Goal: Task Accomplishment & Management: Manage account settings

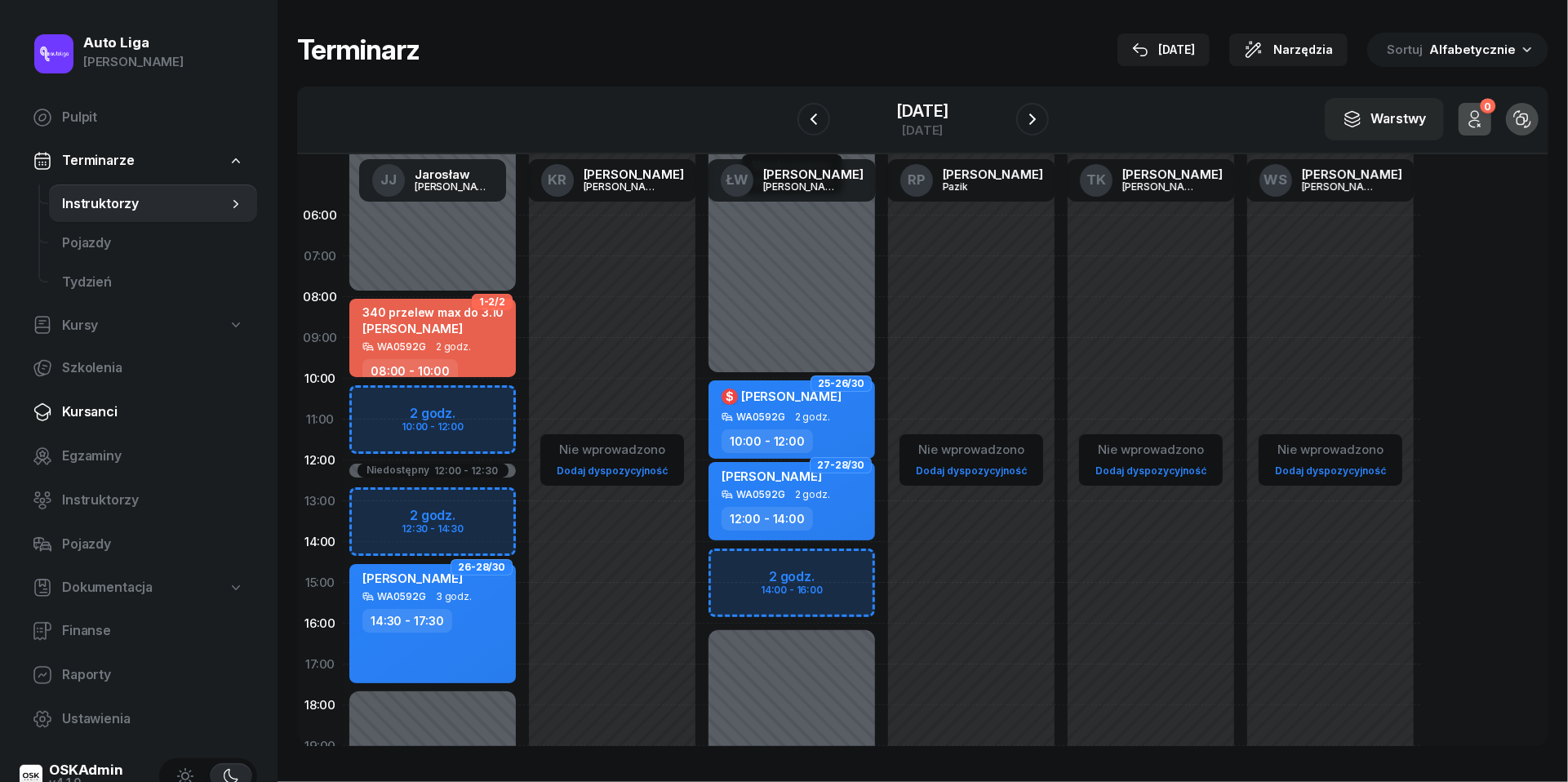
click at [99, 408] on span "Kursanci" at bounding box center [153, 411] width 182 height 21
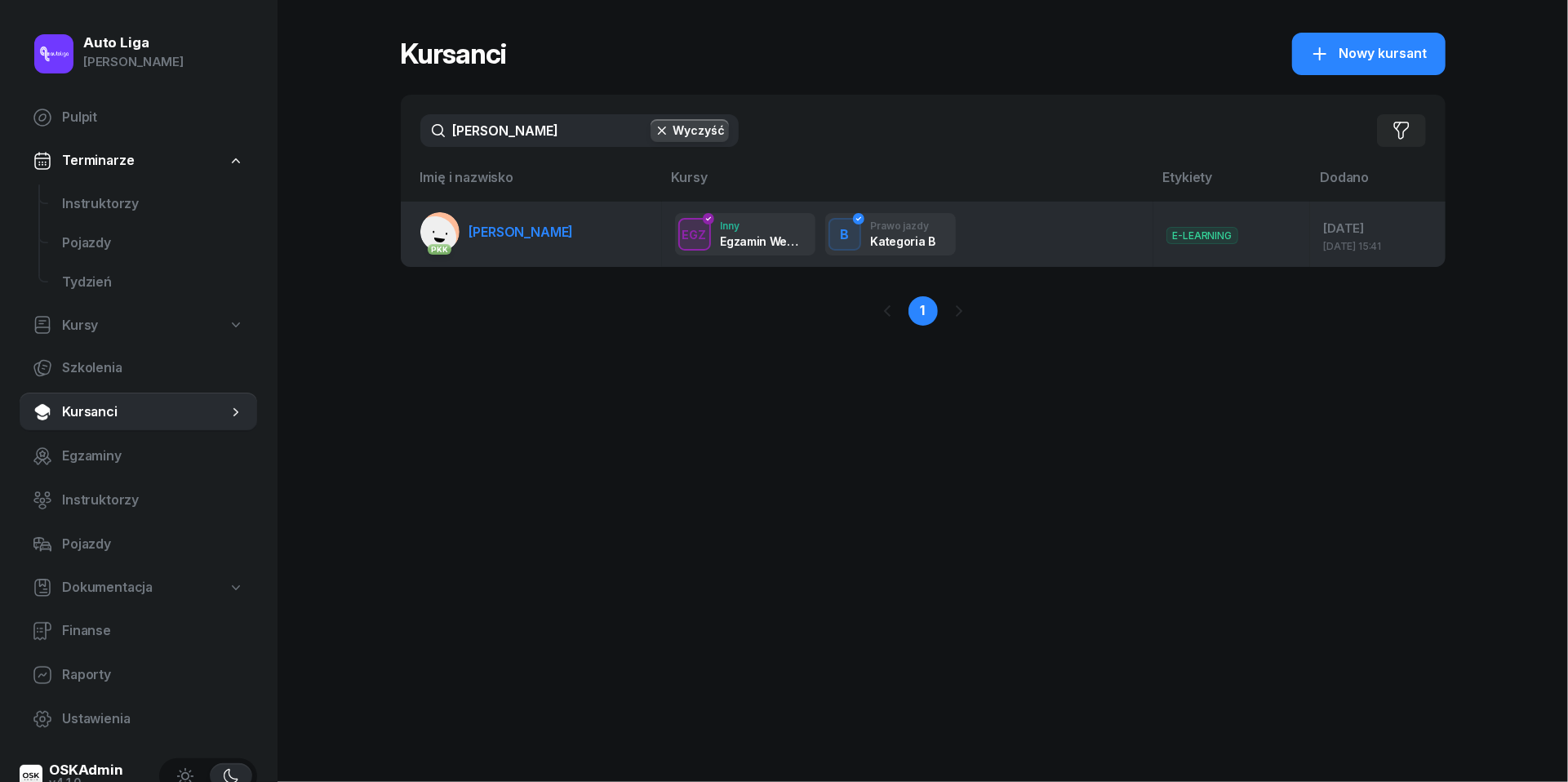
click at [511, 231] on span "[PERSON_NAME]" at bounding box center [522, 231] width 105 height 16
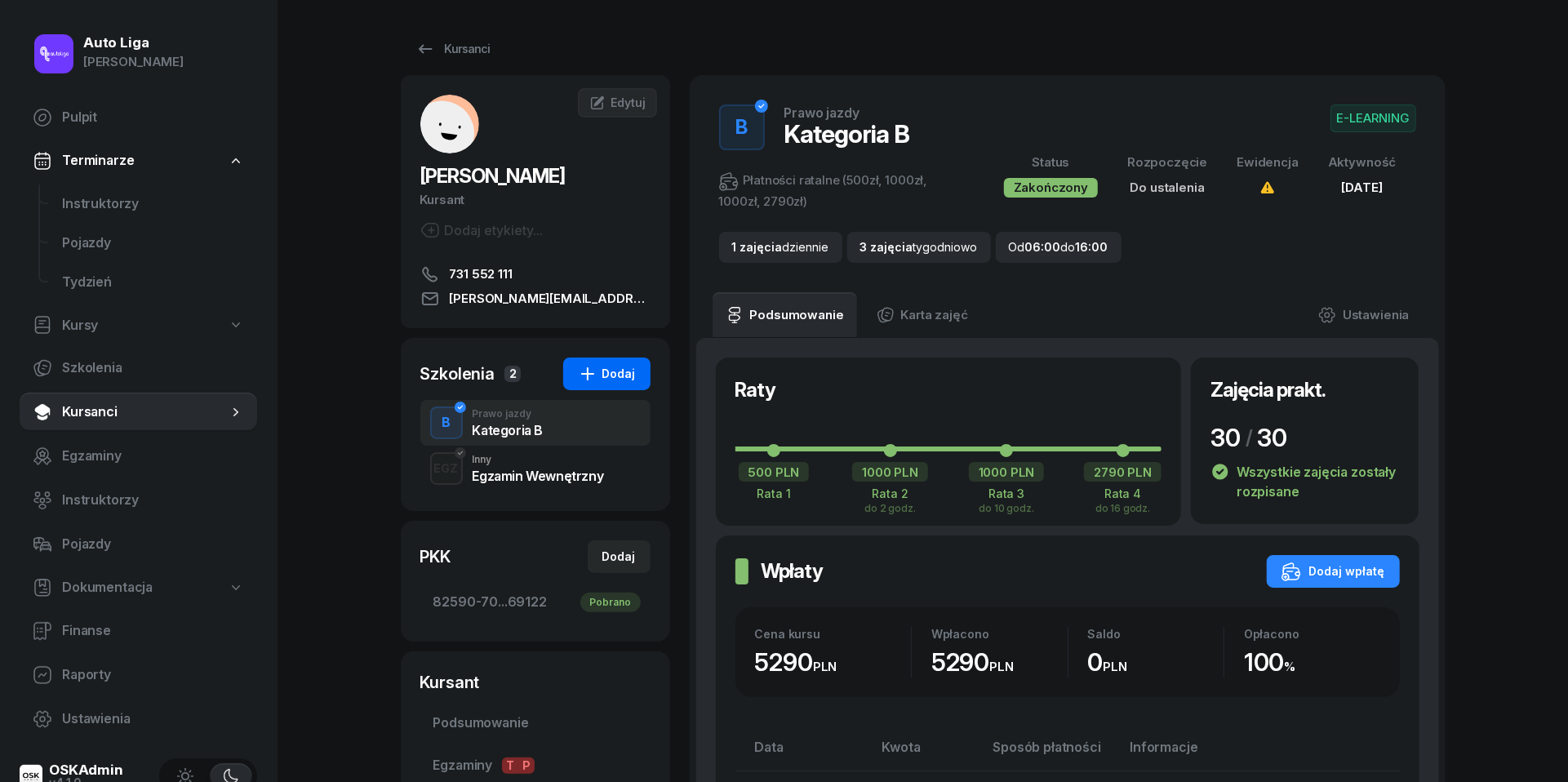
click at [618, 379] on div "Dodaj" at bounding box center [607, 374] width 58 height 20
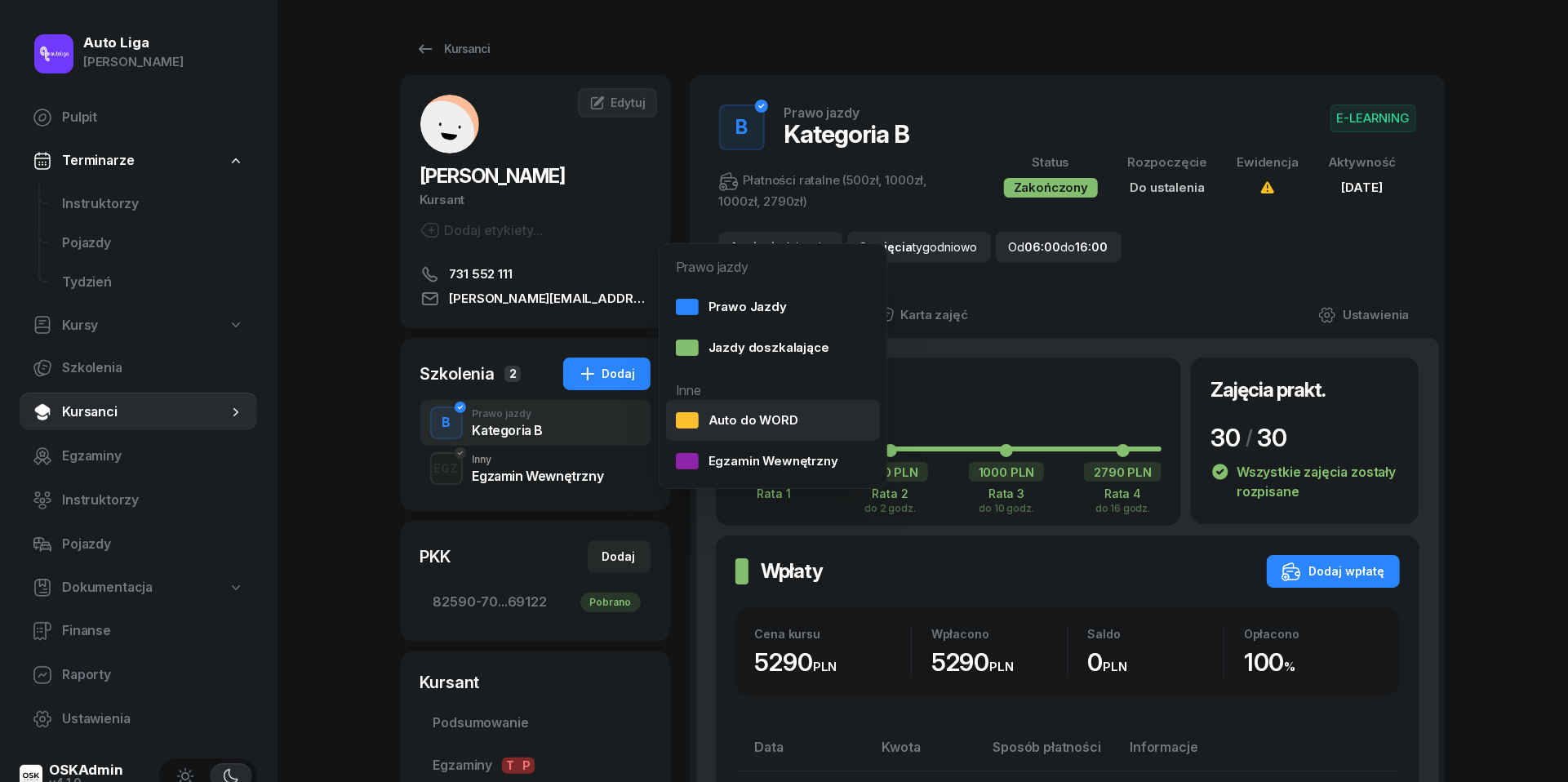
click at [756, 419] on div "Auto do WORD" at bounding box center [737, 419] width 122 height 21
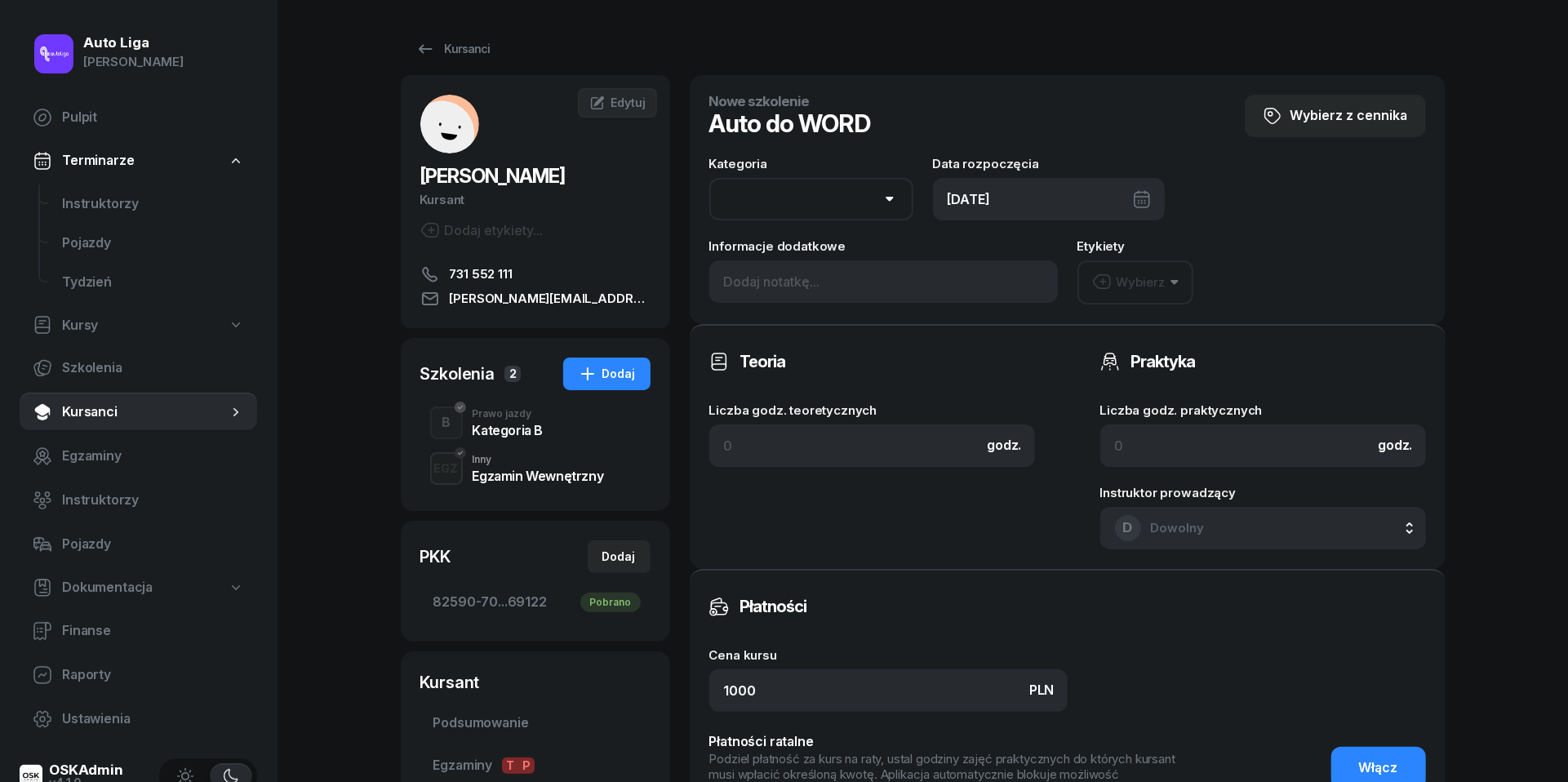
select select "B"
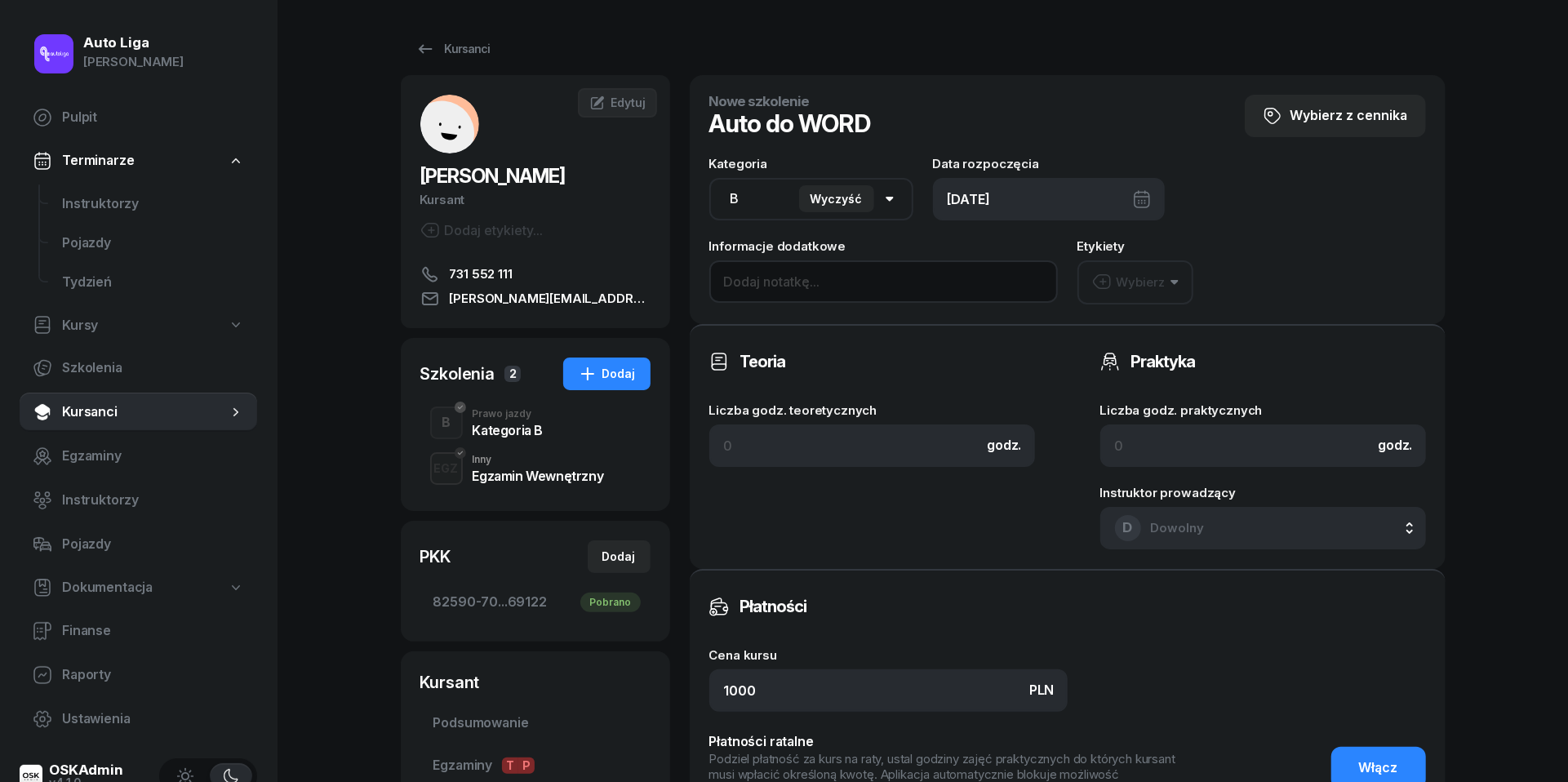
click at [817, 281] on input at bounding box center [884, 281] width 349 height 42
type input "S"
type input "="
type input "stary do WORD"
click at [1053, 194] on div "[DATE]" at bounding box center [1049, 199] width 231 height 42
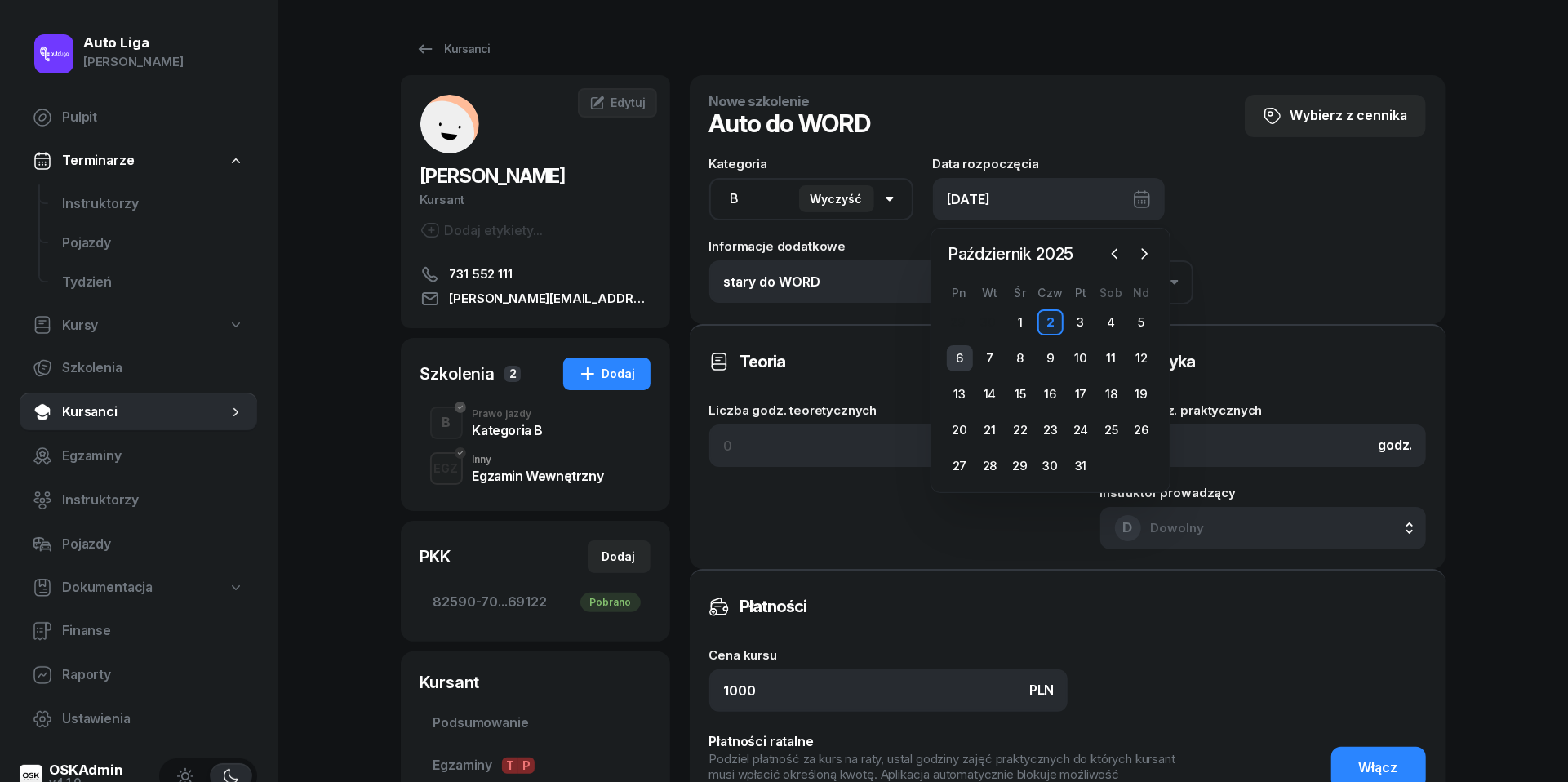
click at [958, 359] on div "6" at bounding box center [959, 358] width 26 height 26
type input "[DATE]"
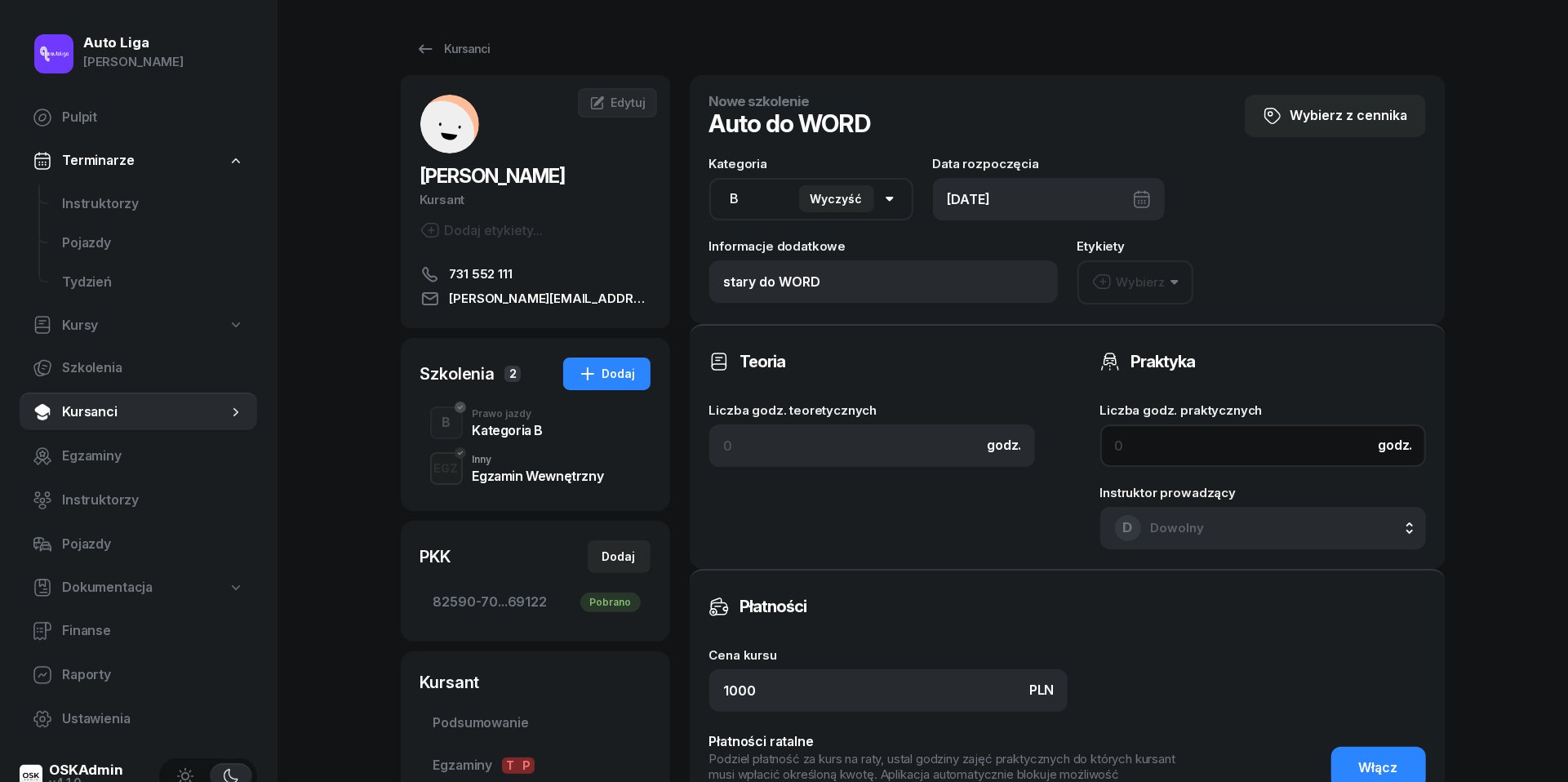
click at [1170, 454] on input at bounding box center [1263, 445] width 326 height 42
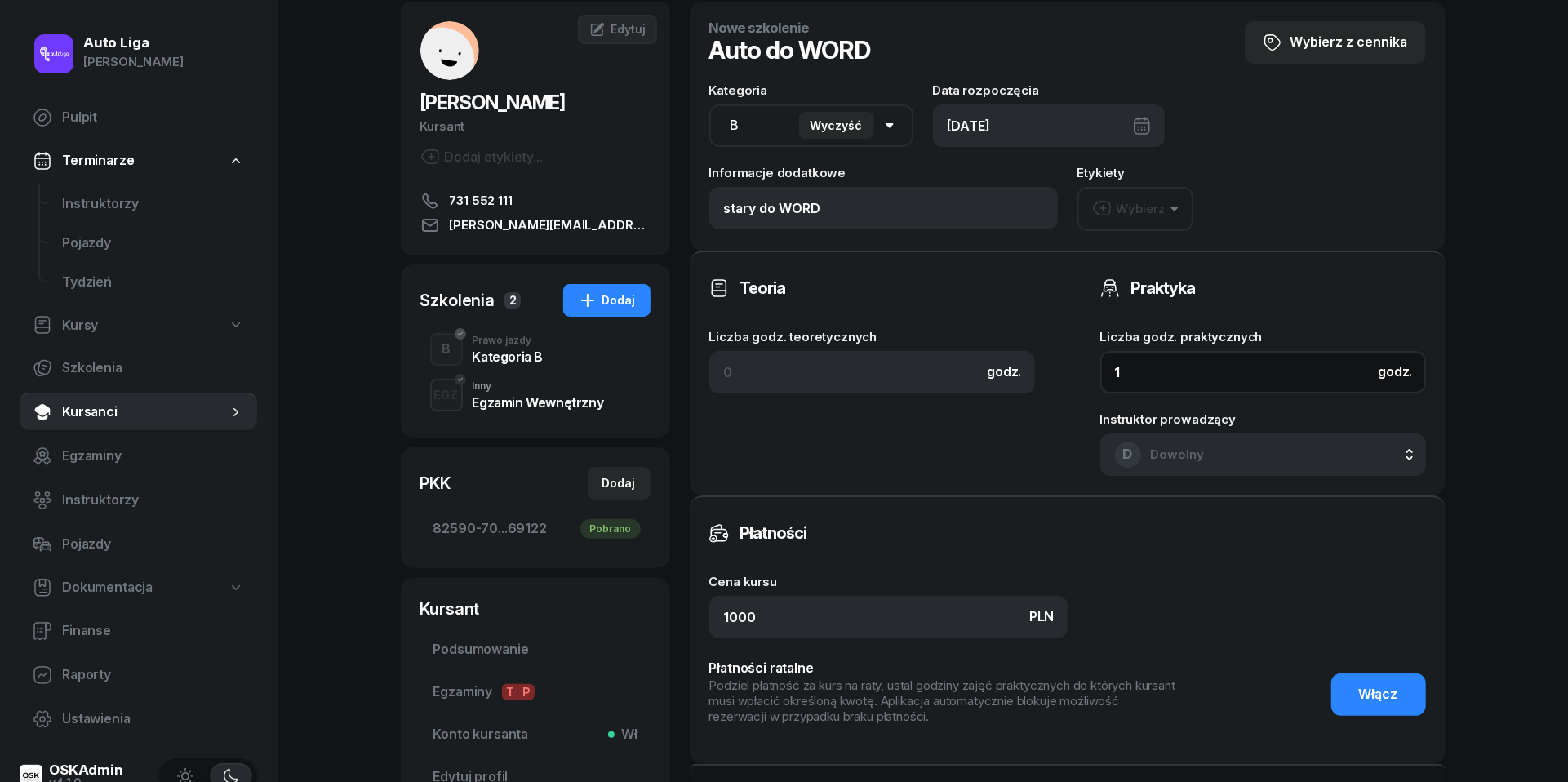
scroll to position [156, 0]
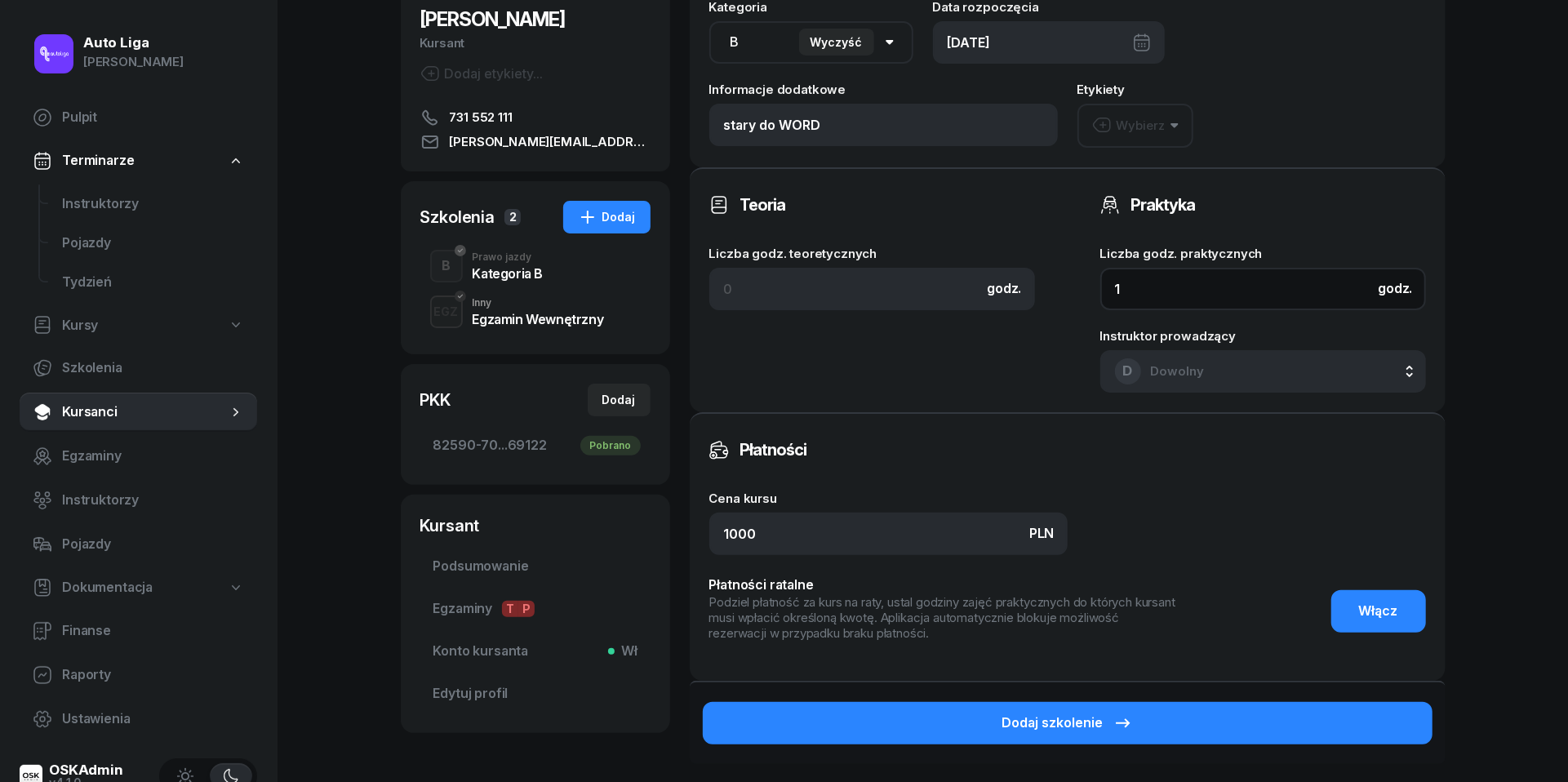
type input "1"
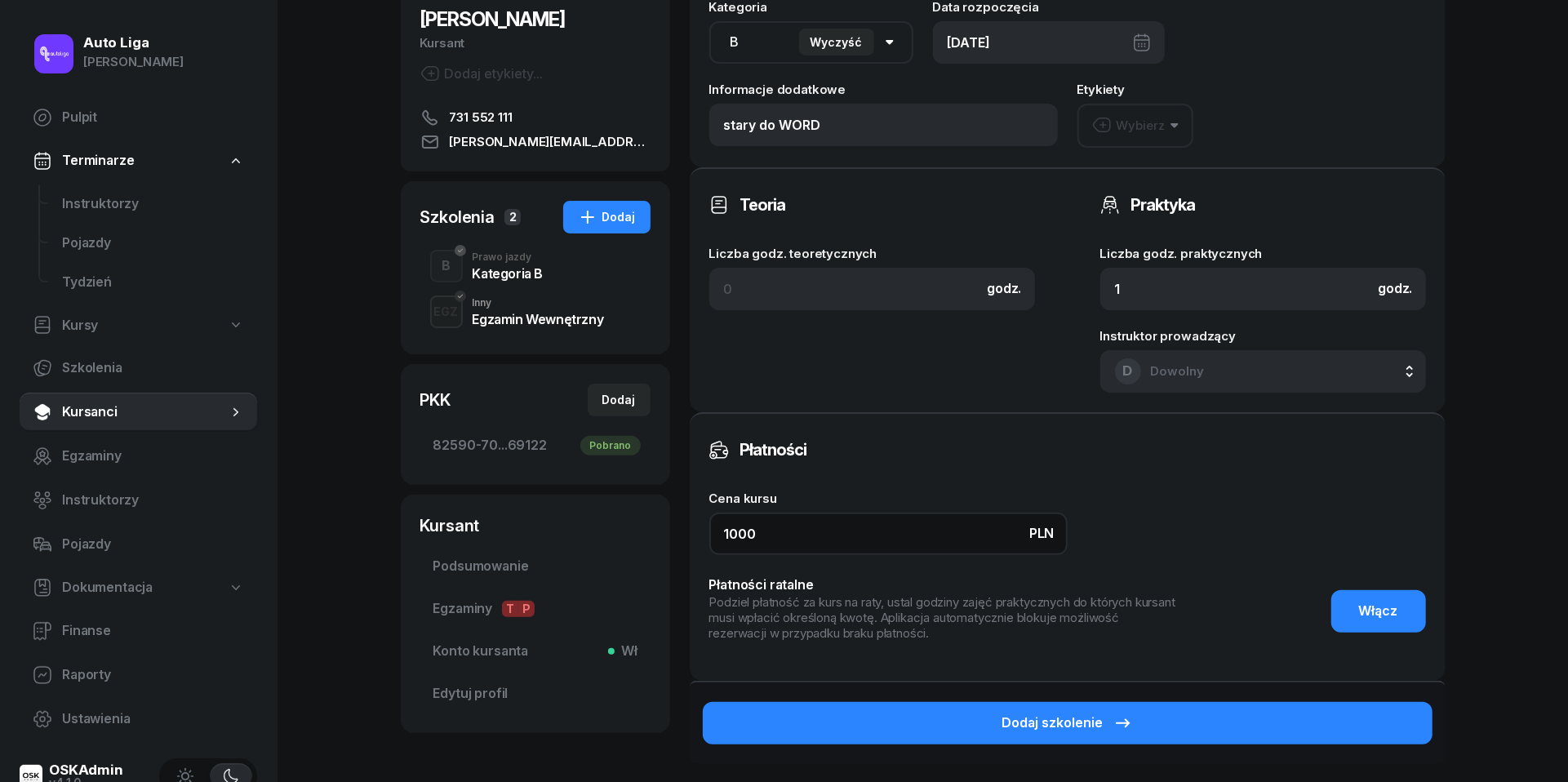
click at [829, 529] on input "1000" at bounding box center [889, 533] width 358 height 42
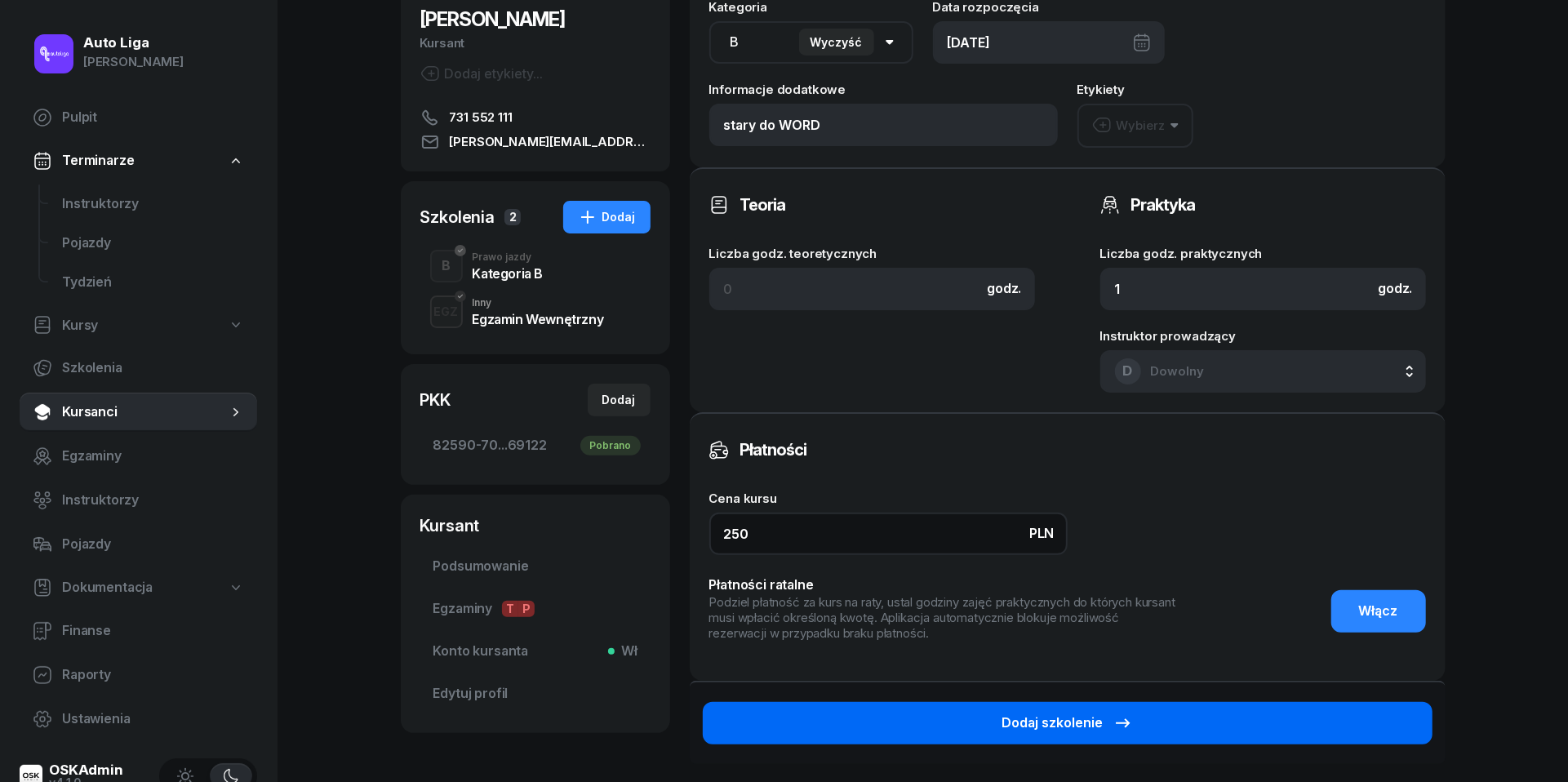
type input "250"
click at [1033, 715] on div "Dodaj szkolenie" at bounding box center [1068, 722] width 130 height 21
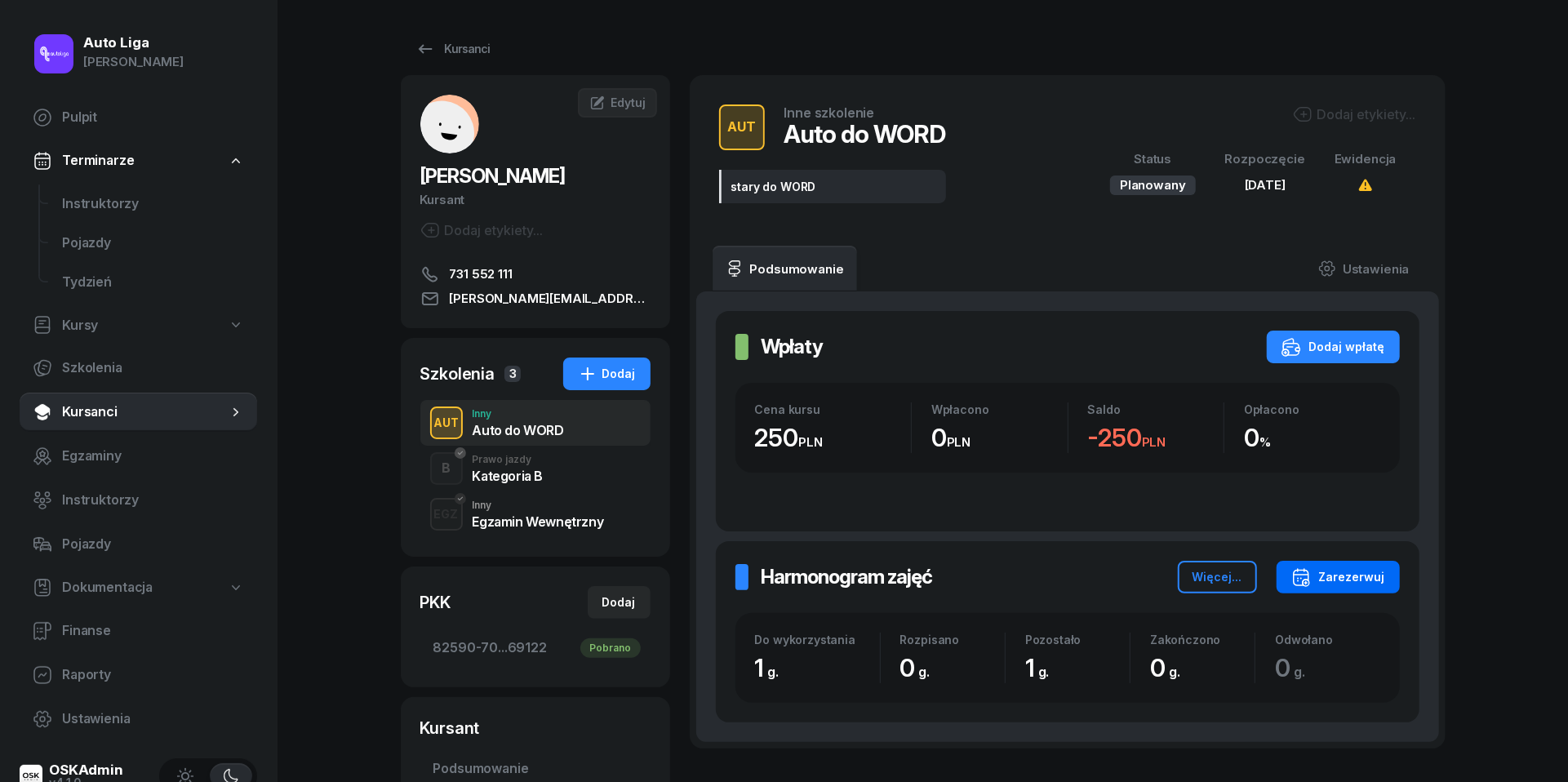
click at [1366, 573] on div "Zarezerwuj" at bounding box center [1338, 577] width 94 height 20
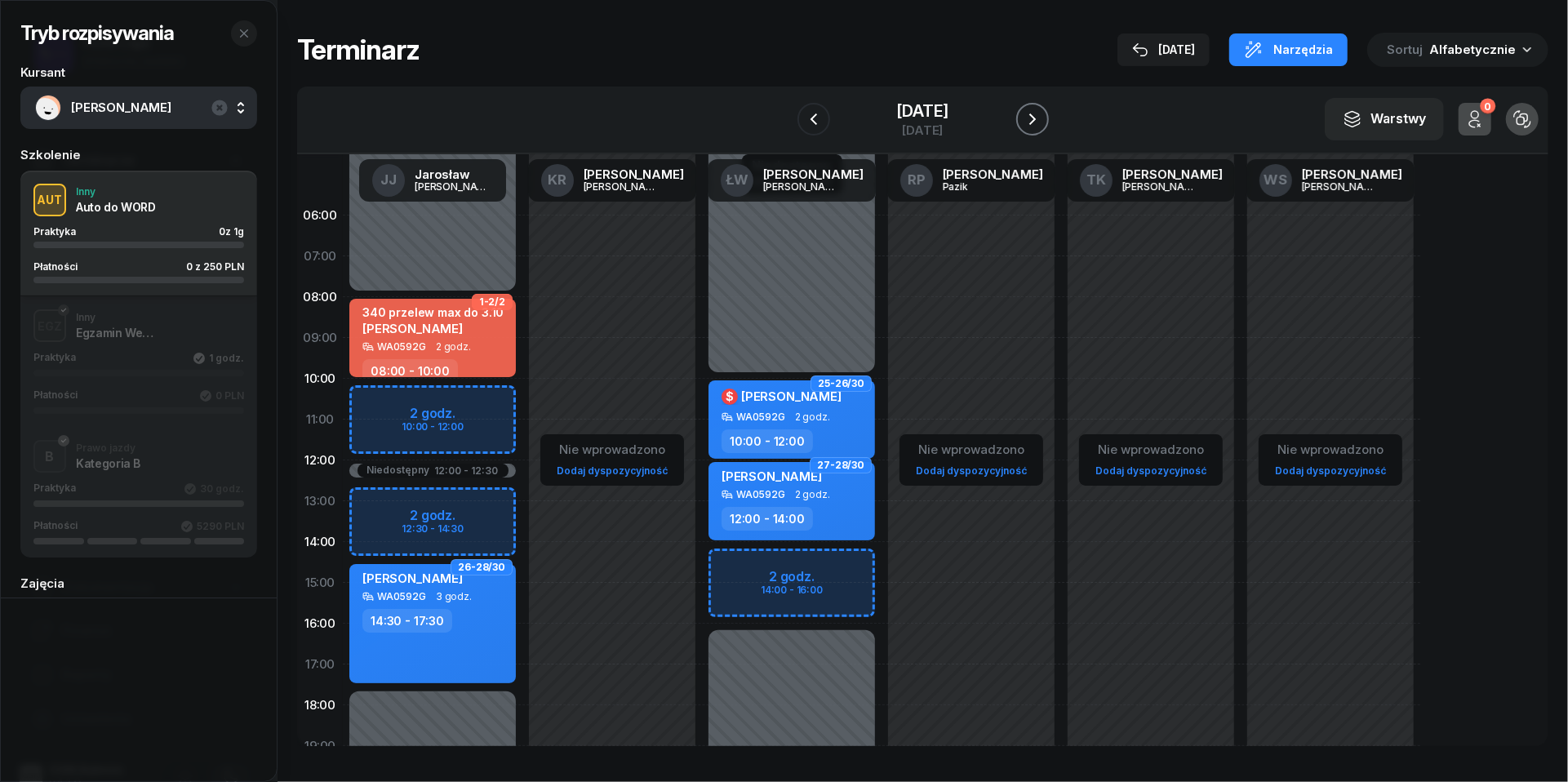
click at [1043, 116] on icon "button" at bounding box center [1033, 119] width 20 height 20
click at [1049, 116] on icon "button" at bounding box center [1047, 119] width 20 height 20
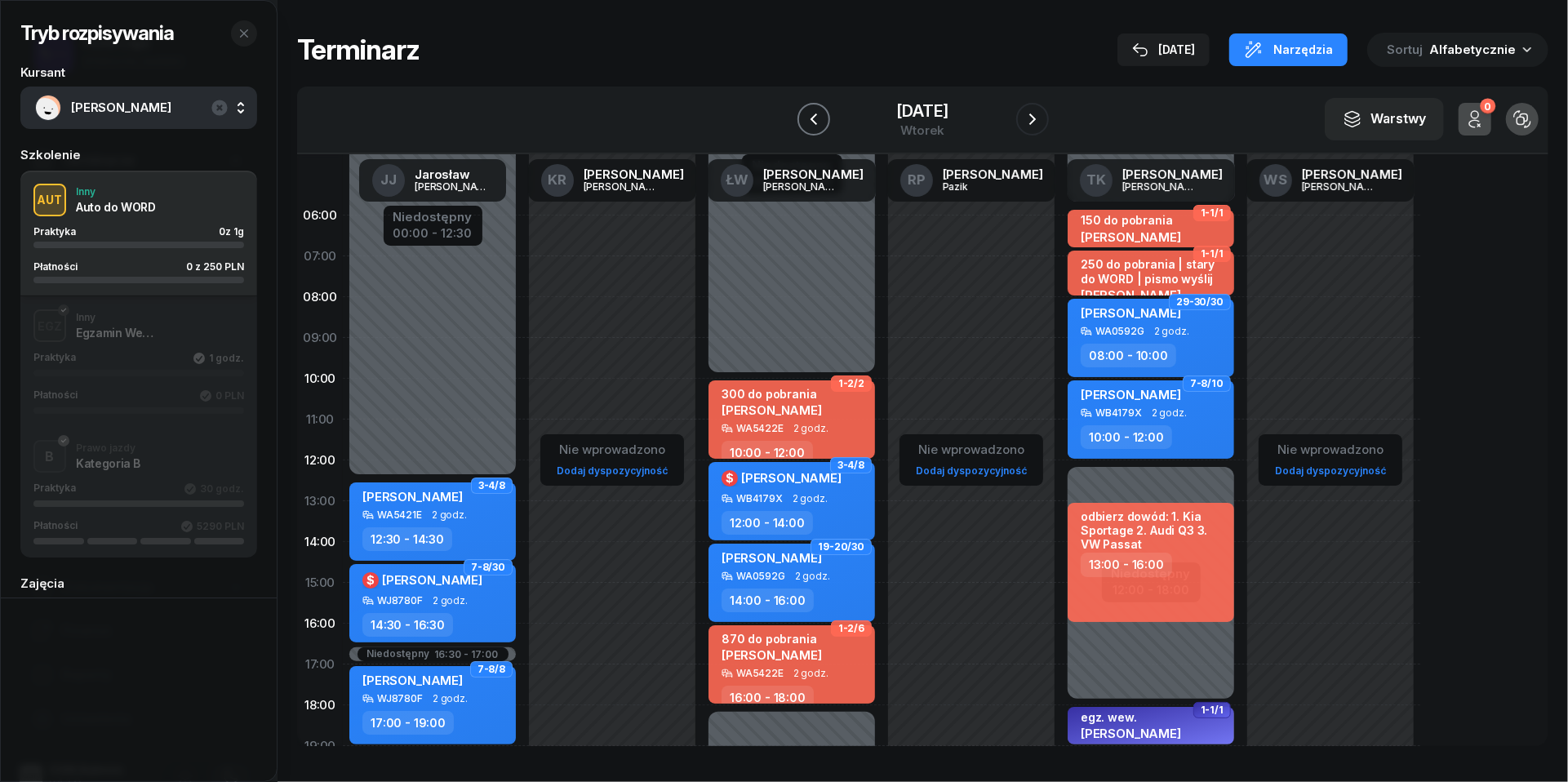
click at [807, 112] on icon "button" at bounding box center [814, 119] width 20 height 20
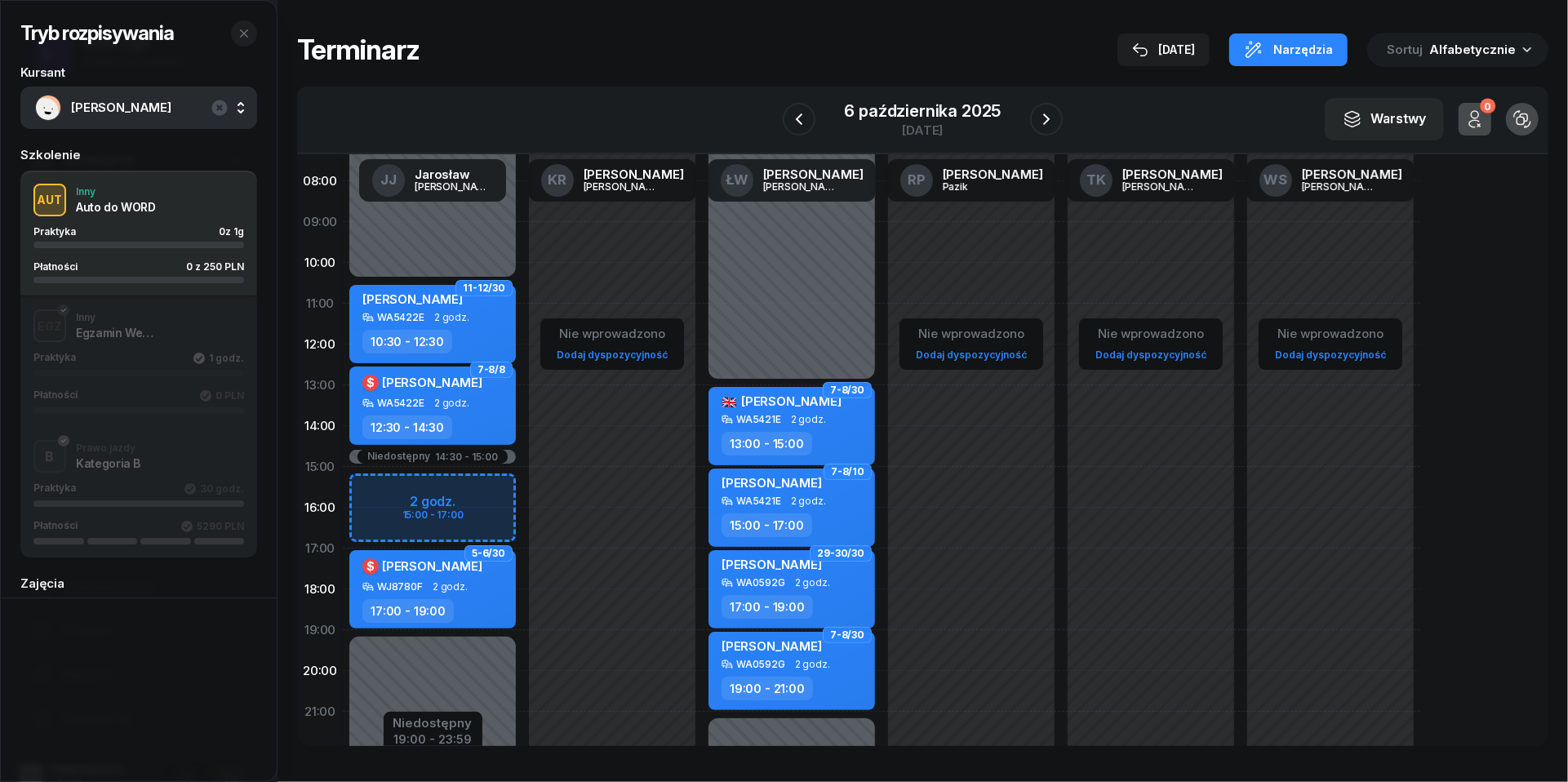
scroll to position [122, 0]
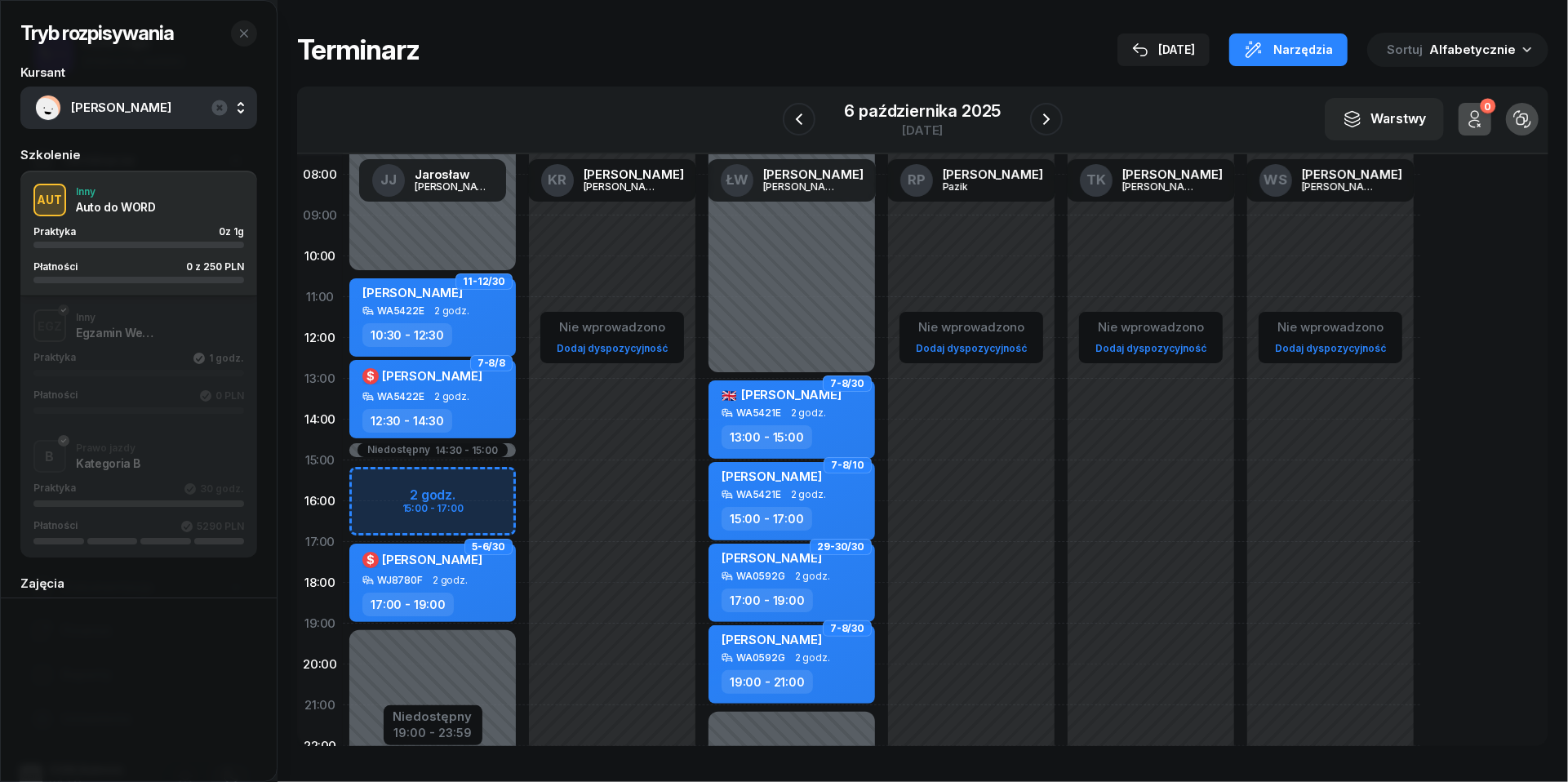
click at [464, 581] on span "2 godz." at bounding box center [450, 580] width 35 height 12
select select "17"
select select "19"
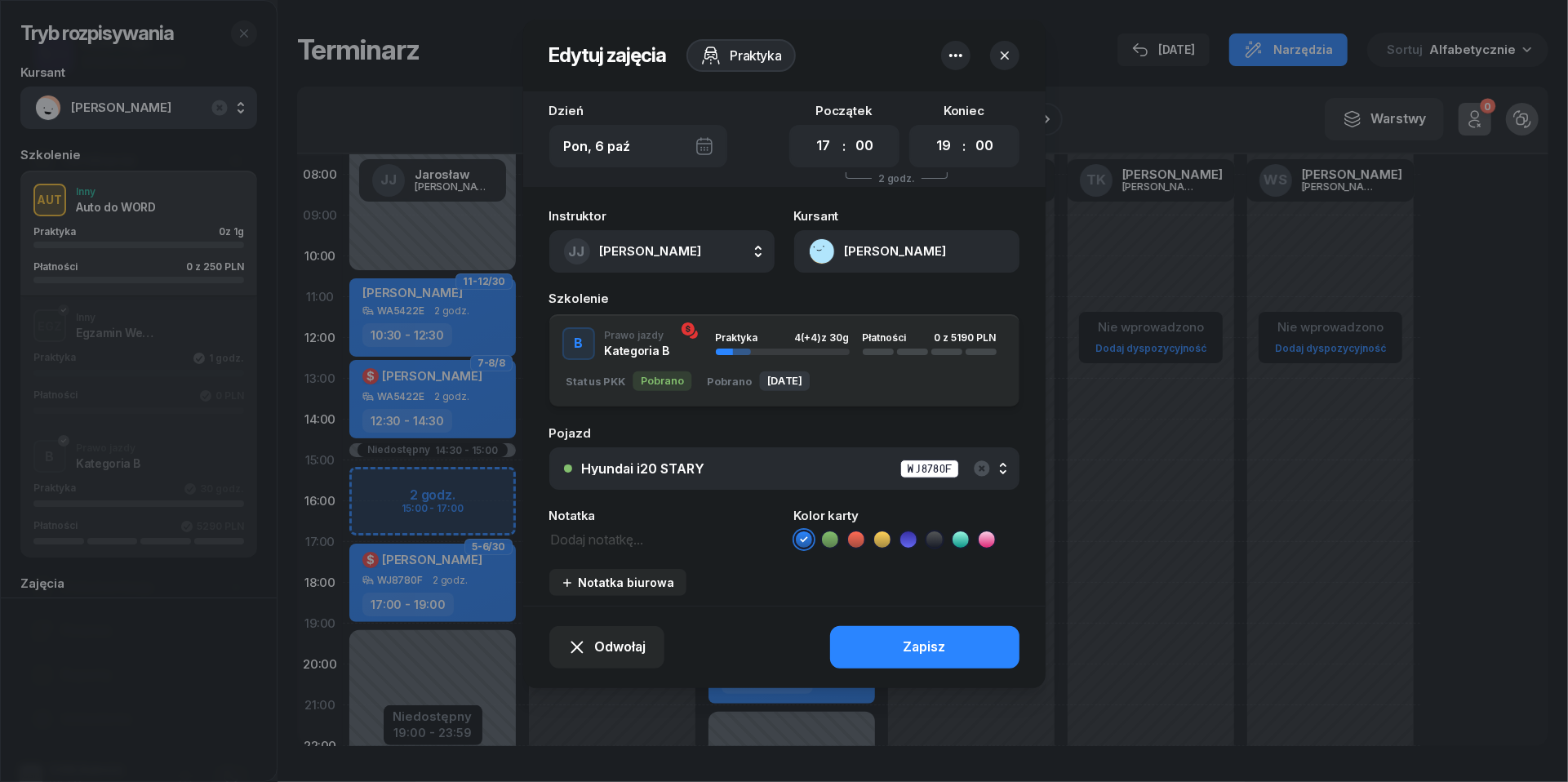
click at [719, 464] on div "Hyundai i20 STARY WJ8780F" at bounding box center [794, 468] width 423 height 21
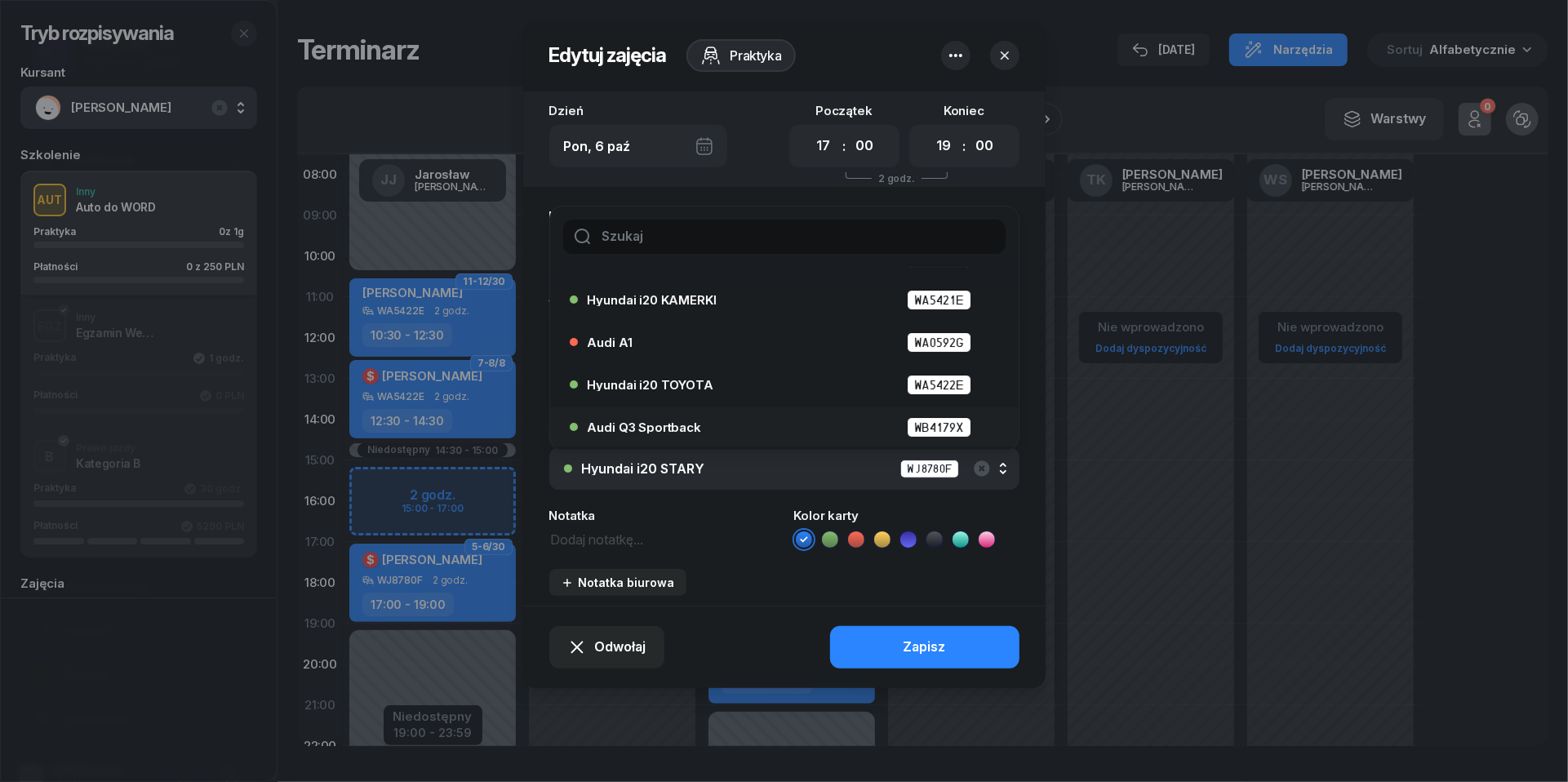
scroll to position [75, 0]
click at [680, 397] on li "Hyundai i20 TOYOTA WA5422E" at bounding box center [785, 384] width 468 height 39
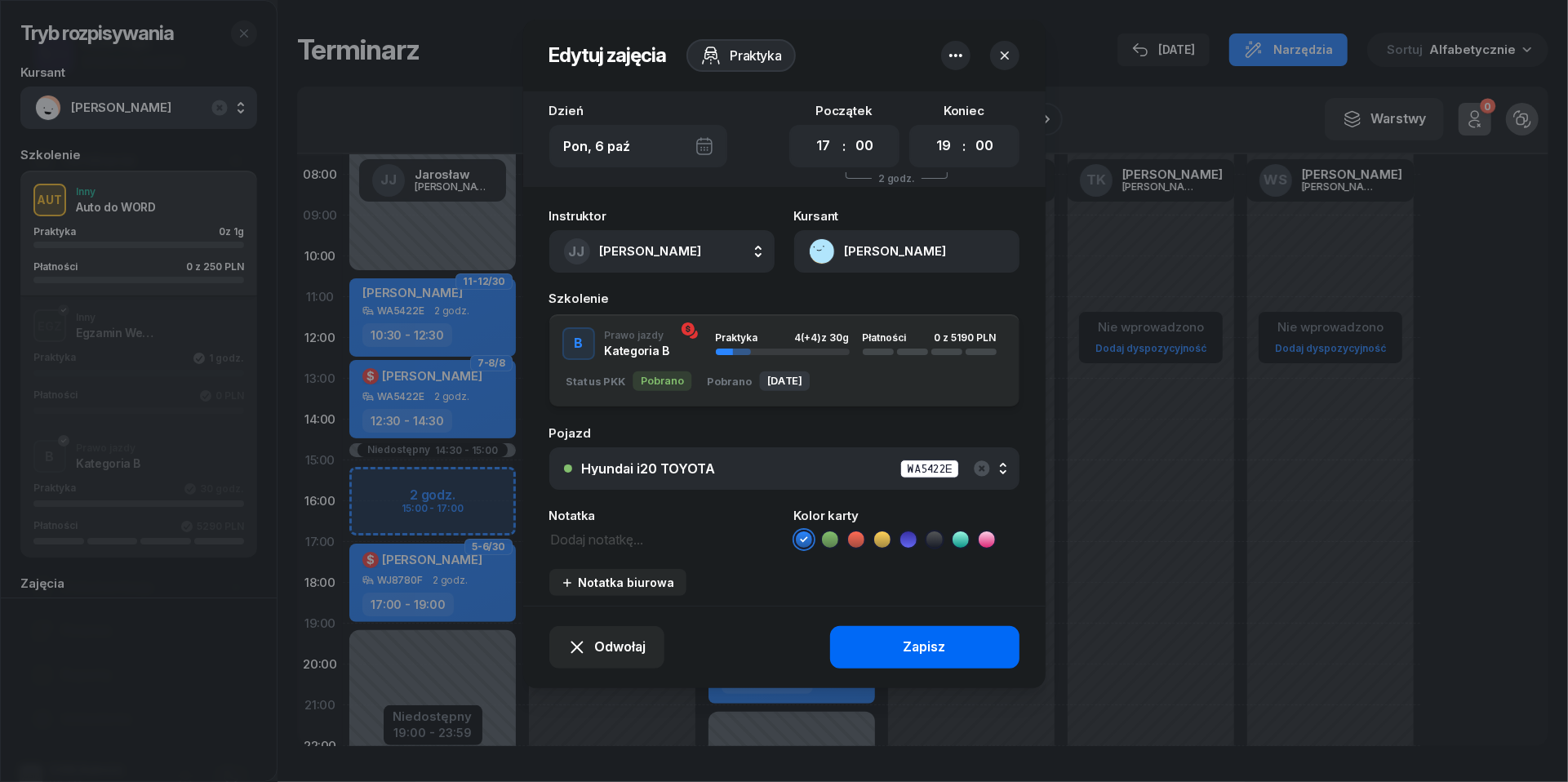
click at [898, 648] on button "Zapisz" at bounding box center [924, 647] width 189 height 42
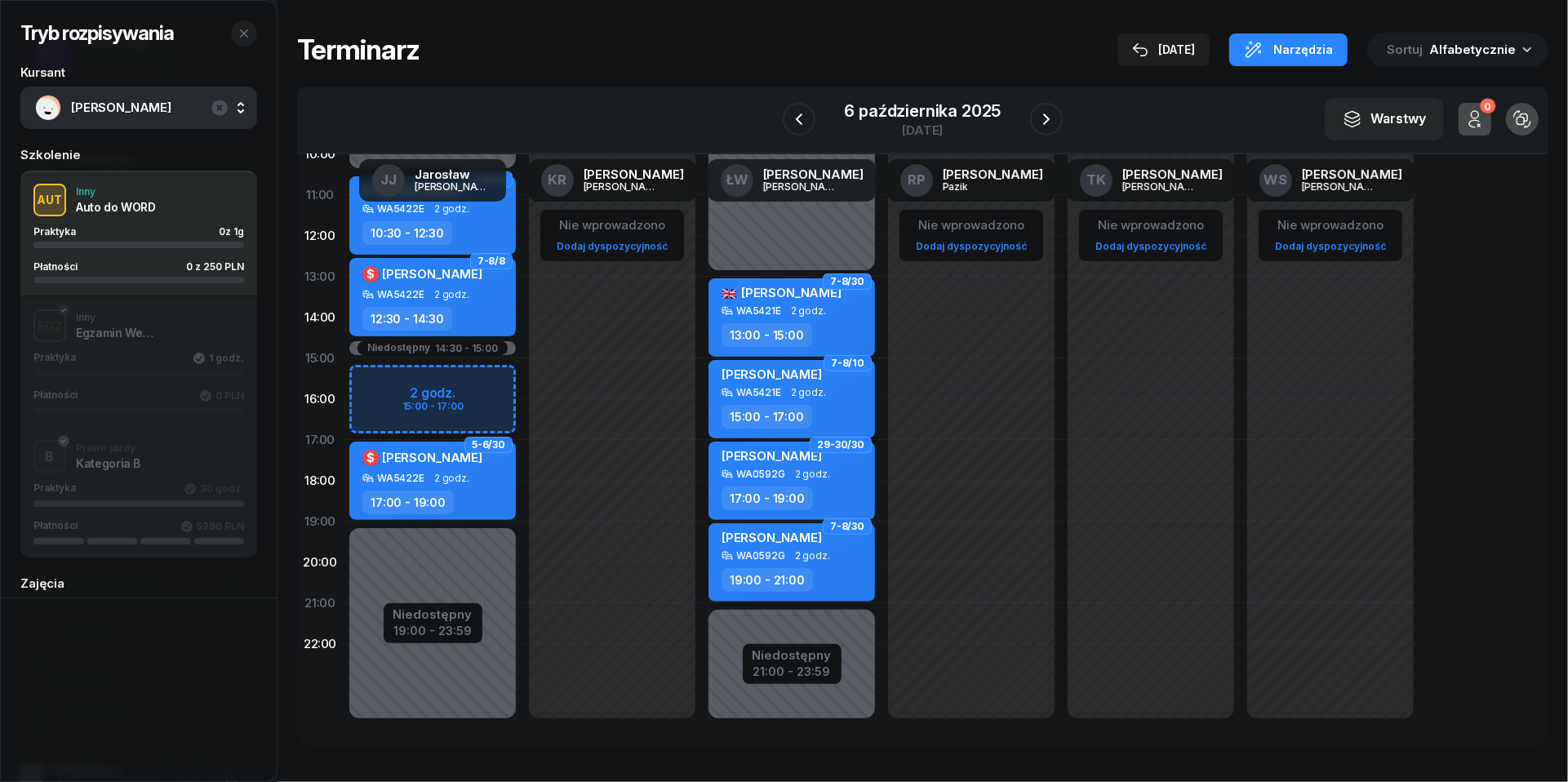
scroll to position [223, 0]
click at [1138, 249] on link "Dodaj dyspozycyjność" at bounding box center [1150, 247] width 124 height 19
select select "08"
select select "16"
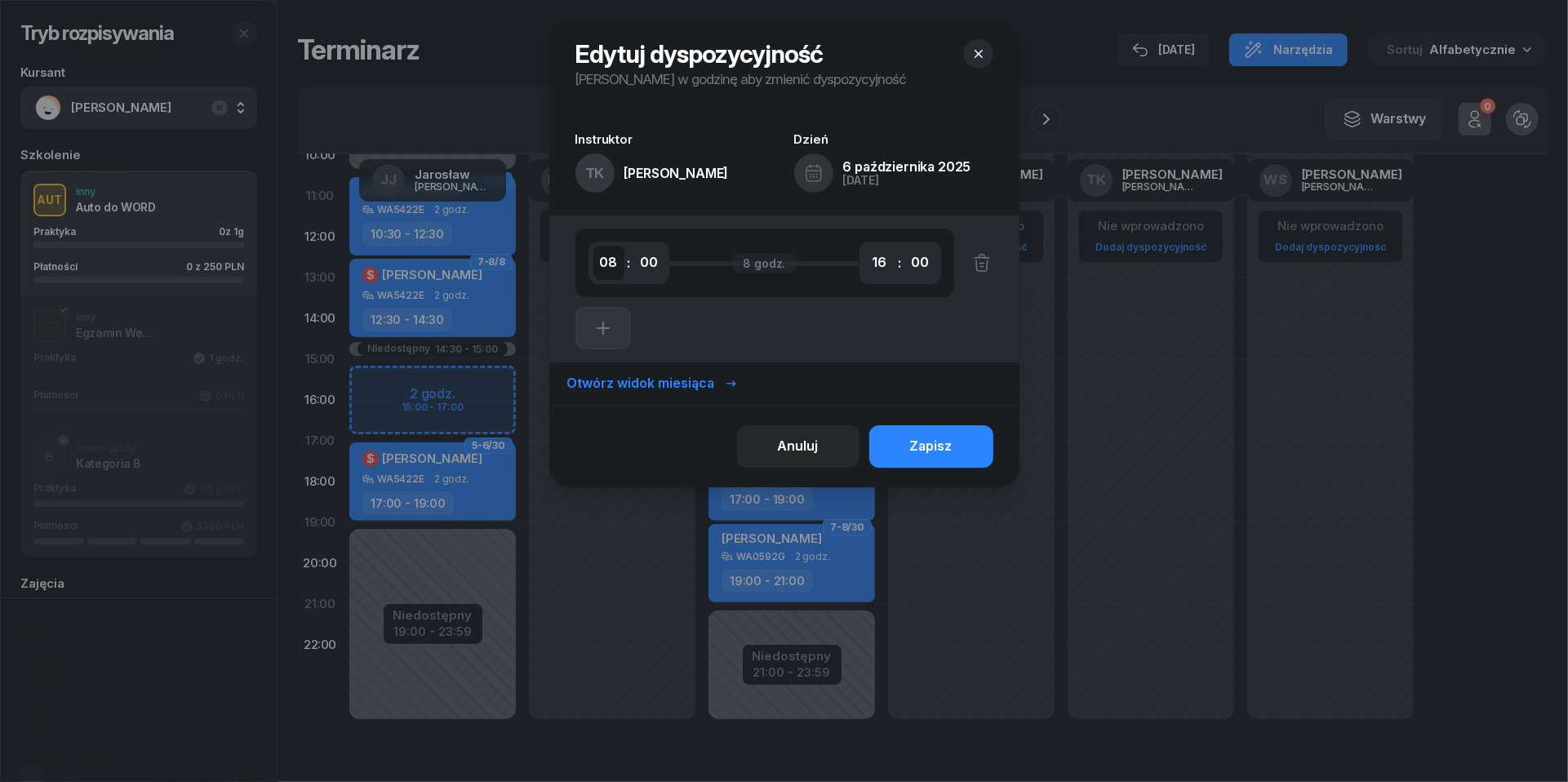
select select "19"
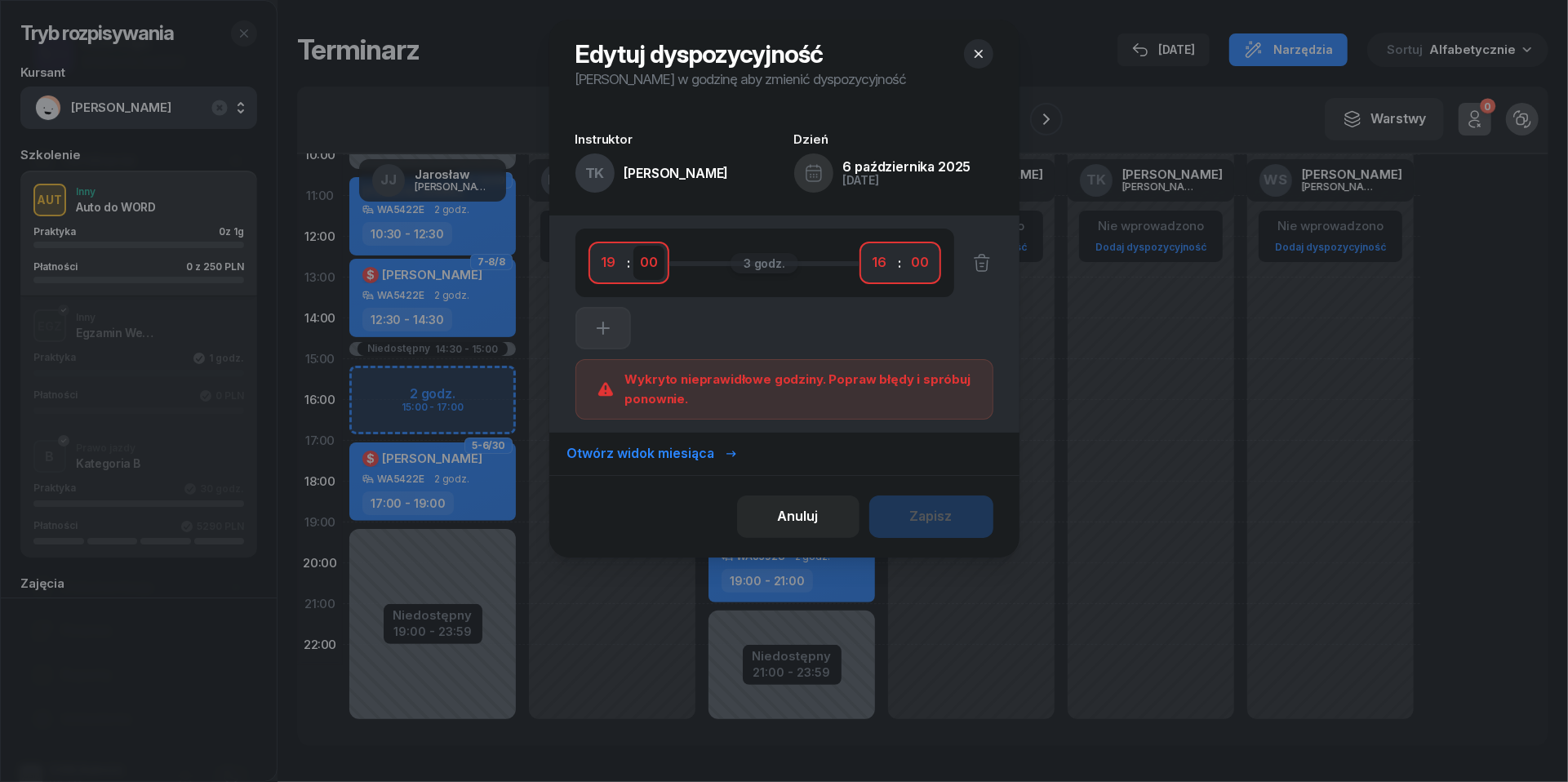
select select "30"
select select "21"
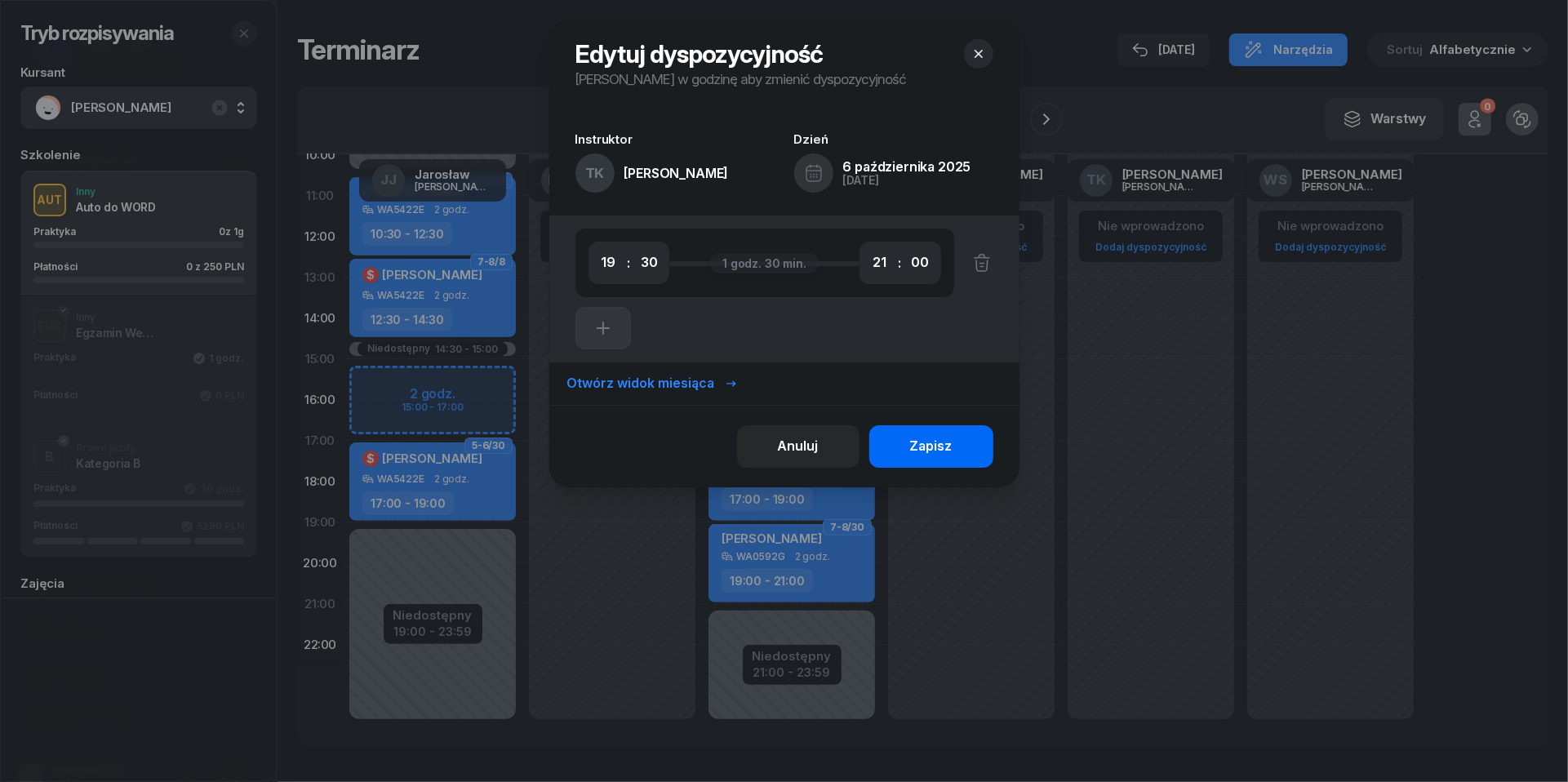
click at [934, 441] on div "Zapisz" at bounding box center [931, 446] width 43 height 21
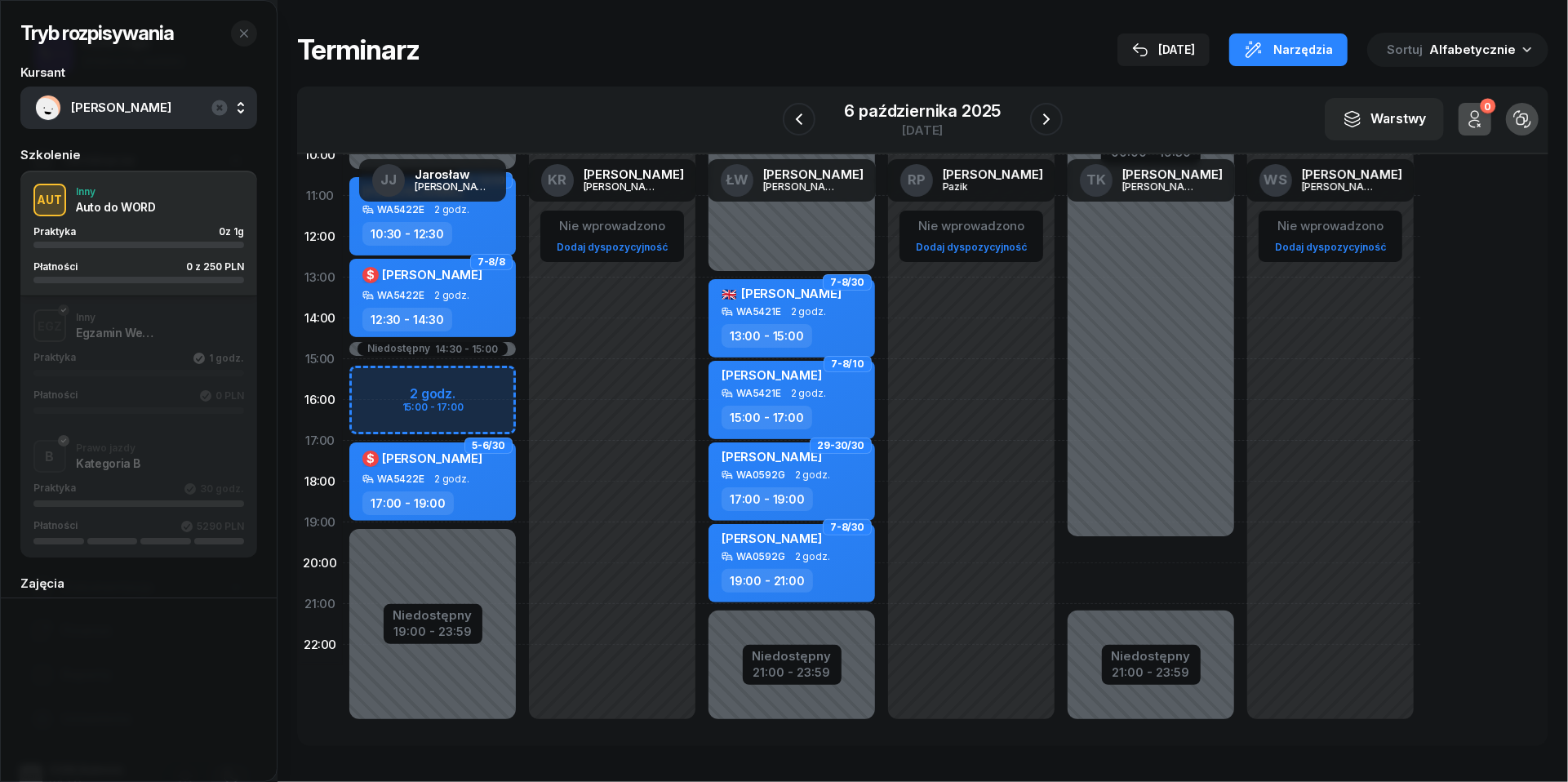
click at [1121, 552] on div "Niedostępny 00:00 - 19:30 Niedostępny 21:00 - 23:59" at bounding box center [1151, 359] width 180 height 776
select select "19"
select select "21"
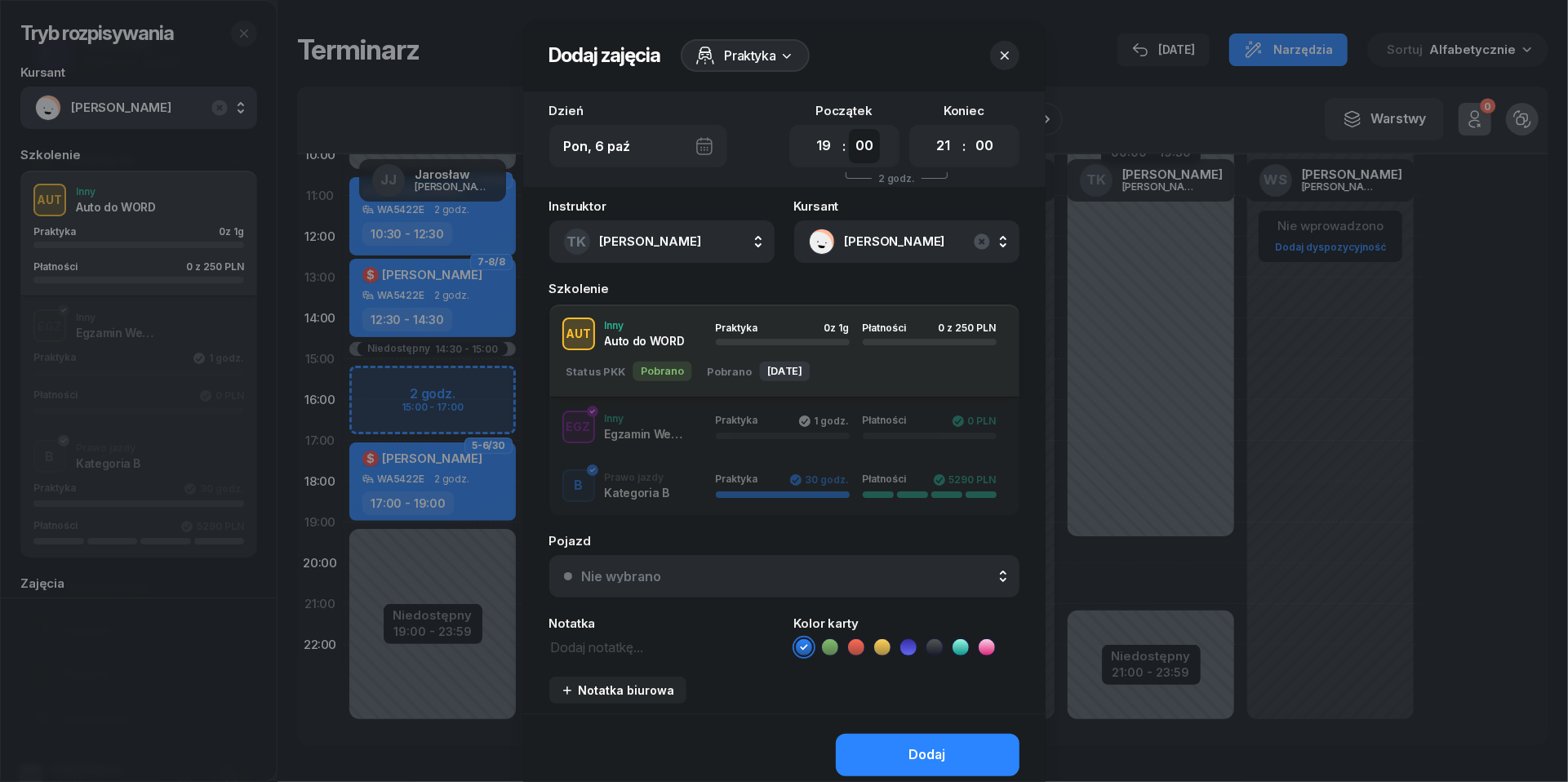
select select "30"
click at [695, 576] on div "Nie wybrano" at bounding box center [794, 576] width 423 height 13
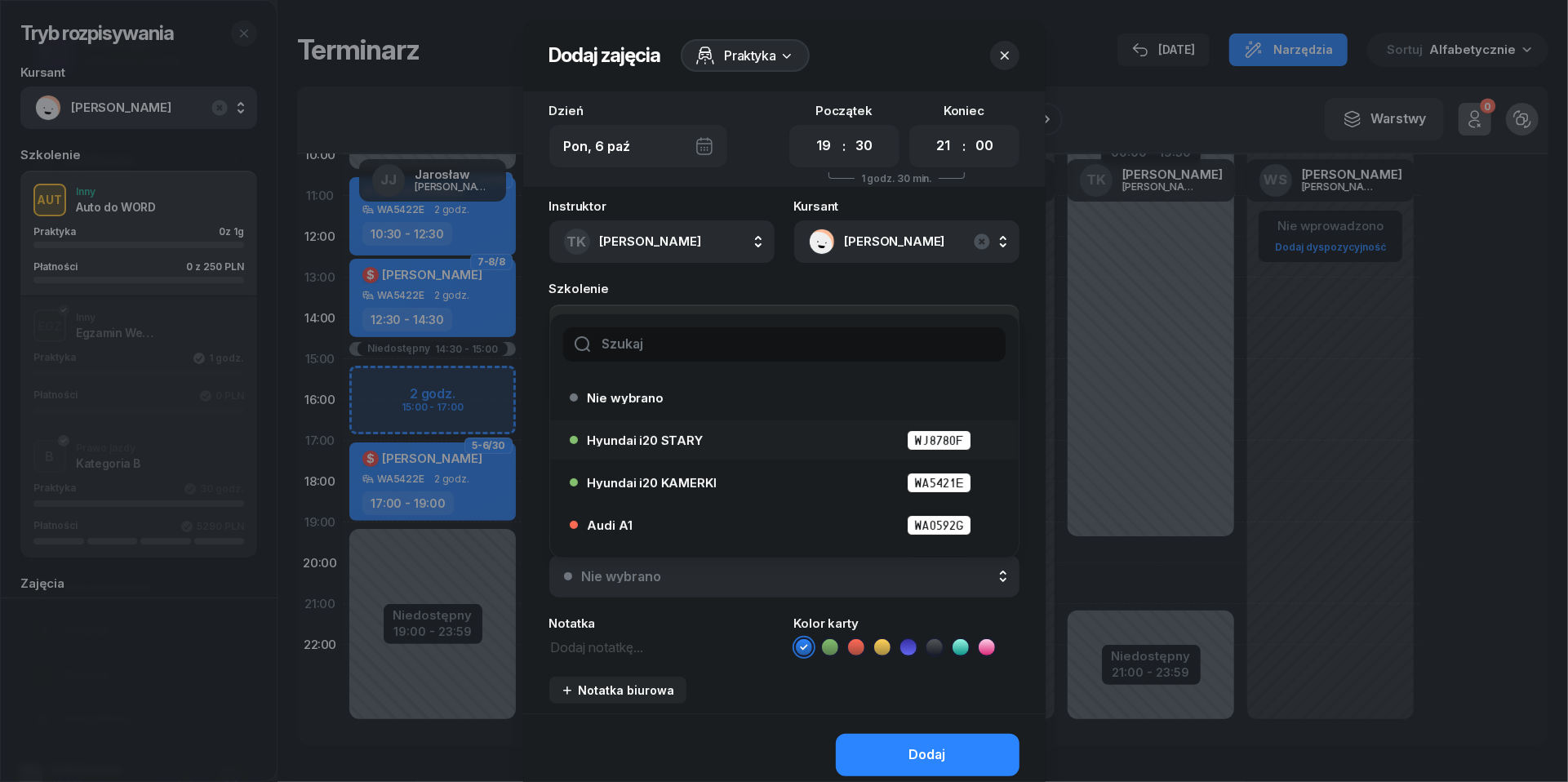
click at [658, 439] on span "Hyundai i20 STARY" at bounding box center [645, 440] width 115 height 13
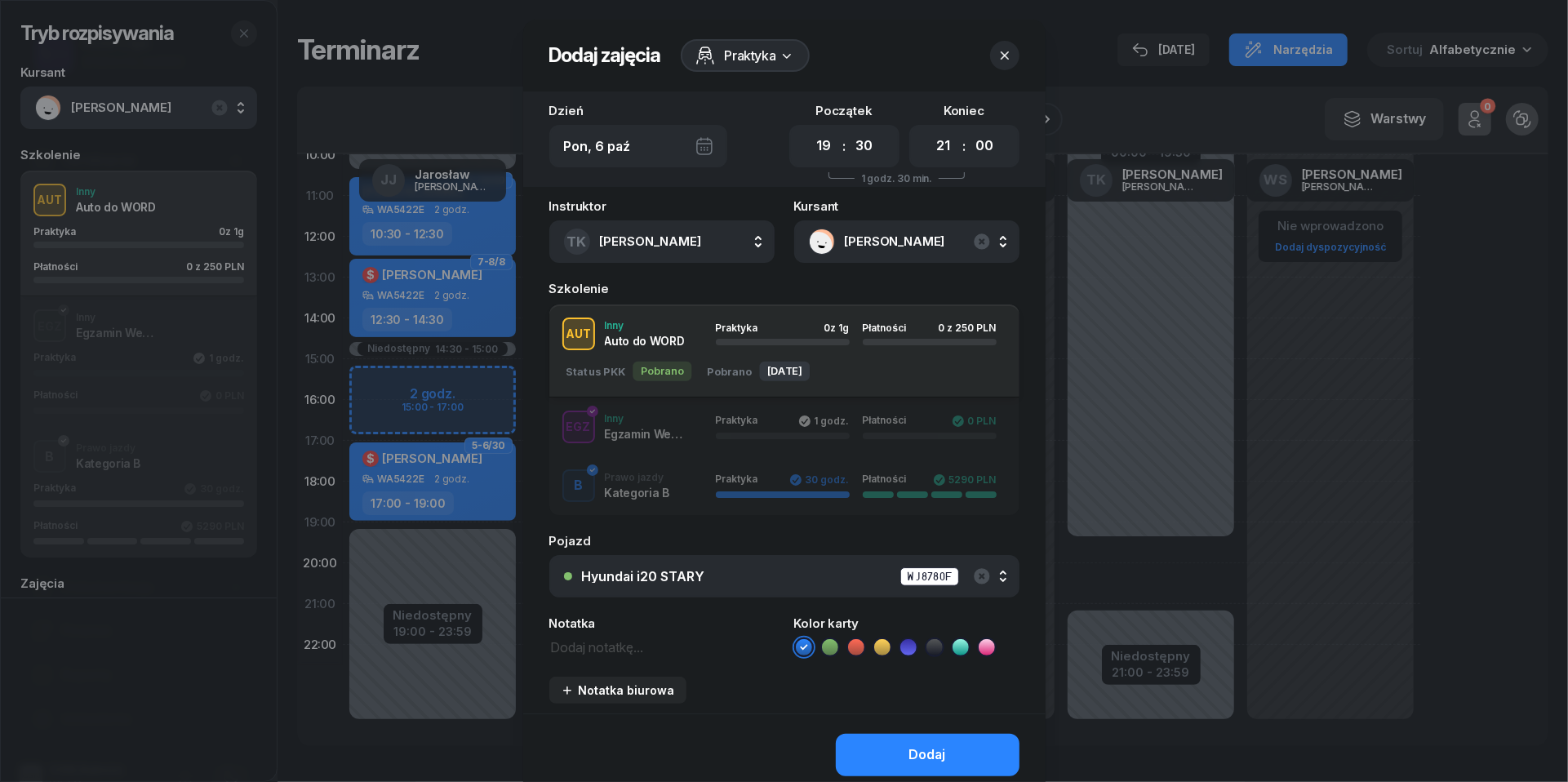
click at [618, 651] on textarea at bounding box center [662, 645] width 225 height 21
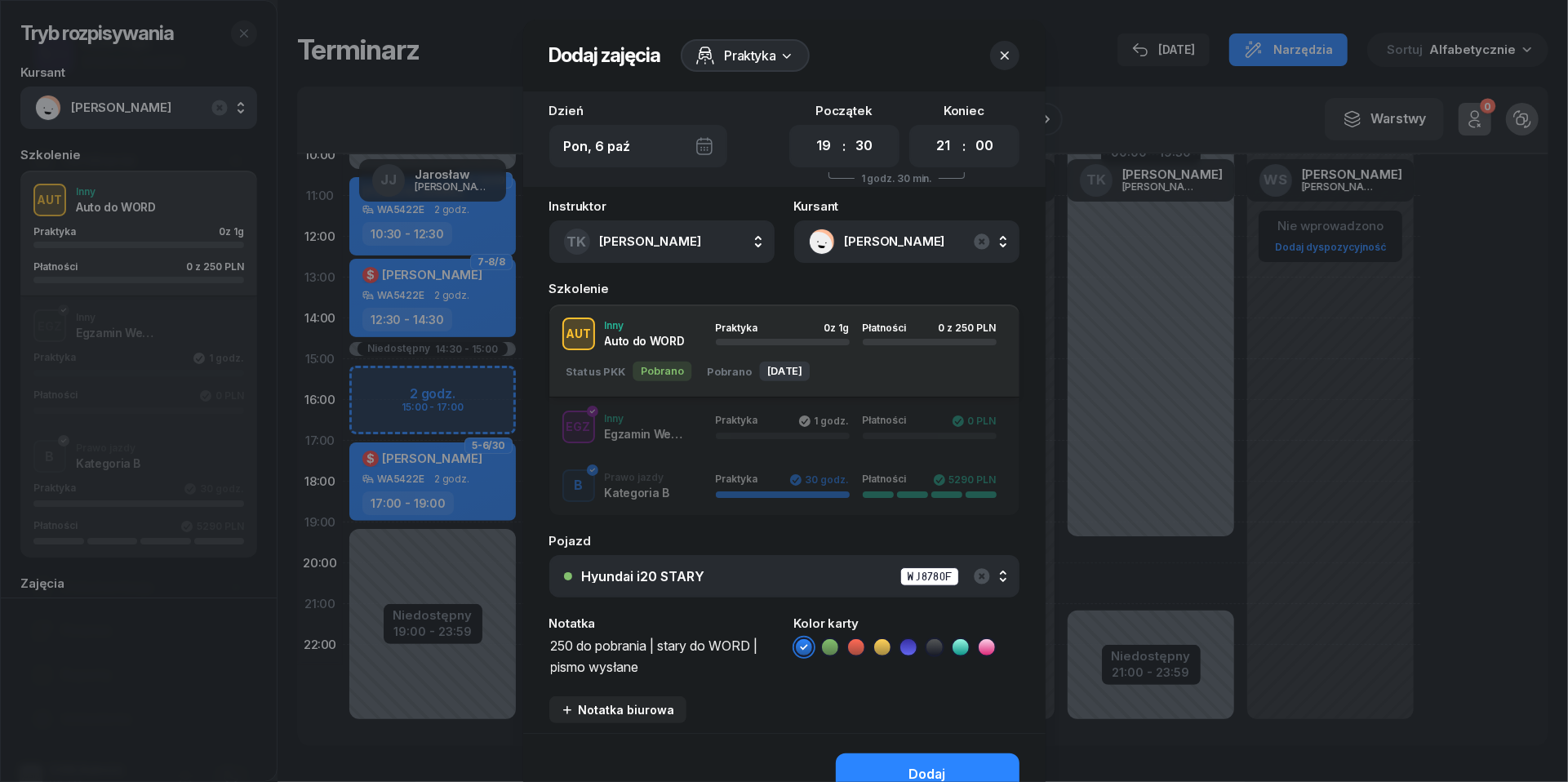
type textarea "250 do pobrania | stary do WORD | pismo wysłane"
click at [860, 648] on icon at bounding box center [856, 647] width 16 height 16
click at [914, 764] on div "Dodaj" at bounding box center [928, 774] width 37 height 21
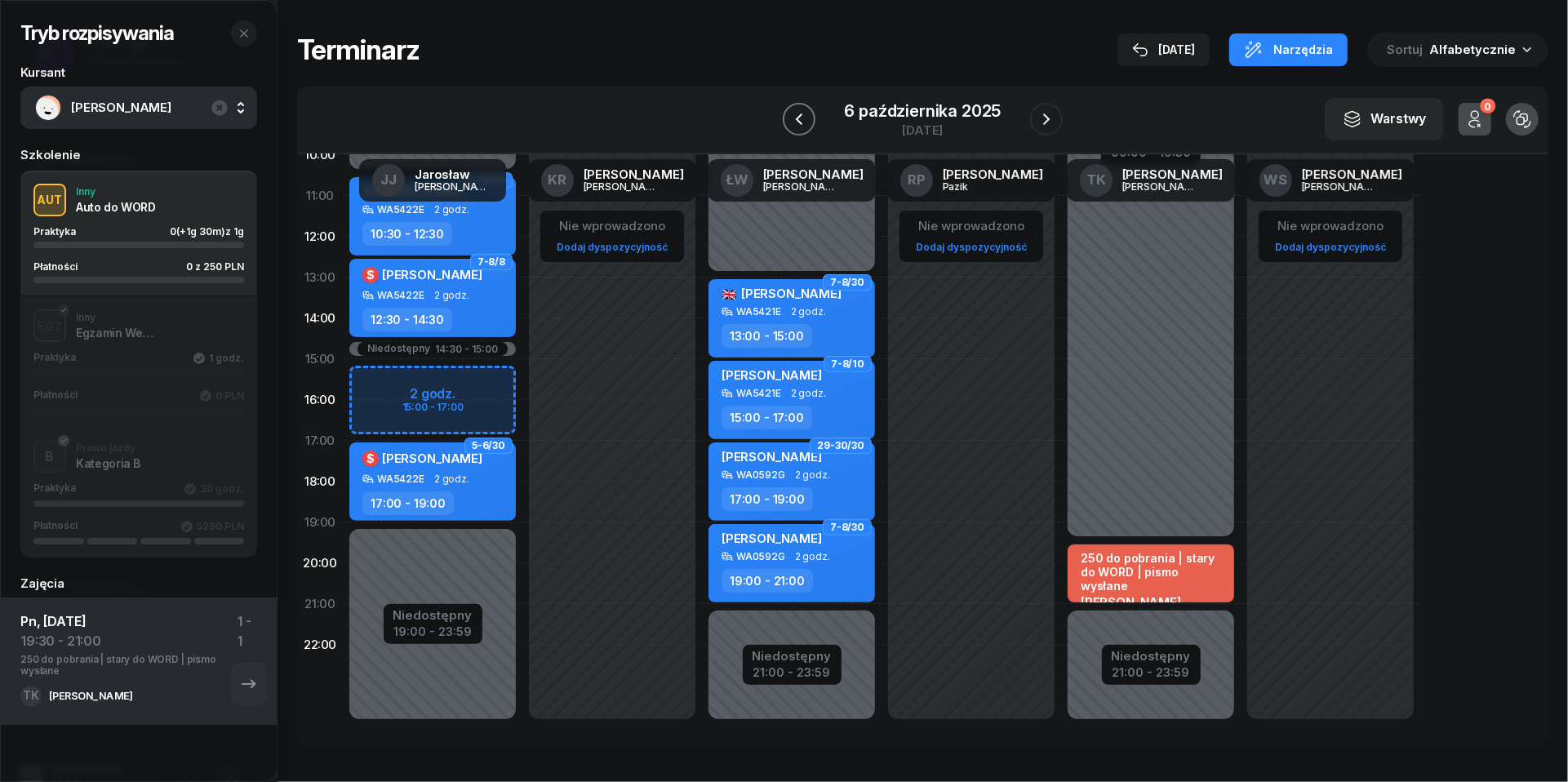
click at [798, 118] on icon "button" at bounding box center [799, 119] width 20 height 20
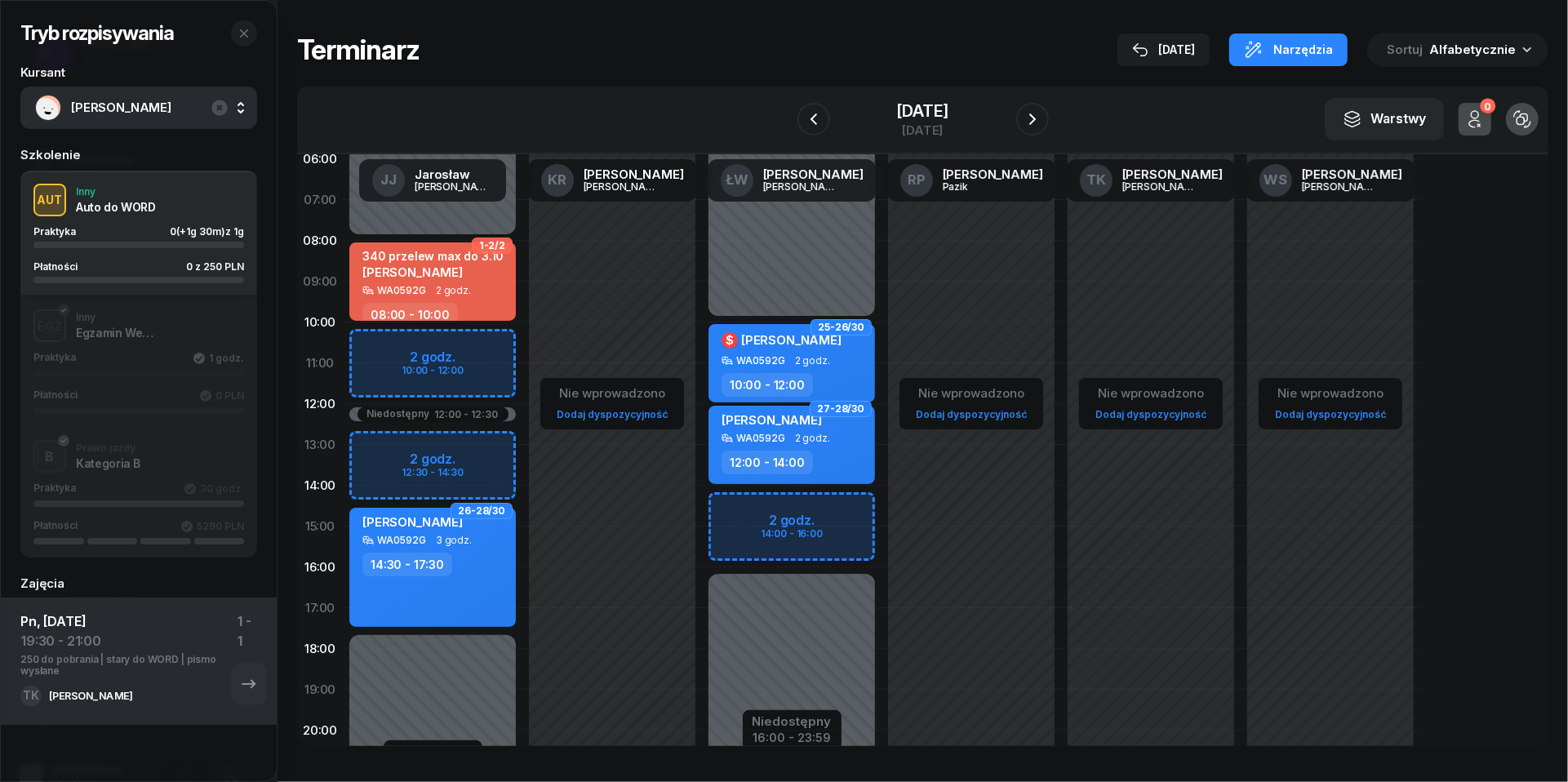
scroll to position [49, 0]
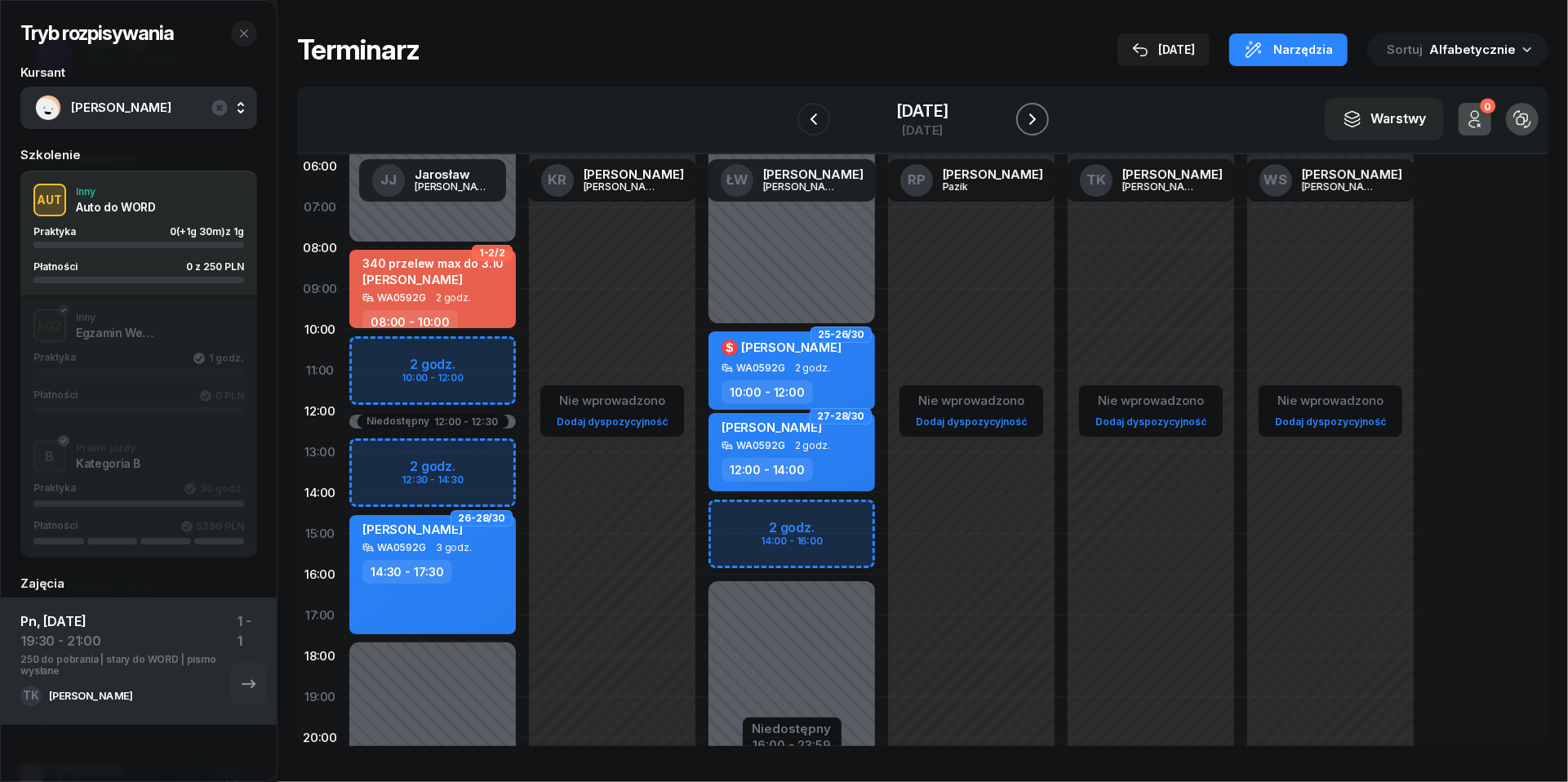
click at [1049, 118] on button "button" at bounding box center [1033, 119] width 33 height 33
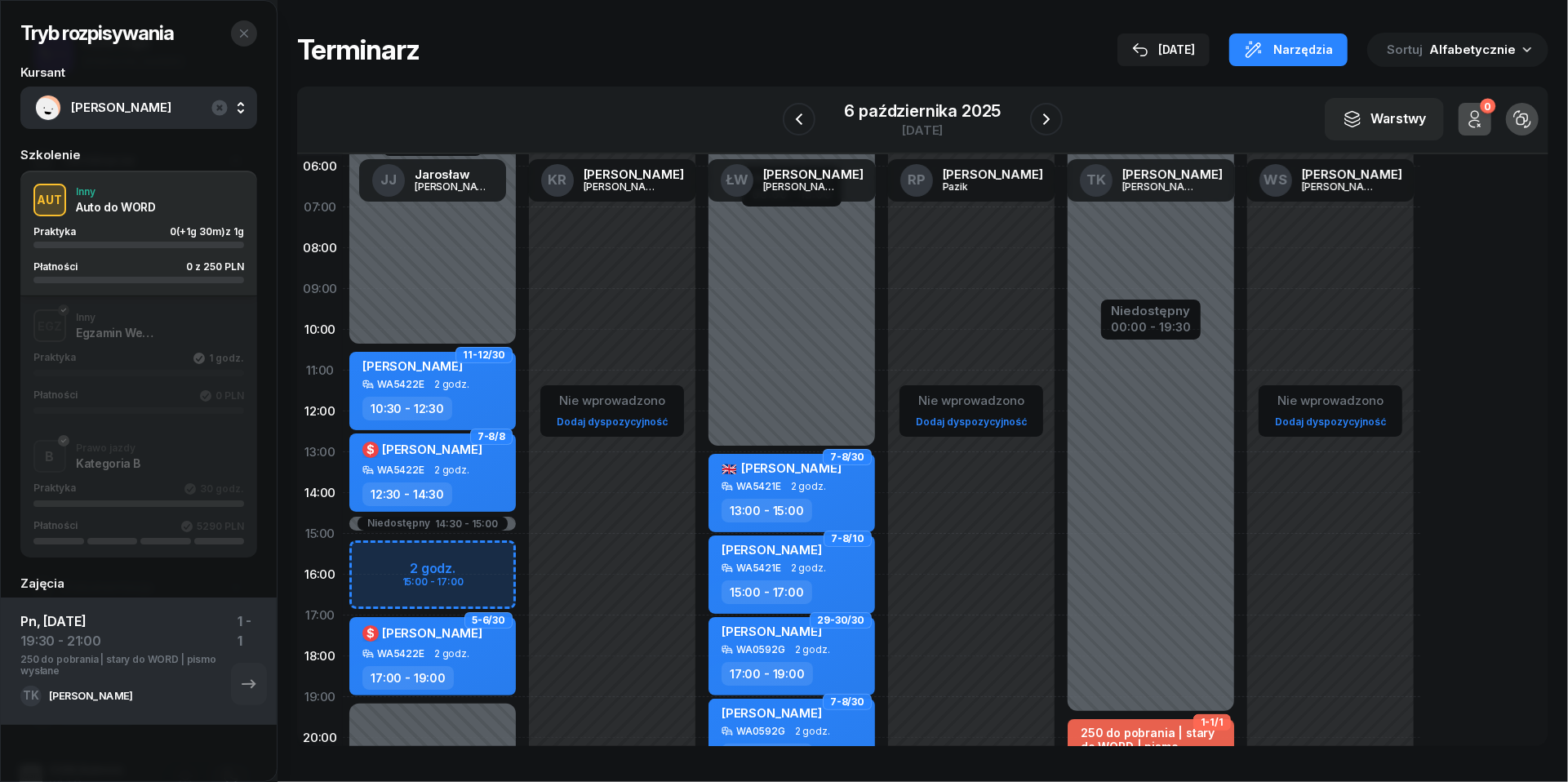
click at [247, 37] on icon "button" at bounding box center [243, 33] width 8 height 8
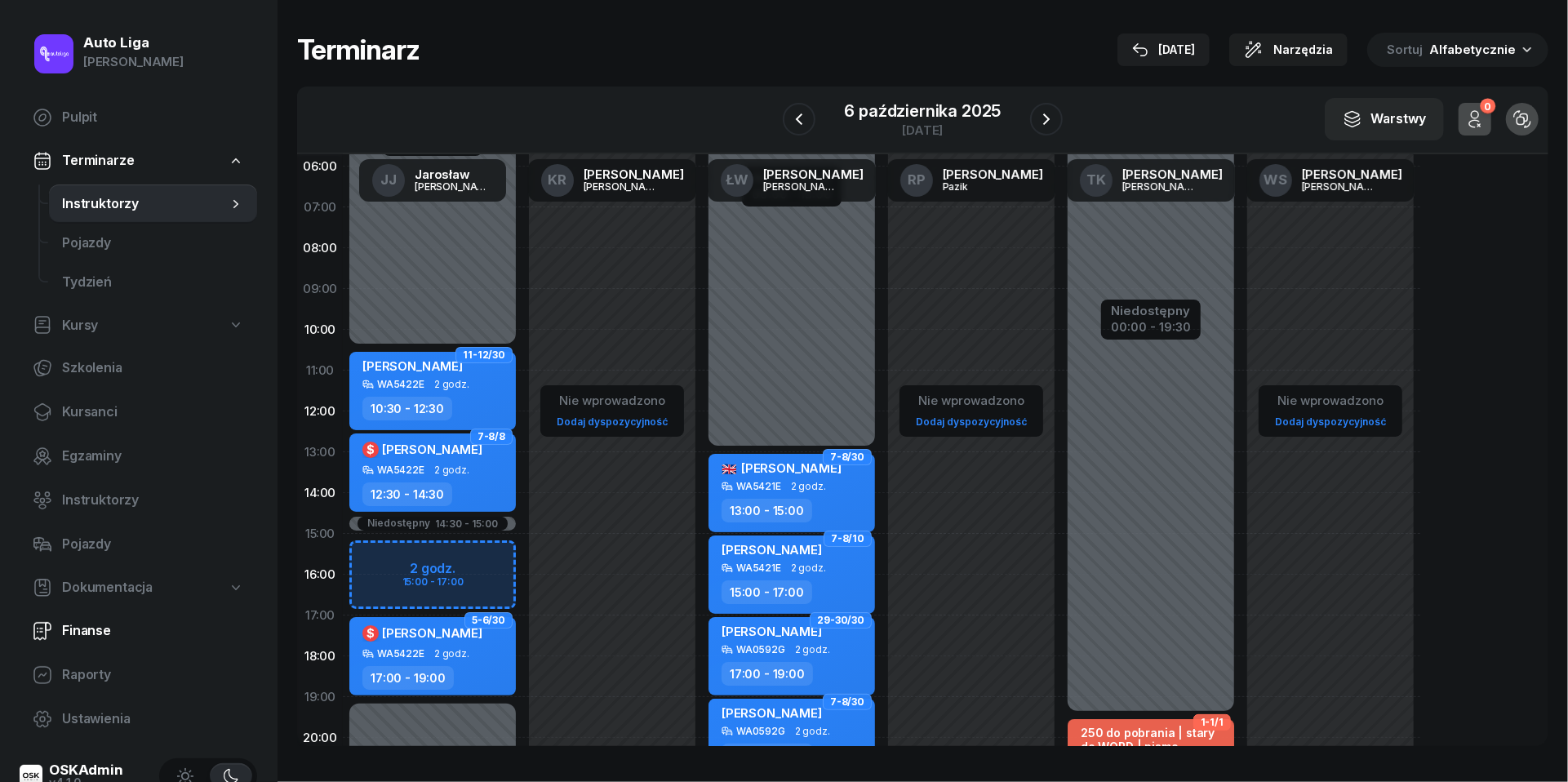
click at [86, 626] on span "Finanse" at bounding box center [153, 630] width 182 height 21
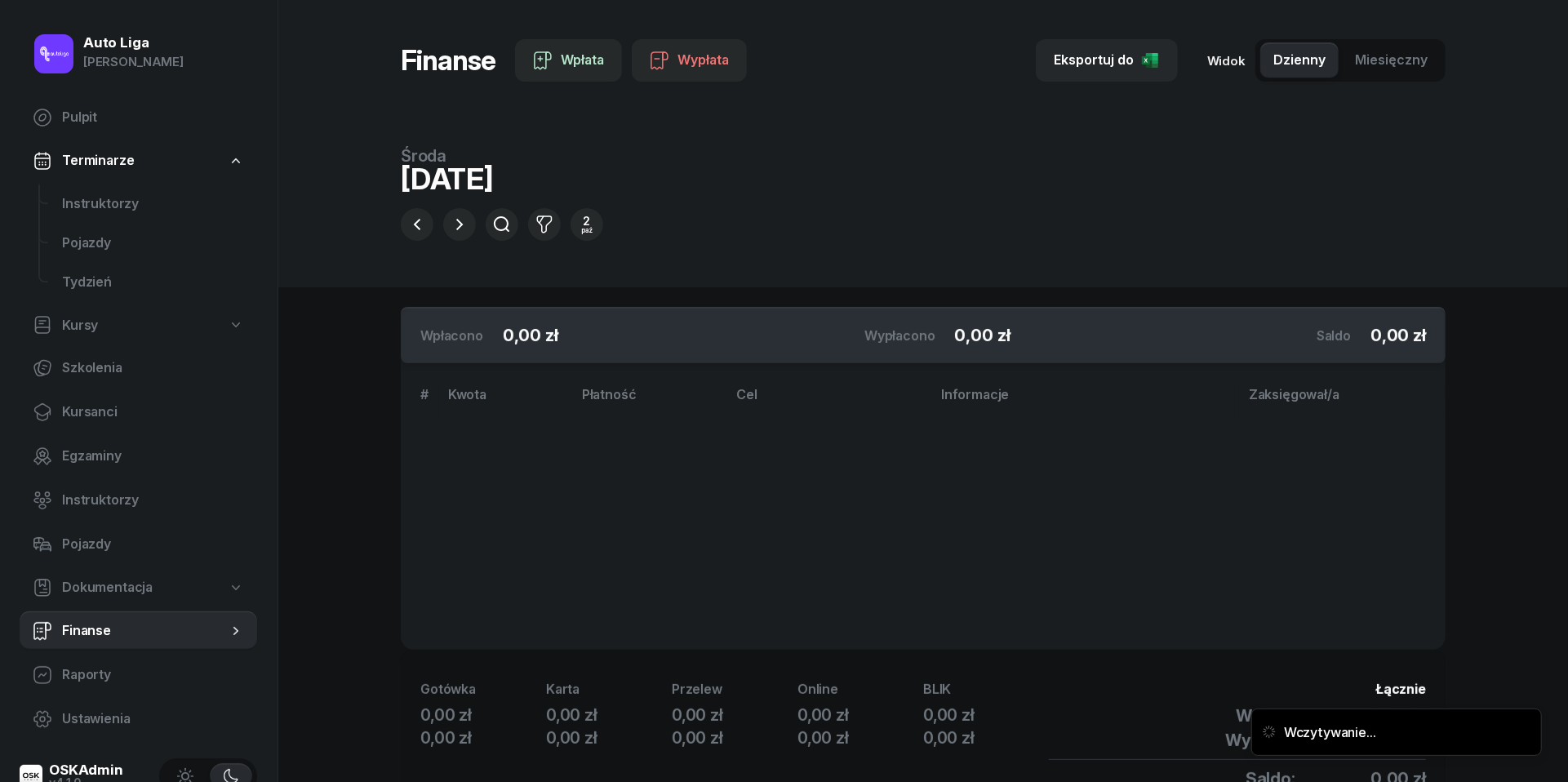
click at [458, 176] on div "[DATE]" at bounding box center [502, 178] width 203 height 30
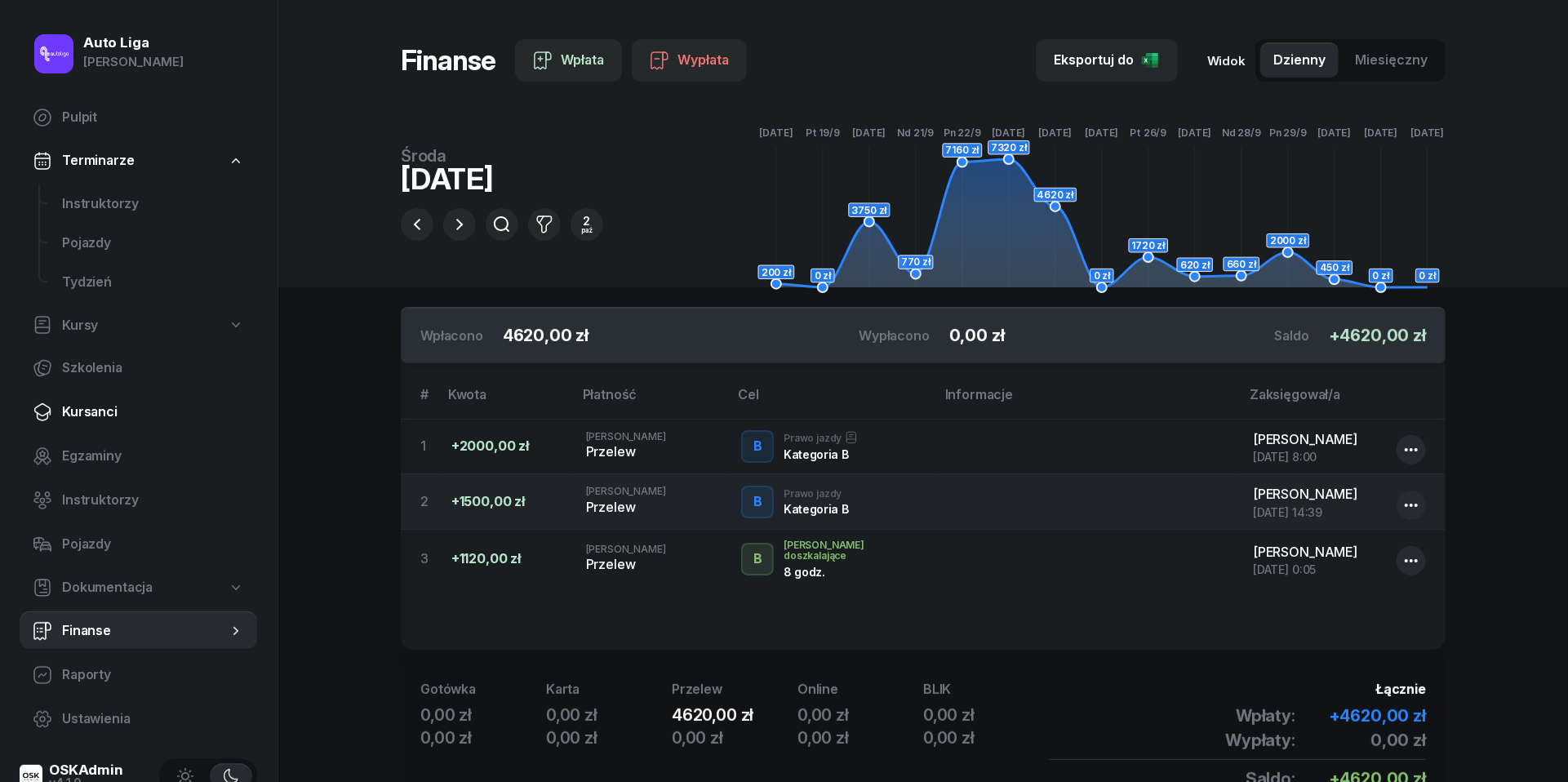
click at [97, 413] on span "Kursanci" at bounding box center [153, 411] width 182 height 21
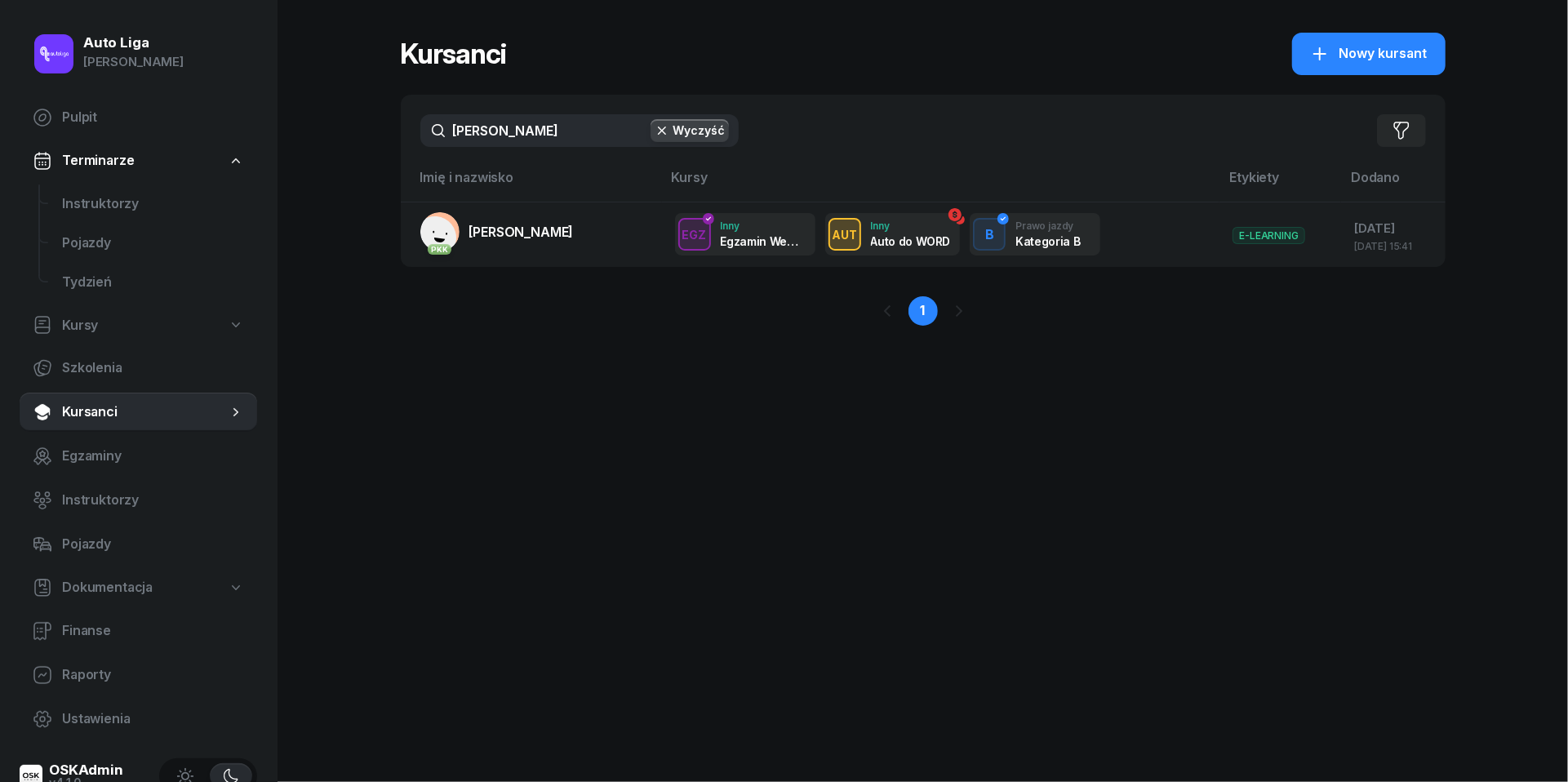
click at [575, 127] on input "[PERSON_NAME]" at bounding box center [580, 130] width 318 height 33
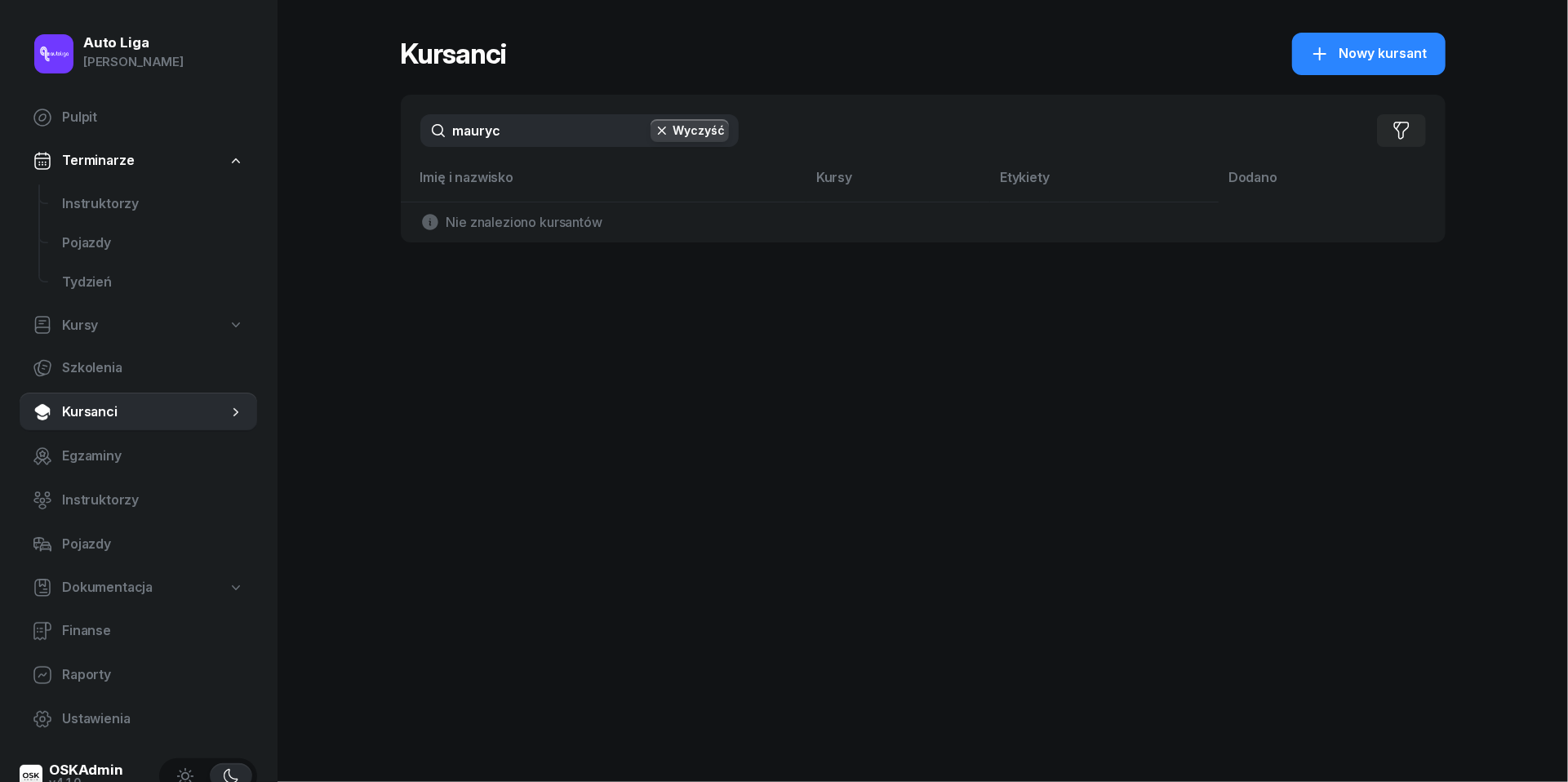
type input "matryc"
drag, startPoint x: 575, startPoint y: 127, endPoint x: 1347, endPoint y: 62, distance: 774.7
click at [1347, 62] on span "Nowy kursant" at bounding box center [1384, 53] width 89 height 21
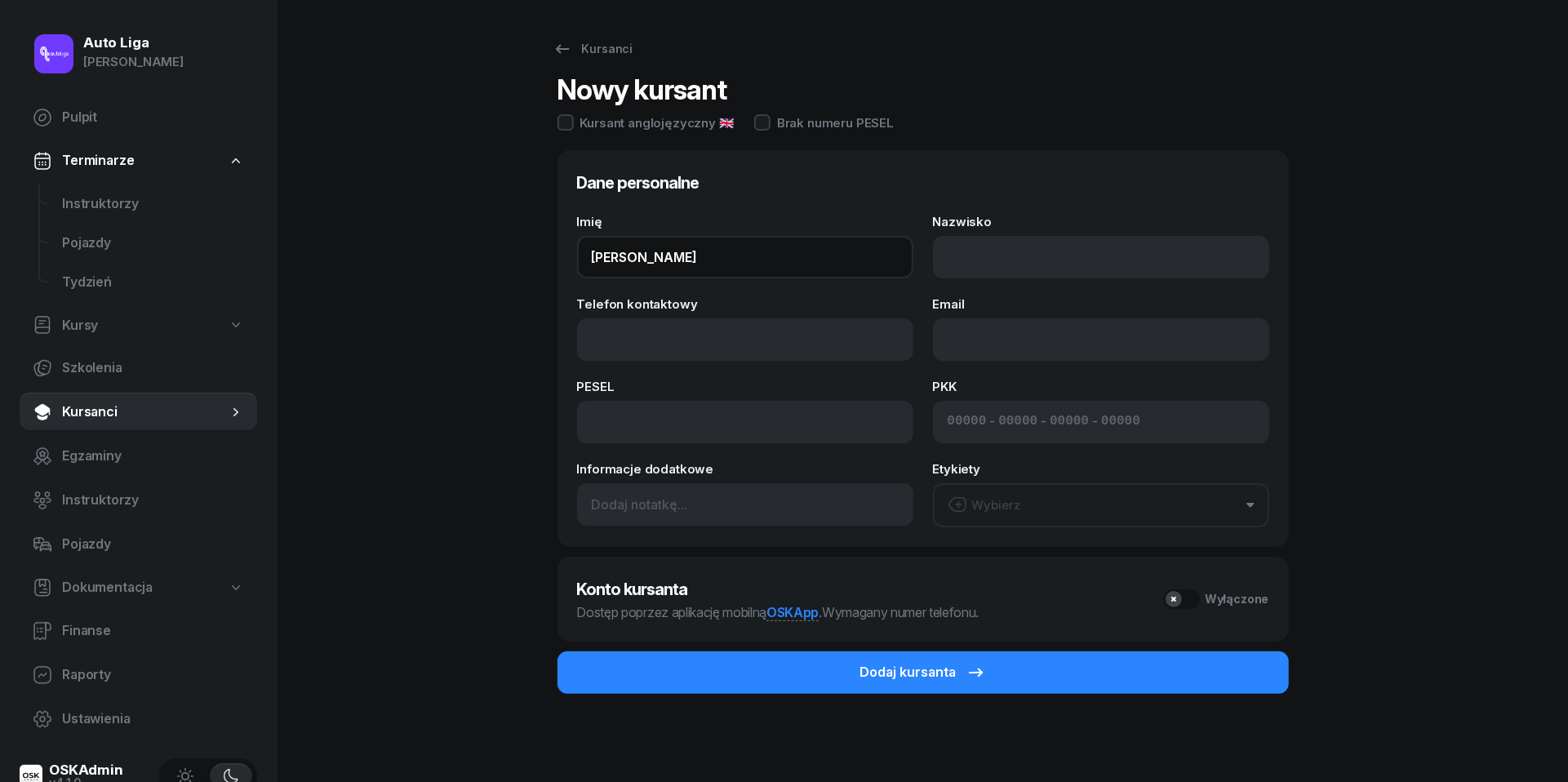
type input "[PERSON_NAME]"
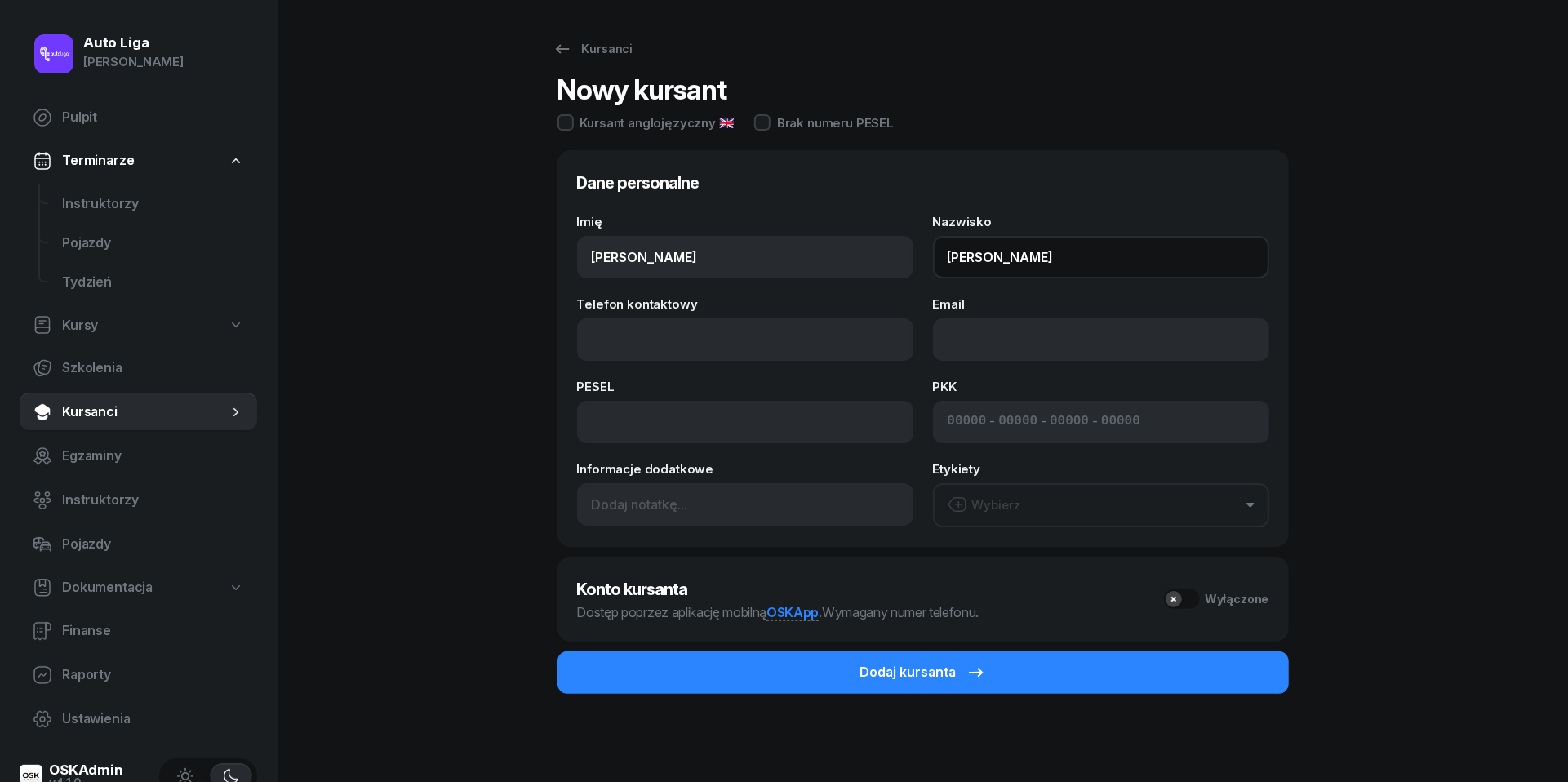
type input "[PERSON_NAME]"
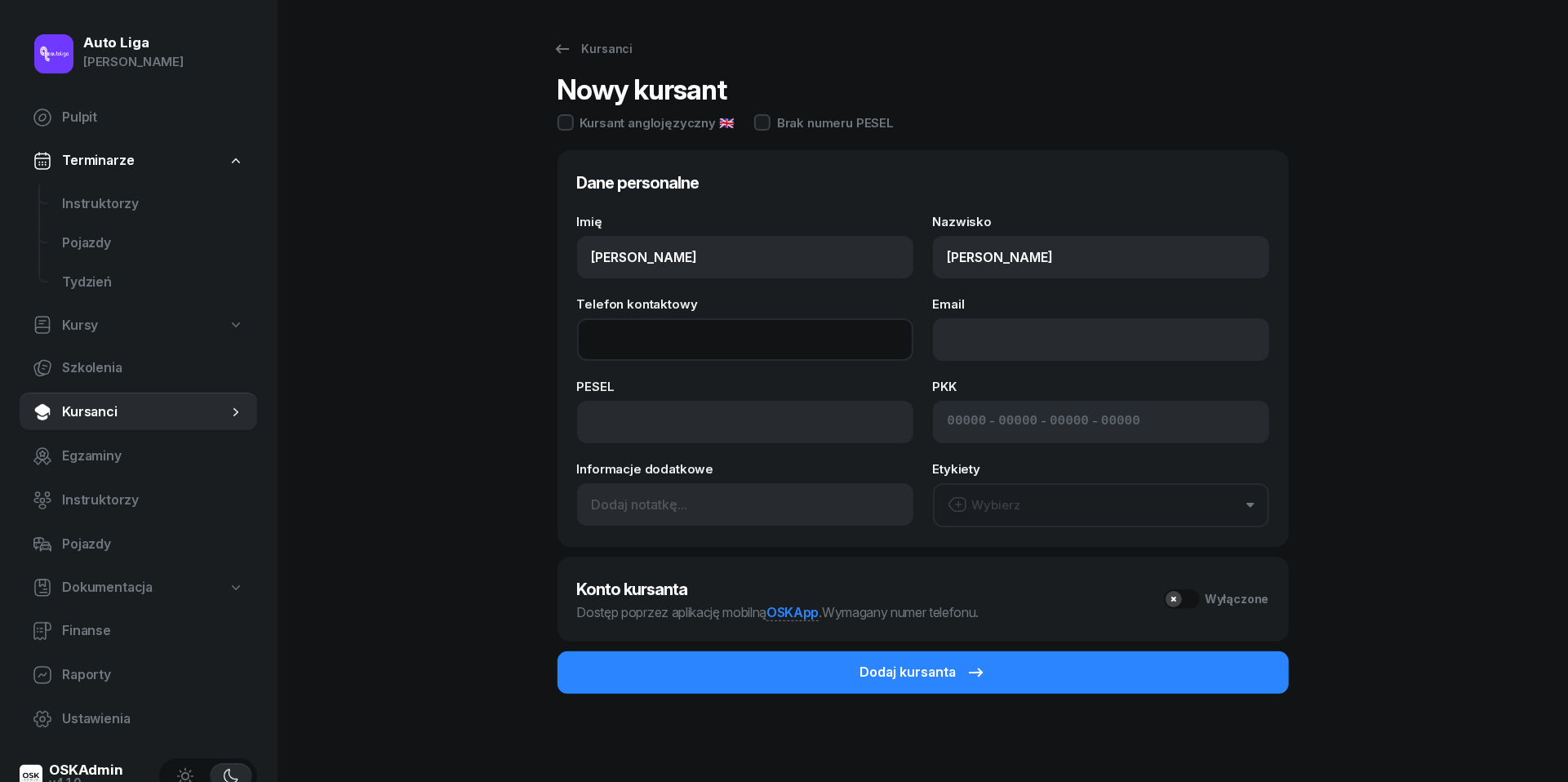
paste input "tel:[PHONE_NUMBER]"
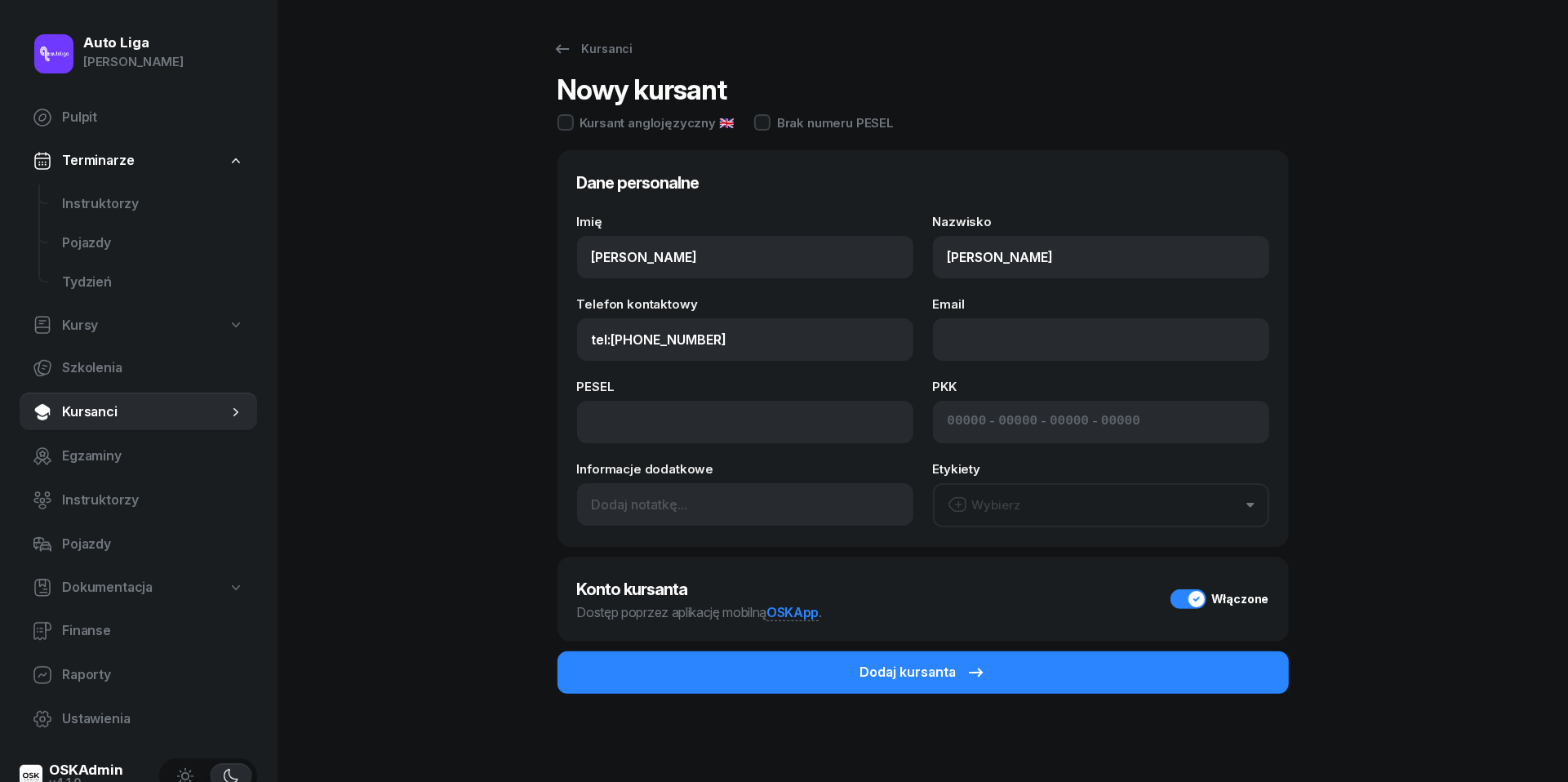
type input "664 219 754"
click at [1013, 365] on div "Imię [PERSON_NAME] Nazwisko [PERSON_NAME] Telefon kontaktowy [PHONE_NUMBER] Ema…" at bounding box center [923, 371] width 693 height 312
paste input "mailto:[PERSON_NAME][EMAIL_ADDRESS][DOMAIN_NAME]"
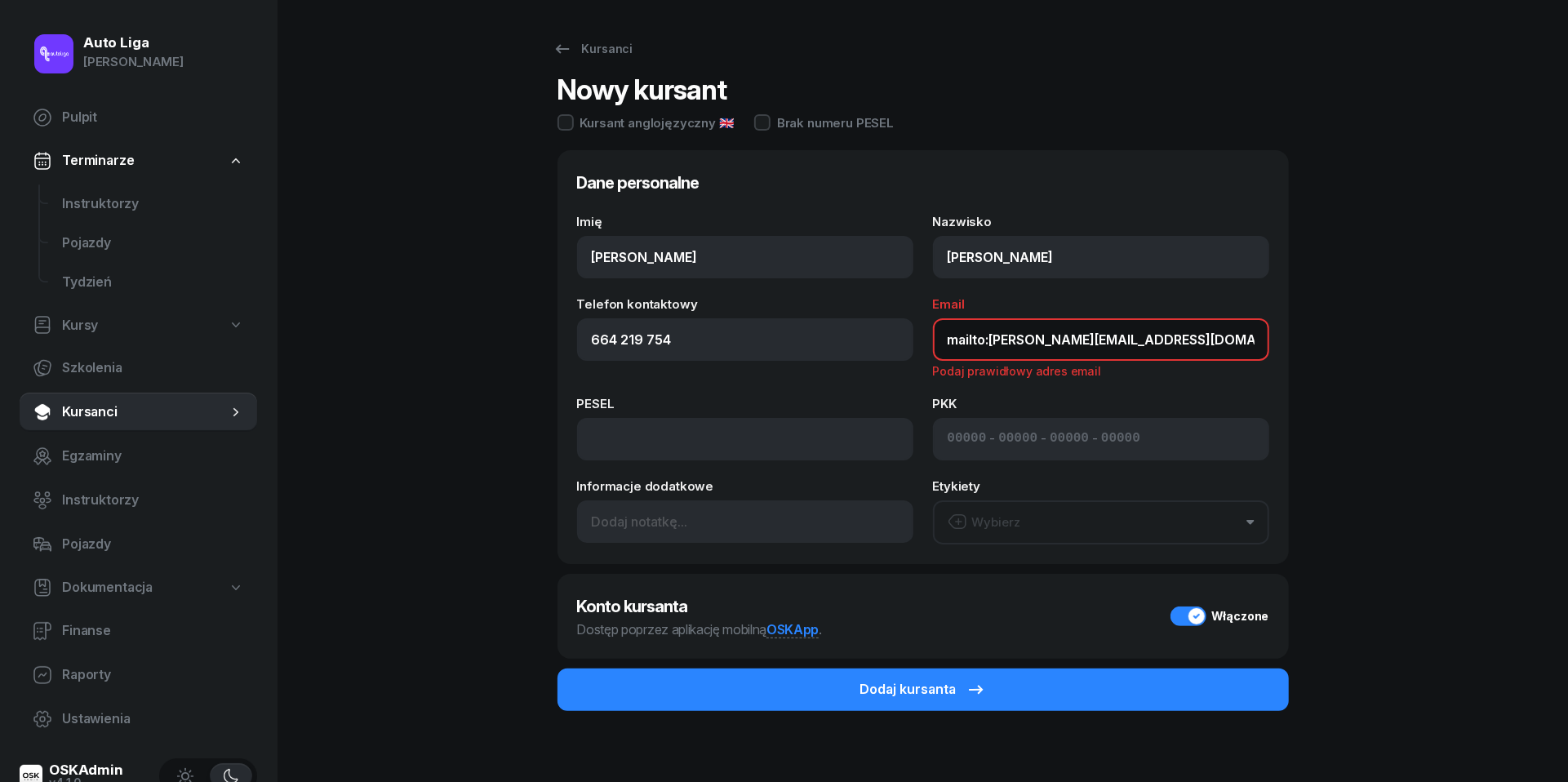
click at [991, 340] on input "mailto:[PERSON_NAME][EMAIL_ADDRESS][DOMAIN_NAME]" at bounding box center [1101, 339] width 336 height 42
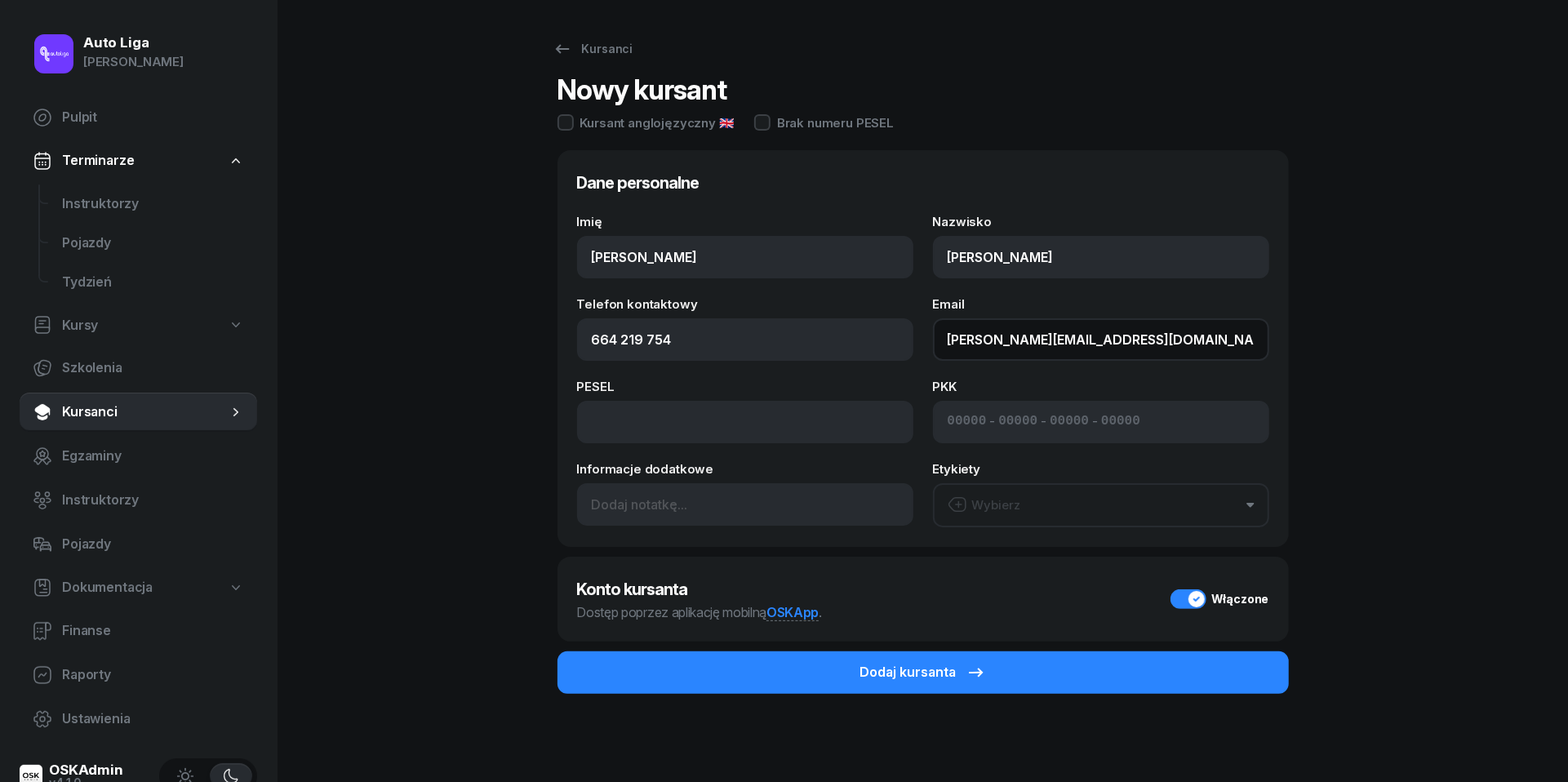
type input "[PERSON_NAME][EMAIL_ADDRESS][DOMAIN_NAME]"
click at [1084, 500] on button "Wybierz" at bounding box center [1101, 504] width 336 height 44
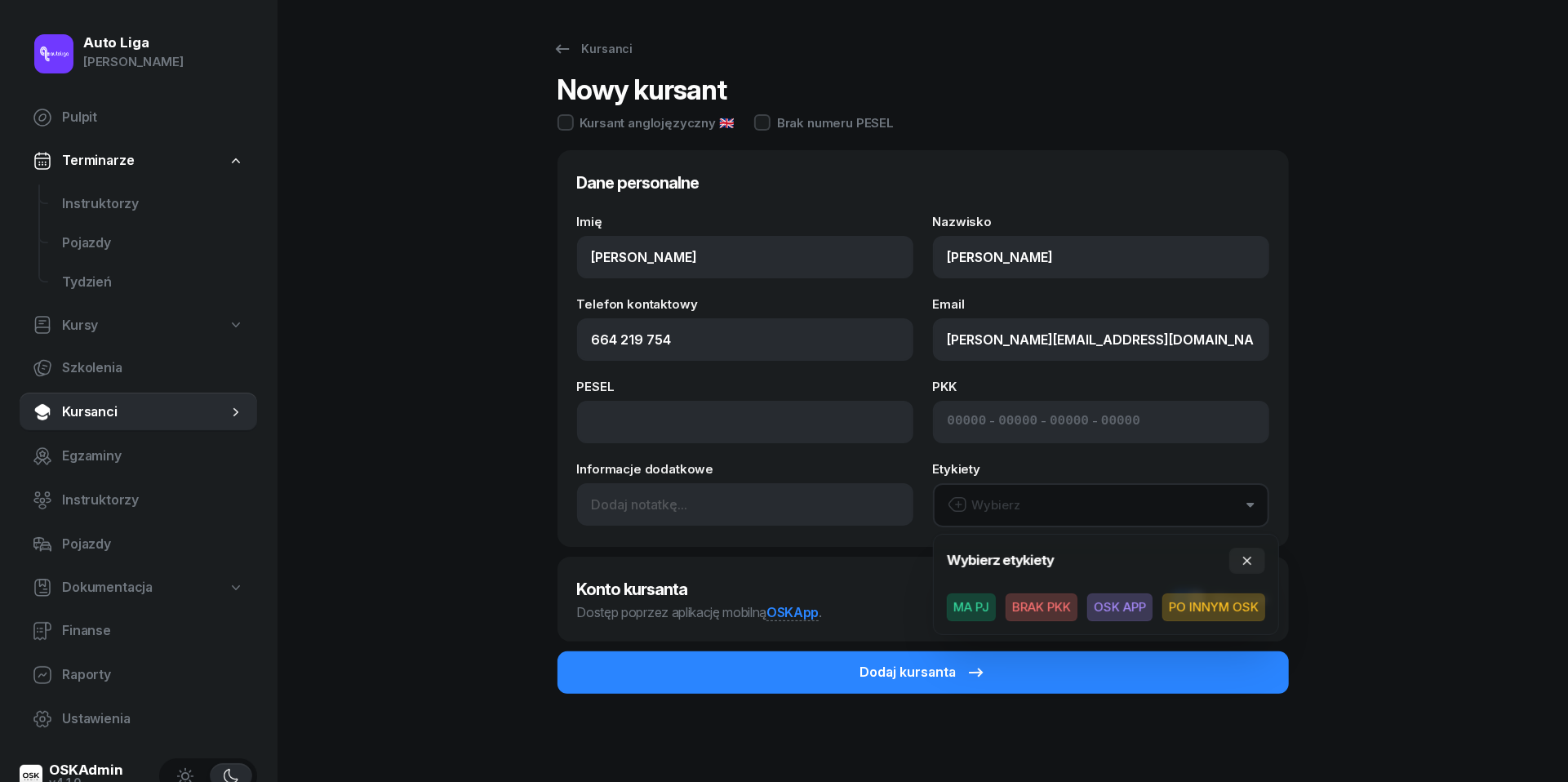
click at [1037, 608] on span "BRAK PKK" at bounding box center [1041, 607] width 71 height 28
click at [1249, 556] on icon "button" at bounding box center [1247, 560] width 13 height 13
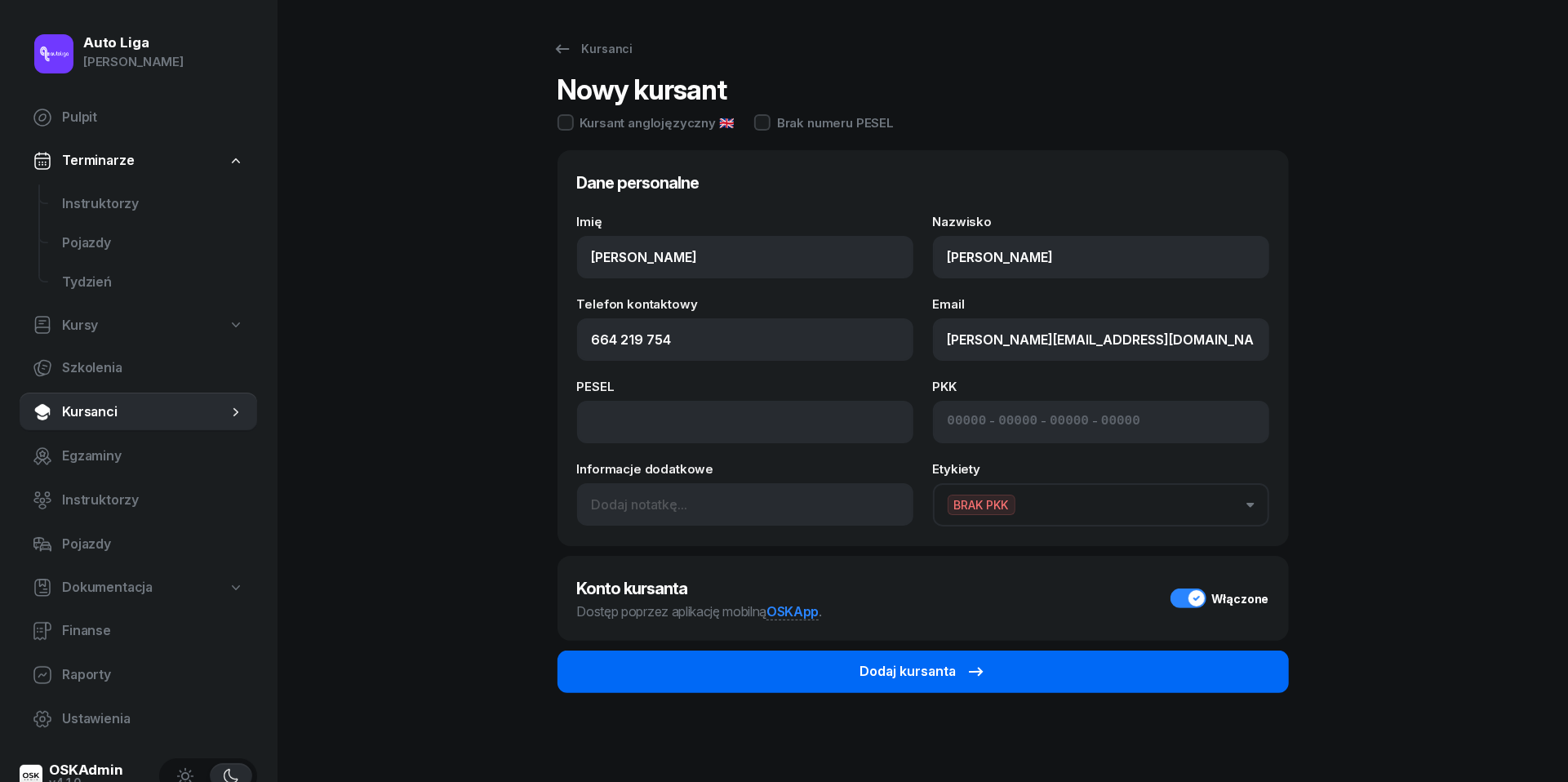
click at [970, 667] on icon "submit" at bounding box center [977, 672] width 20 height 20
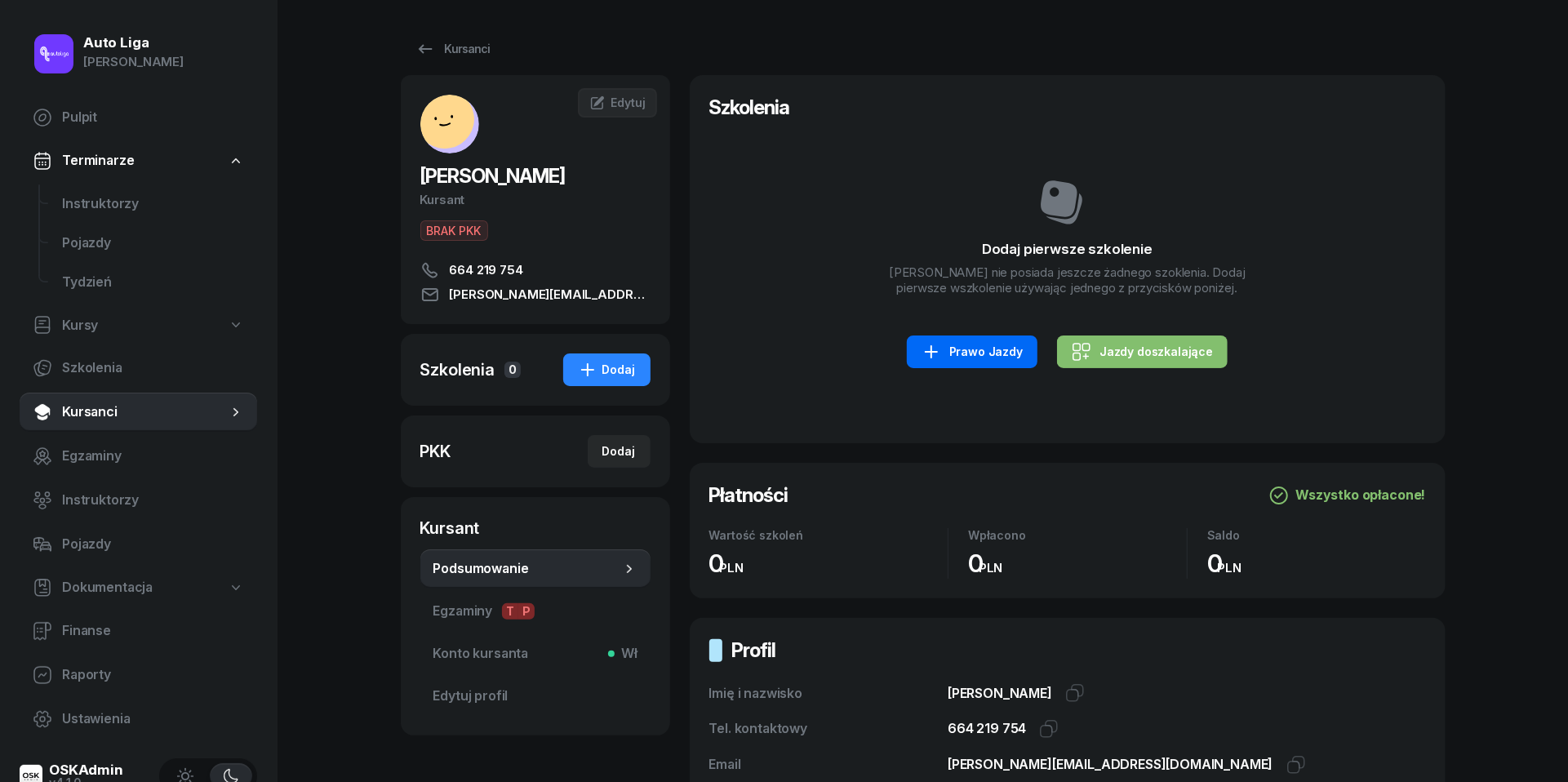
click at [959, 362] on div "Prawo Jazdy" at bounding box center [972, 352] width 101 height 20
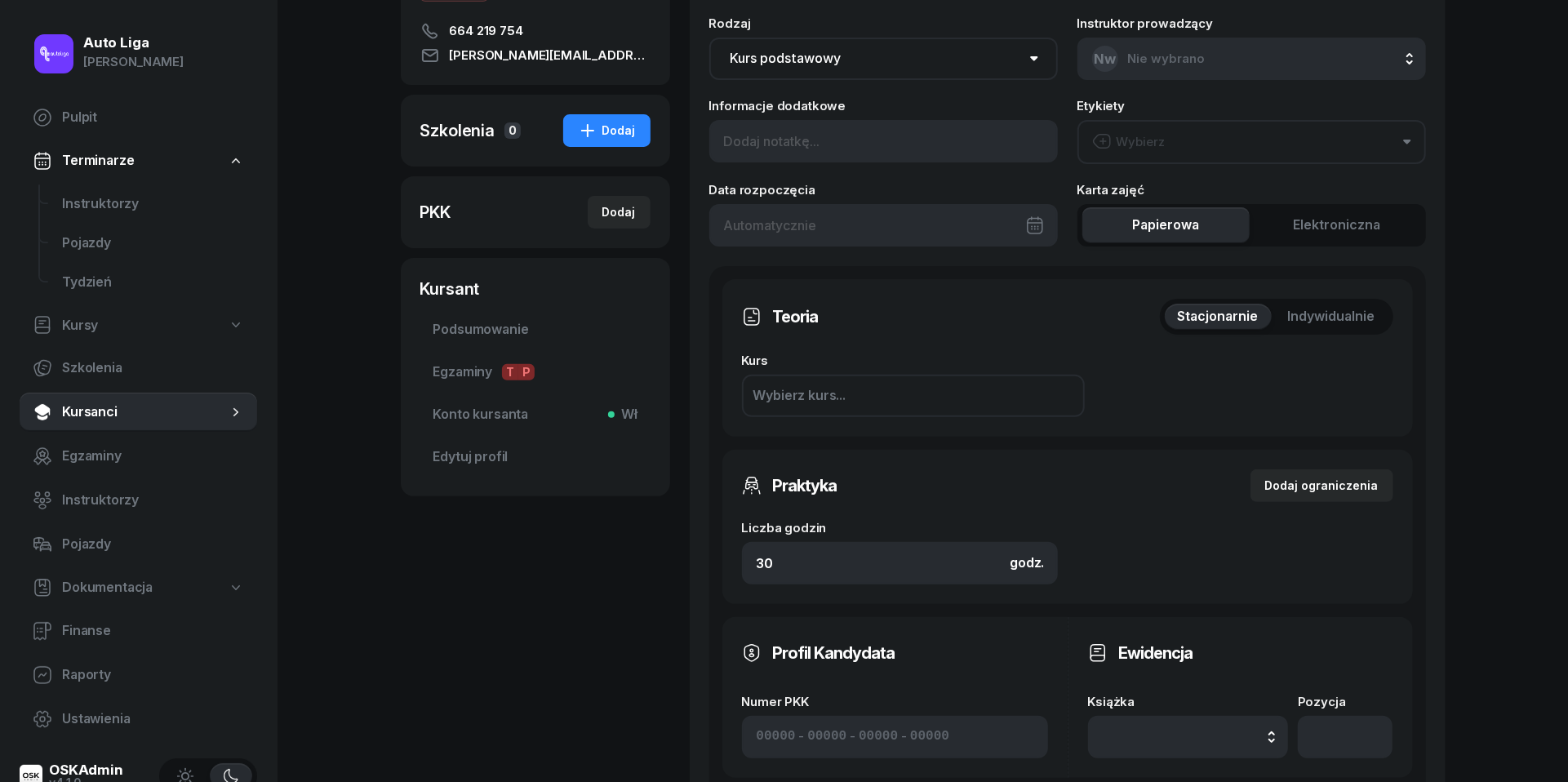
scroll to position [247, 0]
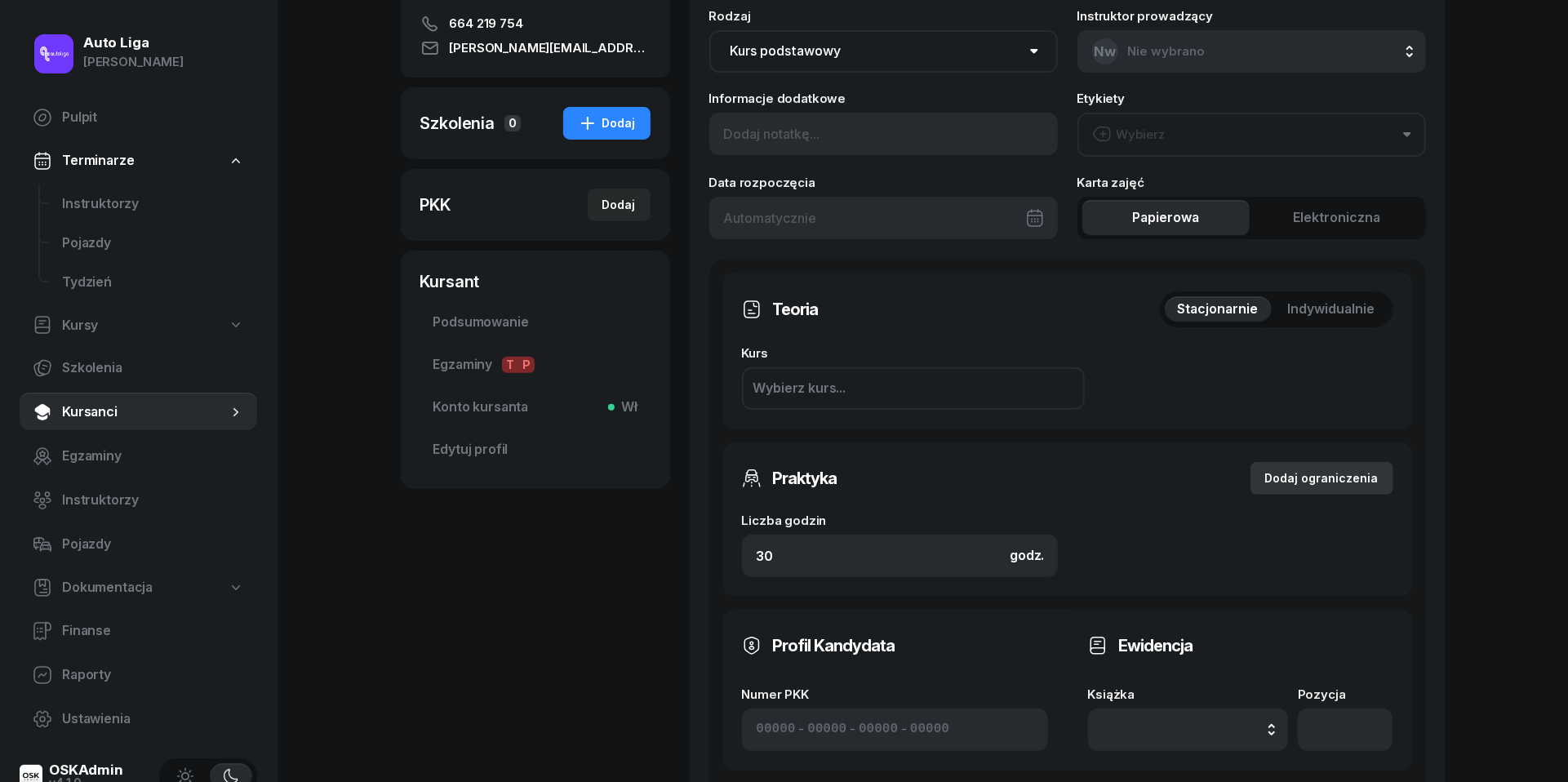
click at [1349, 468] on div "Dodaj ograniczenia" at bounding box center [1321, 478] width 113 height 20
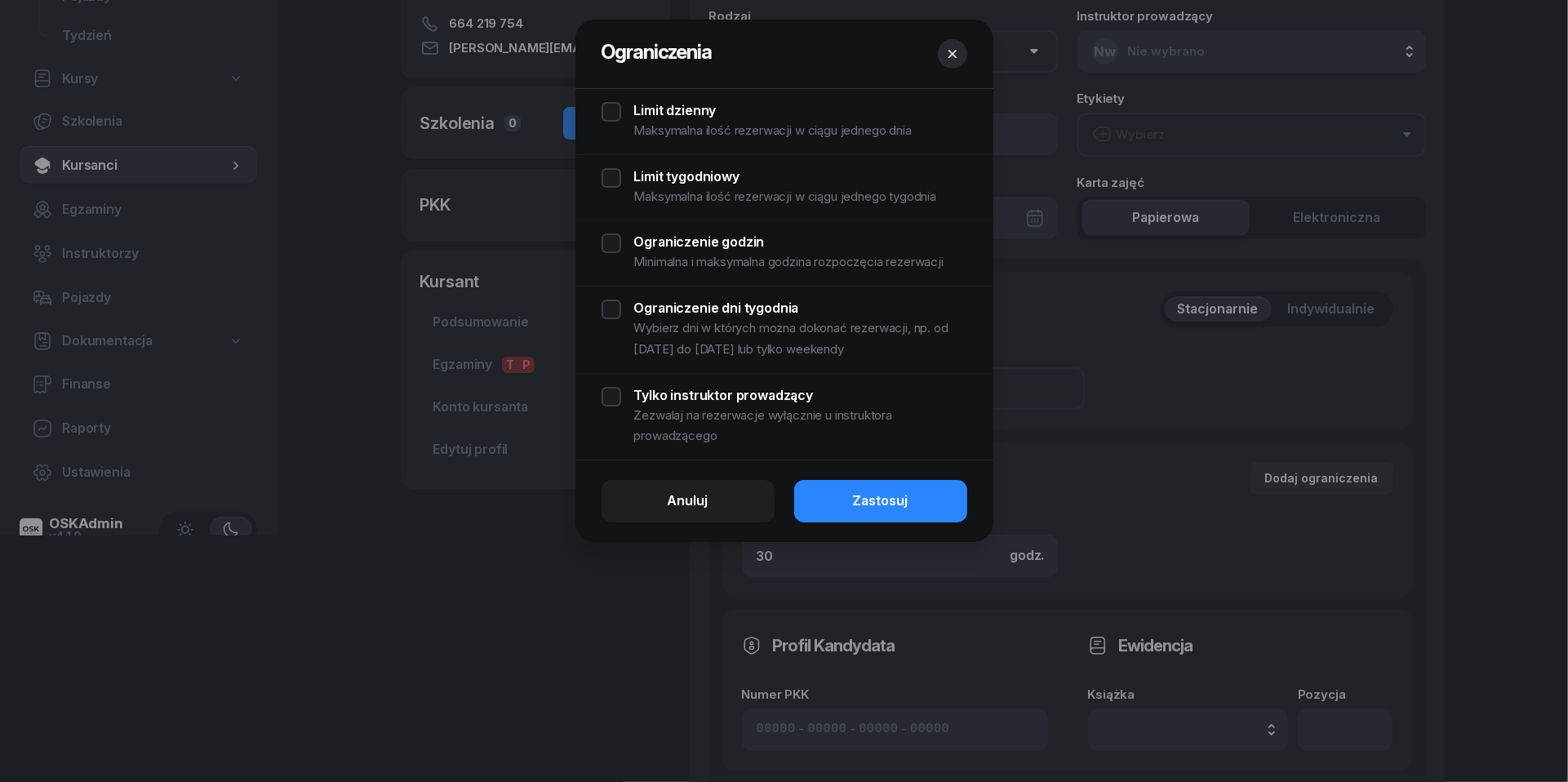
click at [609, 110] on div "Limit dzienny Maksymalna ilość rezerwacji w ciągu jednego dnia" at bounding box center [784, 121] width 365 height 39
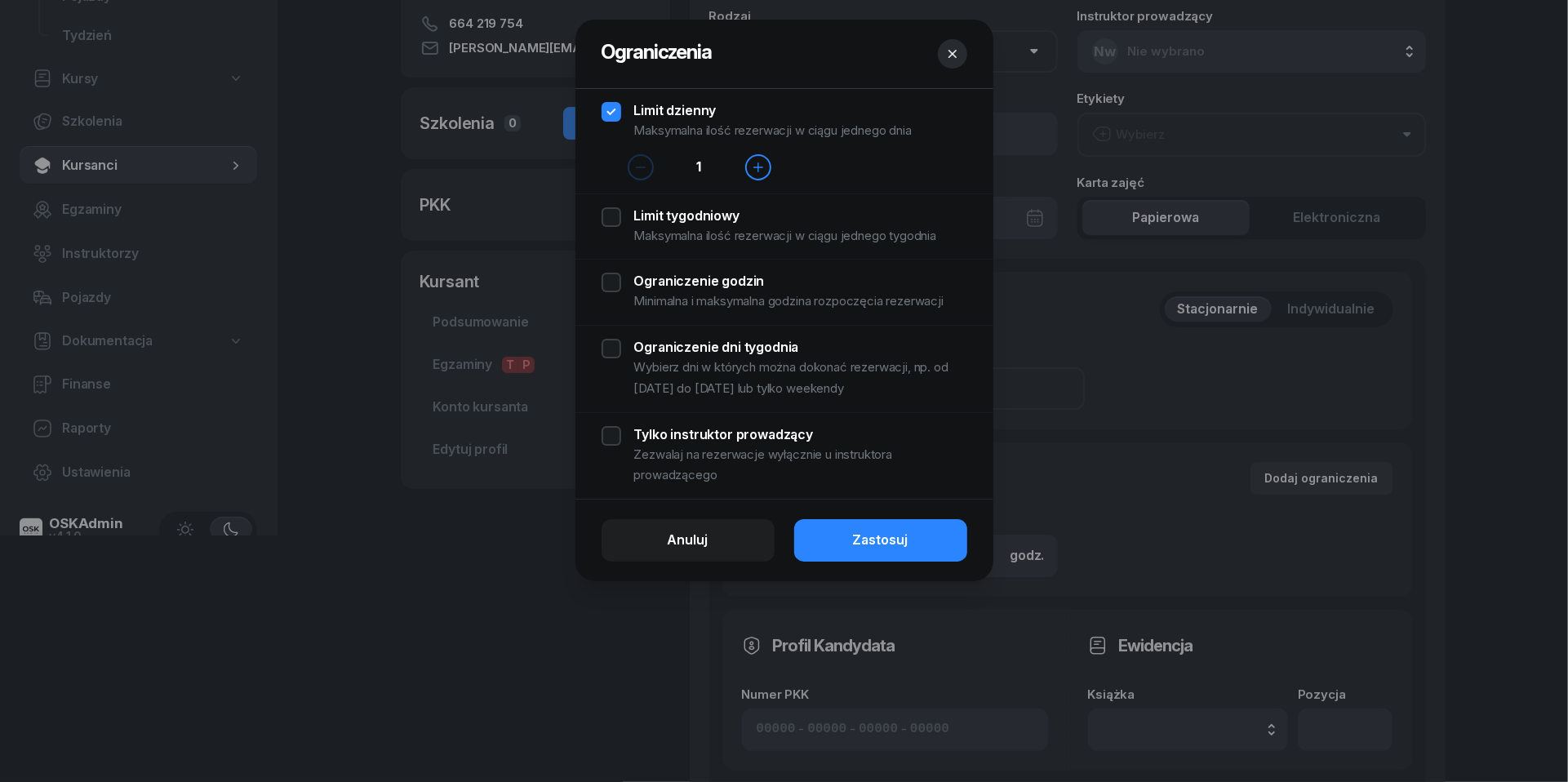
click at [618, 221] on div "Limit tygodniowy Maksymalna ilość rezerwacji w ciągu jednego tygodnia" at bounding box center [784, 226] width 365 height 39
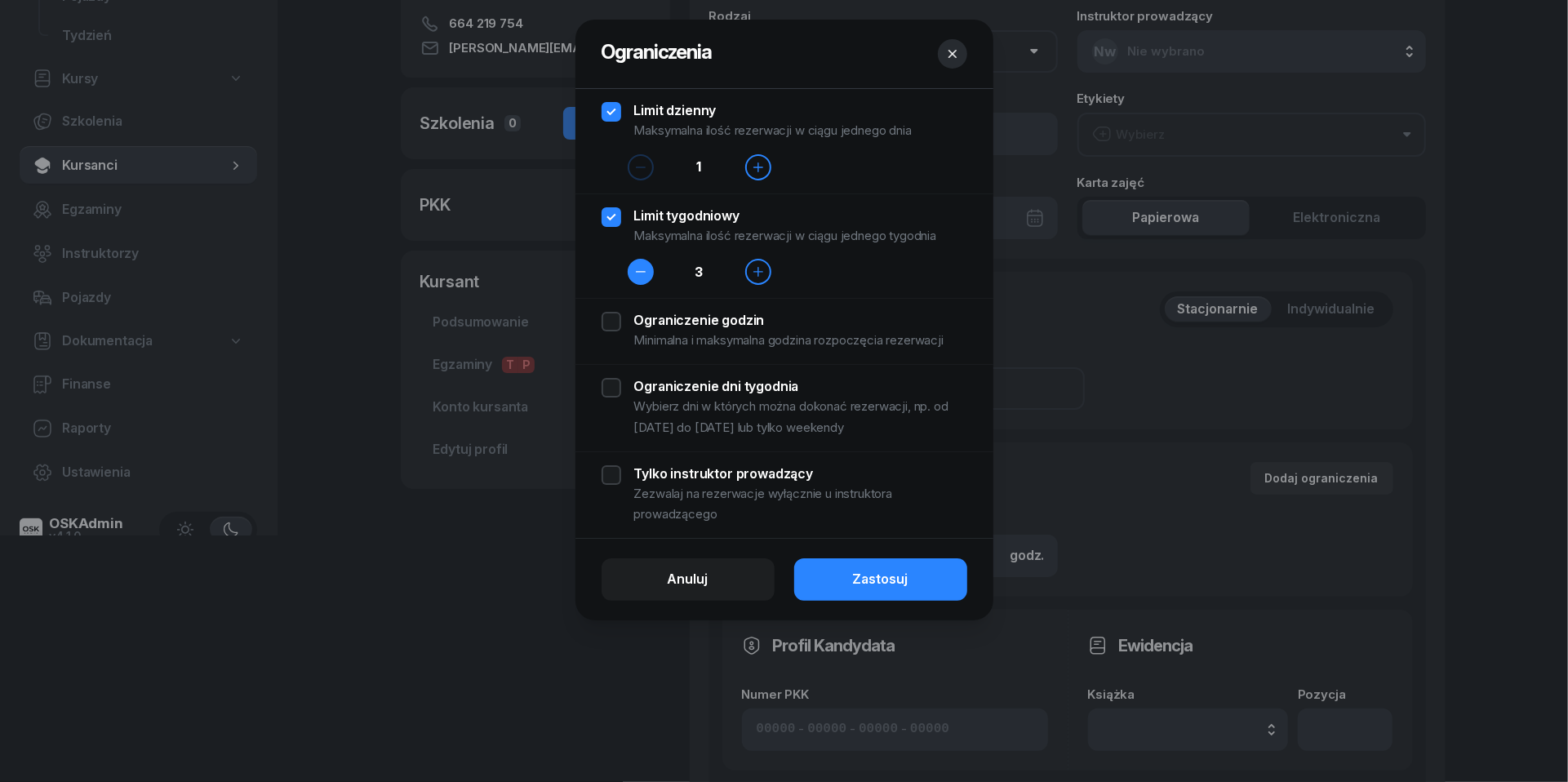
click at [640, 273] on icon "button" at bounding box center [641, 271] width 13 height 13
click at [615, 306] on div "Ograniczenie godzin Minimalna i maksymalna godzina rozpoczęcia rezerwacji" at bounding box center [785, 331] width 418 height 66
click at [618, 316] on div "Ograniczenie godzin Minimalna i maksymalna godzina rozpoczęcia rezerwacji" at bounding box center [784, 331] width 365 height 39
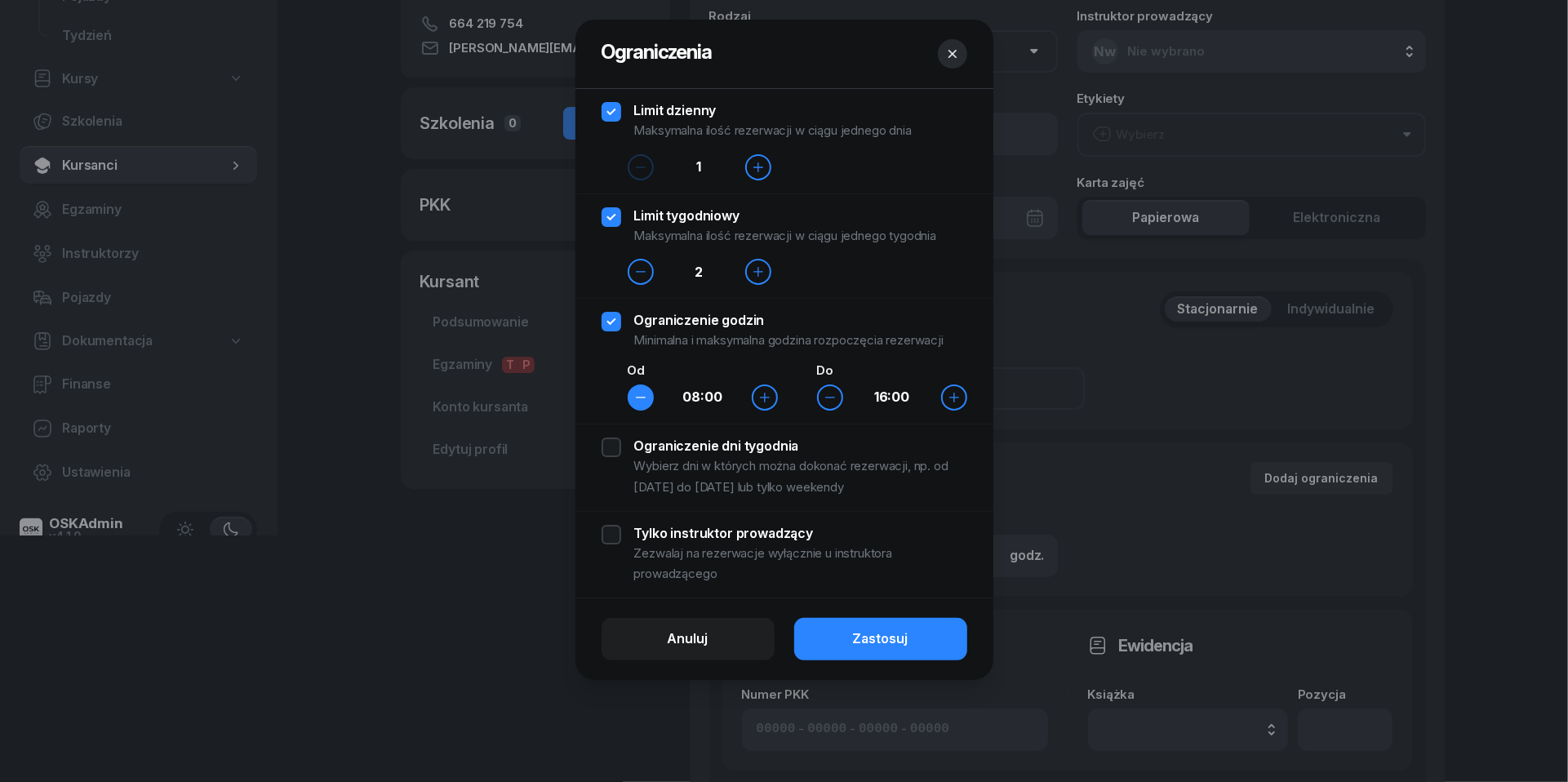
click at [641, 394] on icon "button" at bounding box center [641, 397] width 13 height 13
click at [948, 396] on icon "button" at bounding box center [954, 397] width 13 height 13
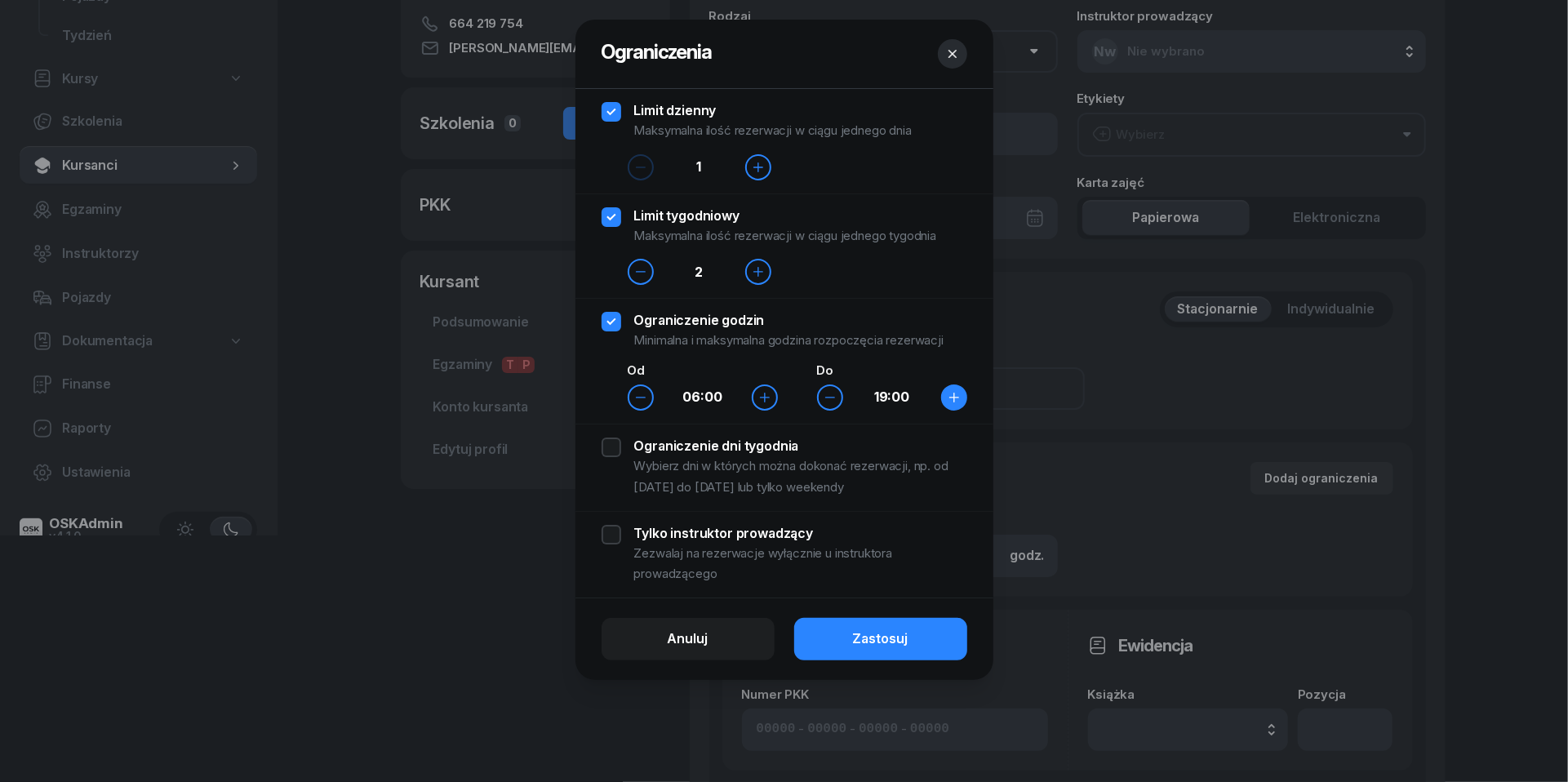
click at [948, 396] on icon "button" at bounding box center [954, 397] width 13 height 13
click at [609, 448] on div "Ograniczenie dni tygodnia Wybierz dni w których można dokonać rezerwacji, np. o…" at bounding box center [784, 467] width 365 height 60
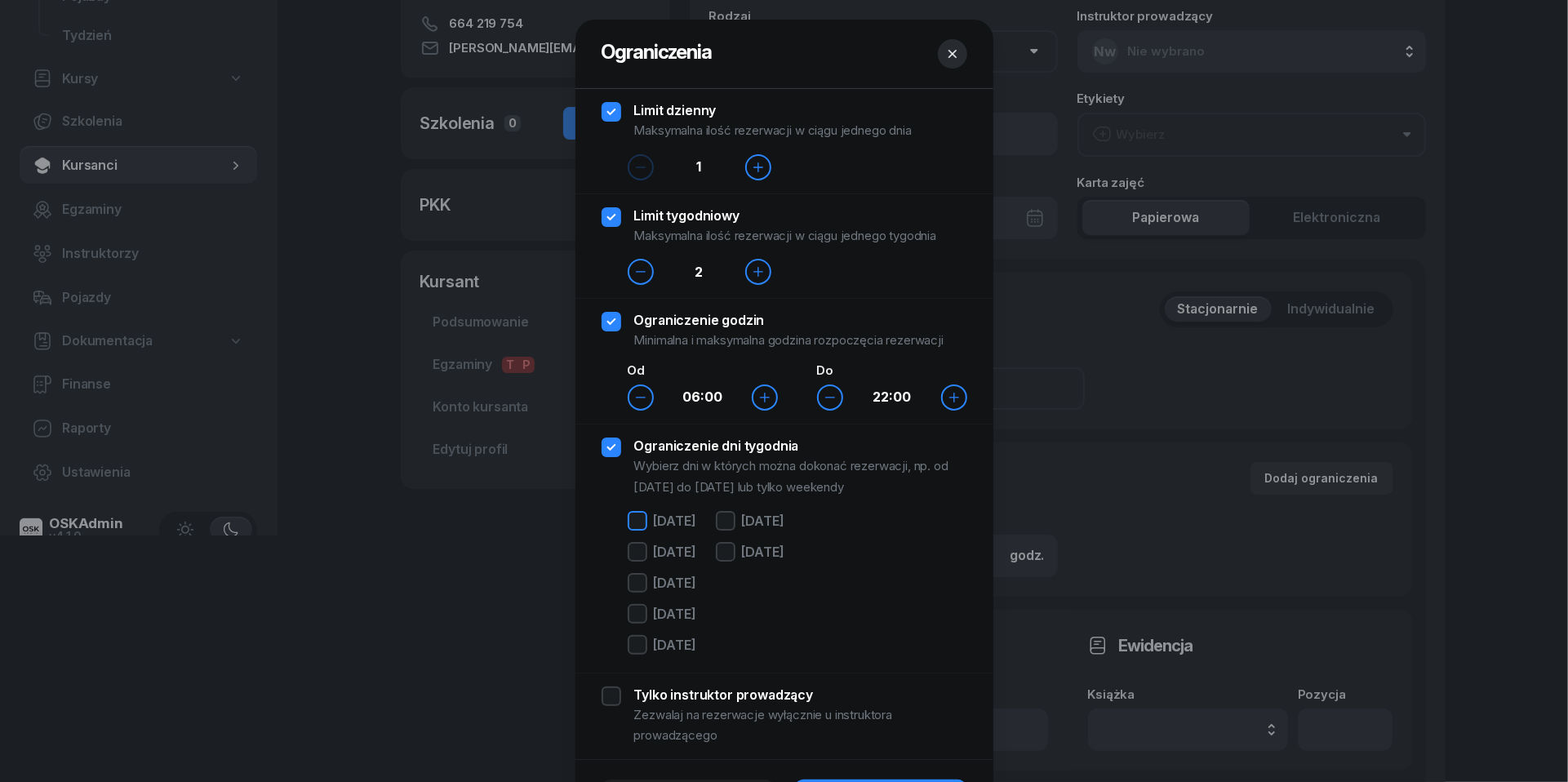
click at [635, 524] on div at bounding box center [638, 521] width 20 height 20
click at [637, 542] on div at bounding box center [638, 552] width 20 height 20
click at [637, 570] on div "[DATE] [DATE] [DATE] [DATE] [DATE]" at bounding box center [662, 585] width 69 height 148
click at [637, 590] on div at bounding box center [638, 583] width 20 height 20
click at [637, 619] on div at bounding box center [638, 614] width 20 height 20
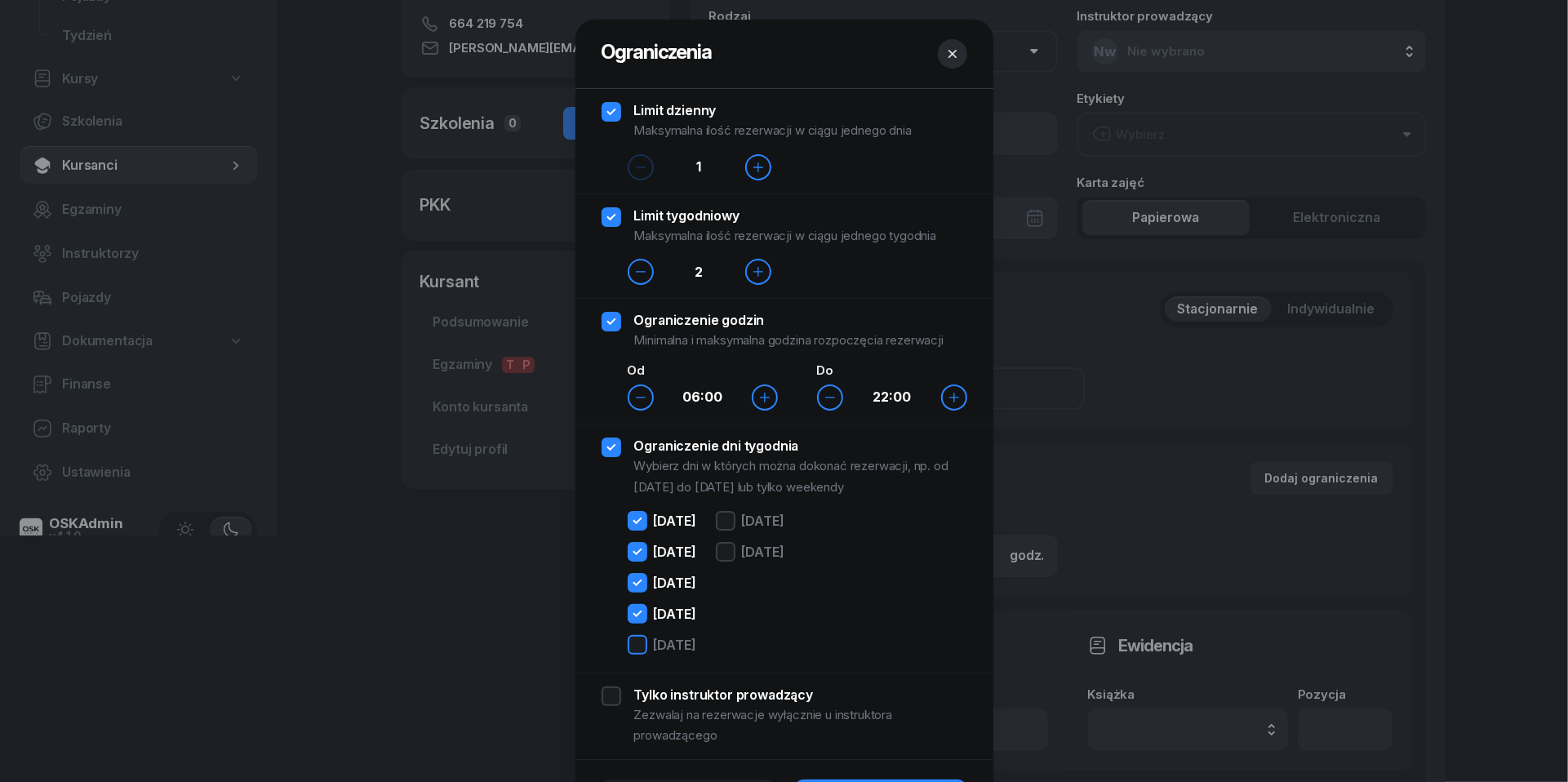
click at [637, 651] on div at bounding box center [638, 645] width 20 height 20
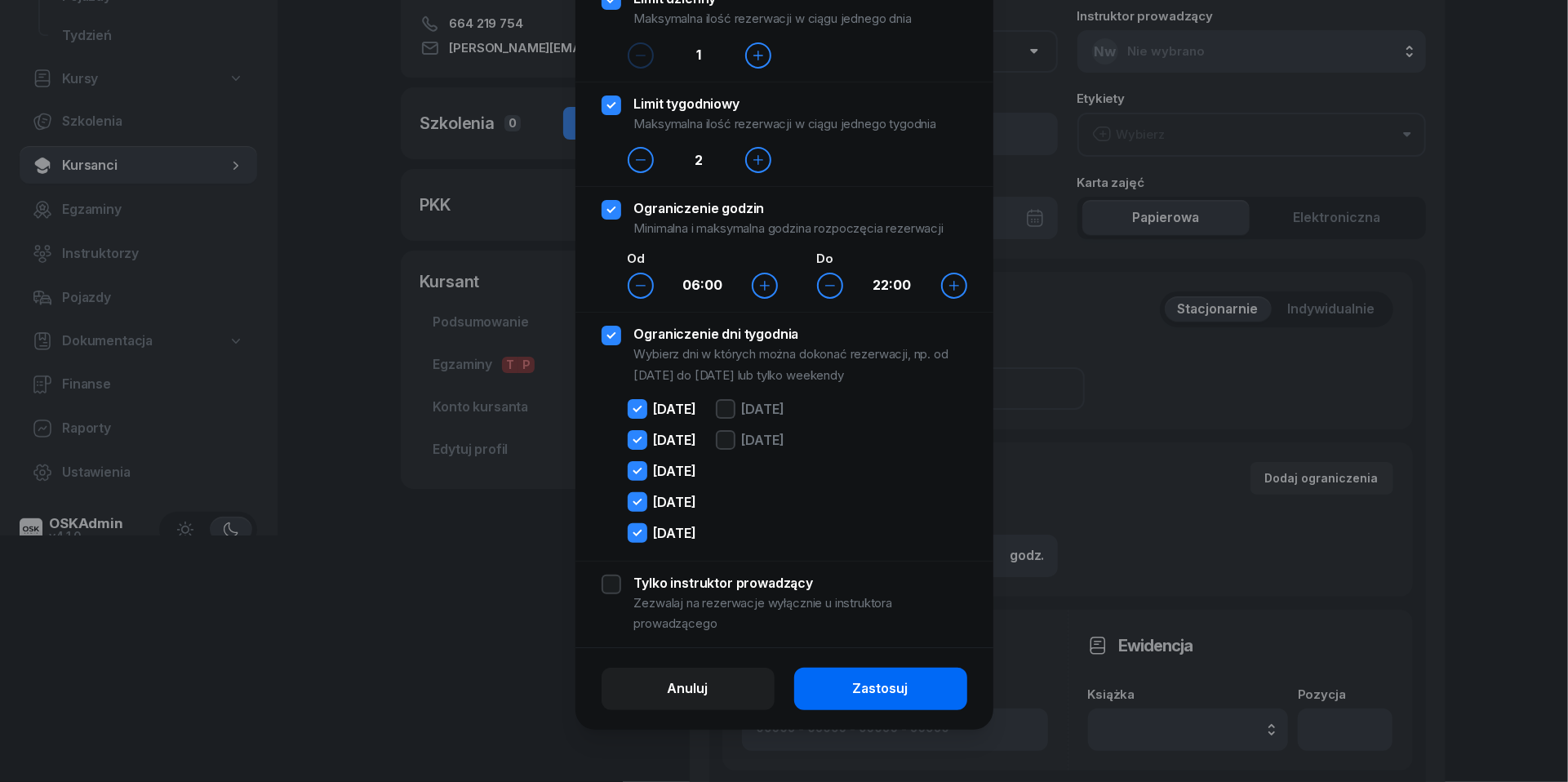
scroll to position [113, 0]
click at [895, 682] on div "Zastosuj" at bounding box center [880, 688] width 55 height 21
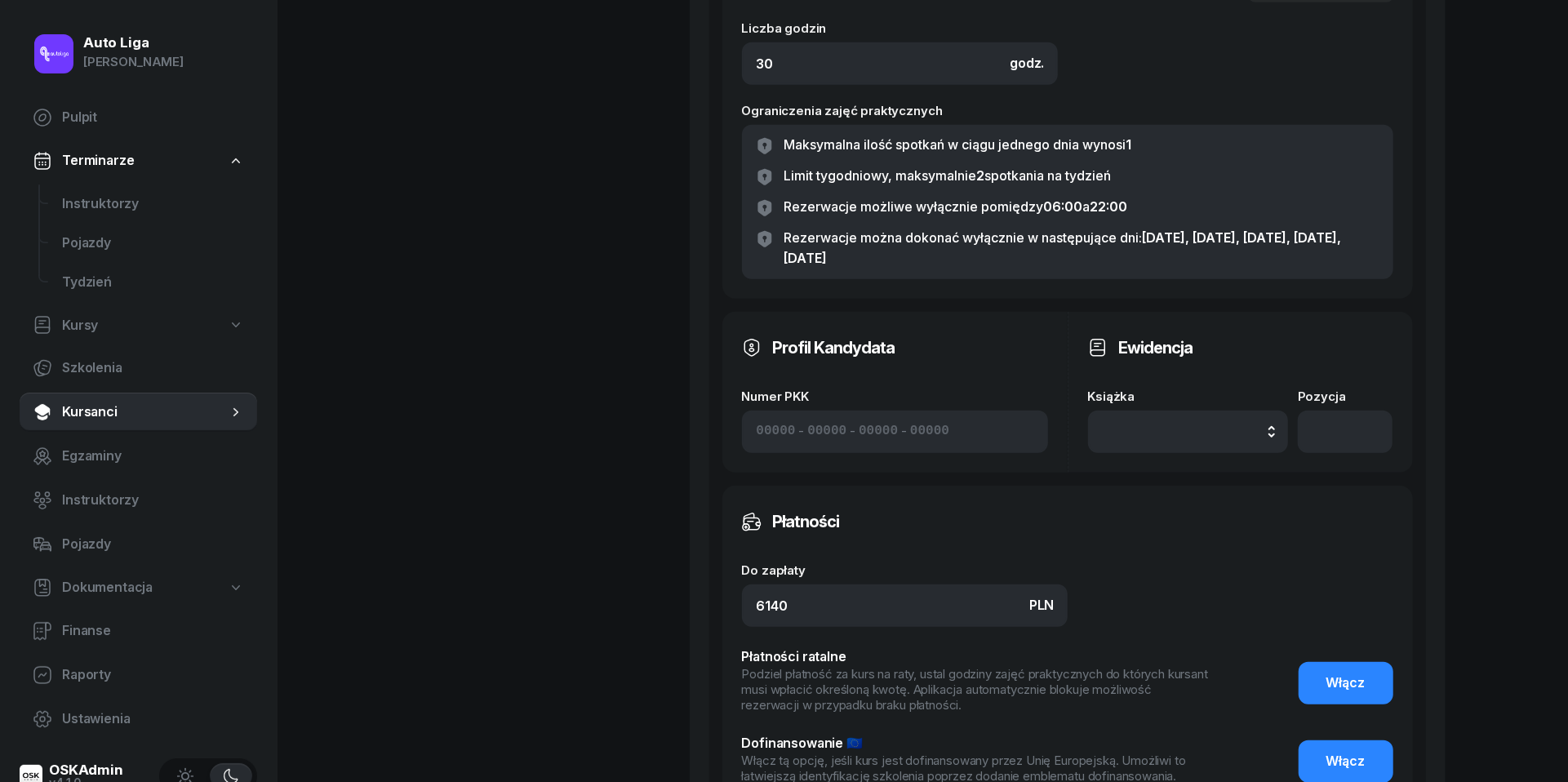
scroll to position [739, 0]
click at [854, 608] on input "6140" at bounding box center [905, 605] width 326 height 42
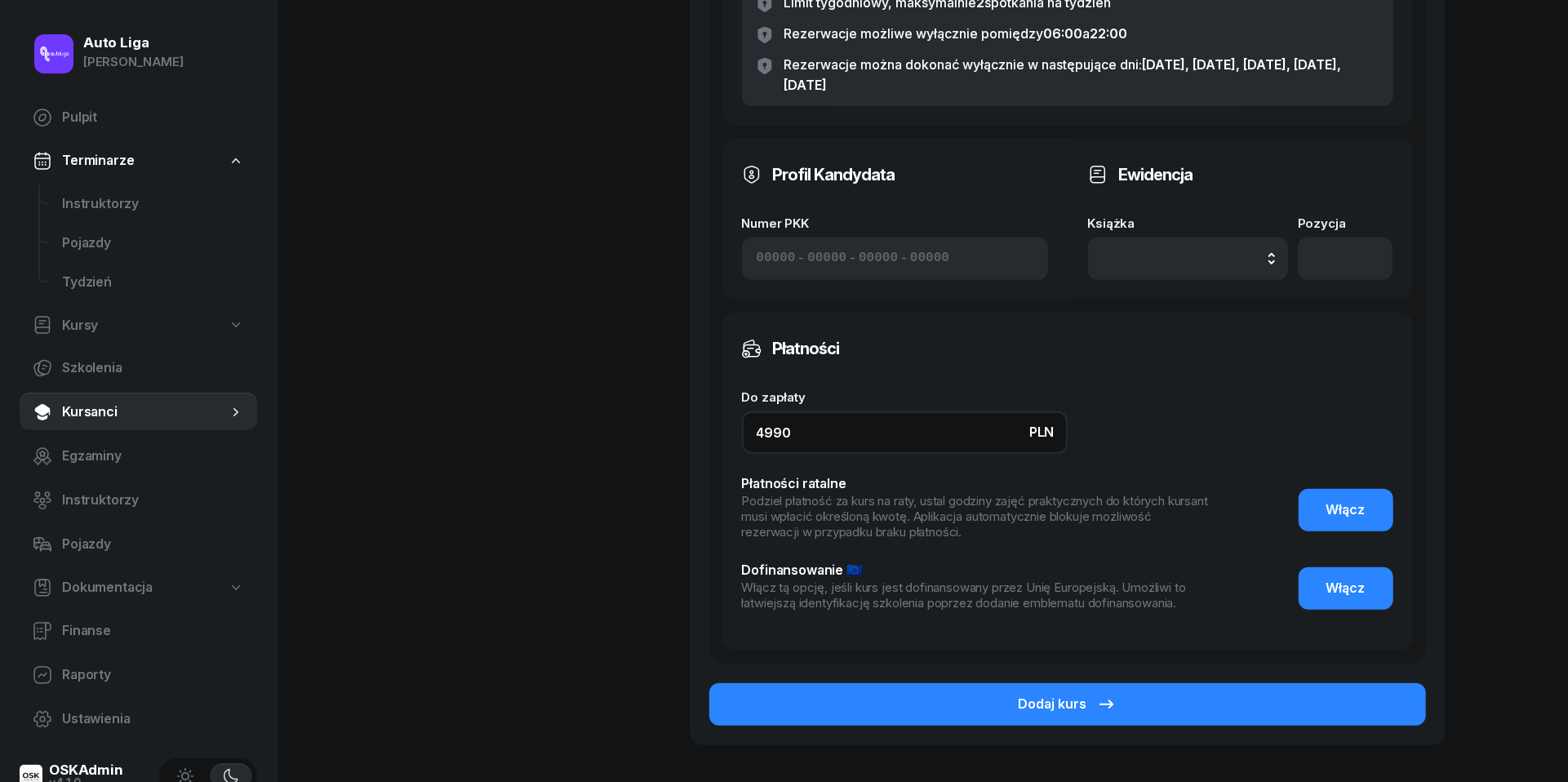
scroll to position [935, 0]
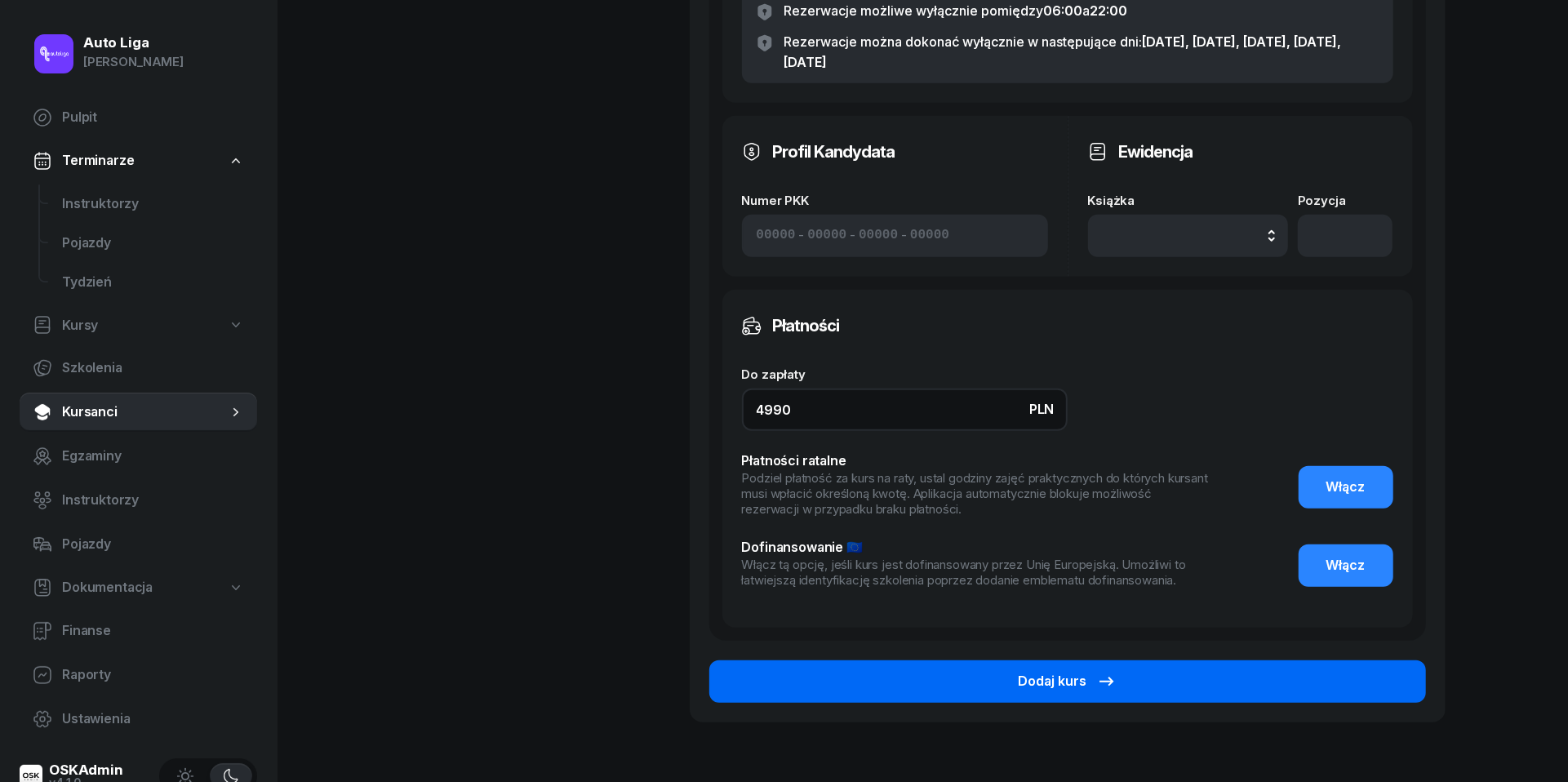
type input "4990"
click at [1088, 677] on div "Dodaj kurs" at bounding box center [1068, 681] width 98 height 21
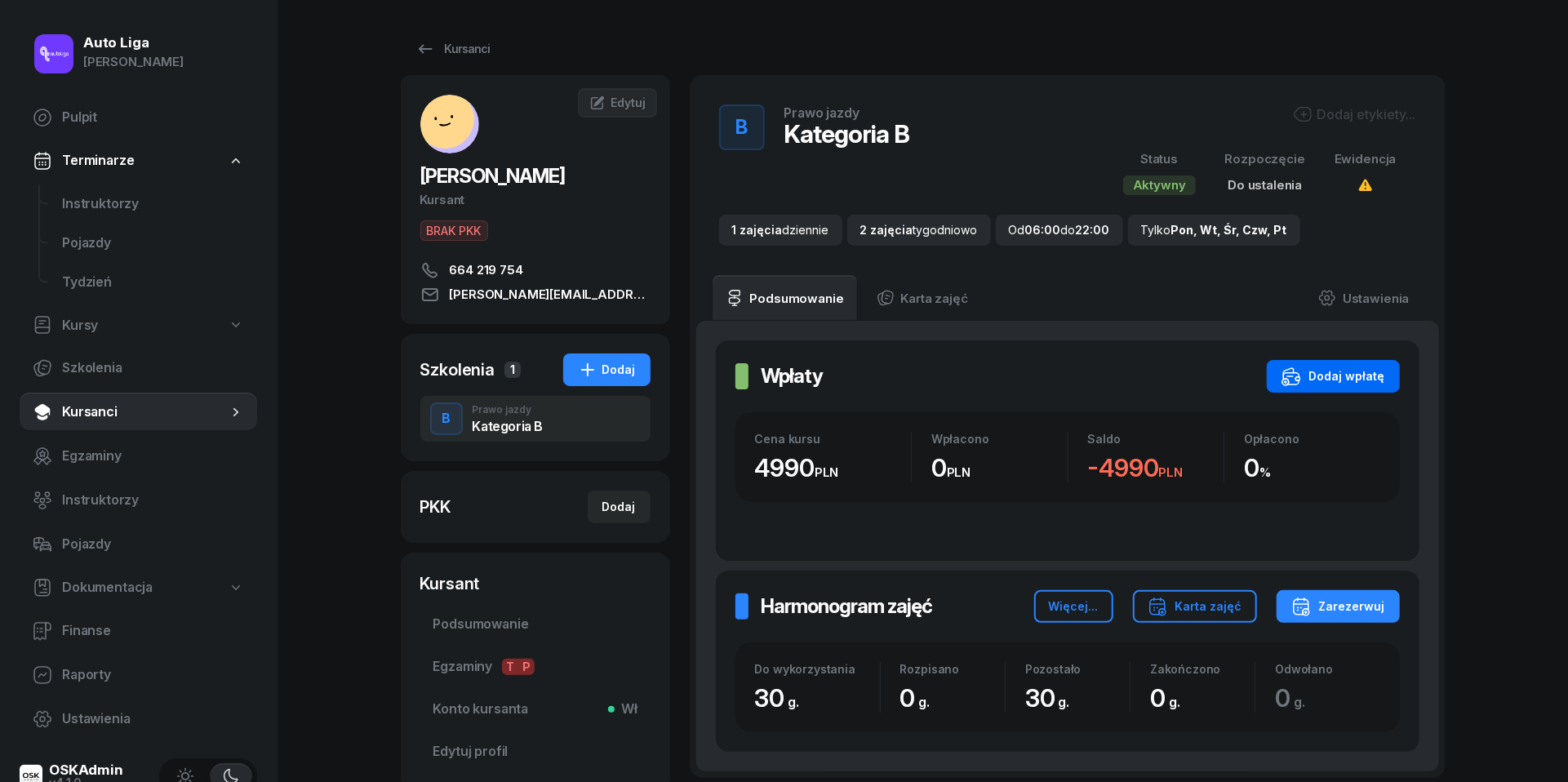
click at [1343, 376] on div "Dodaj wpłatę" at bounding box center [1334, 376] width 104 height 20
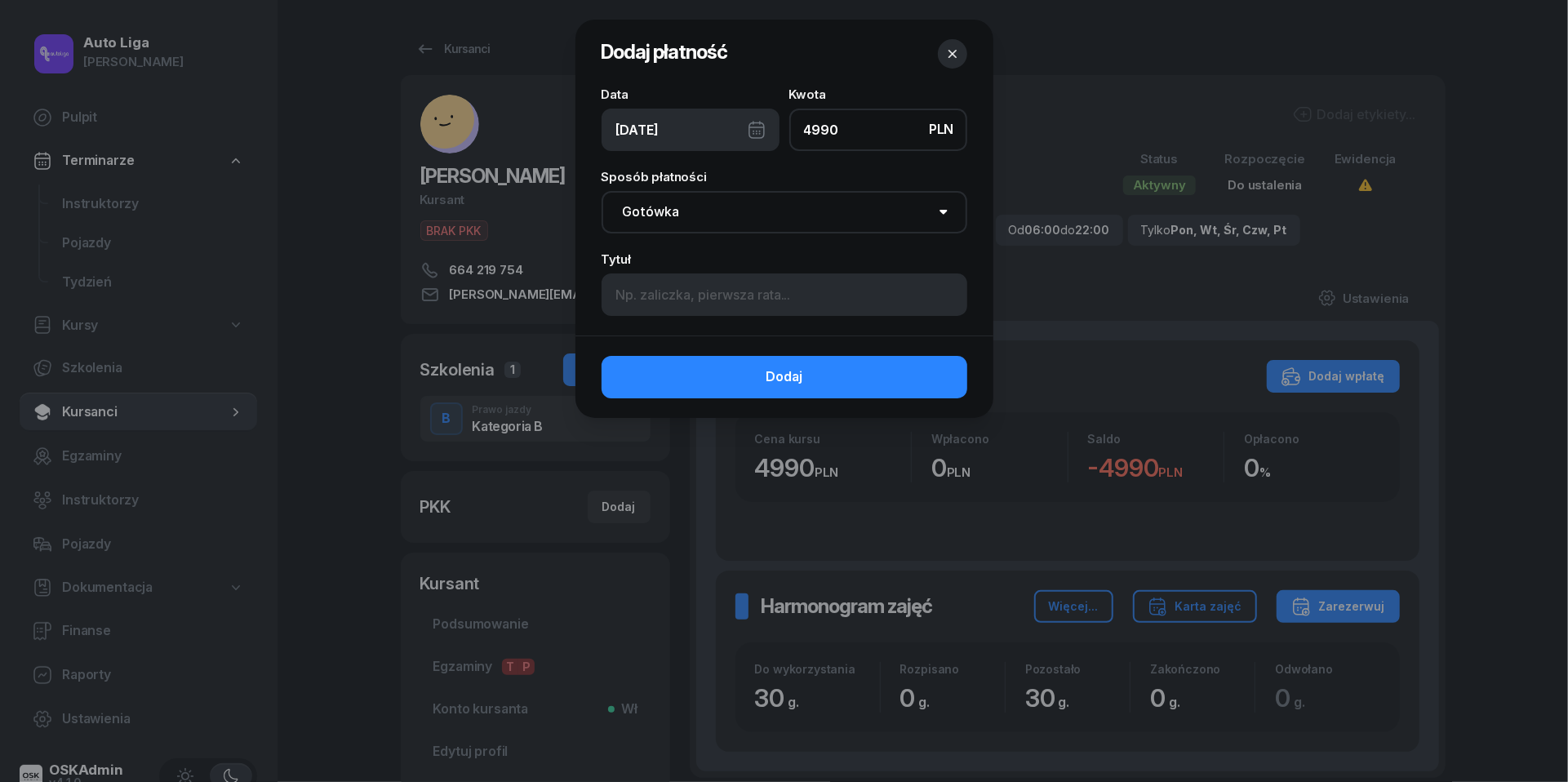
type input "4990"
click at [758, 125] on div "[DATE]" at bounding box center [690, 129] width 178 height 42
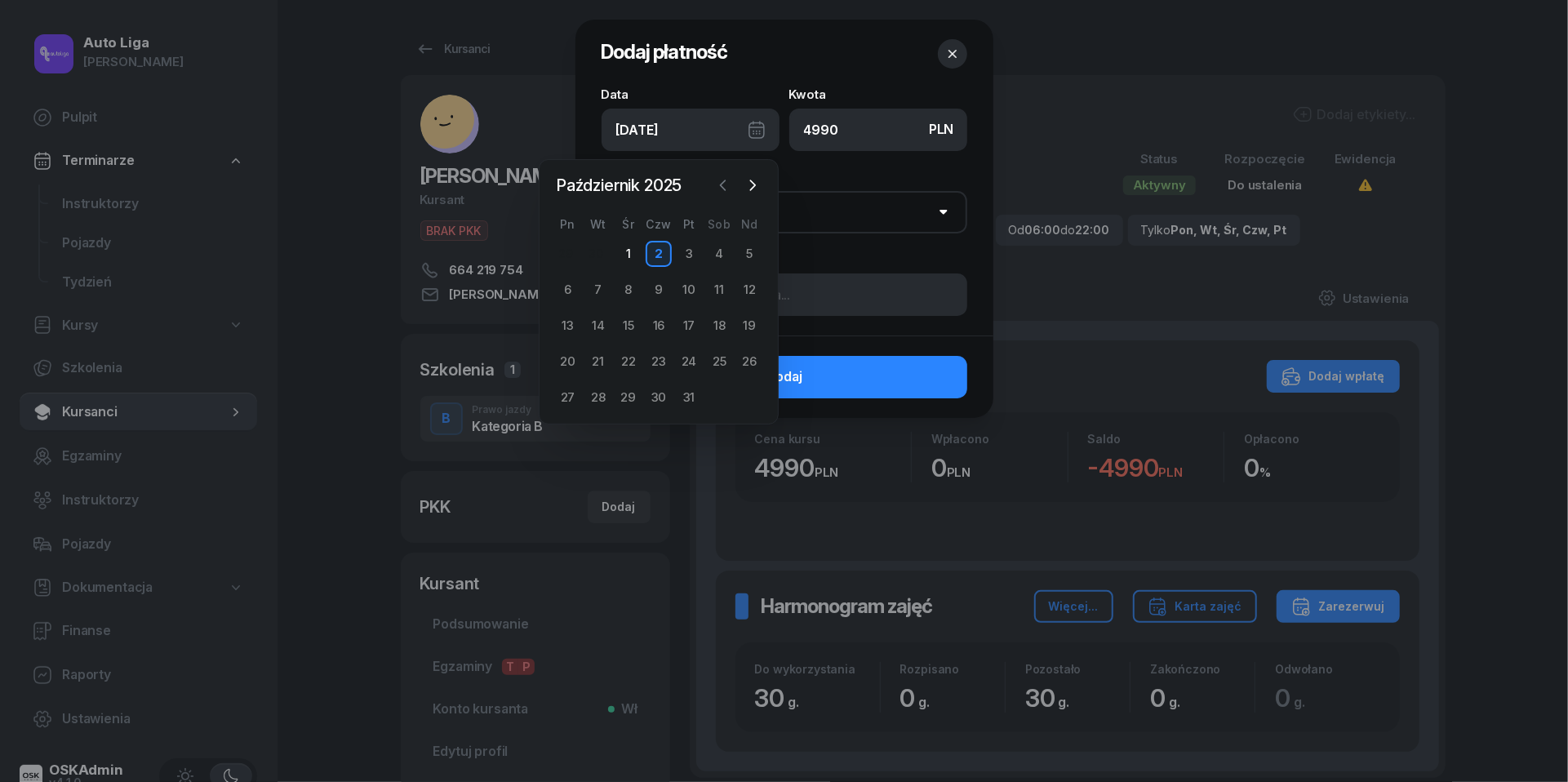
click at [732, 180] on button "button" at bounding box center [723, 184] width 24 height 24
click at [660, 361] on div "25" at bounding box center [658, 362] width 26 height 26
type input "[DATE]"
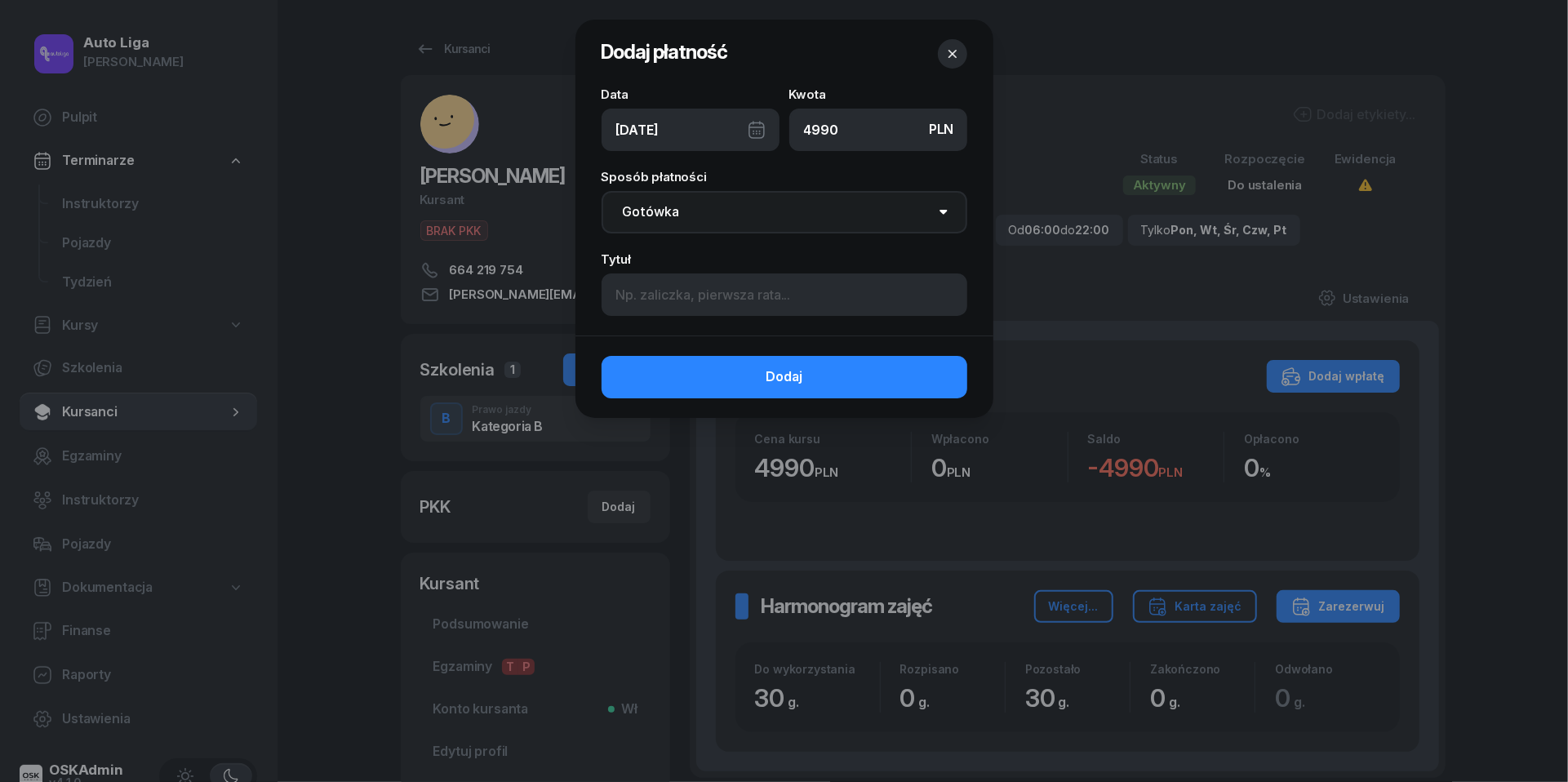
select select "transfer"
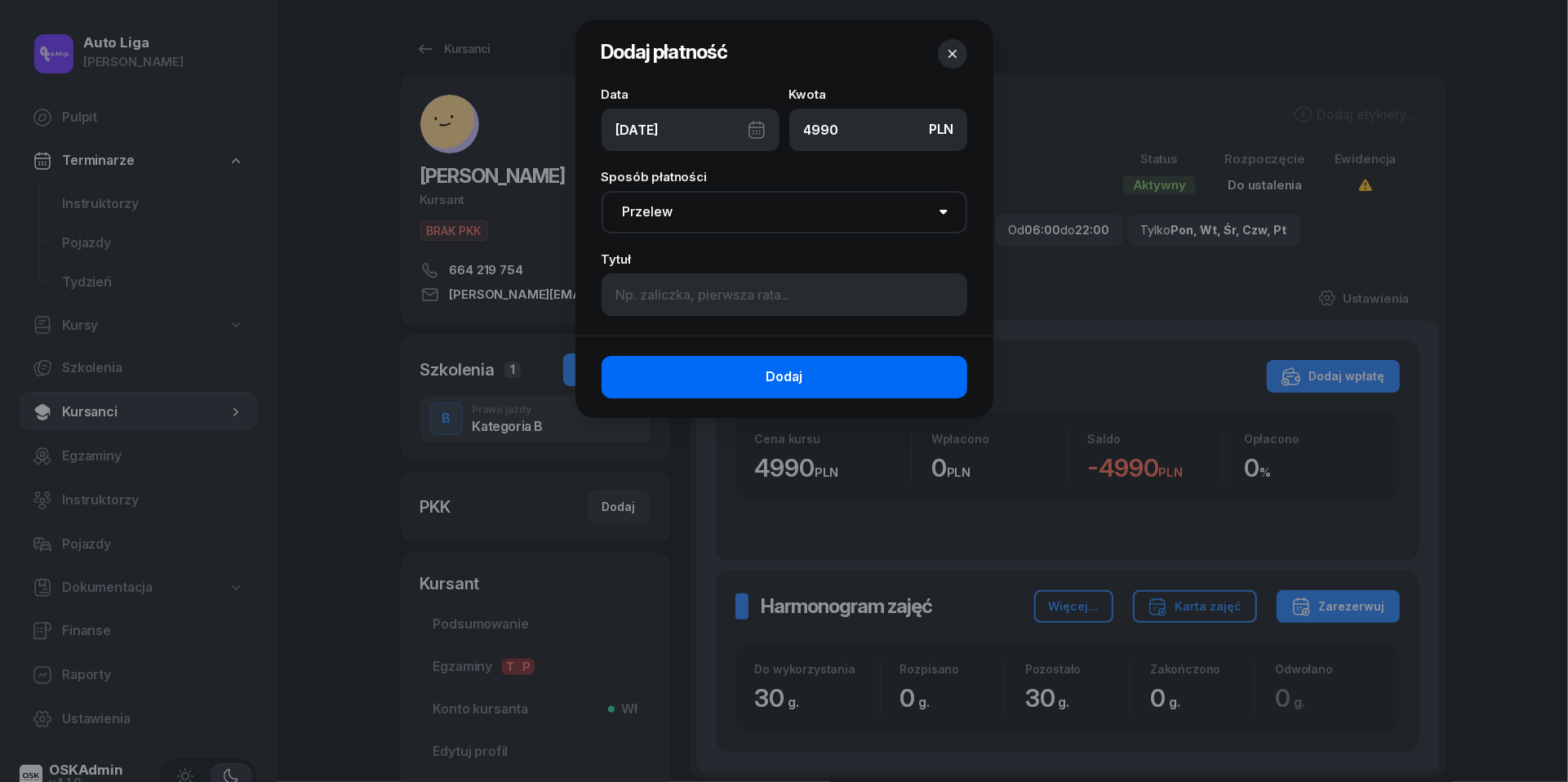
click at [751, 381] on button "Dodaj" at bounding box center [784, 377] width 365 height 42
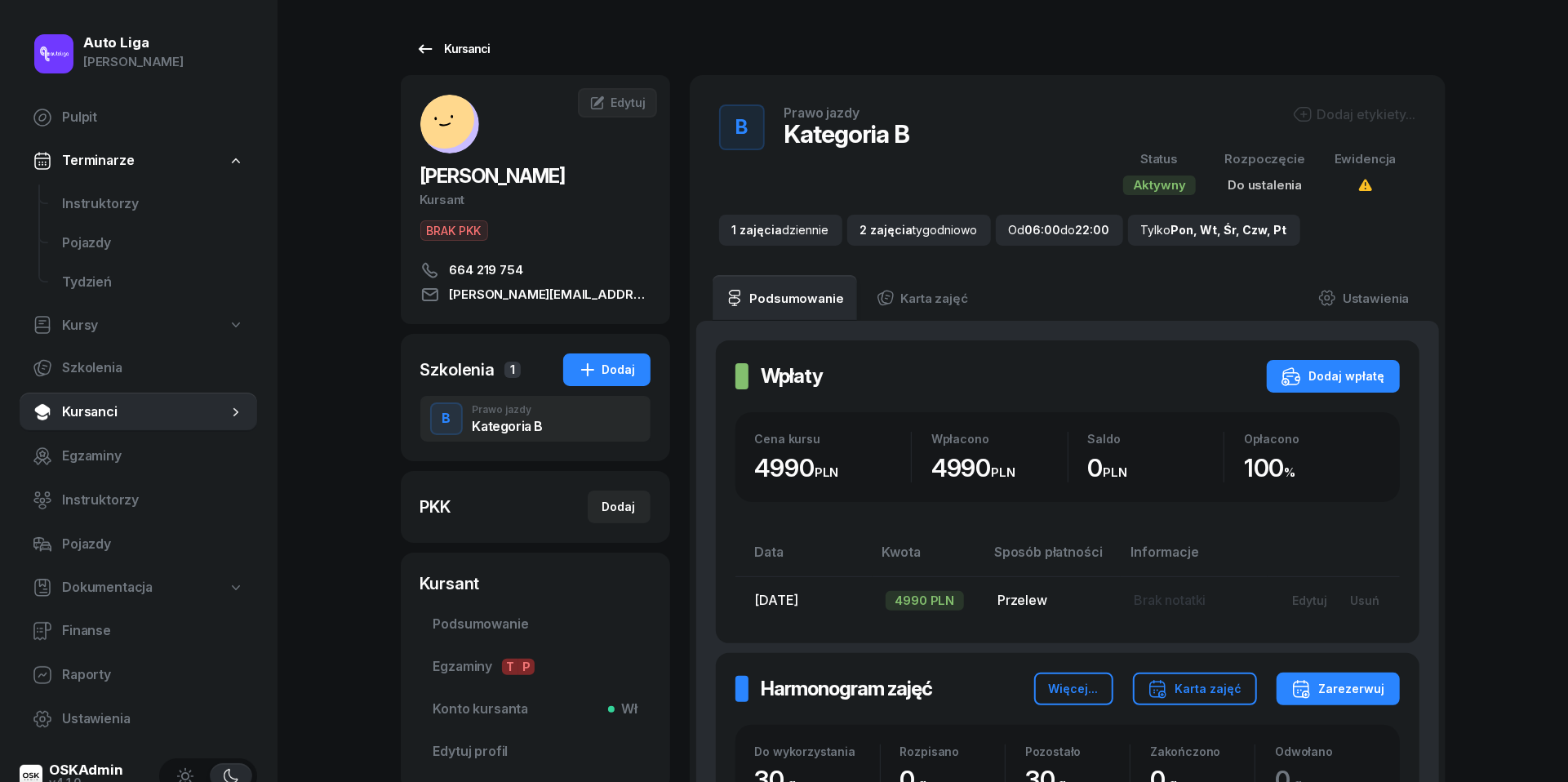
click at [428, 47] on icon at bounding box center [426, 49] width 20 height 20
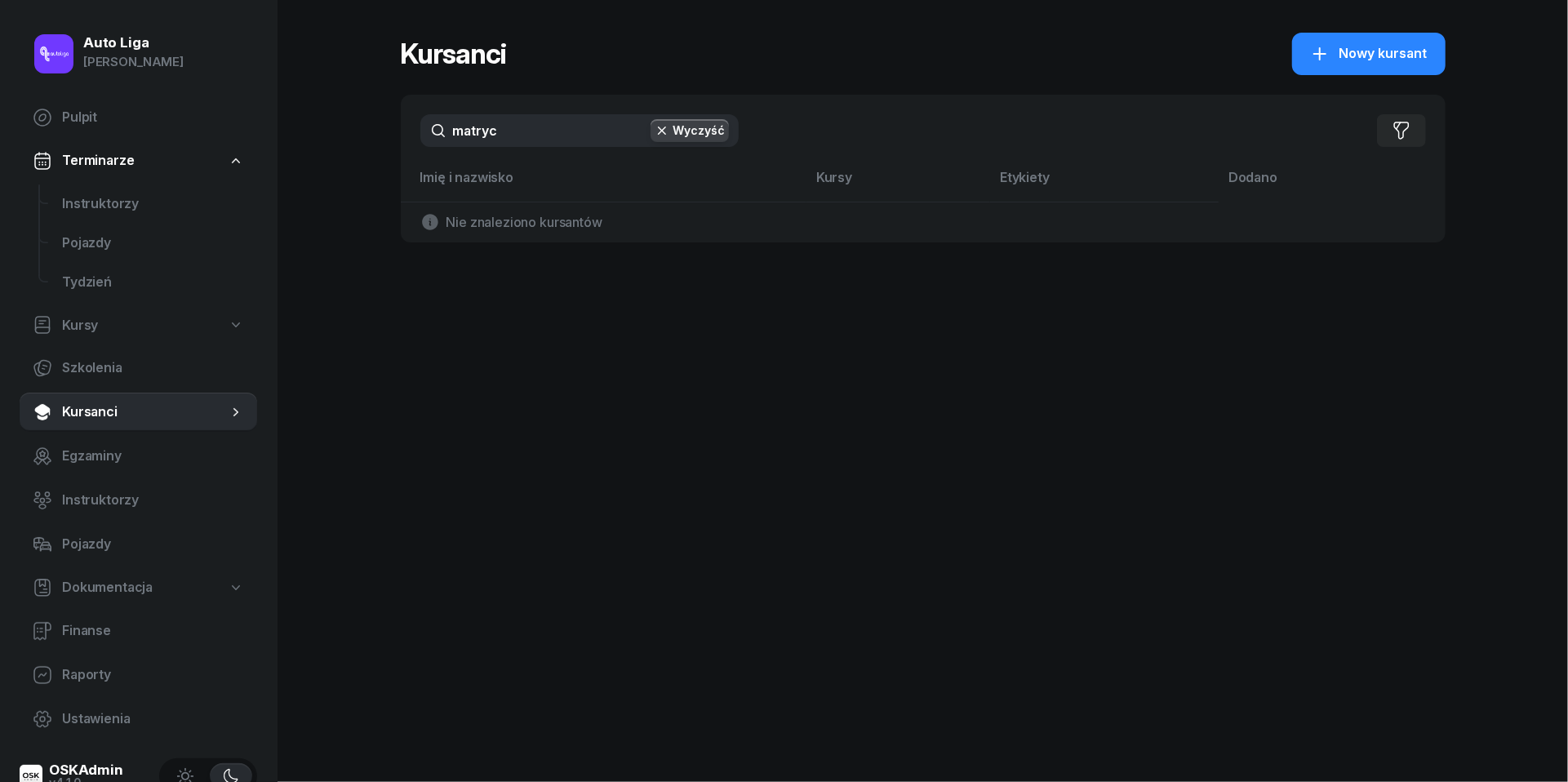
click at [519, 134] on input "matryc" at bounding box center [580, 130] width 318 height 33
type input "ganc"
click at [1365, 61] on span "Nowy kursant" at bounding box center [1384, 53] width 89 height 21
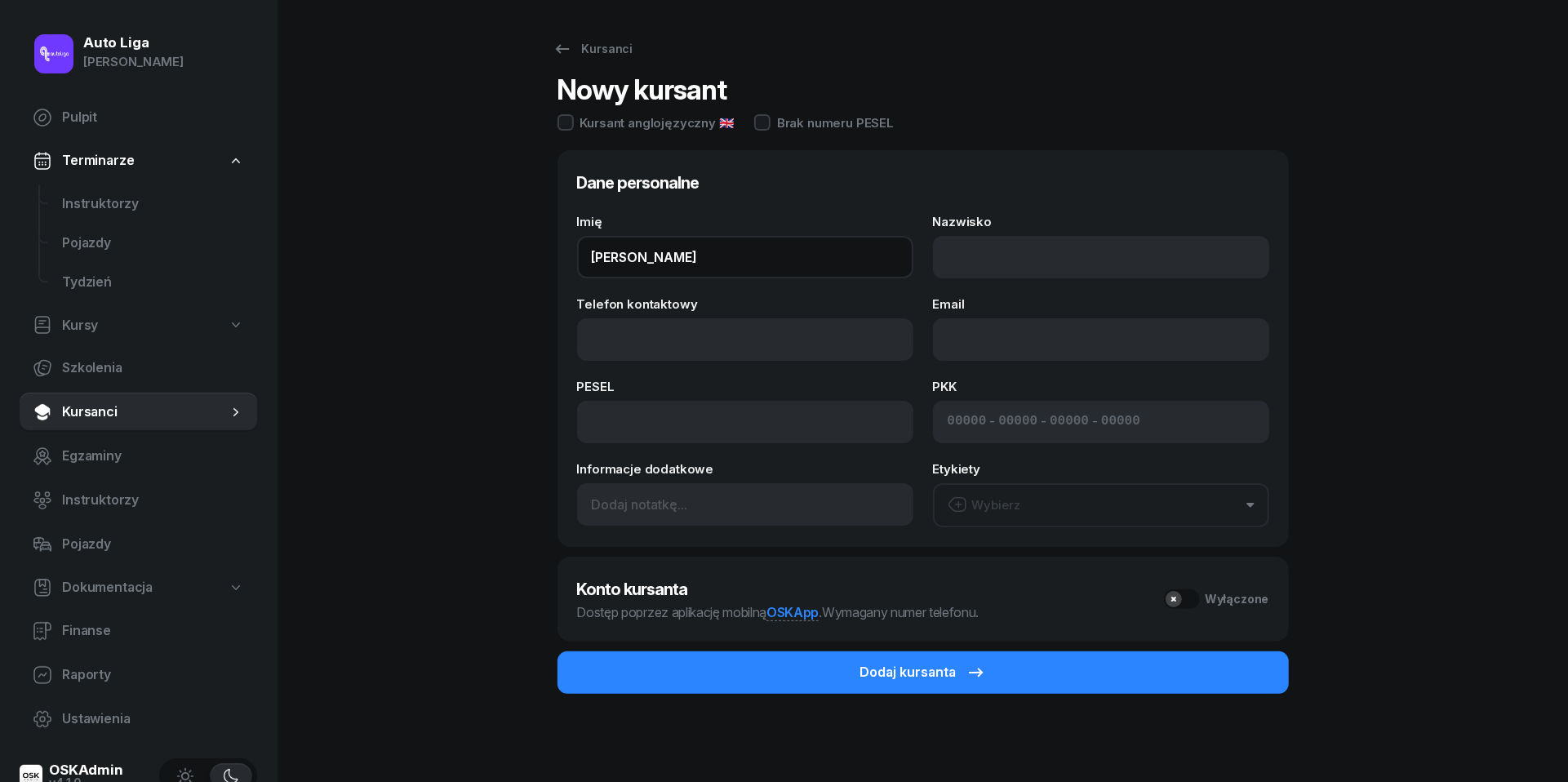
type input "[PERSON_NAME]"
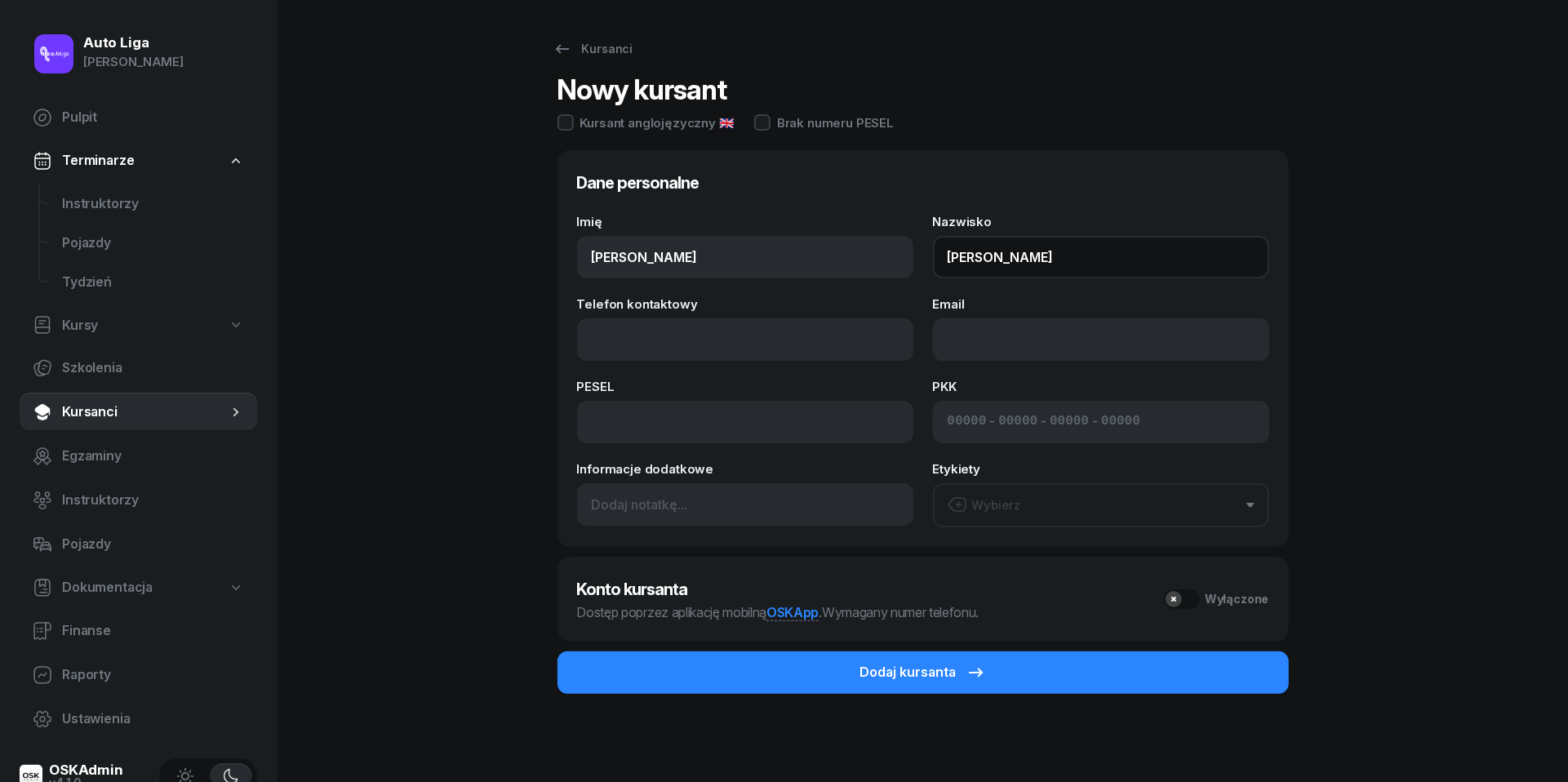
type input "[PERSON_NAME]"
click at [485, 326] on div "Kursanci Nowy kursant Kursant anglojęzyczny 🇬🇧 Brak numeru PESEL Dane personaln…" at bounding box center [923, 392] width 1045 height 786
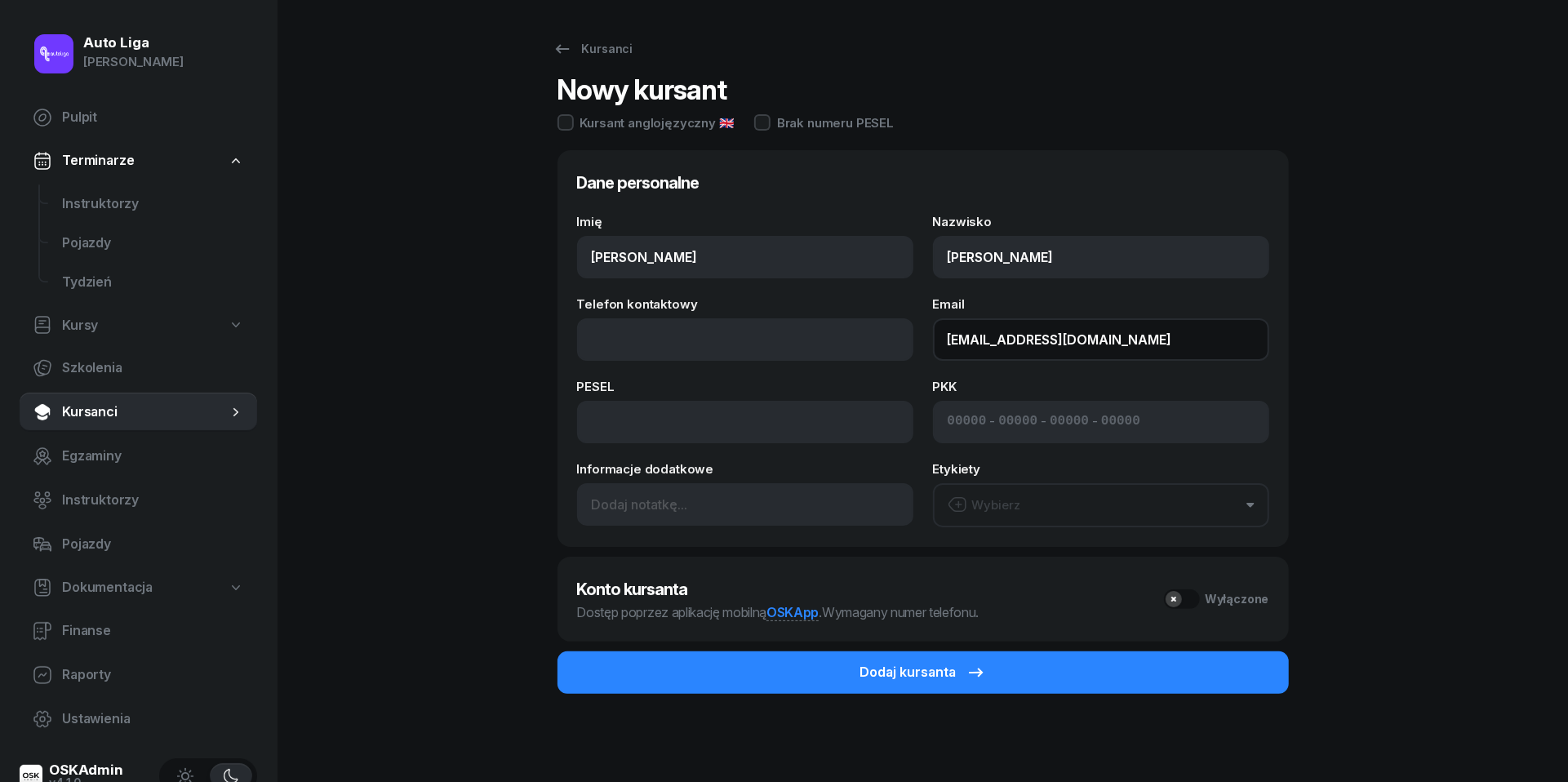
type input "[EMAIL_ADDRESS][DOMAIN_NAME]"
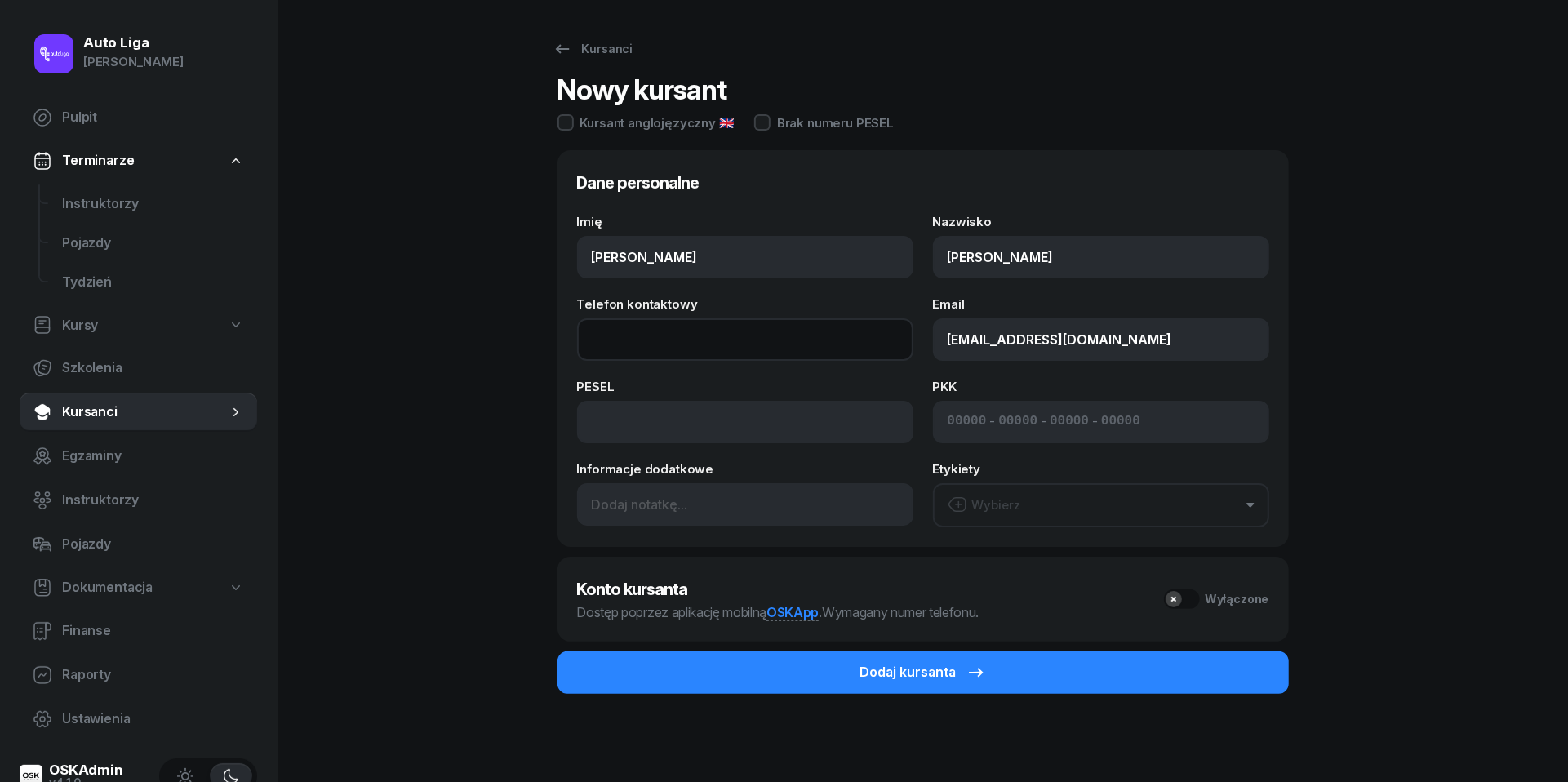
paste input "573156431"
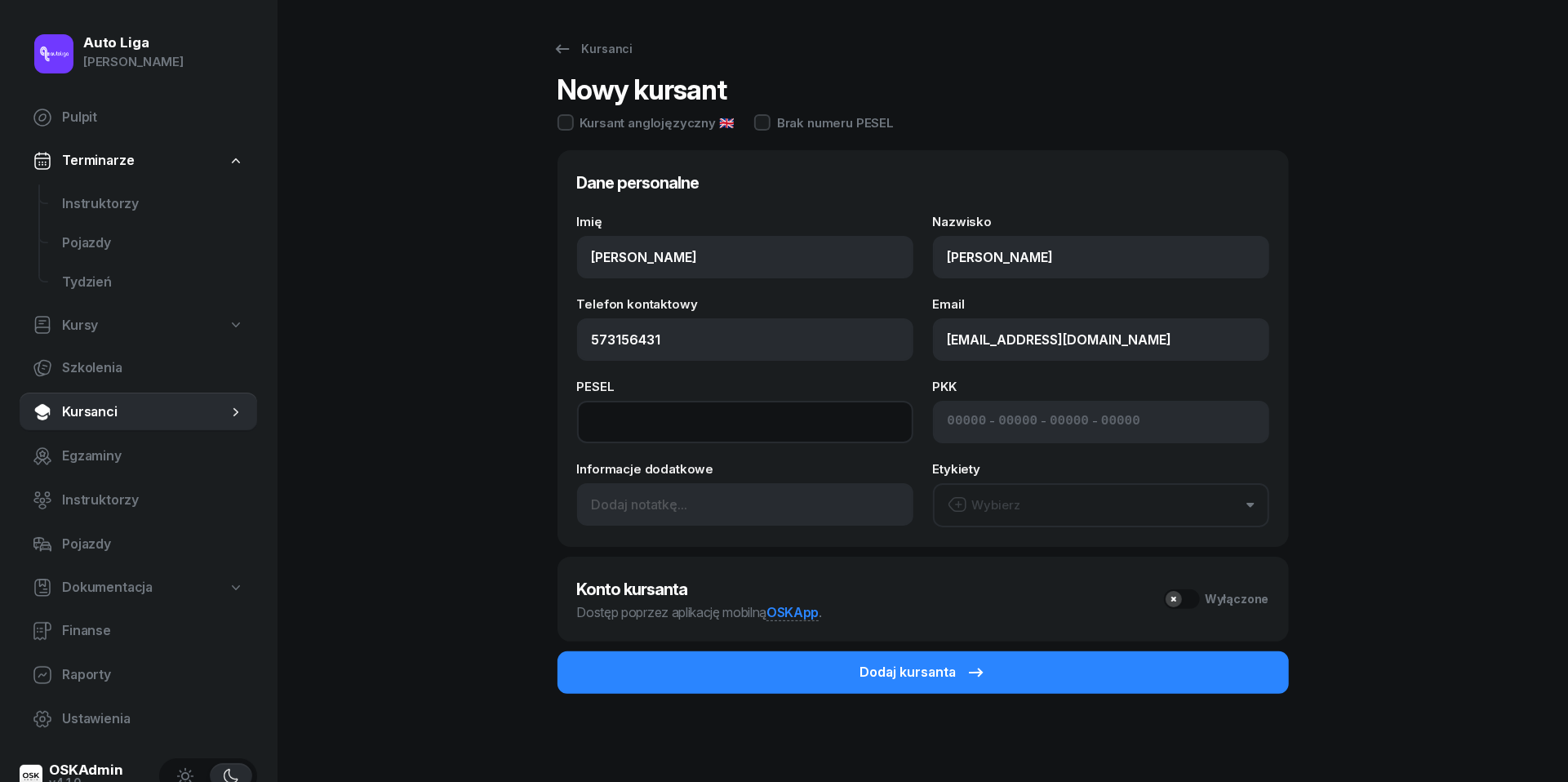
type input "573 156 431"
click at [677, 429] on input at bounding box center [745, 421] width 336 height 42
type input "06322406296"
click at [1016, 501] on div "Wybierz" at bounding box center [984, 504] width 73 height 21
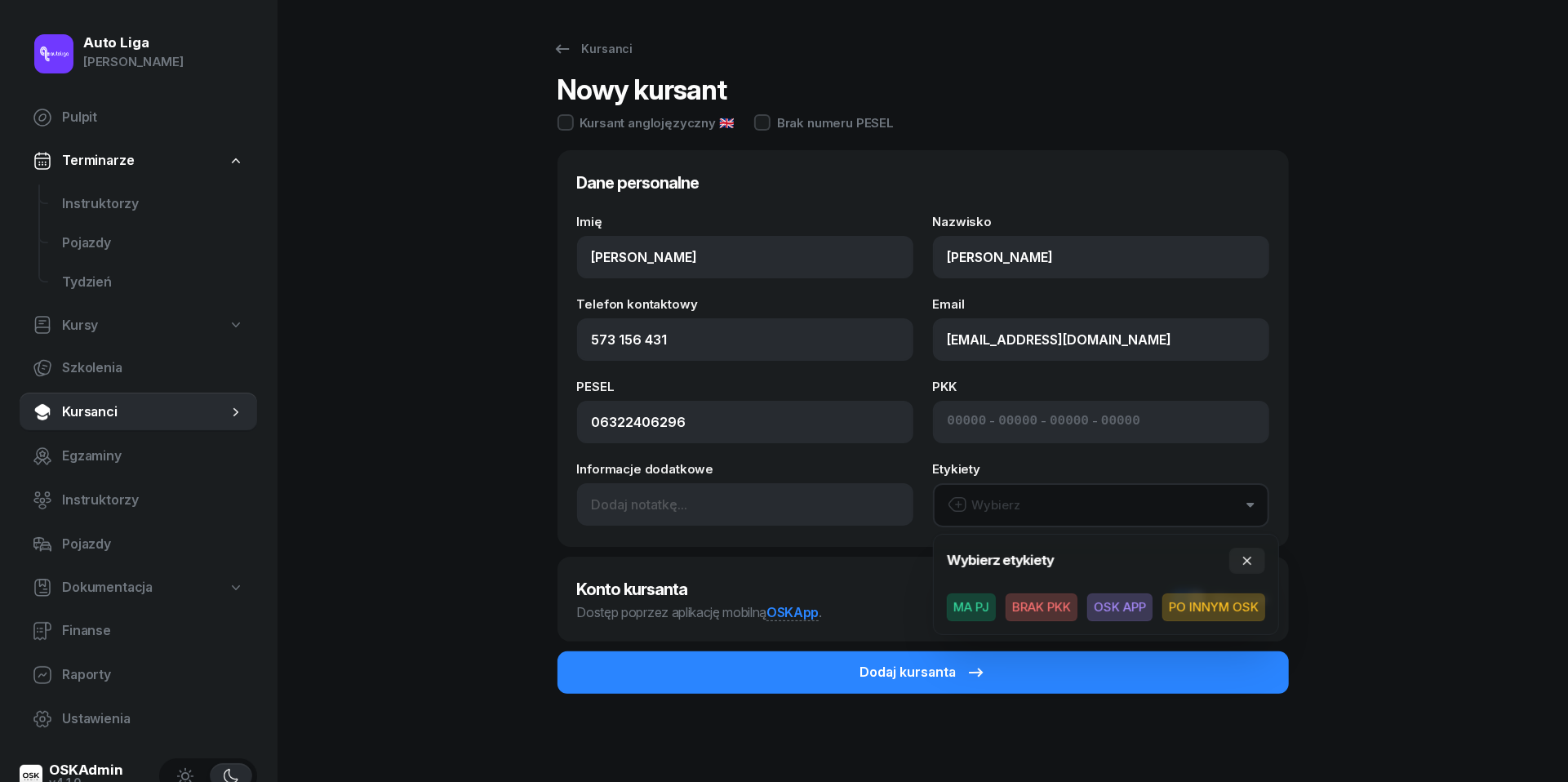
click at [1022, 504] on button "Wybierz" at bounding box center [1101, 504] width 336 height 44
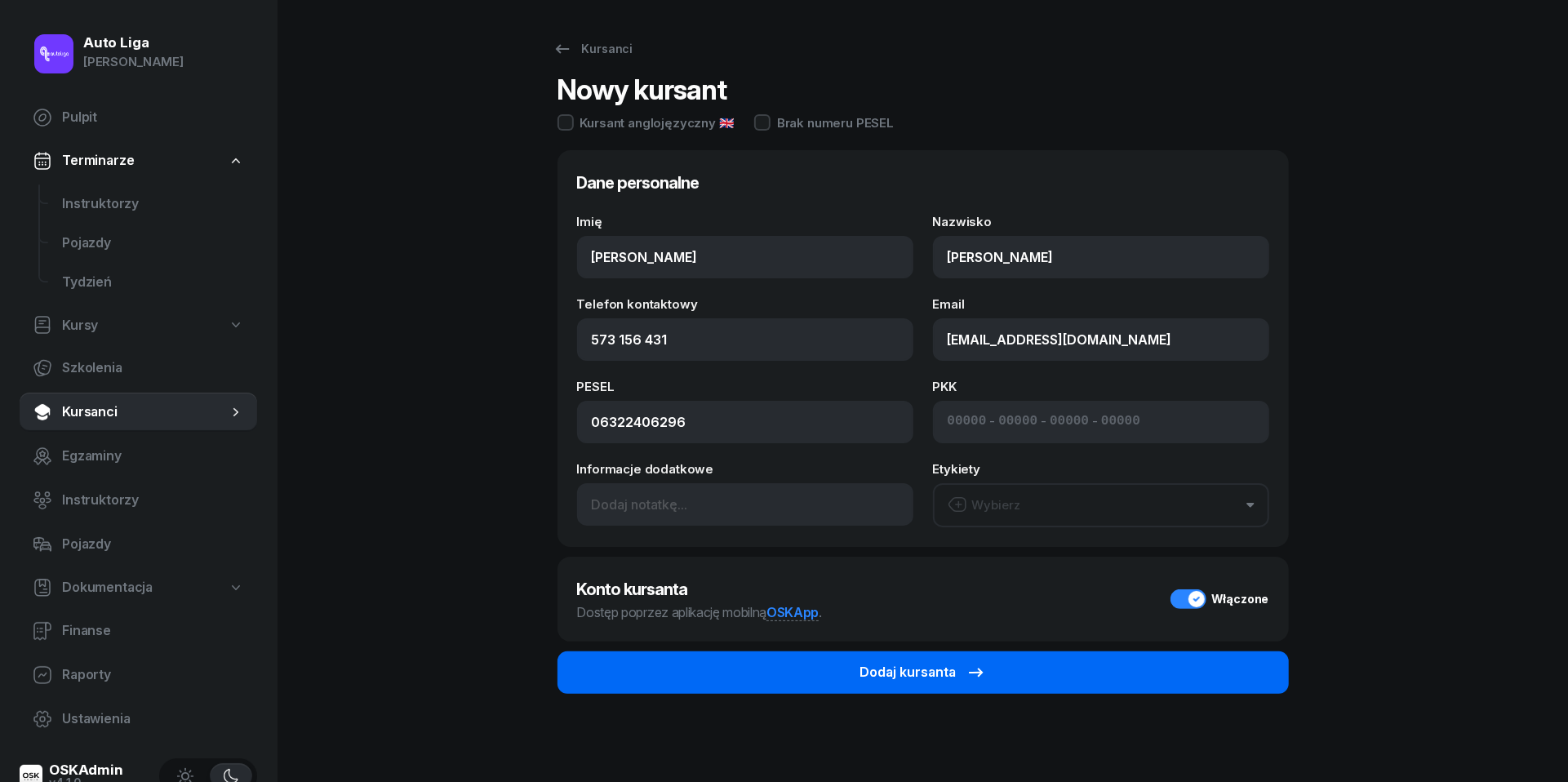
click at [997, 680] on button "Dodaj kursanta" at bounding box center [923, 672] width 732 height 42
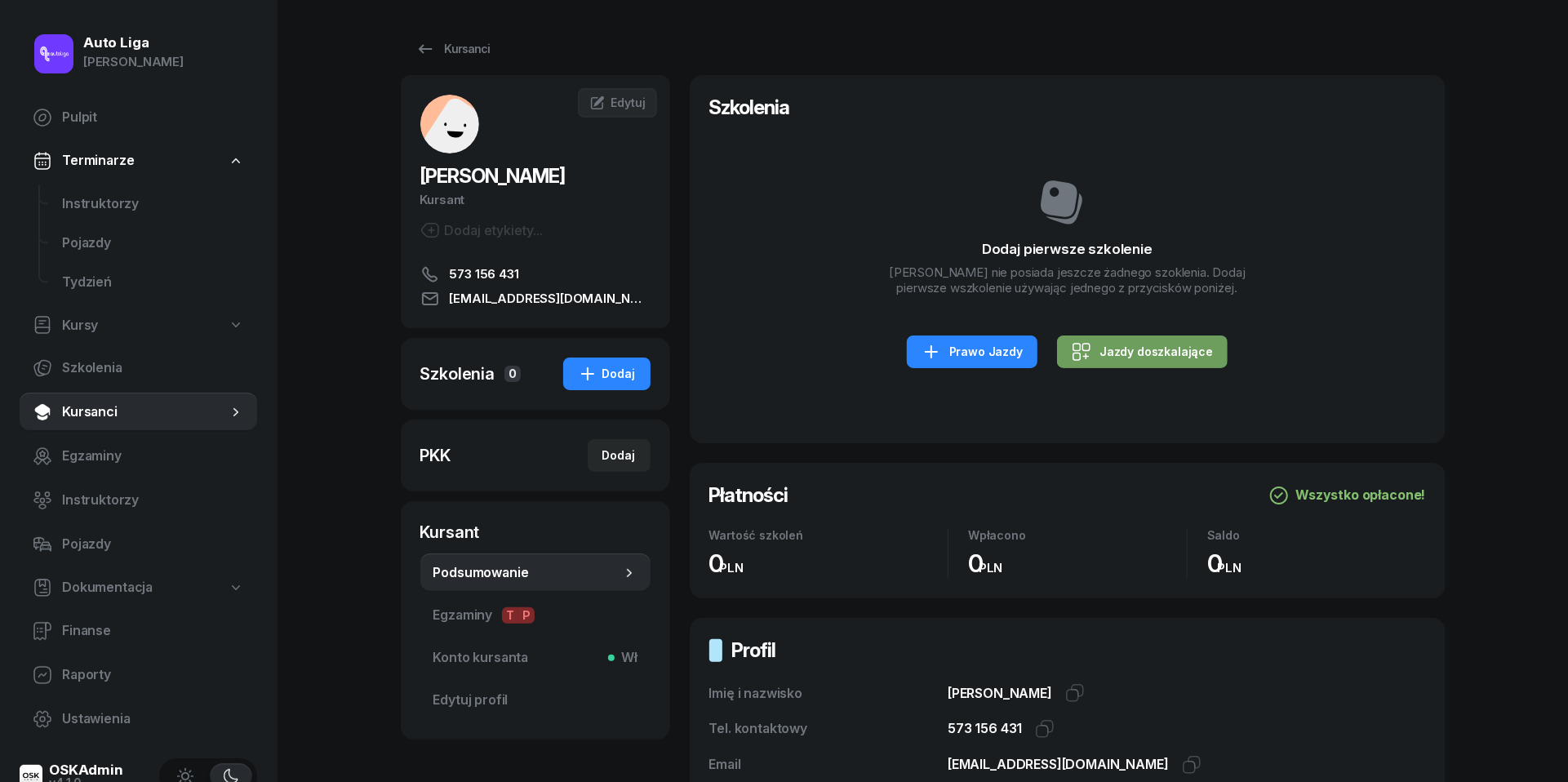
click at [1141, 357] on div "Jazdy doszkalające" at bounding box center [1142, 352] width 141 height 20
select select "B"
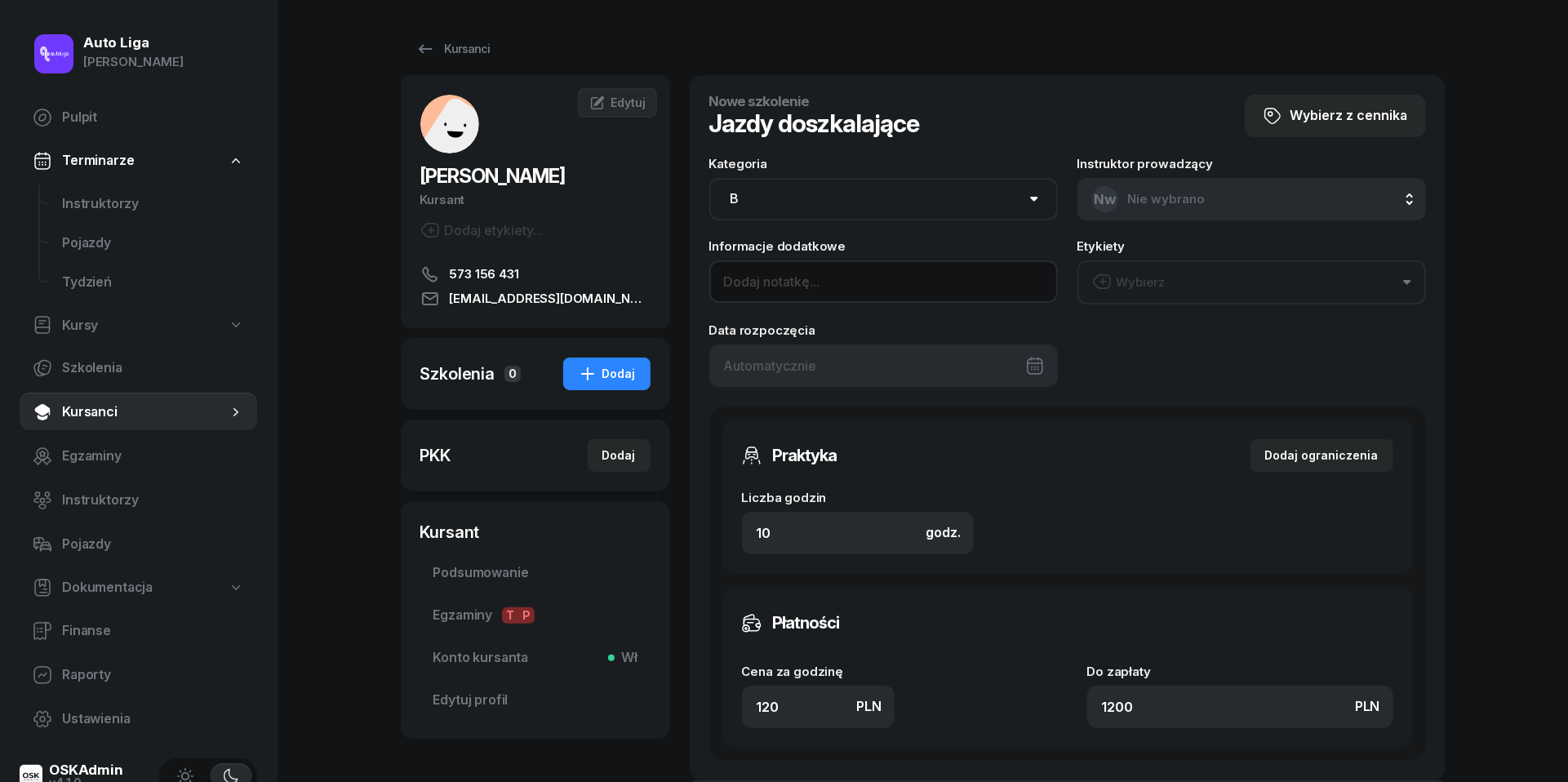
click at [870, 281] on input at bounding box center [884, 281] width 349 height 42
type input "9,5H"
click at [1223, 282] on button "Wybierz" at bounding box center [1252, 282] width 349 height 44
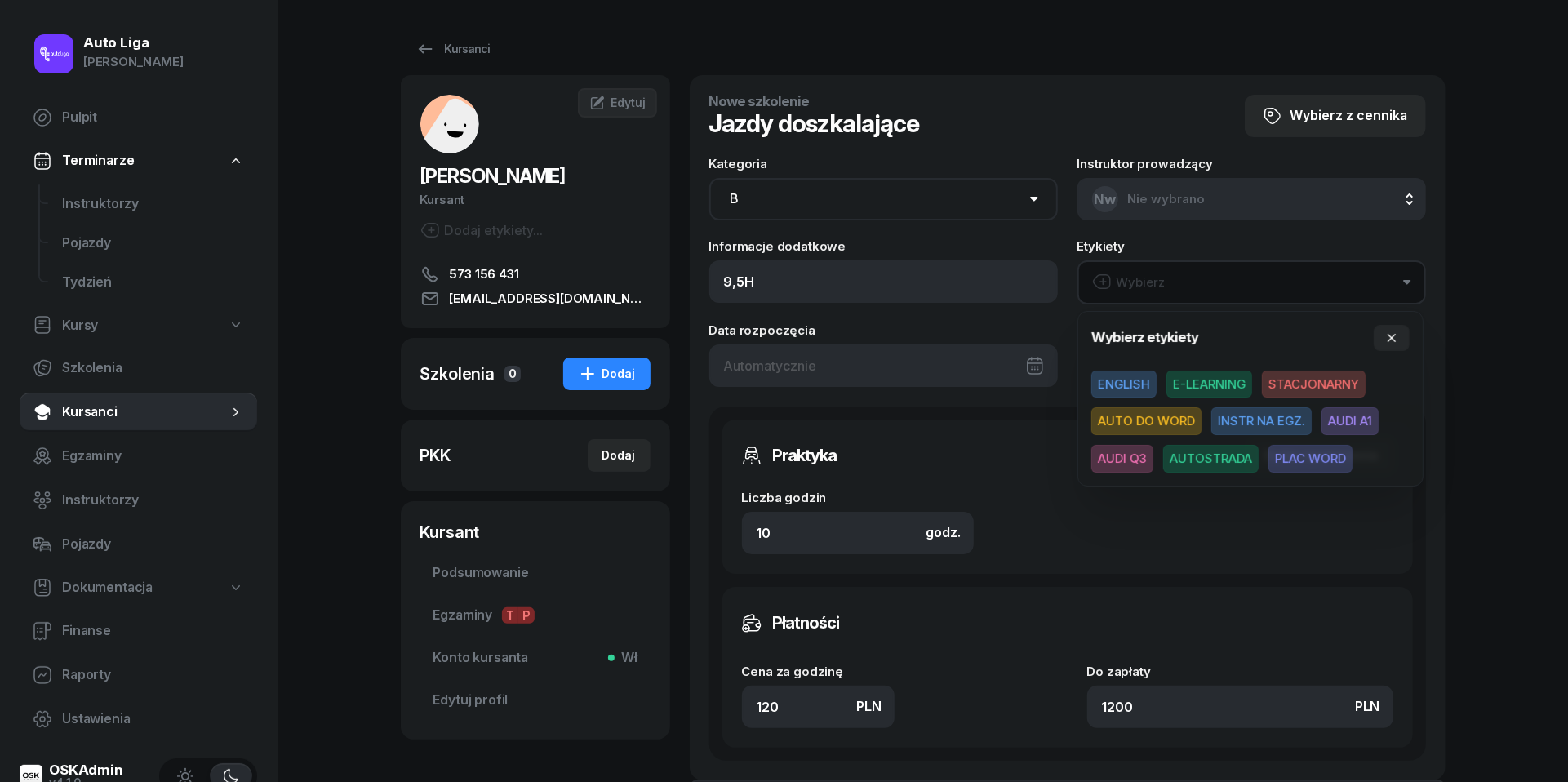
click at [1223, 282] on button "Wybierz" at bounding box center [1252, 282] width 349 height 44
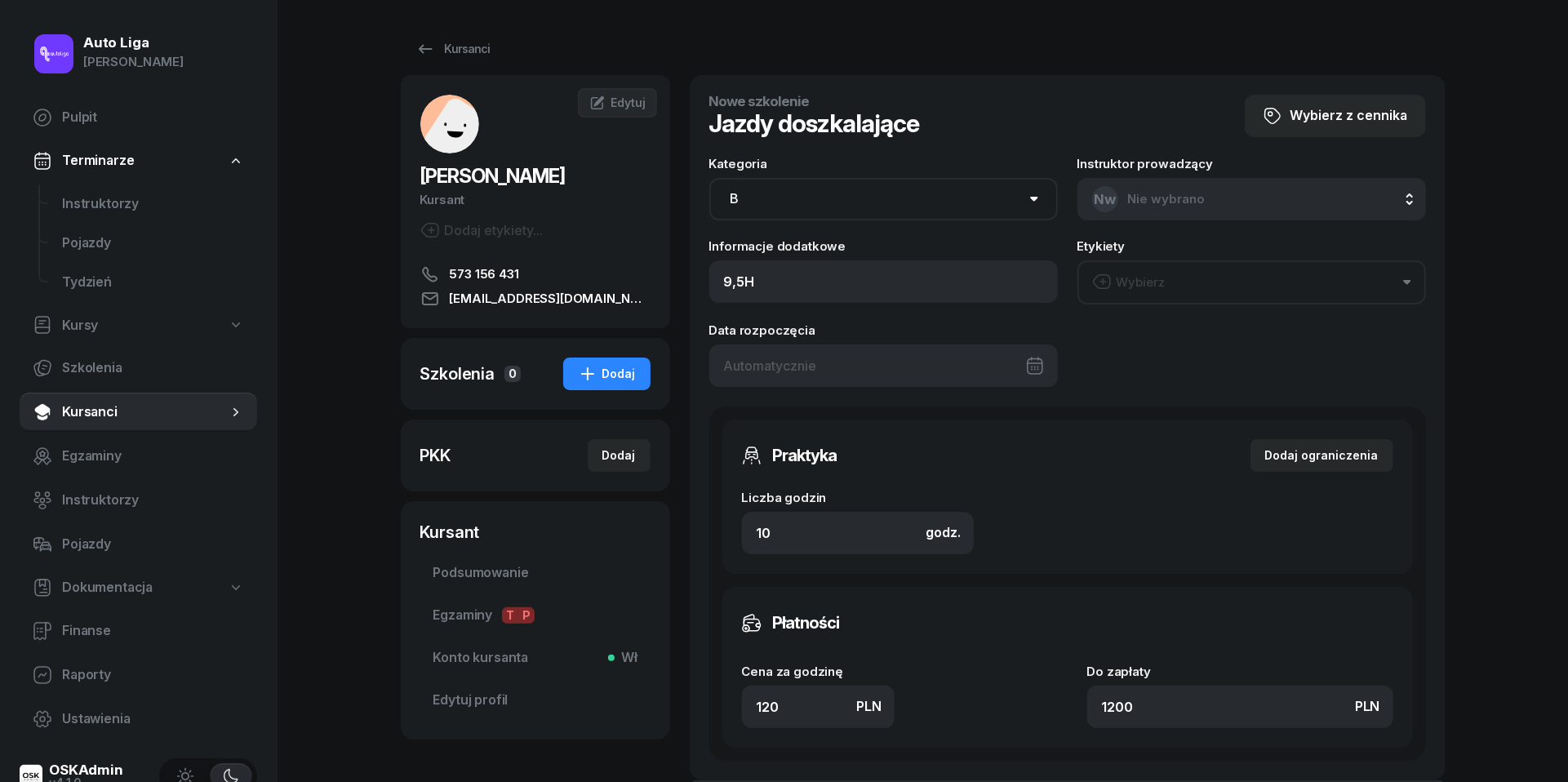
click at [921, 370] on div at bounding box center [884, 365] width 349 height 42
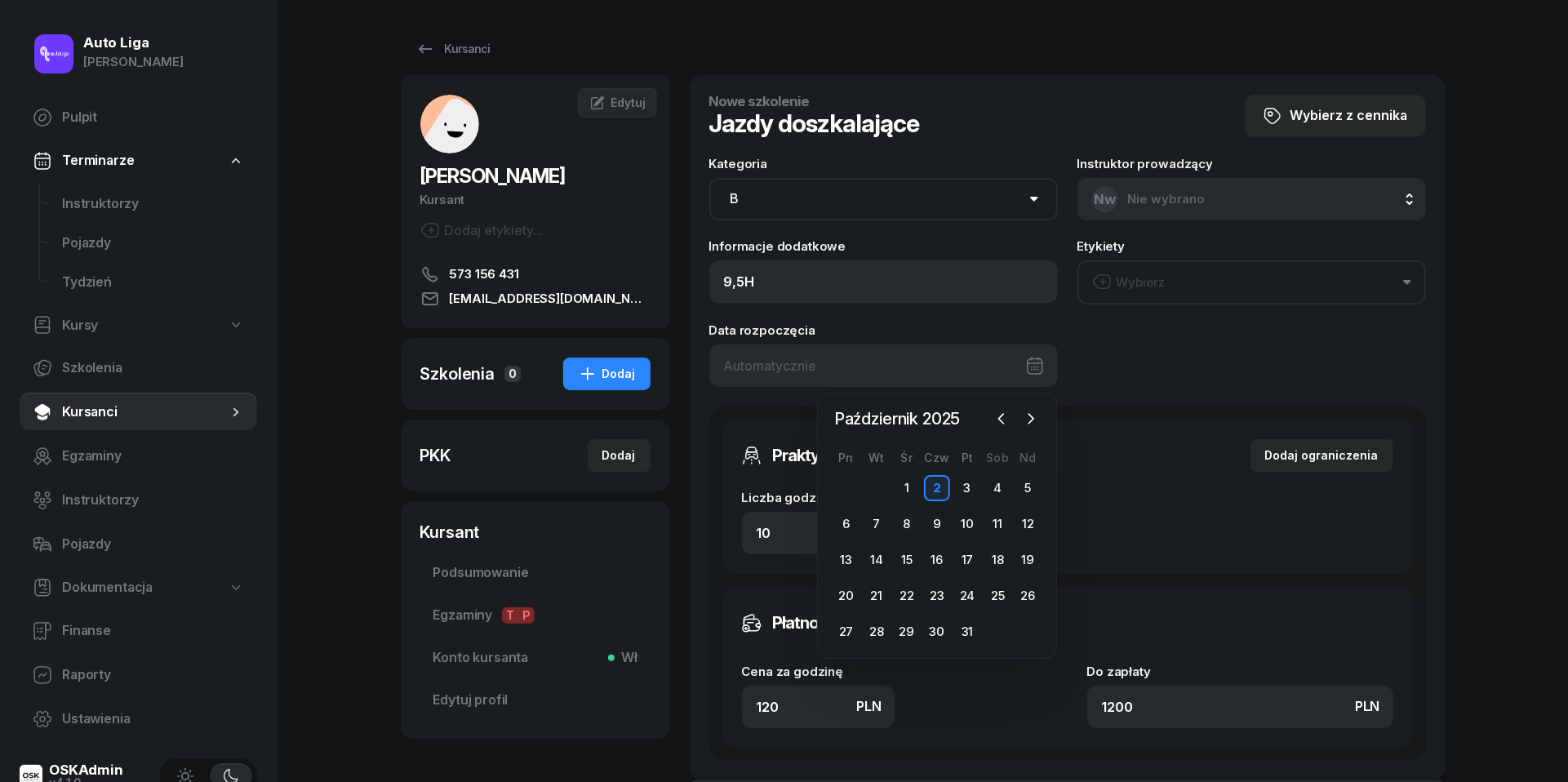
click at [936, 483] on div "2" at bounding box center [937, 487] width 26 height 26
type input "[DATE]"
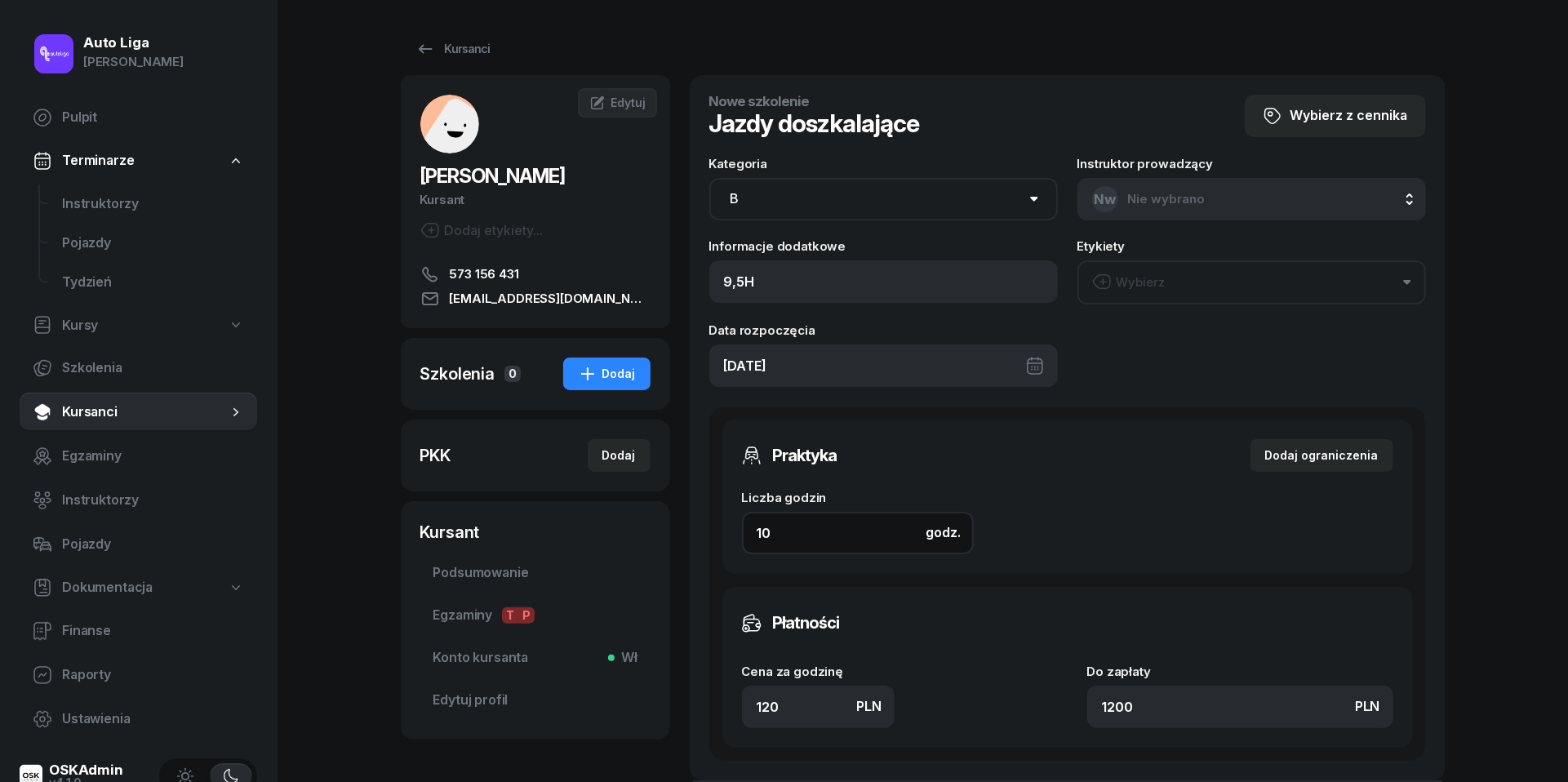
click at [807, 537] on input "10" at bounding box center [858, 532] width 231 height 42
type input "9"
type input "1080"
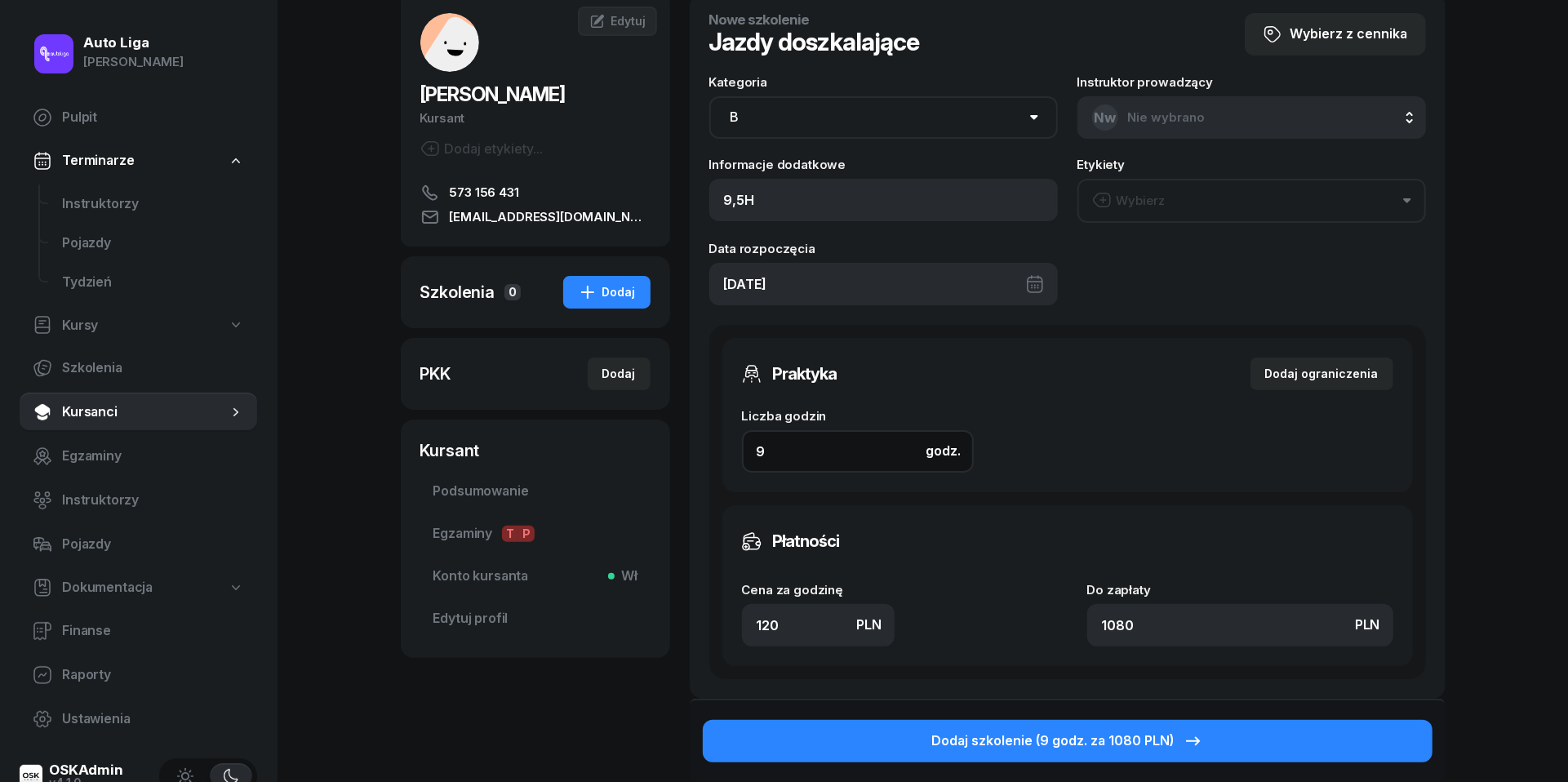
scroll to position [82, 0]
type input "9"
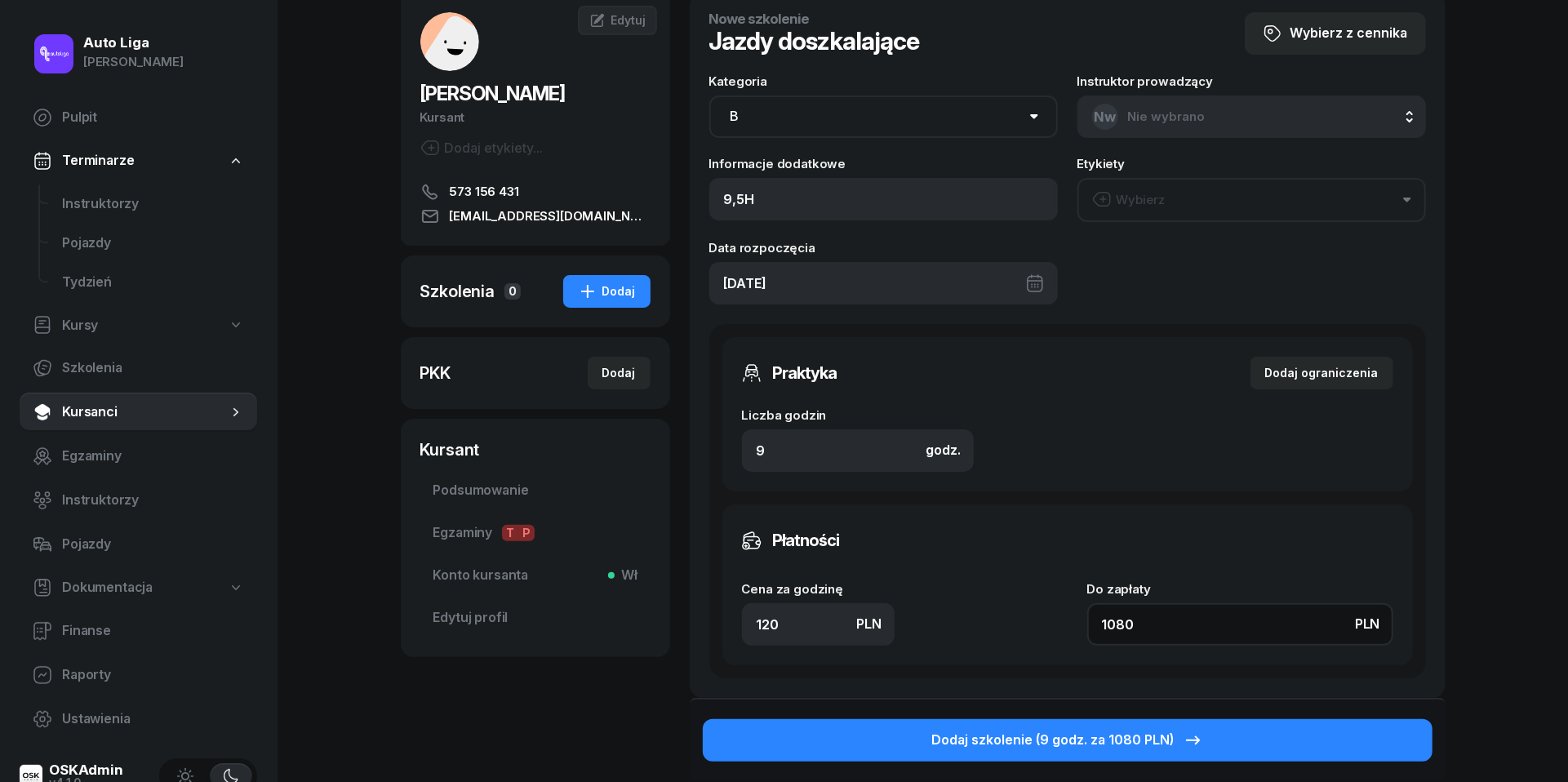
click at [1180, 629] on input "1080" at bounding box center [1241, 624] width 307 height 42
type input "0.11"
type input "1"
type input "1.44"
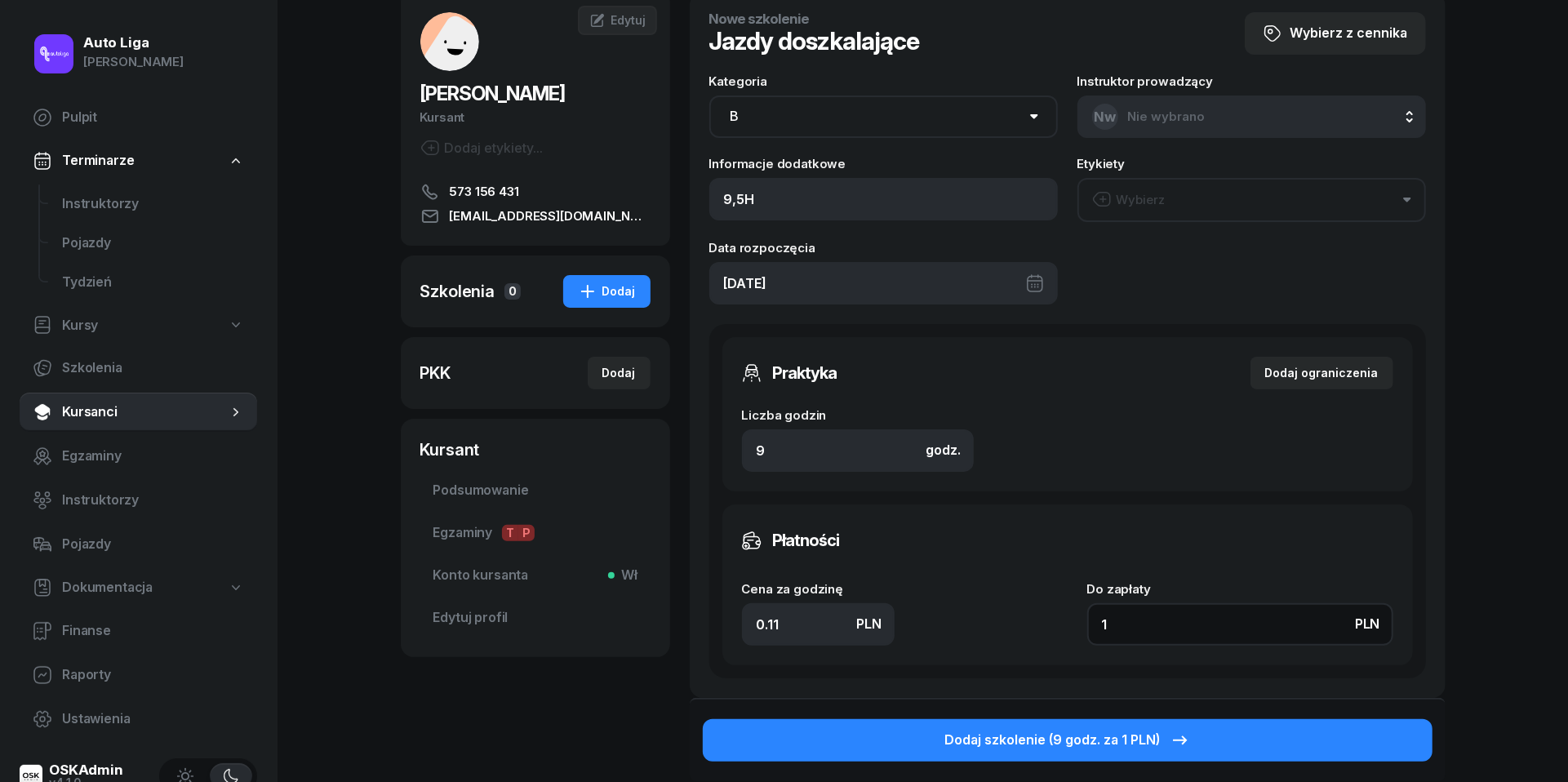
type input "13"
type input "14.78"
type input "133"
type input "147.78"
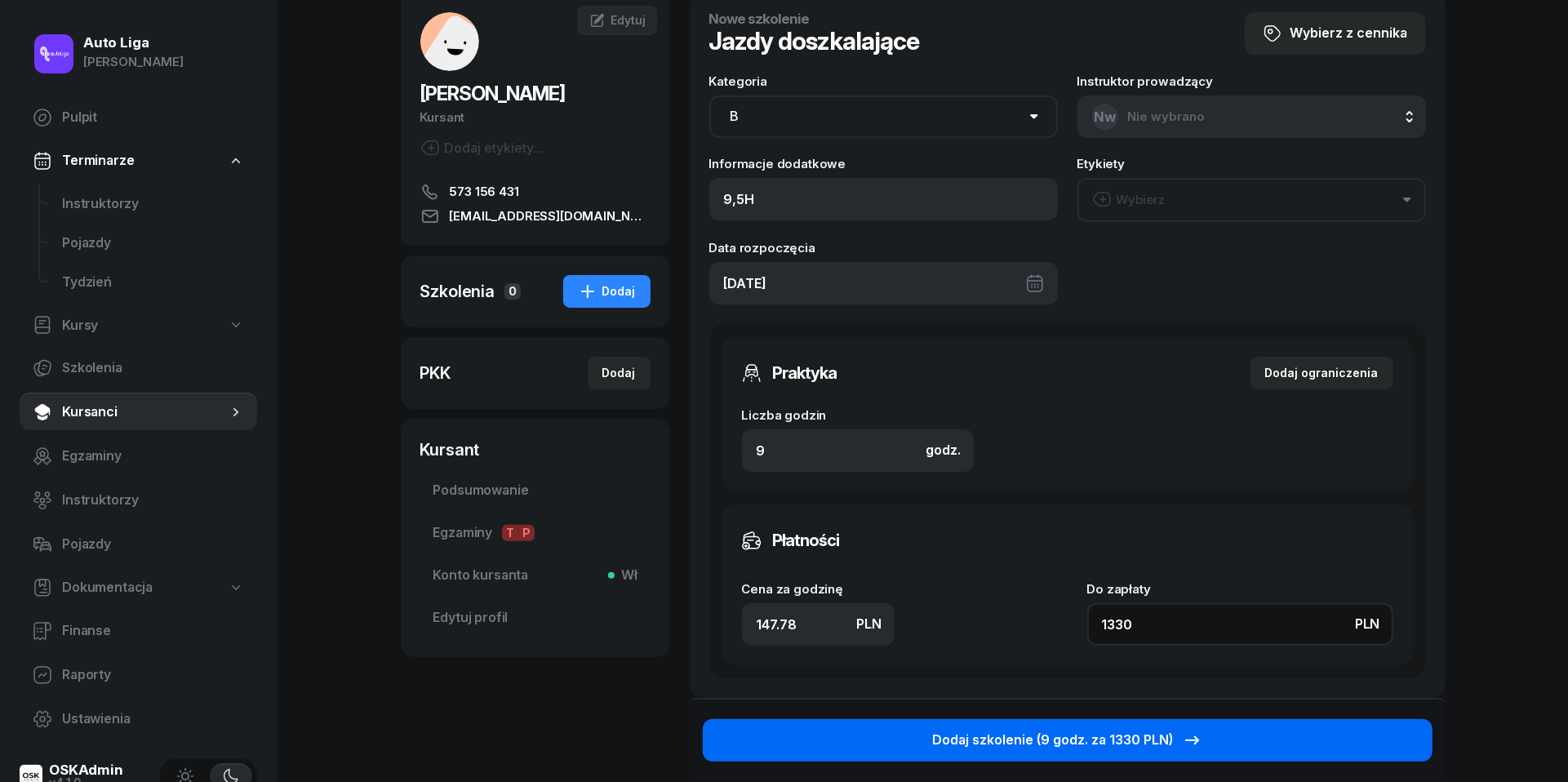
type input "1330"
click at [1066, 742] on div "Dodaj szkolenie (9 godz. za 1330 PLN)" at bounding box center [1067, 740] width 270 height 21
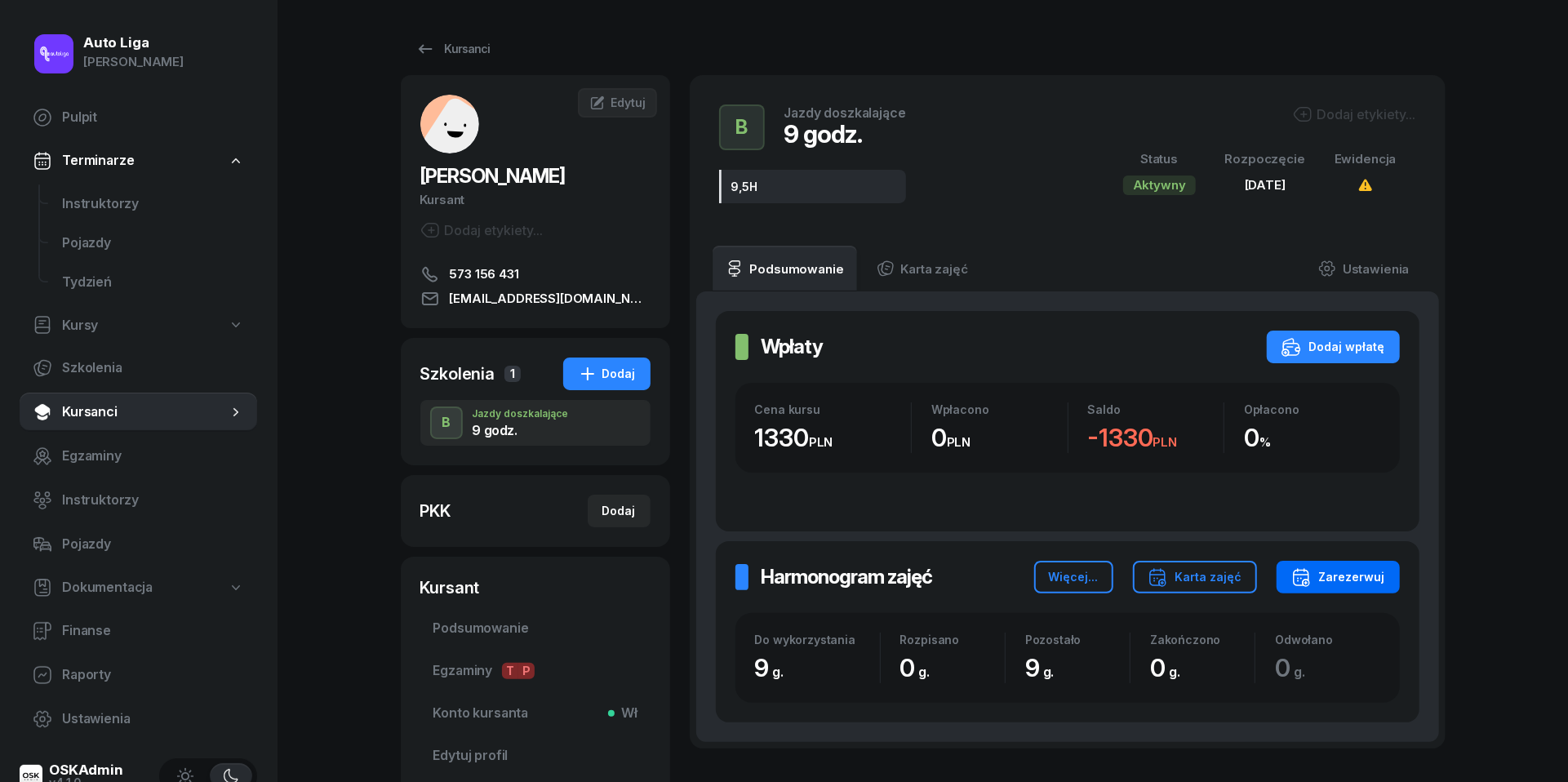
click at [1370, 572] on div "Zarezerwuj" at bounding box center [1338, 577] width 94 height 20
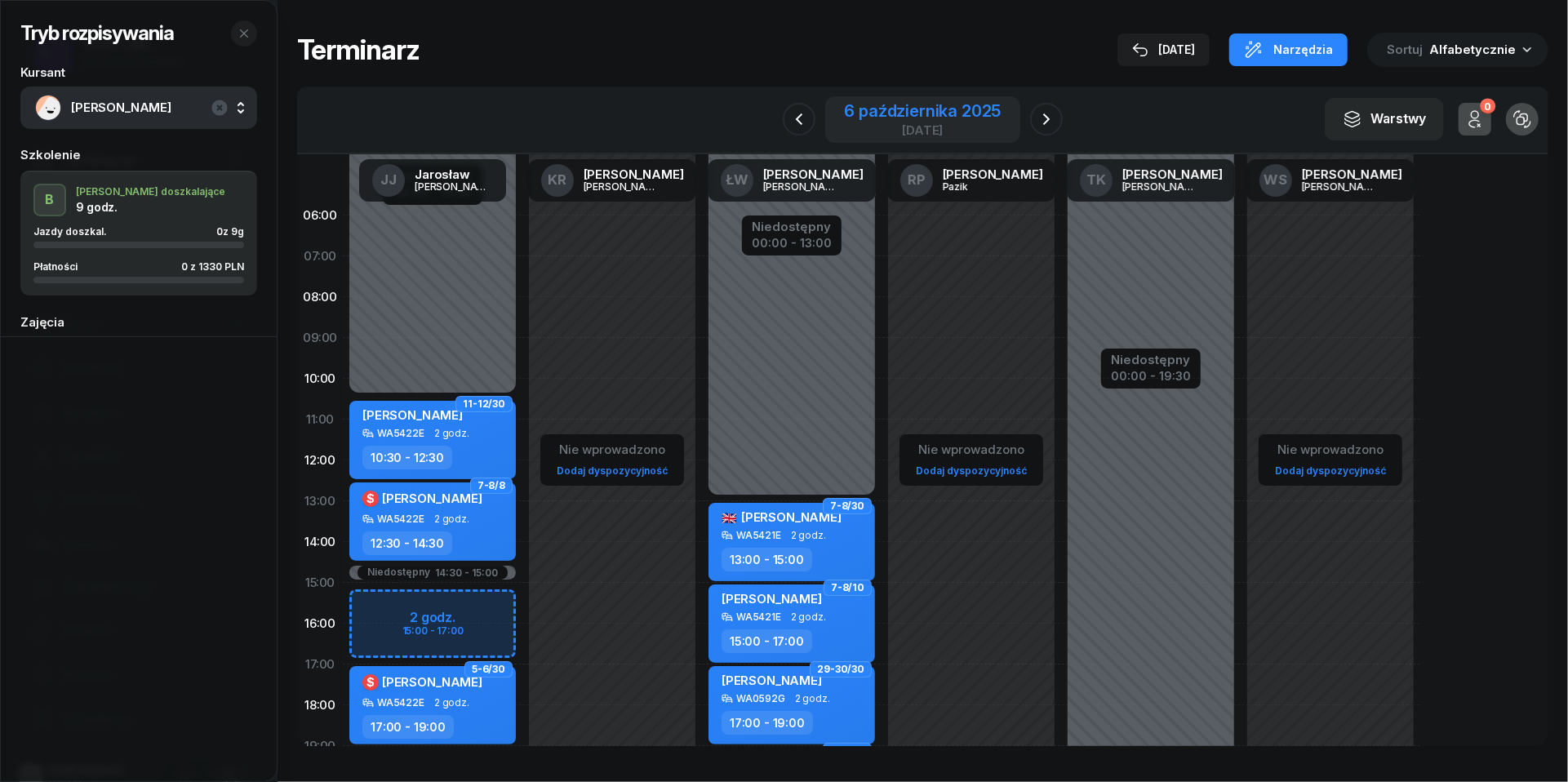
click at [872, 114] on div "6 października 2025" at bounding box center [922, 111] width 156 height 16
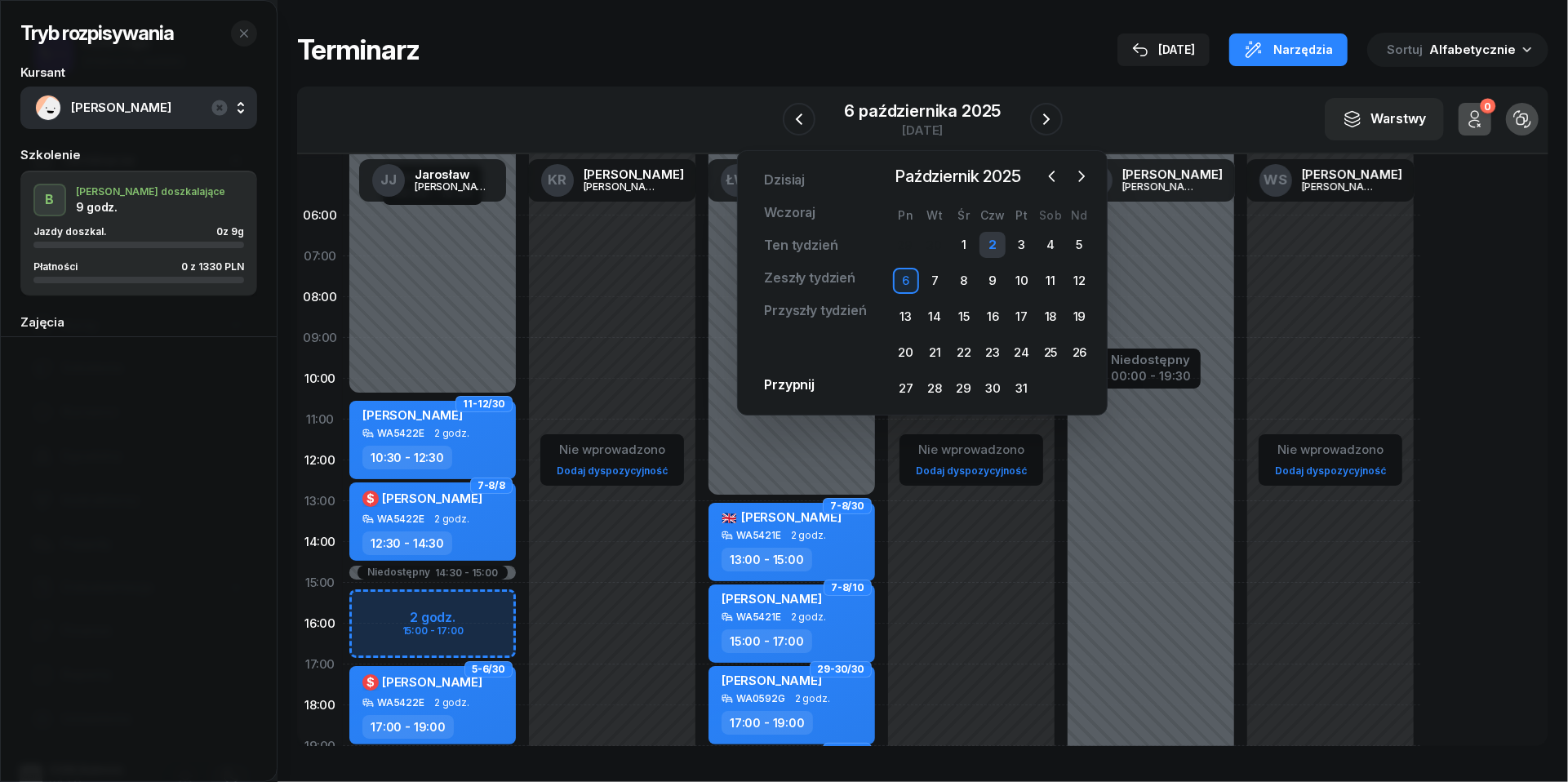
click at [994, 250] on div "2" at bounding box center [992, 244] width 26 height 26
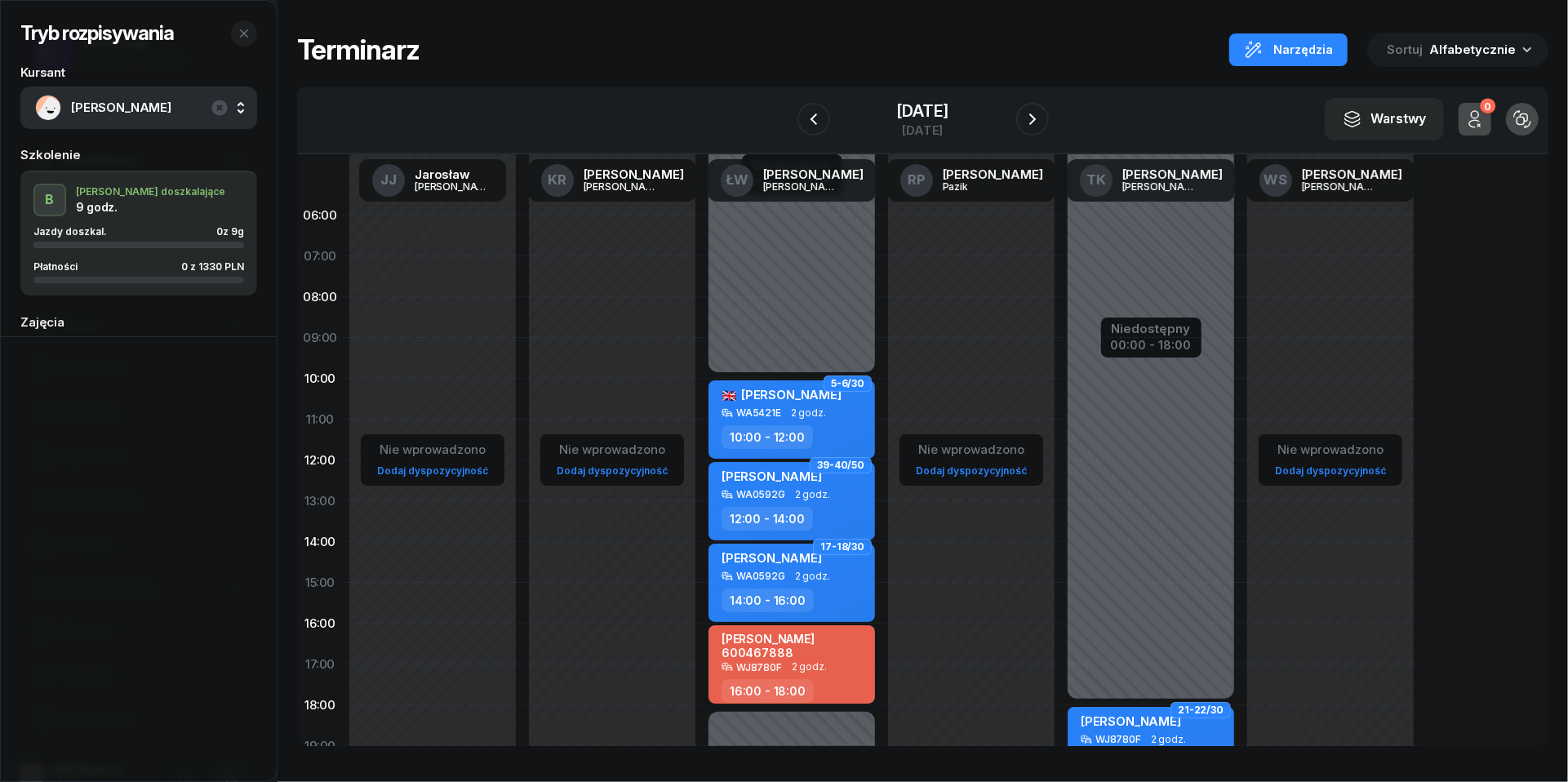
click at [829, 656] on div "[PERSON_NAME] 600467888" at bounding box center [793, 645] width 144 height 28
select select "16"
select select "18"
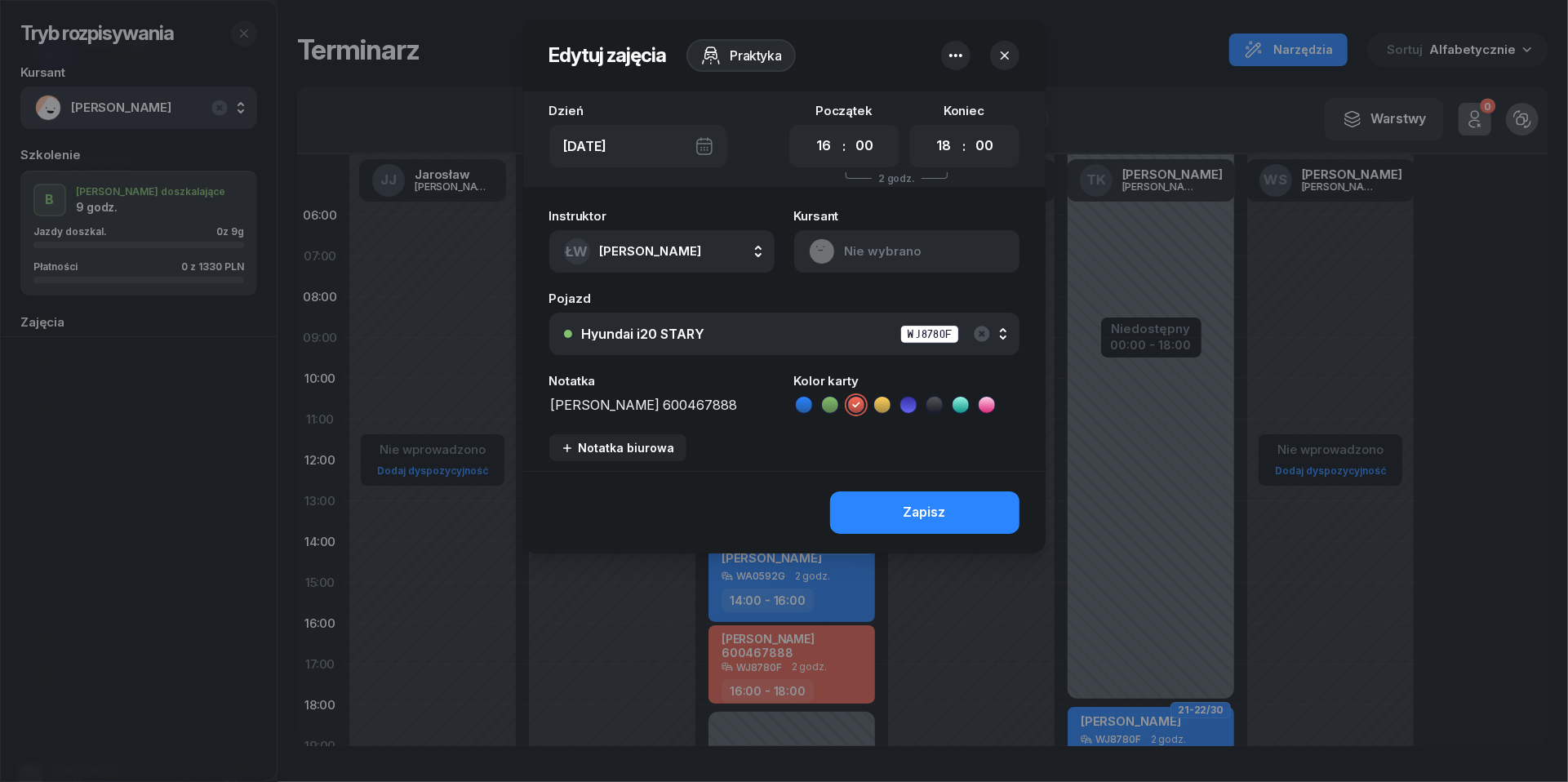
click at [959, 59] on icon "button" at bounding box center [956, 56] width 20 height 20
click at [951, 99] on link "Usuń" at bounding box center [948, 106] width 214 height 41
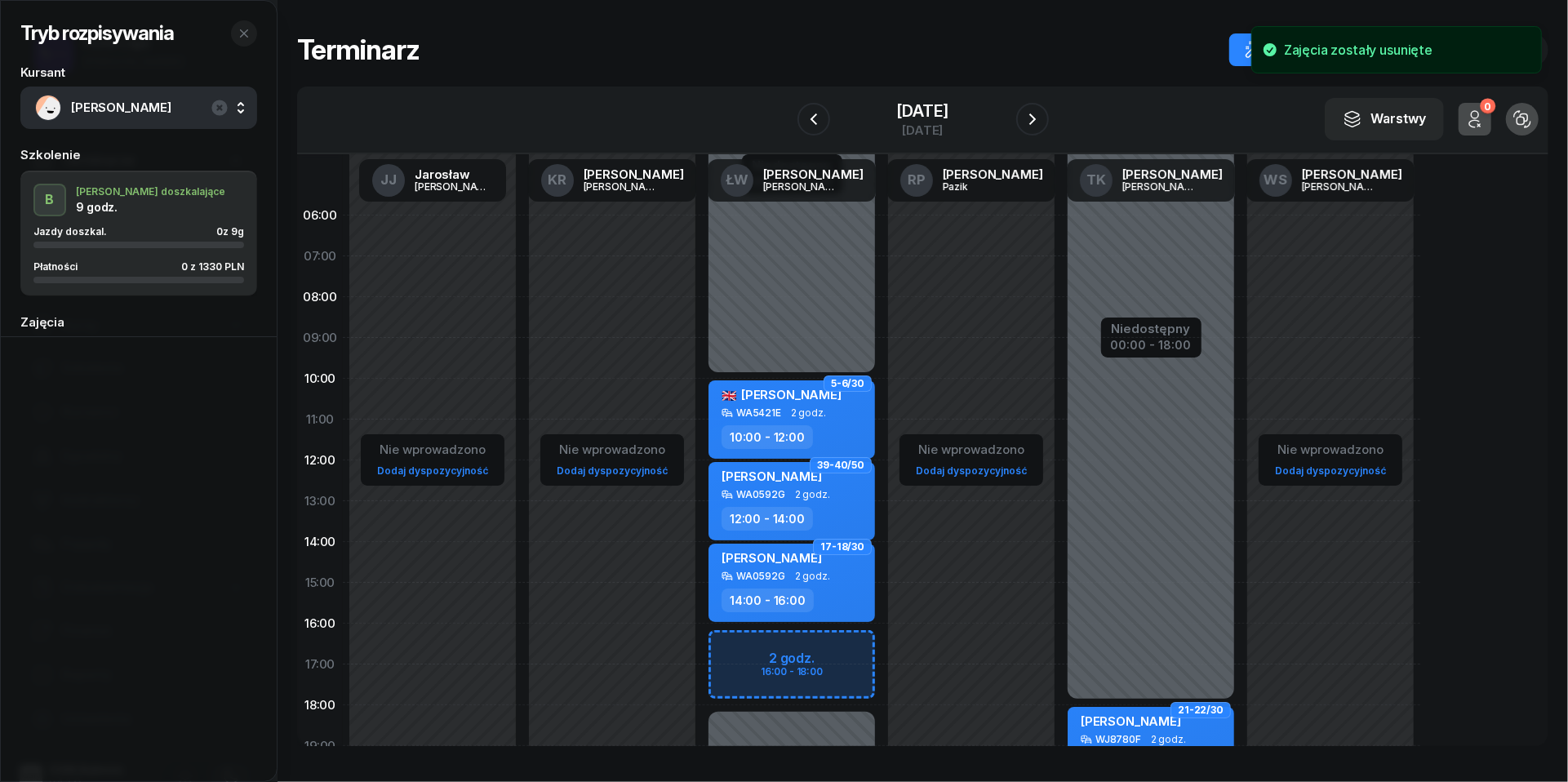
click at [739, 648] on div "Niedostępny 00:00 - 10:00 Niedostępny 18:00 - 23:59 5-6/30 Furkatbek Yuldashali…" at bounding box center [791, 583] width 180 height 776
select select "16"
select select "18"
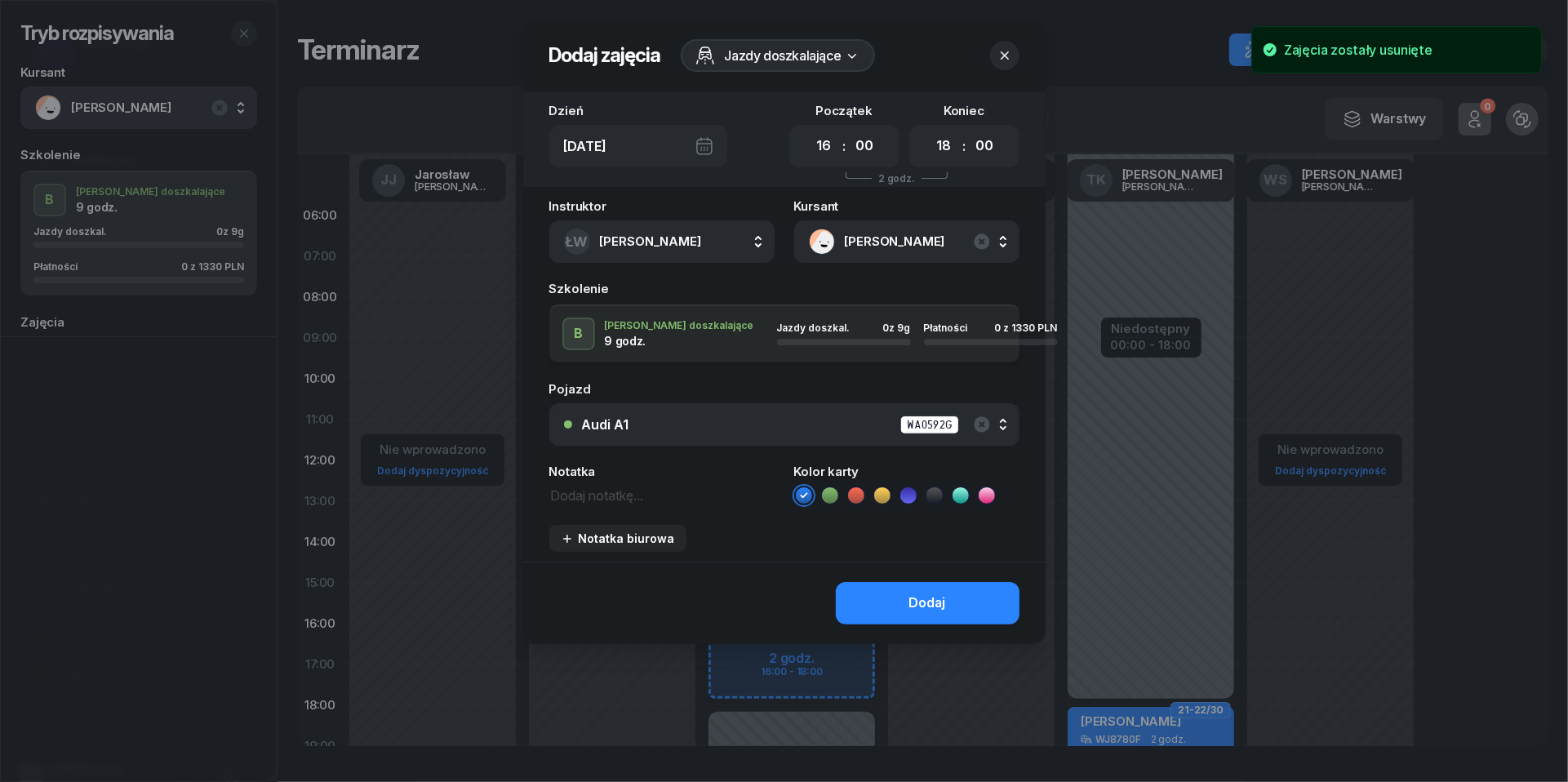
click at [707, 426] on div "Audi A1 WA0592G" at bounding box center [794, 425] width 423 height 21
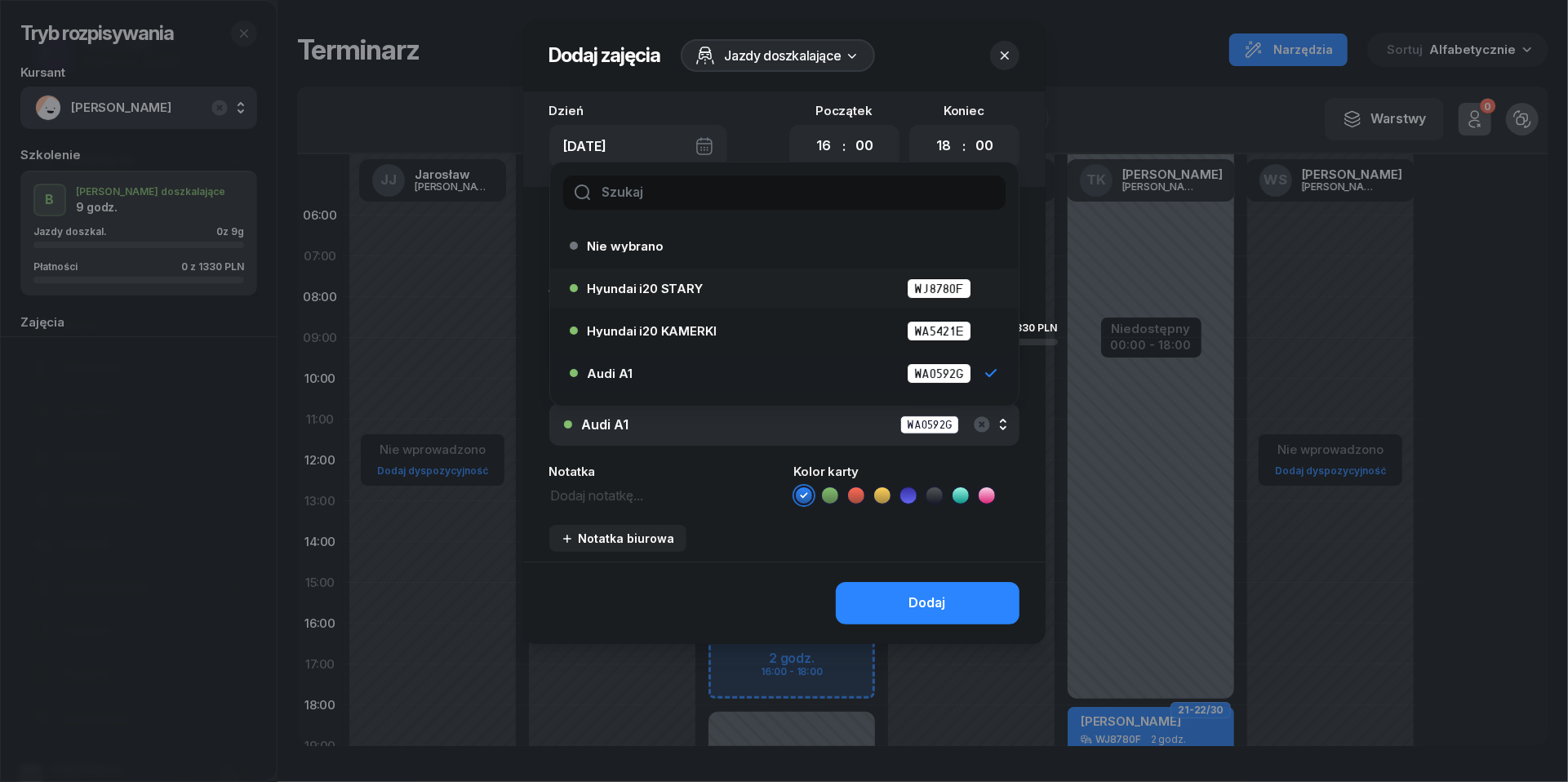
click at [689, 296] on div "Hyundai i20 STARY WJ8780F" at bounding box center [789, 288] width 401 height 21
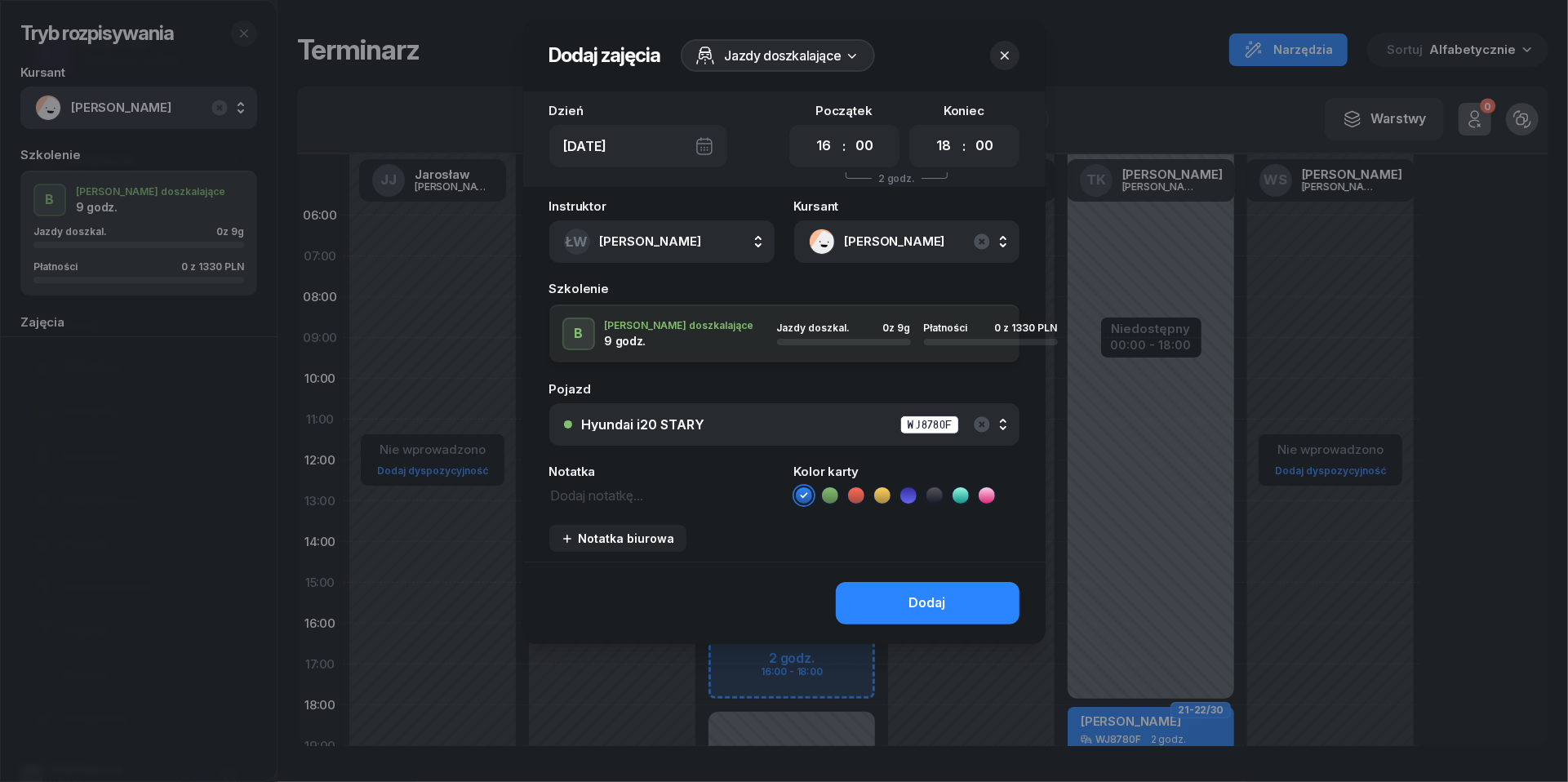
click at [936, 493] on icon at bounding box center [935, 495] width 16 height 16
click at [945, 611] on button "Dodaj" at bounding box center [928, 603] width 184 height 42
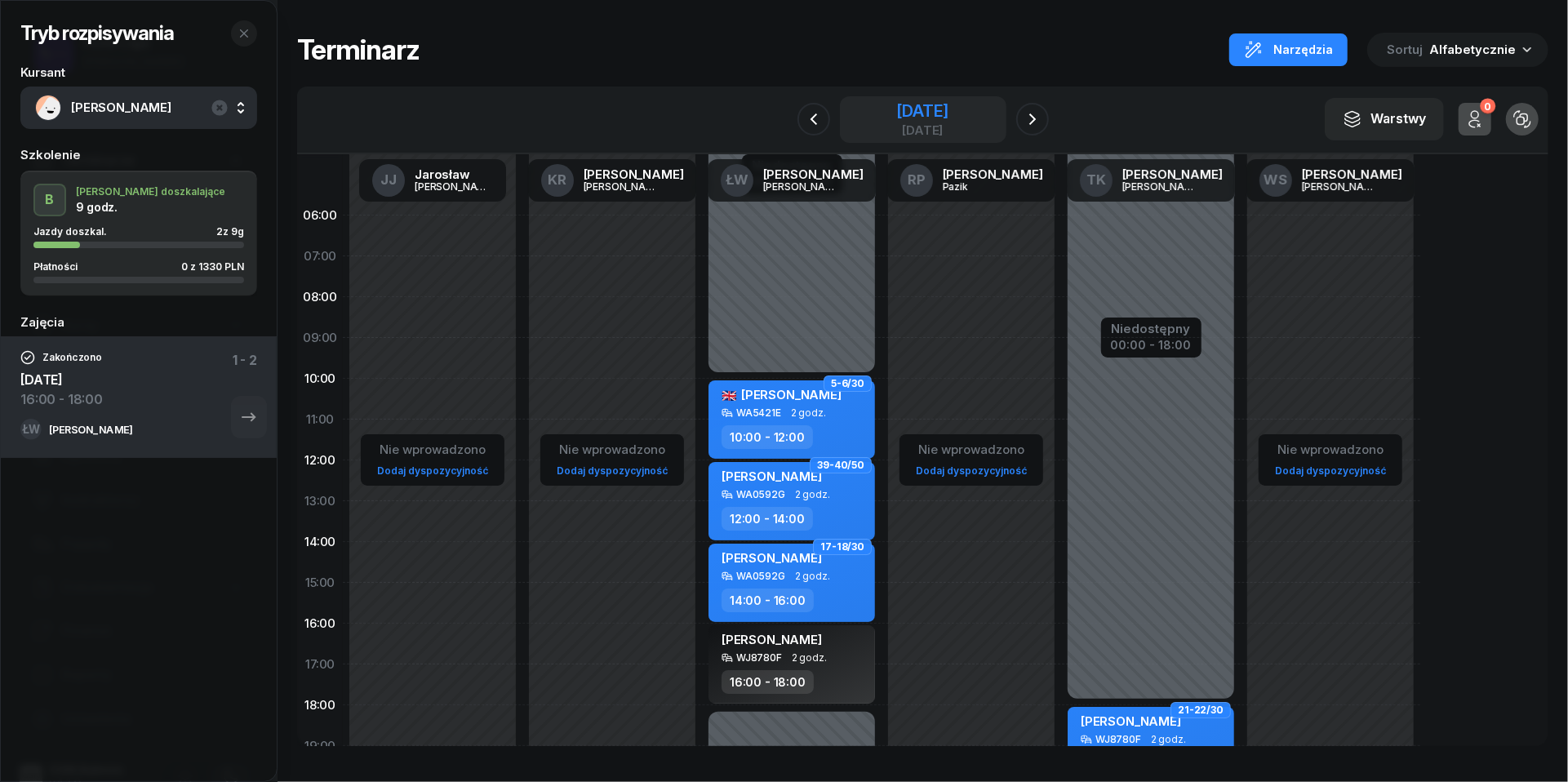
click at [949, 124] on div "[DATE]" at bounding box center [922, 130] width 52 height 13
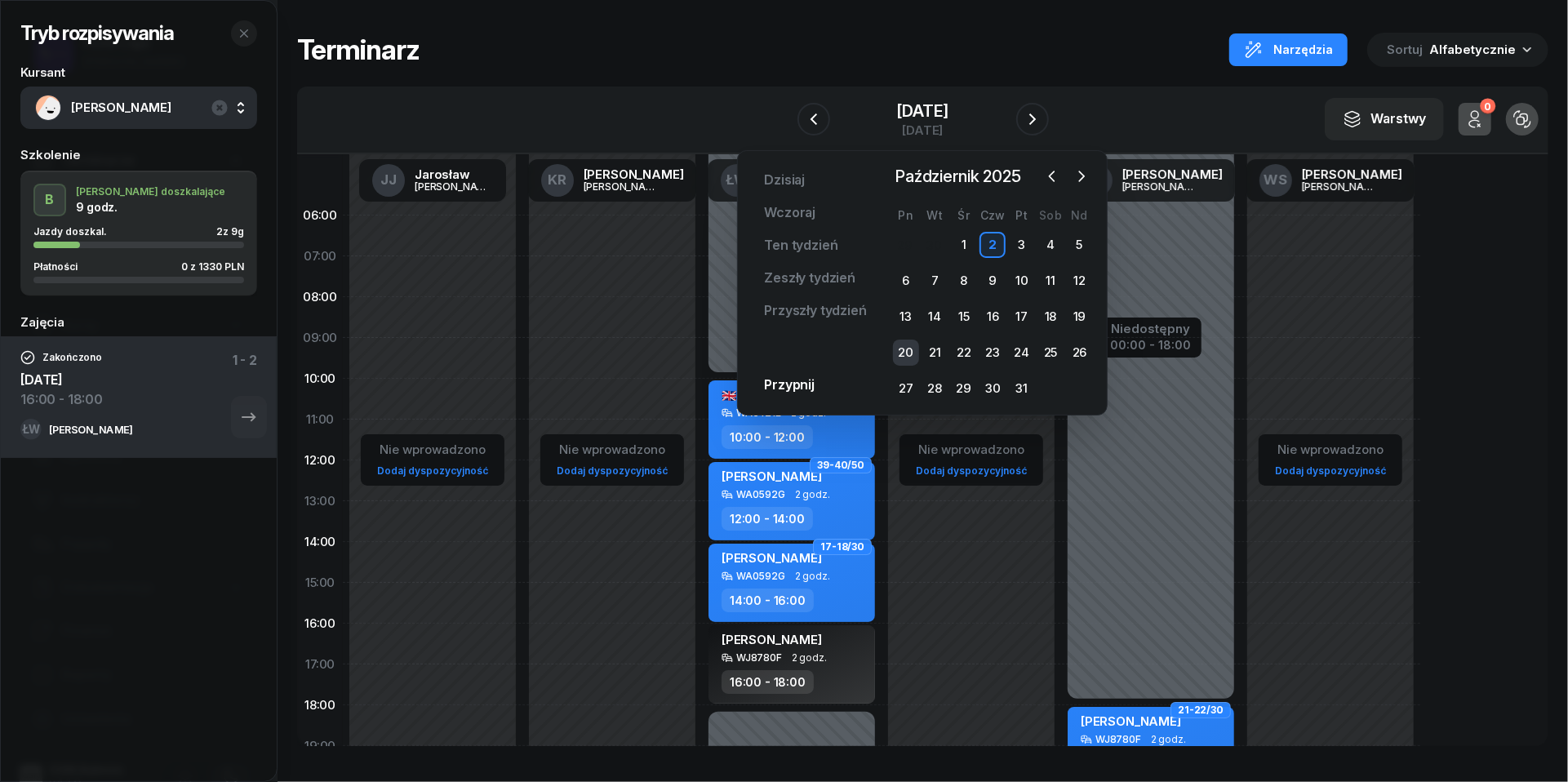
click at [912, 353] on div "20" at bounding box center [906, 353] width 26 height 26
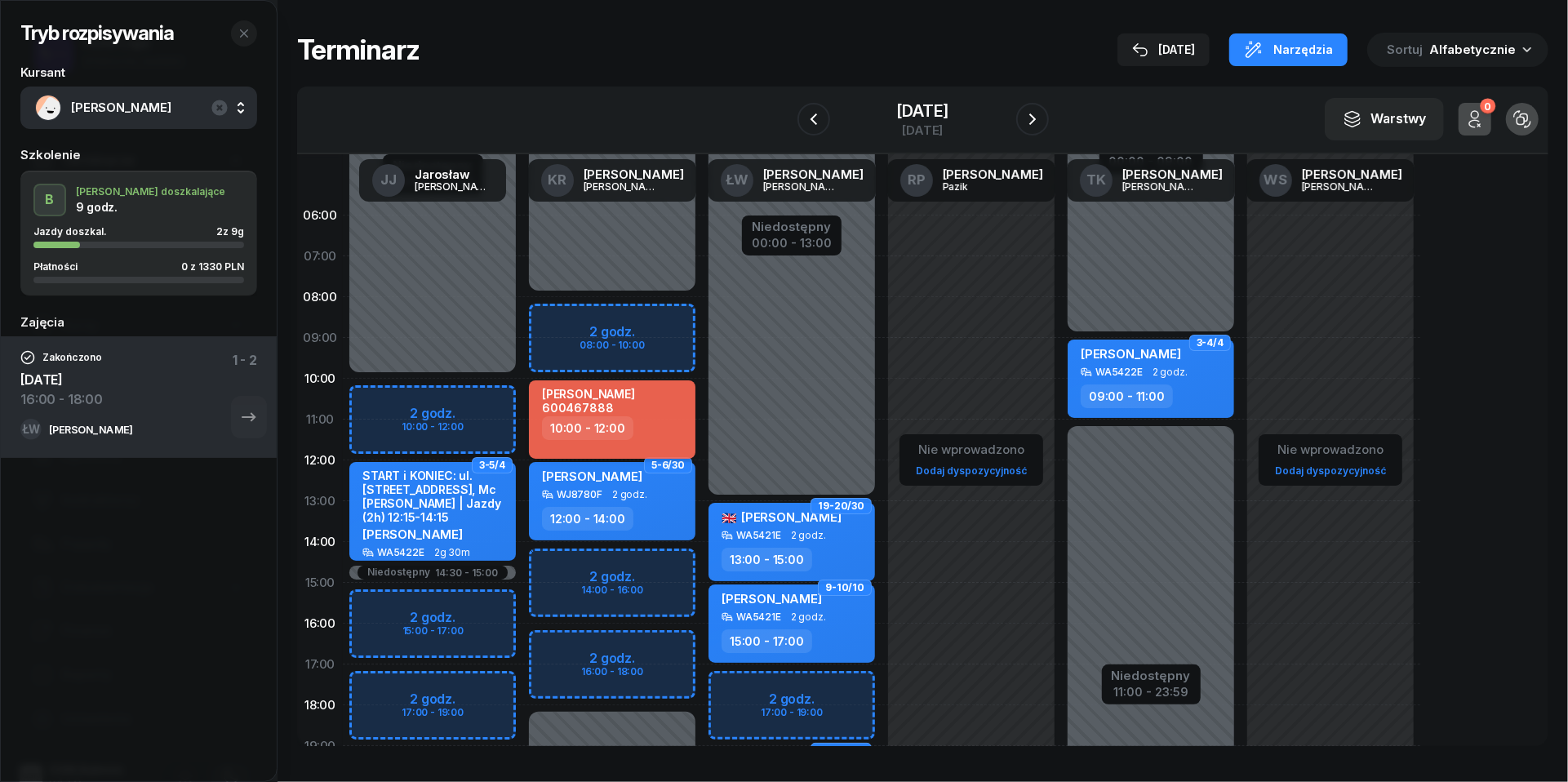
click at [650, 412] on div "[PERSON_NAME] 600467888" at bounding box center [614, 401] width 144 height 30
select select "10"
select select "12"
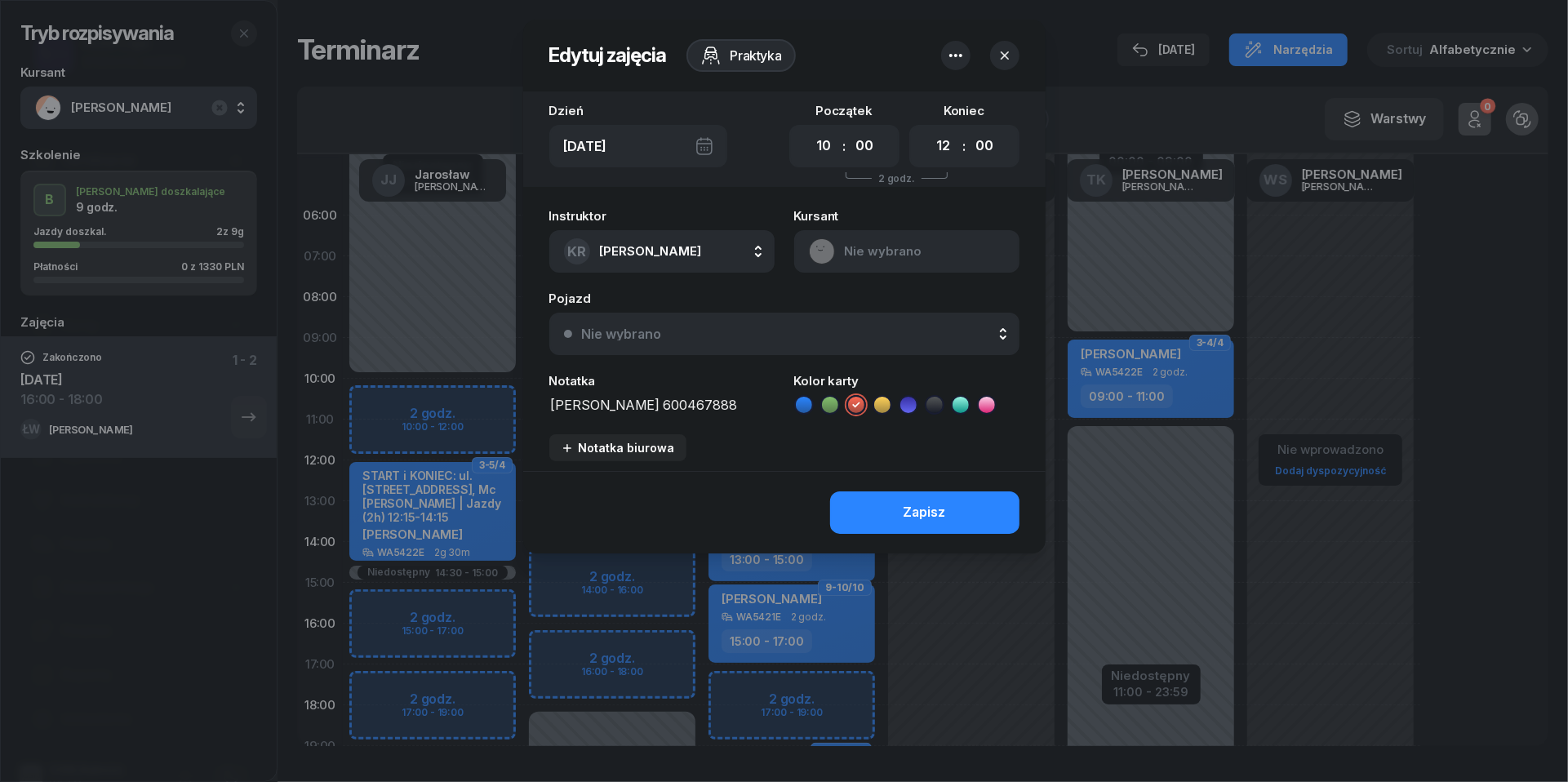
click at [955, 59] on icon "button" at bounding box center [956, 56] width 20 height 20
click at [951, 114] on link "Usuń" at bounding box center [948, 106] width 214 height 41
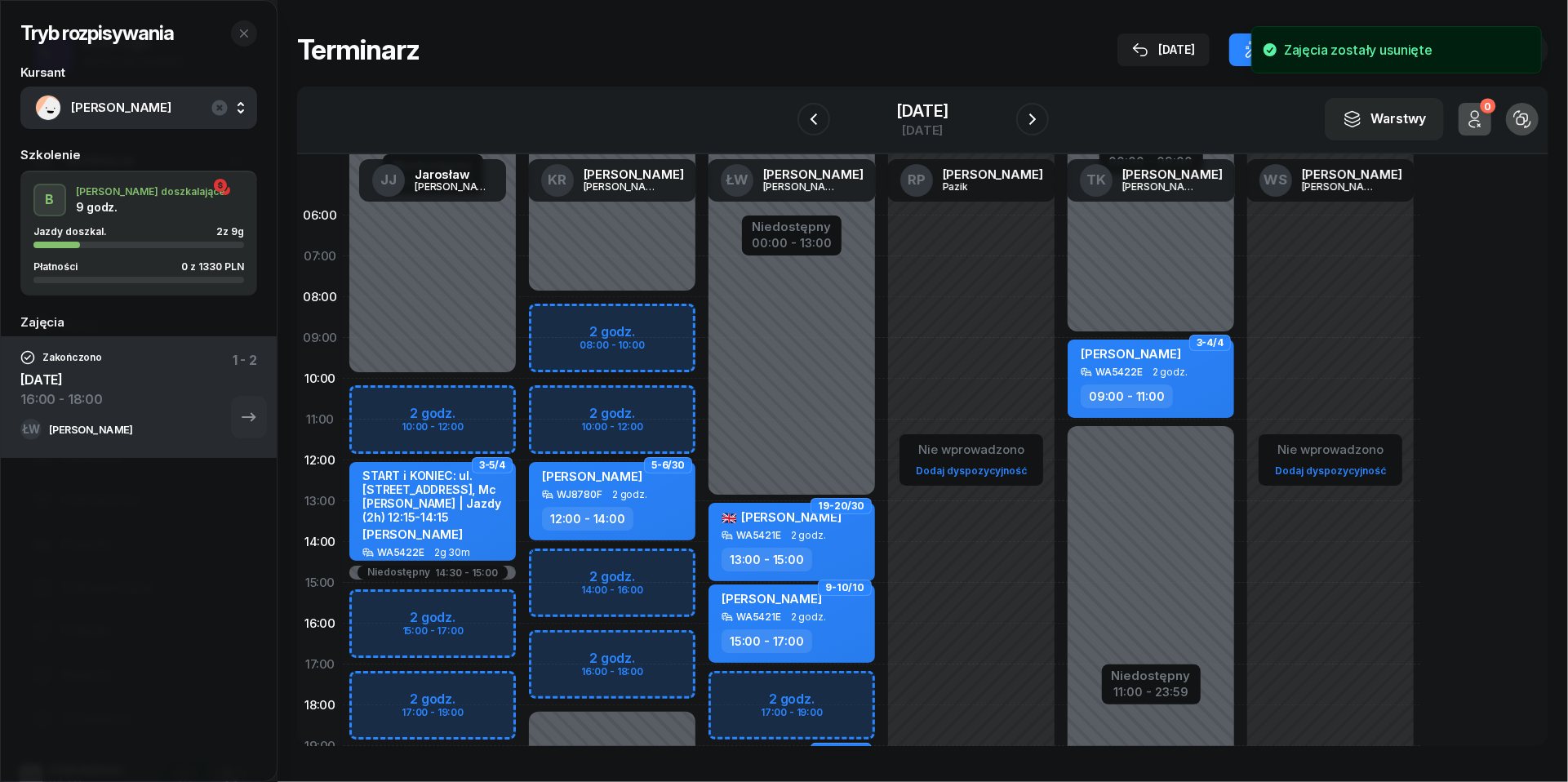
click at [550, 409] on div "Niedostępny 00:00 - 08:00 Niedostępny 18:00 - 23:59 5-6/30 [PERSON_NAME] WJ8780…" at bounding box center [612, 583] width 180 height 776
select select "10"
select select "12"
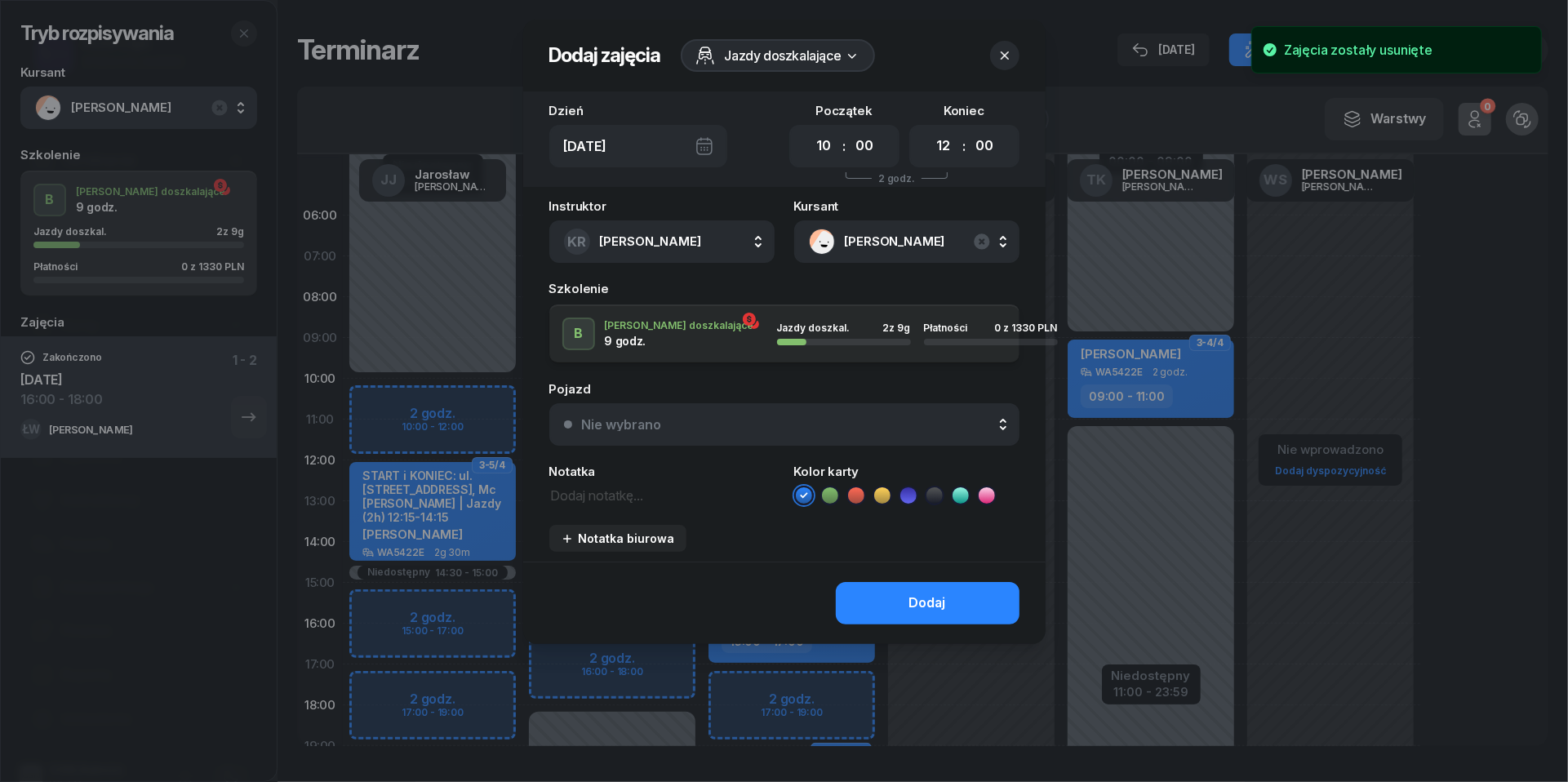
click at [800, 439] on button "Nie wybrano" at bounding box center [785, 424] width 470 height 42
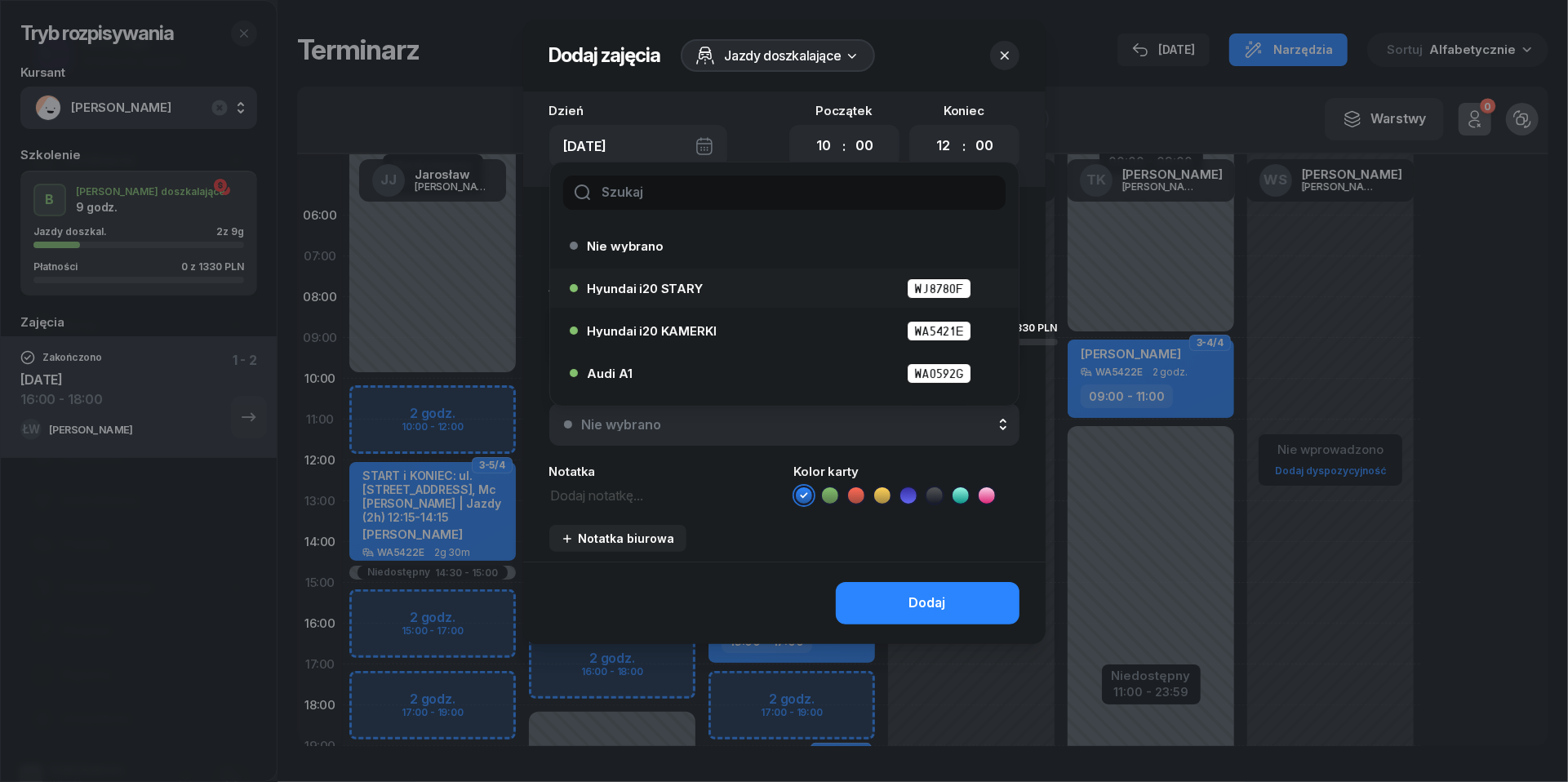
click at [683, 290] on span "Hyundai i20 STARY" at bounding box center [645, 288] width 115 height 13
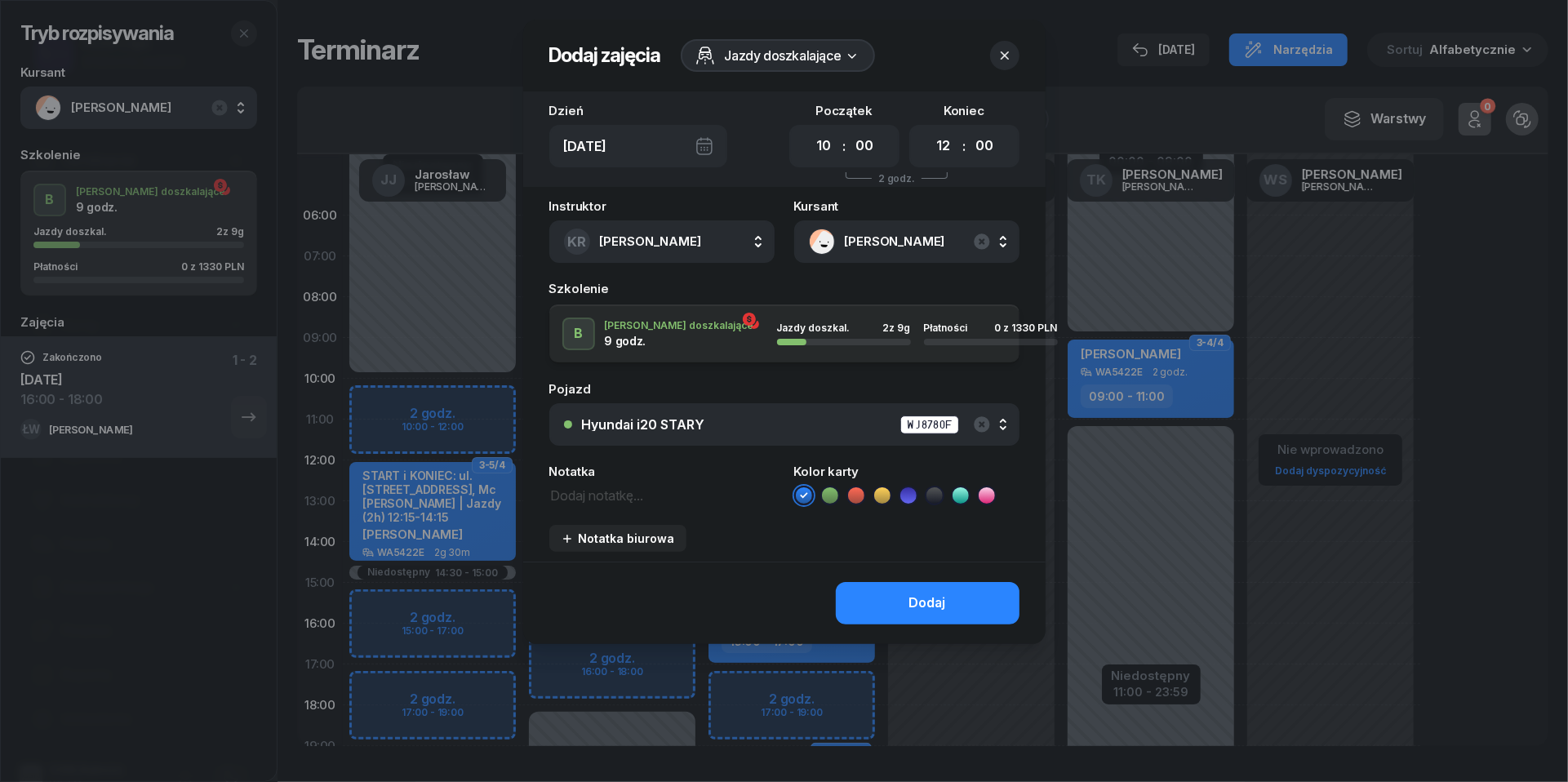
click at [609, 503] on textarea at bounding box center [662, 494] width 225 height 21
type textarea "WPISZ W KEOS"
click at [888, 488] on icon at bounding box center [883, 495] width 16 height 16
click at [902, 609] on button "Dodaj" at bounding box center [928, 603] width 184 height 42
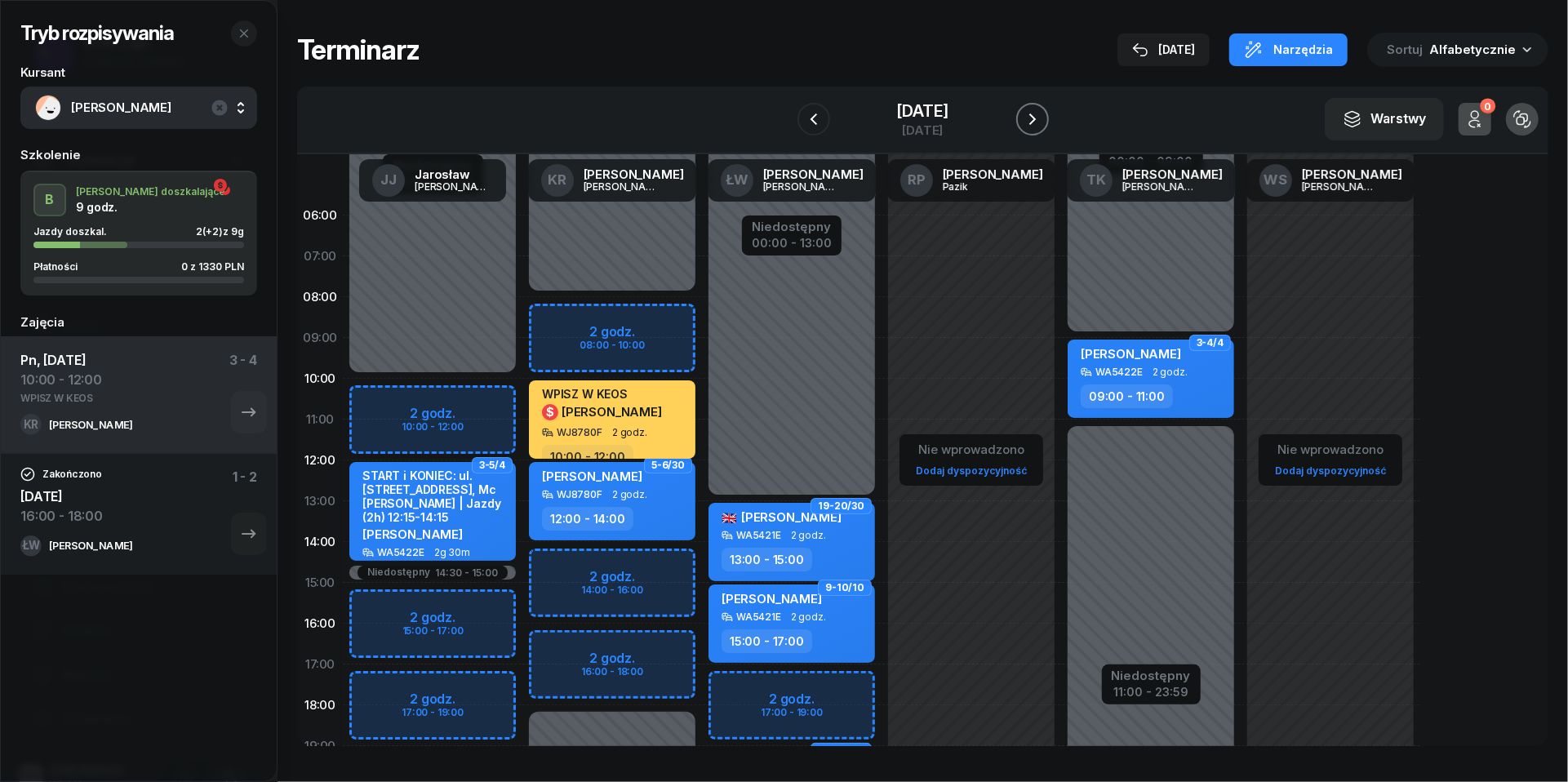
click at [1049, 108] on button "button" at bounding box center [1033, 119] width 33 height 33
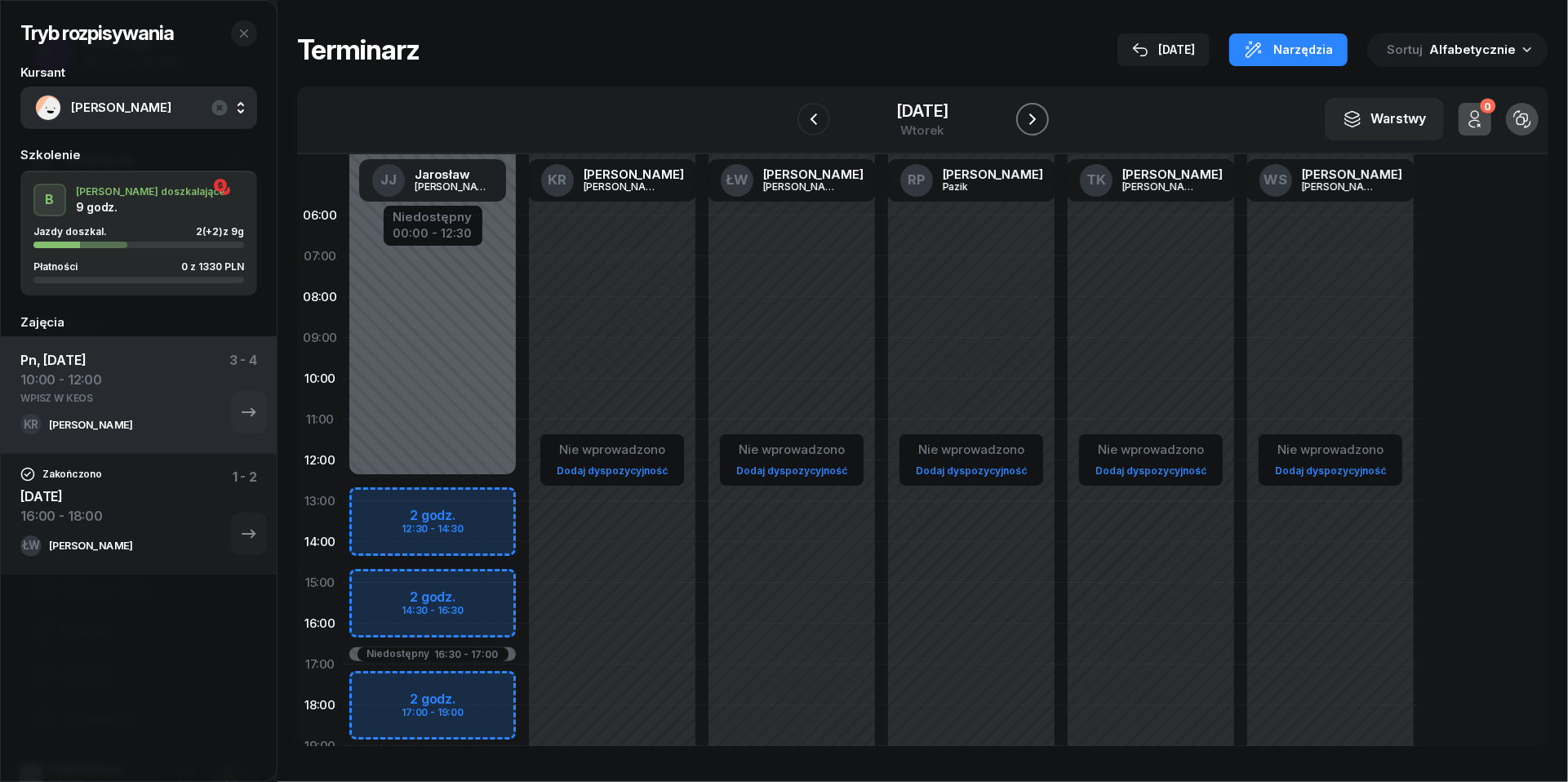
click at [1043, 109] on icon "button" at bounding box center [1033, 119] width 20 height 20
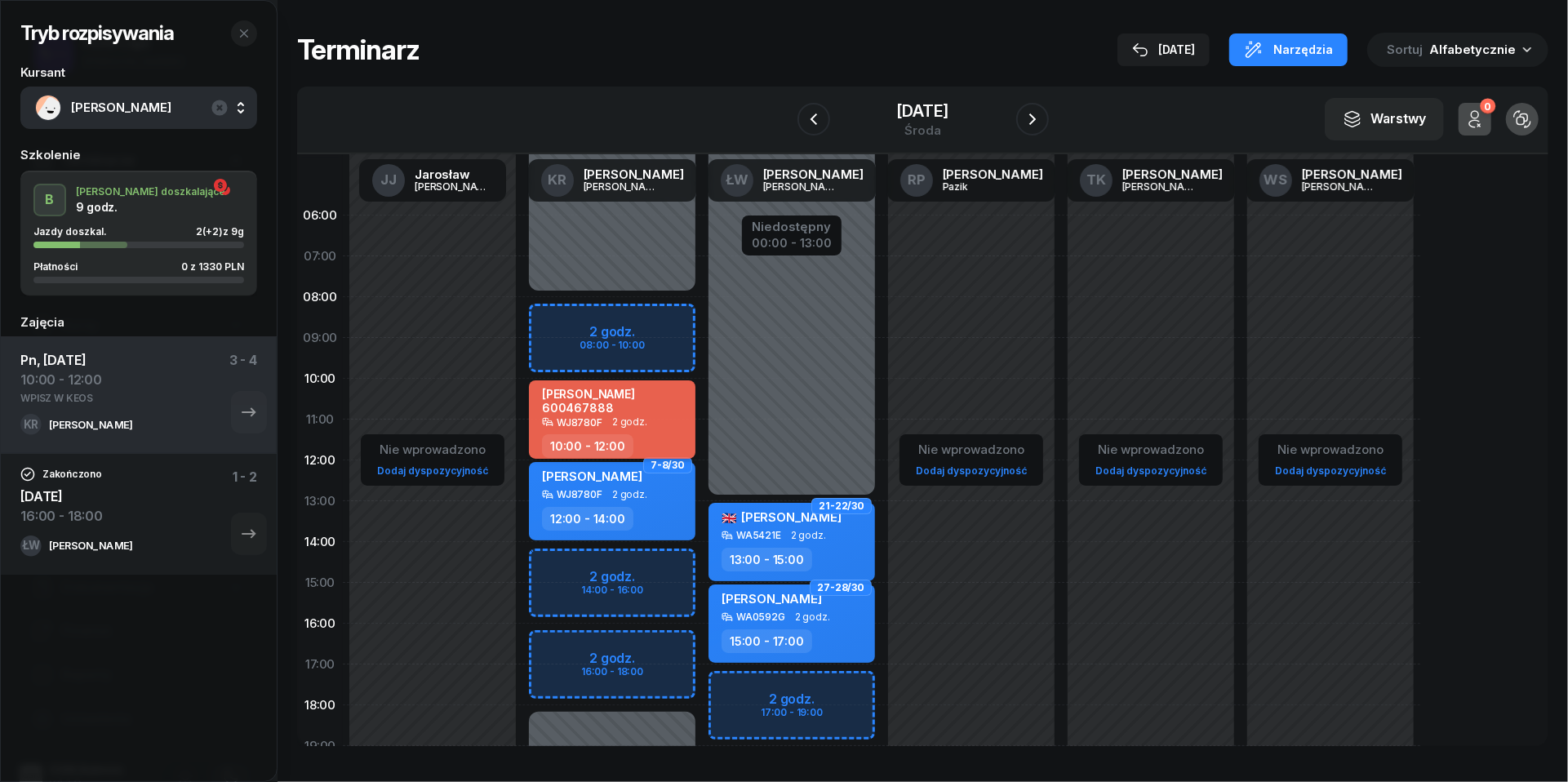
click at [675, 401] on div "[PERSON_NAME] 600467888" at bounding box center [614, 400] width 144 height 28
select select "10"
select select "12"
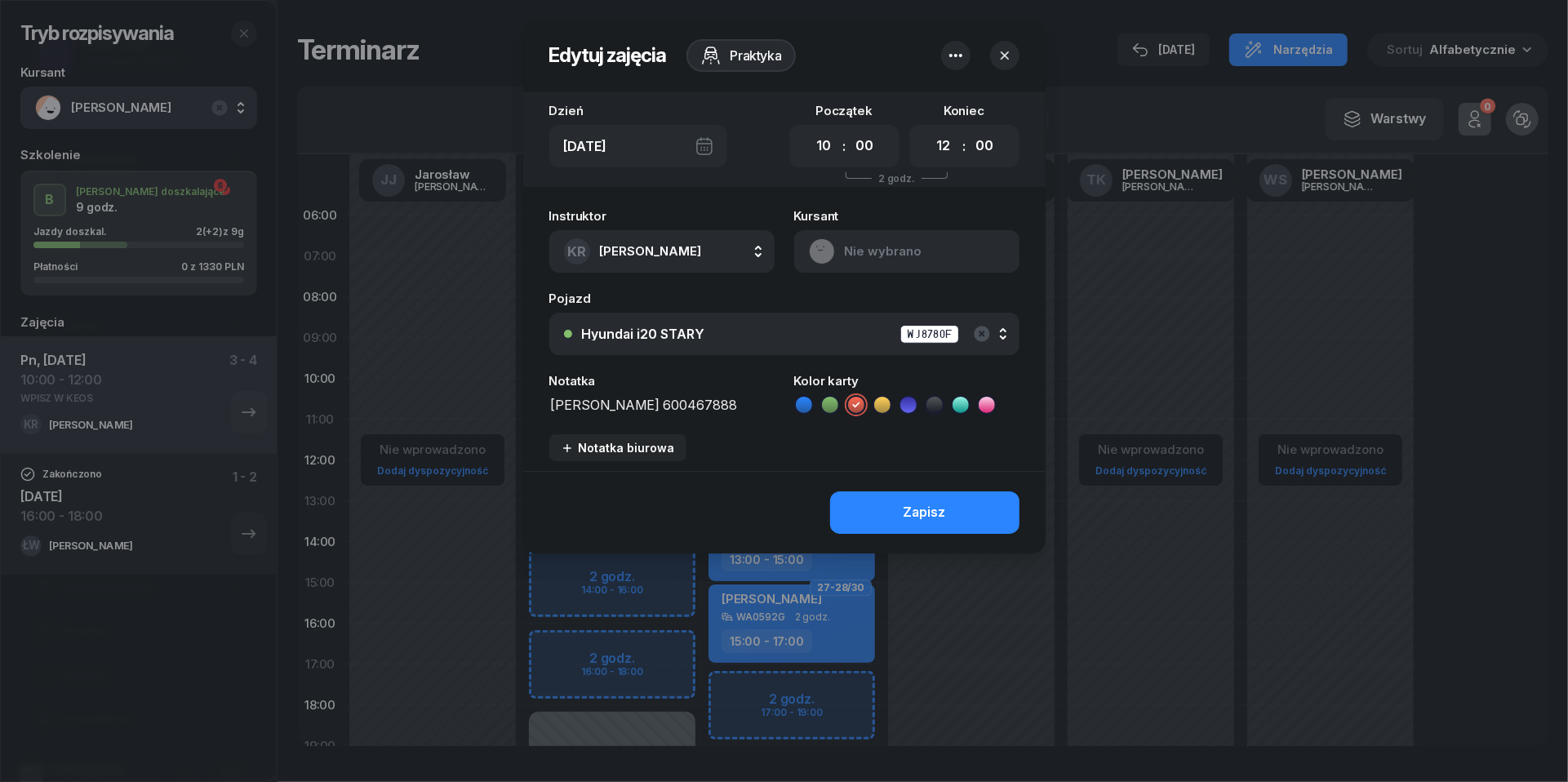
click at [959, 47] on icon "button" at bounding box center [956, 56] width 20 height 20
click at [959, 105] on link "Usuń" at bounding box center [948, 106] width 214 height 41
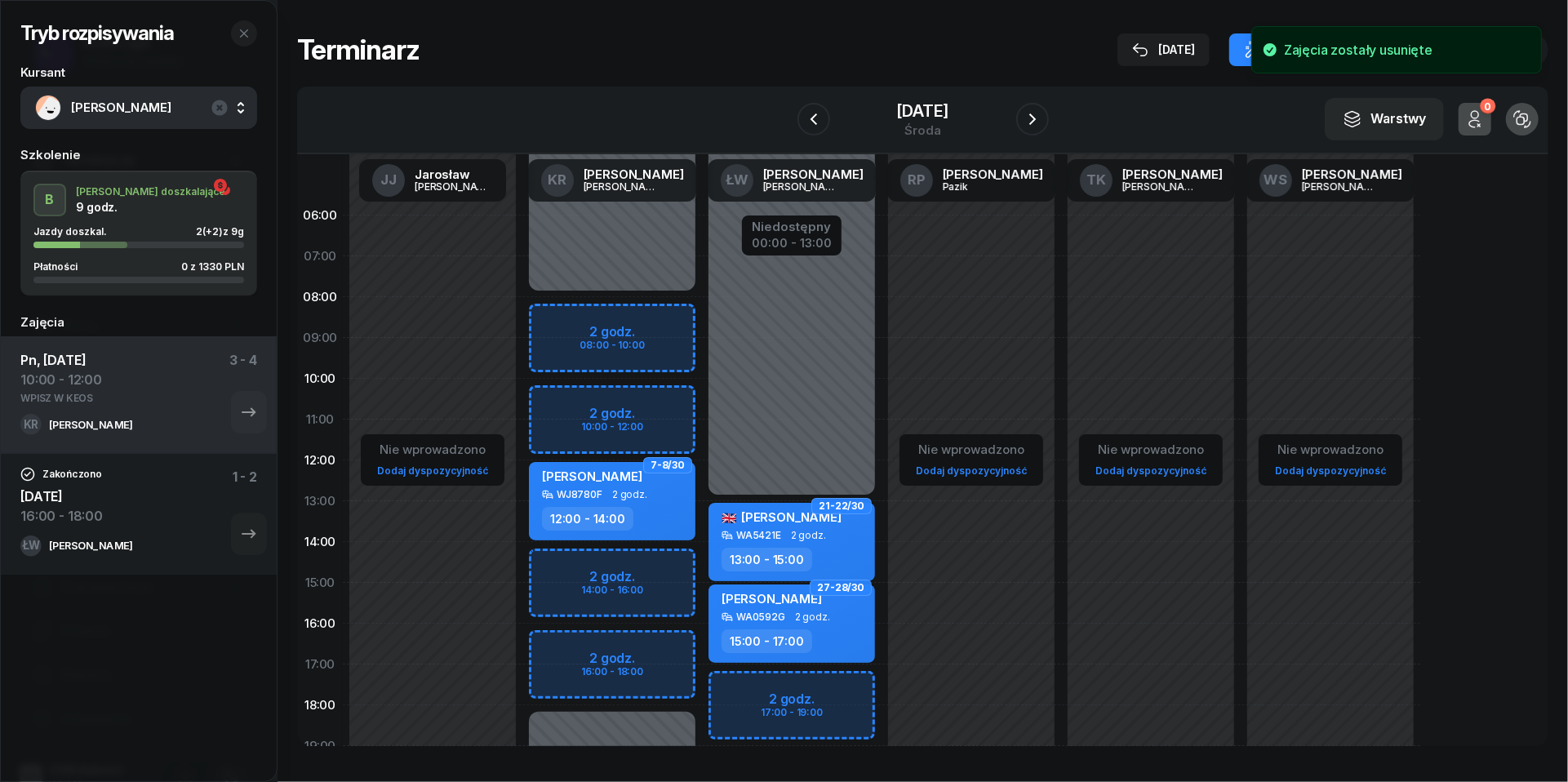
click at [565, 406] on div "Niedostępny 00:00 - 08:00 Niedostępny 18:00 - 23:59 7-8/30 [PERSON_NAME] WJ8780…" at bounding box center [612, 583] width 180 height 776
click at [550, 397] on div "Niedostępny 00:00 - 08:00 Niedostępny 18:00 - 23:59 7-8/30 [PERSON_NAME] WJ8780…" at bounding box center [612, 583] width 180 height 776
select select "10"
select select "12"
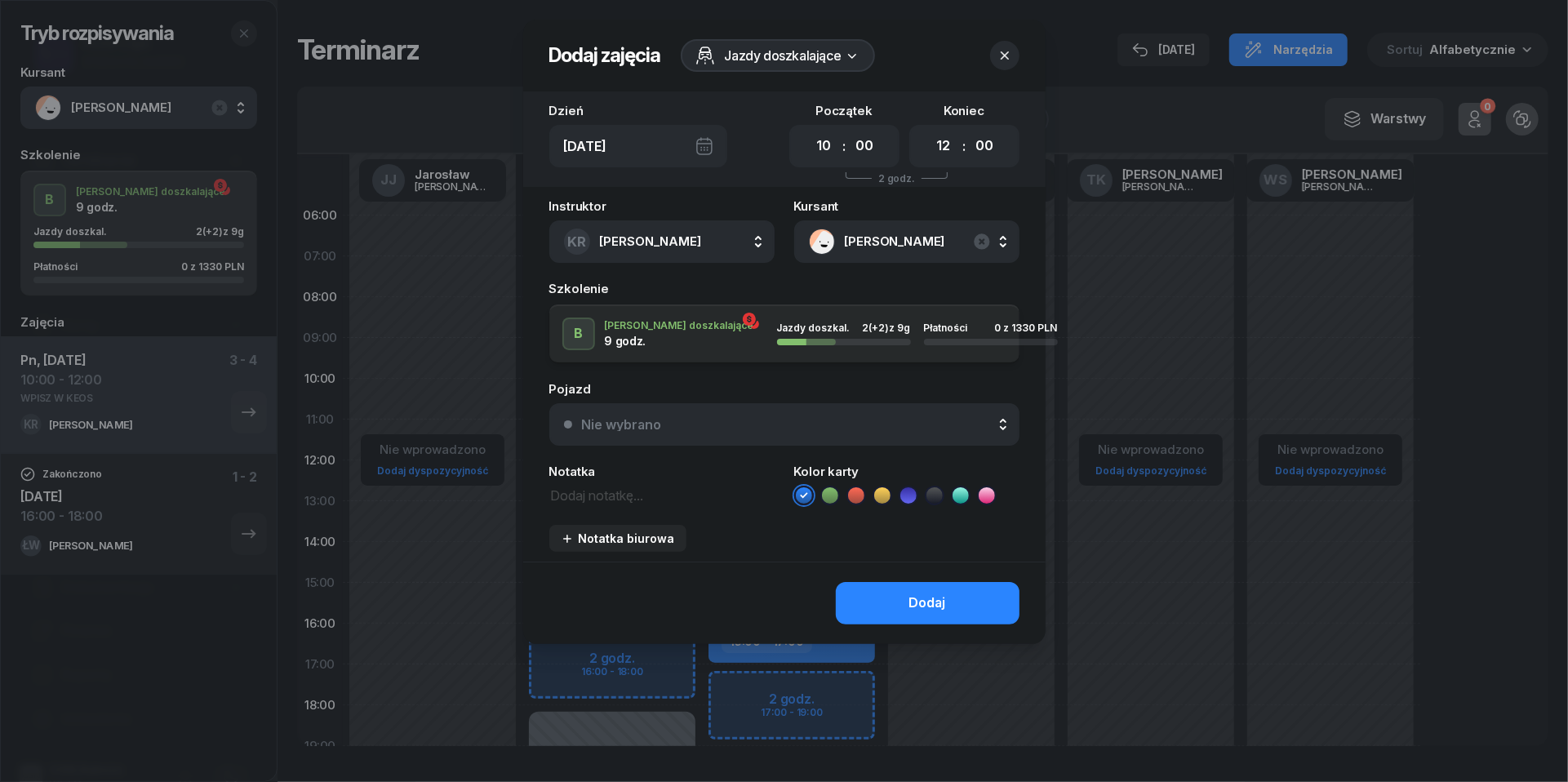
click at [831, 423] on div "Nie wybrano" at bounding box center [794, 424] width 423 height 13
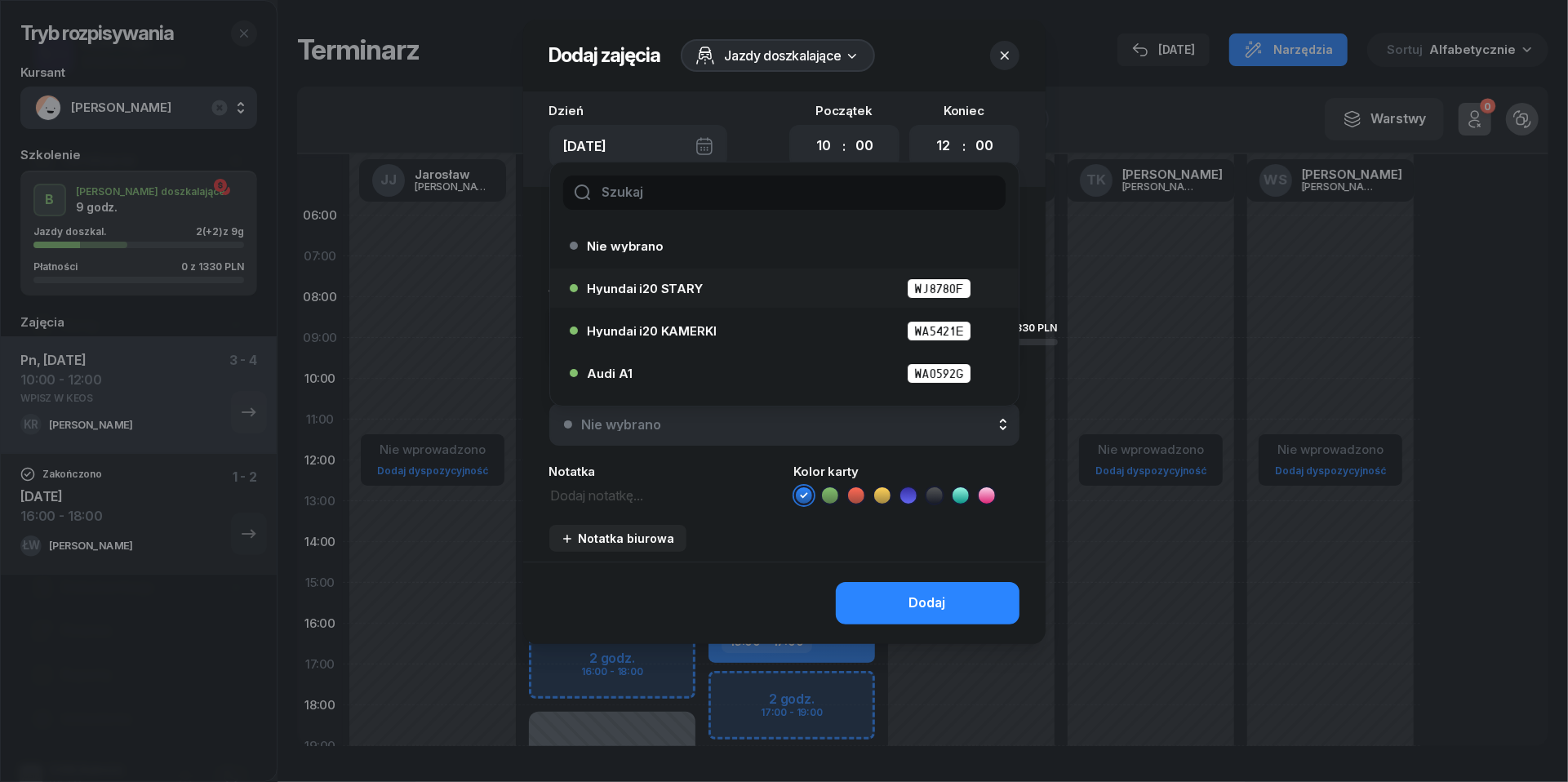
click at [725, 290] on div "Hyundai i20 STARY WJ8780F" at bounding box center [789, 288] width 401 height 21
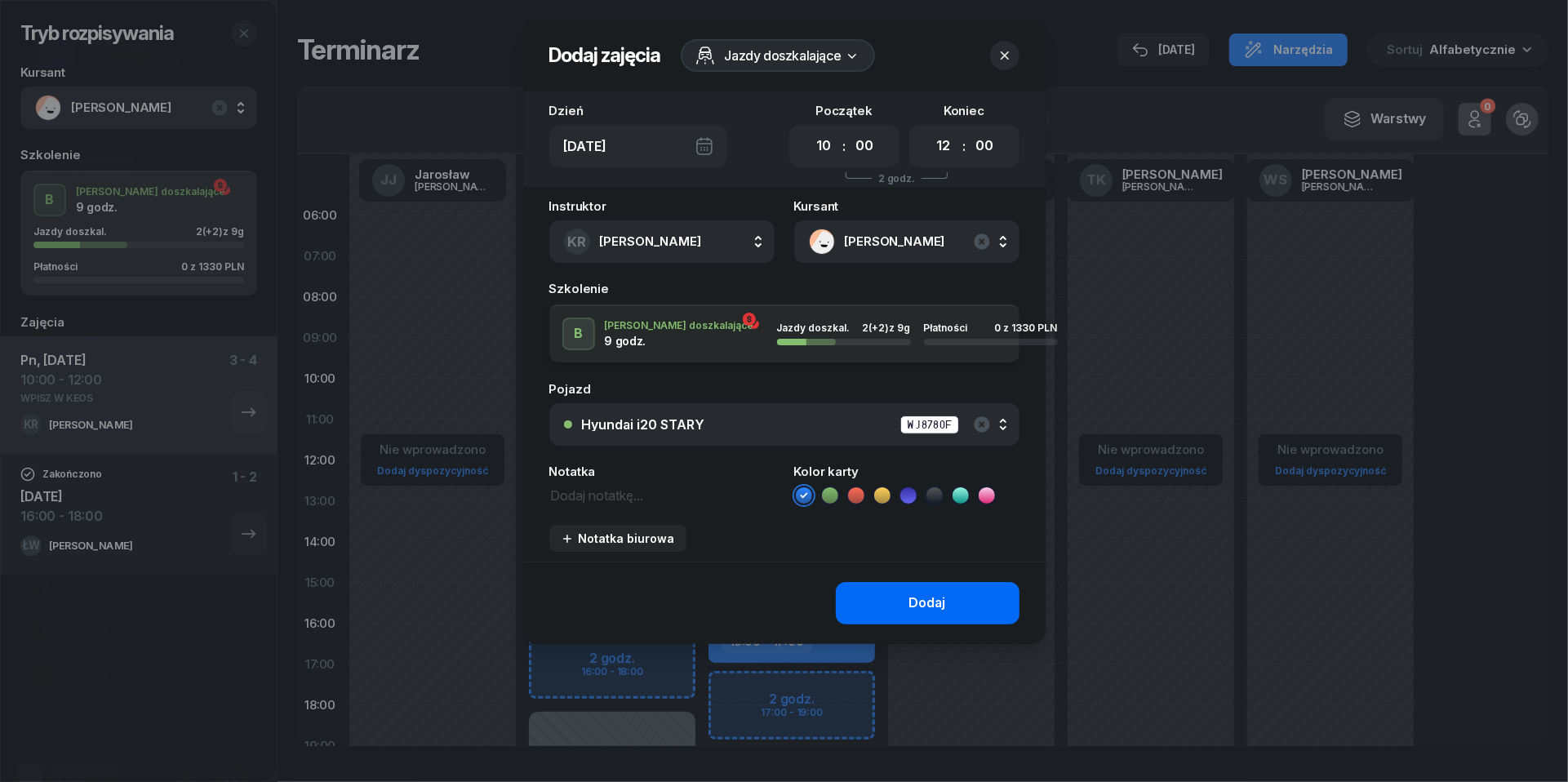
click at [938, 592] on div "Dodaj" at bounding box center [928, 602] width 37 height 21
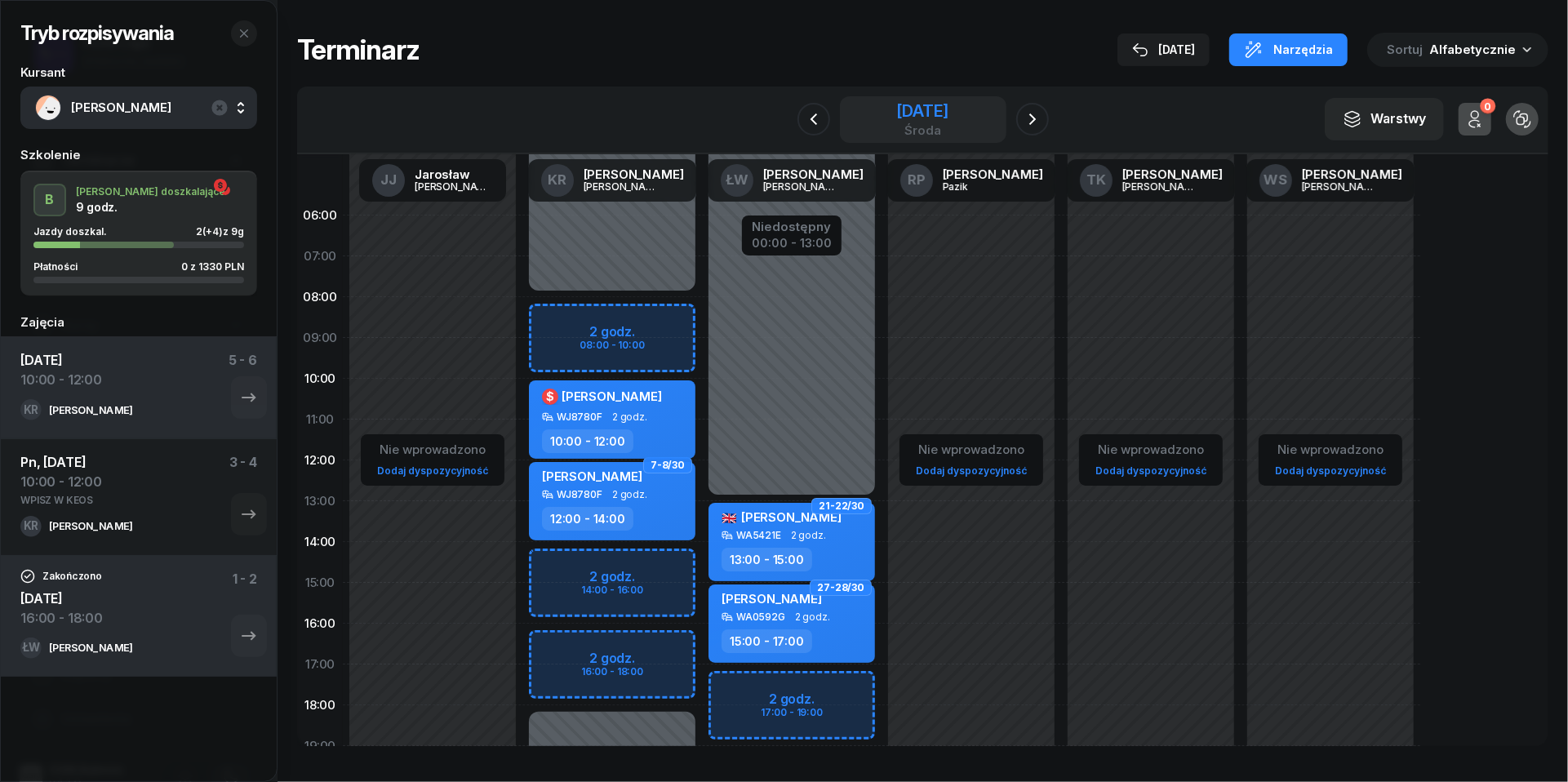
click at [948, 111] on div "[DATE]" at bounding box center [922, 111] width 52 height 16
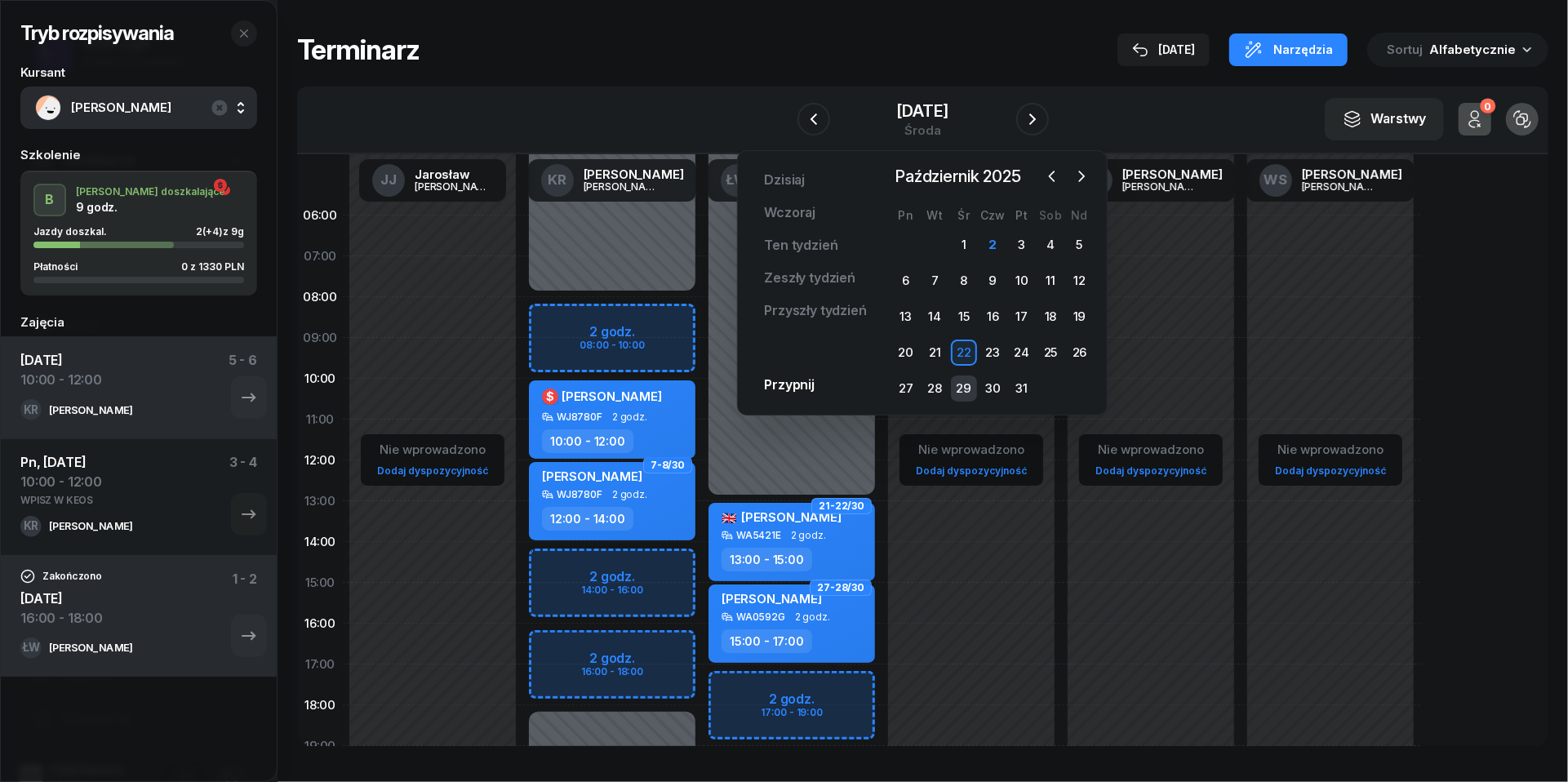
click at [970, 381] on div "29" at bounding box center [964, 388] width 26 height 26
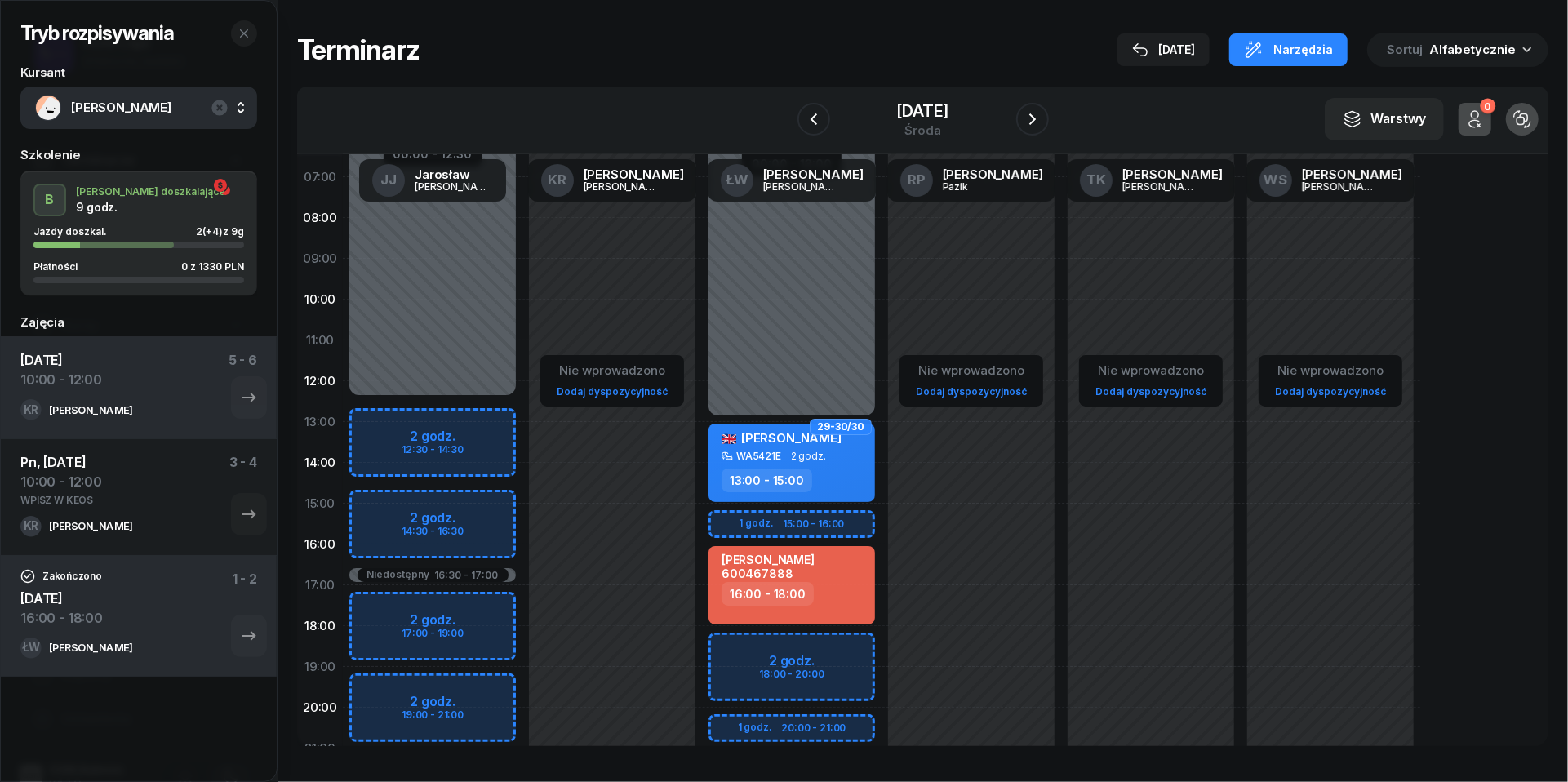
scroll to position [108, 0]
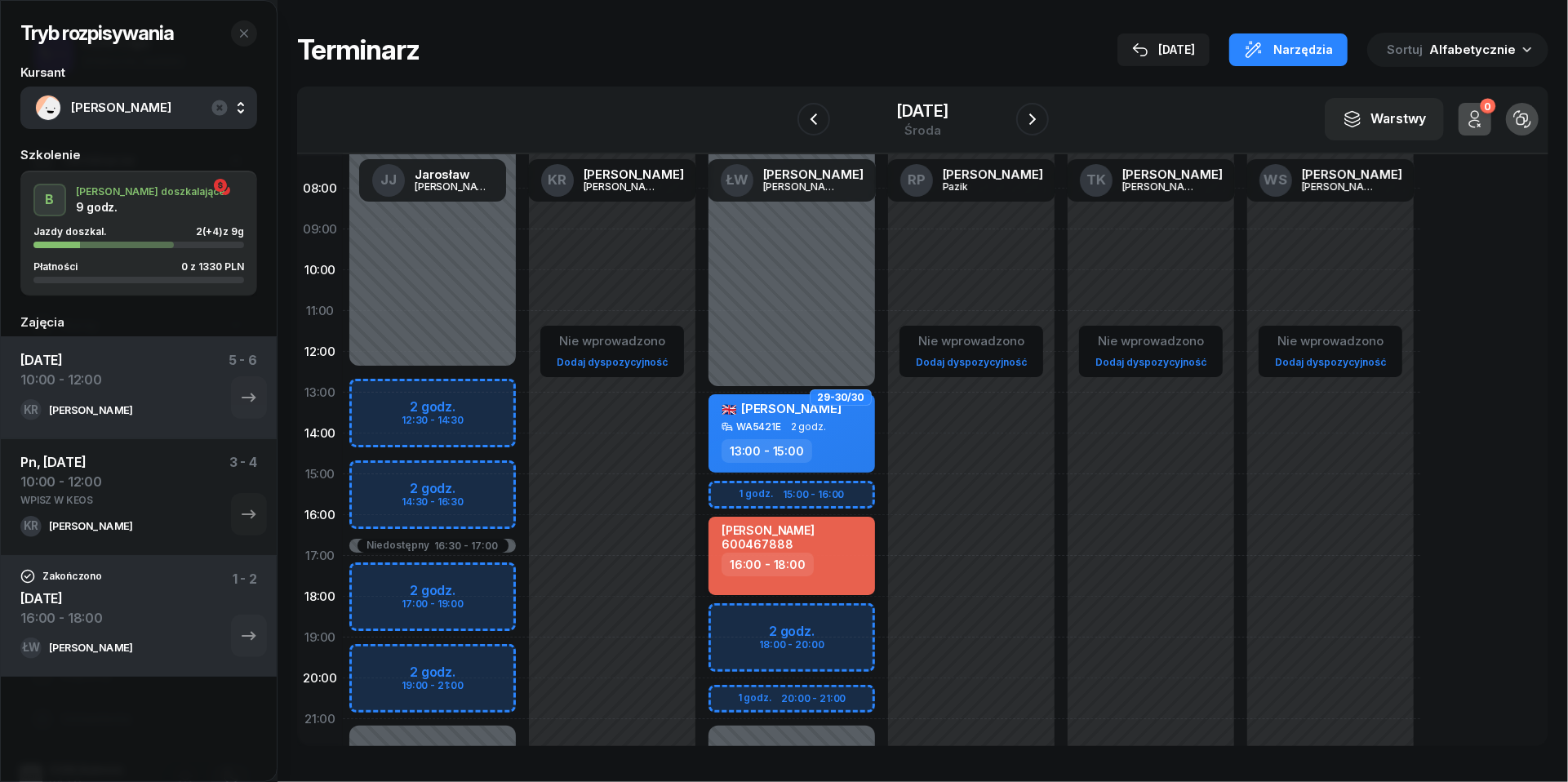
click at [824, 542] on div "[PERSON_NAME] 600467888" at bounding box center [793, 537] width 144 height 28
select select "16"
select select "18"
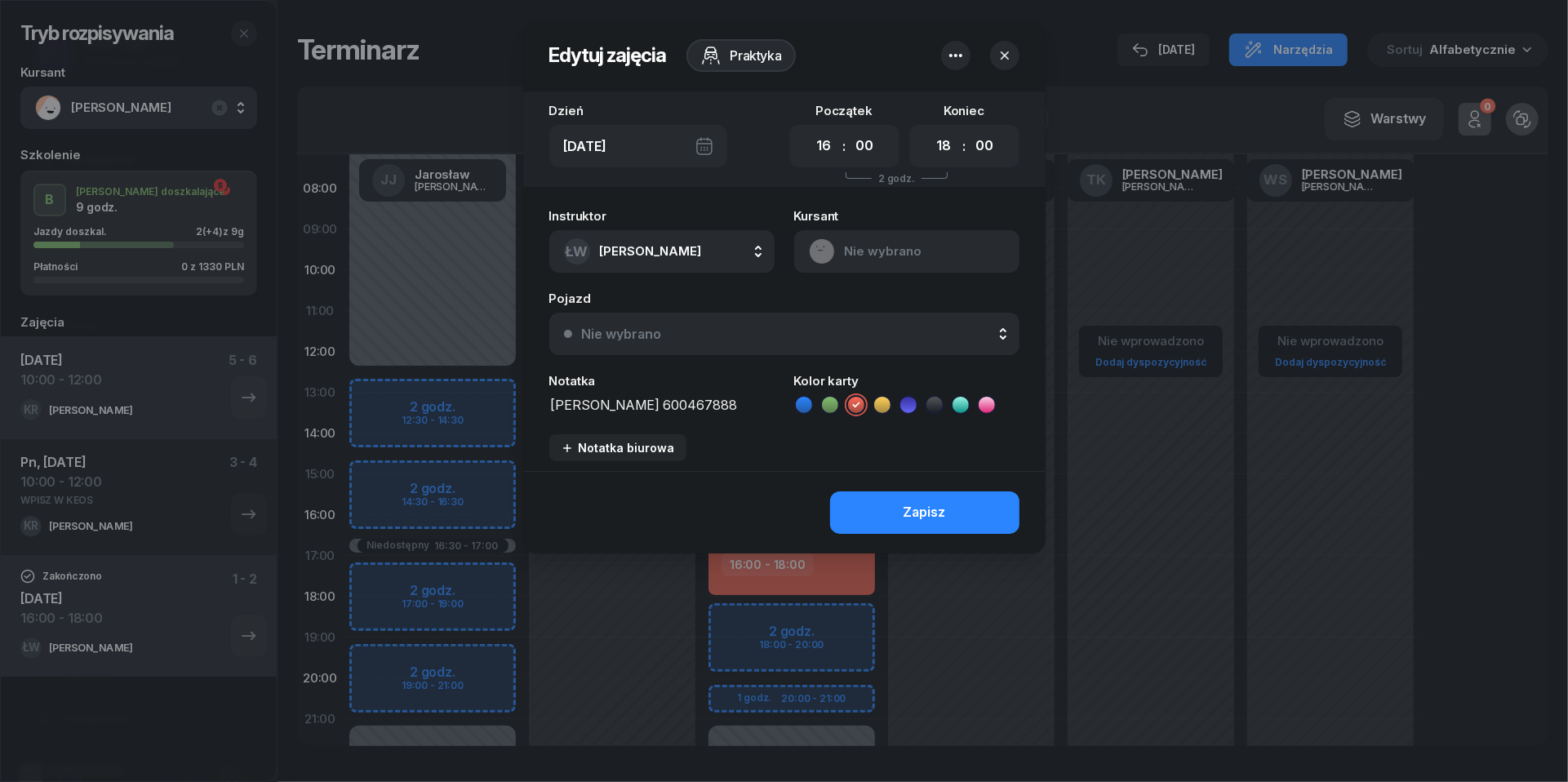
click at [960, 55] on icon "button" at bounding box center [956, 56] width 13 height 4
click at [954, 89] on link "Usuń" at bounding box center [948, 106] width 214 height 41
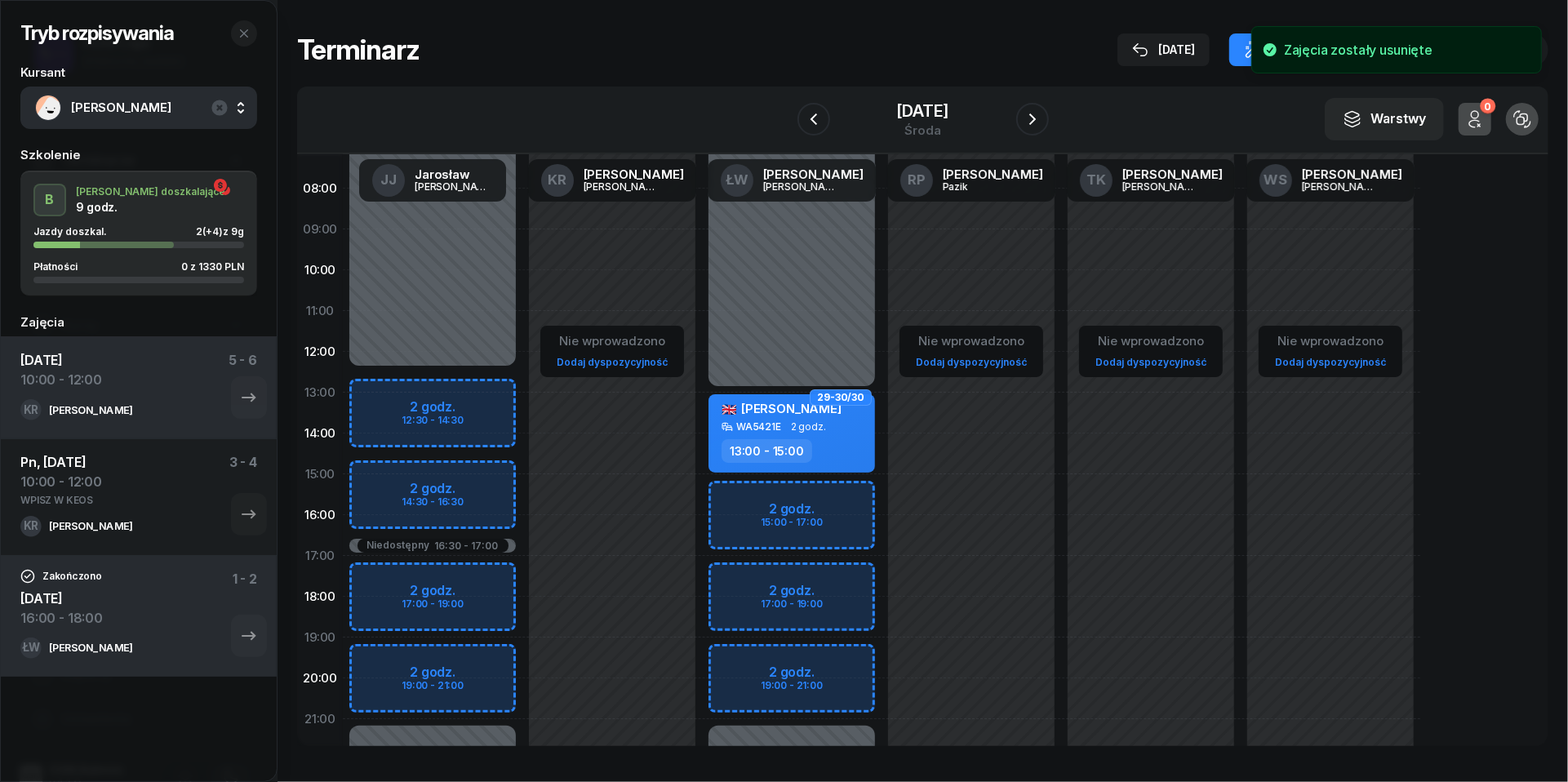
click at [741, 535] on div "Niedostępny 00:00 - 13:00 Niedostępny 21:00 - 23:59 29-30/30 Furkatbek Yuldasha…" at bounding box center [791, 475] width 180 height 776
select select "16"
select select "18"
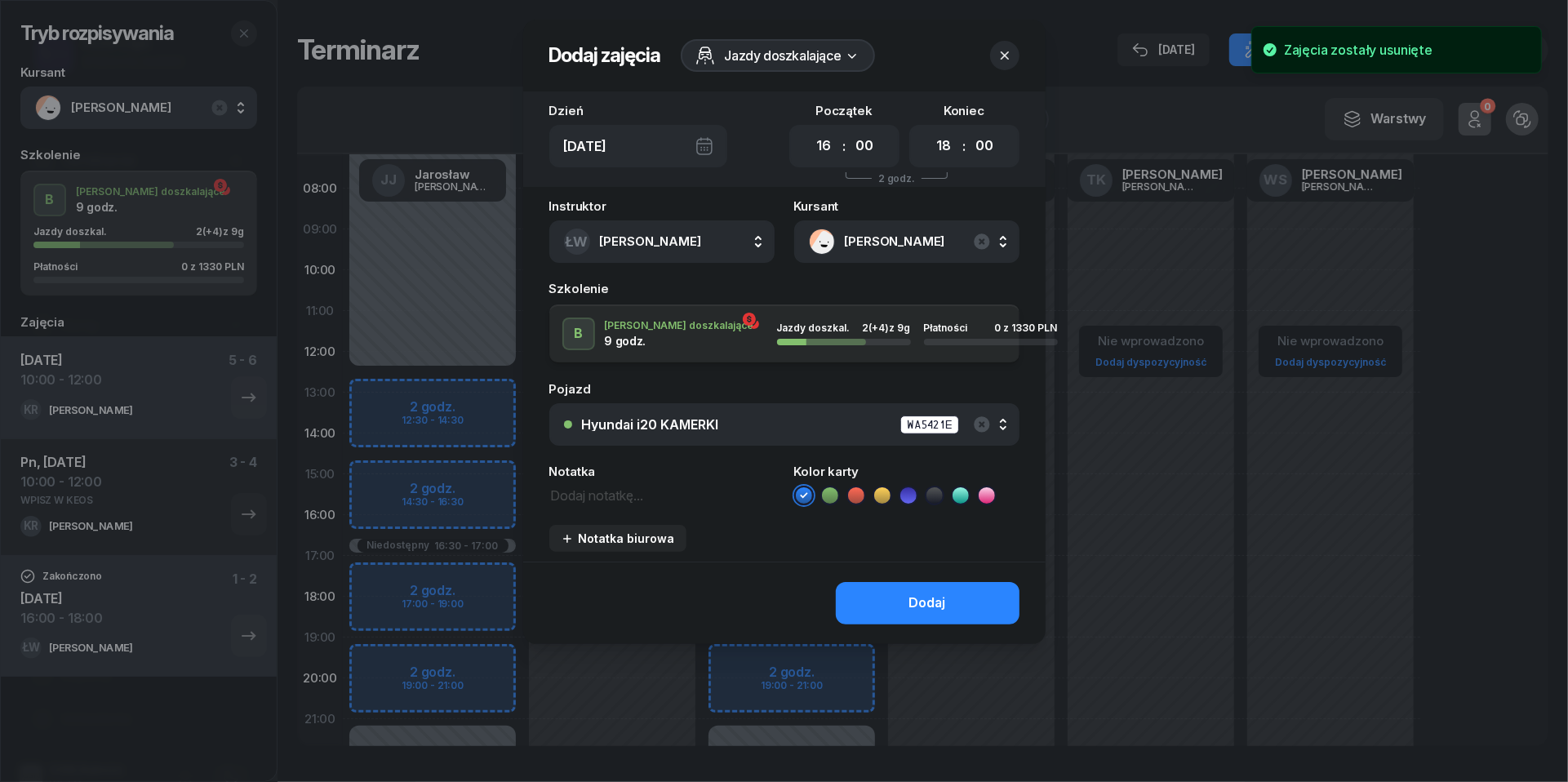
click at [768, 432] on div "Hyundai i20 KAMERKI WA5421E" at bounding box center [794, 425] width 423 height 21
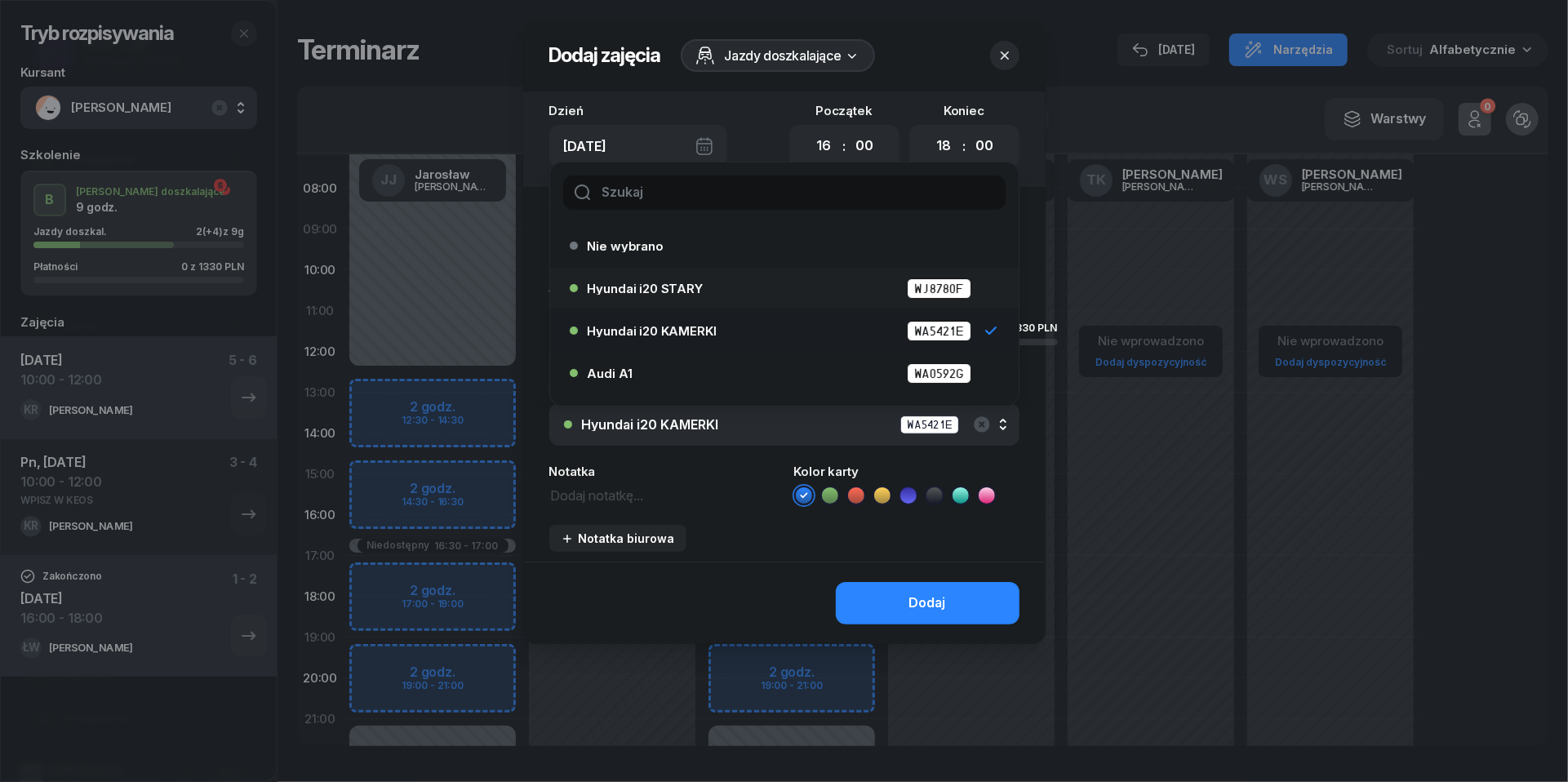
click at [695, 282] on span "Hyundai i20 STARY" at bounding box center [645, 288] width 115 height 13
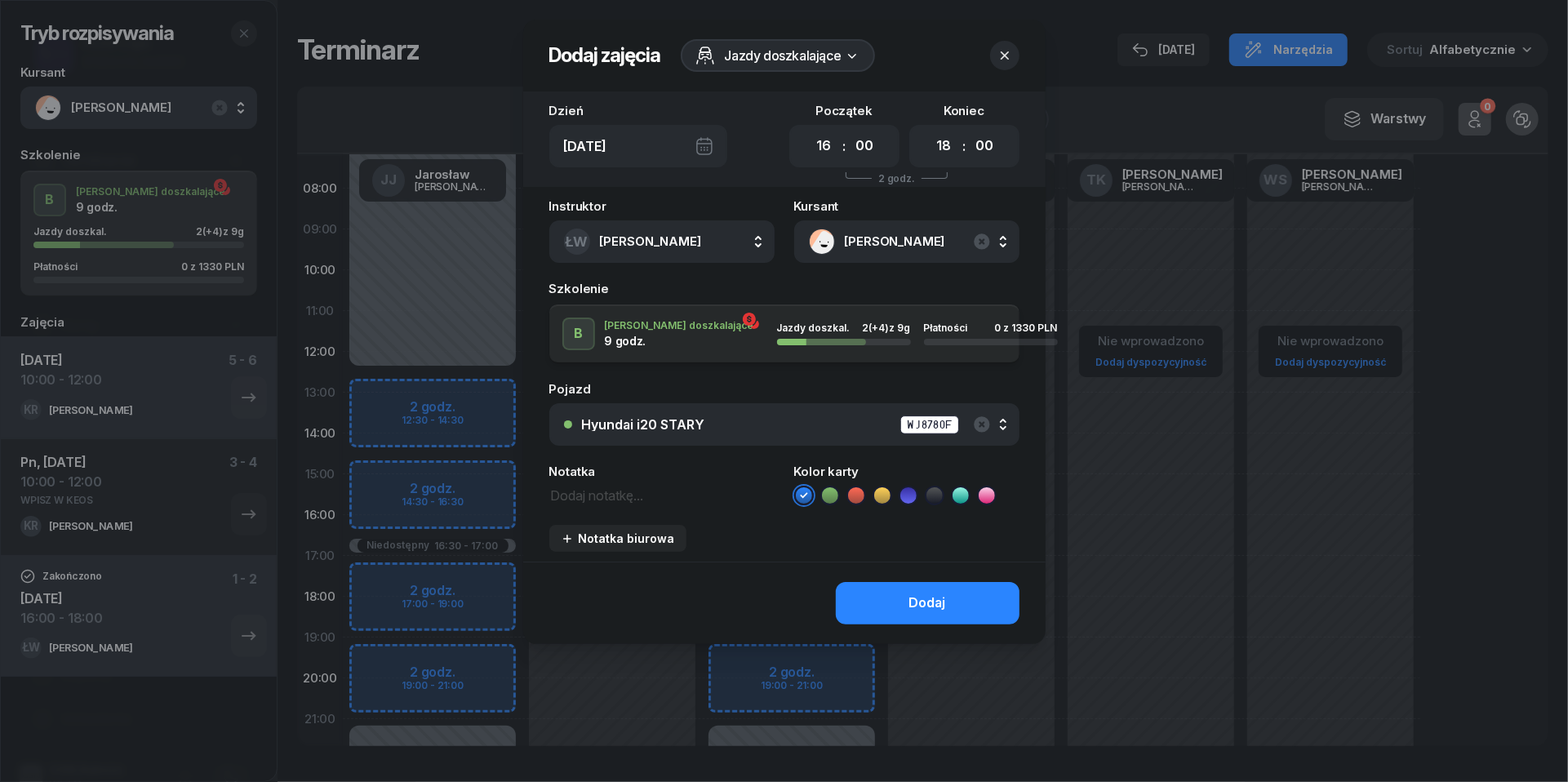
click at [860, 493] on icon at bounding box center [856, 495] width 7 height 5
click at [801, 490] on icon at bounding box center [804, 495] width 16 height 16
click at [890, 608] on button "Dodaj" at bounding box center [928, 603] width 184 height 42
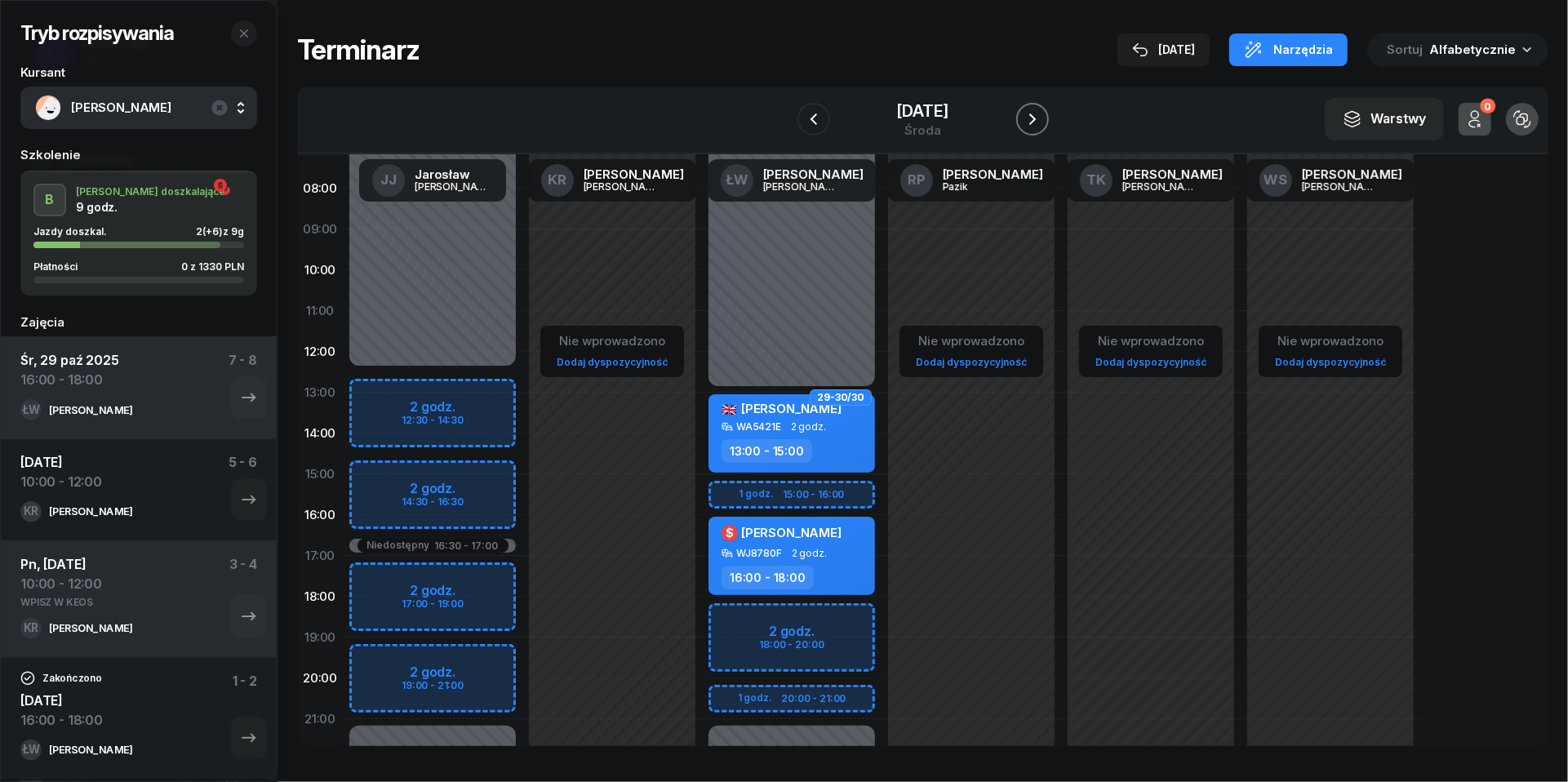
click at [1043, 118] on icon "button" at bounding box center [1033, 119] width 20 height 20
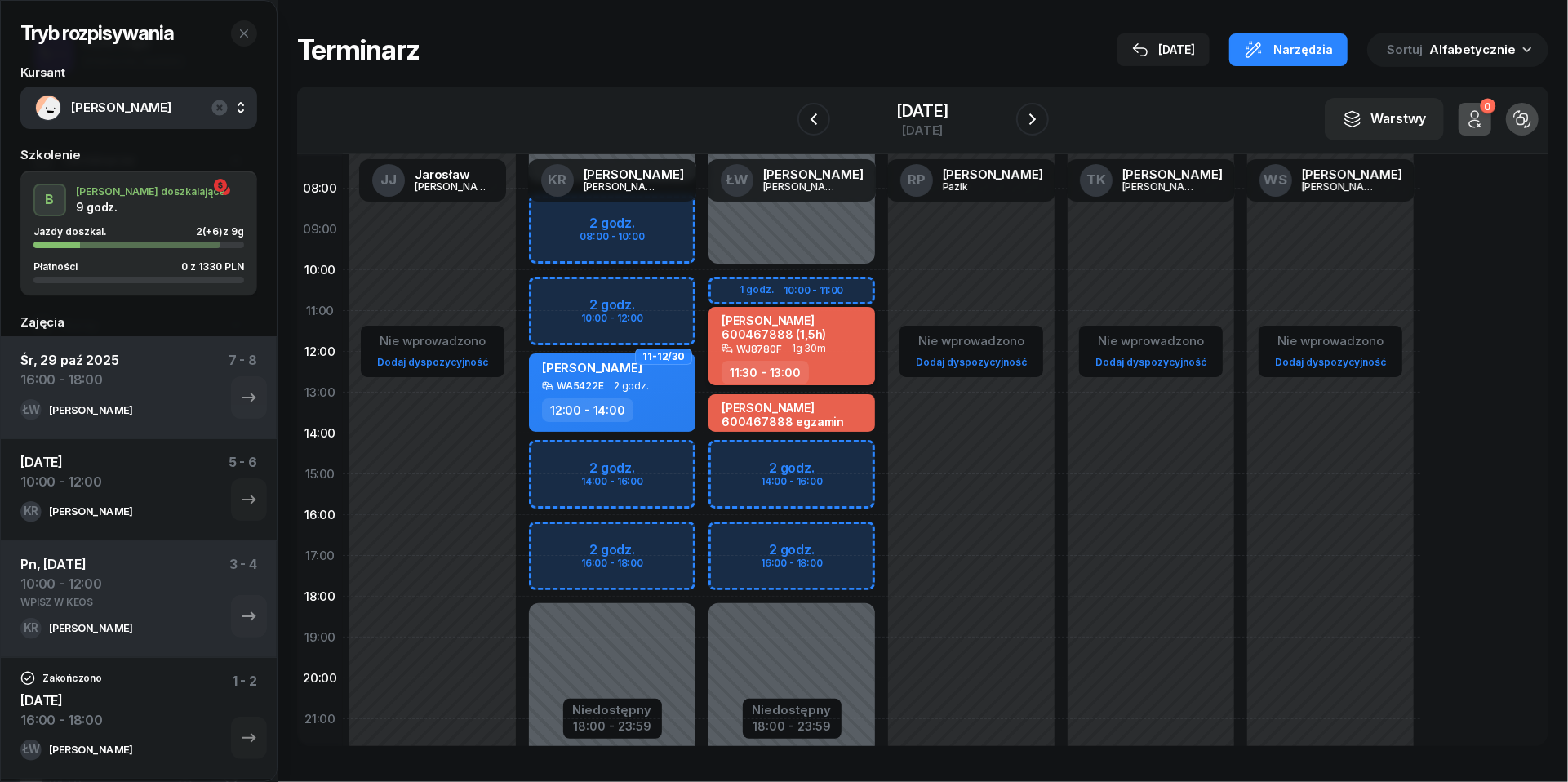
click at [824, 350] on div "WJ8780F 1g 30m" at bounding box center [793, 348] width 144 height 12
select select "11"
select select "30"
select select "13"
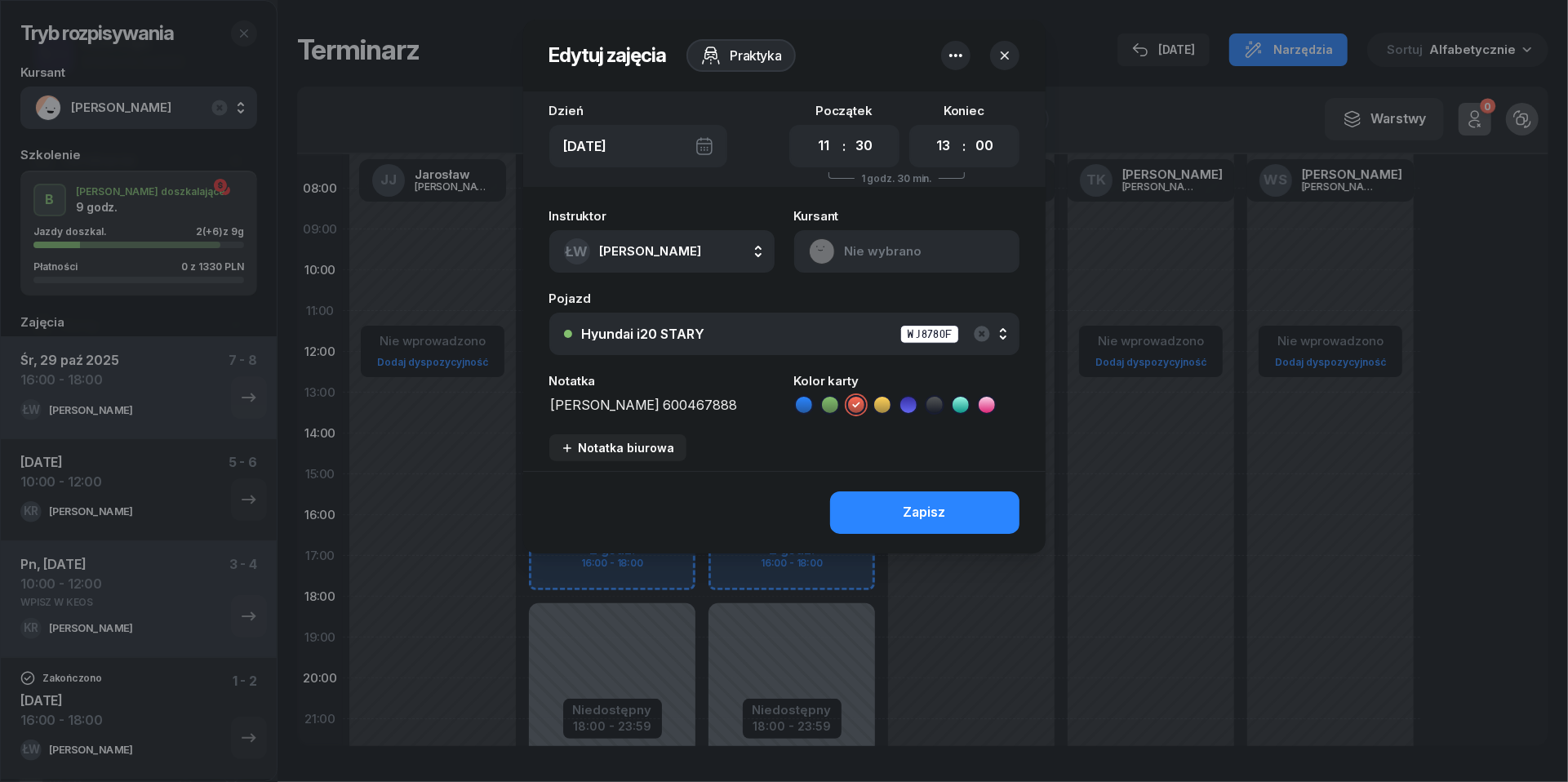
click at [951, 61] on icon "button" at bounding box center [956, 56] width 20 height 20
click at [952, 99] on link "Usuń" at bounding box center [948, 106] width 214 height 41
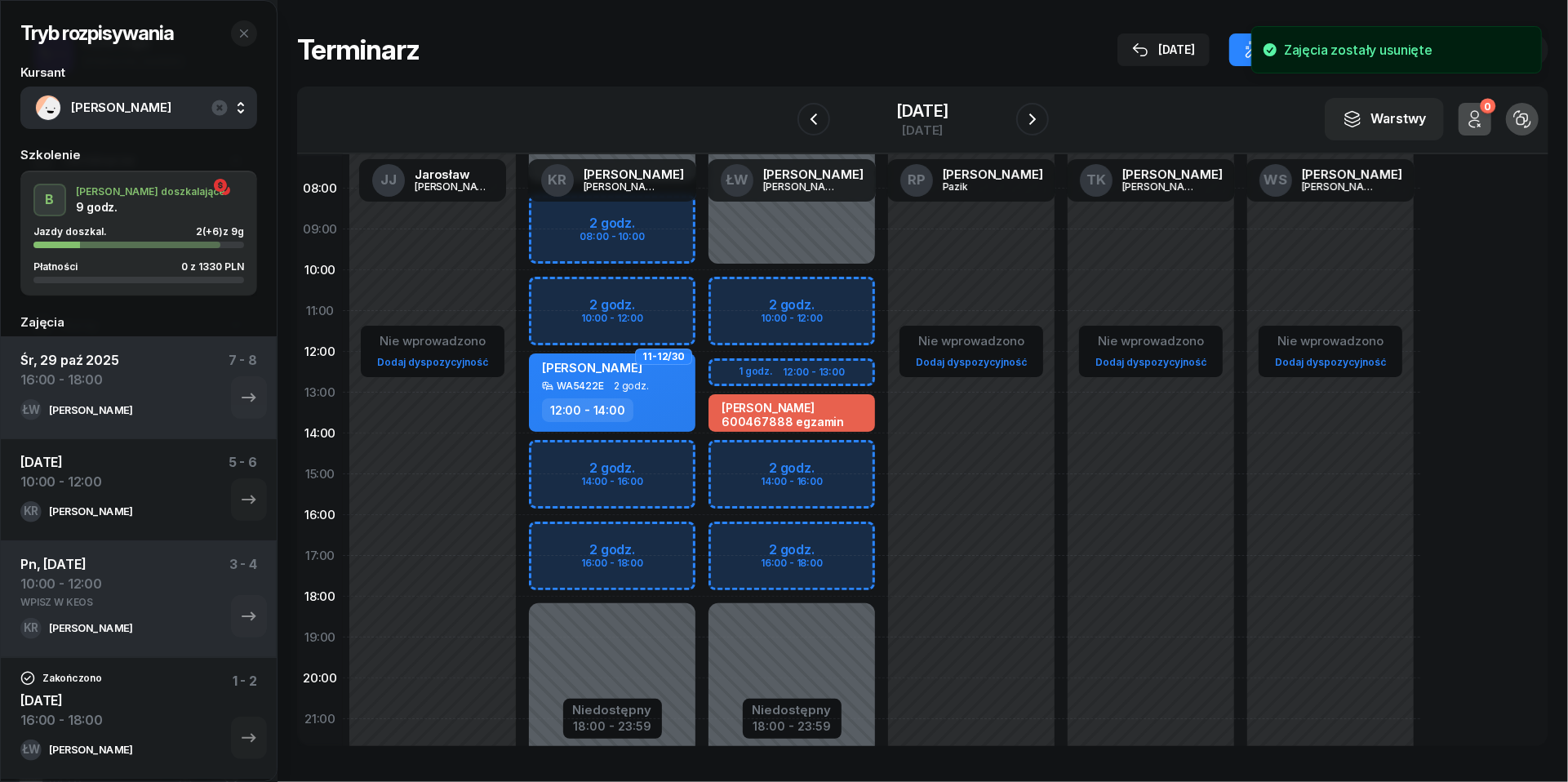
click at [732, 325] on div "Niedostępny 00:00 - 10:00 Niedostępny 18:00 - 23:59 [PERSON_NAME] 600467888 egz…" at bounding box center [791, 475] width 180 height 776
select select "11"
select select "13"
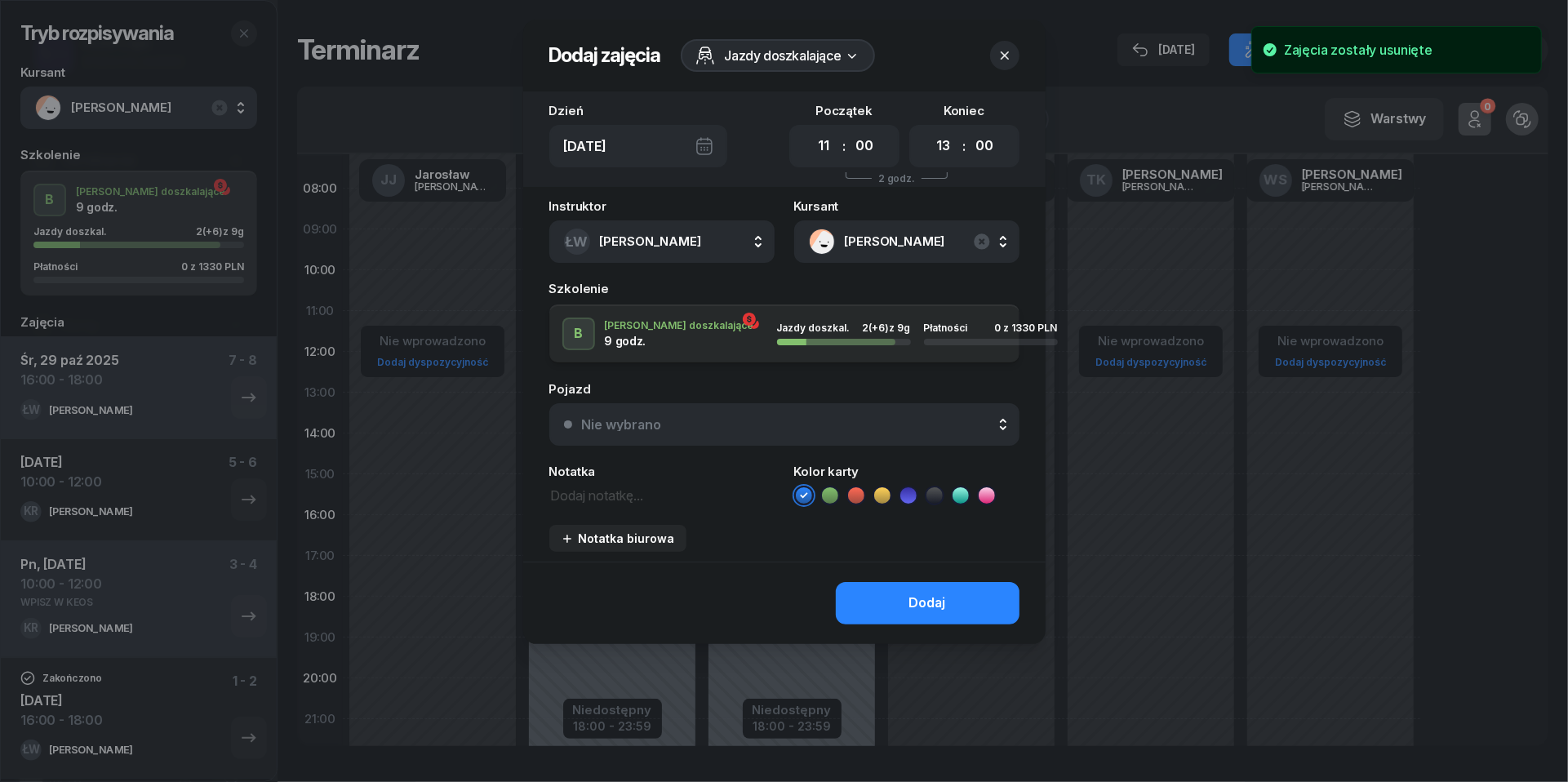
click at [880, 141] on div "00 01 02 03 04 05 06 07 08 09 10 11 12 13 14 15 16 17 18 19 20 21 22 23 : 00 05…" at bounding box center [845, 146] width 110 height 42
select select "30"
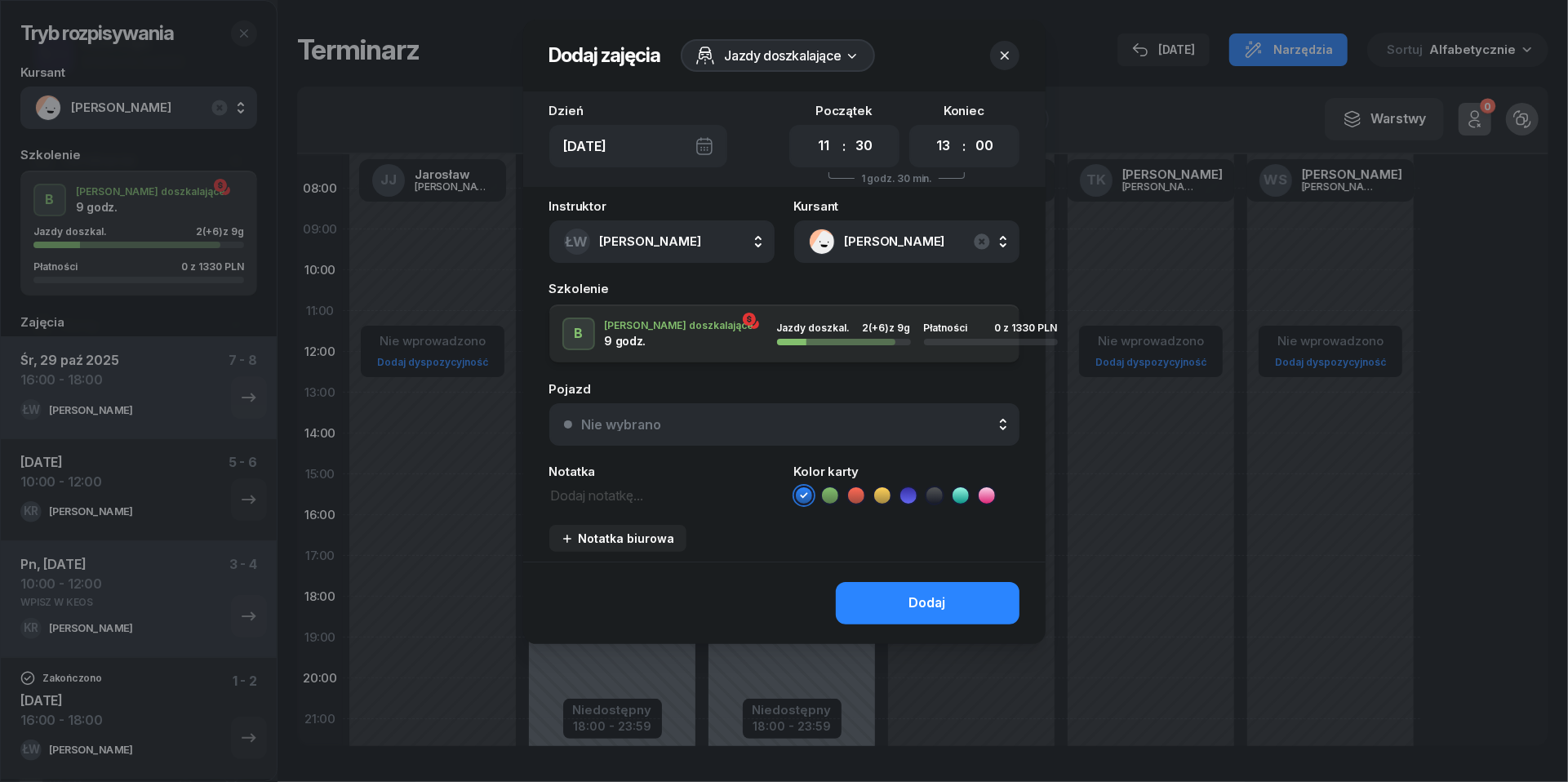
click at [864, 432] on button "Nie wybrano" at bounding box center [785, 424] width 470 height 42
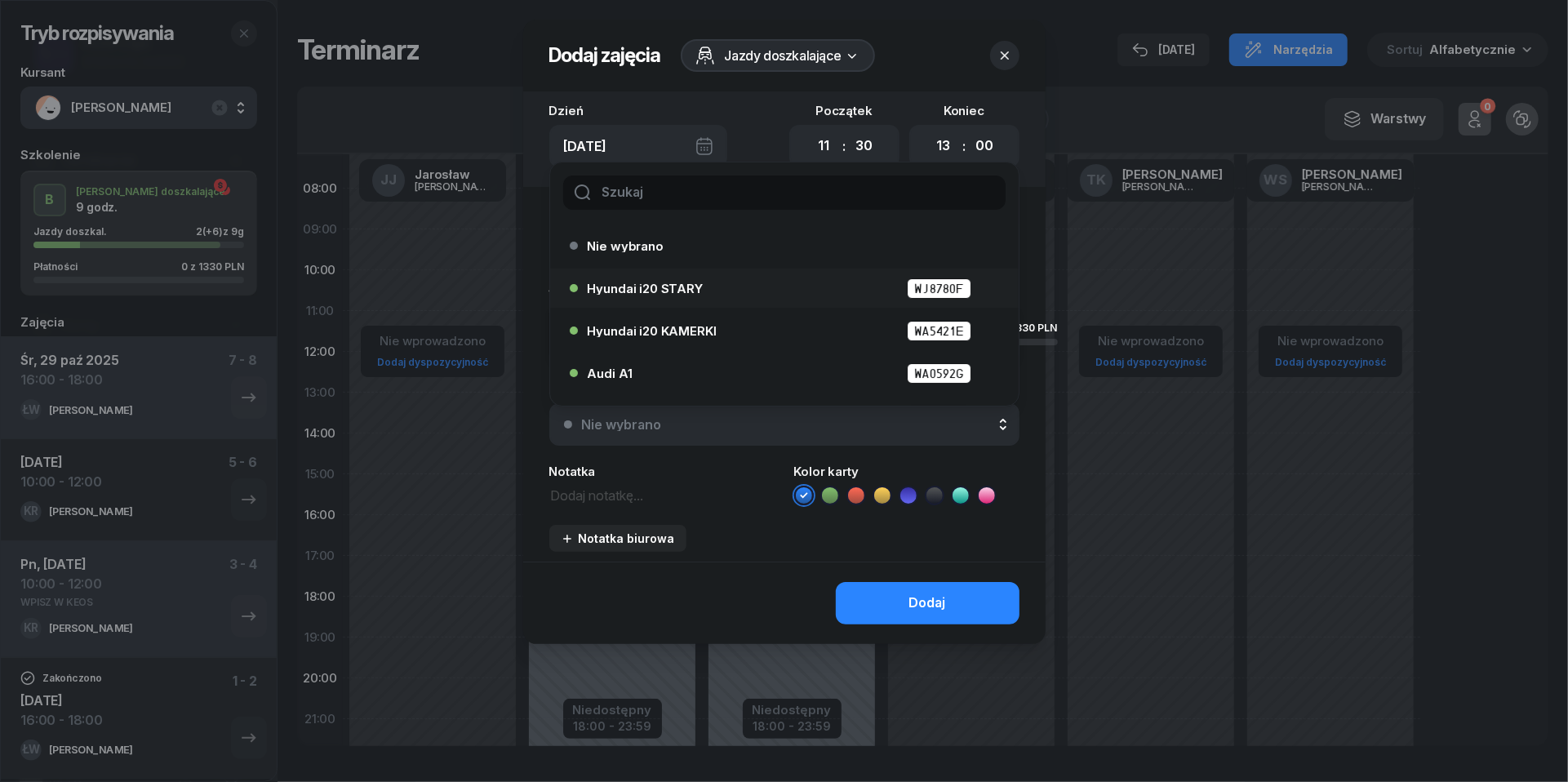
click at [741, 291] on div "Hyundai i20 STARY WJ8780F" at bounding box center [789, 288] width 401 height 21
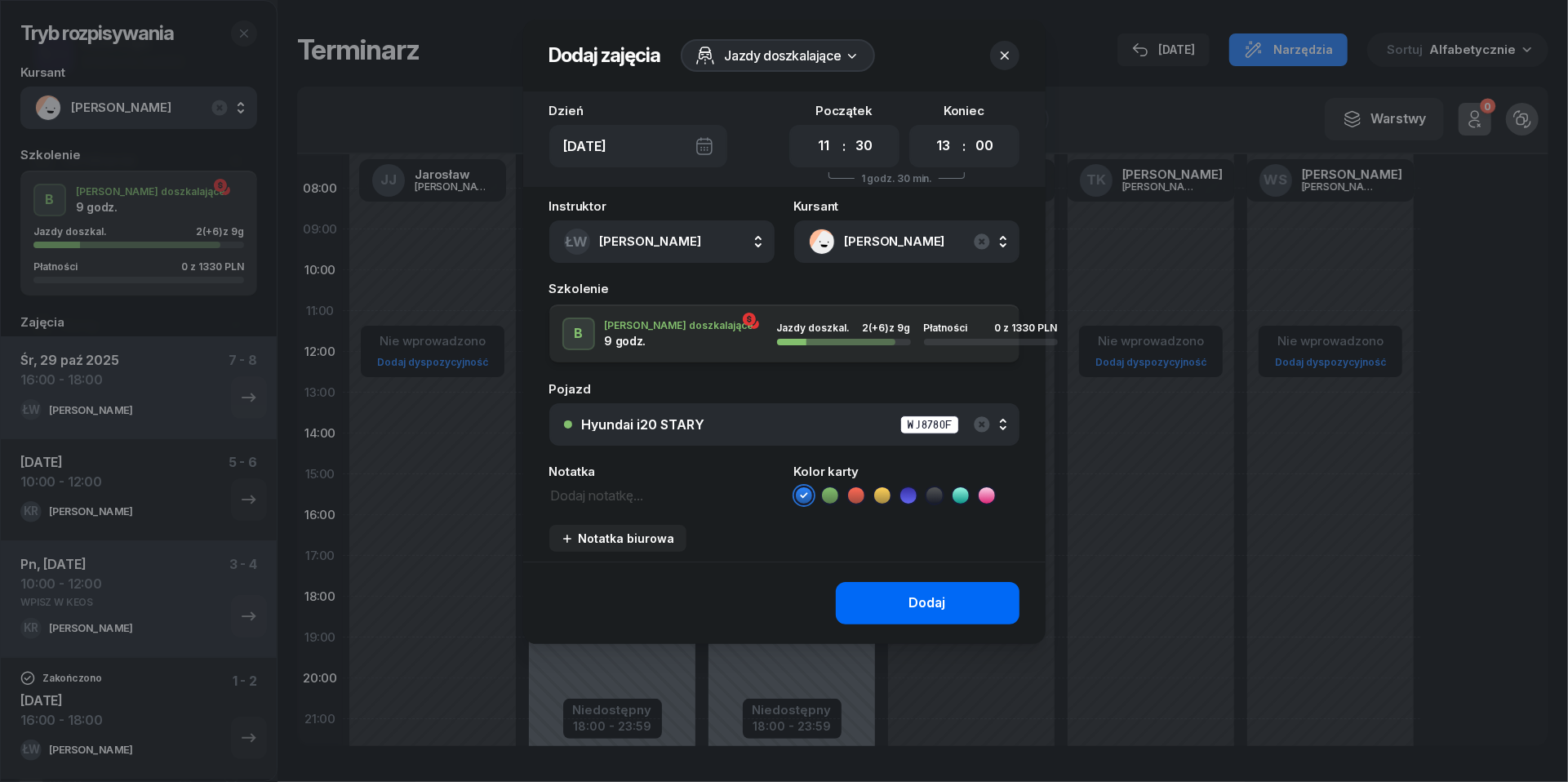
click at [949, 608] on button "Dodaj" at bounding box center [928, 603] width 184 height 42
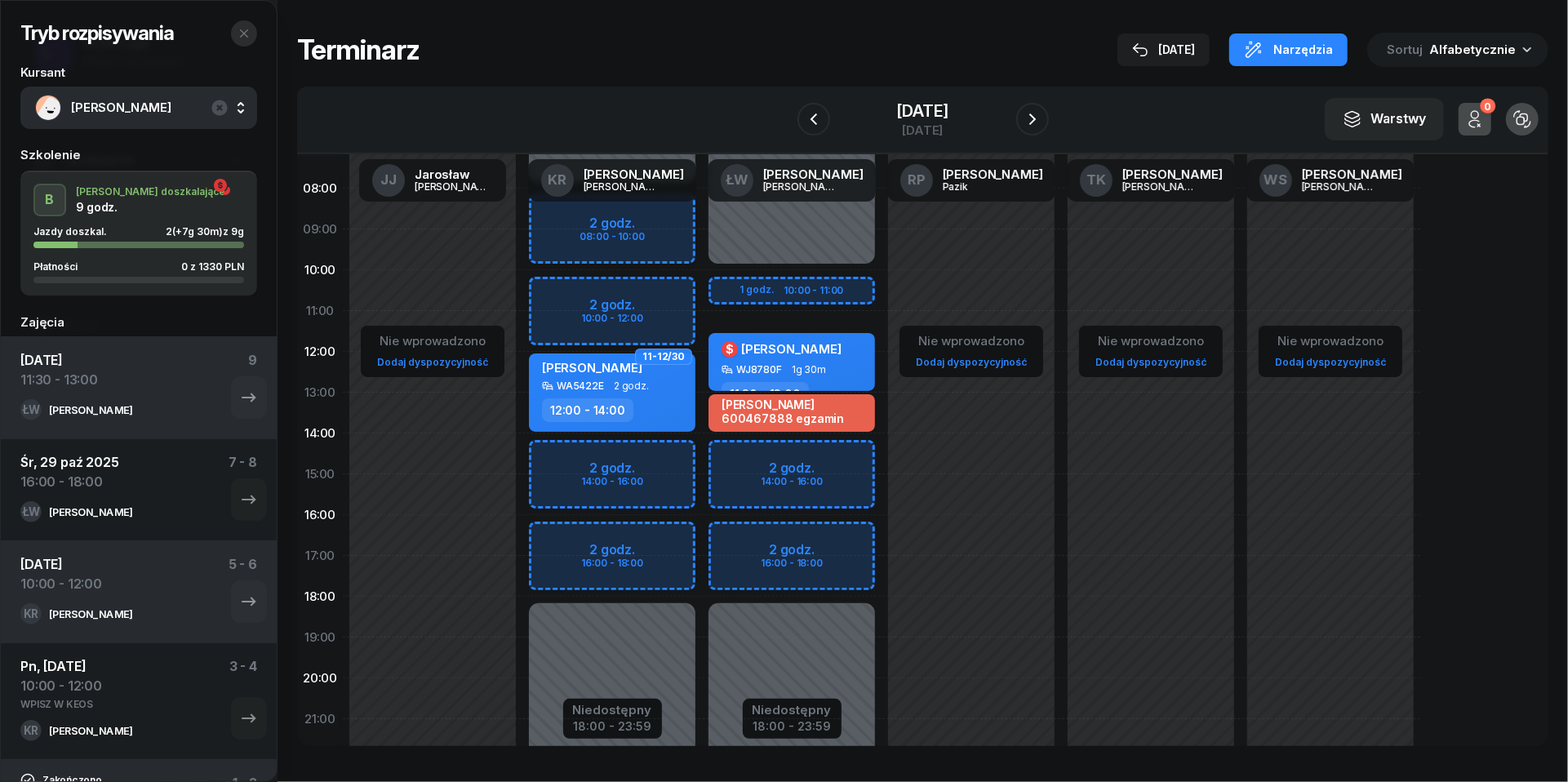
click at [250, 31] on button "button" at bounding box center [244, 33] width 26 height 26
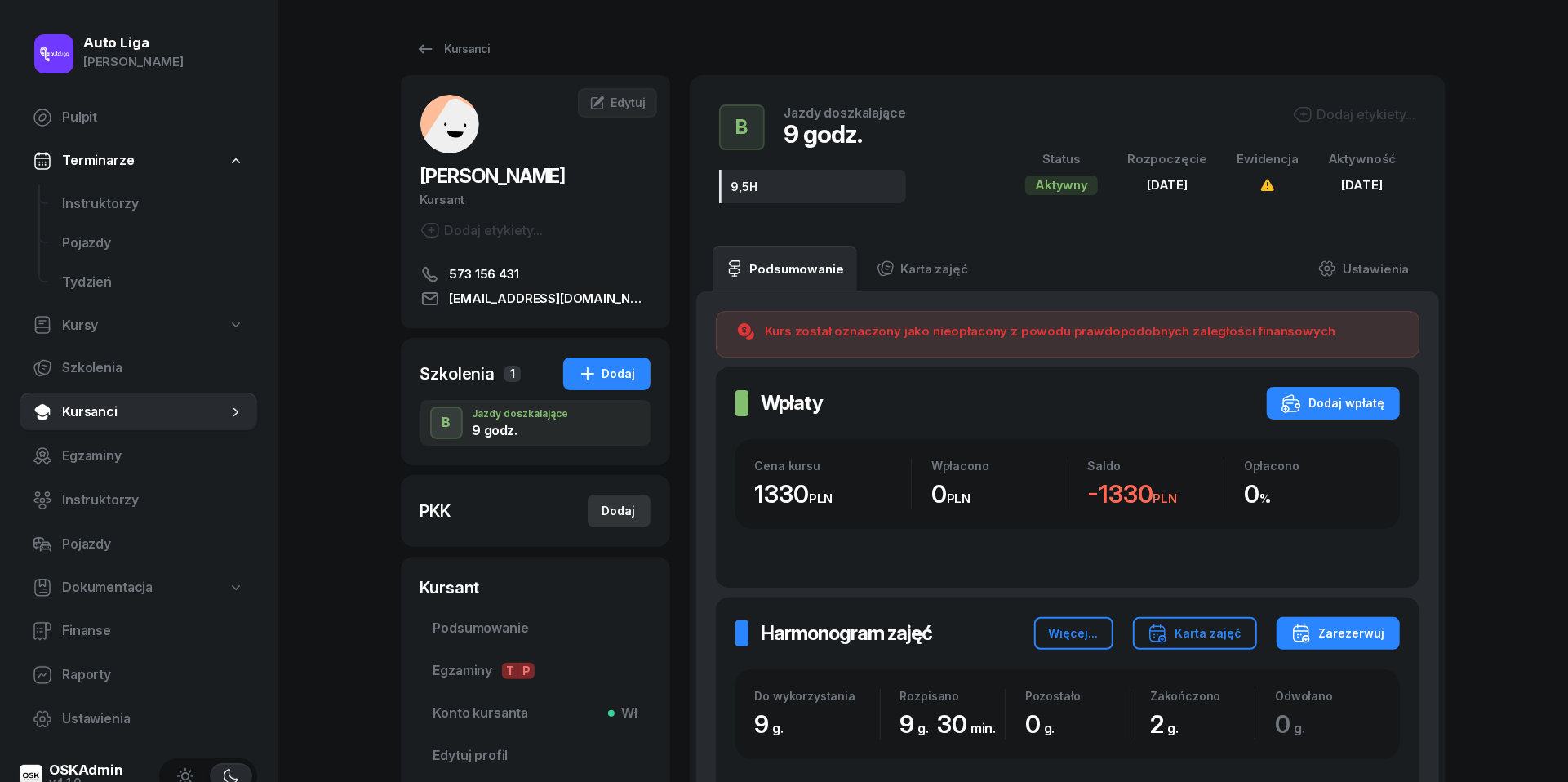
click at [626, 509] on div "Dodaj" at bounding box center [619, 511] width 33 height 20
select select
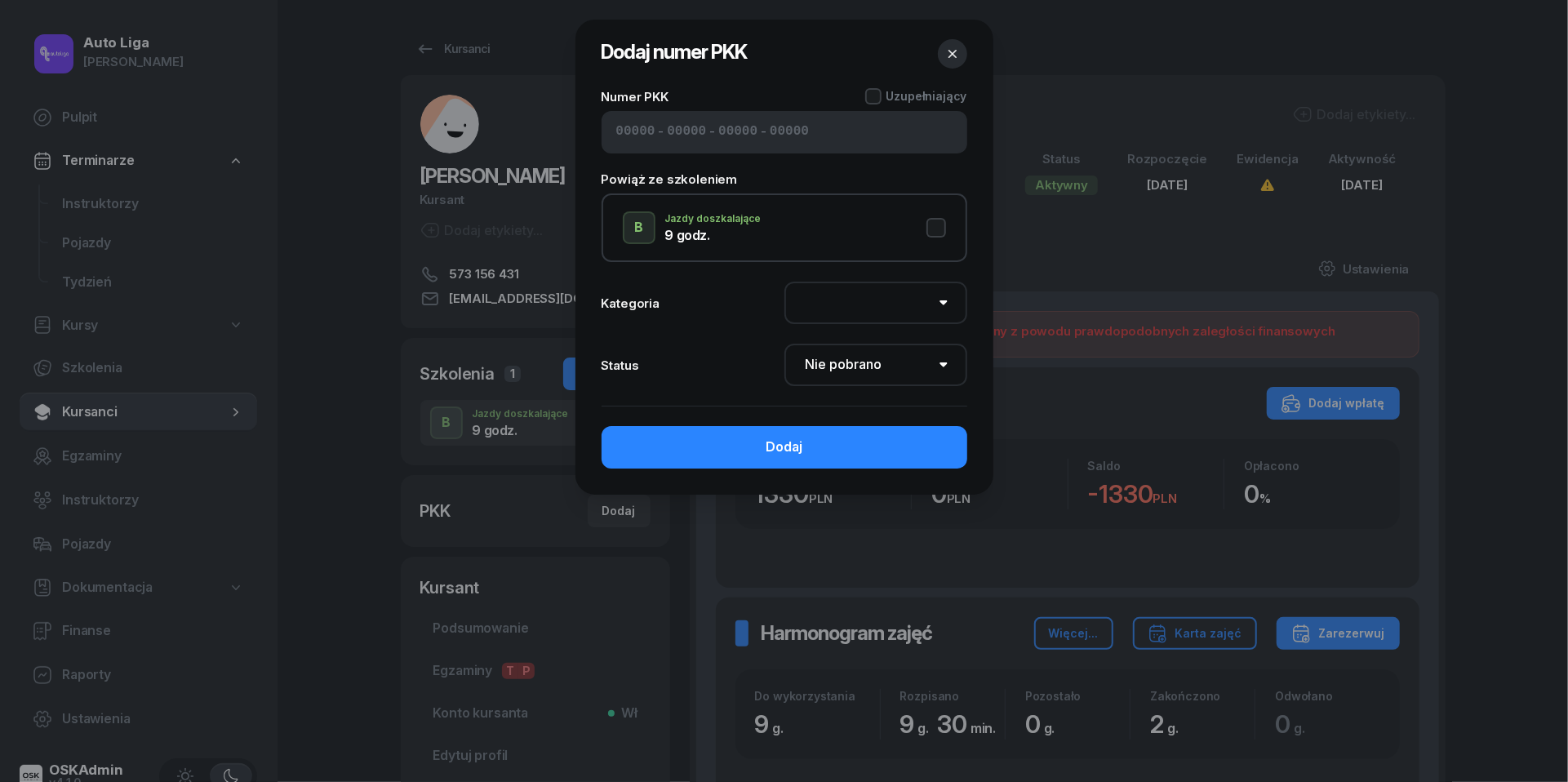
click at [817, 135] on div "- - -" at bounding box center [784, 132] width 365 height 42
click at [681, 142] on input at bounding box center [686, 132] width 39 height 21
paste input "53281"
type input "42520"
type input "53281"
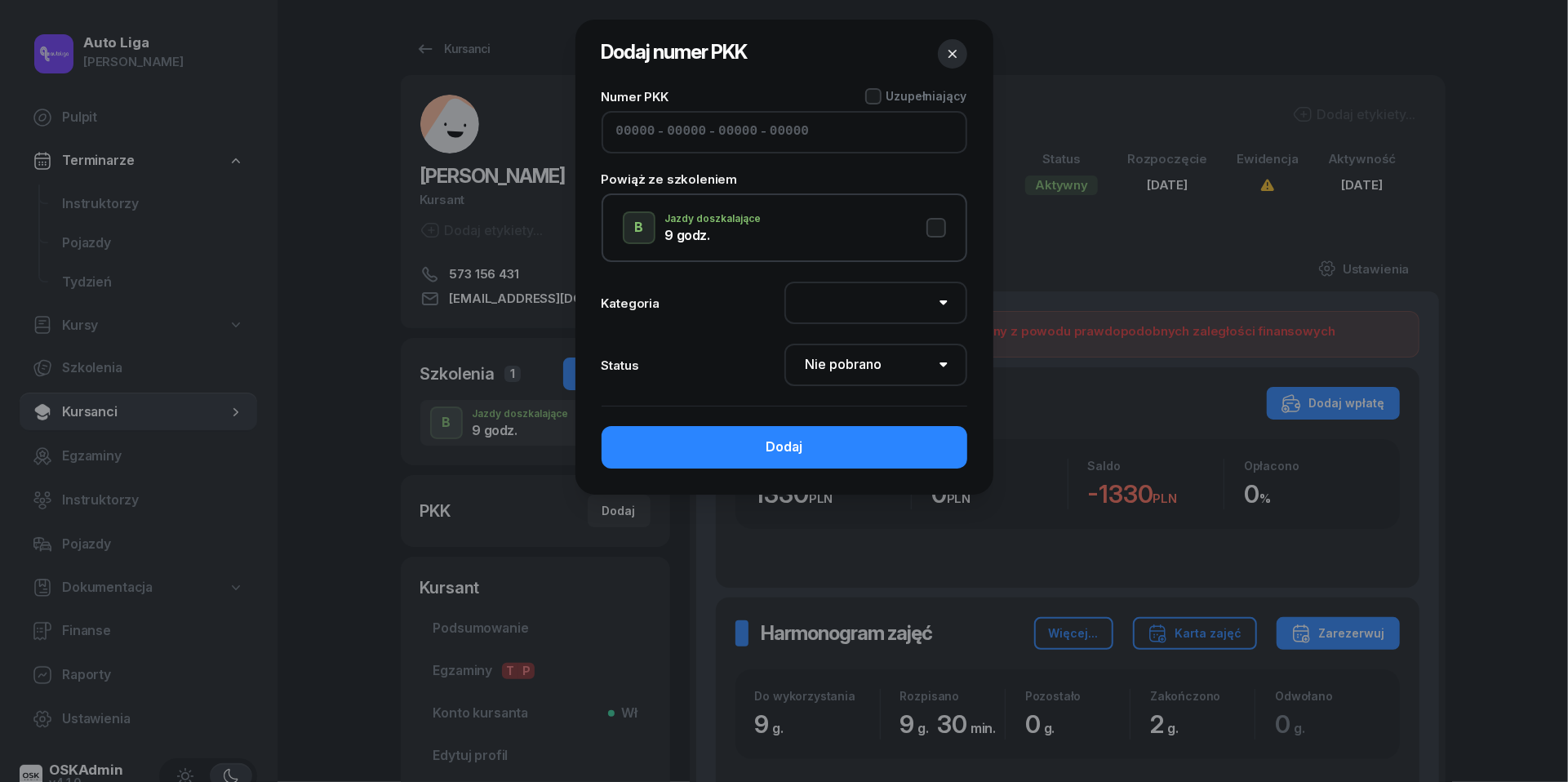
type input "60163"
type input "50122"
click at [930, 223] on button "B Jazdy doszkalające 9 godz." at bounding box center [785, 228] width 324 height 33
select select "B"
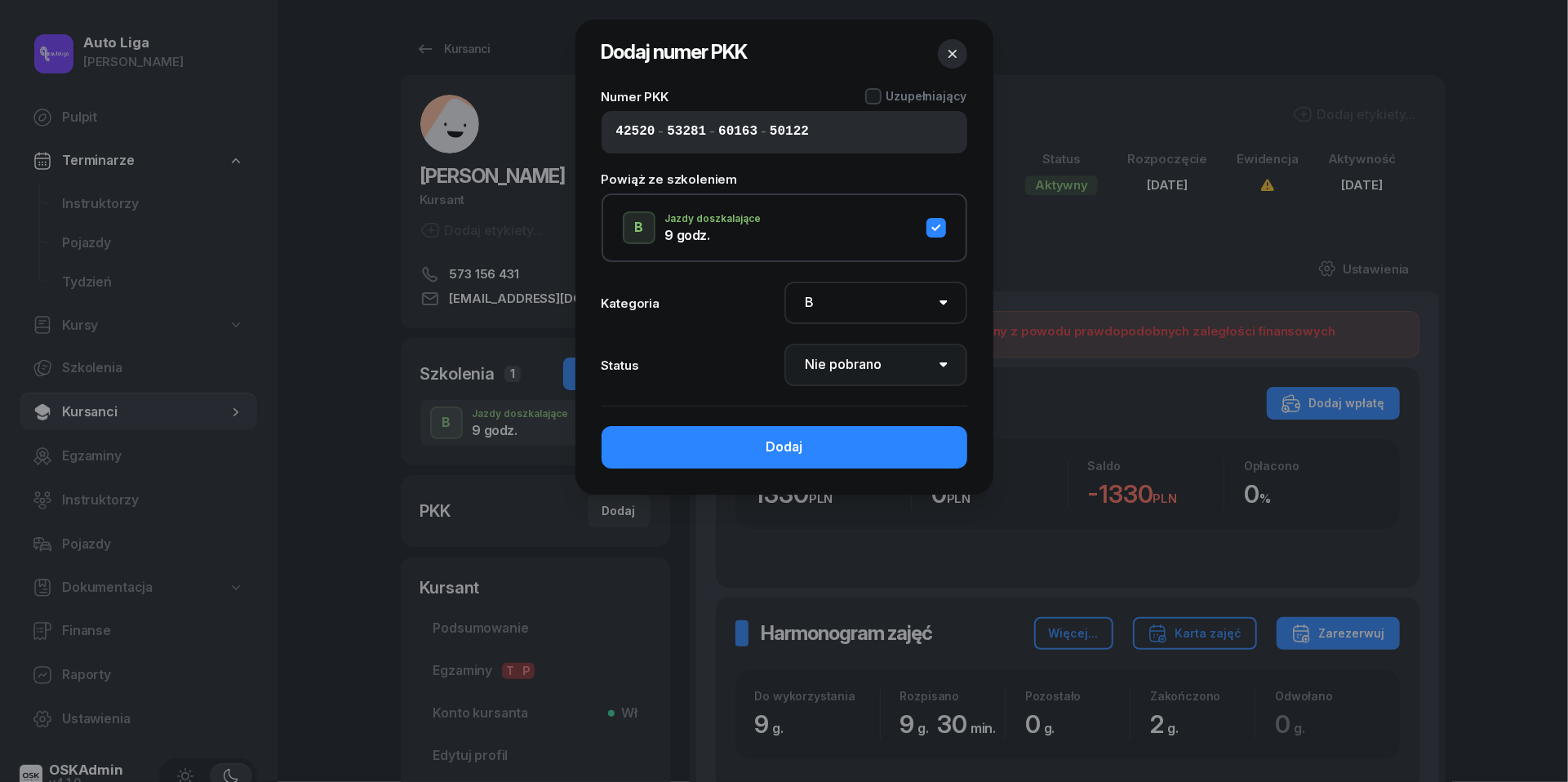
select select "Get"
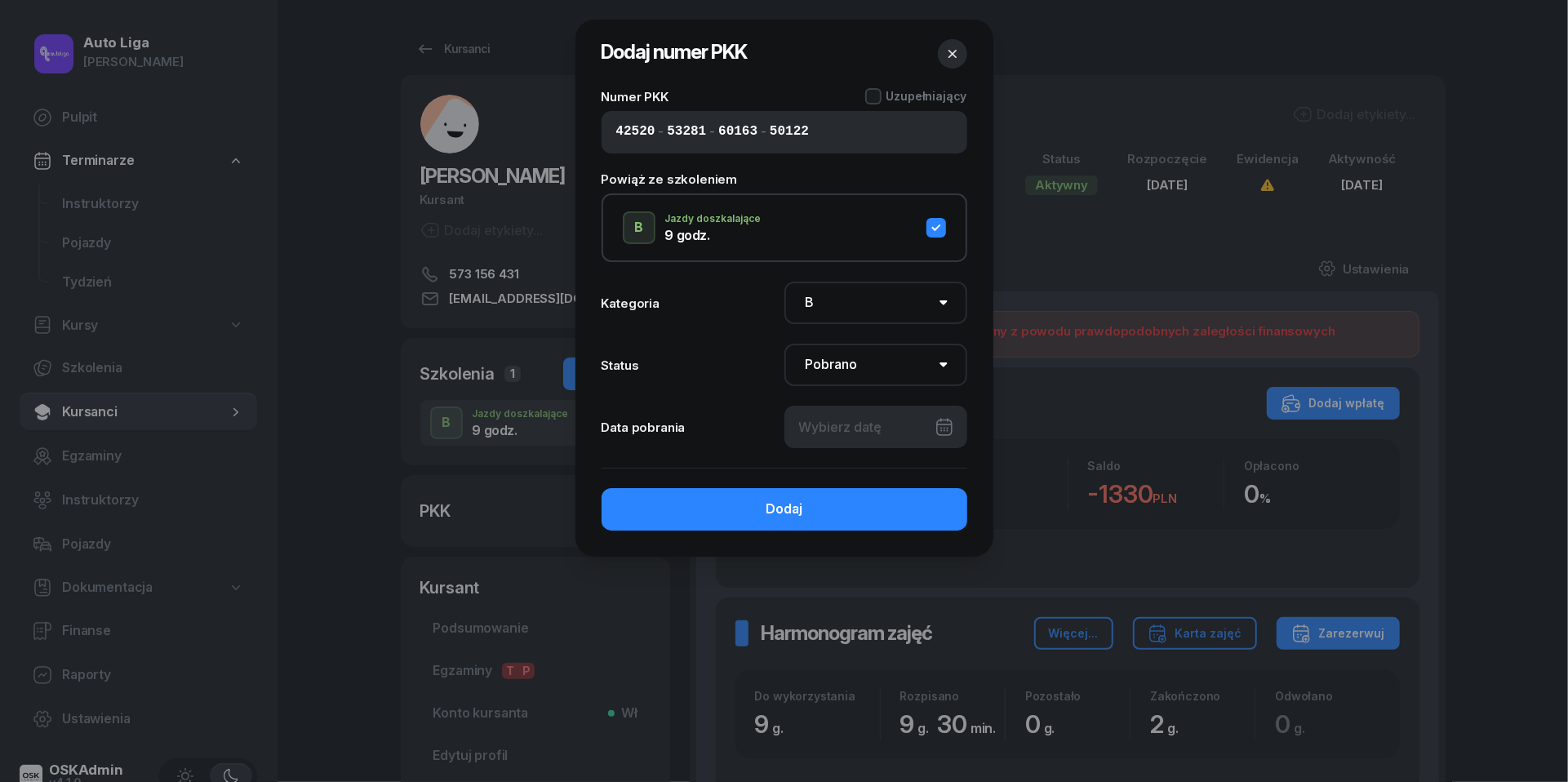
click at [902, 428] on div at bounding box center [876, 427] width 183 height 42
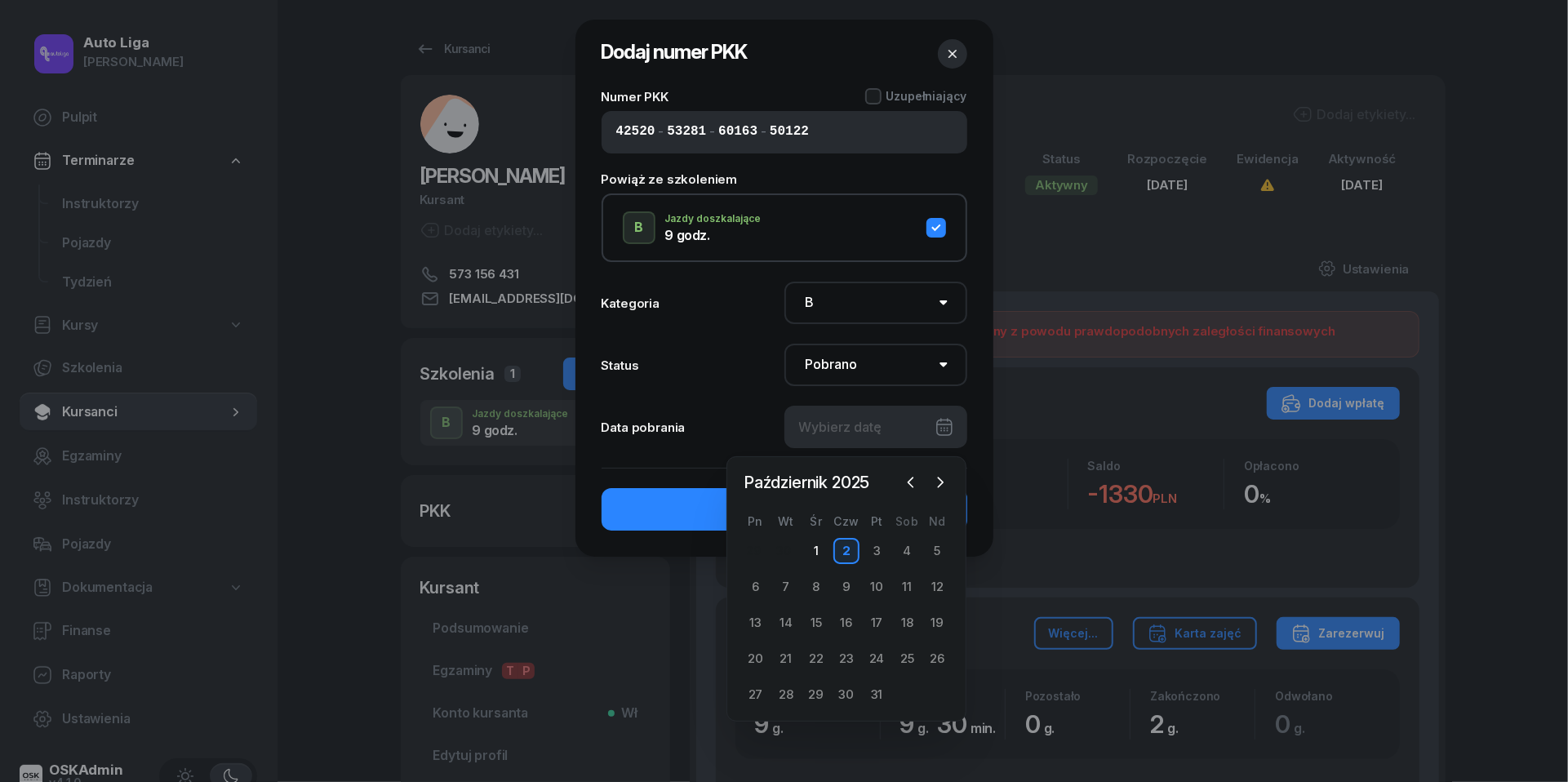
click at [849, 546] on div "2" at bounding box center [846, 551] width 26 height 26
type input "[DATE]"
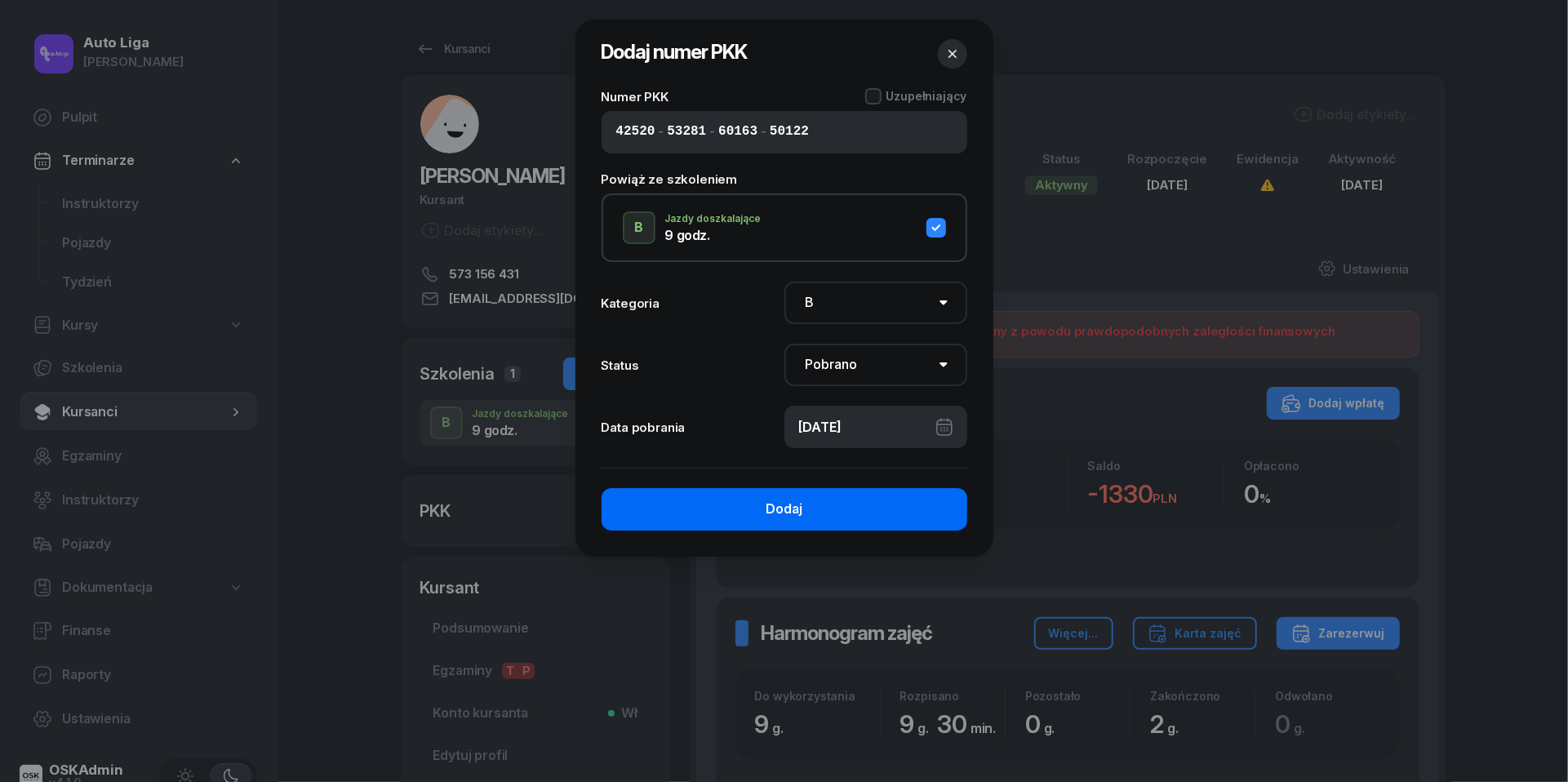
click at [820, 513] on button "Dodaj" at bounding box center [784, 509] width 365 height 42
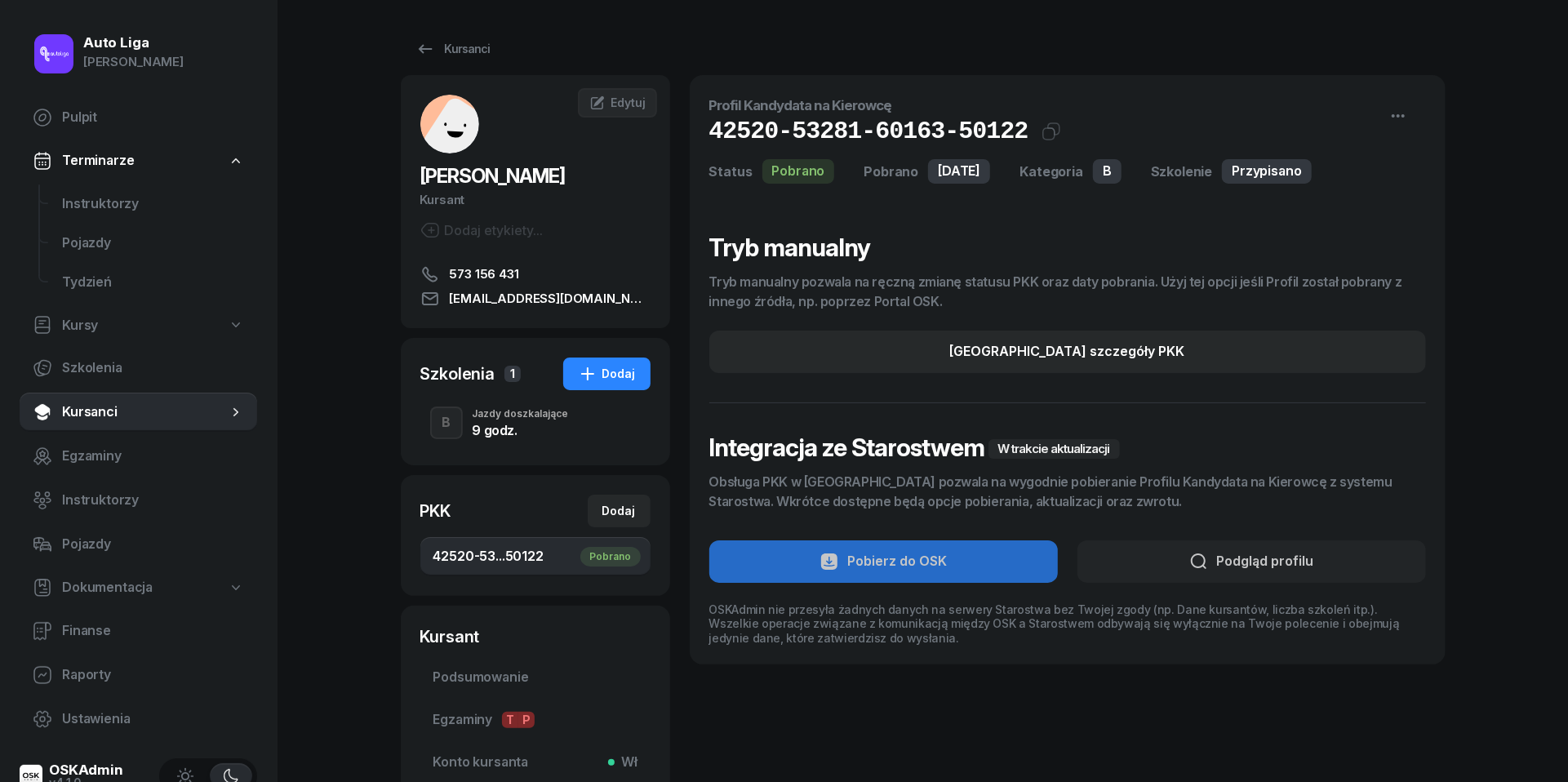
click at [553, 413] on div "Jazdy doszkalające" at bounding box center [521, 413] width 97 height 10
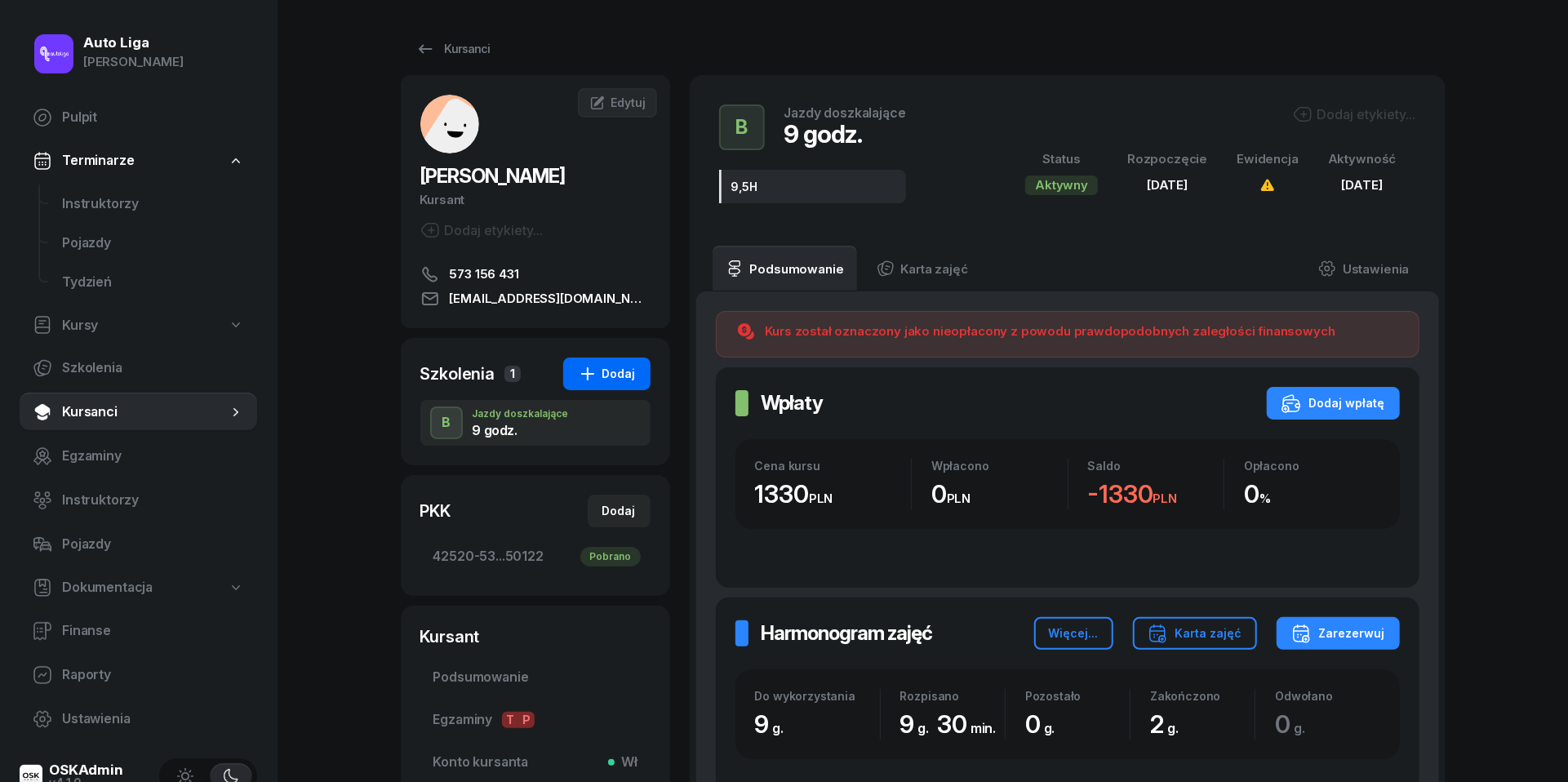
click at [616, 361] on button "Dodaj" at bounding box center [607, 373] width 88 height 33
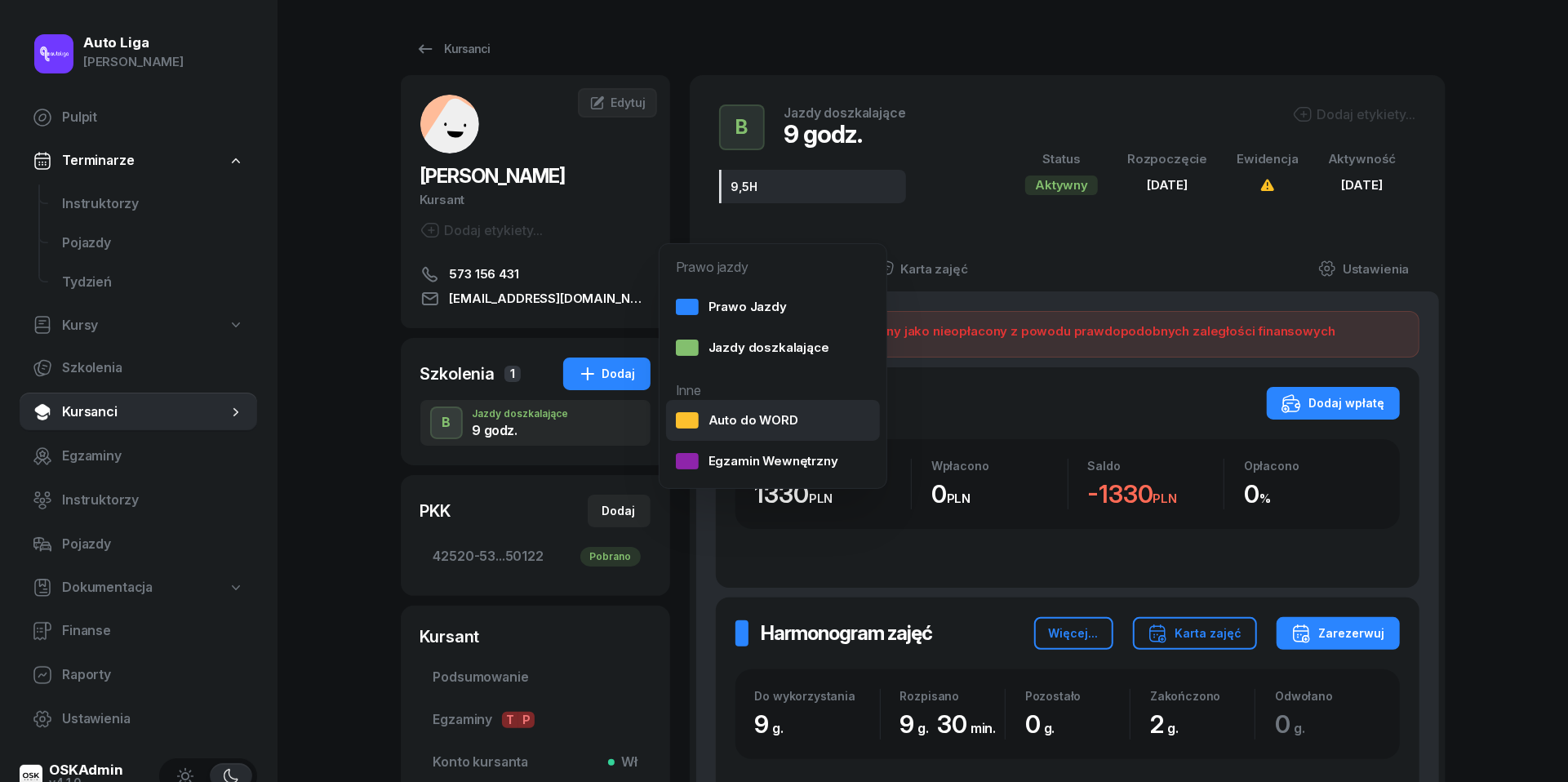
click at [764, 416] on div "Auto do WORD" at bounding box center [737, 419] width 122 height 21
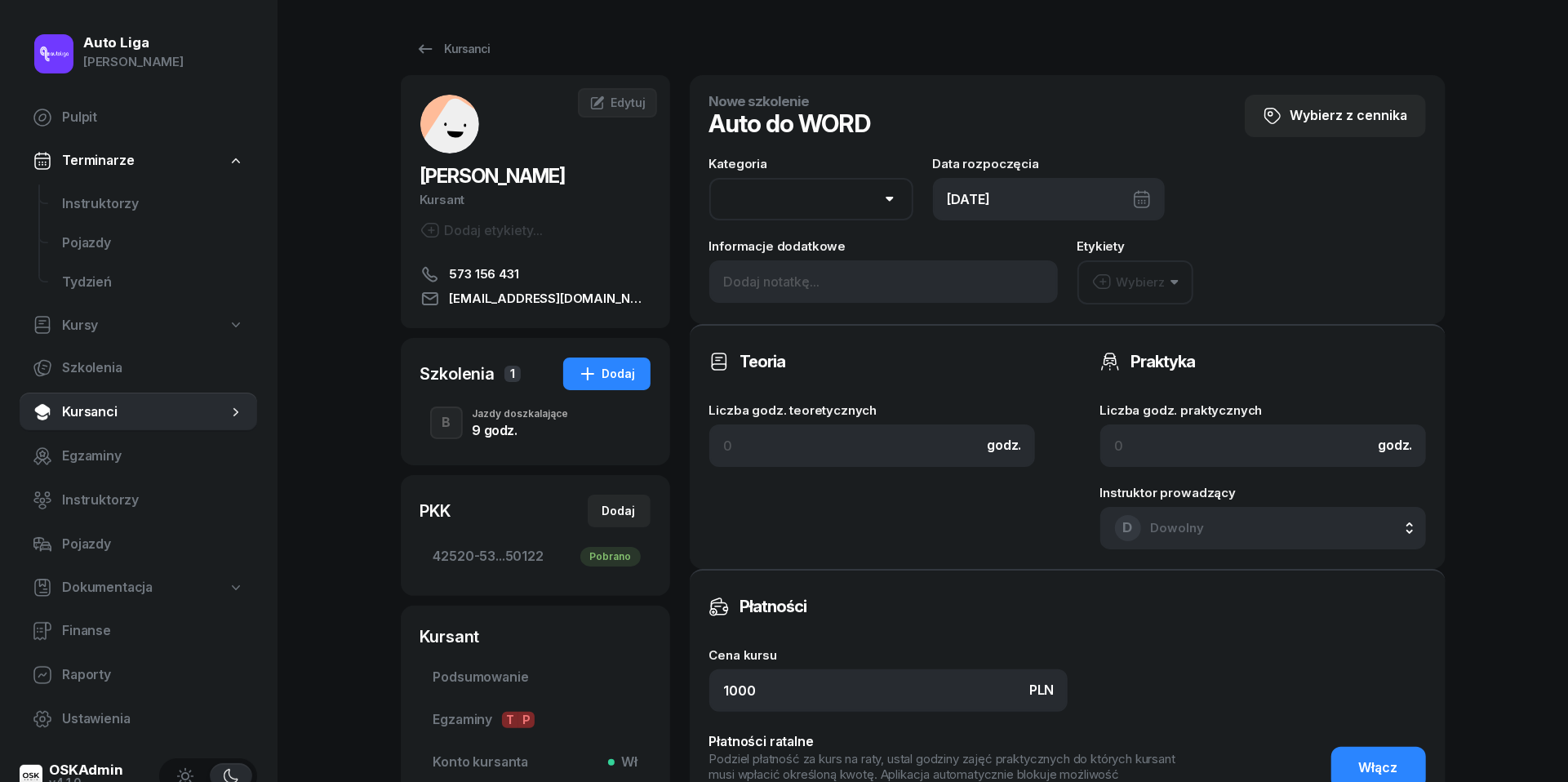
select select "B"
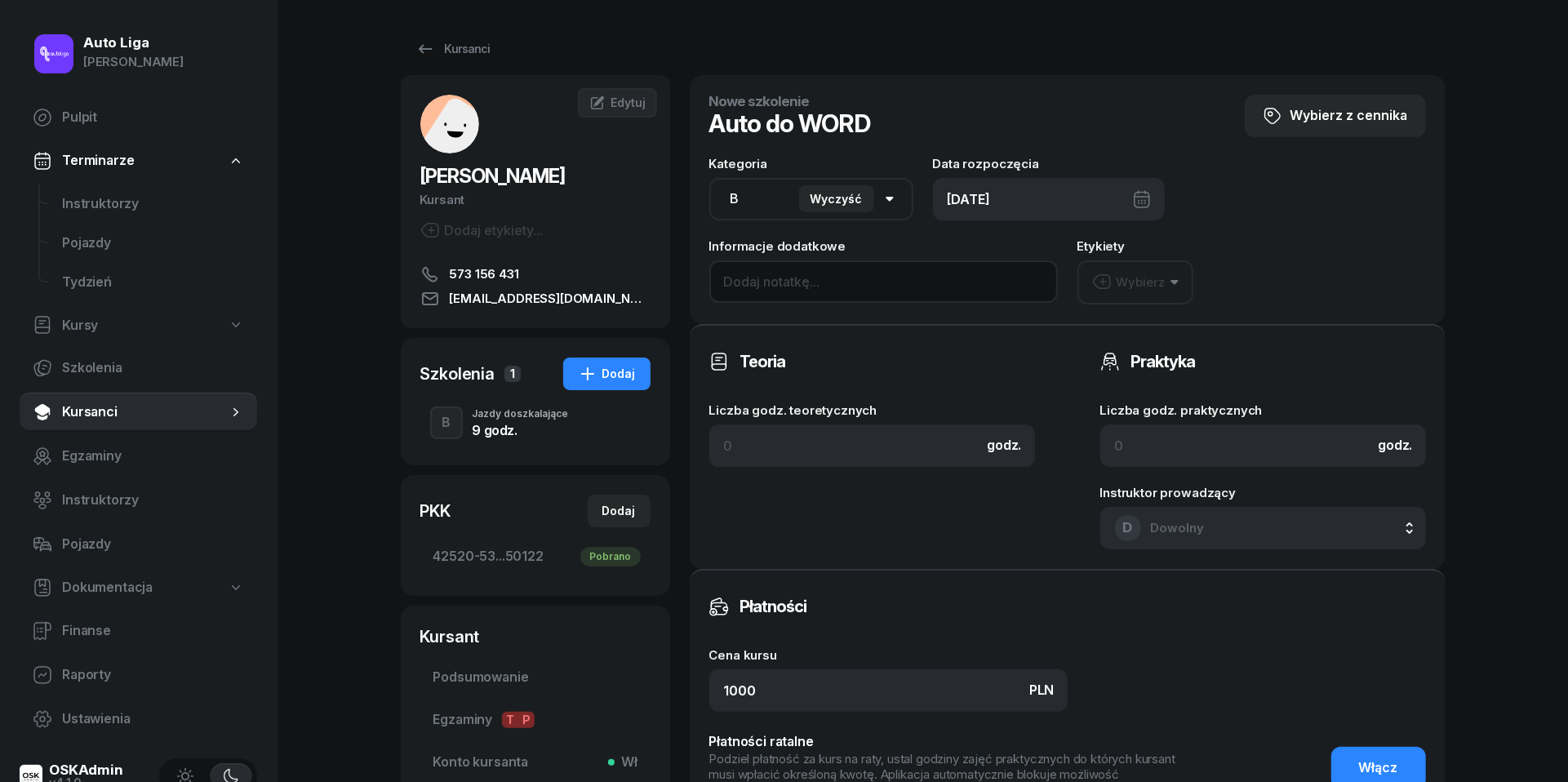
click at [821, 281] on input at bounding box center [884, 281] width 349 height 42
type input "stary do WORD"
click at [1011, 193] on div "[DATE]" at bounding box center [1049, 199] width 231 height 42
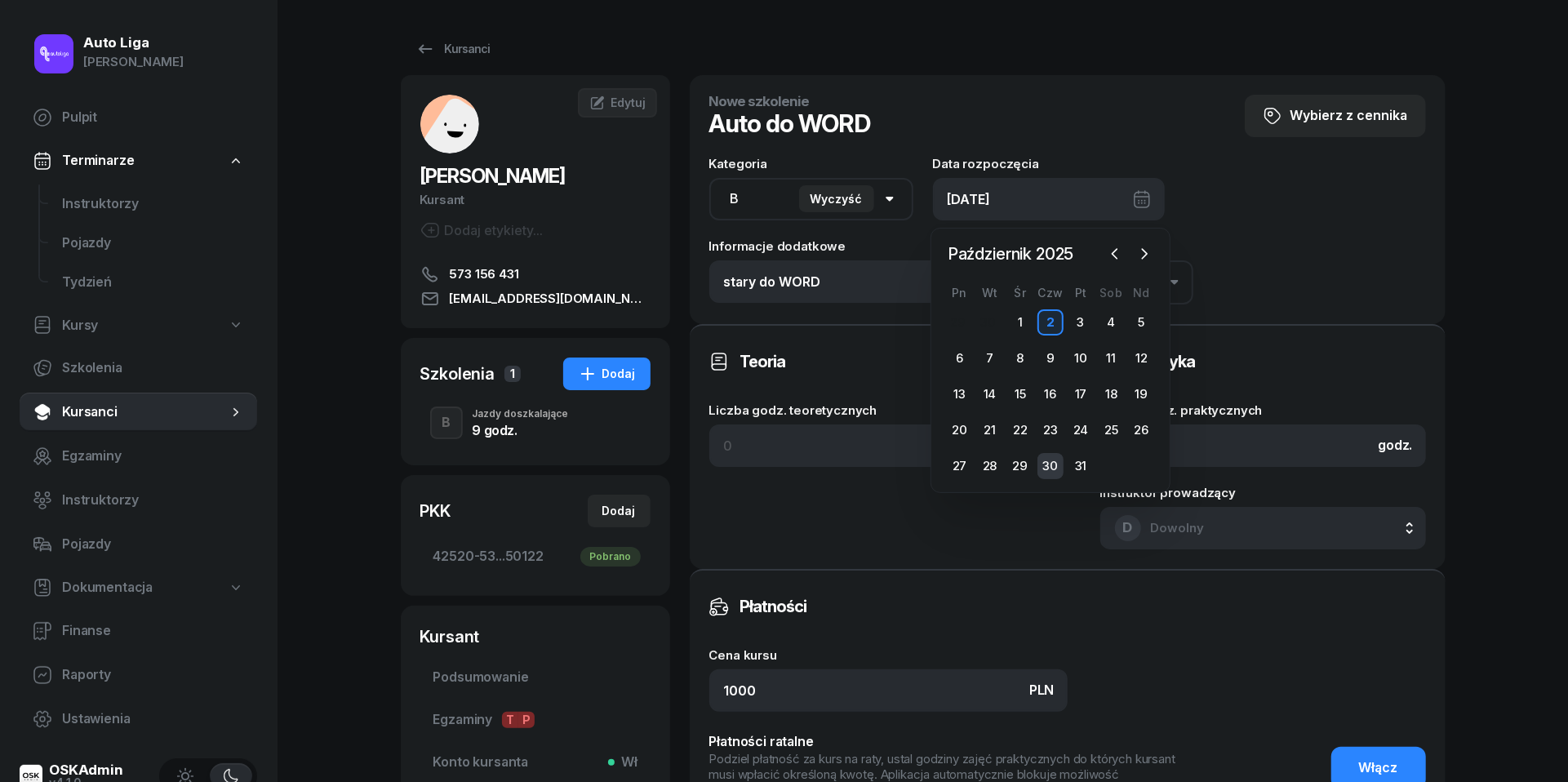
click at [1053, 458] on div "30" at bounding box center [1051, 466] width 26 height 26
type input "[DATE]"
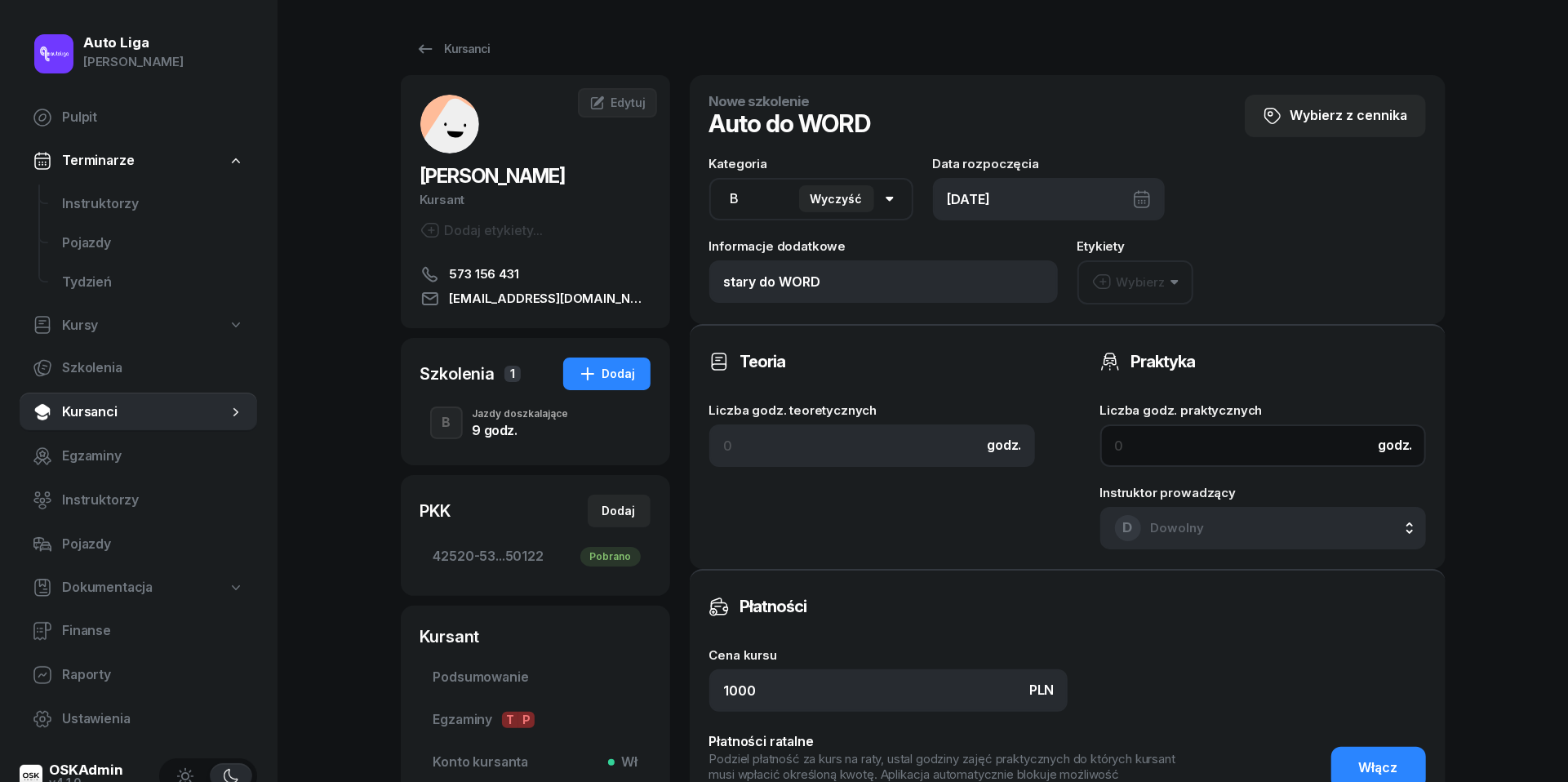
click at [1169, 449] on input at bounding box center [1263, 445] width 326 height 42
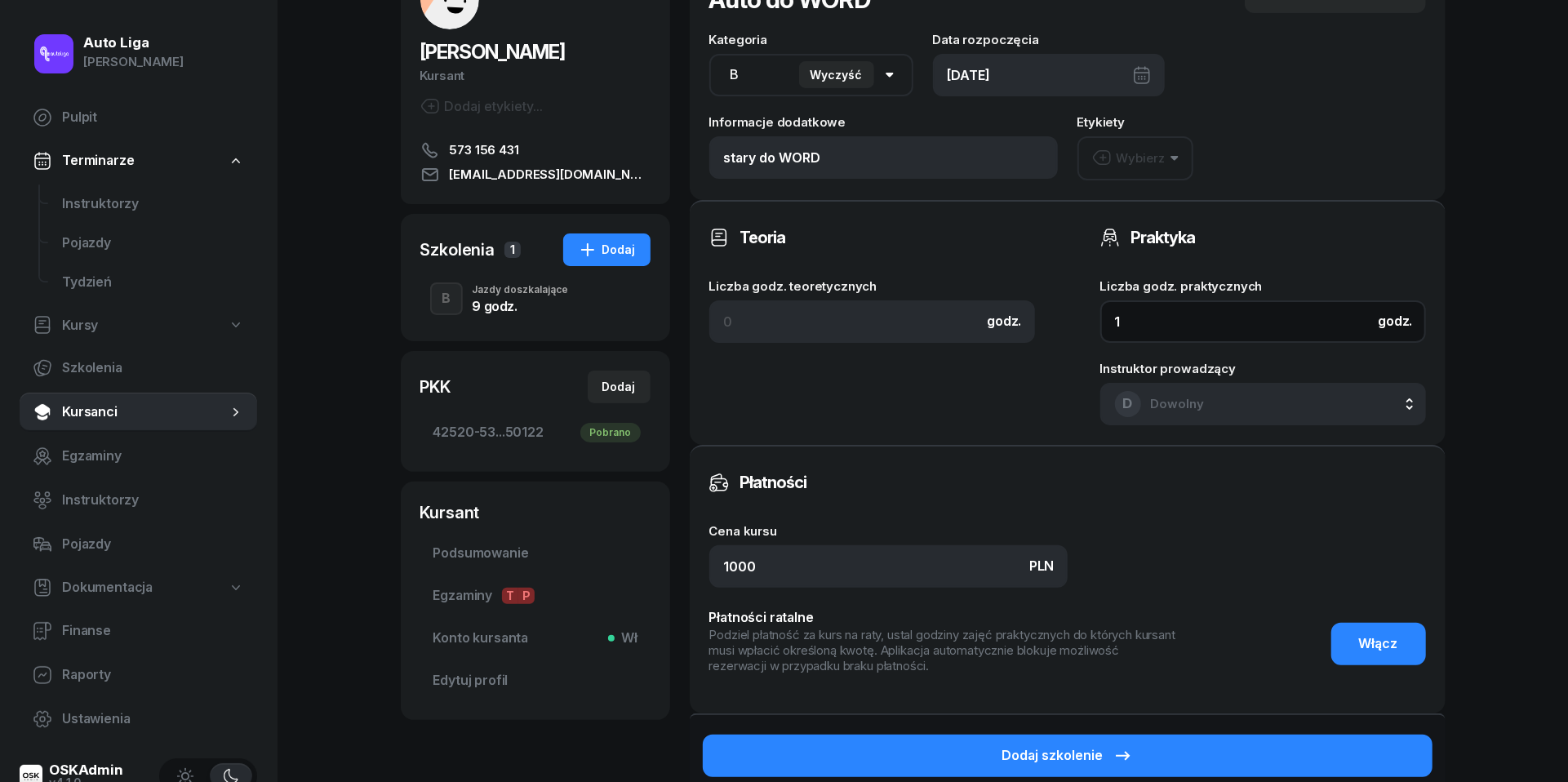
scroll to position [158, 0]
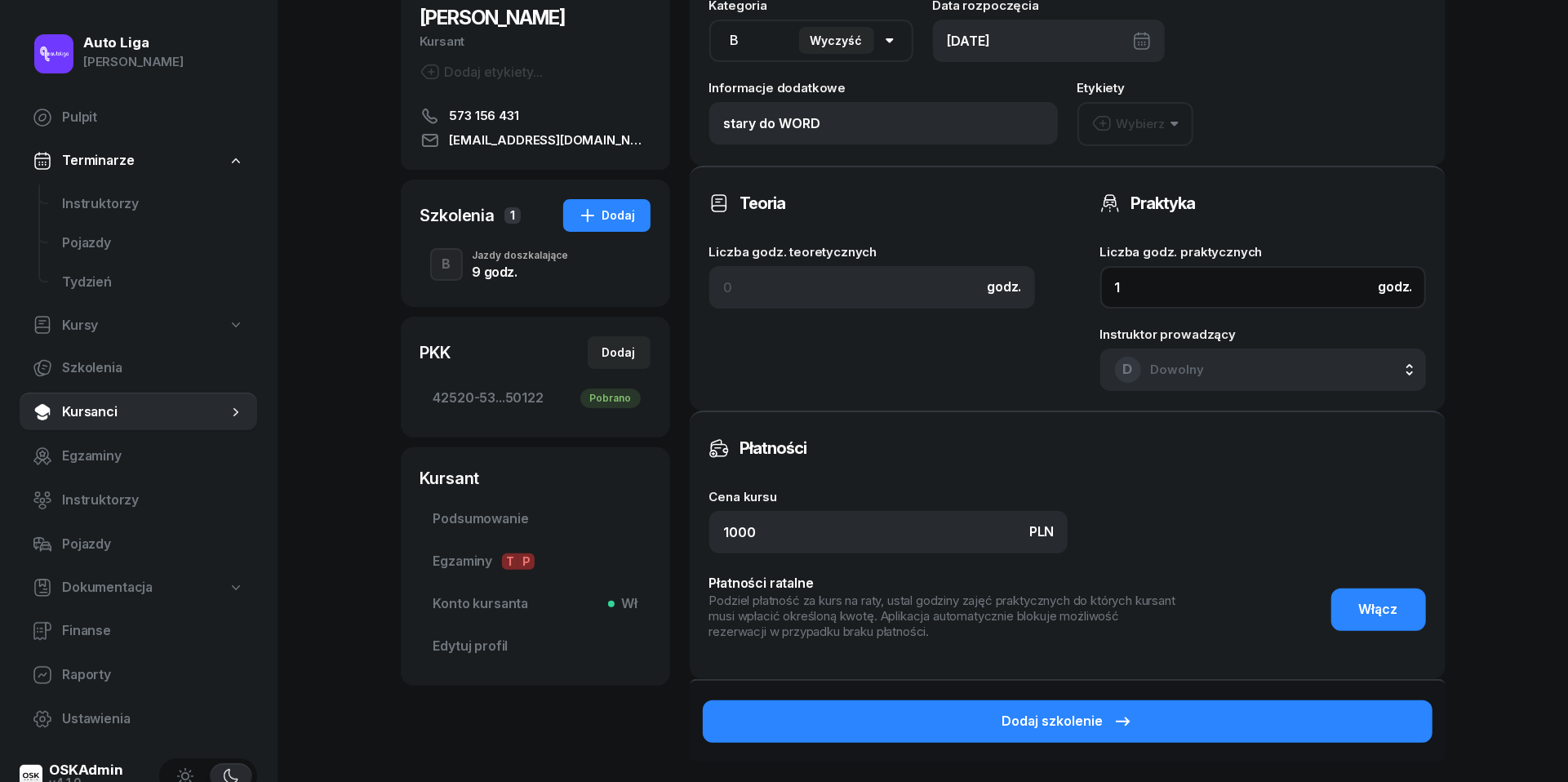
type input "1"
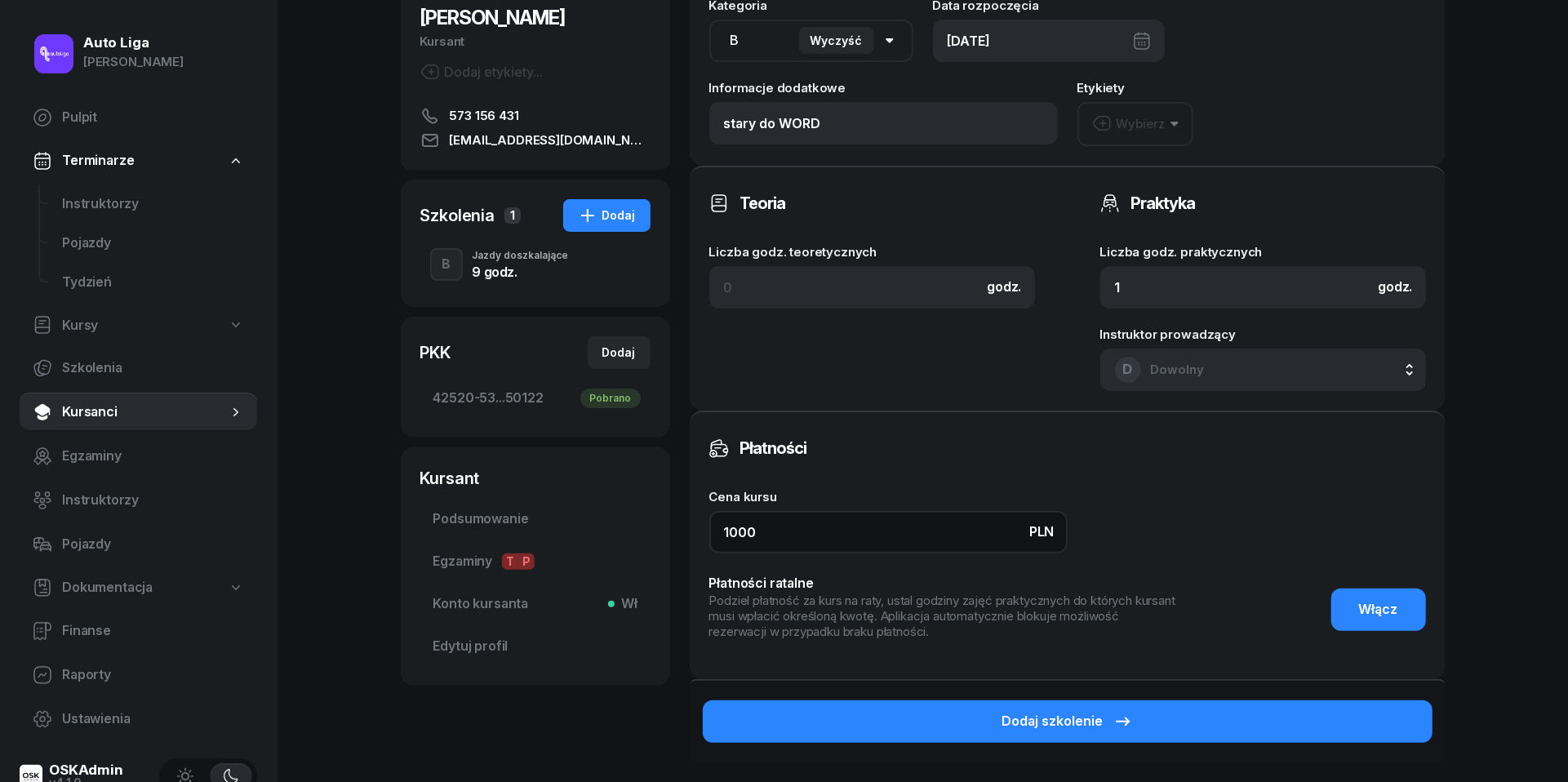
click at [807, 517] on input "1000" at bounding box center [889, 532] width 358 height 42
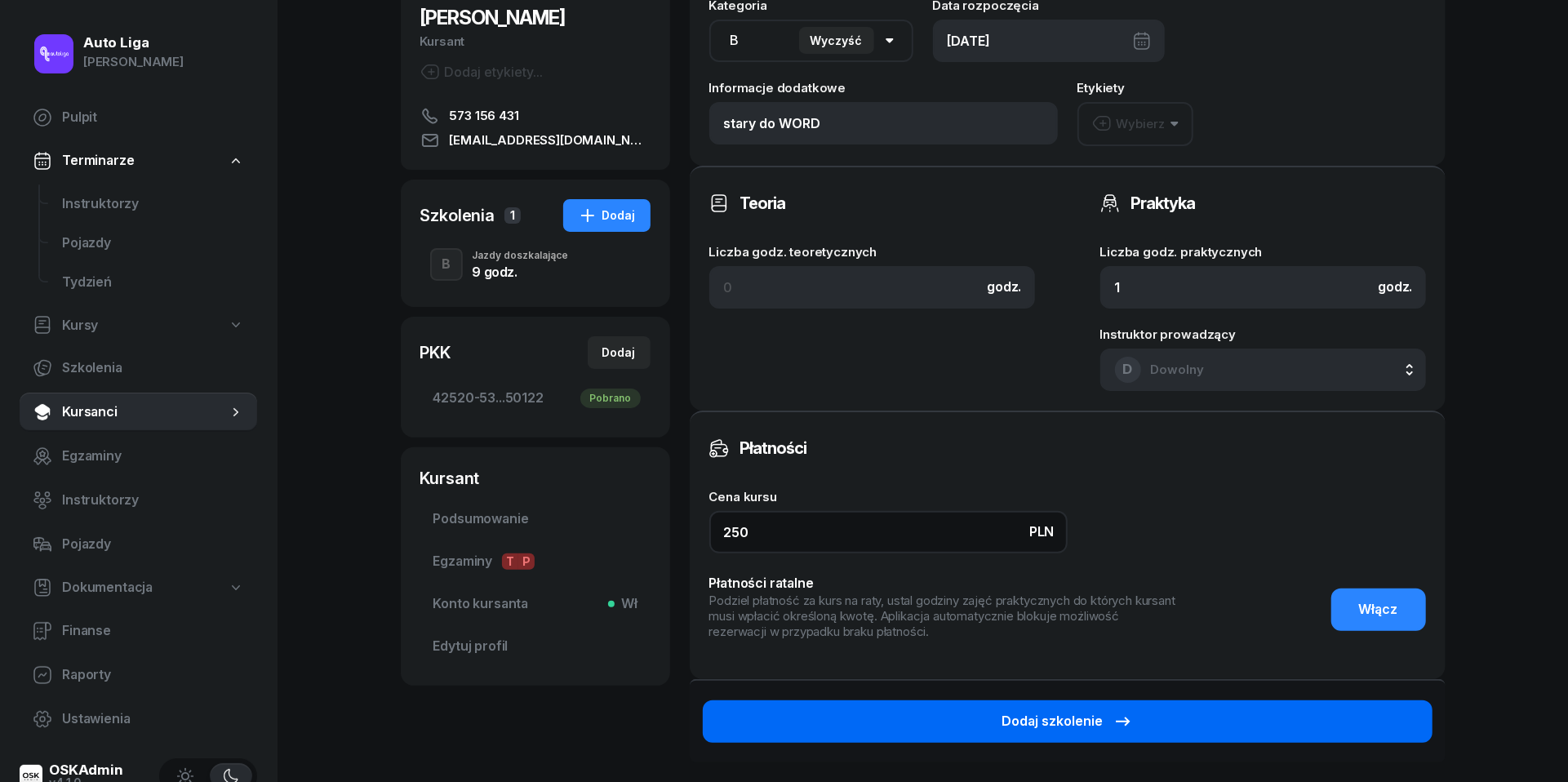
type input "250"
click at [1013, 721] on div "Dodaj szkolenie" at bounding box center [1068, 721] width 130 height 21
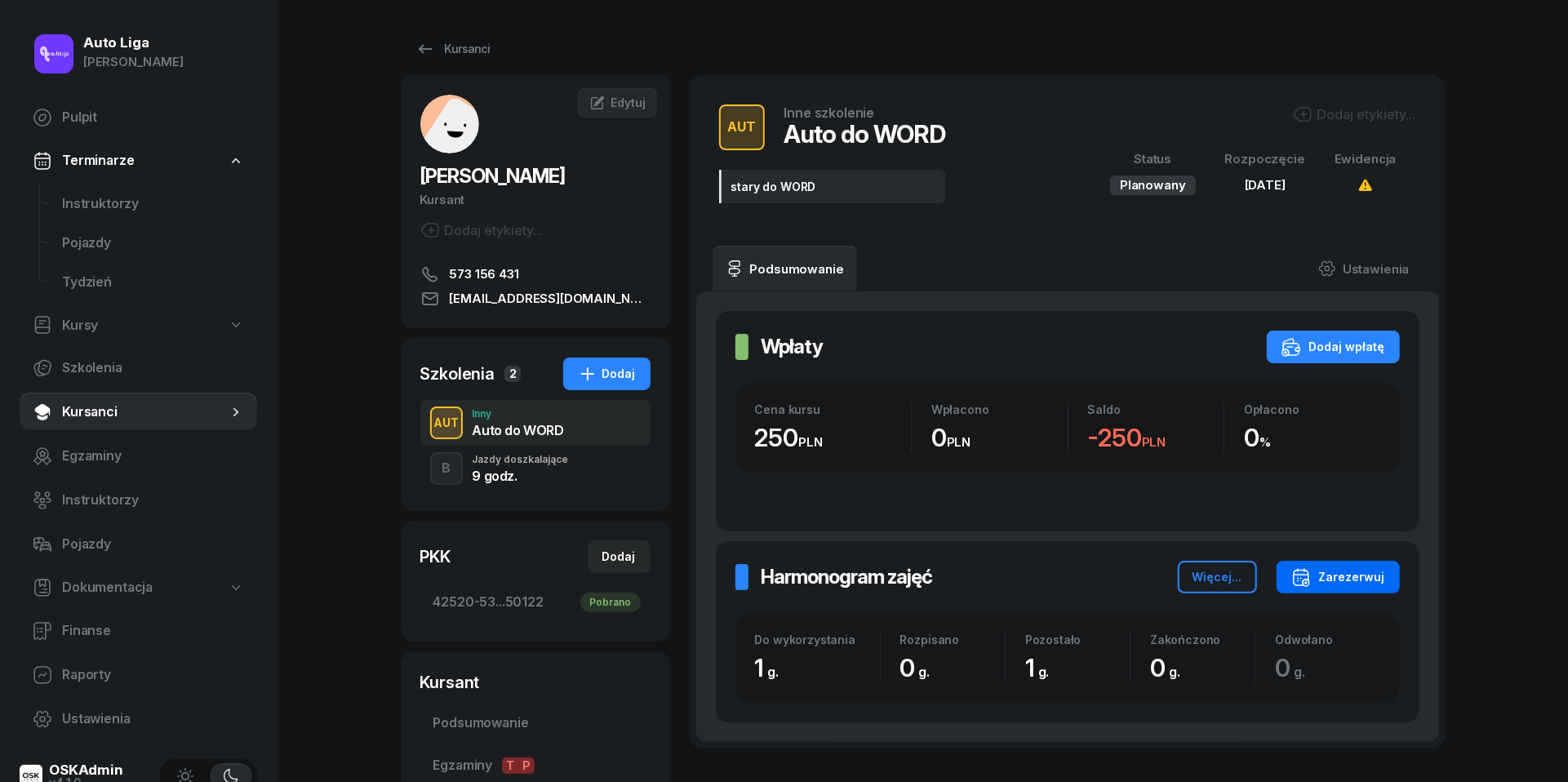
click at [1347, 572] on div "Zarezerwuj" at bounding box center [1338, 577] width 94 height 20
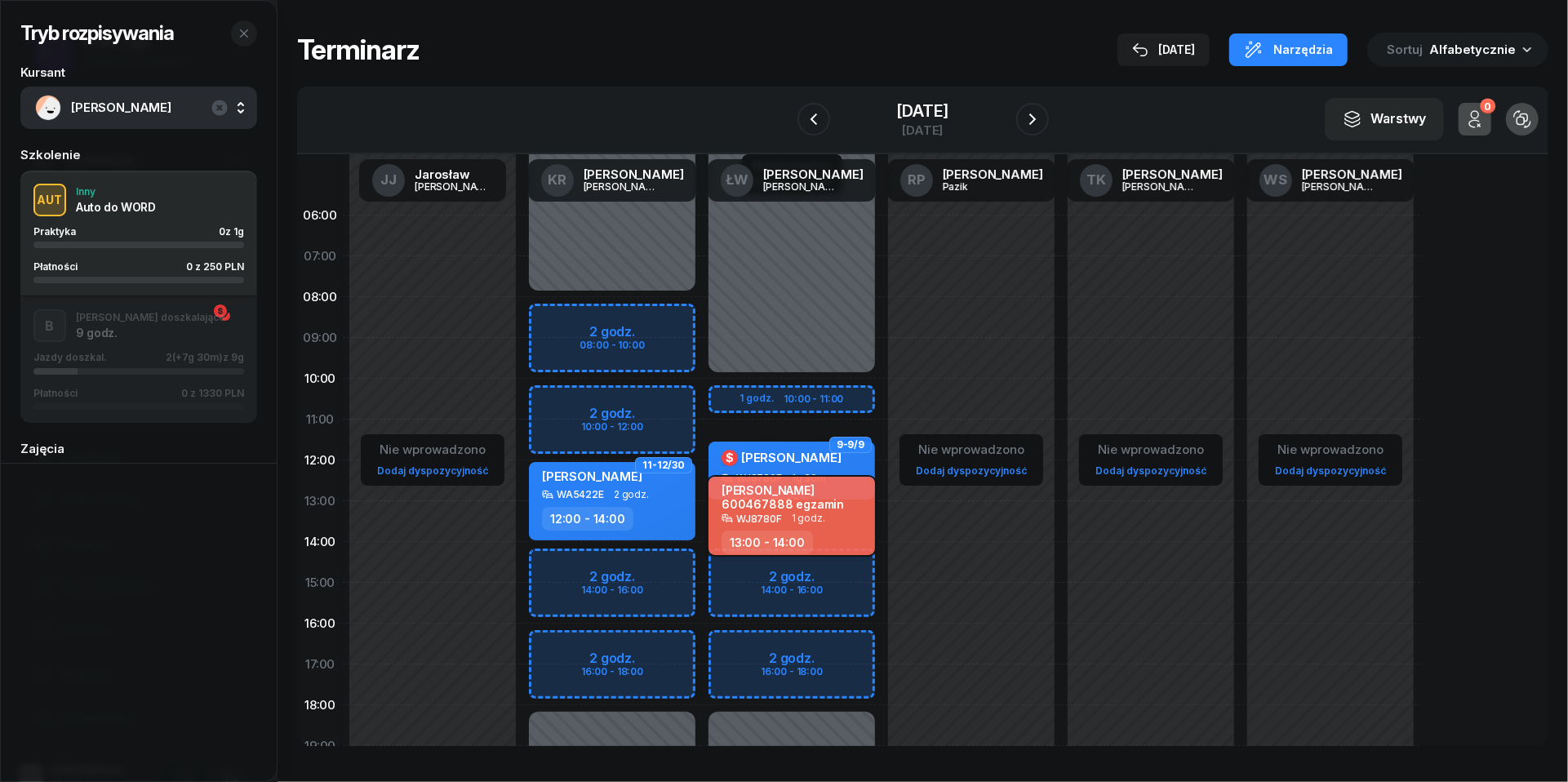
click at [792, 513] on span "1 godz." at bounding box center [808, 518] width 33 height 12
select select "13"
select select "14"
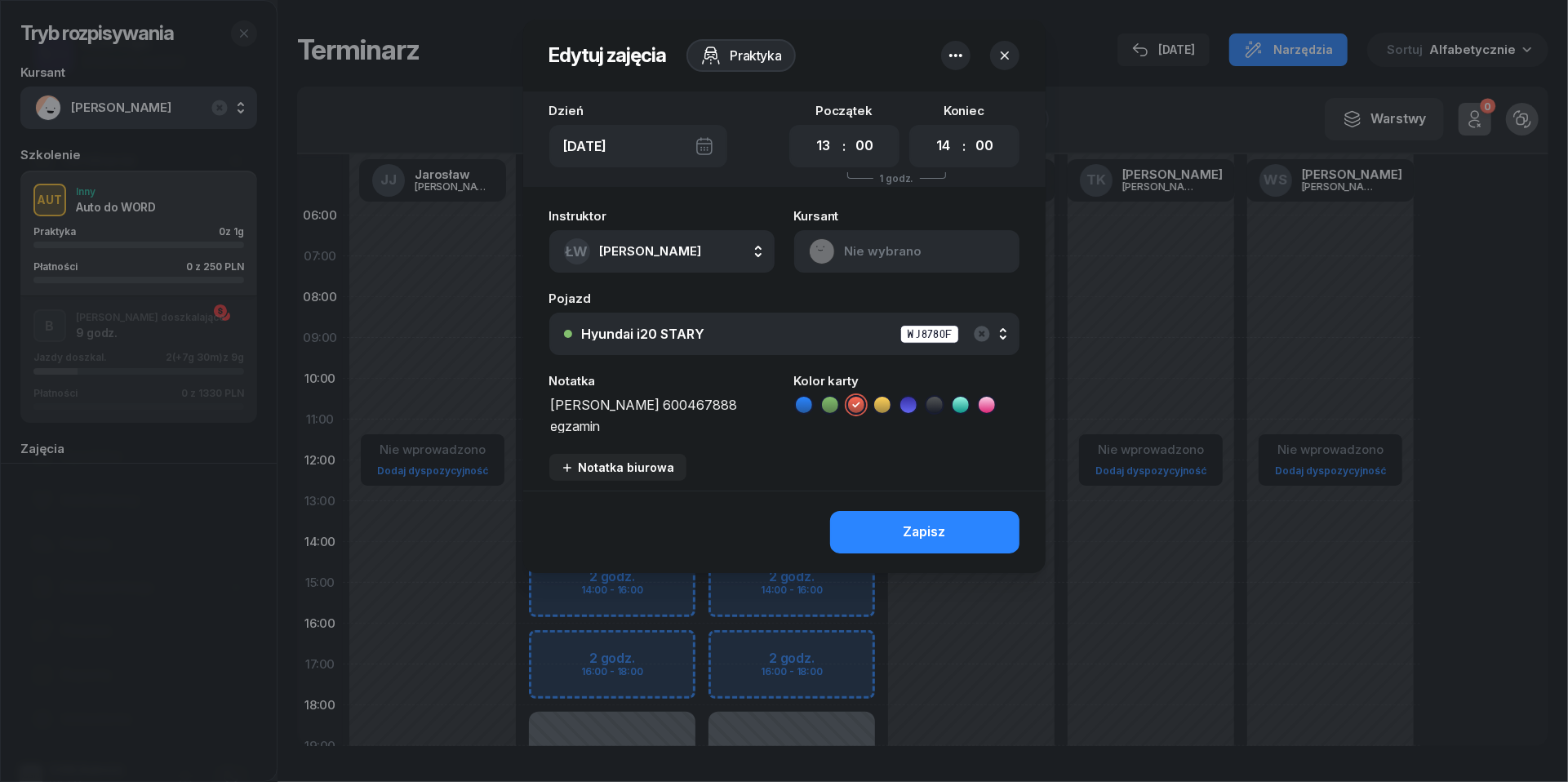
click at [954, 50] on icon "button" at bounding box center [956, 56] width 20 height 20
click at [960, 93] on link "Usuń" at bounding box center [948, 106] width 214 height 41
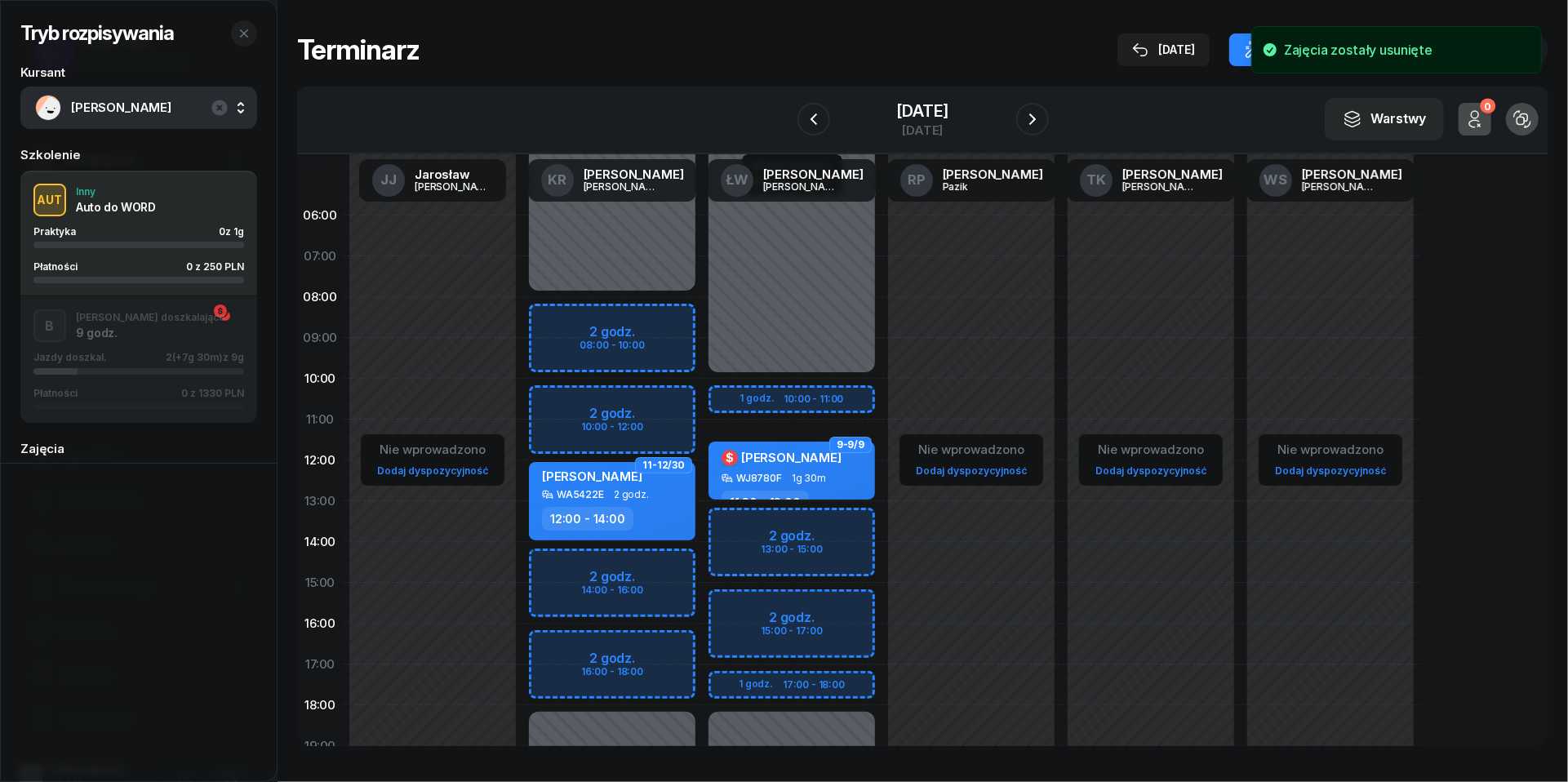
click at [733, 520] on div "Niedostępny 00:00 - 10:00 Niedostępny 18:00 - 23:59 9-9/9 $ [PERSON_NAME] WJ878…" at bounding box center [791, 583] width 180 height 776
select select "13"
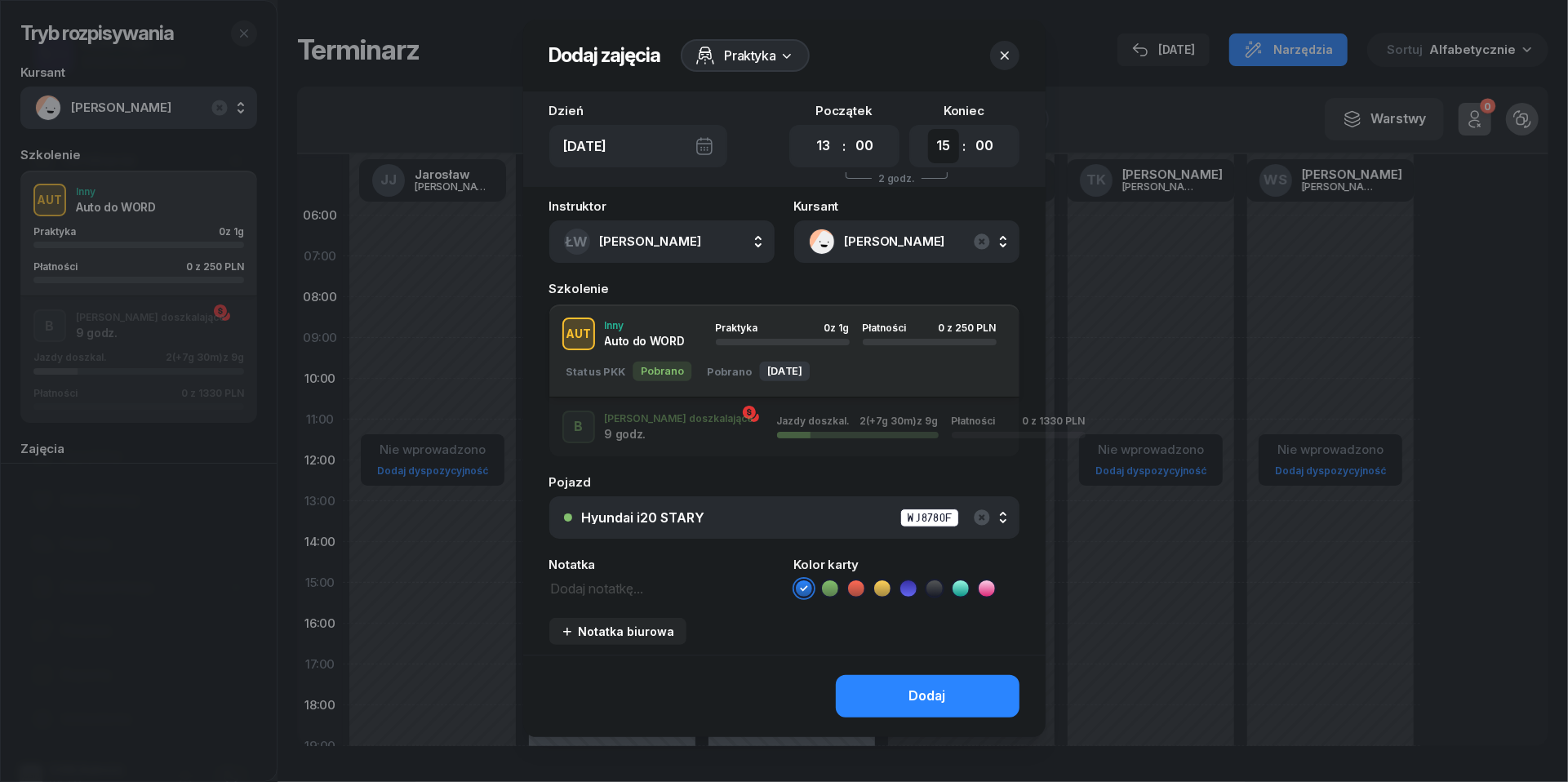
select select "14"
click at [601, 589] on textarea at bounding box center [662, 587] width 225 height 21
type textarea "stary do WORD | pismo wyślij !"
click at [859, 588] on icon at bounding box center [856, 589] width 16 height 16
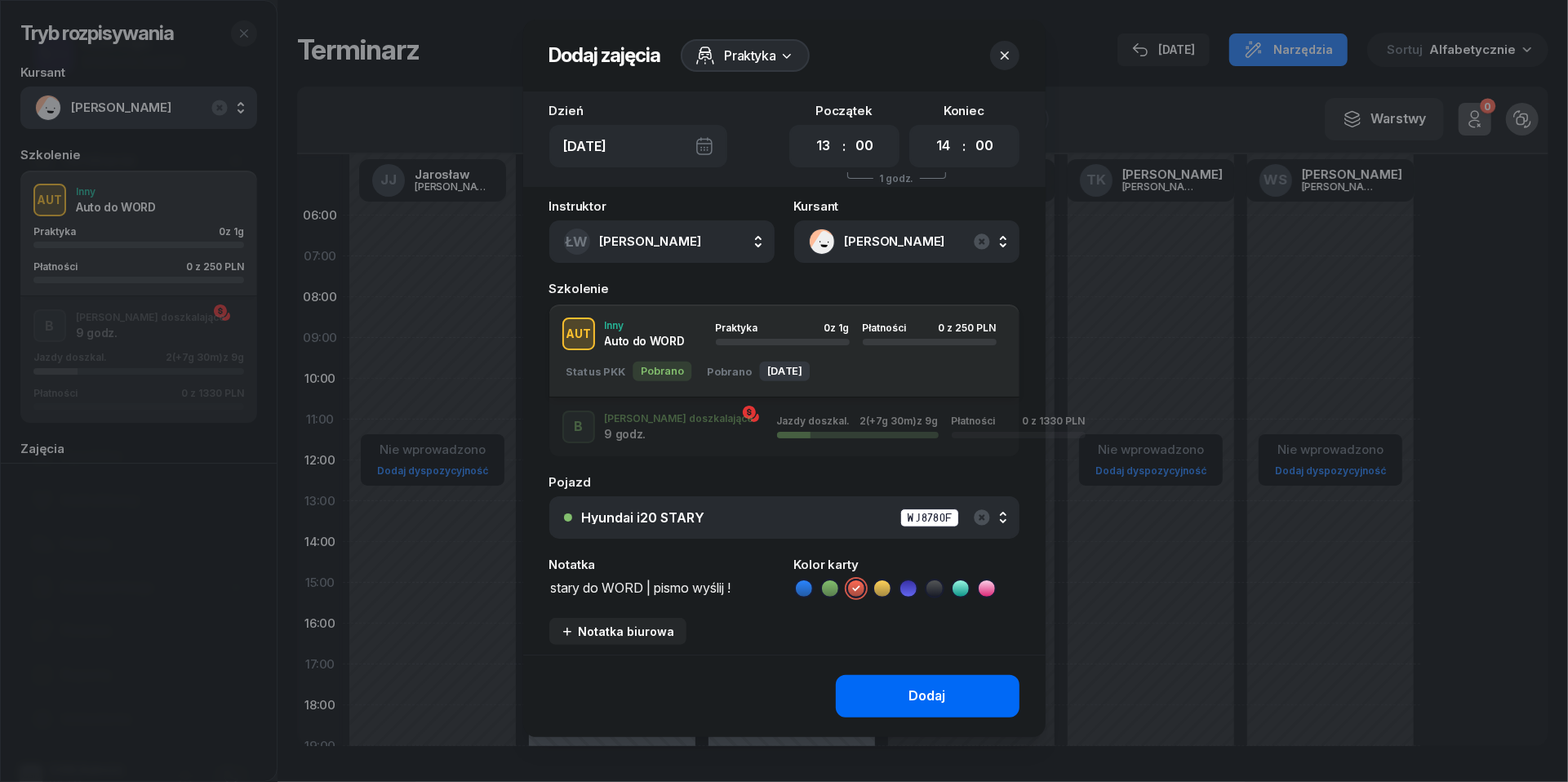
click at [946, 703] on button "Dodaj" at bounding box center [928, 696] width 184 height 42
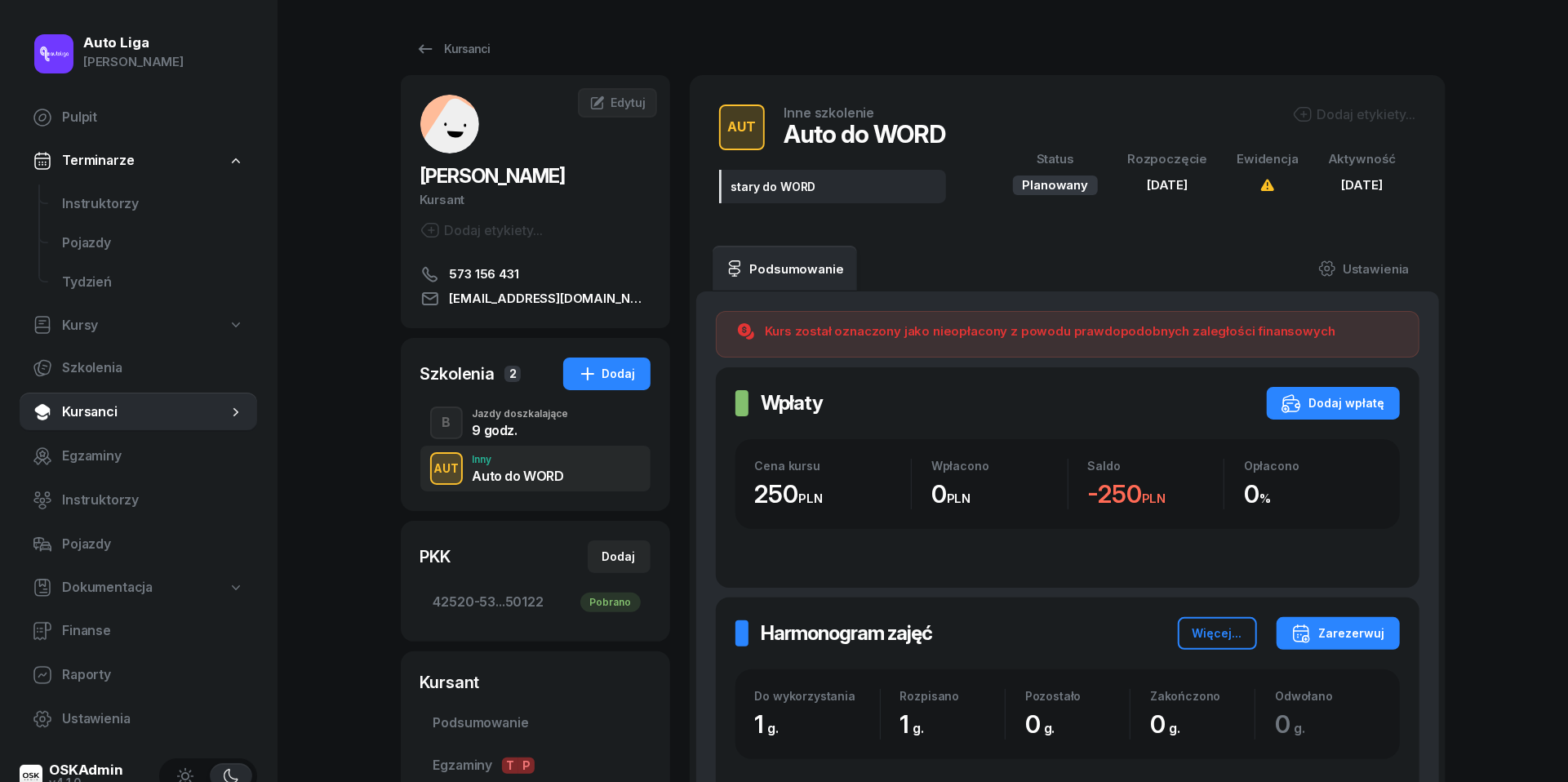
click at [535, 421] on div "9 godz." at bounding box center [521, 428] width 97 height 18
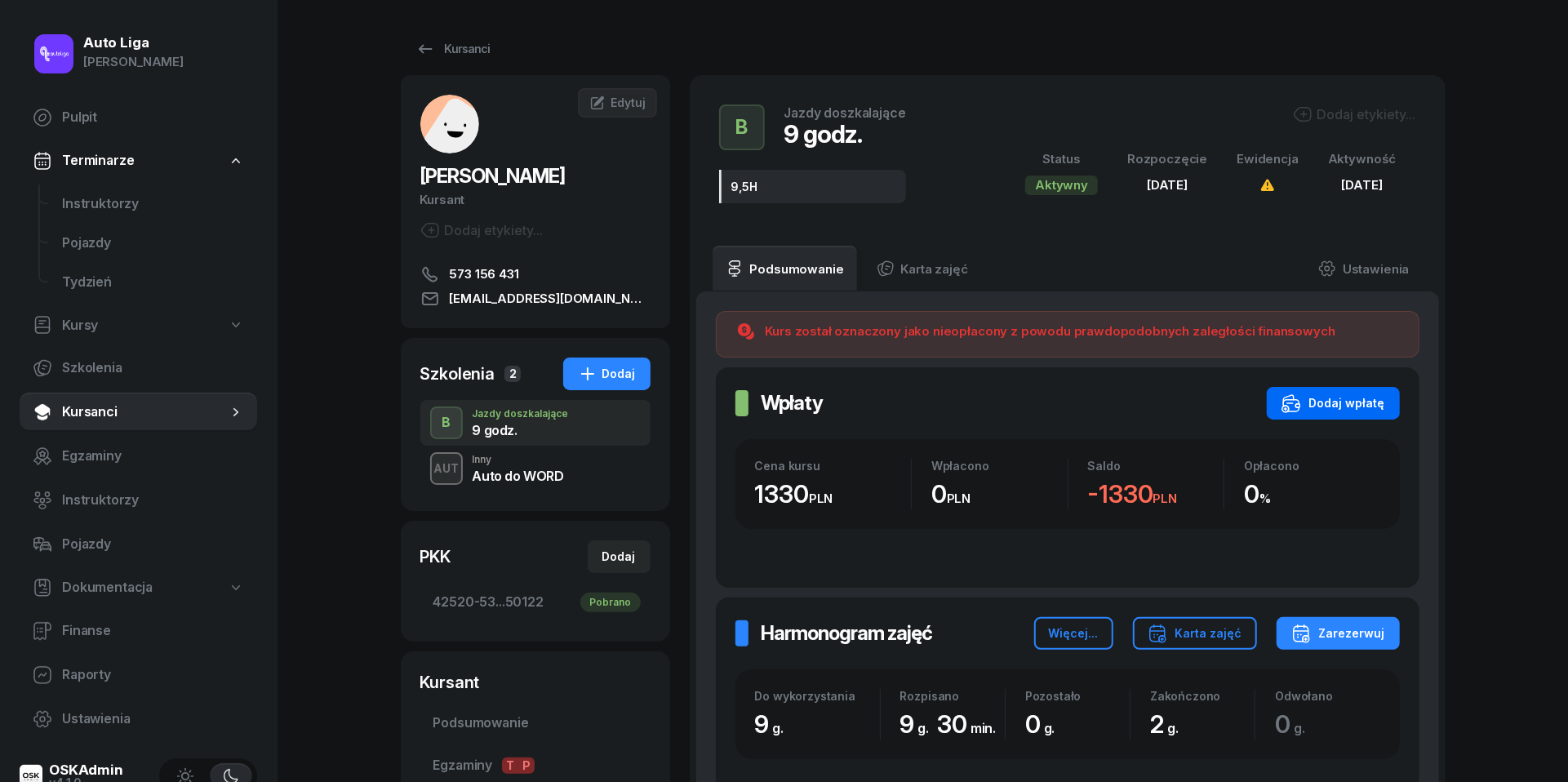
click at [1349, 397] on div "Dodaj wpłatę" at bounding box center [1334, 403] width 104 height 20
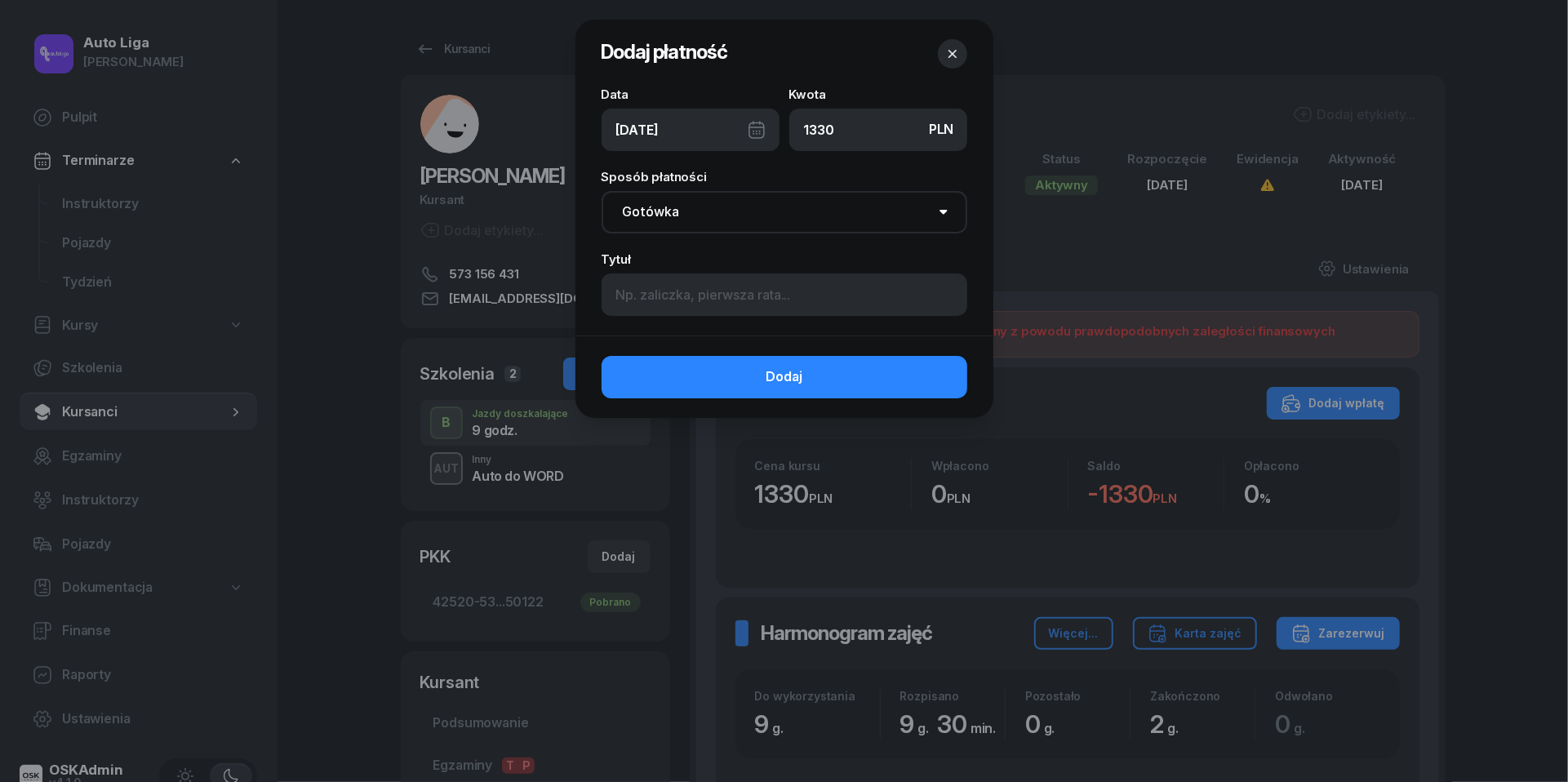
type input "1330"
click at [759, 131] on div "[DATE]" at bounding box center [690, 129] width 178 height 42
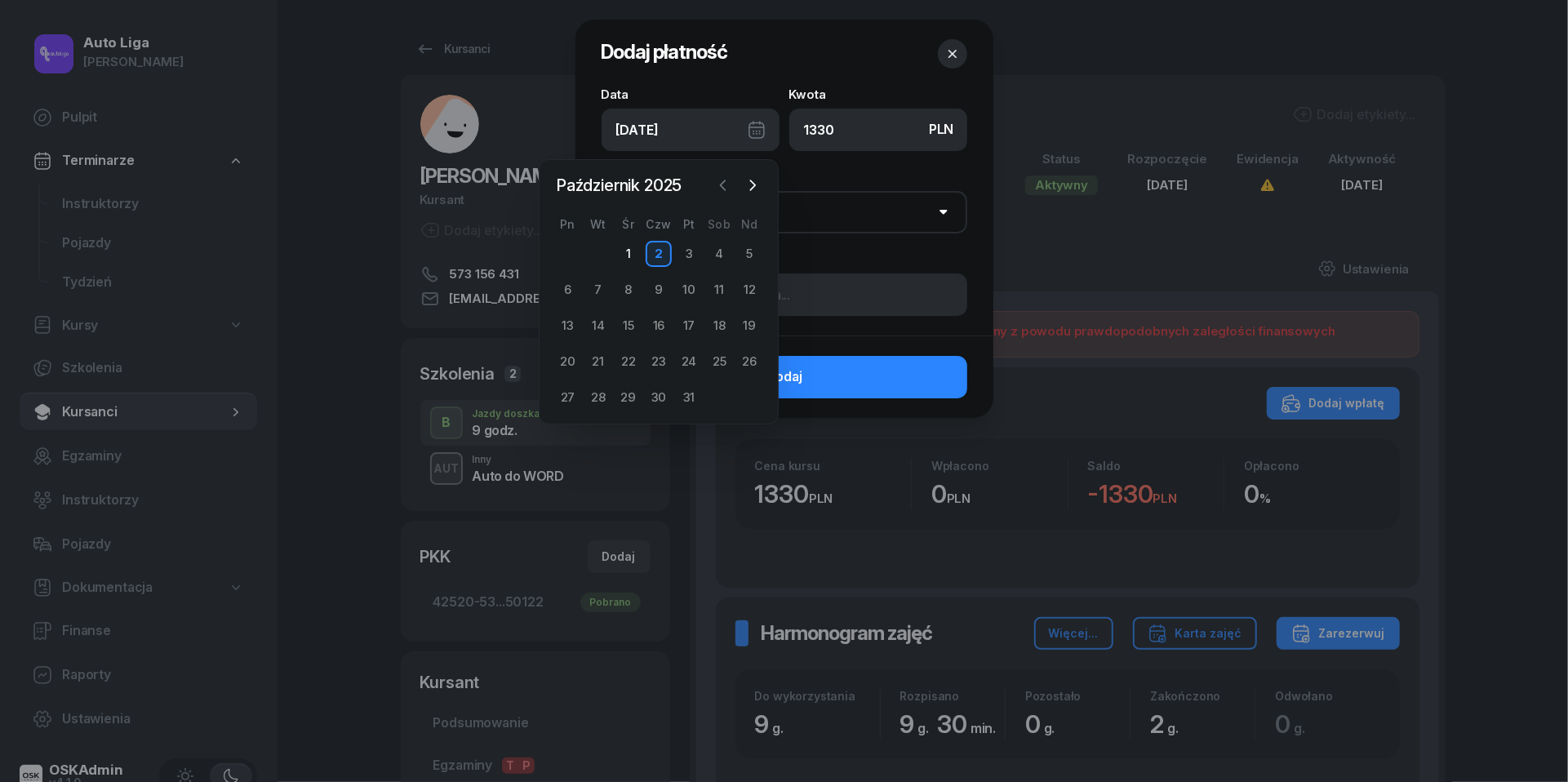
click at [719, 191] on icon "button" at bounding box center [723, 185] width 16 height 16
click at [661, 357] on div "25" at bounding box center [658, 362] width 26 height 26
type input "[DATE]"
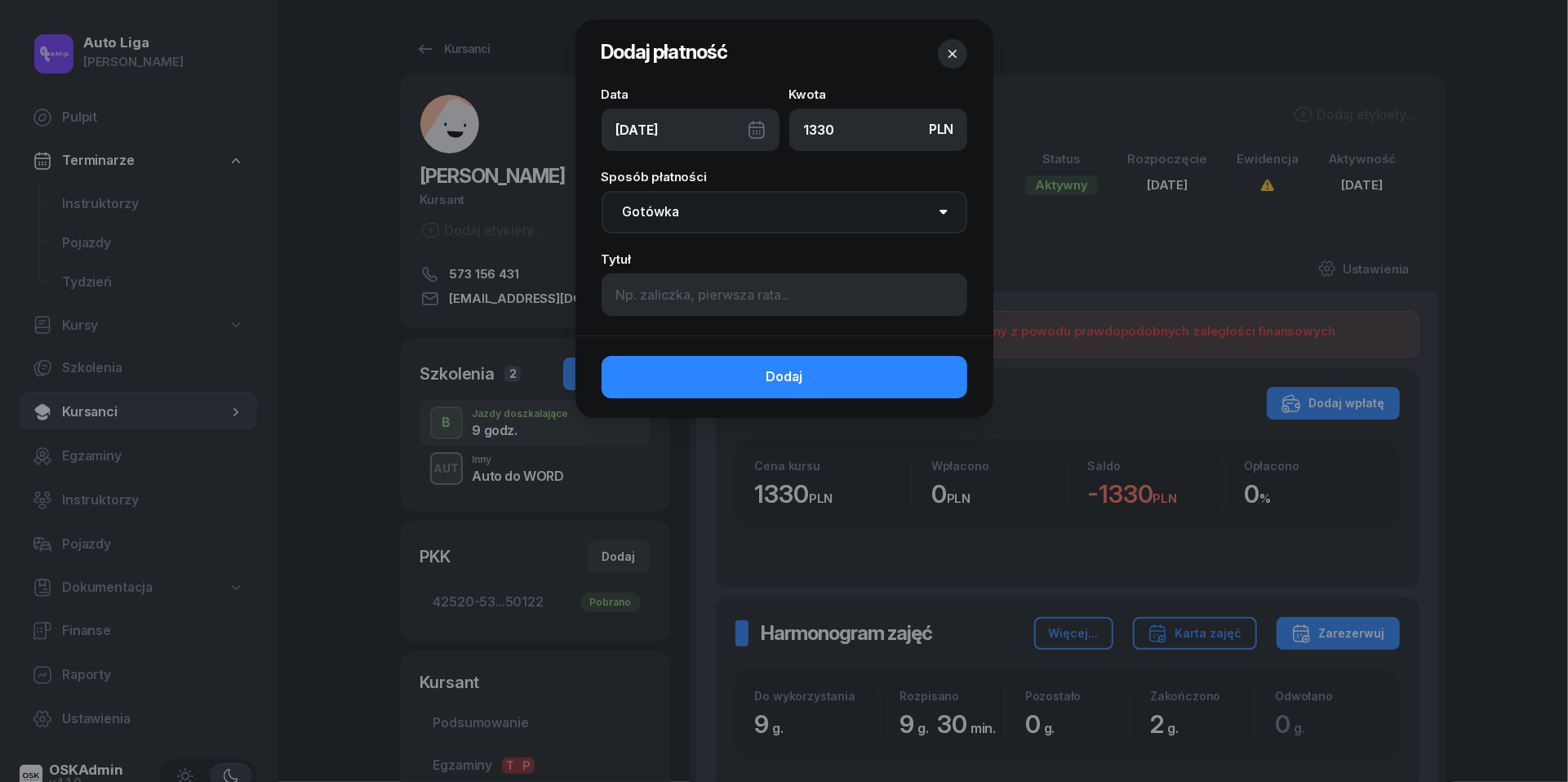
select select "transfer"
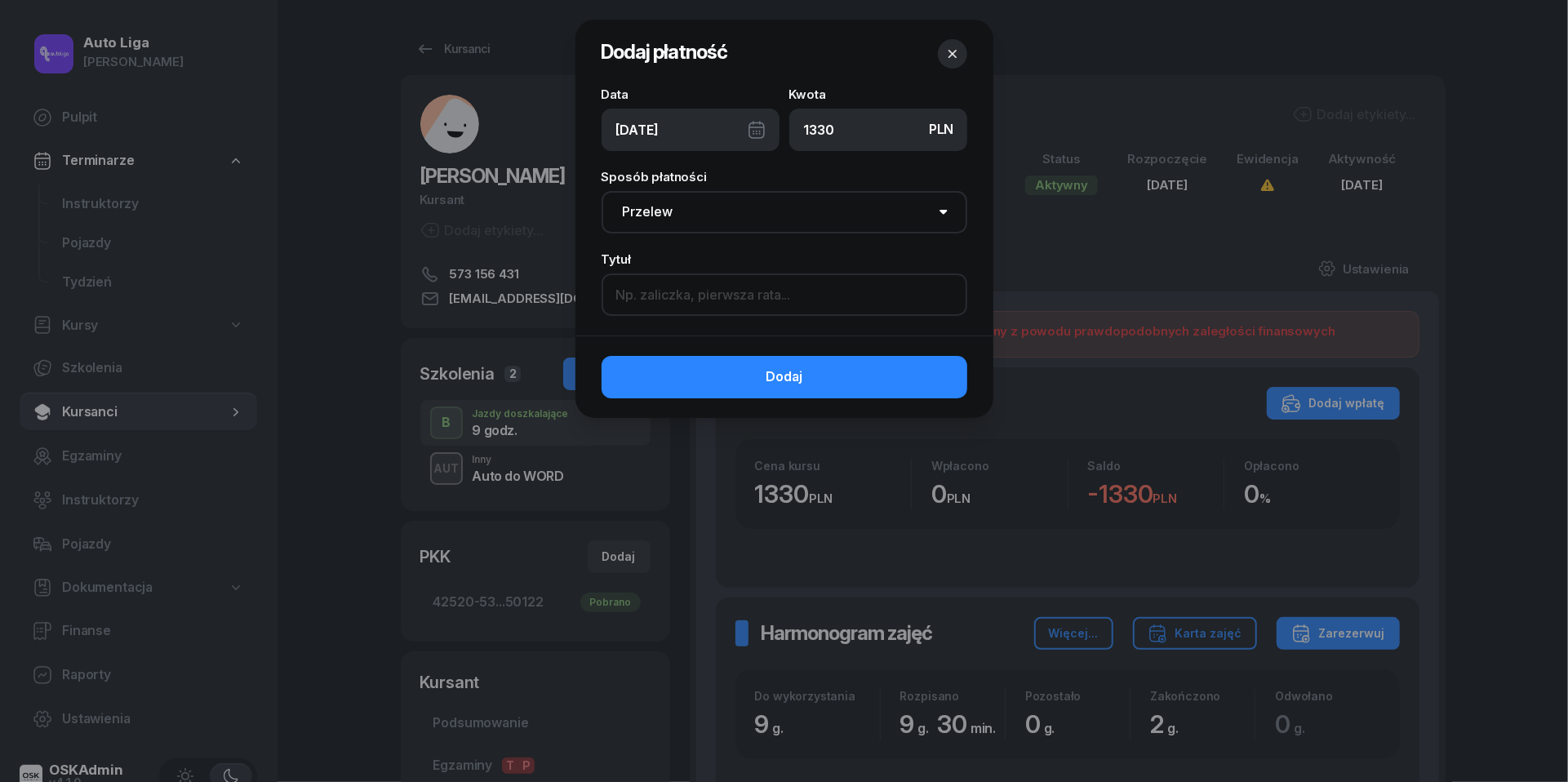
click at [710, 301] on input at bounding box center [784, 294] width 365 height 42
click at [841, 314] on input "w jednym przelewie (1580) razem z autem na [GEOGRAPHIC_DATA]." at bounding box center [784, 294] width 365 height 42
click at [840, 298] on input "w jednym przelewie (1580) razem z autem na [GEOGRAPHIC_DATA]." at bounding box center [784, 294] width 365 height 42
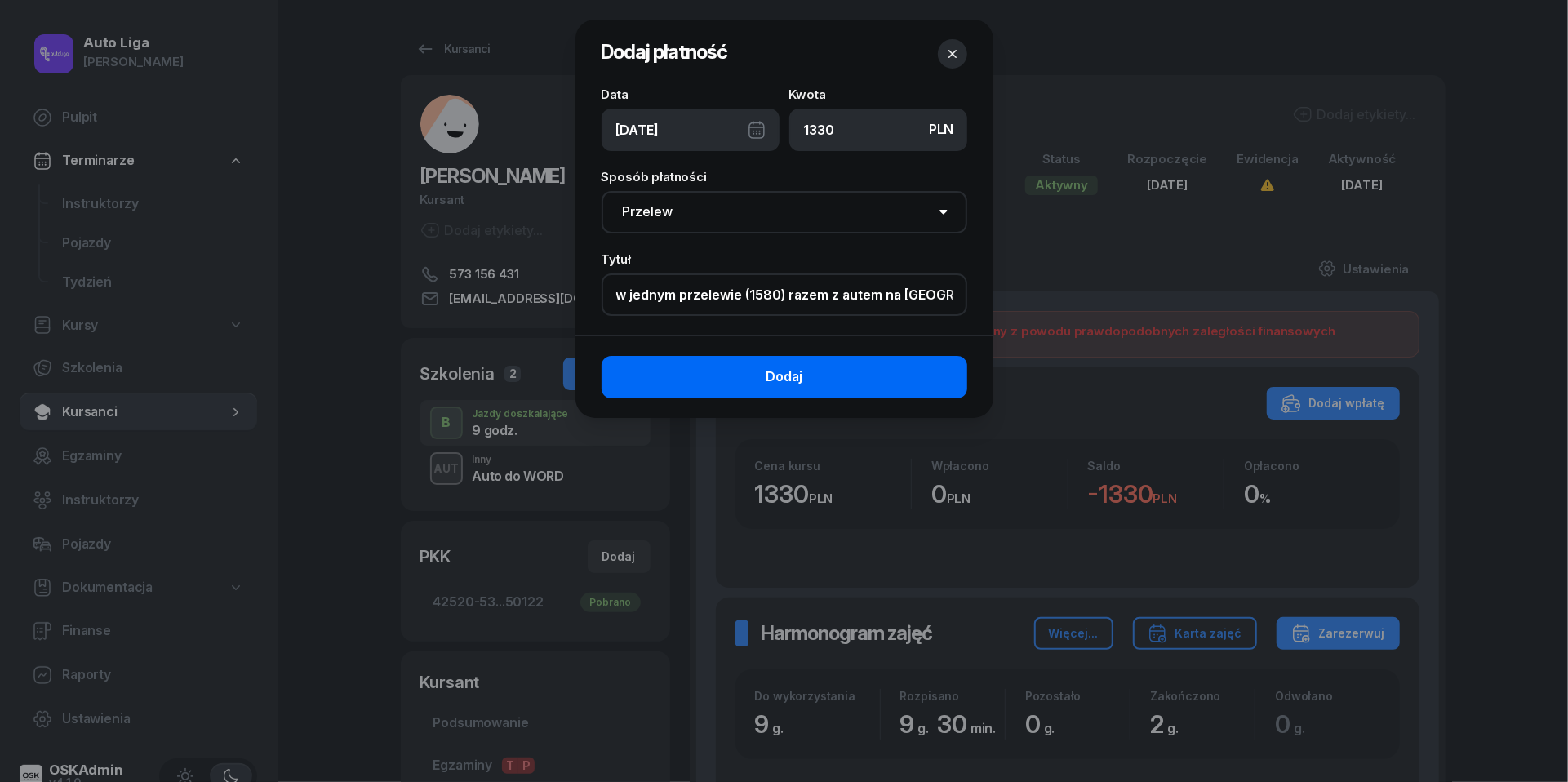
type input "w jednym przelewie (1580) razem z autem na [GEOGRAPHIC_DATA]."
click at [853, 382] on button "Dodaj" at bounding box center [784, 377] width 365 height 42
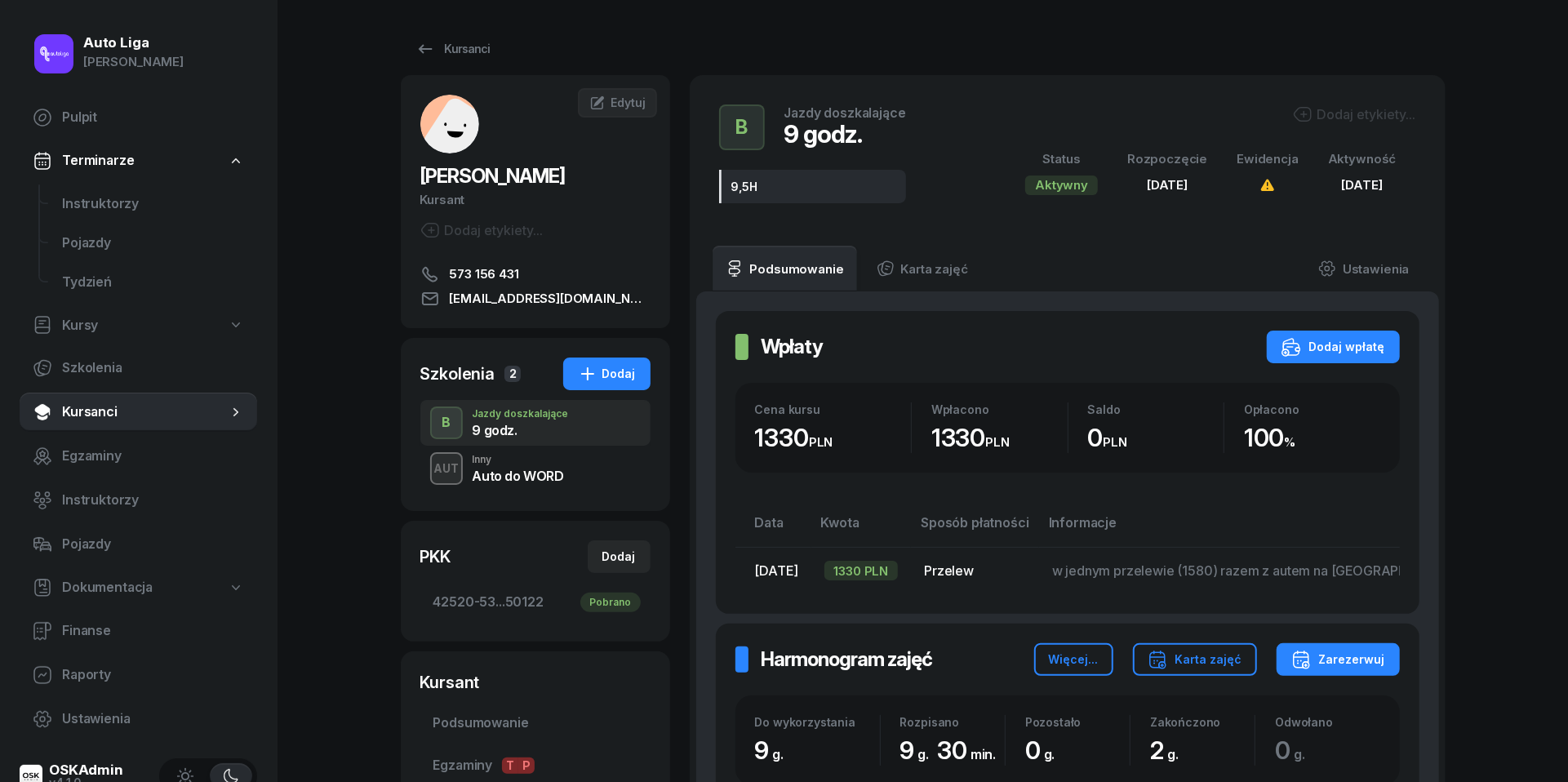
click at [541, 469] on div "Auto do WORD" at bounding box center [518, 476] width 91 height 13
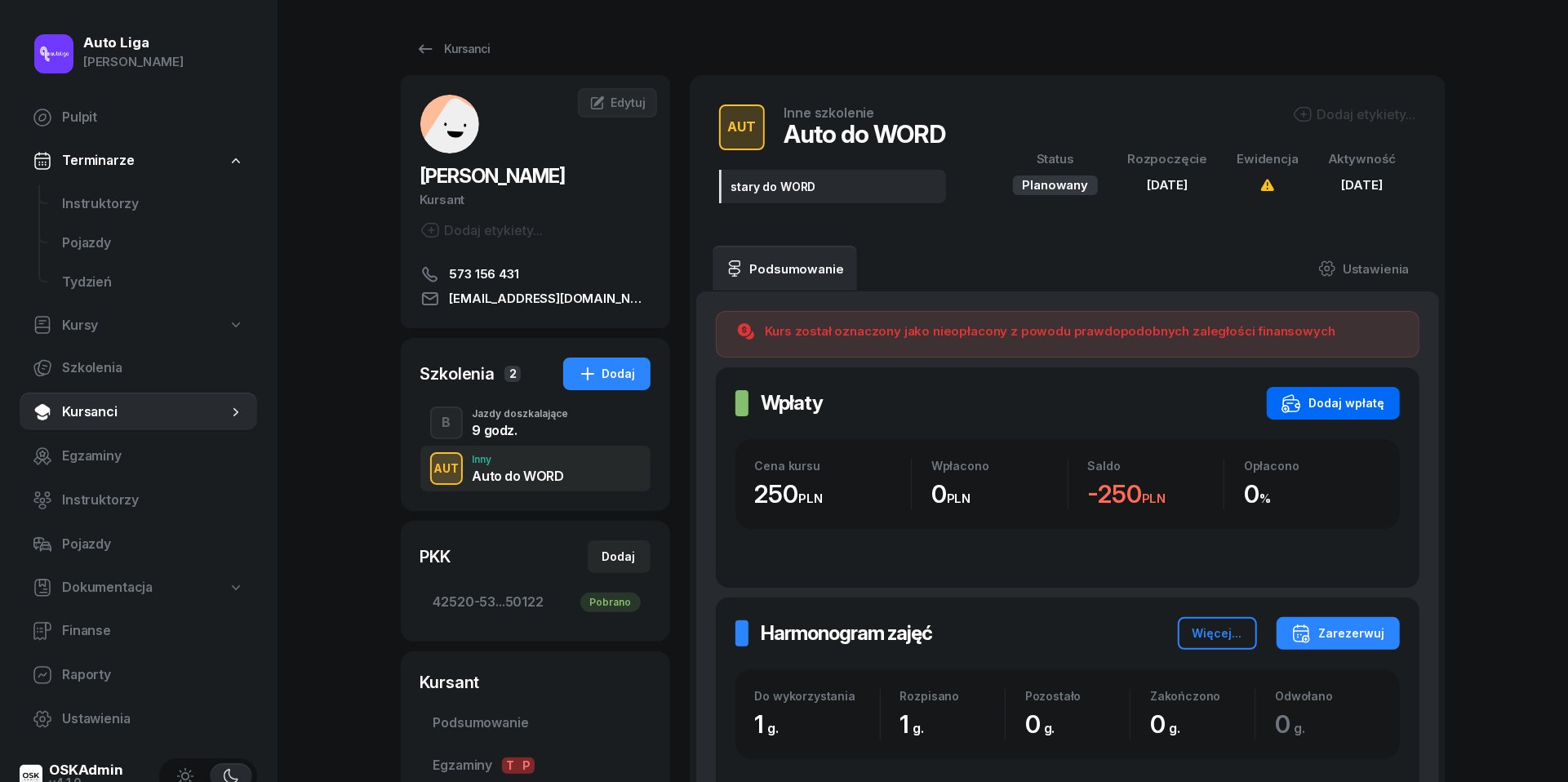
click at [1350, 410] on div "Dodaj wpłatę" at bounding box center [1334, 403] width 104 height 20
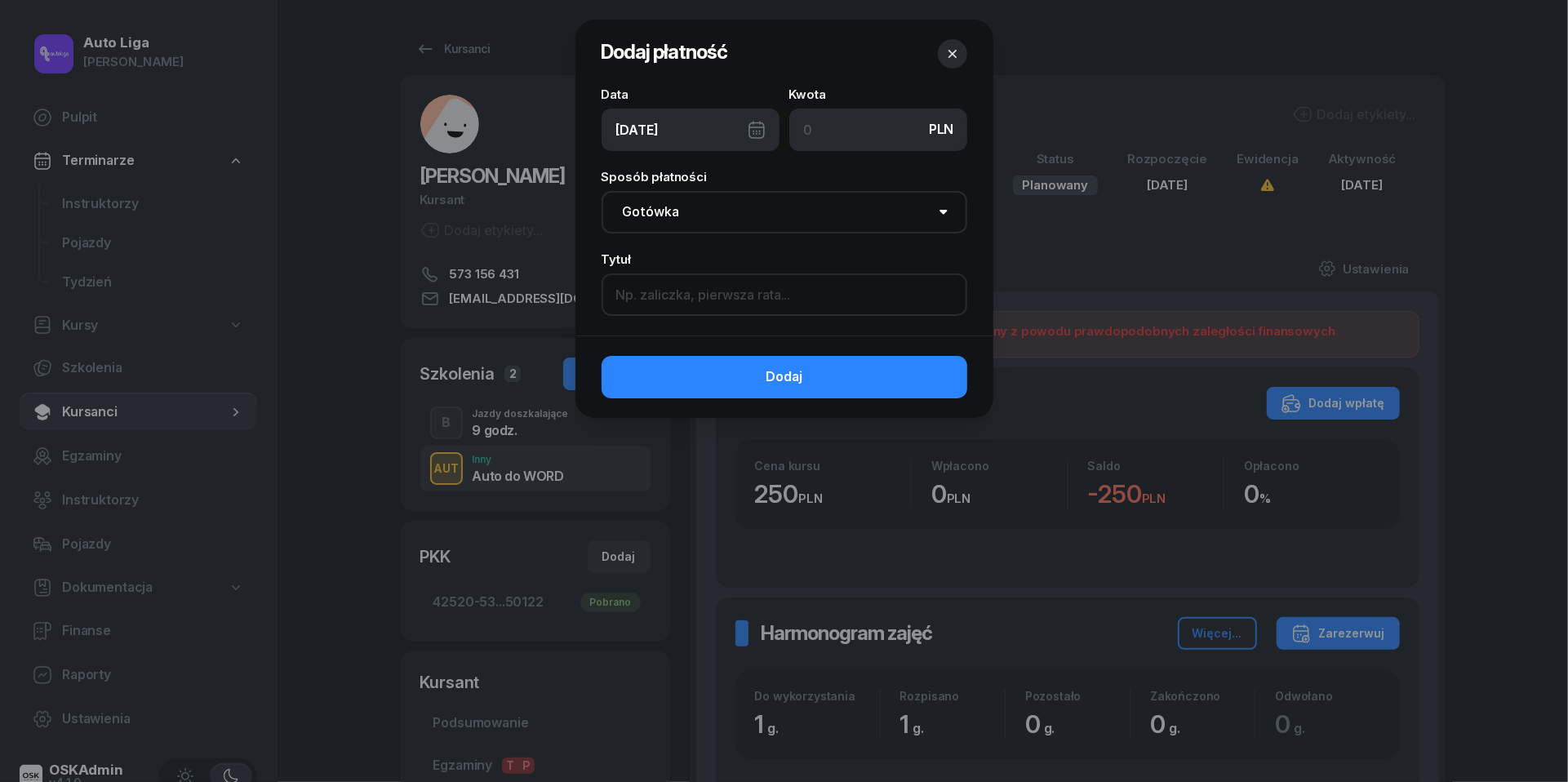
click at [713, 296] on input at bounding box center [784, 294] width 365 height 42
paste input "w jednym przelewie (1580) razem z autem na [GEOGRAPHIC_DATA]."
drag, startPoint x: 939, startPoint y: 290, endPoint x: 844, endPoint y: 290, distance: 95.0
click at [844, 290] on input "w jednym przelewie (1580) razem z autem na [GEOGRAPHIC_DATA]." at bounding box center [784, 294] width 365 height 42
type input "w jednym przelewie (1580) razem z 9,5H jazd"
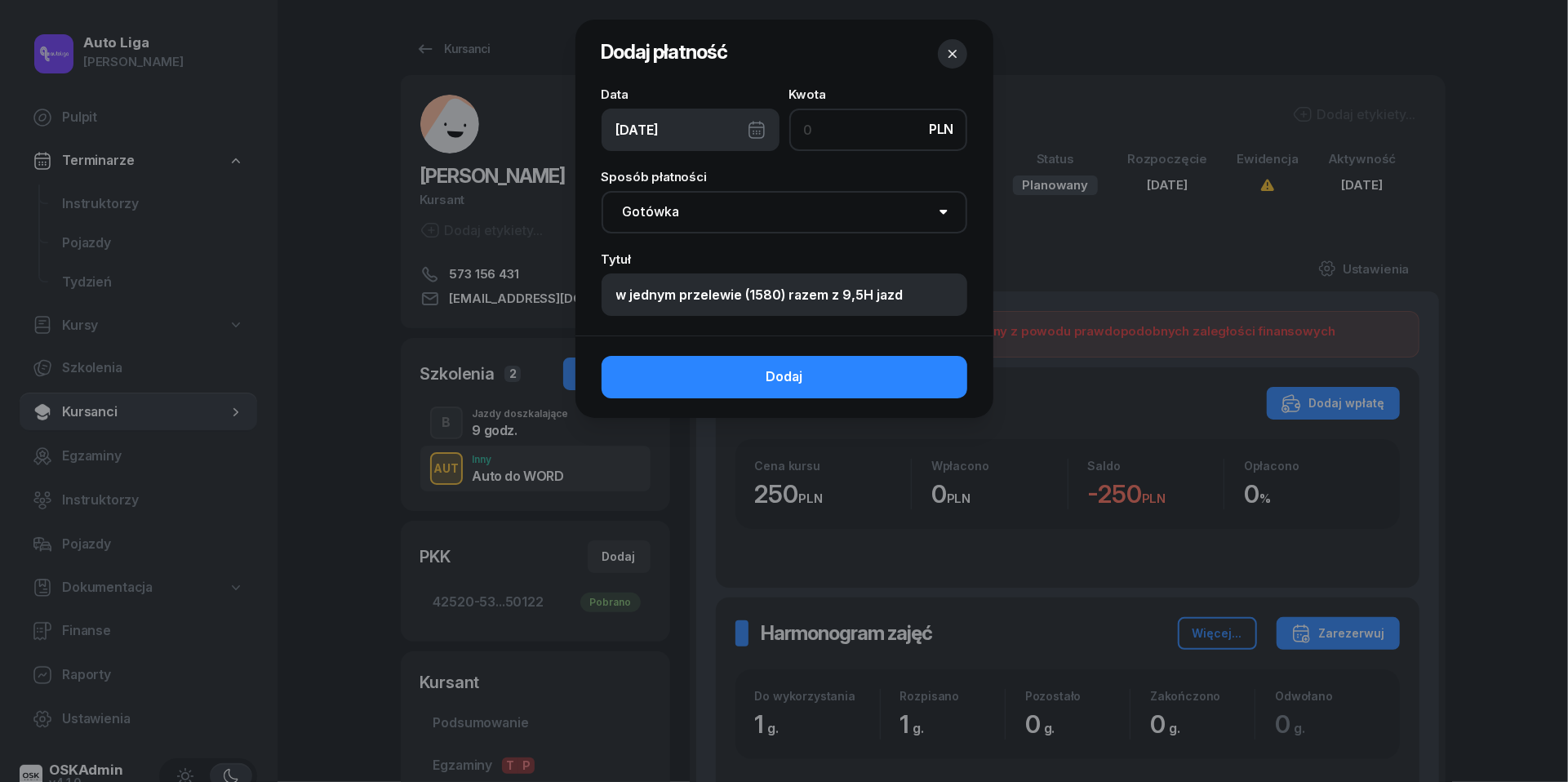
click at [844, 129] on input at bounding box center [878, 129] width 178 height 42
type input "250"
select select "transfer"
click at [744, 128] on div "[DATE]" at bounding box center [690, 129] width 178 height 42
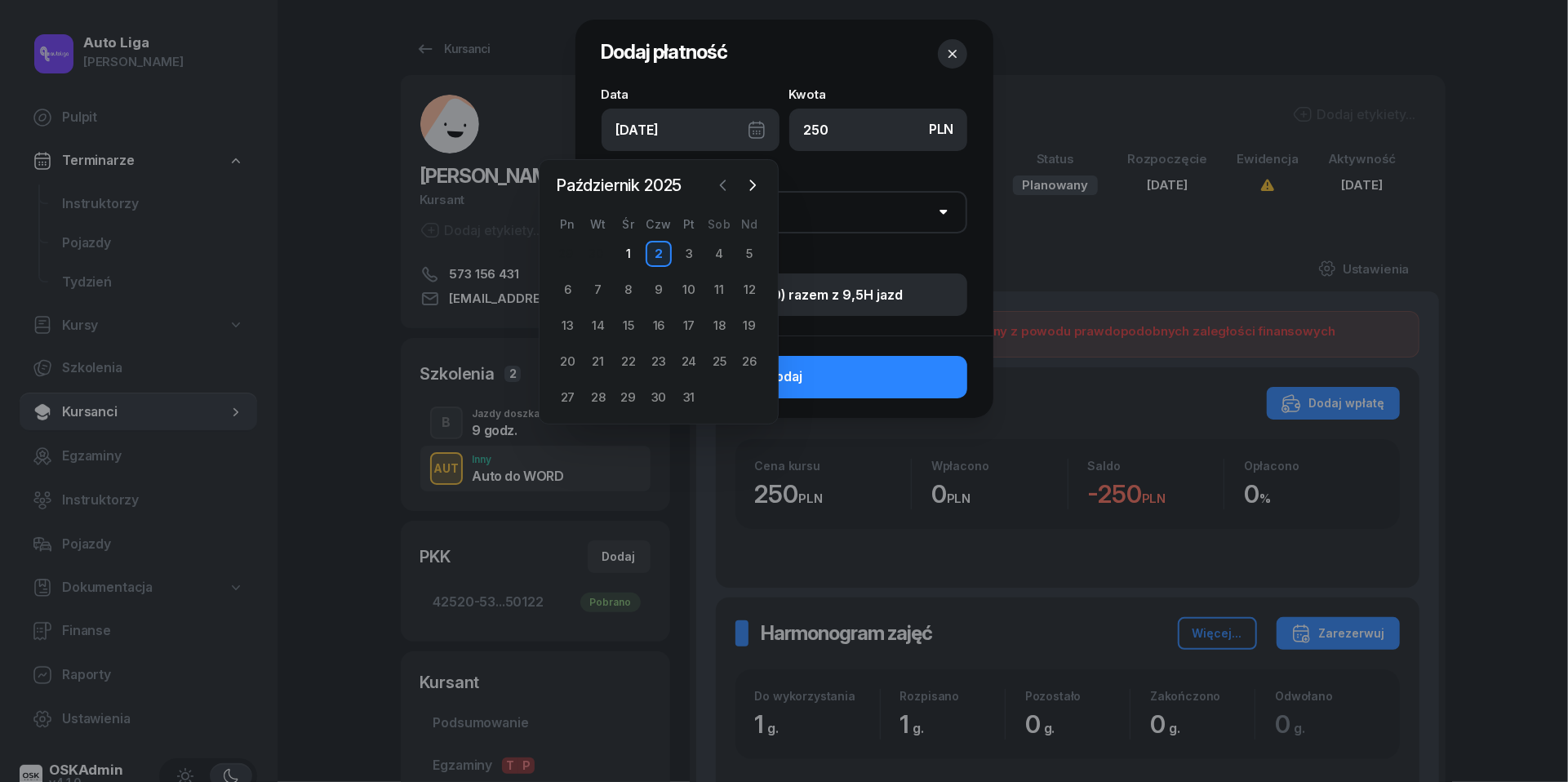
click at [720, 193] on icon "button" at bounding box center [723, 185] width 16 height 16
click at [657, 365] on div "25" at bounding box center [658, 362] width 26 height 26
type input "[DATE]"
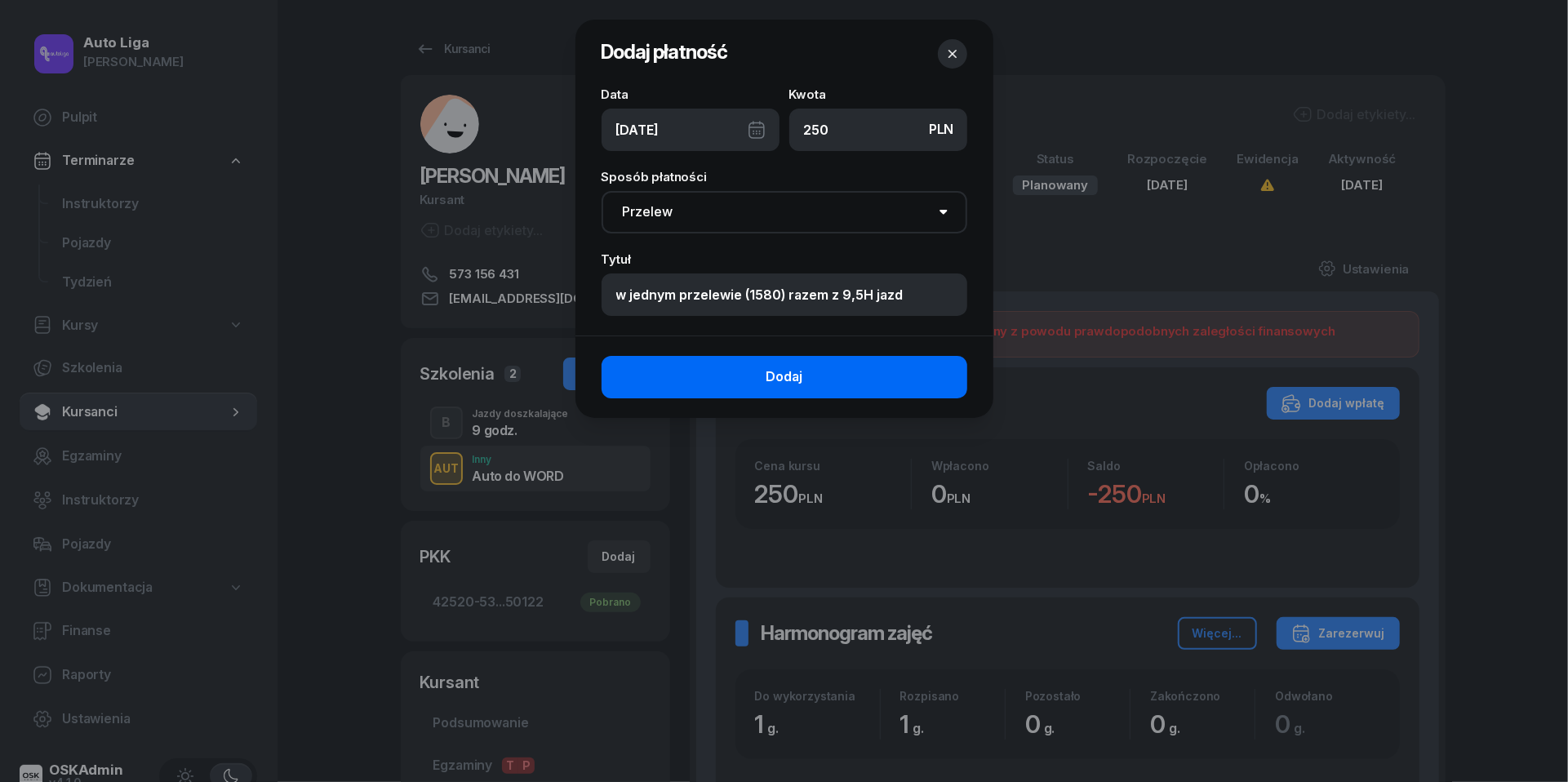
click at [771, 377] on span "Dodaj" at bounding box center [784, 376] width 37 height 21
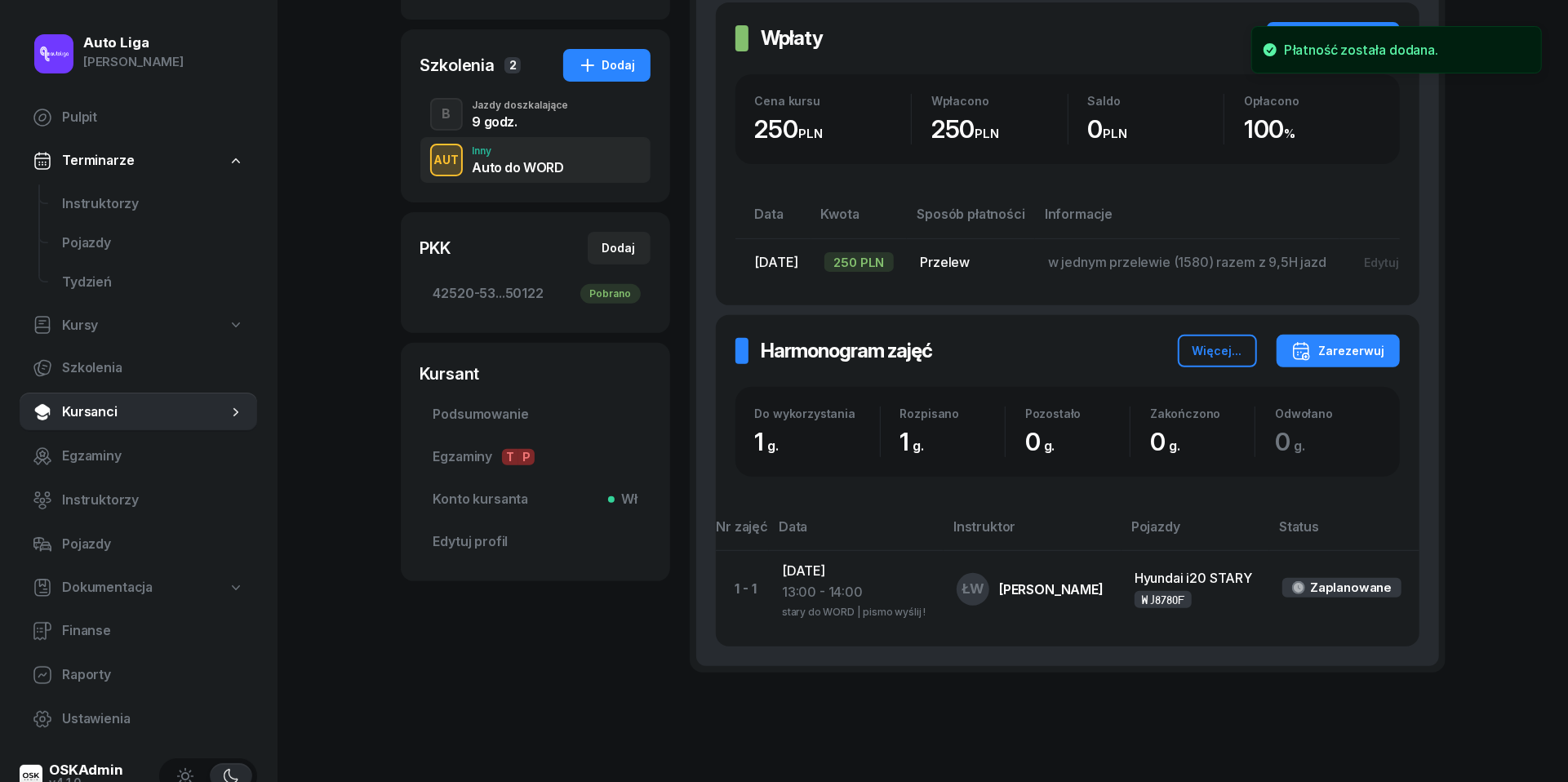
scroll to position [315, 0]
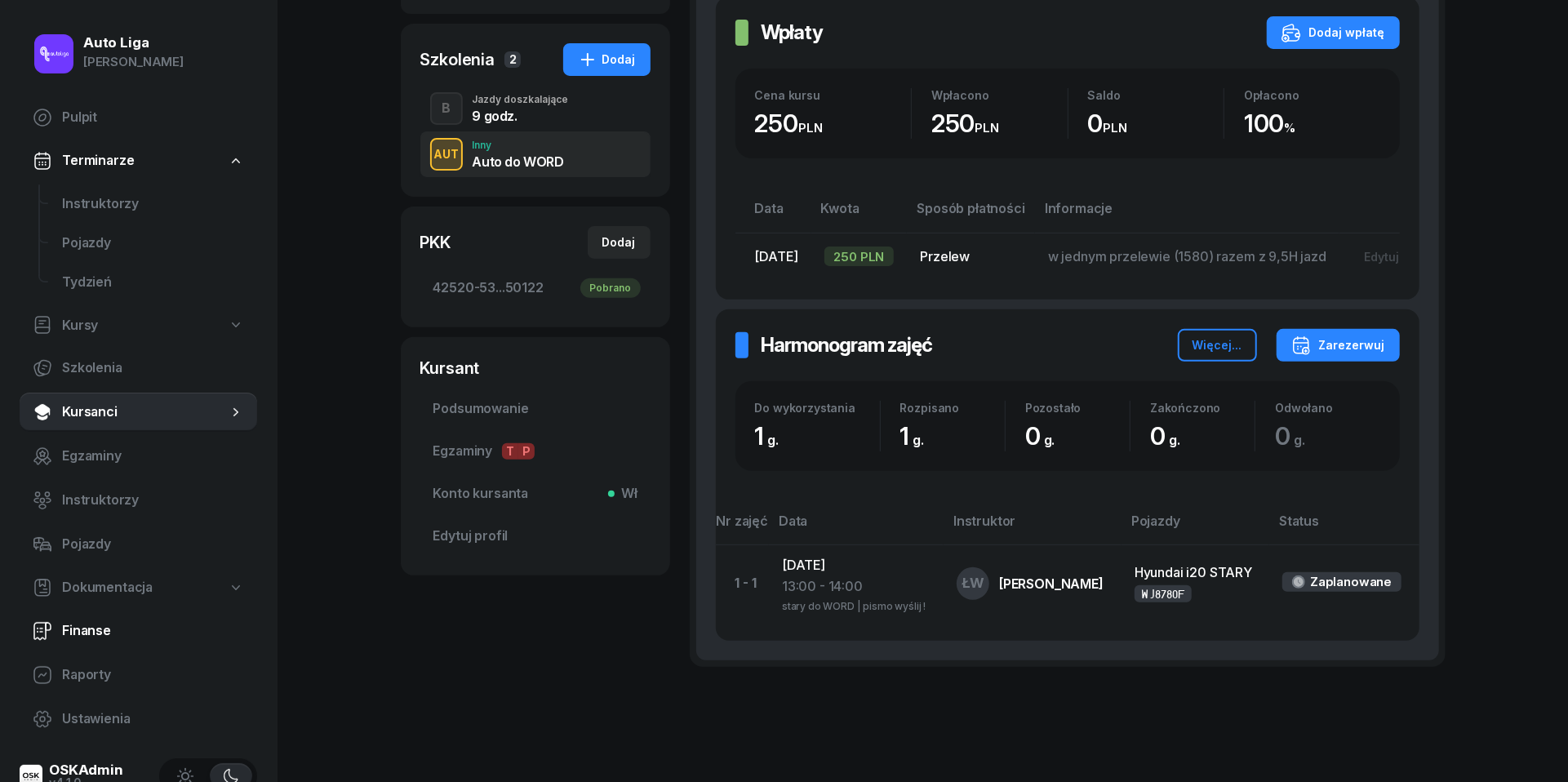
click at [75, 635] on span "Finanse" at bounding box center [153, 630] width 182 height 21
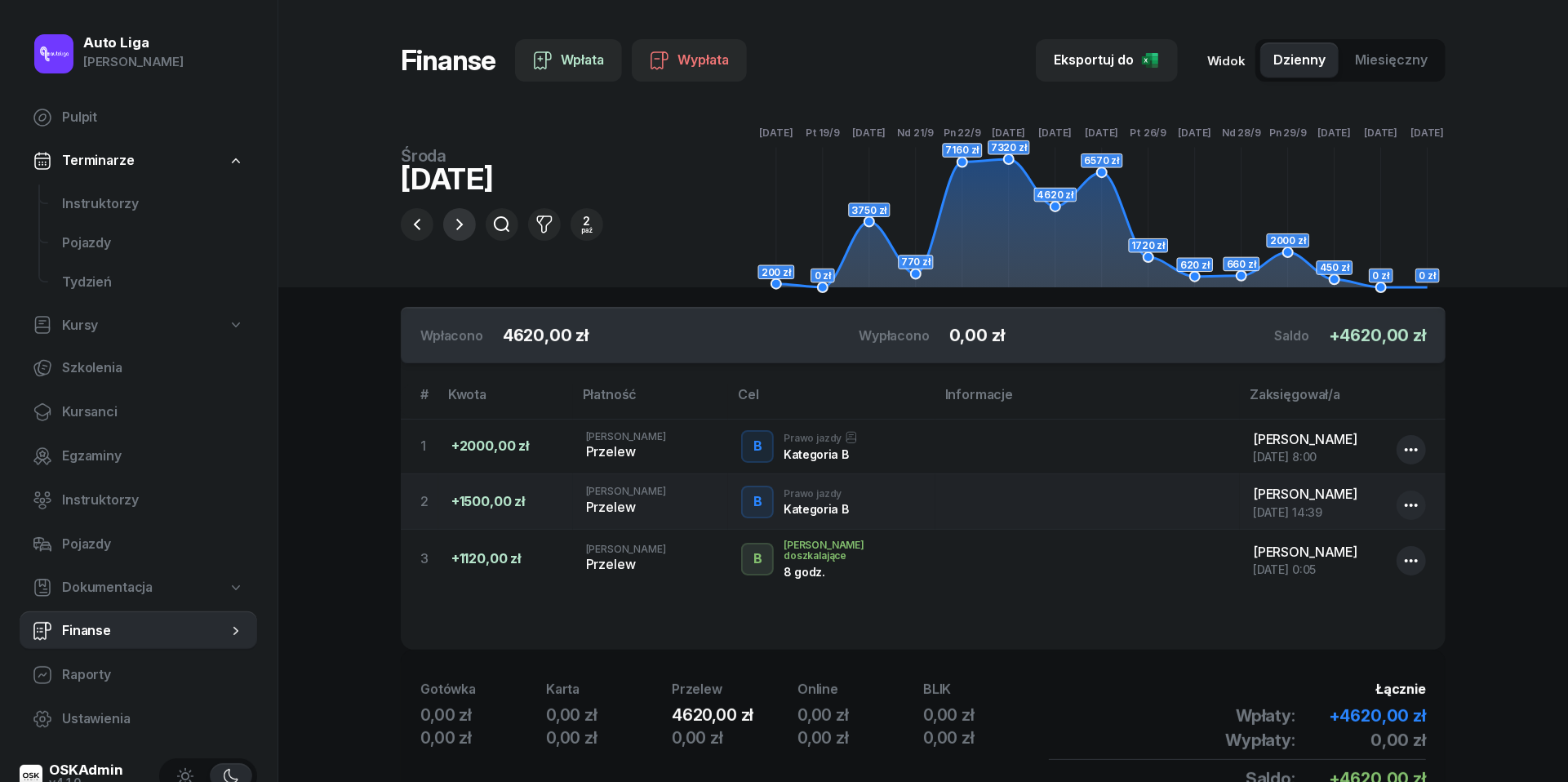
click at [462, 233] on icon "button" at bounding box center [459, 224] width 20 height 20
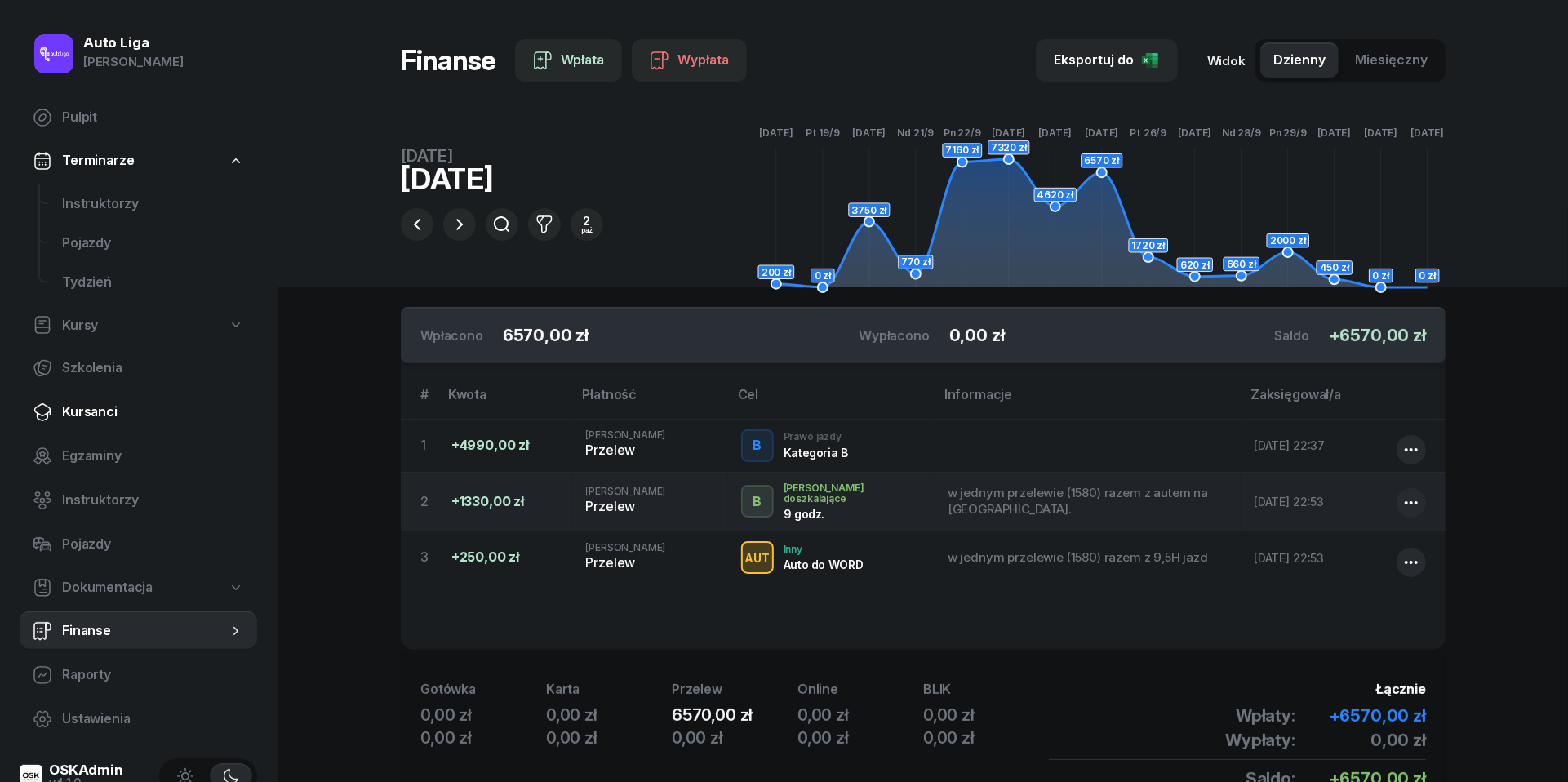
click at [73, 407] on span "Kursanci" at bounding box center [153, 411] width 182 height 21
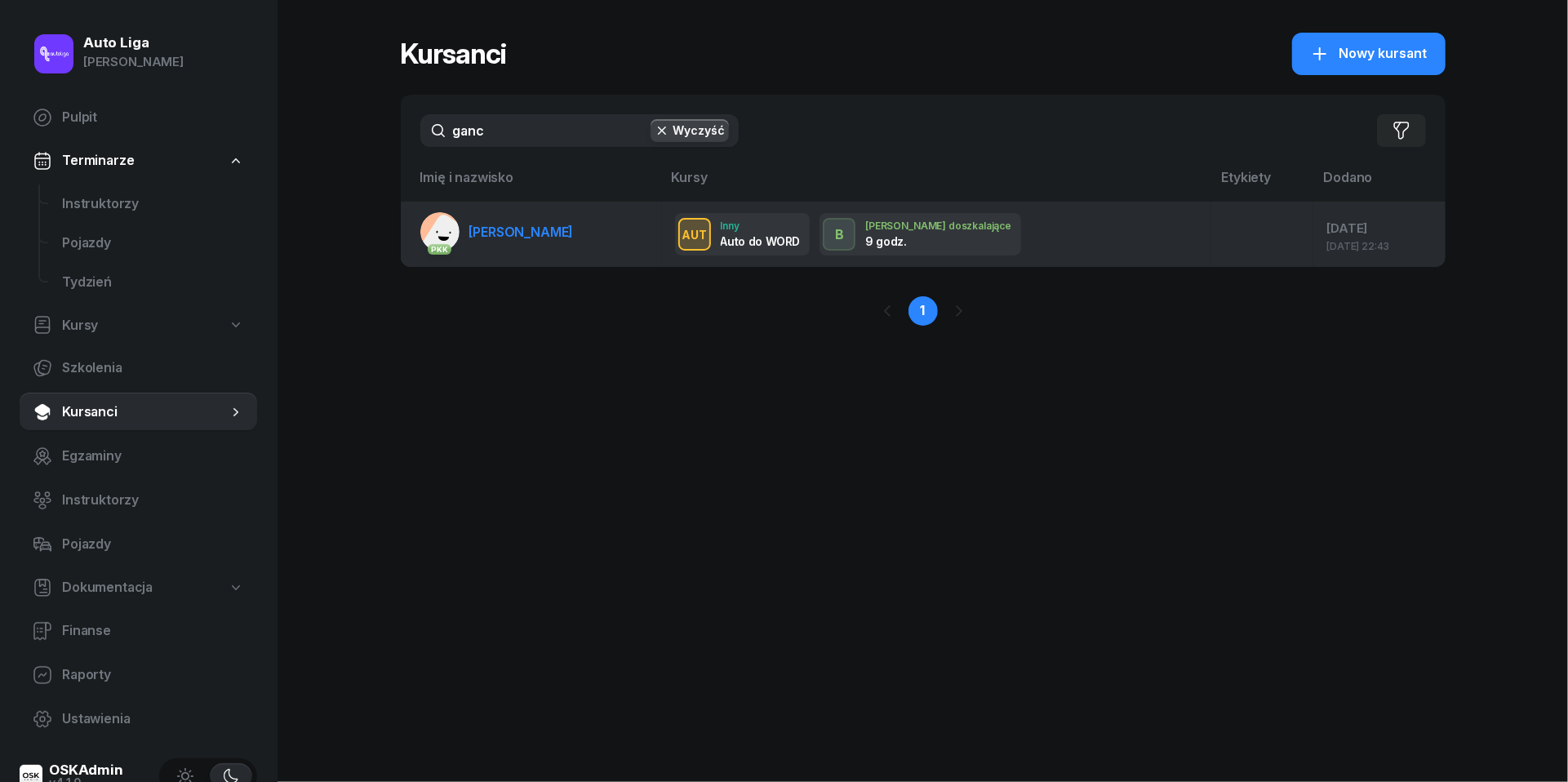
click at [520, 231] on span "[PERSON_NAME]" at bounding box center [522, 231] width 105 height 16
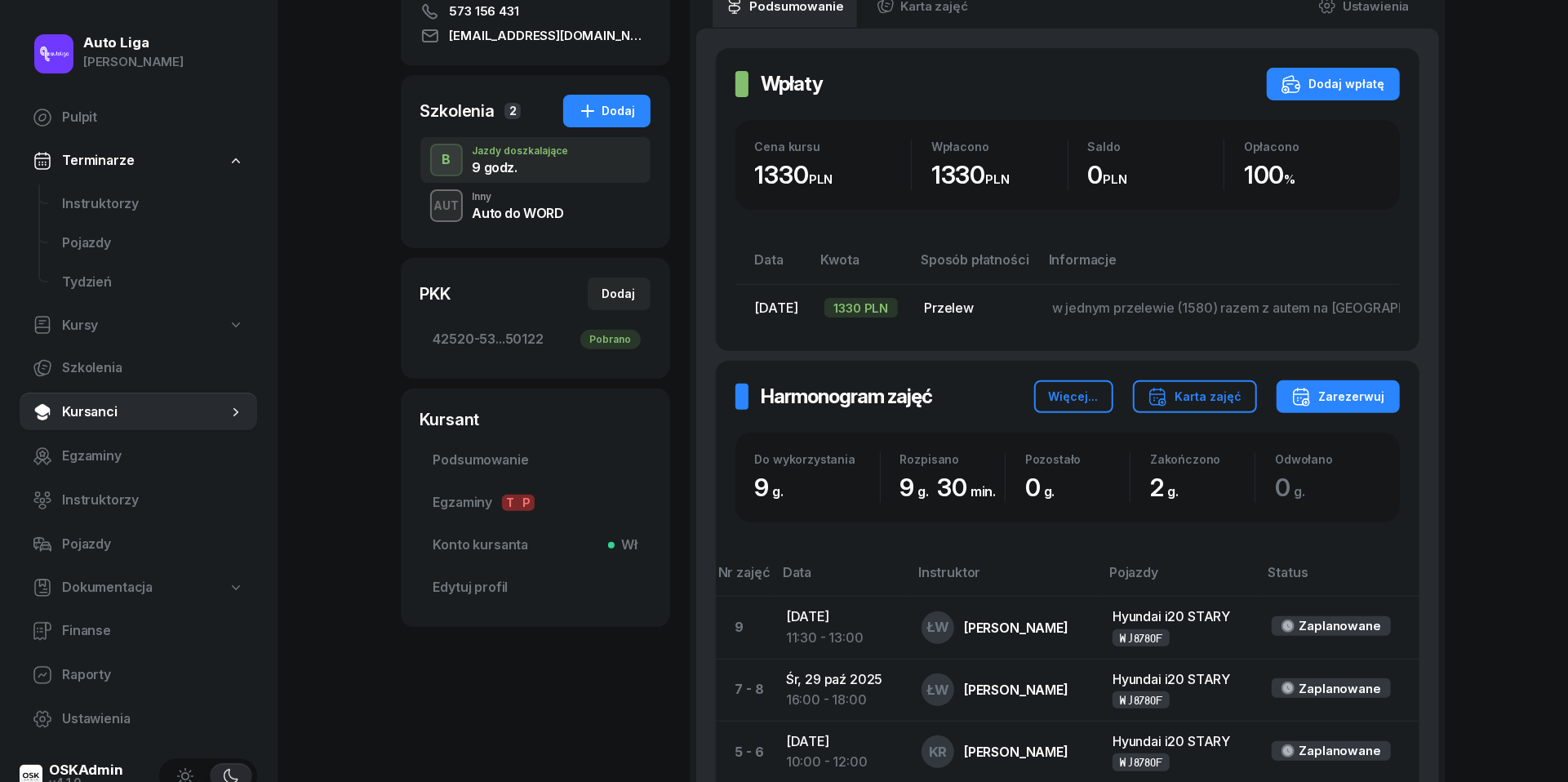
scroll to position [181, 0]
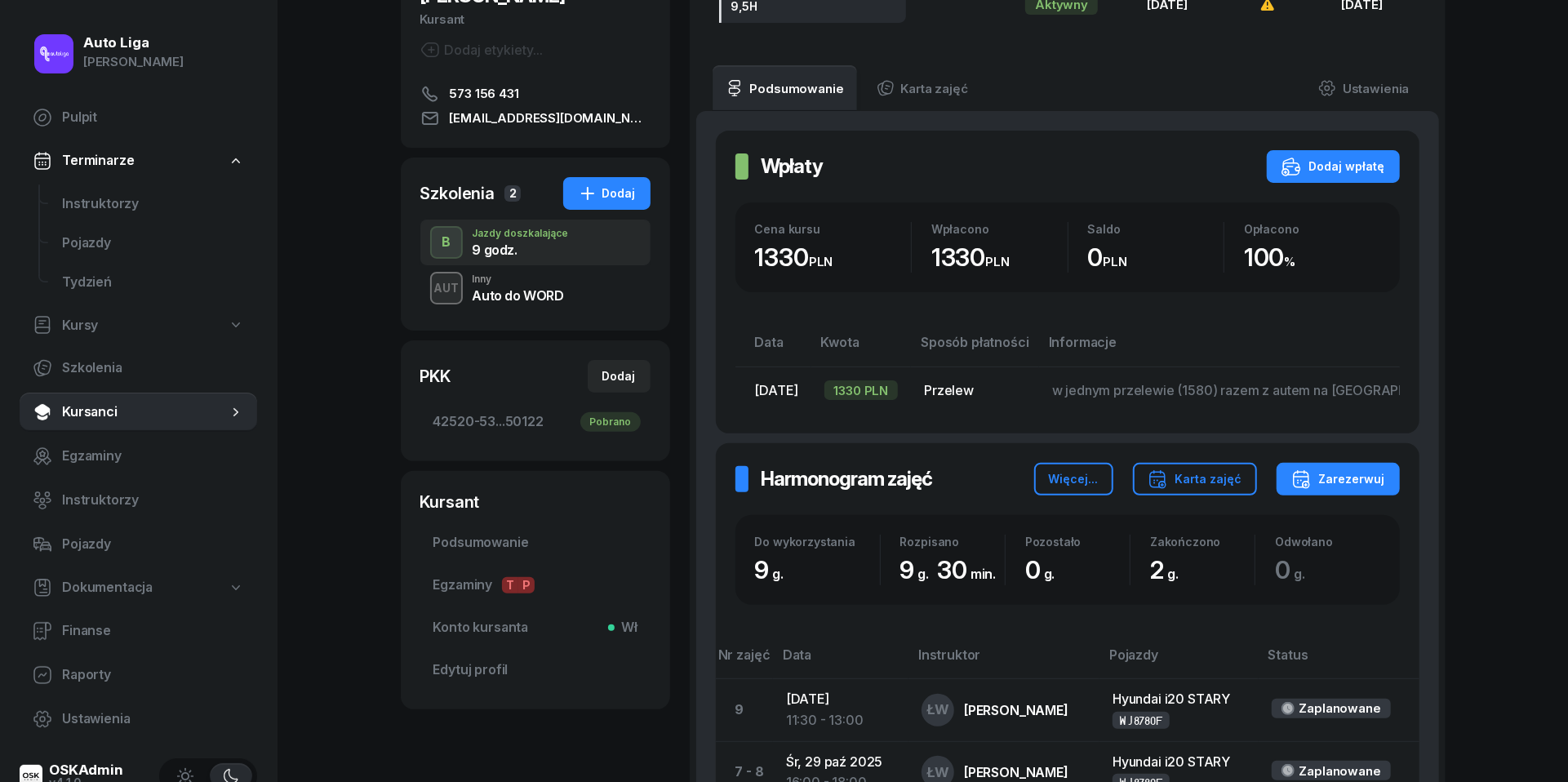
click at [484, 274] on div "Inny" at bounding box center [518, 278] width 91 height 10
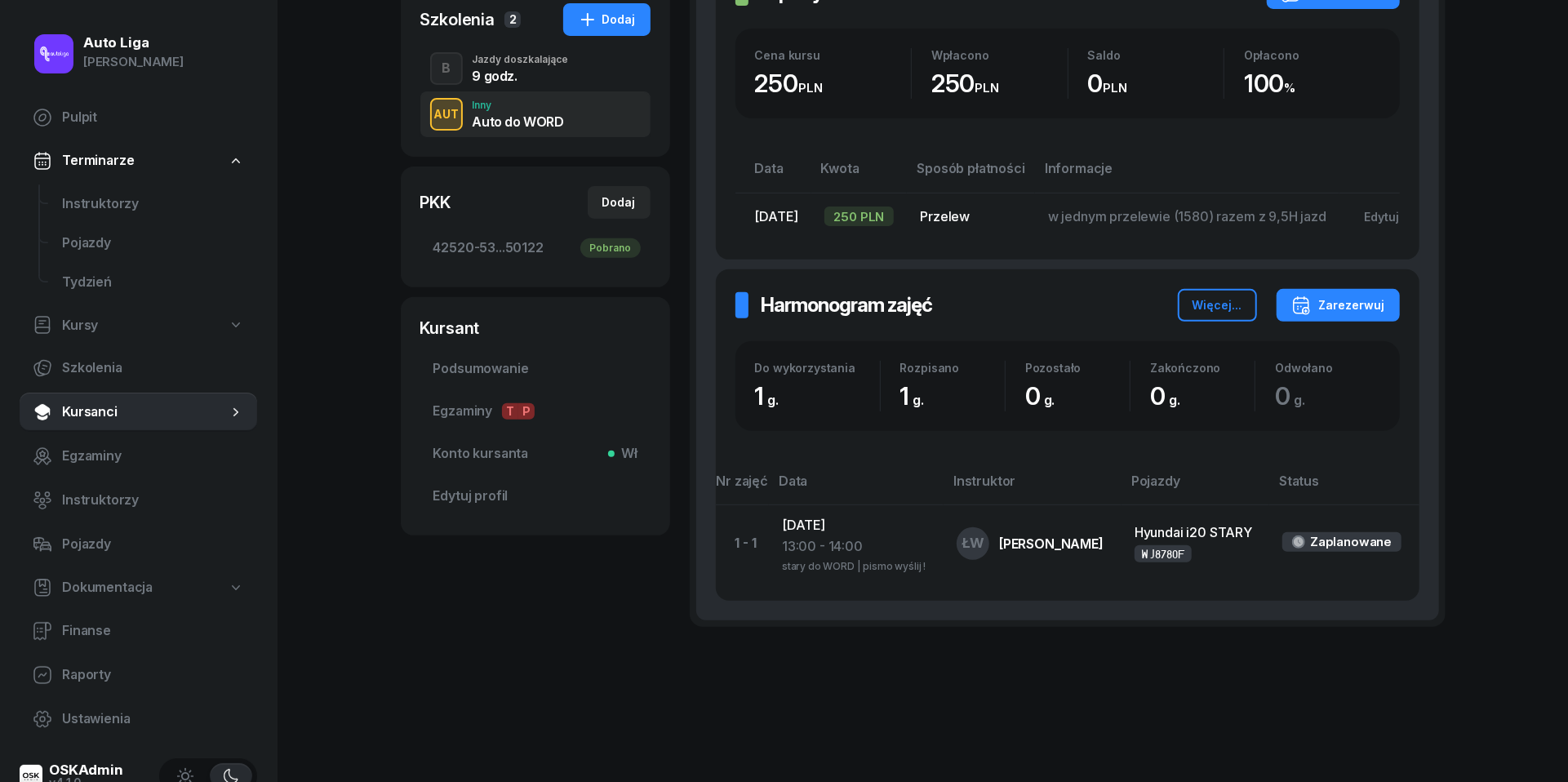
scroll to position [353, 0]
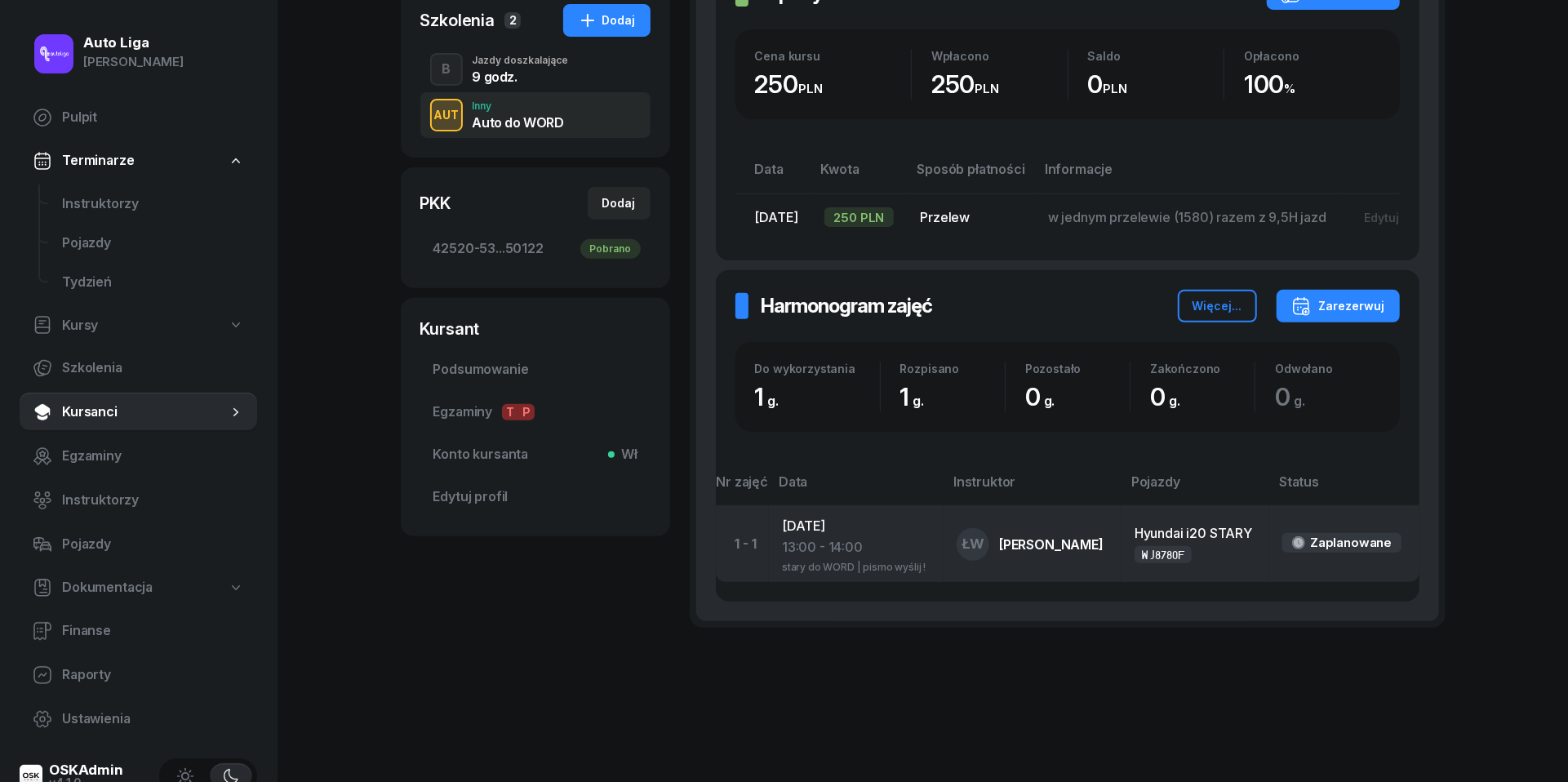
click at [817, 538] on div "13:00 - 14:00" at bounding box center [856, 547] width 148 height 21
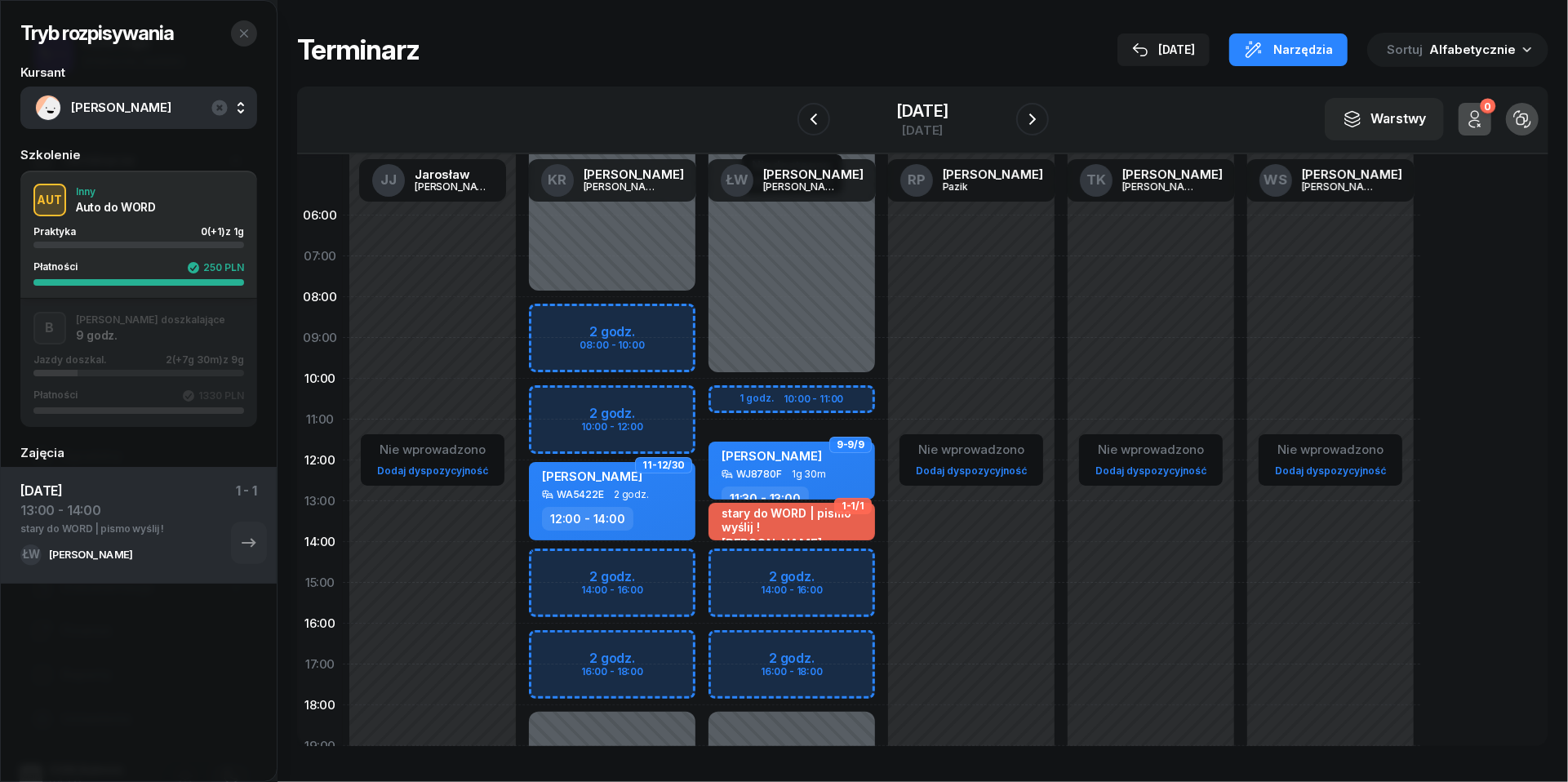
click at [248, 30] on icon "button" at bounding box center [244, 33] width 13 height 13
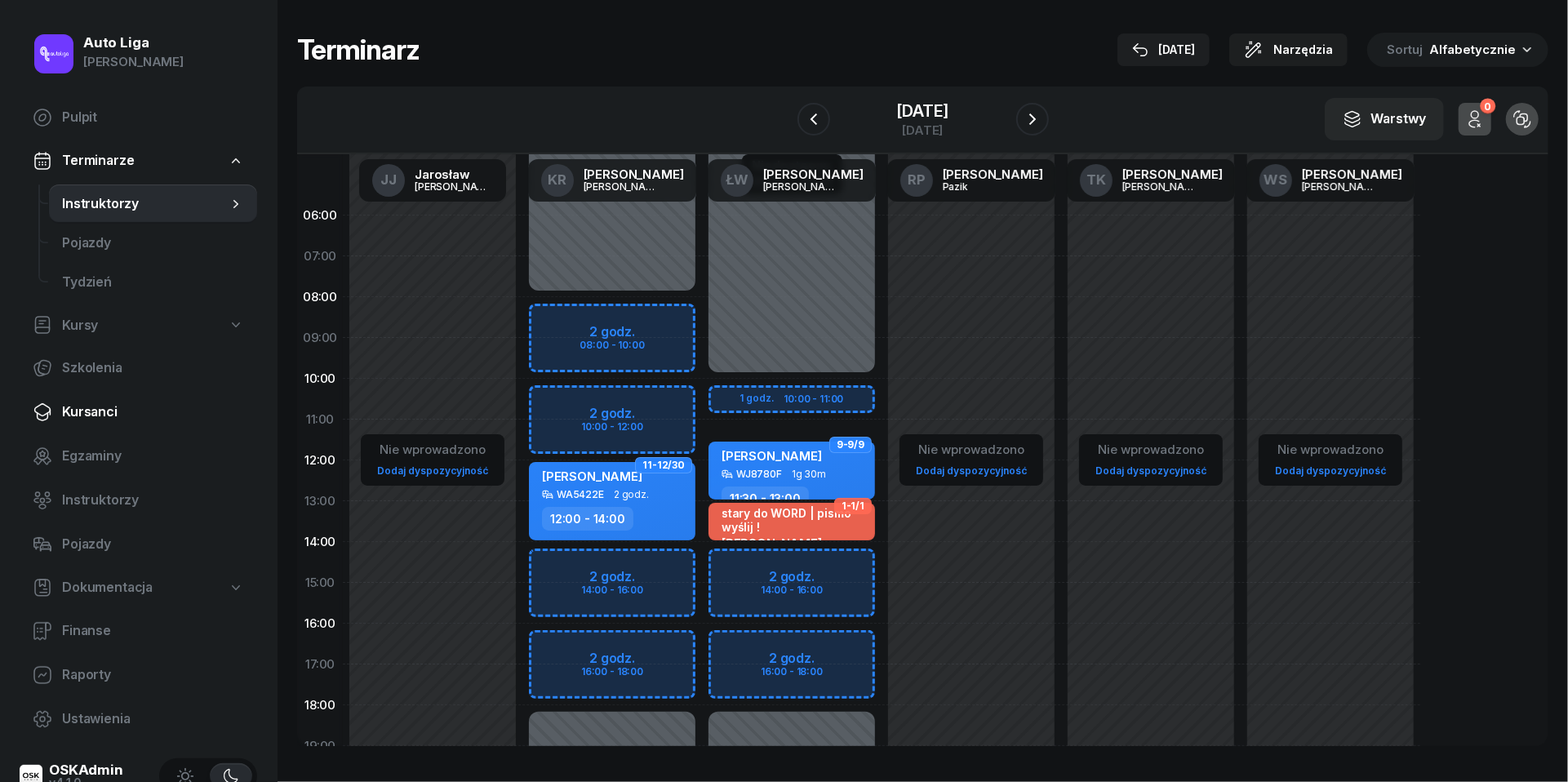
click at [98, 416] on span "Kursanci" at bounding box center [153, 411] width 182 height 21
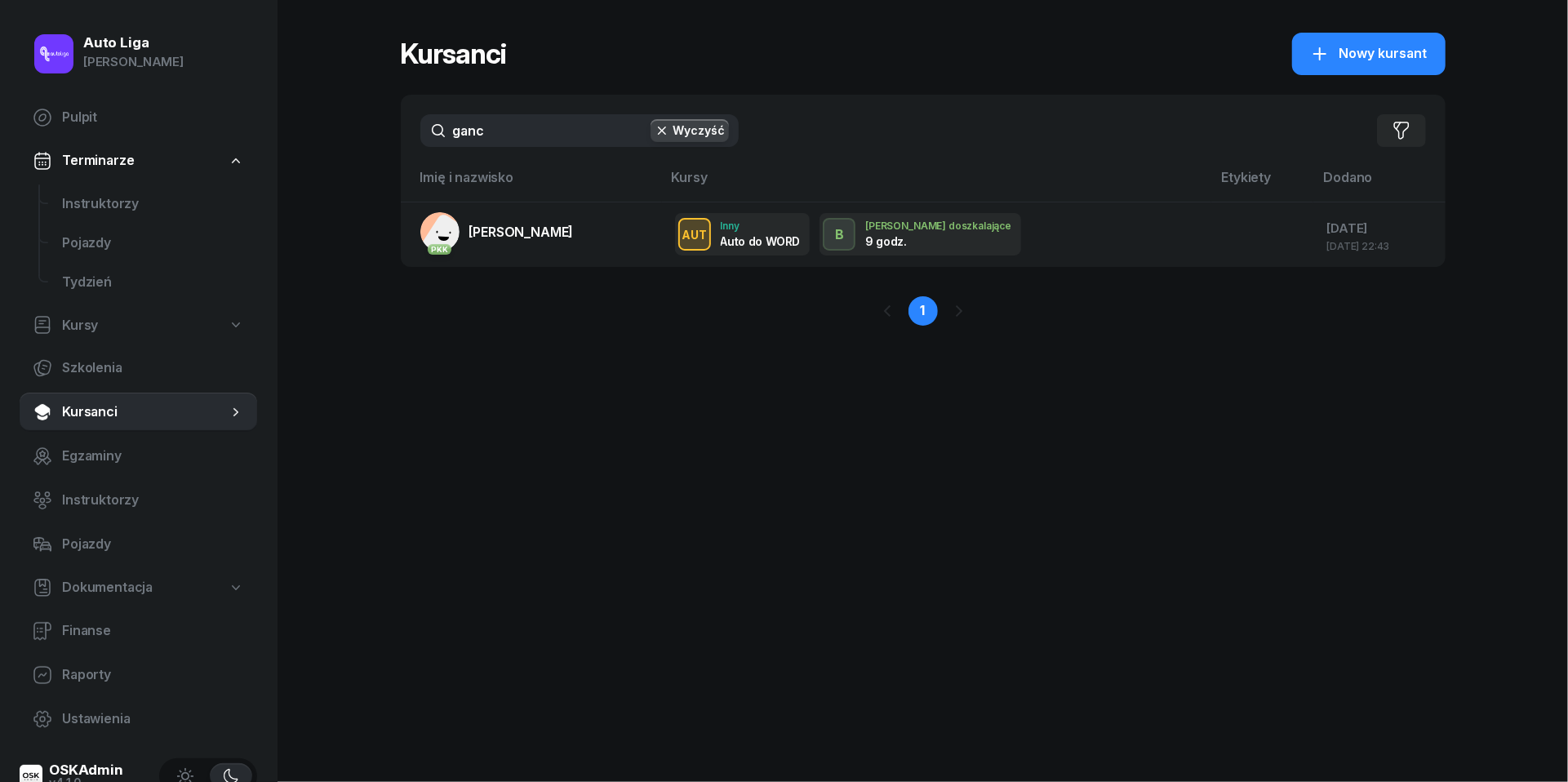
click at [543, 141] on input "ganc" at bounding box center [580, 130] width 318 height 33
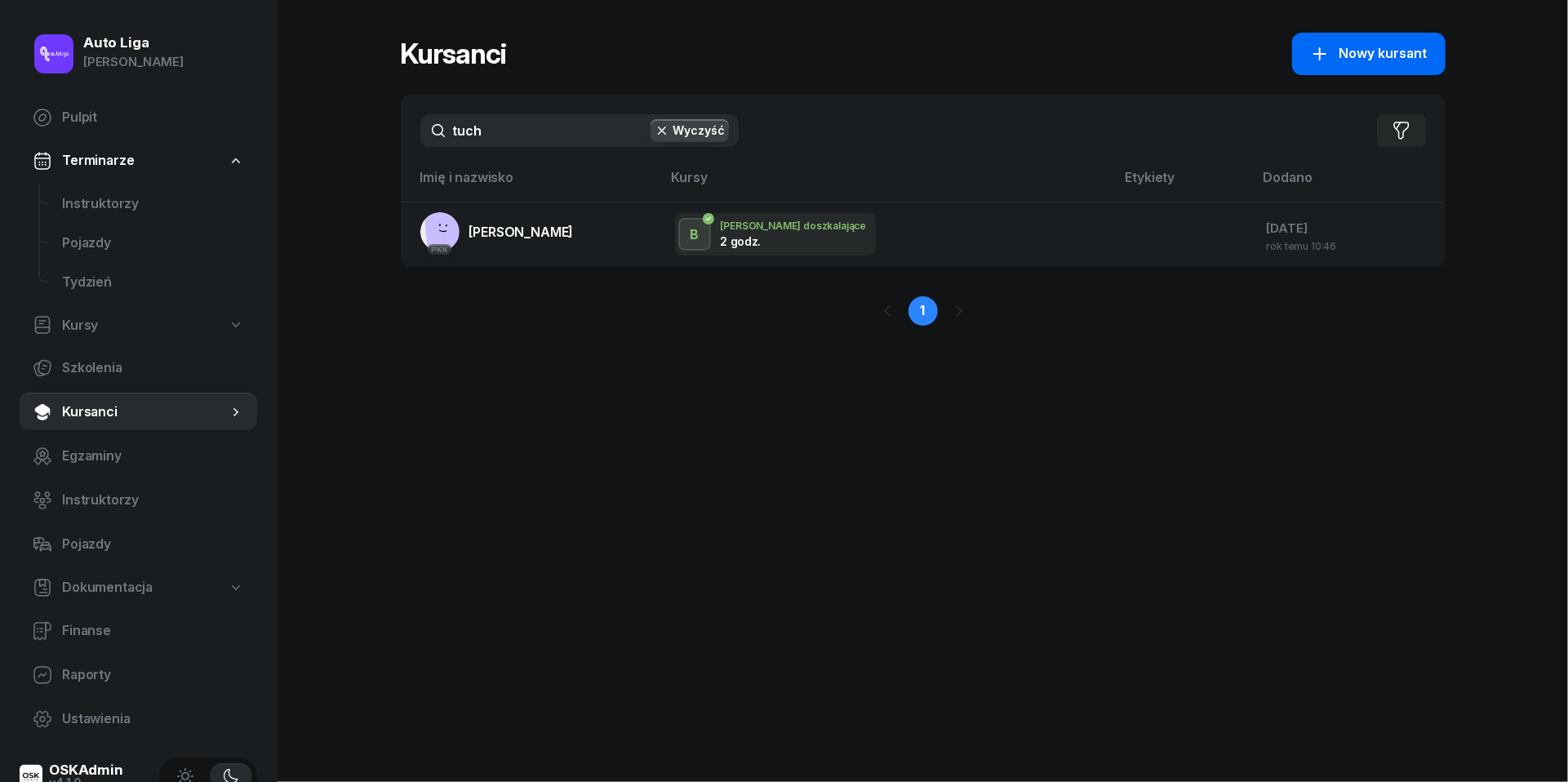
type input "tuch"
click at [1358, 63] on button "Nowy kursant" at bounding box center [1369, 53] width 154 height 42
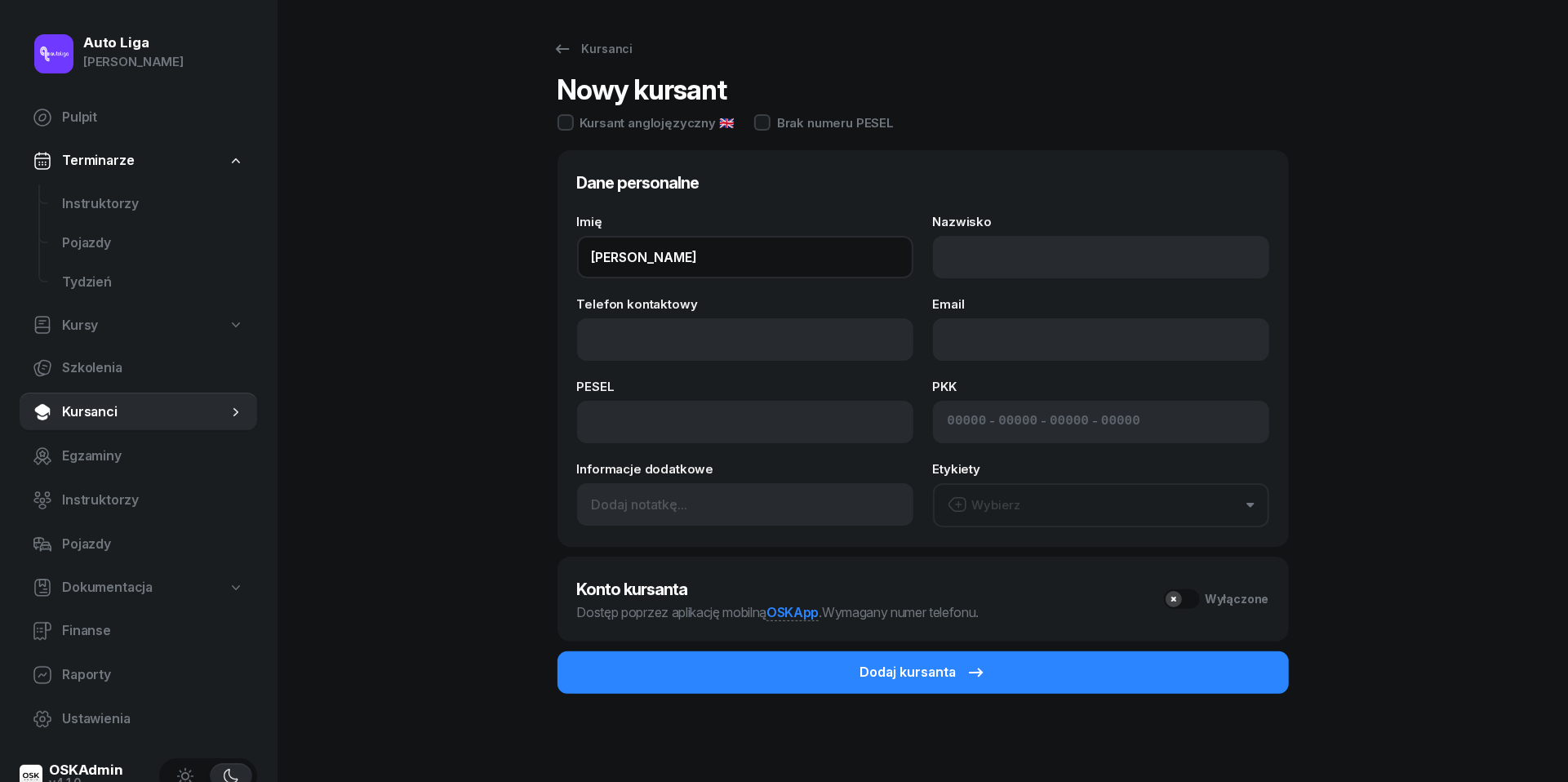
type input "[PERSON_NAME]"
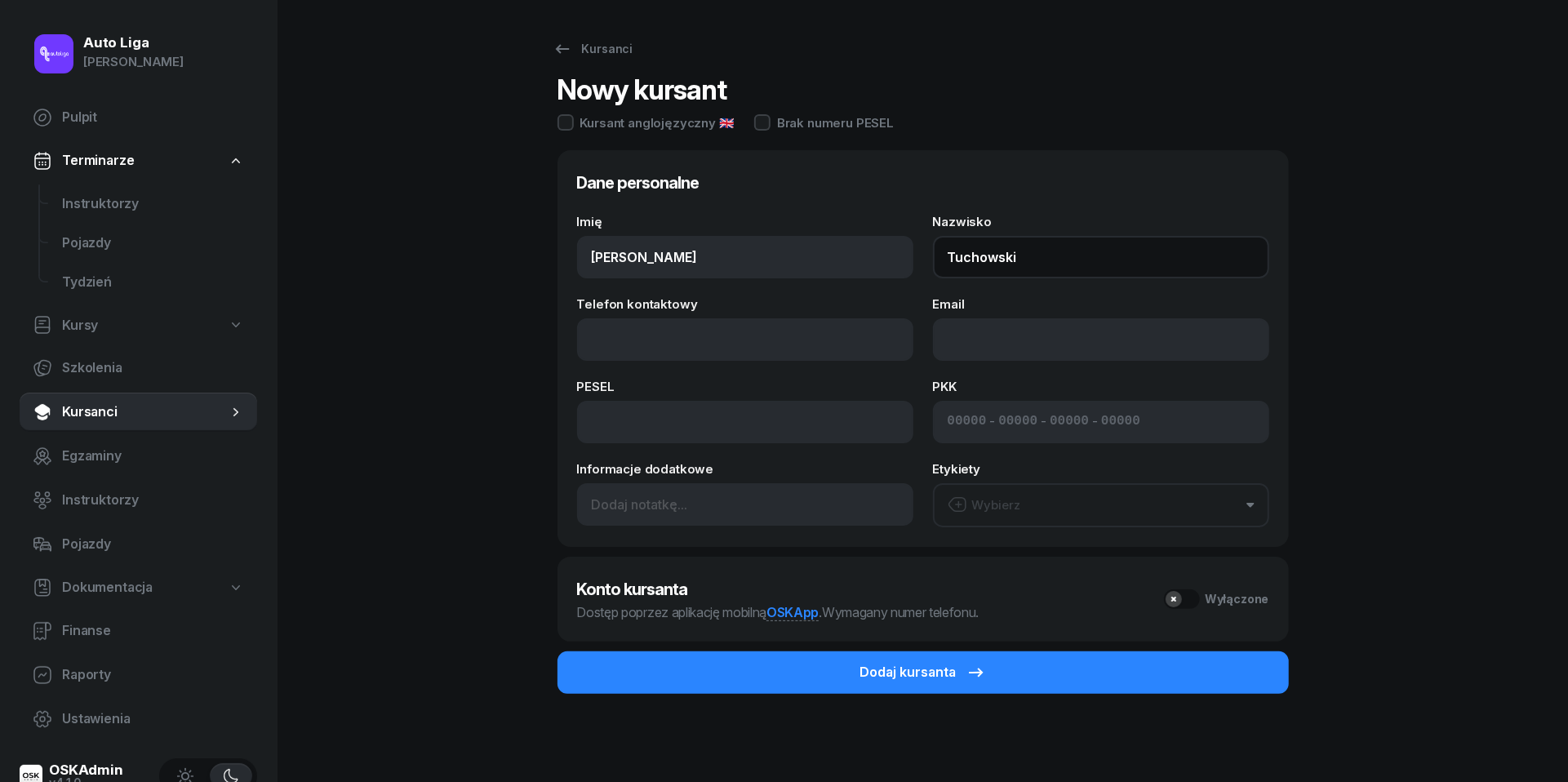
type input "Tuchowski"
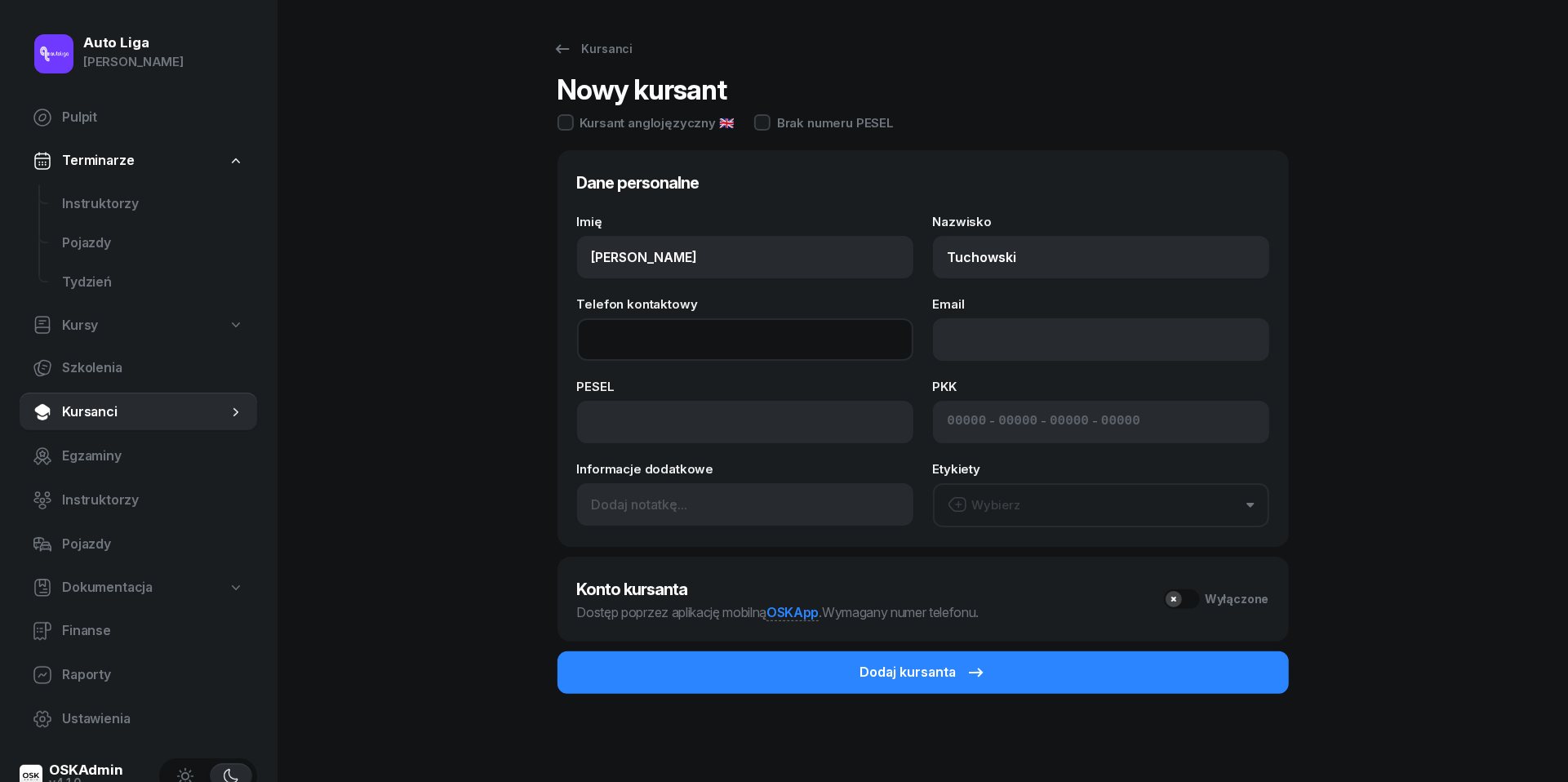
paste input "tel:[PHONE_NUMBER]"
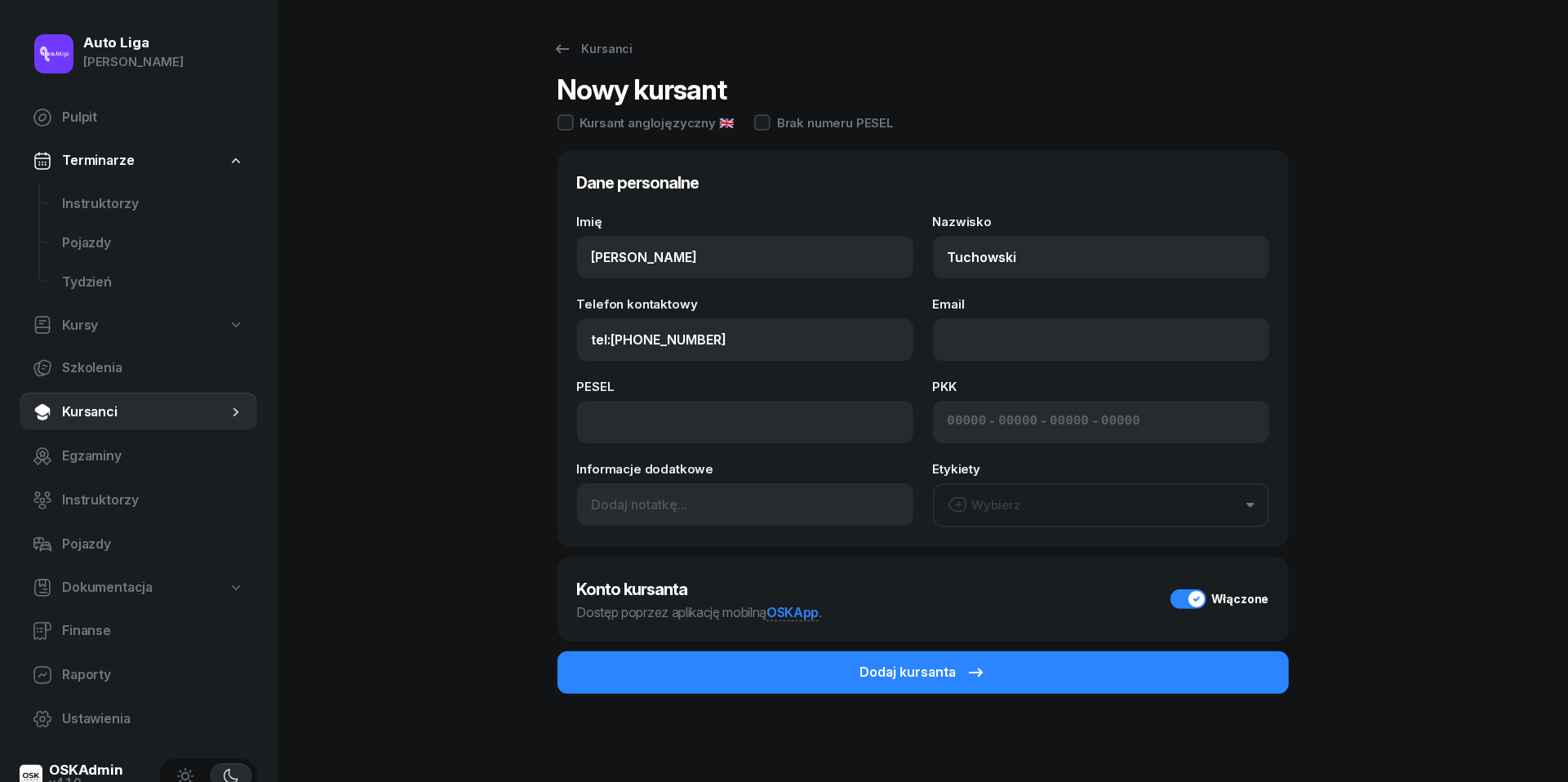
type input "604 088 940"
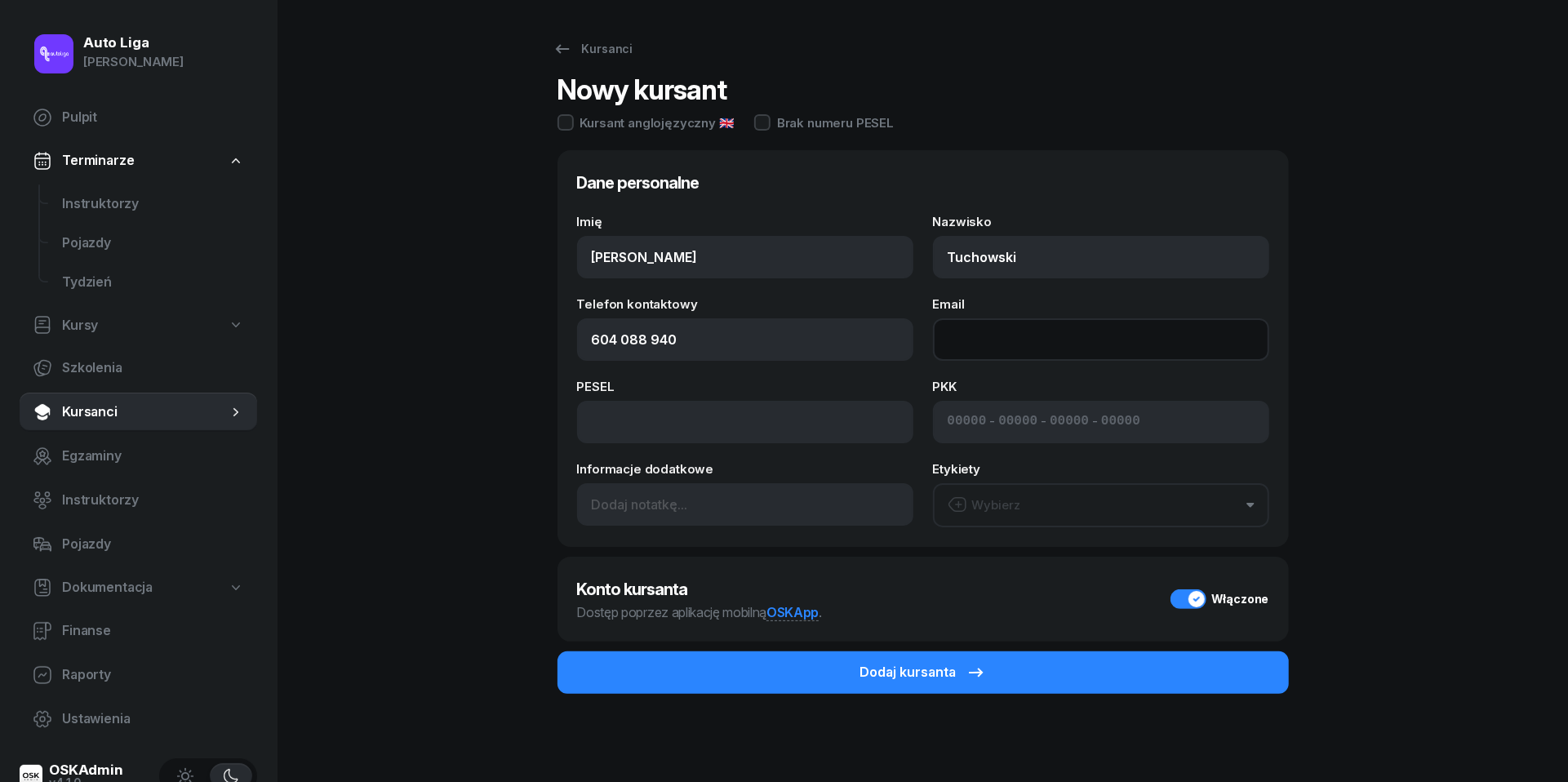
paste input "mailto:[PERSON_NAME][EMAIL_ADDRESS][DOMAIN_NAME]"
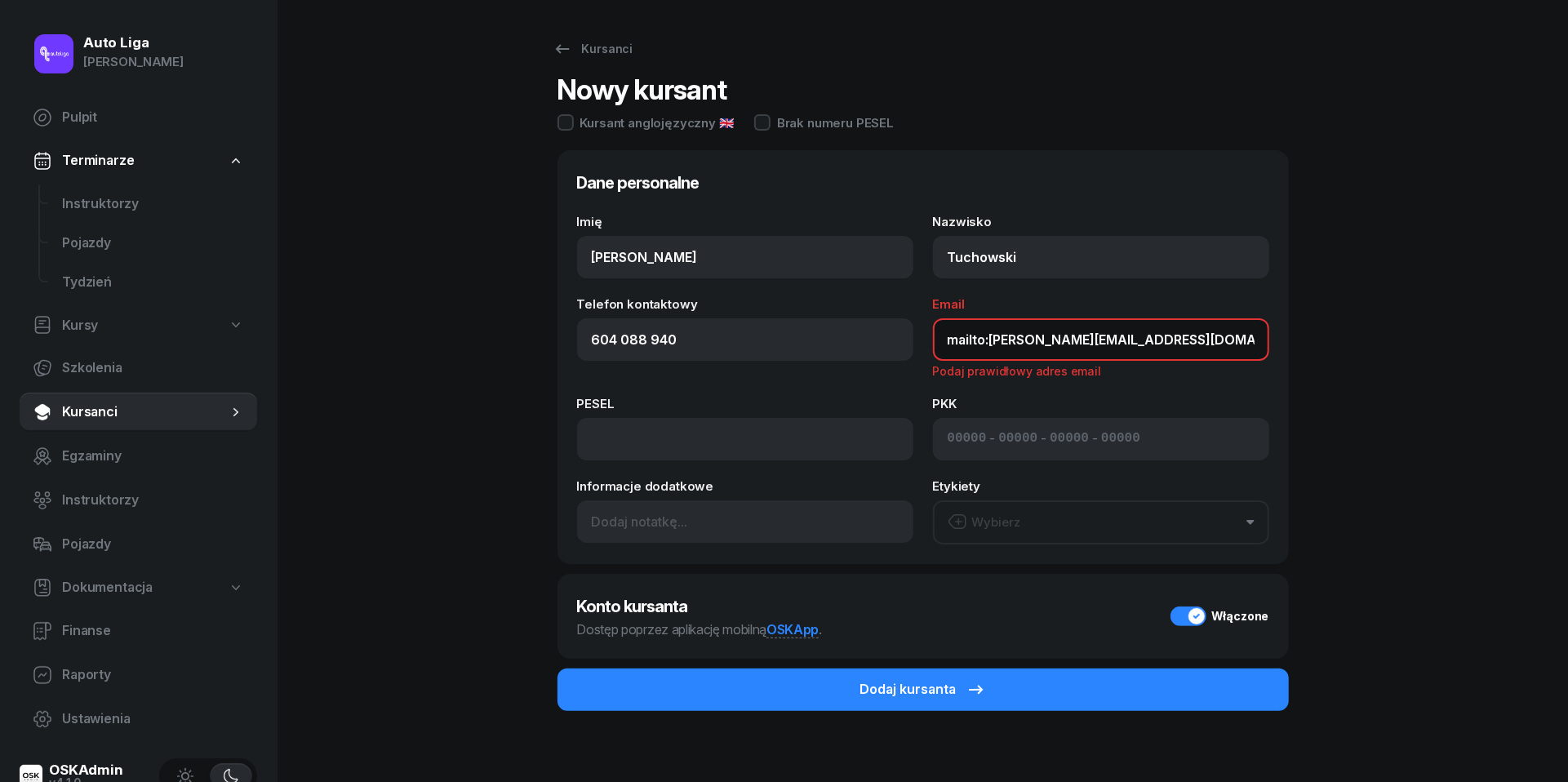
click at [994, 336] on input "mailto:[PERSON_NAME][EMAIL_ADDRESS][DOMAIN_NAME]" at bounding box center [1101, 339] width 336 height 42
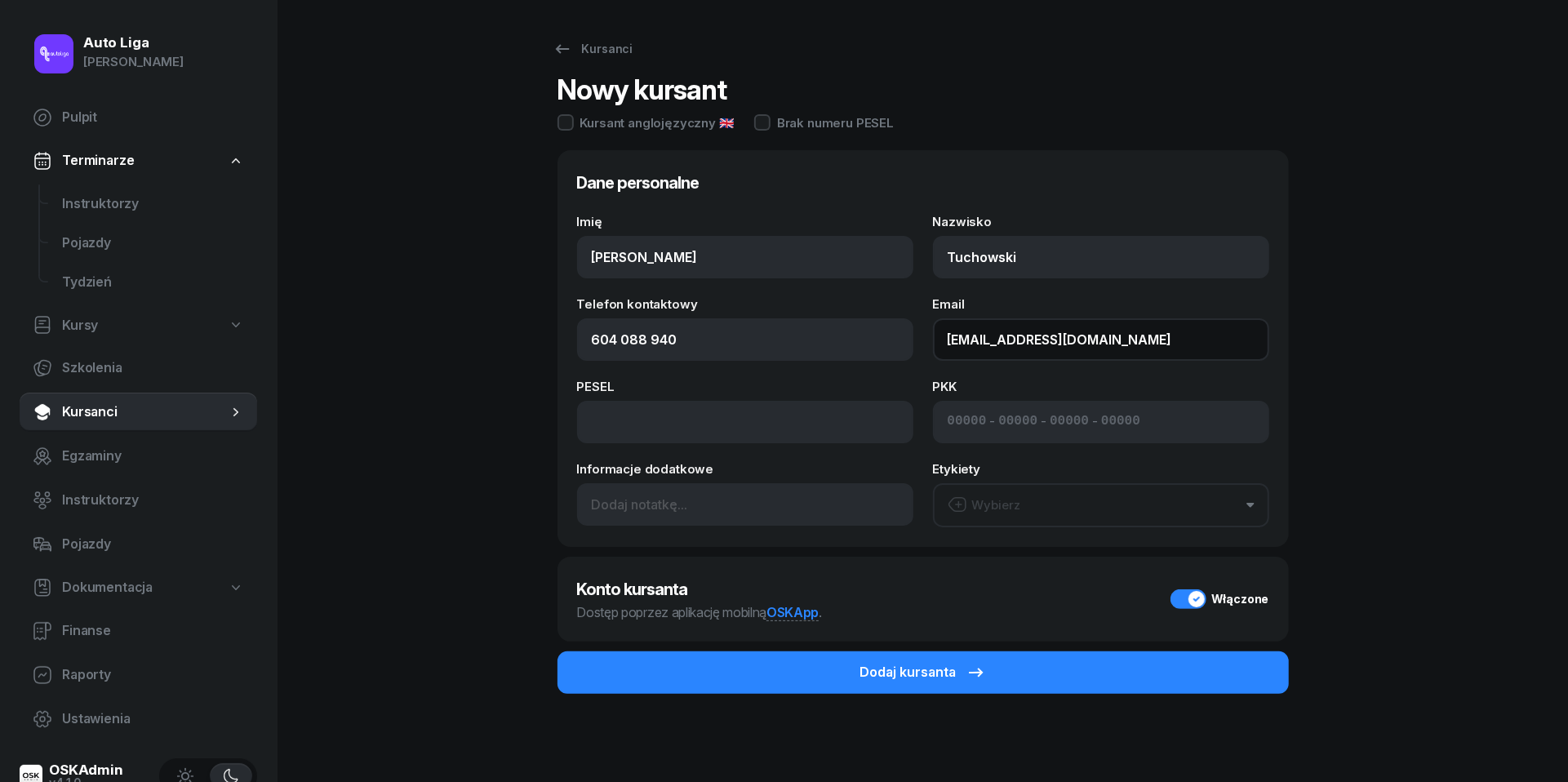
type input "[EMAIL_ADDRESS][DOMAIN_NAME]"
click at [1078, 511] on button "Wybierz" at bounding box center [1101, 504] width 336 height 44
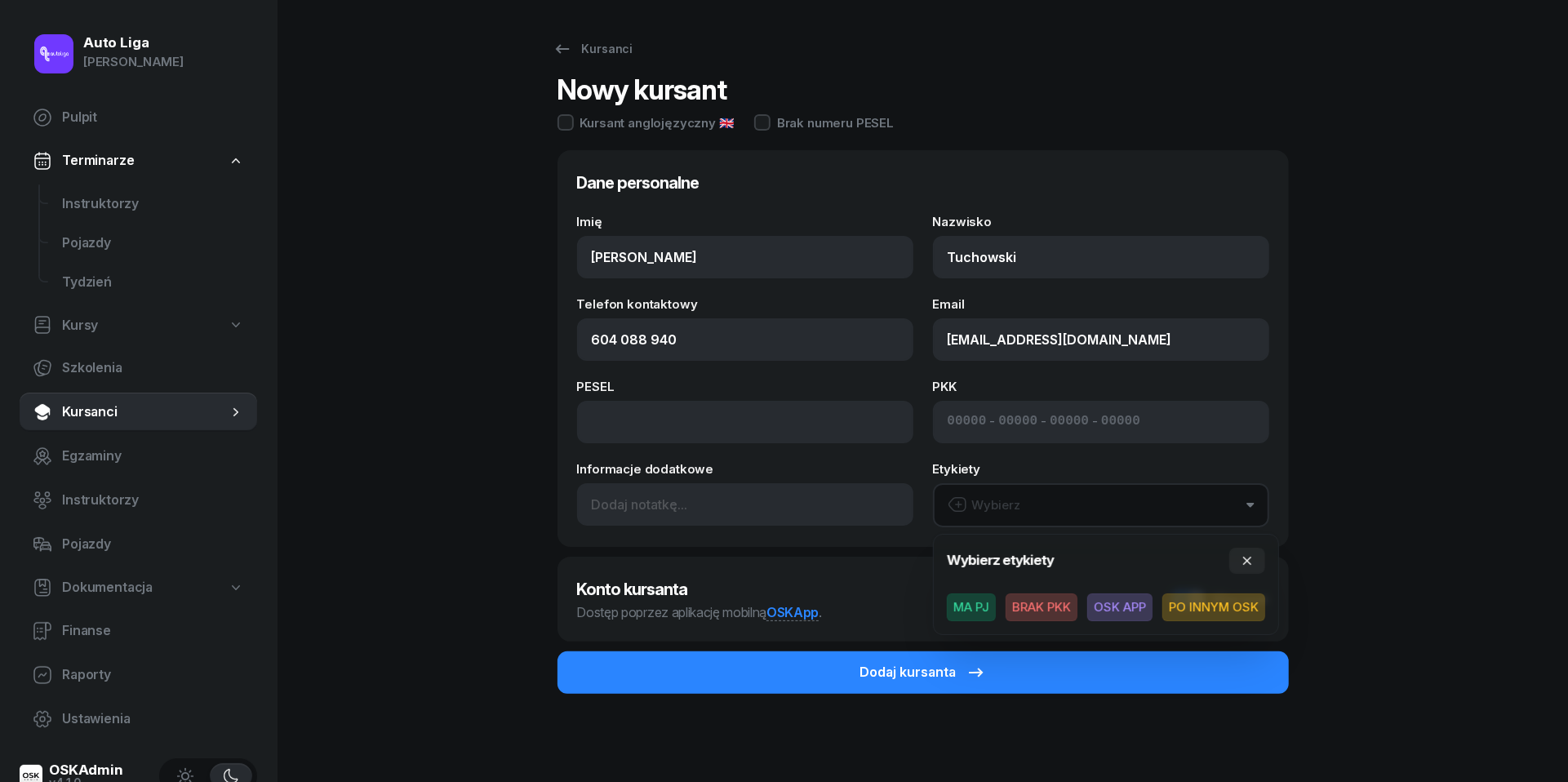
click at [1050, 601] on span "BRAK PKK" at bounding box center [1041, 607] width 71 height 28
click at [462, 562] on div "Kursanci Nowy kursant Kursant anglojęzyczny 🇬🇧 Brak numeru PESEL Dane personaln…" at bounding box center [923, 392] width 1045 height 785
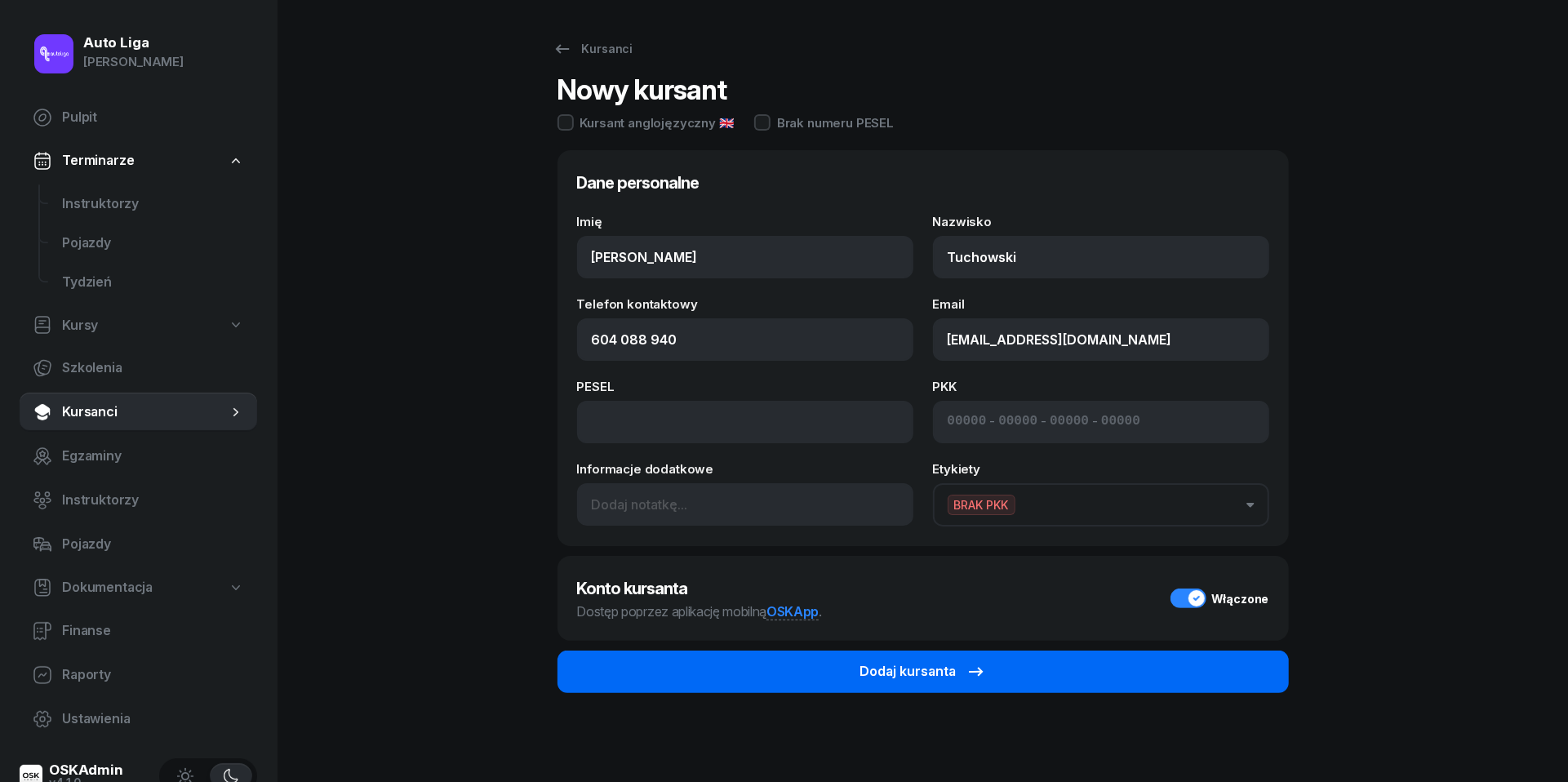
click at [918, 674] on div "Dodaj kursanta" at bounding box center [923, 671] width 126 height 21
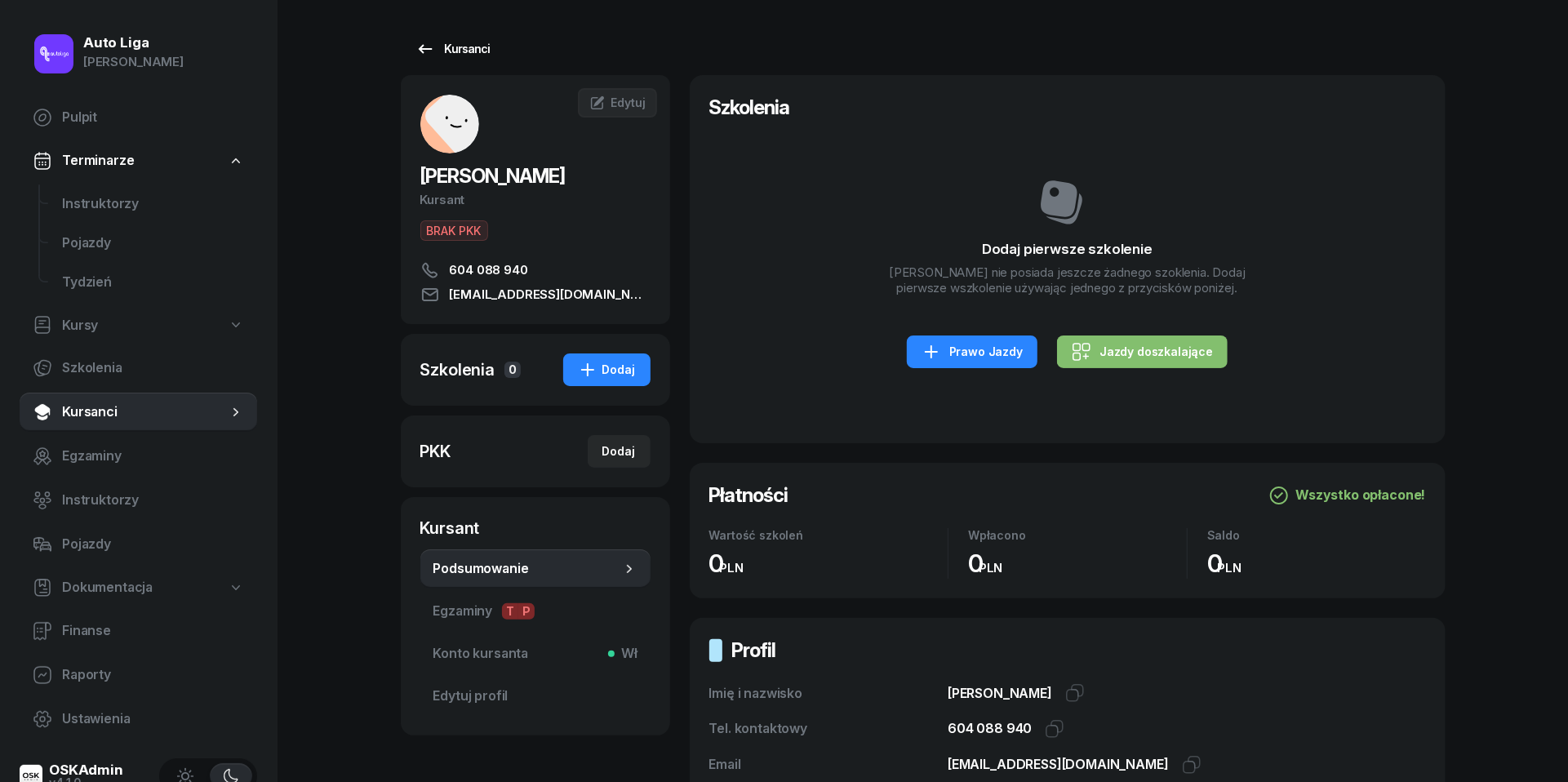
click at [418, 52] on icon at bounding box center [426, 49] width 20 height 20
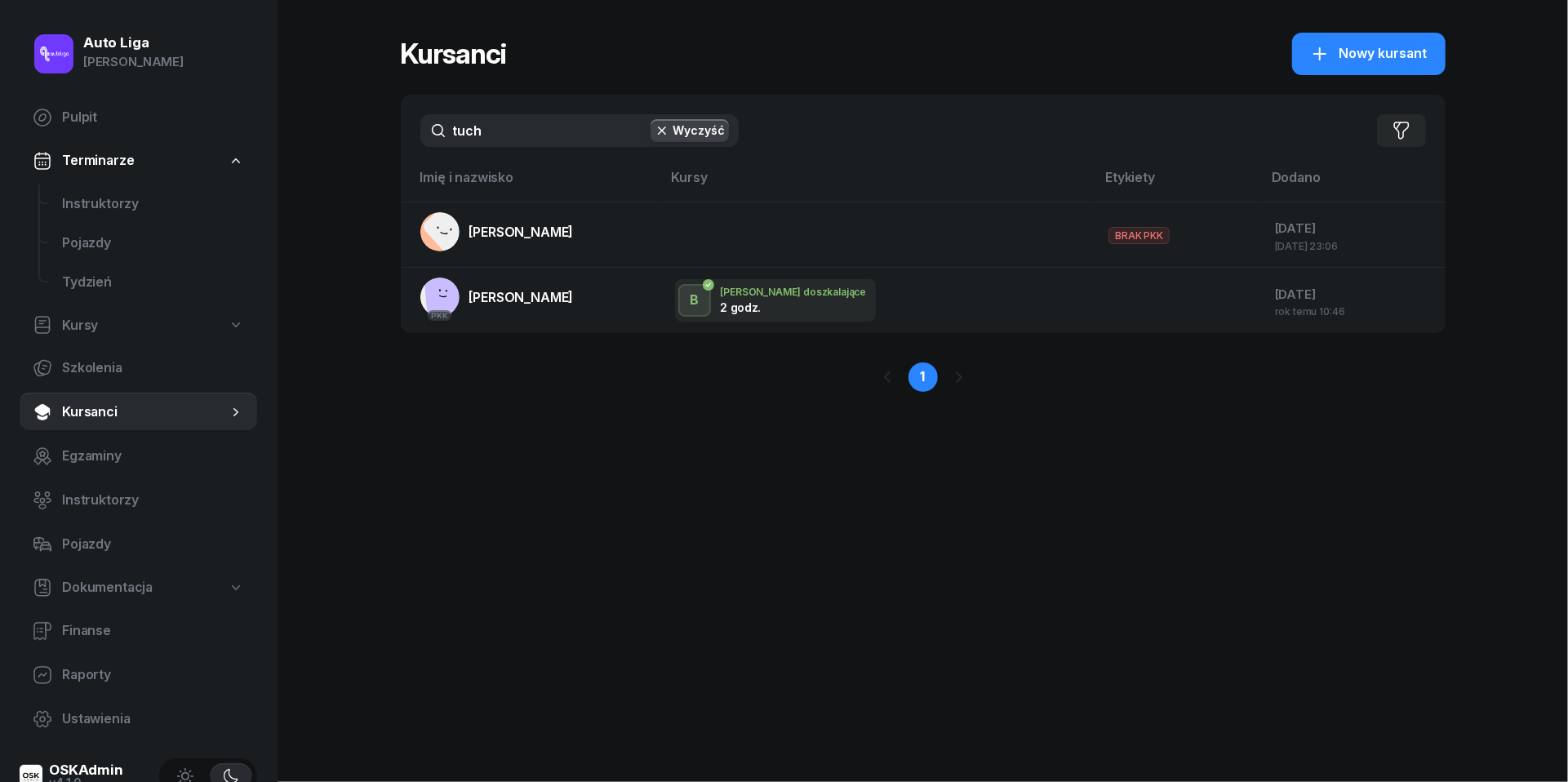
click at [665, 128] on icon "button" at bounding box center [662, 130] width 16 height 16
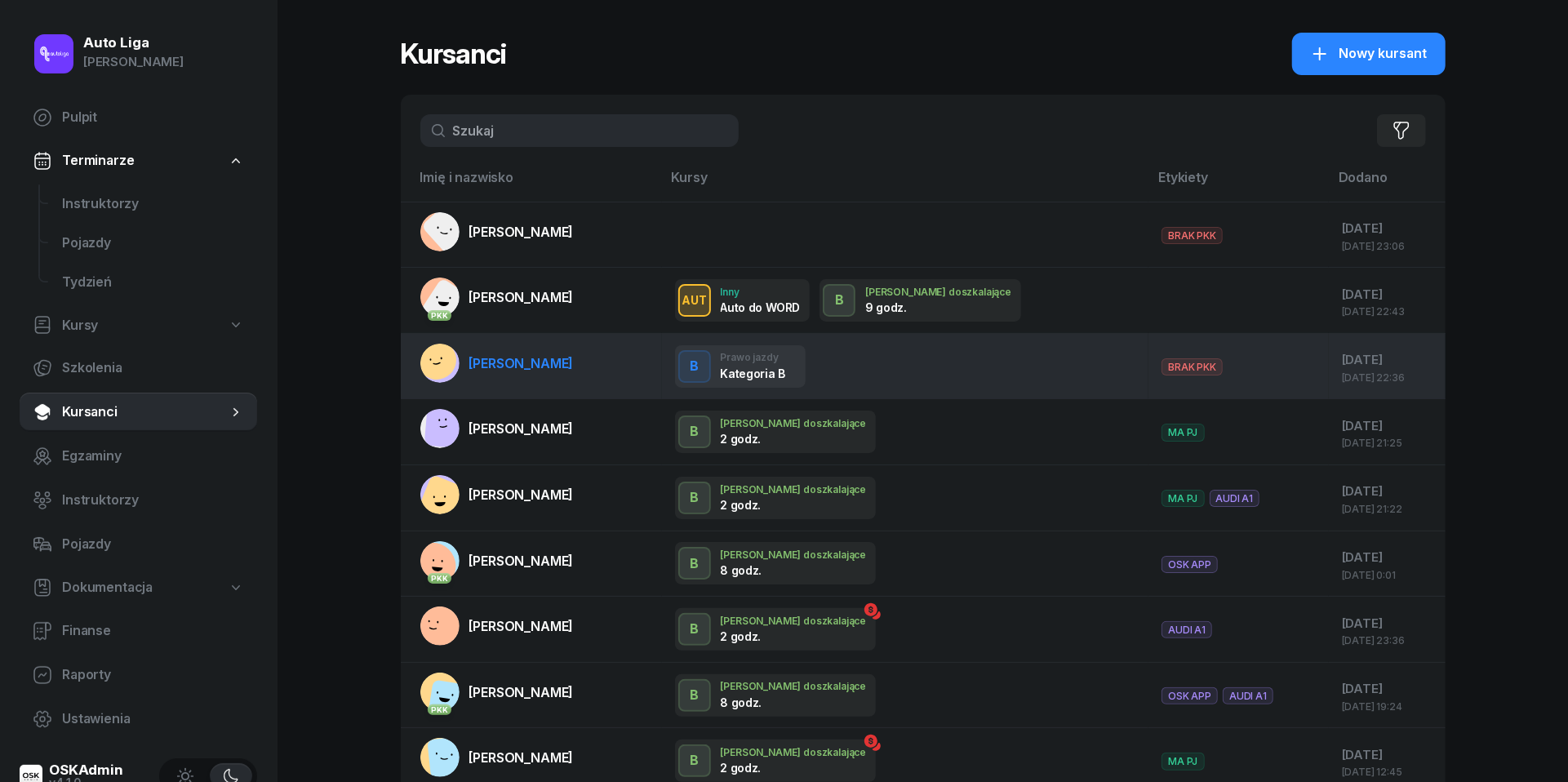
click at [530, 349] on link "[PERSON_NAME]" at bounding box center [497, 363] width 154 height 39
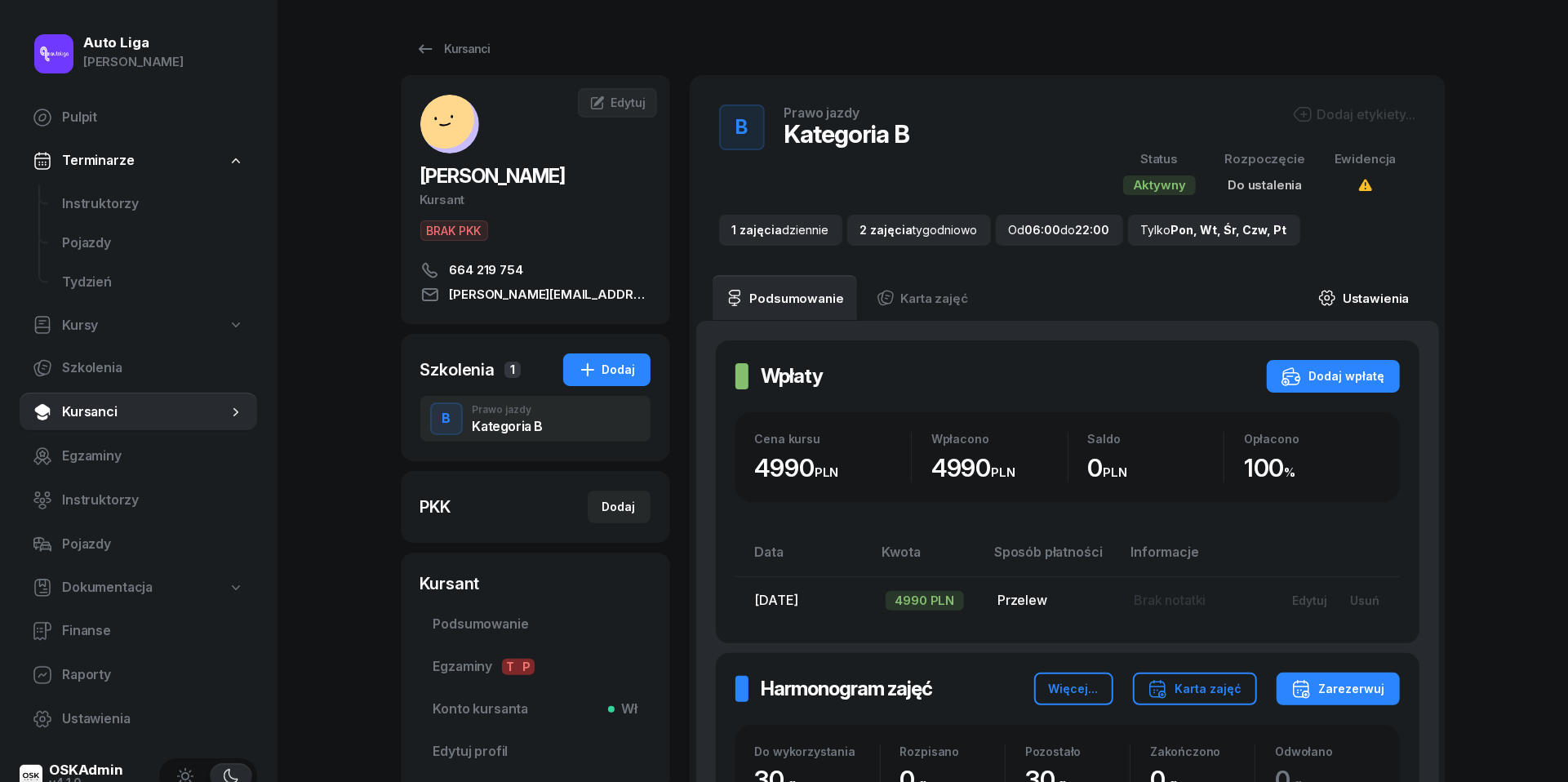
click at [1380, 296] on link "Ustawienia" at bounding box center [1364, 297] width 117 height 46
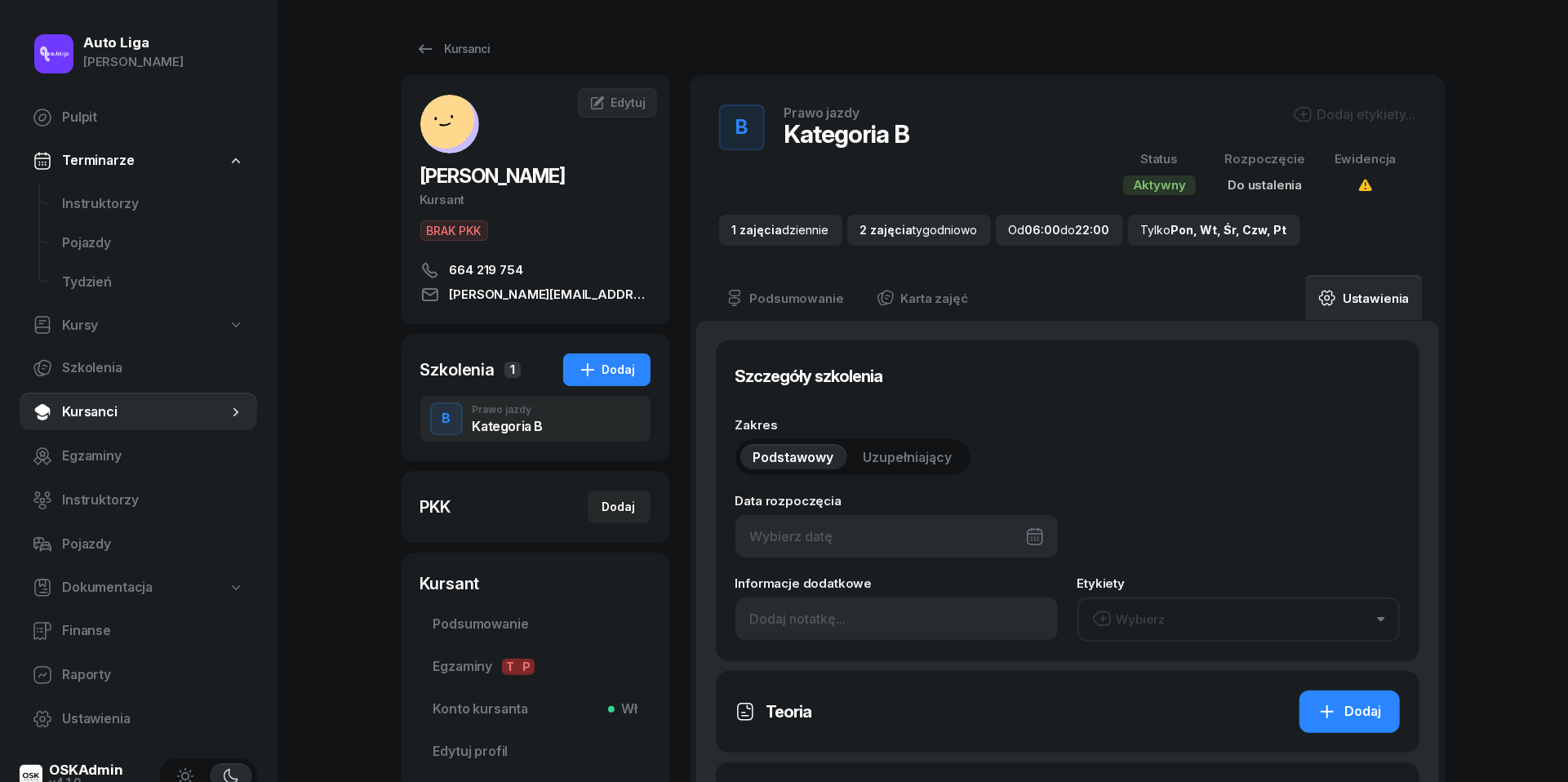
click at [1252, 635] on button "Wybierz" at bounding box center [1239, 619] width 323 height 44
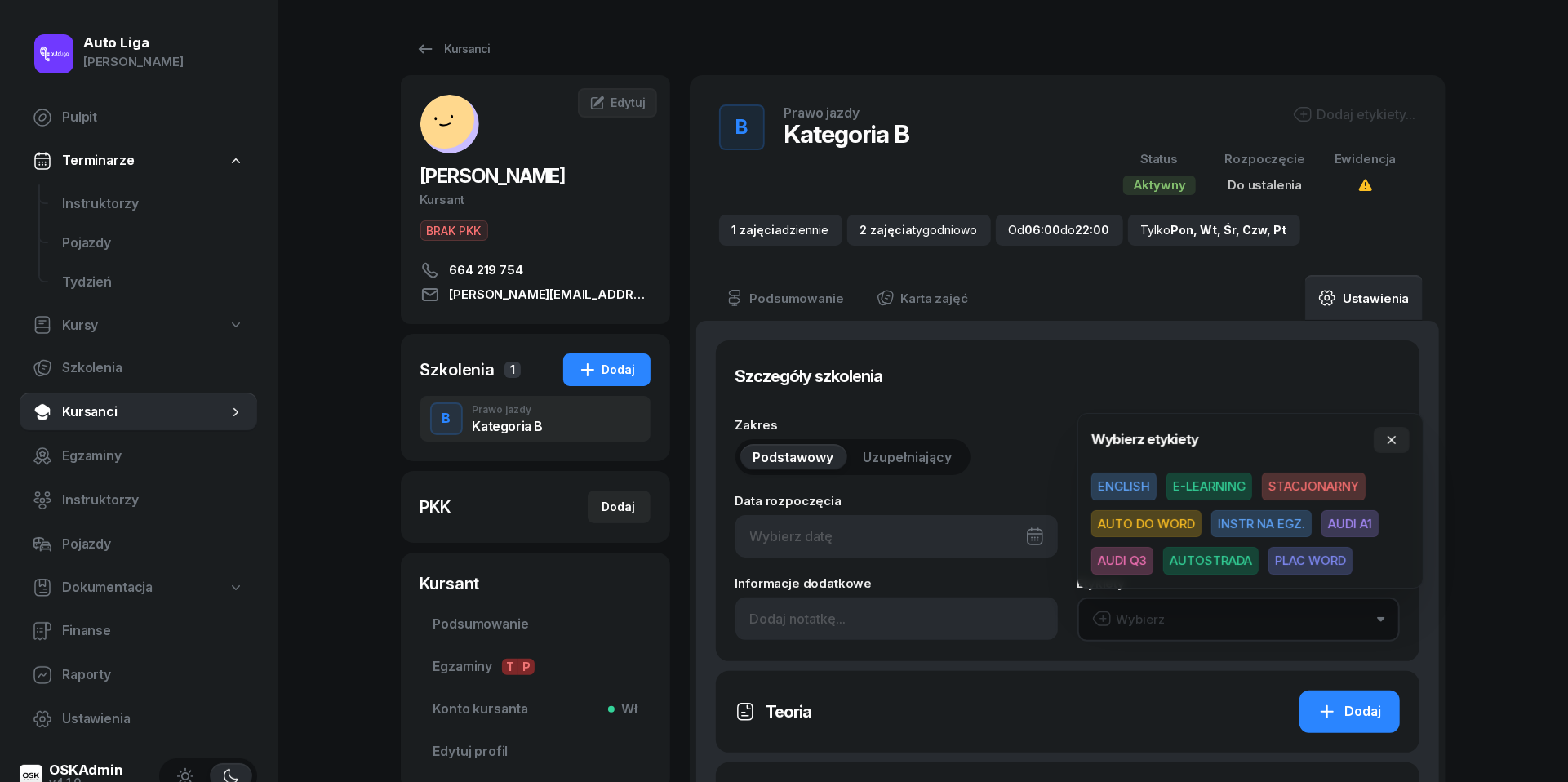
click at [1203, 483] on span "E-LEARNING" at bounding box center [1209, 486] width 86 height 28
click at [1396, 432] on button "button" at bounding box center [1393, 439] width 36 height 26
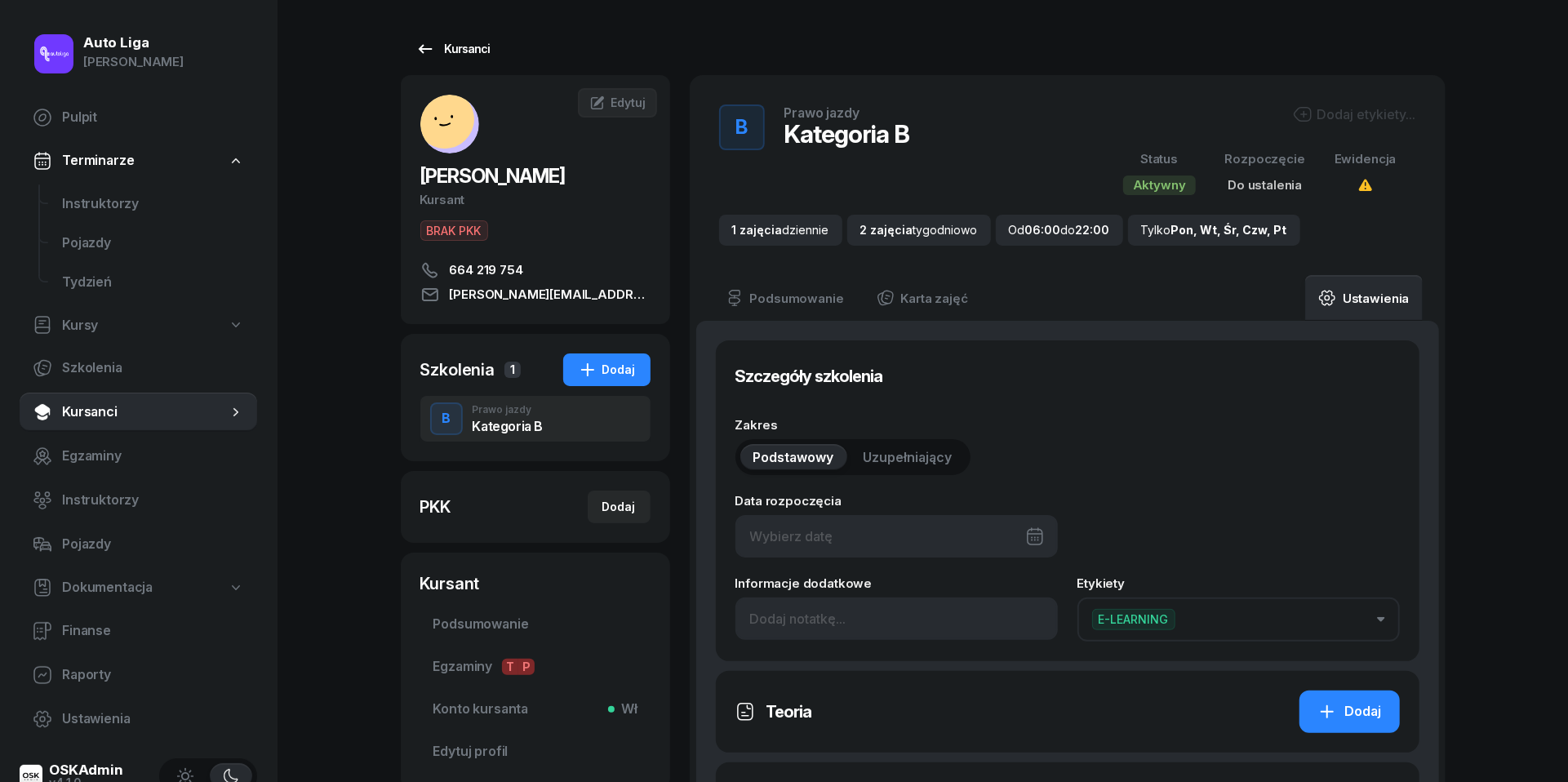
click at [424, 54] on icon at bounding box center [426, 49] width 20 height 20
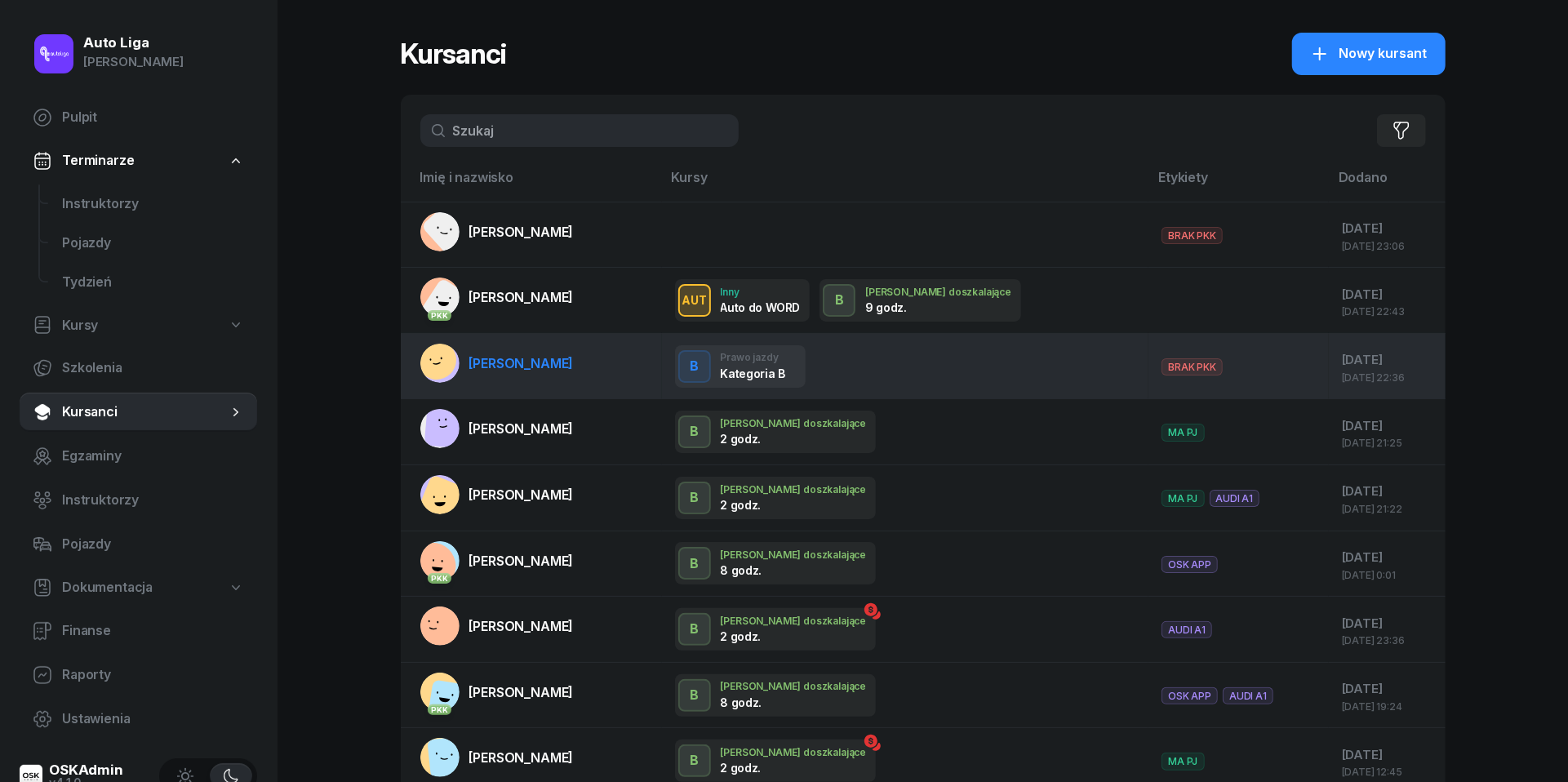
click at [545, 364] on span "[PERSON_NAME]" at bounding box center [522, 363] width 105 height 16
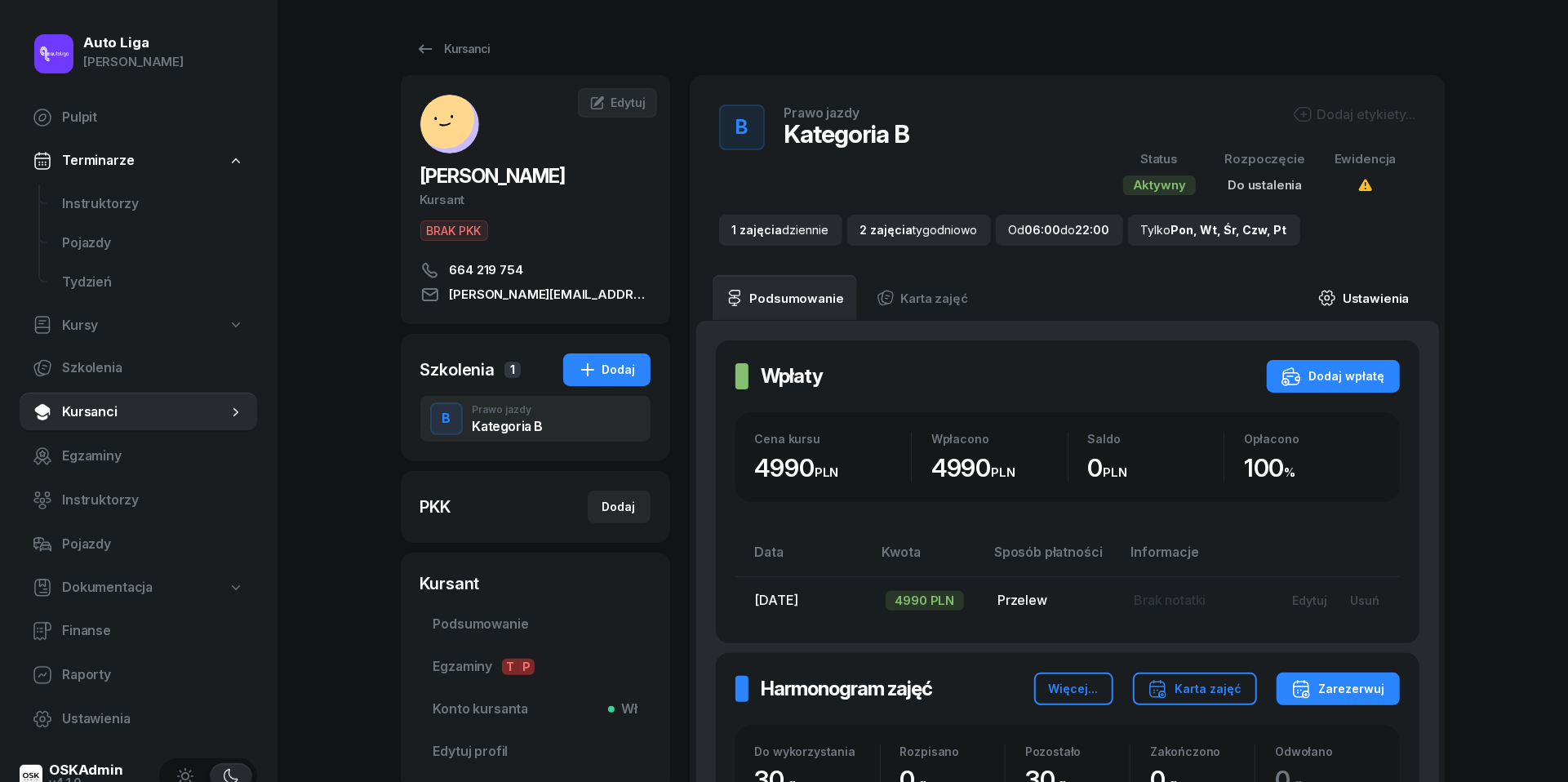
click at [1370, 294] on link "Ustawienia" at bounding box center [1364, 297] width 117 height 46
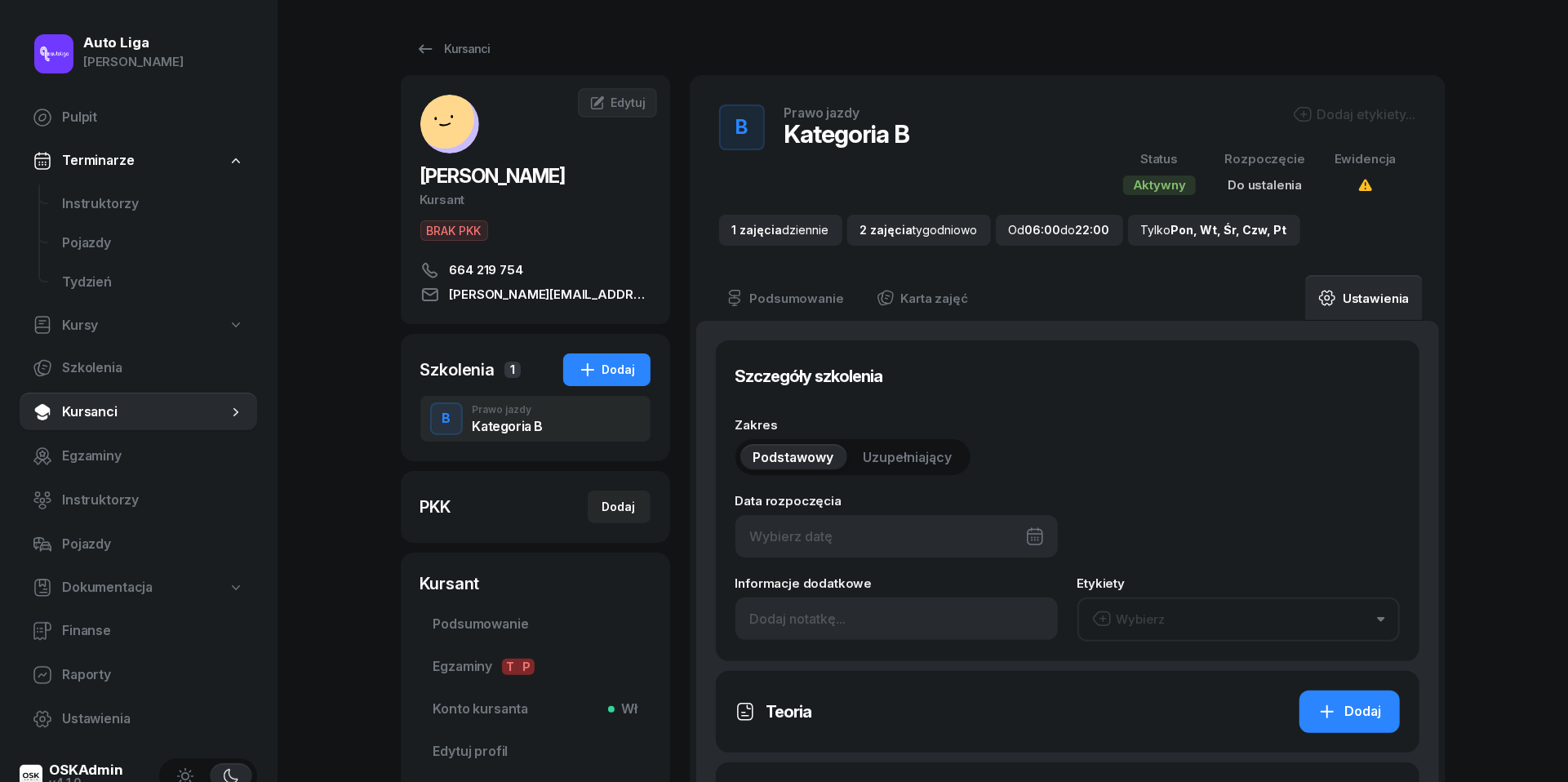
click at [1270, 632] on button "Wybierz" at bounding box center [1239, 619] width 323 height 44
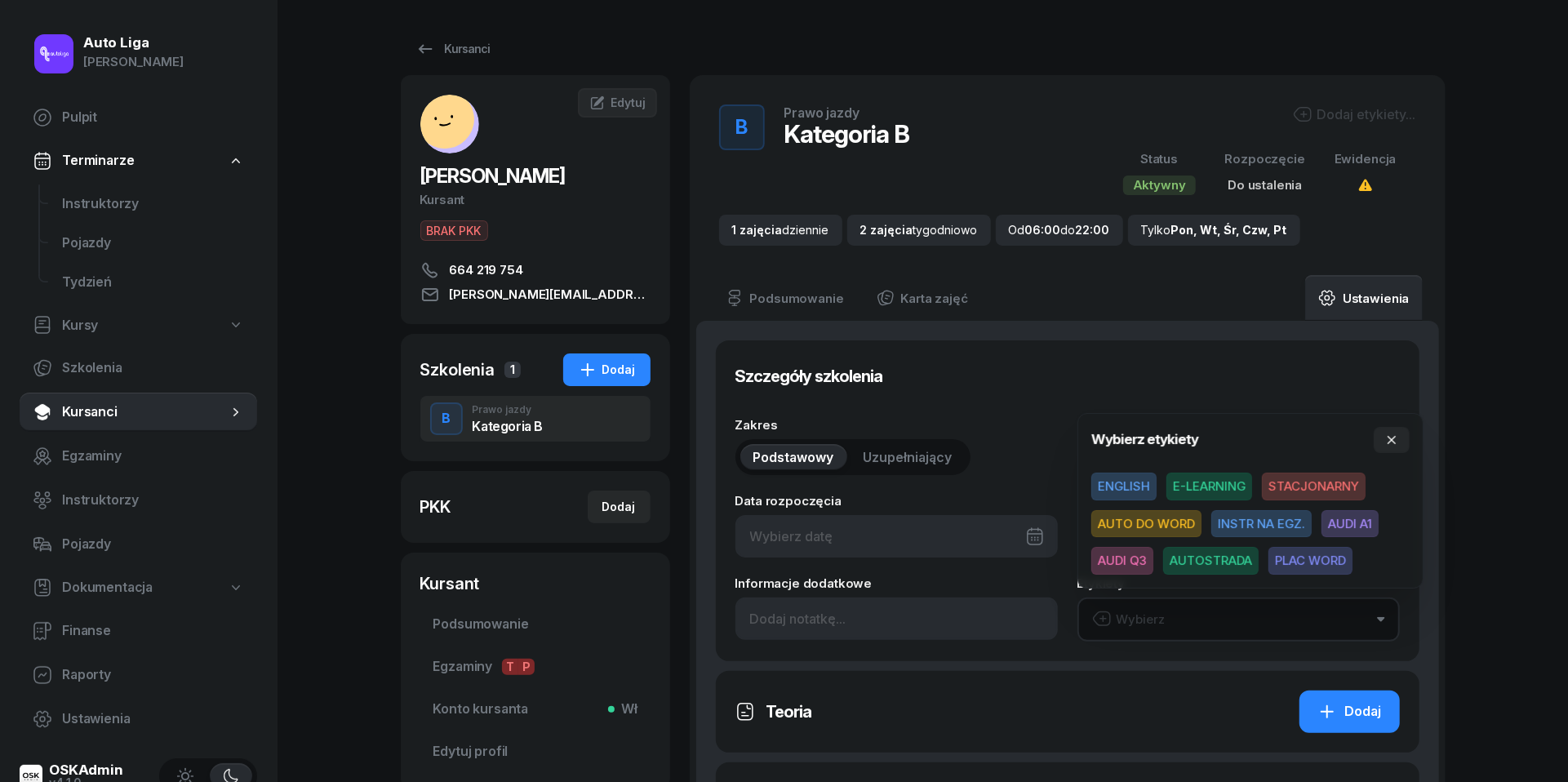
click at [1220, 475] on span "E-LEARNING" at bounding box center [1209, 486] width 86 height 28
click at [1395, 434] on icon "button" at bounding box center [1392, 439] width 13 height 13
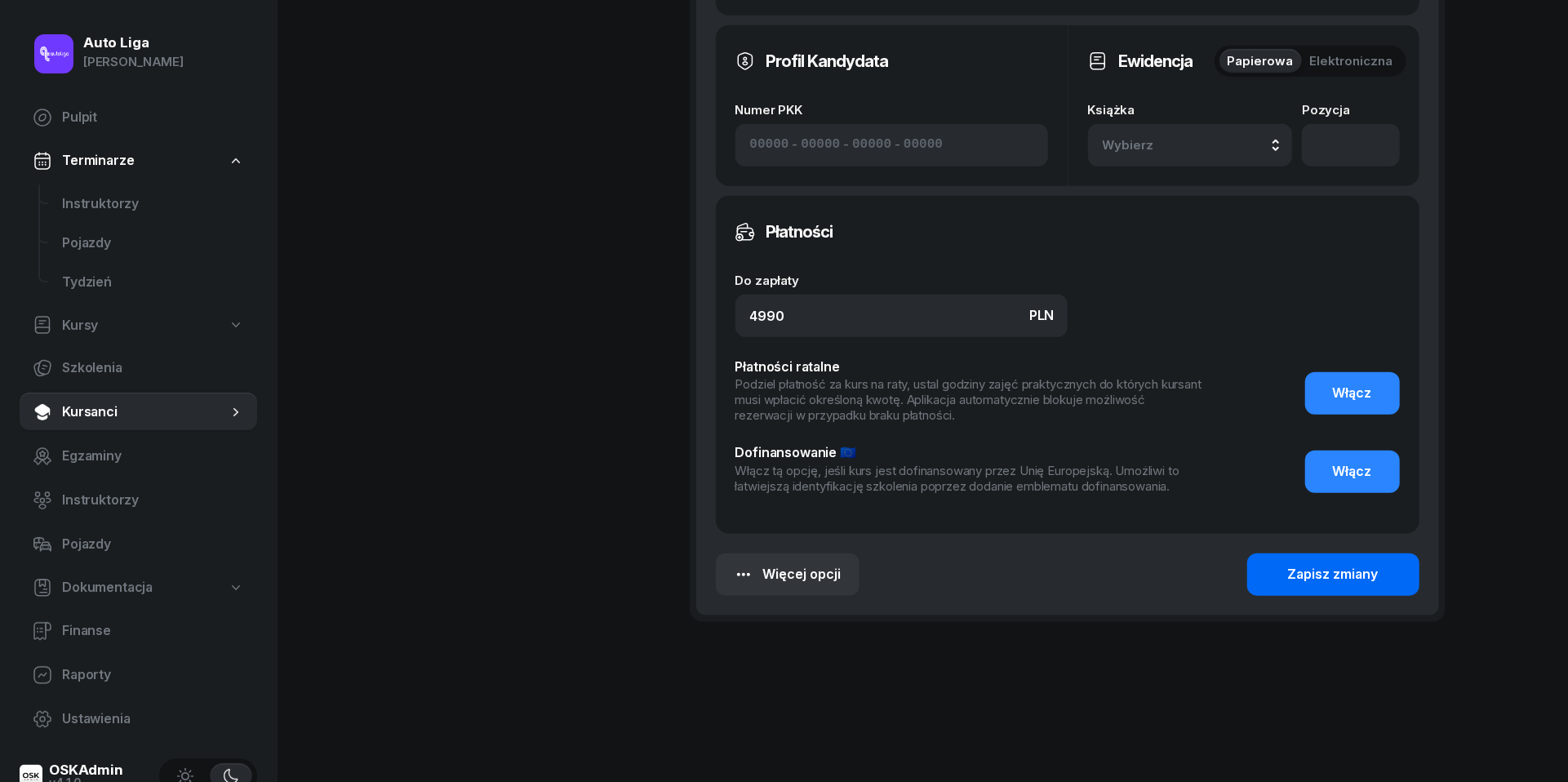
click at [1326, 581] on div "Zapisz zmiany" at bounding box center [1334, 574] width 90 height 21
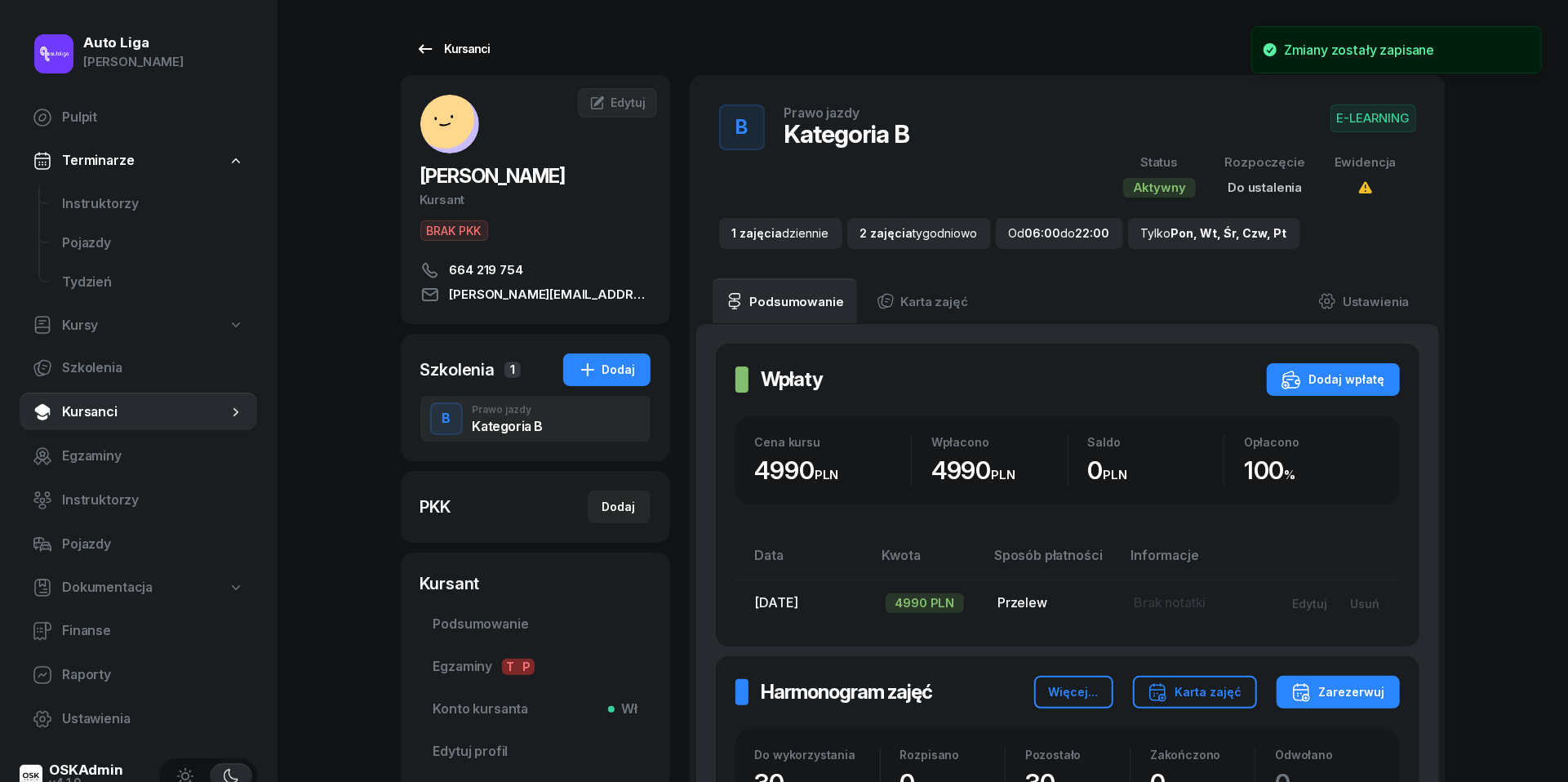
click at [432, 59] on link "Kursanci" at bounding box center [453, 49] width 105 height 33
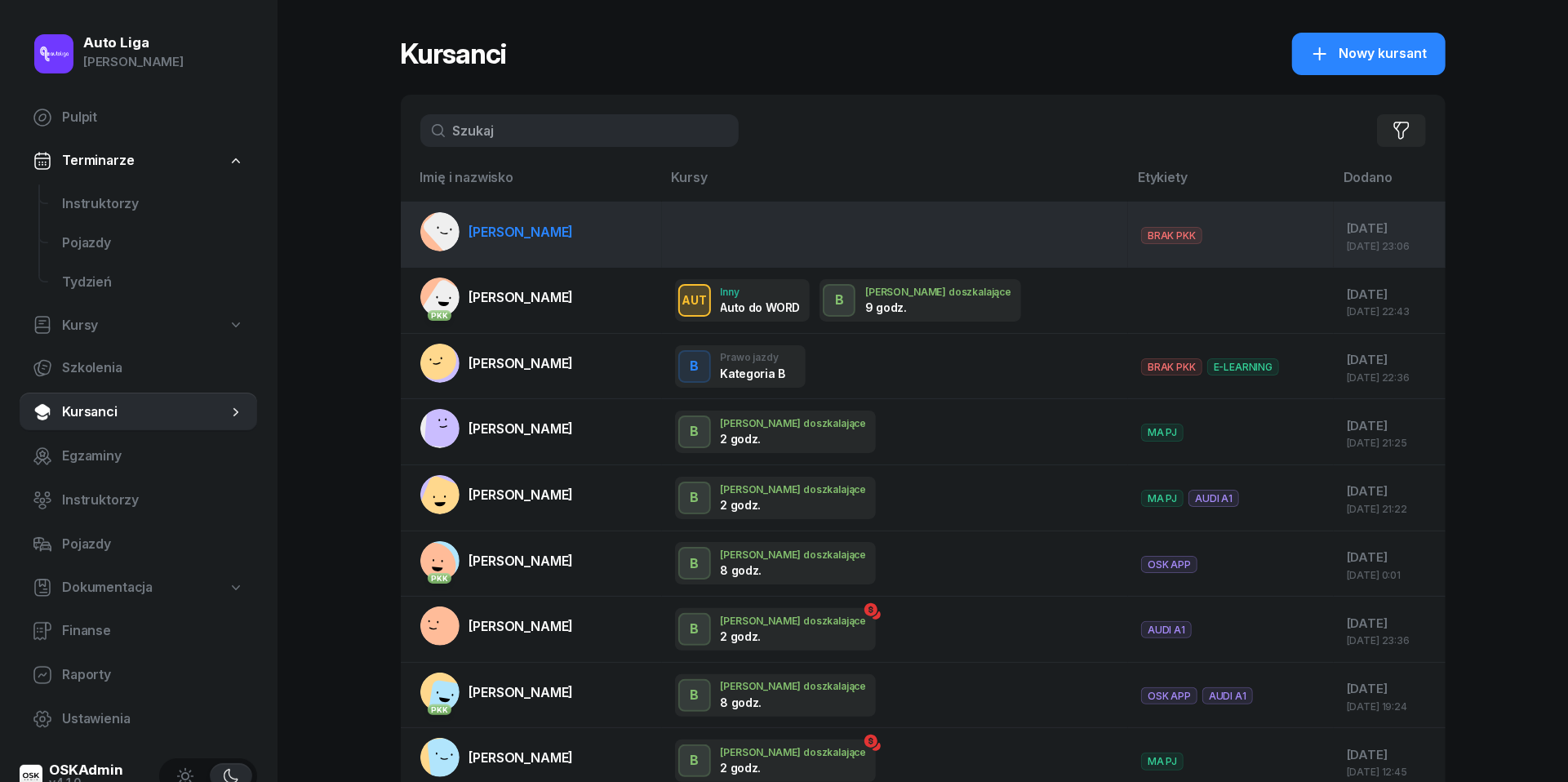
click at [520, 239] on span "[PERSON_NAME]" at bounding box center [522, 231] width 105 height 16
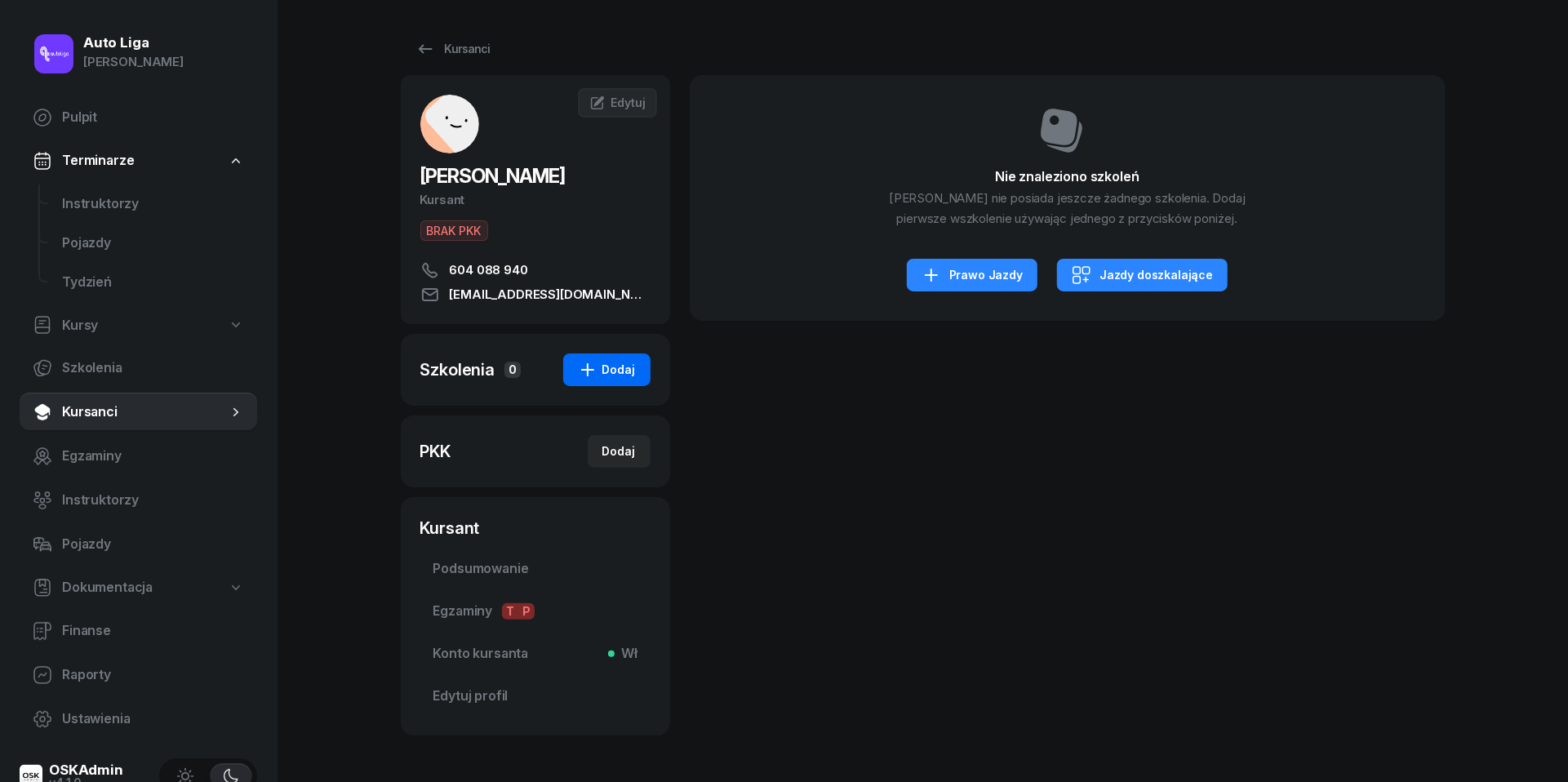
click at [605, 369] on div "Dodaj" at bounding box center [607, 370] width 58 height 20
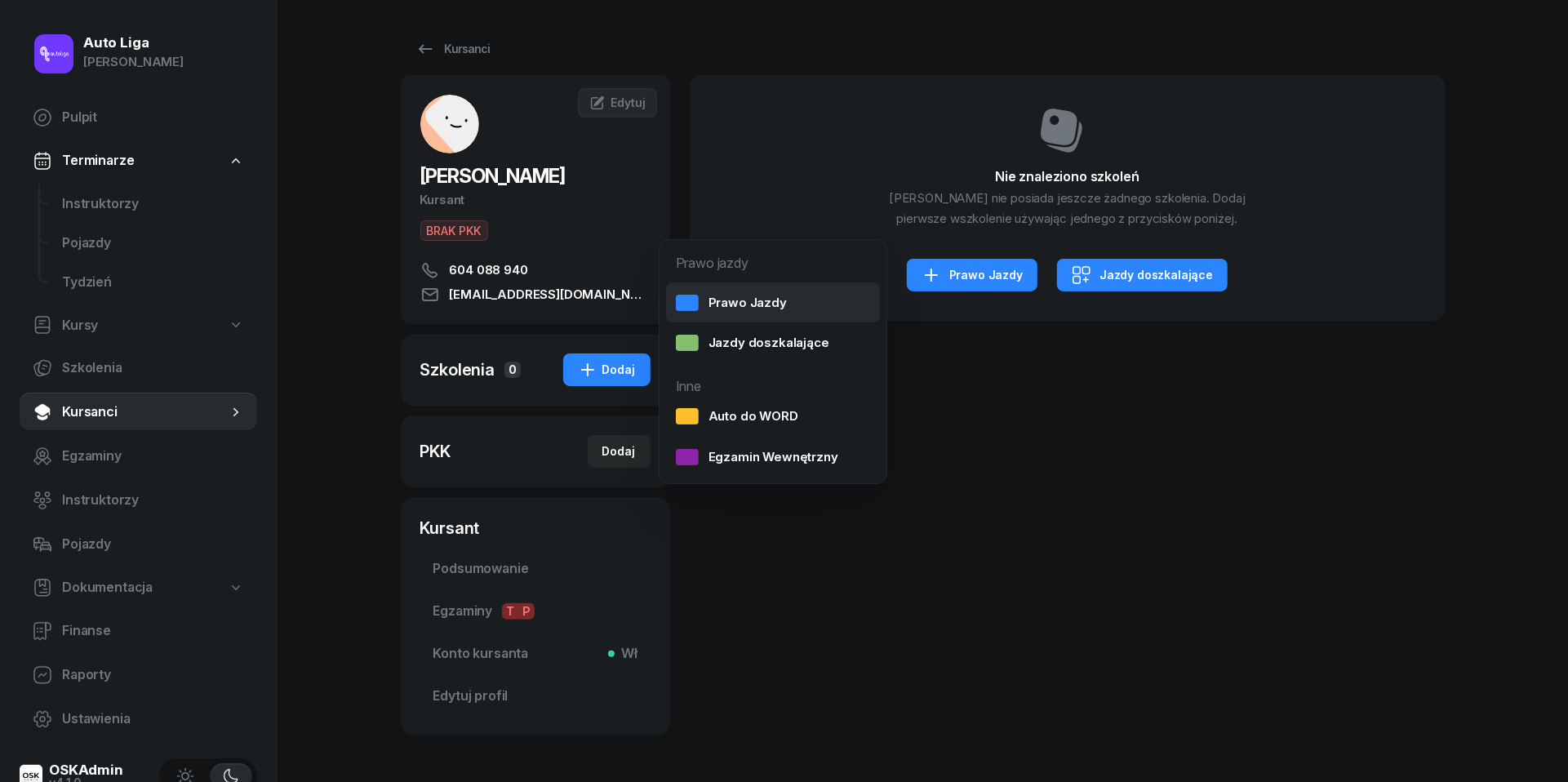
click at [761, 305] on div "Prawo Jazdy" at bounding box center [732, 302] width 111 height 21
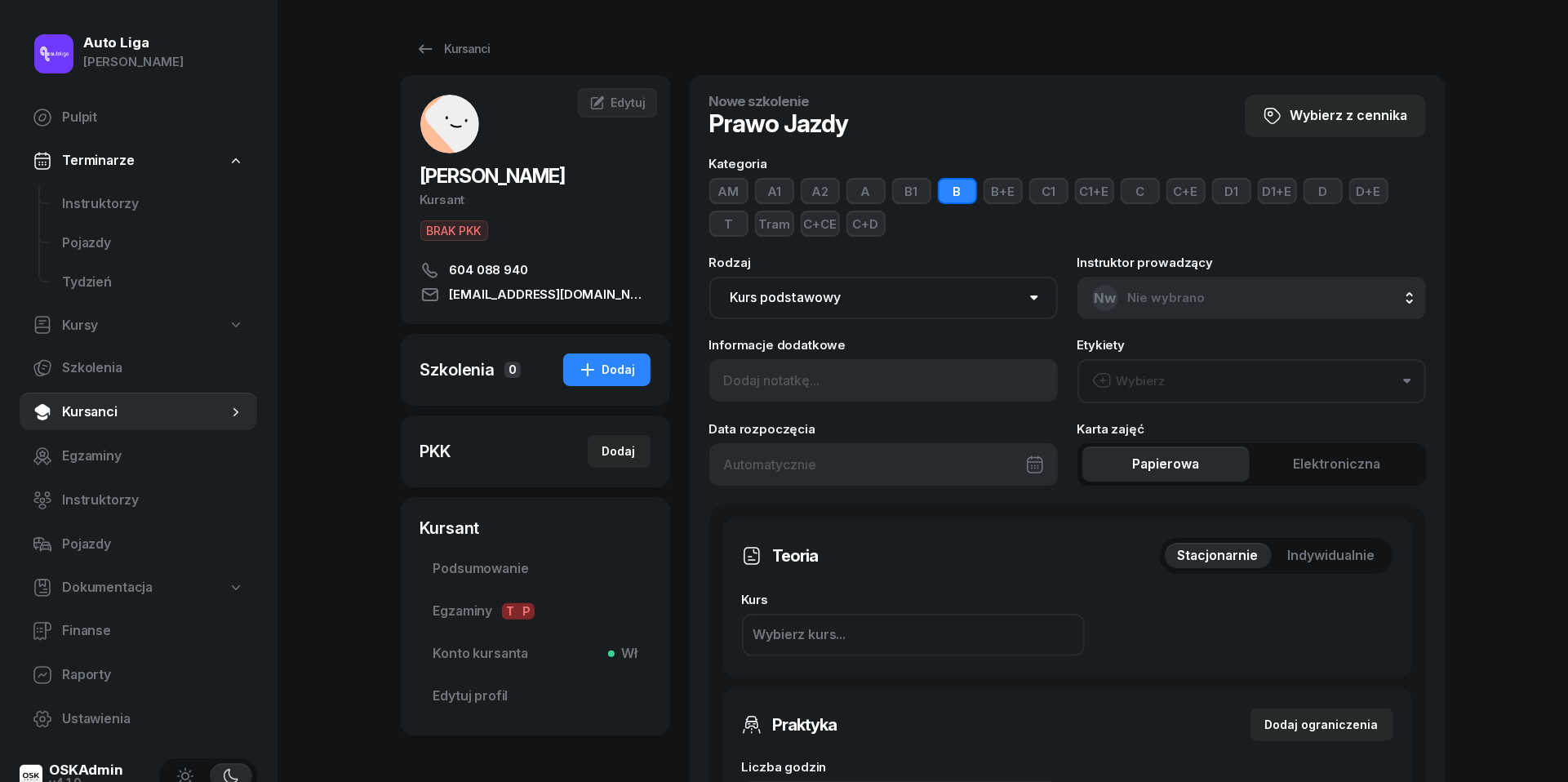
click at [1219, 379] on button "Wybierz" at bounding box center [1252, 381] width 349 height 44
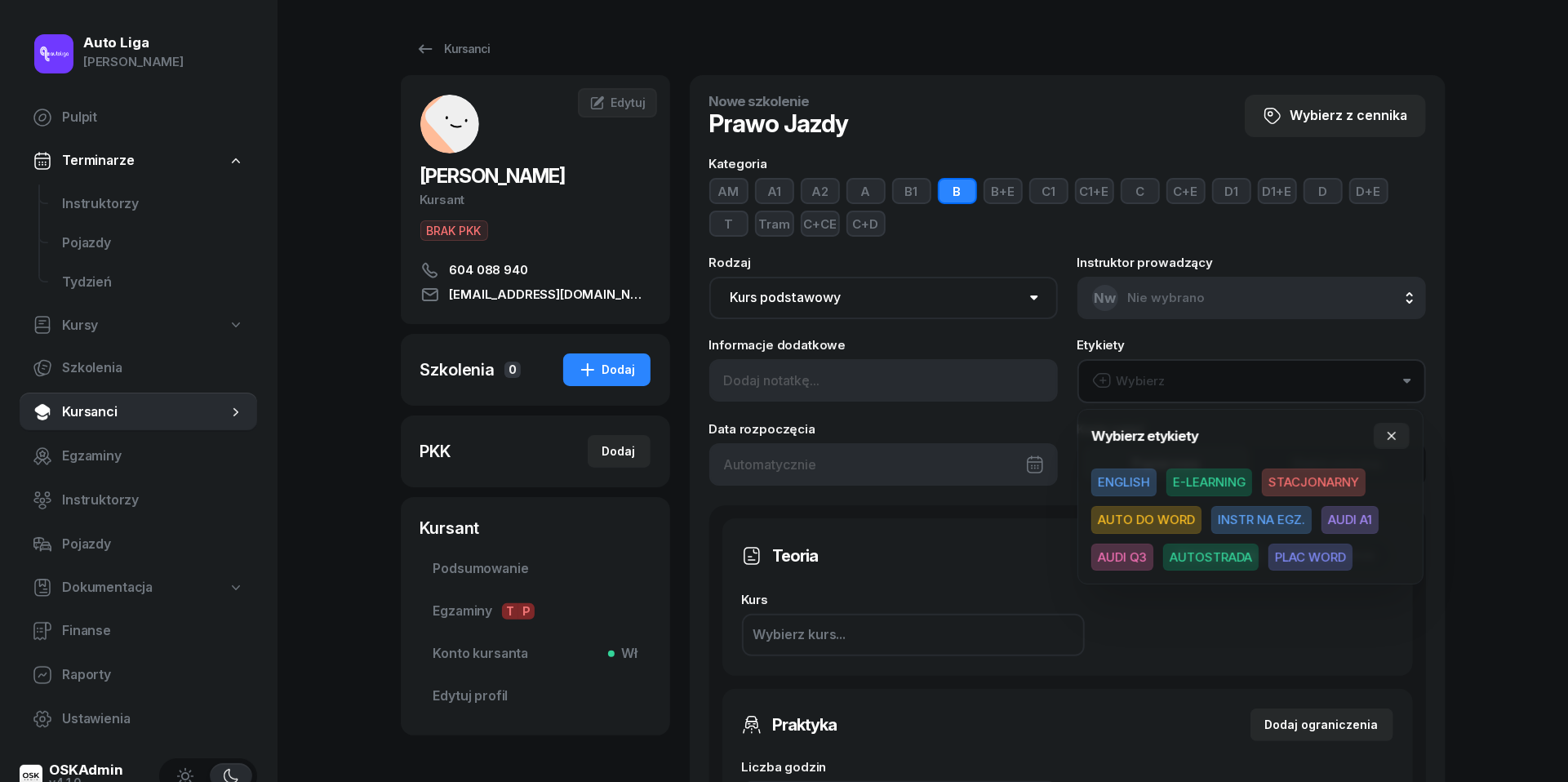
click at [1204, 481] on span "E-LEARNING" at bounding box center [1209, 482] width 86 height 28
click at [1398, 438] on icon "button" at bounding box center [1392, 435] width 13 height 13
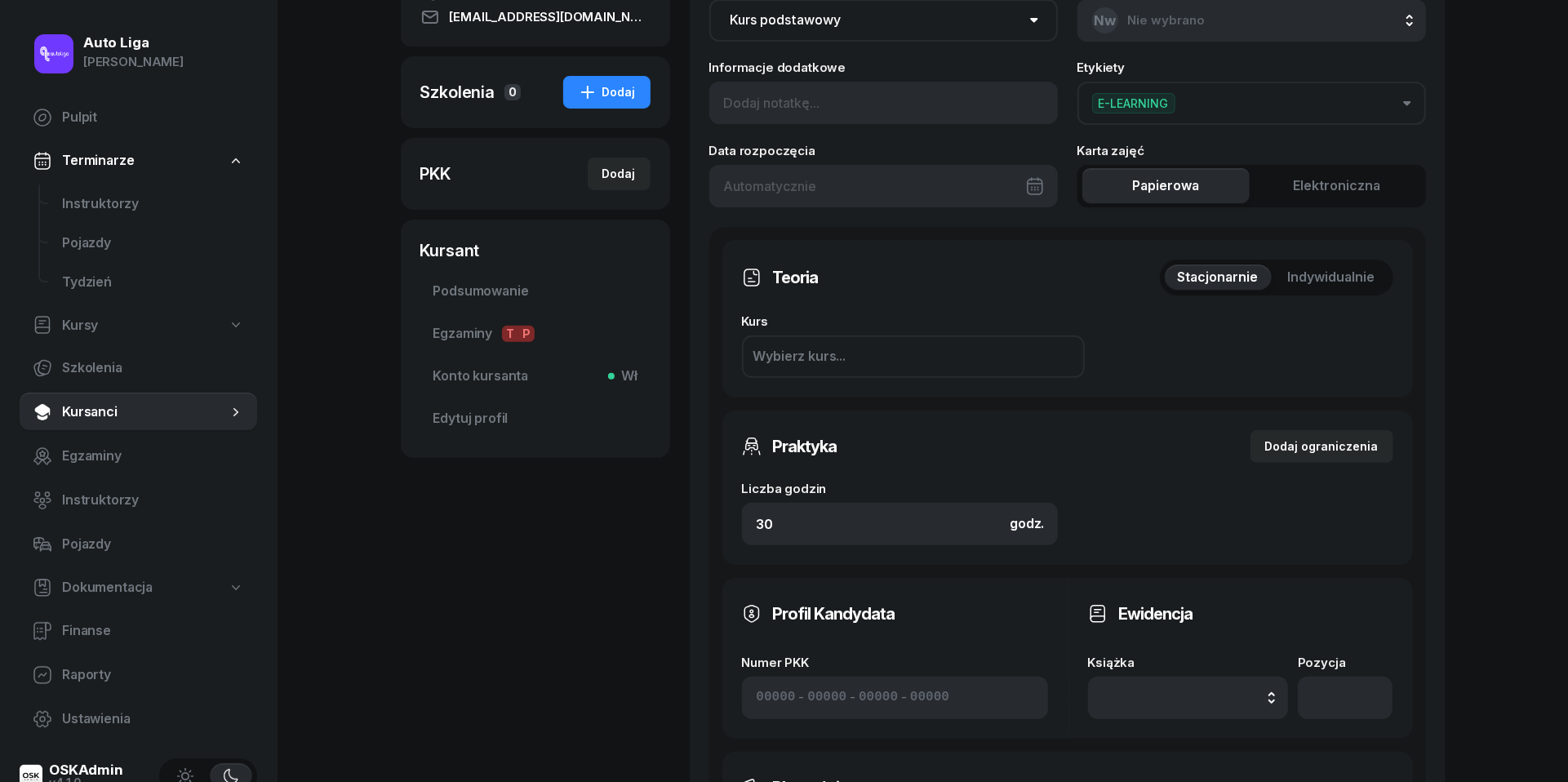
scroll to position [328, 0]
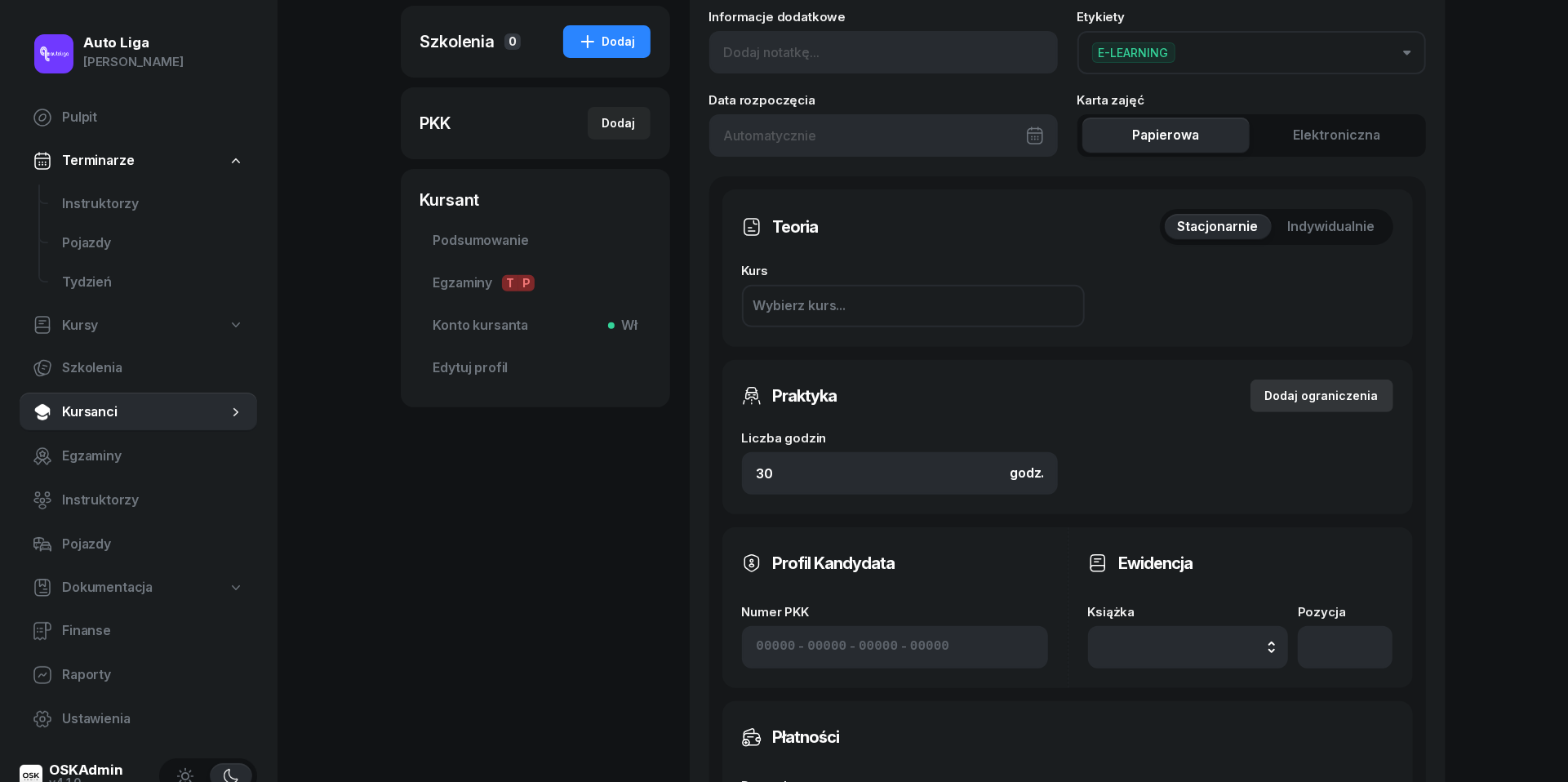
click at [1319, 388] on div "Dodaj ograniczenia" at bounding box center [1321, 396] width 113 height 20
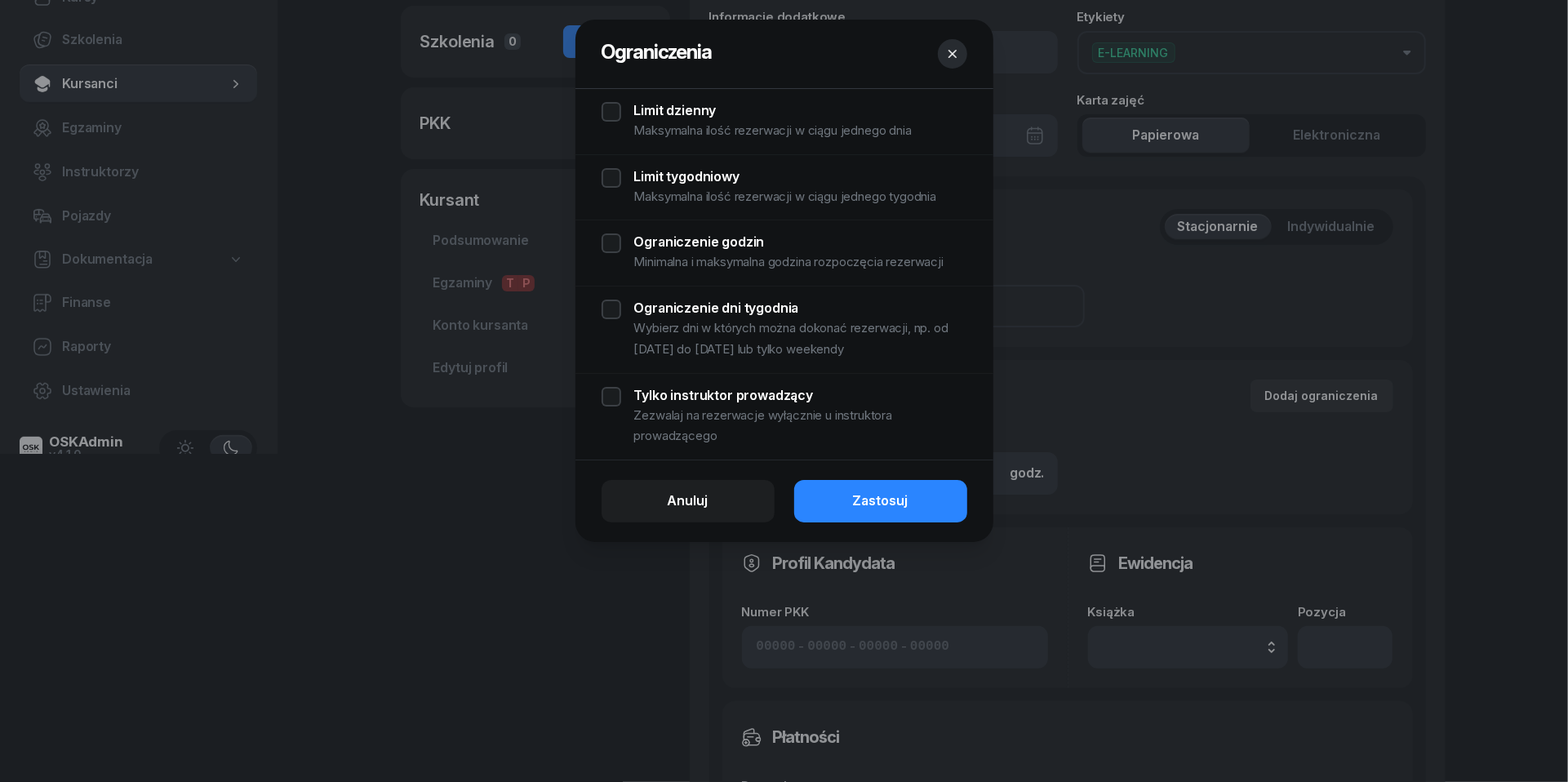
click at [615, 108] on div "Limit dzienny Maksymalna ilość rezerwacji w ciągu jednego dnia" at bounding box center [784, 121] width 365 height 39
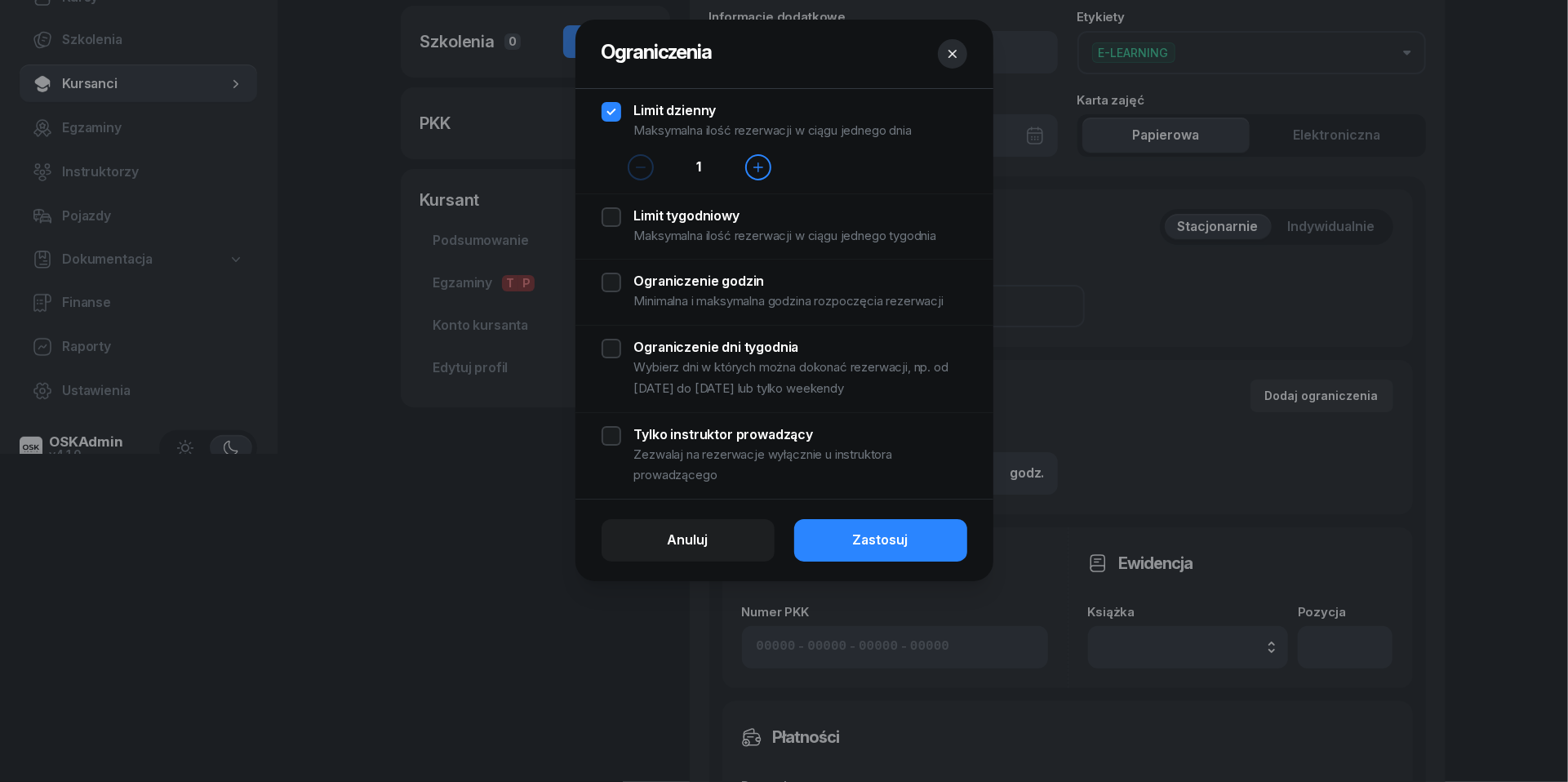
click at [612, 217] on div "Limit tygodniowy Maksymalna ilość rezerwacji w ciągu jednego tygodnia" at bounding box center [784, 226] width 365 height 39
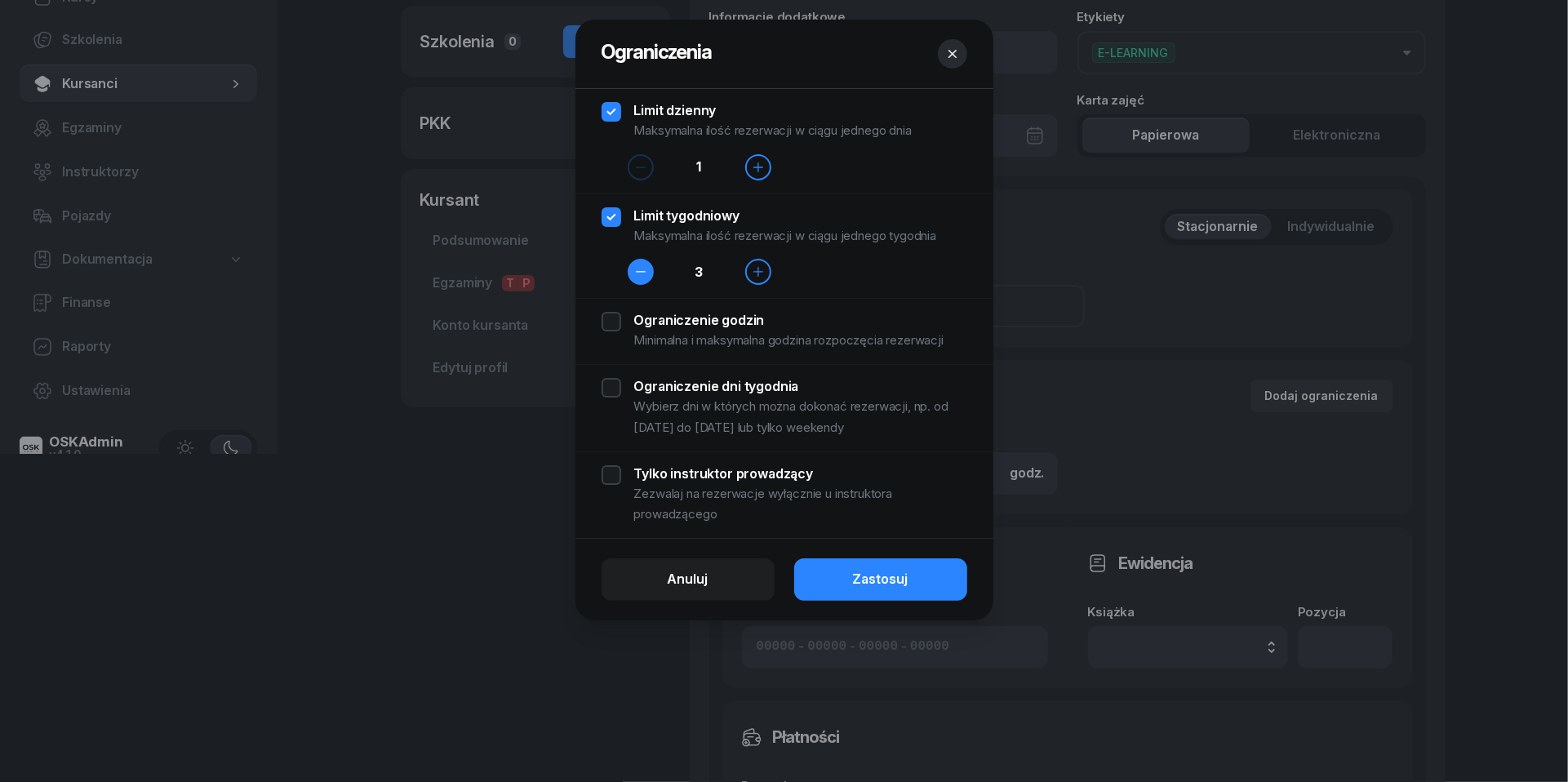
click at [635, 264] on button "button" at bounding box center [640, 271] width 26 height 26
click at [614, 323] on div "Ograniczenie godzin Minimalna i maksymalna godzina rozpoczęcia rezerwacji" at bounding box center [784, 331] width 365 height 39
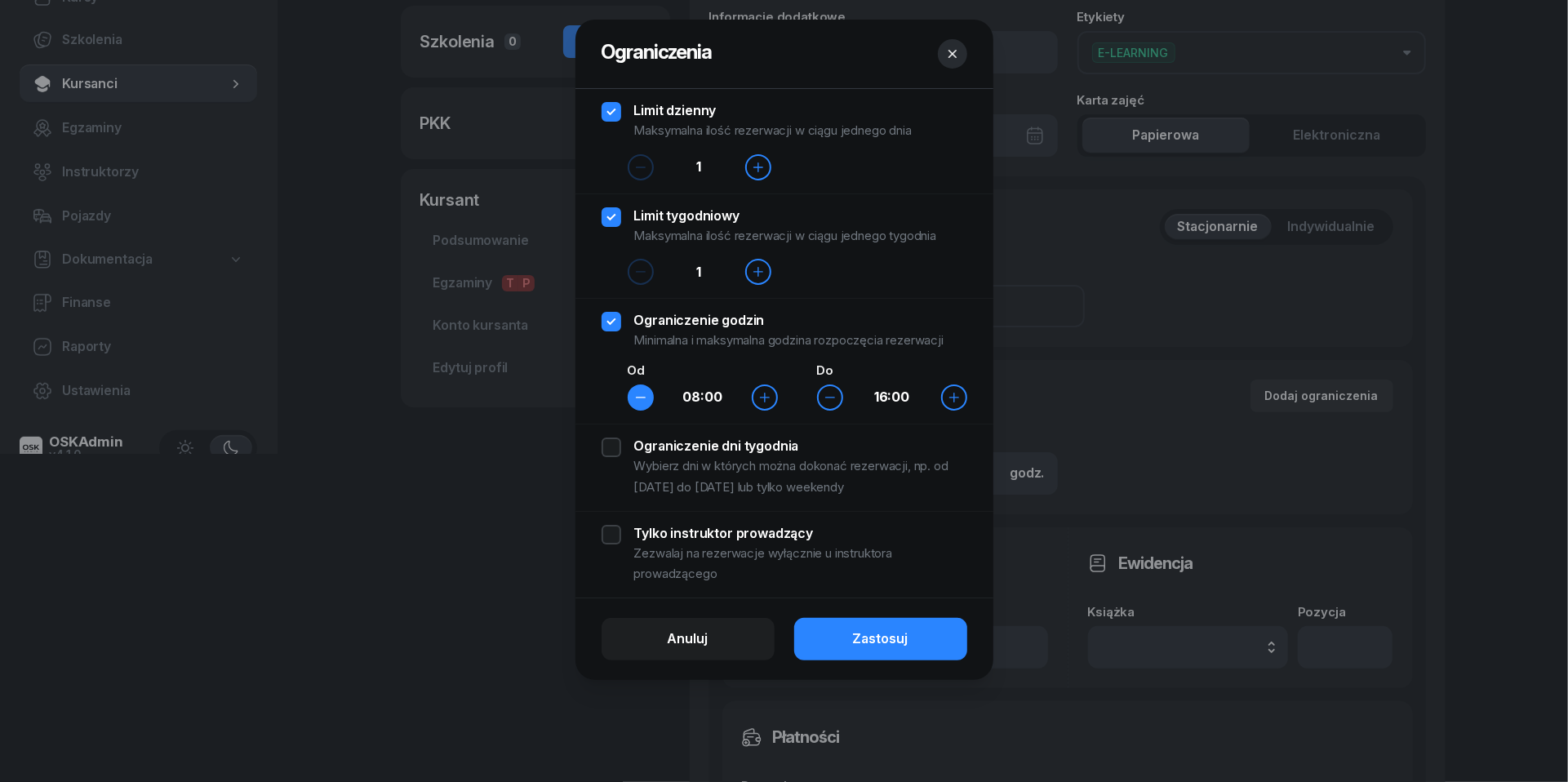
click at [647, 402] on icon "button" at bounding box center [641, 397] width 13 height 13
click at [609, 448] on div "Ograniczenie dni tygodnia Wybierz dni w których można dokonać rezerwacji, np. o…" at bounding box center [784, 467] width 365 height 60
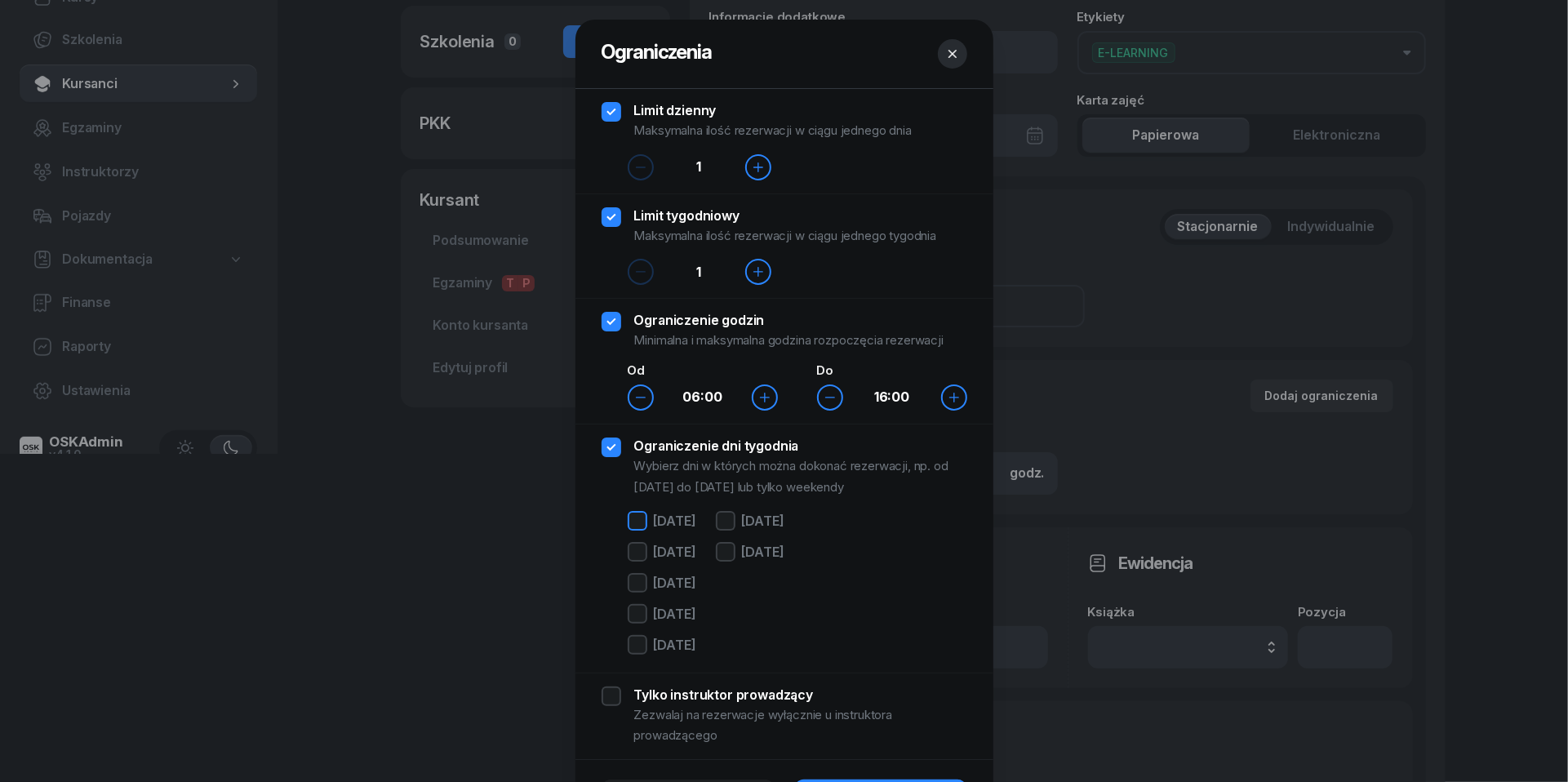
click at [640, 517] on div at bounding box center [638, 521] width 20 height 20
click at [640, 551] on div at bounding box center [638, 552] width 20 height 20
click at [640, 582] on div at bounding box center [638, 583] width 20 height 20
click at [640, 617] on div at bounding box center [638, 614] width 20 height 20
click at [640, 647] on div at bounding box center [638, 645] width 20 height 20
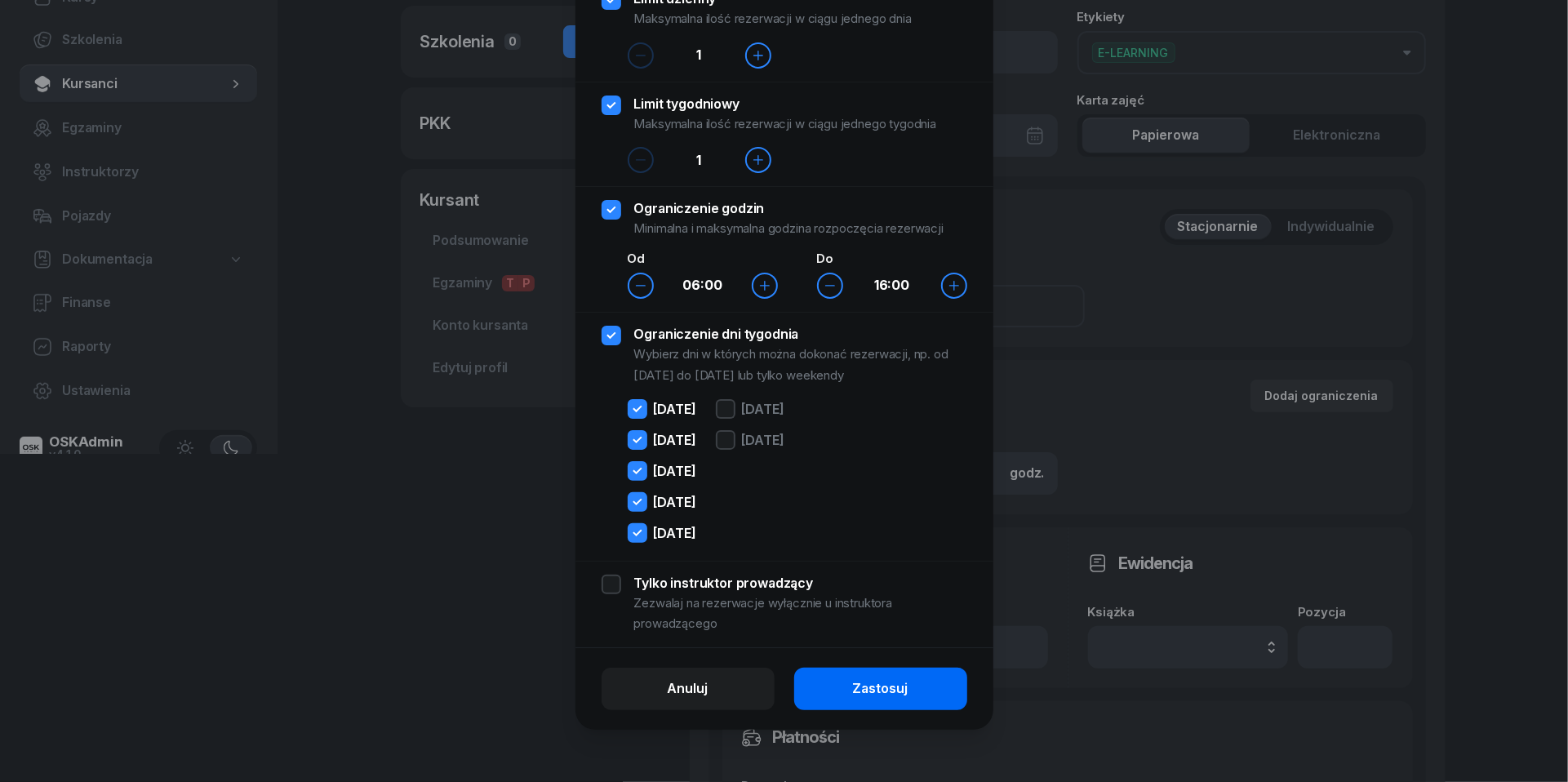
scroll to position [113, 0]
click at [840, 687] on button "Zastosuj" at bounding box center [880, 689] width 173 height 42
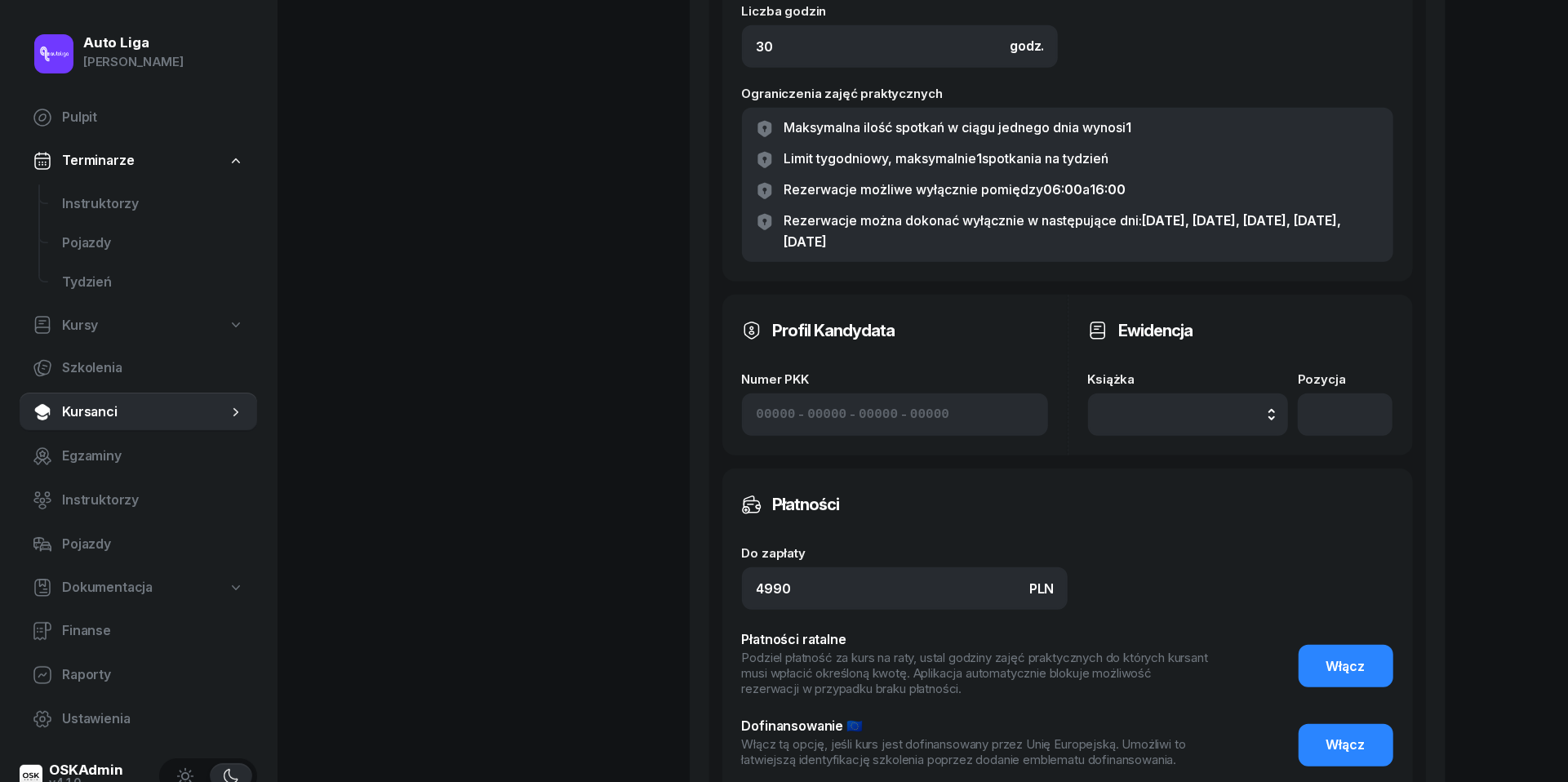
scroll to position [830, 0]
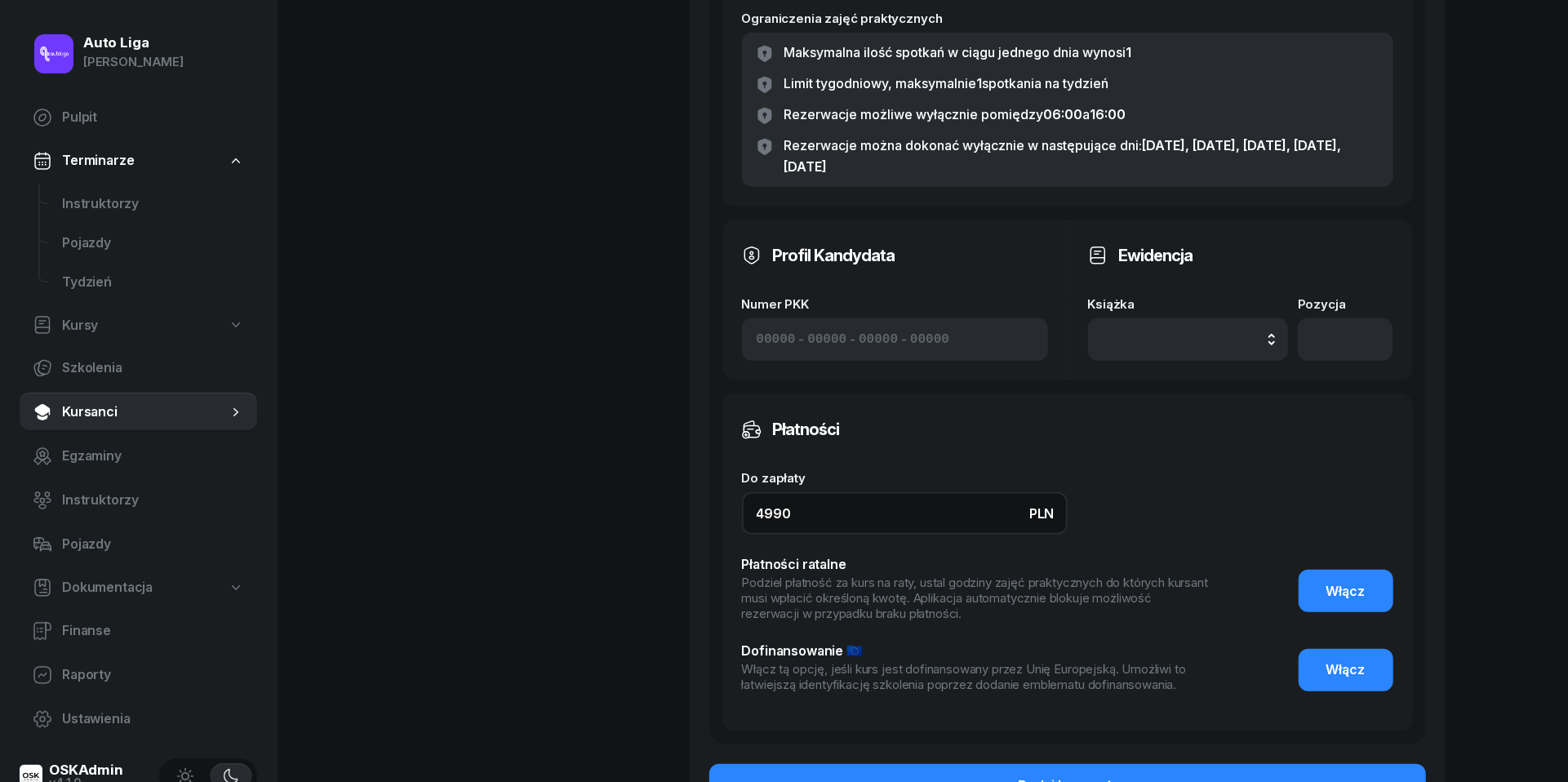
click at [860, 517] on input "4990" at bounding box center [905, 513] width 326 height 42
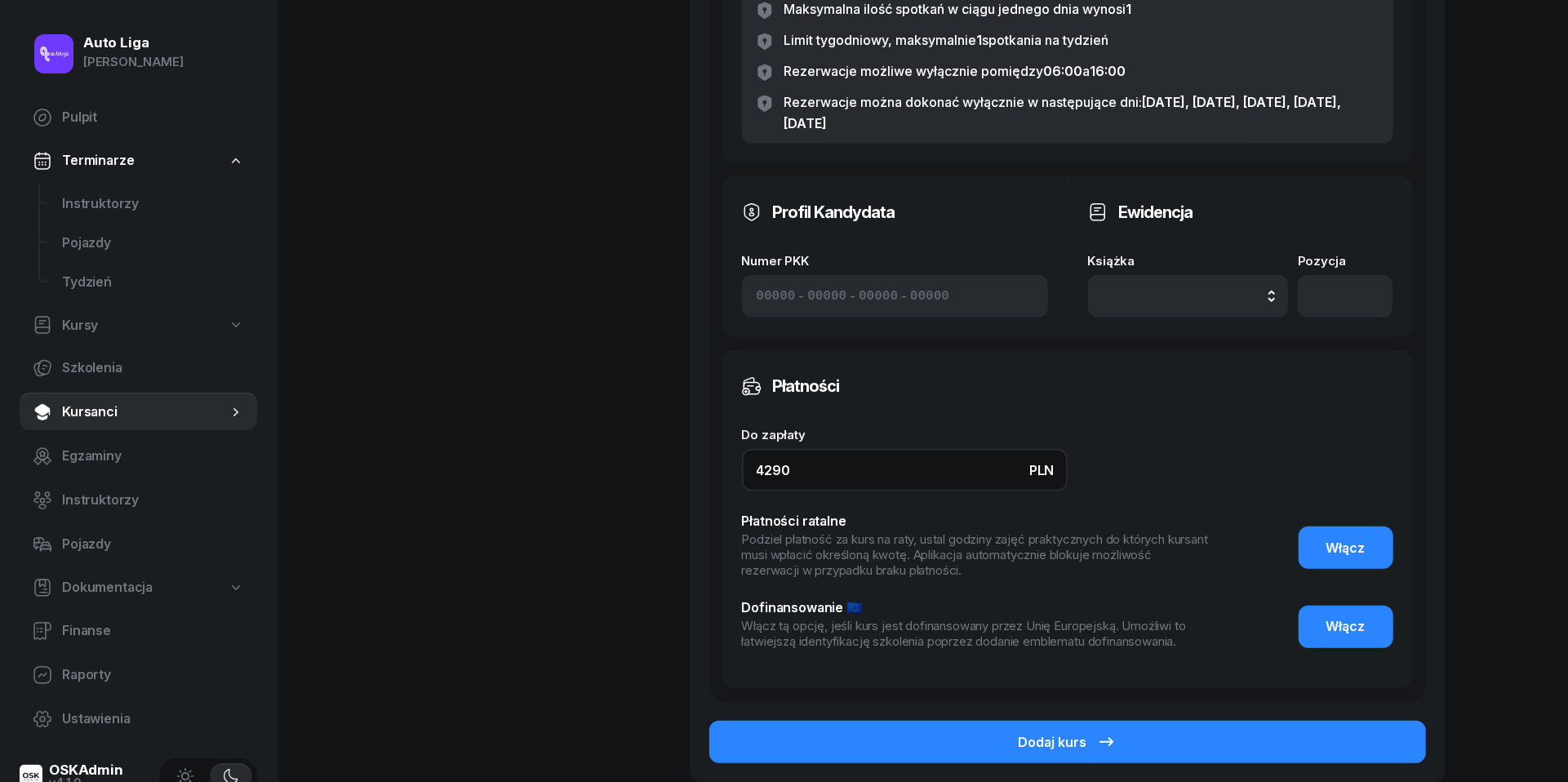
scroll to position [900, 0]
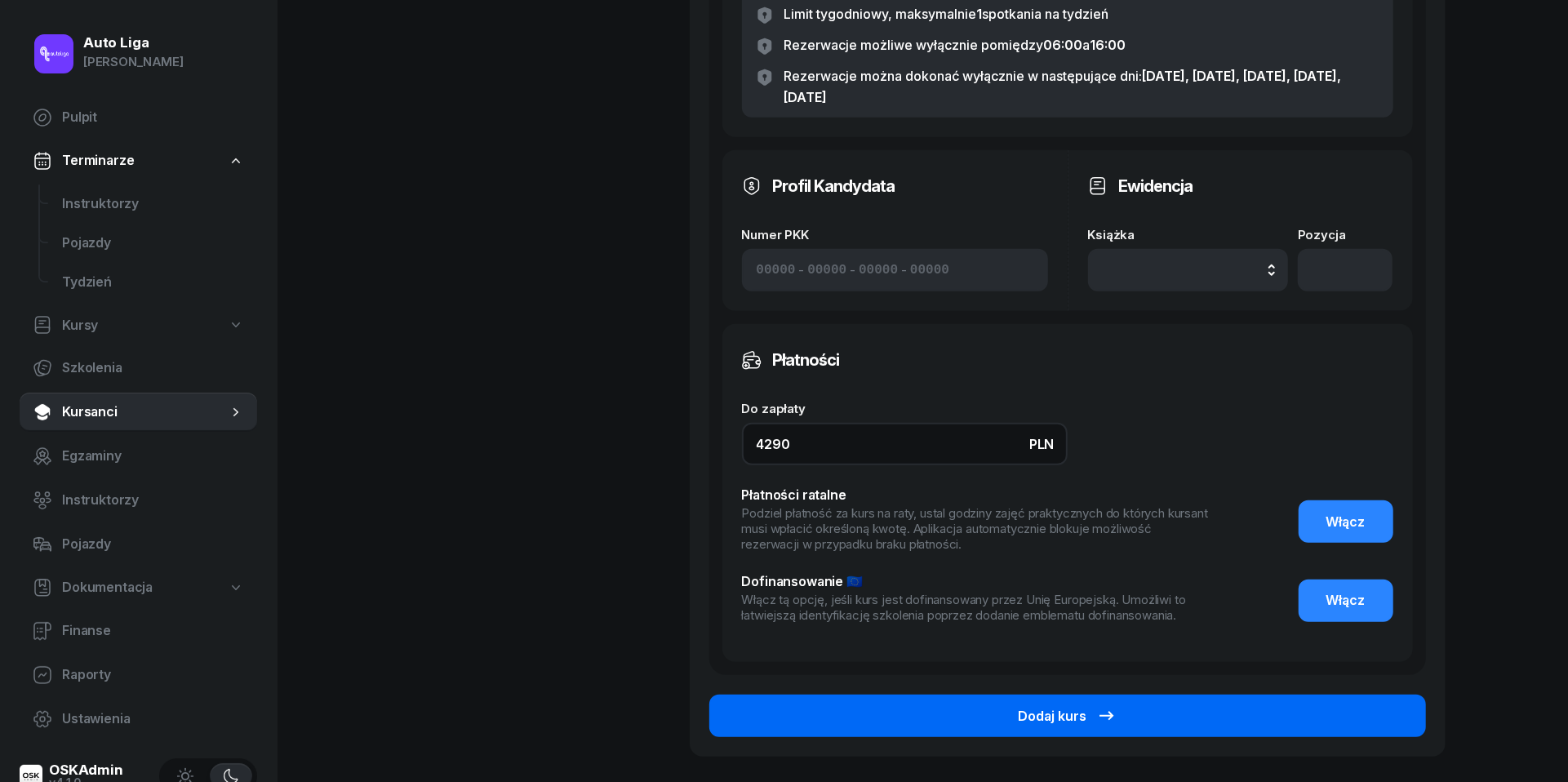
type input "4290"
click at [1137, 717] on button "Dodaj kurs" at bounding box center [1068, 715] width 717 height 42
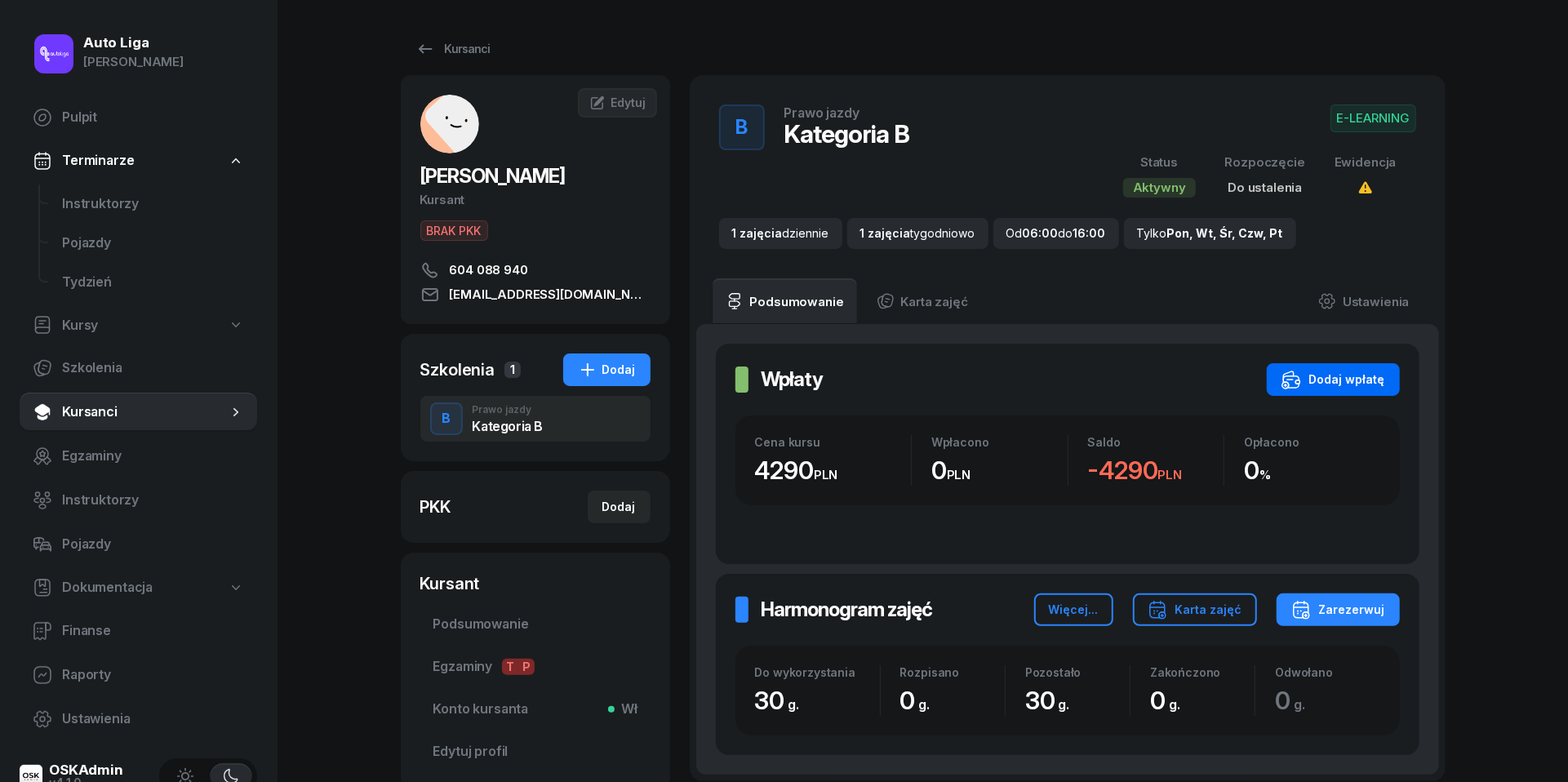
click at [1358, 372] on div "Dodaj wpłatę" at bounding box center [1334, 380] width 104 height 20
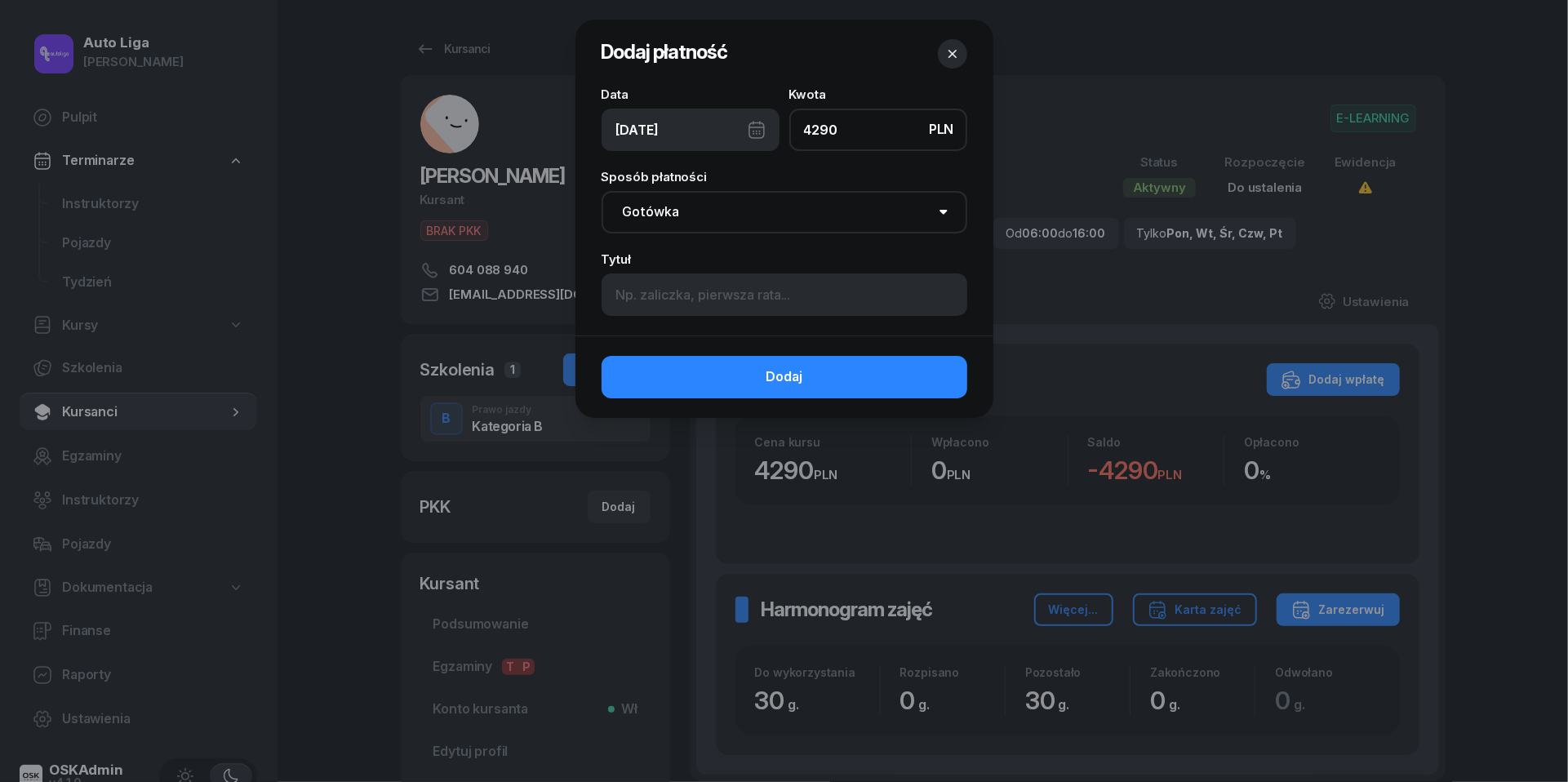
type input "4290"
click at [755, 128] on div "[DATE]" at bounding box center [690, 129] width 178 height 42
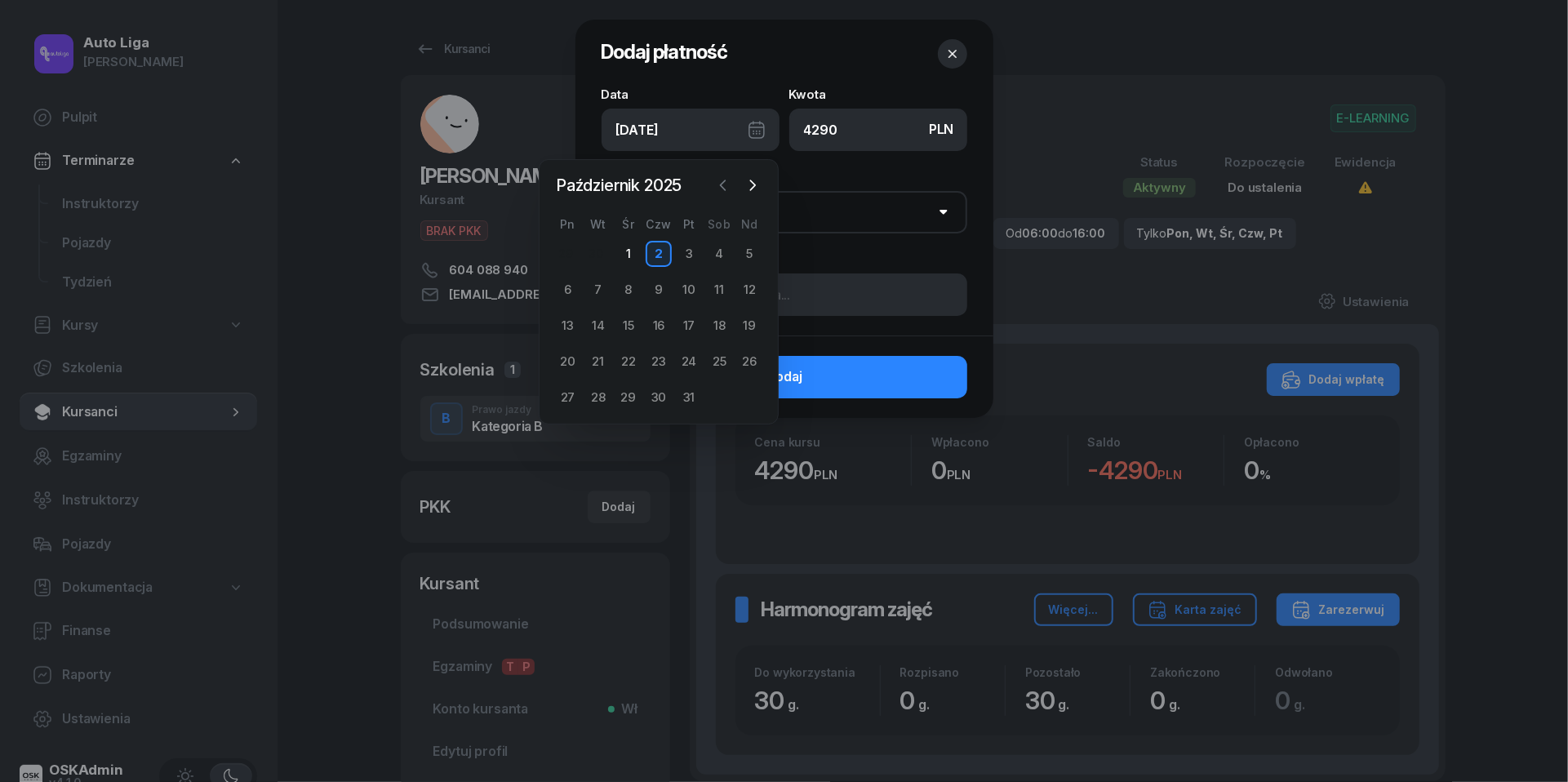
click at [723, 183] on icon "button" at bounding box center [723, 185] width 16 height 16
click at [689, 361] on div "26" at bounding box center [689, 362] width 26 height 26
type input "[DATE]"
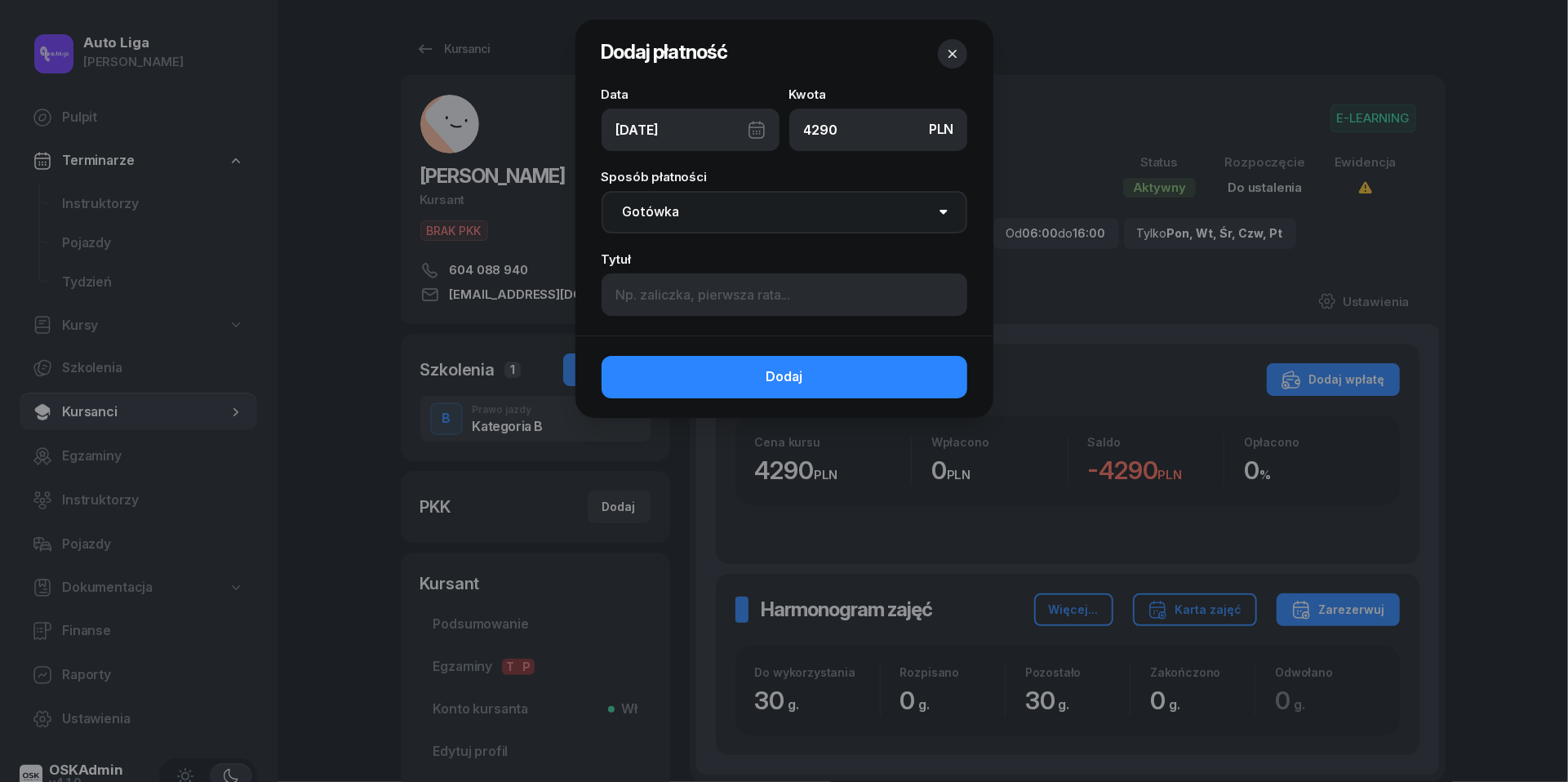
select select "transfer"
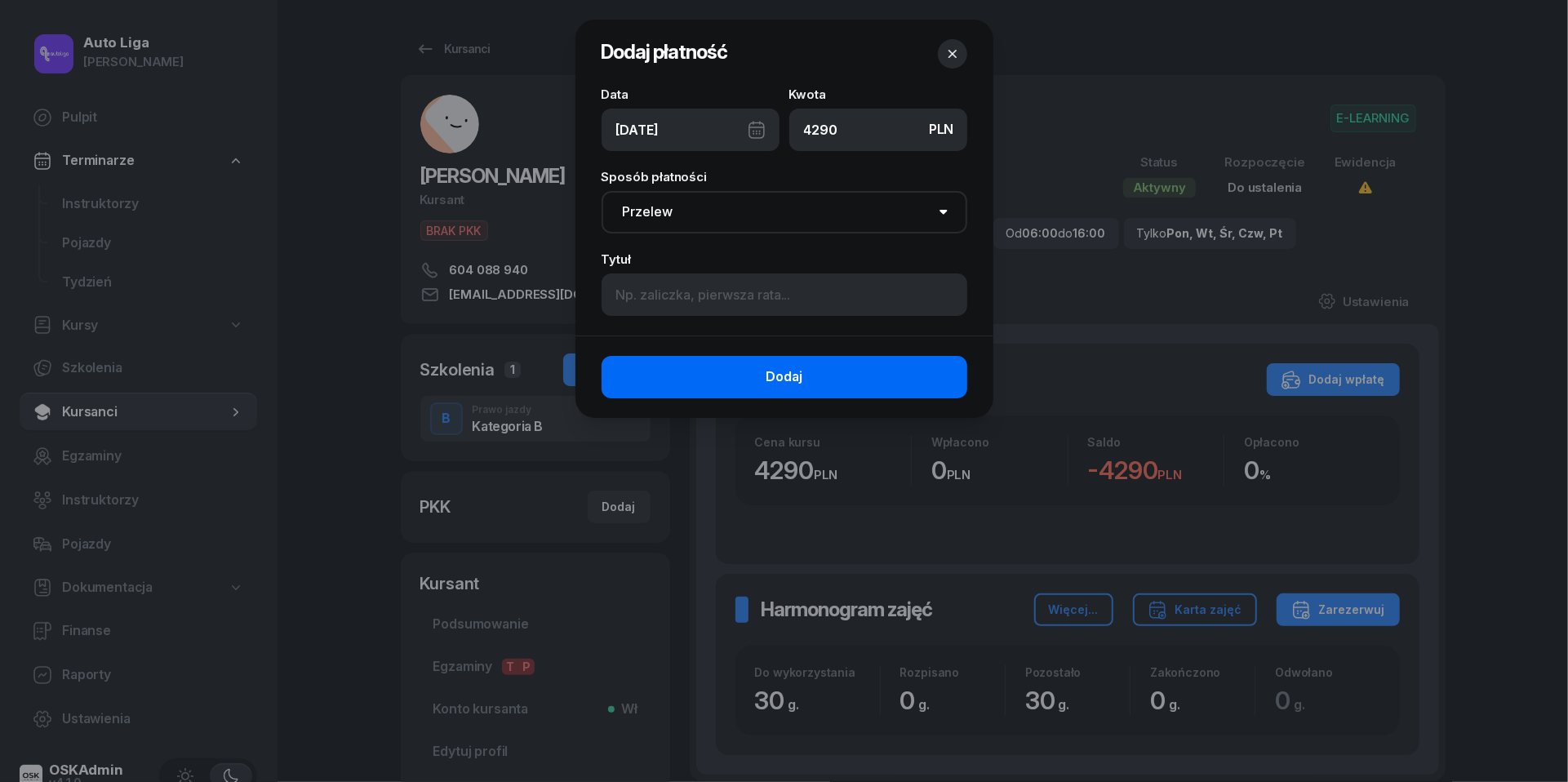
click at [772, 363] on button "Dodaj" at bounding box center [784, 377] width 365 height 42
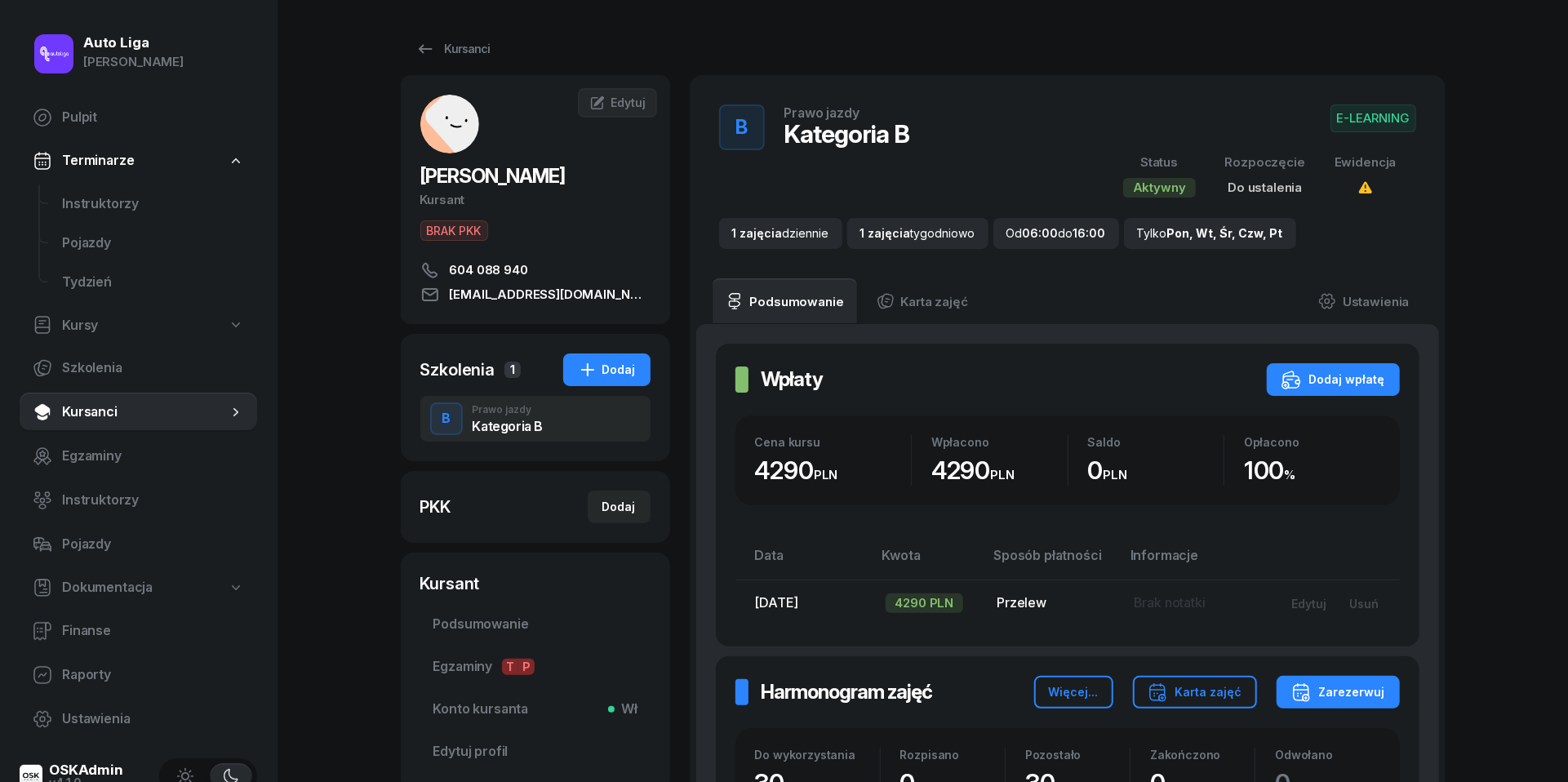
click at [98, 406] on span "Kursanci" at bounding box center [145, 411] width 165 height 21
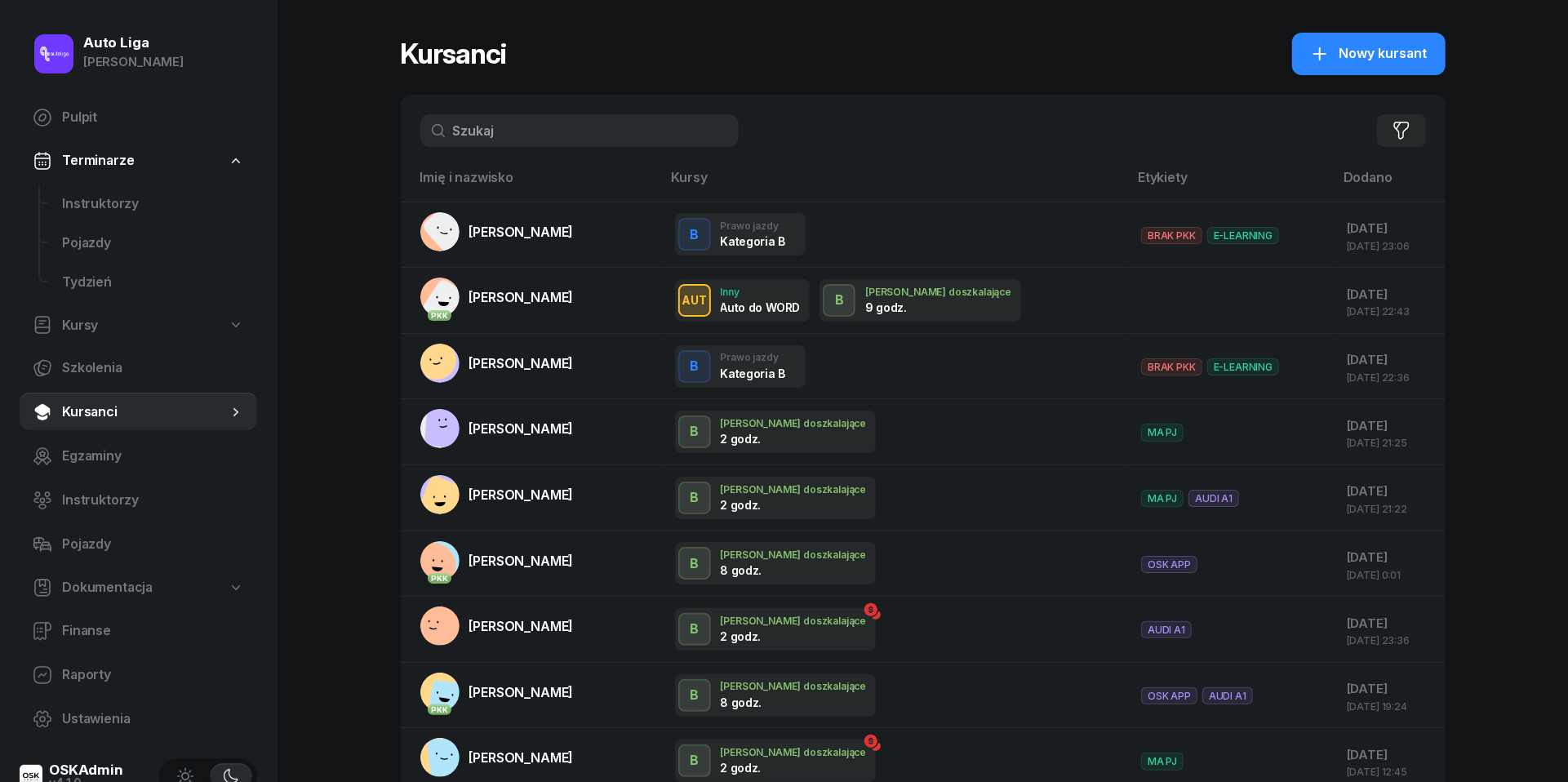
click at [485, 129] on input "text" at bounding box center [580, 130] width 318 height 33
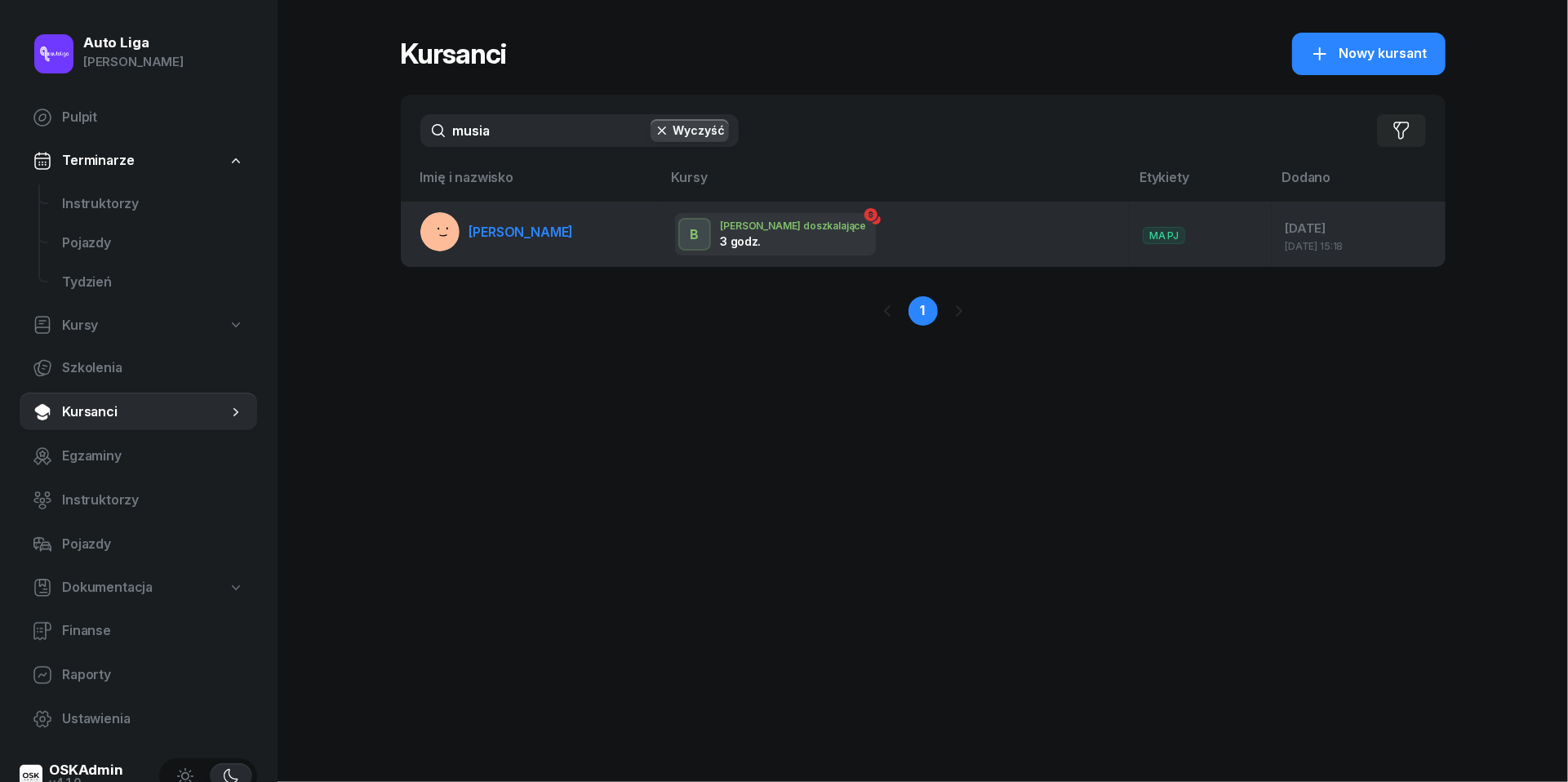
type input "musia"
click at [534, 239] on span "[PERSON_NAME]" at bounding box center [522, 231] width 105 height 16
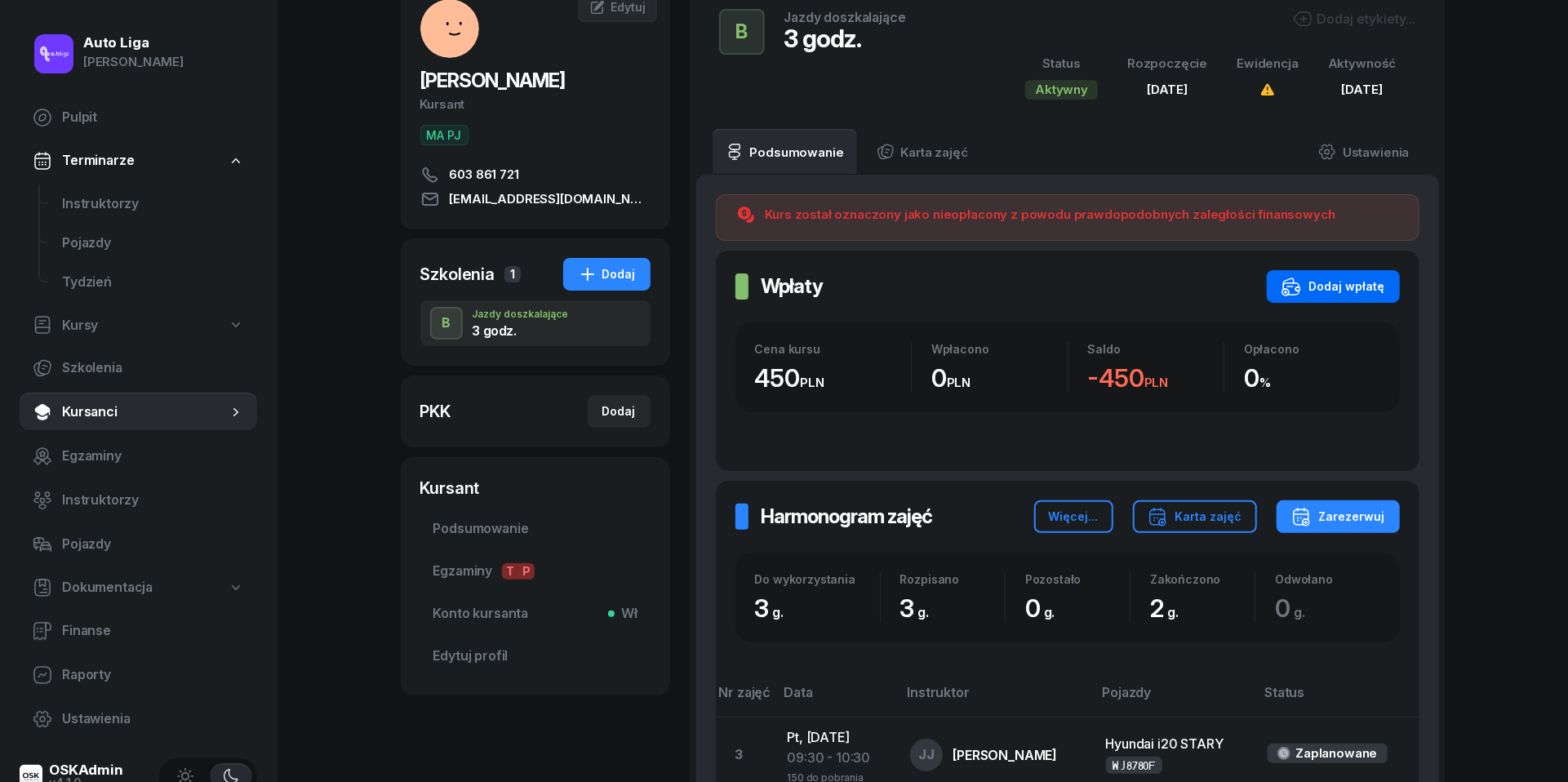
scroll to position [8, 0]
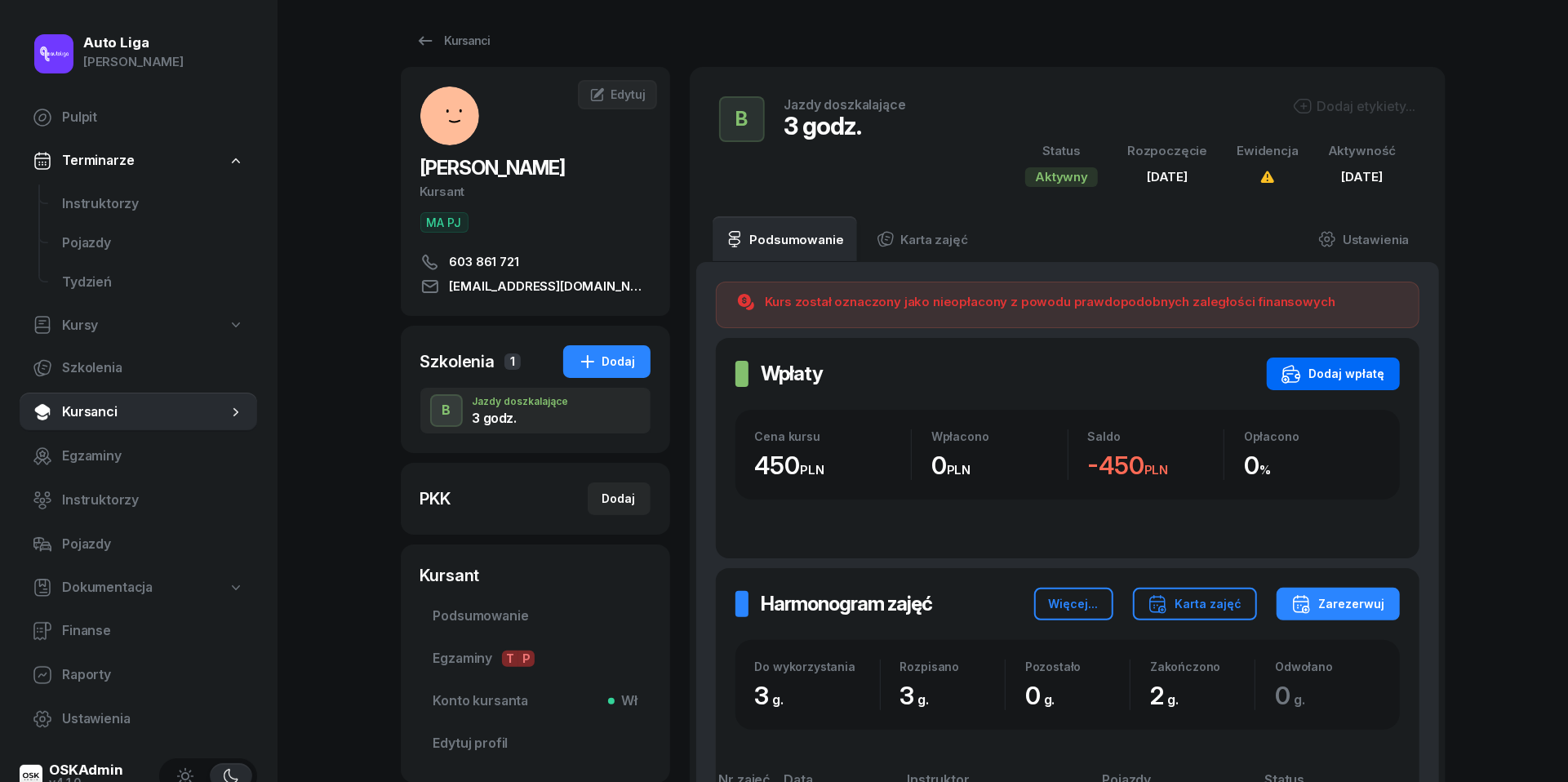
click at [1337, 377] on div "Dodaj wpłatę" at bounding box center [1334, 374] width 104 height 20
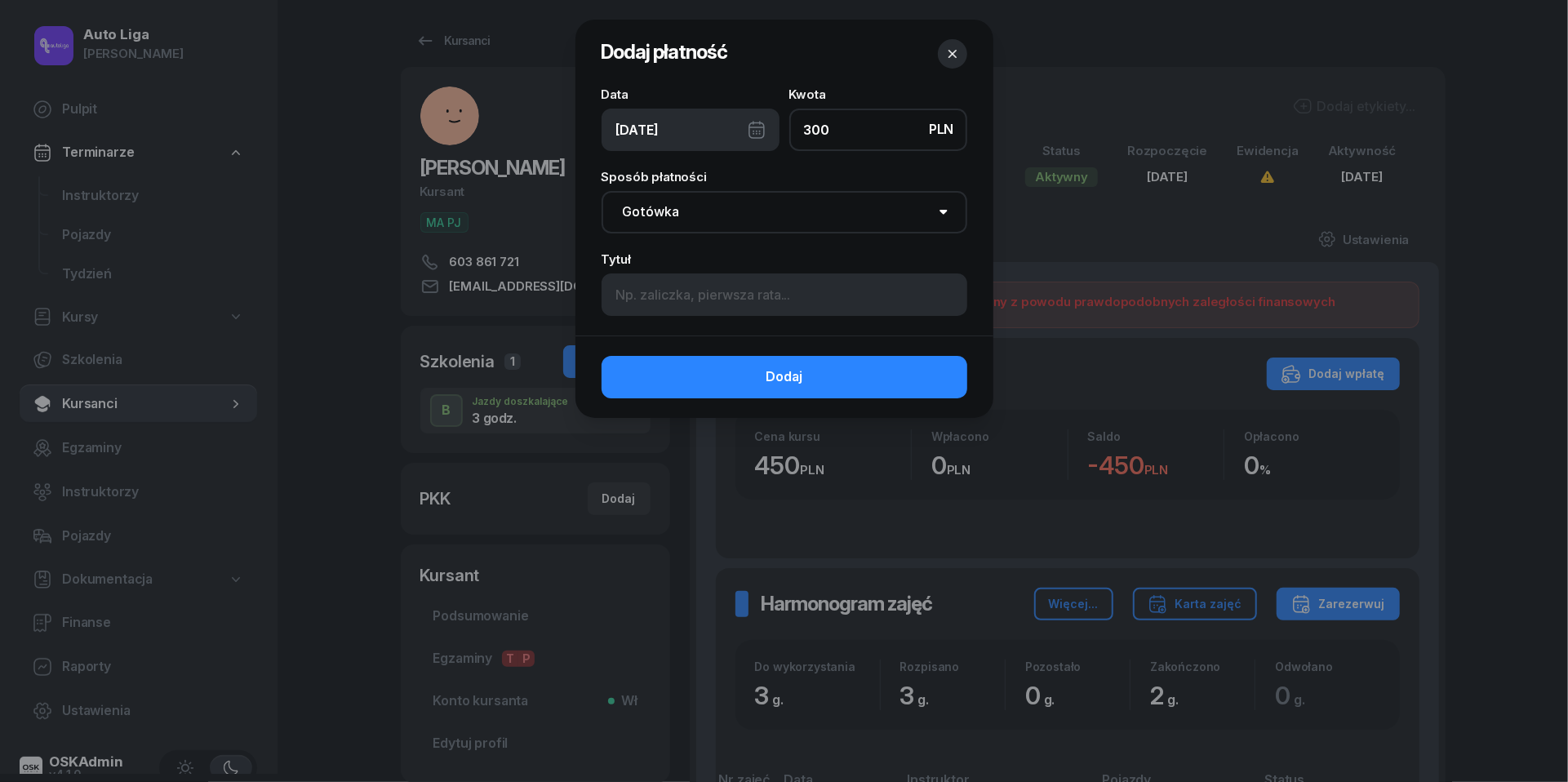
type input "300"
click at [759, 120] on div "[DATE]" at bounding box center [690, 129] width 178 height 42
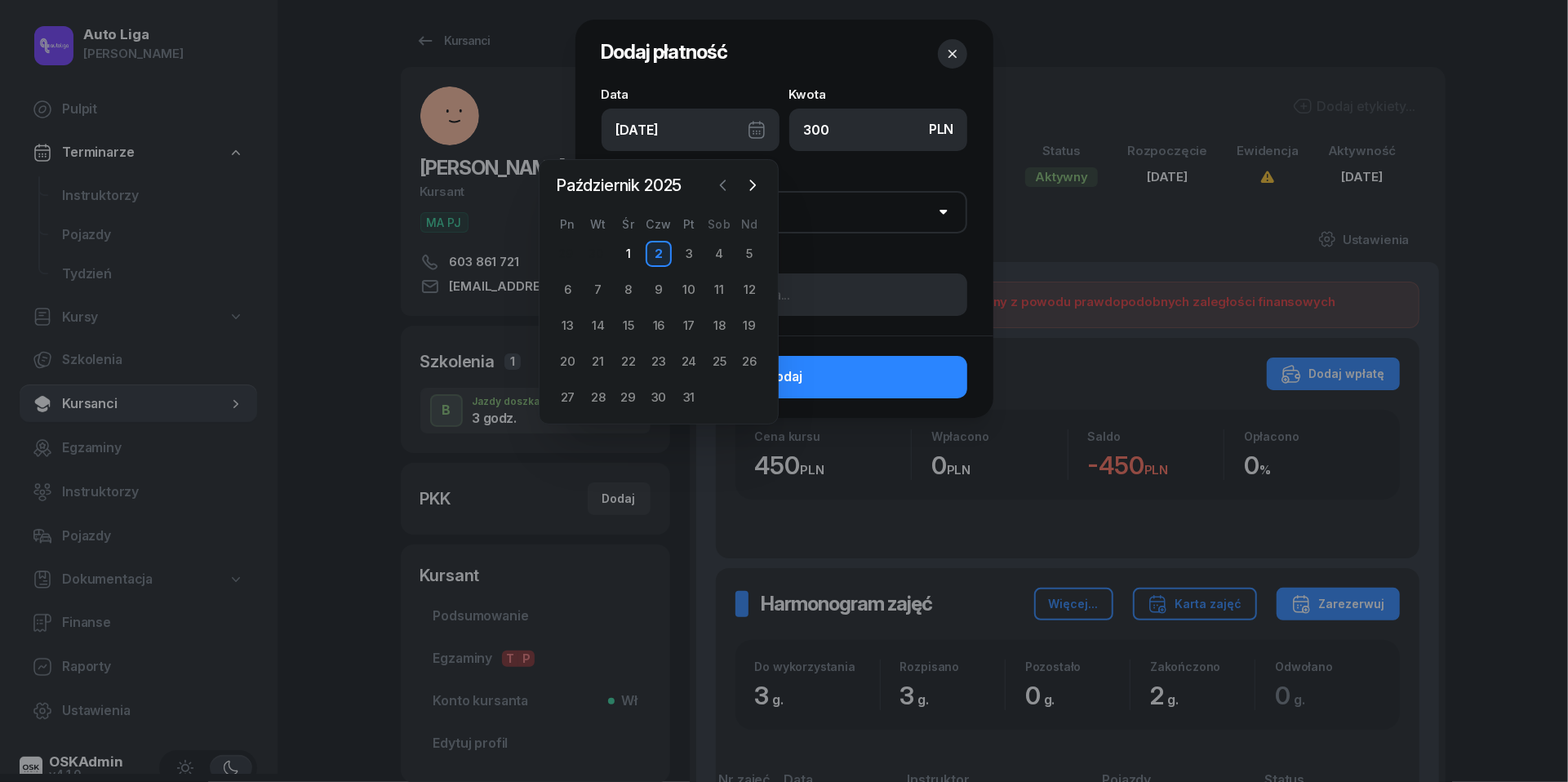
click at [723, 188] on icon "button" at bounding box center [723, 185] width 5 height 10
click at [693, 357] on div "26" at bounding box center [689, 362] width 26 height 26
type input "[DATE]"
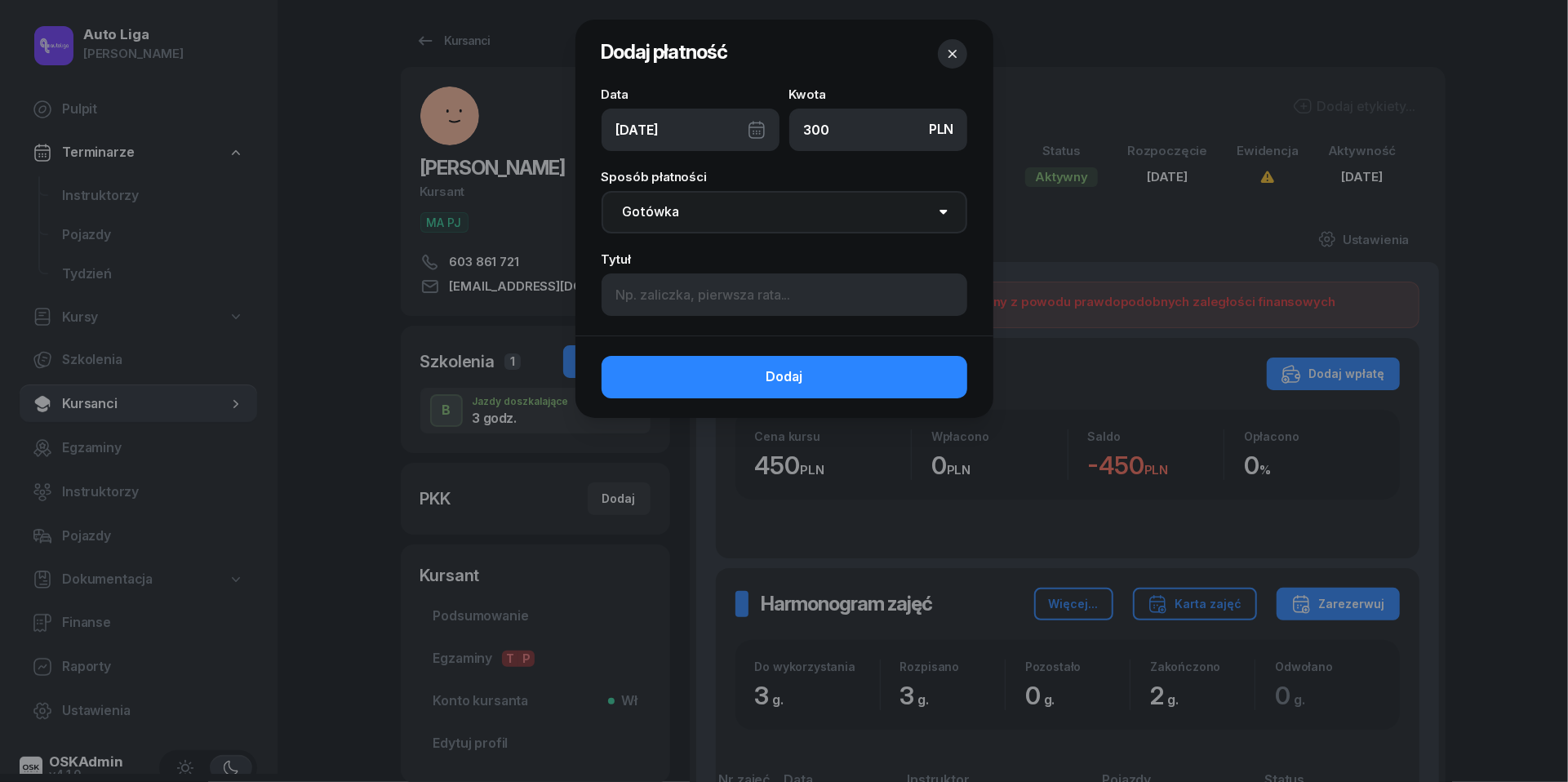
select select "transfer"
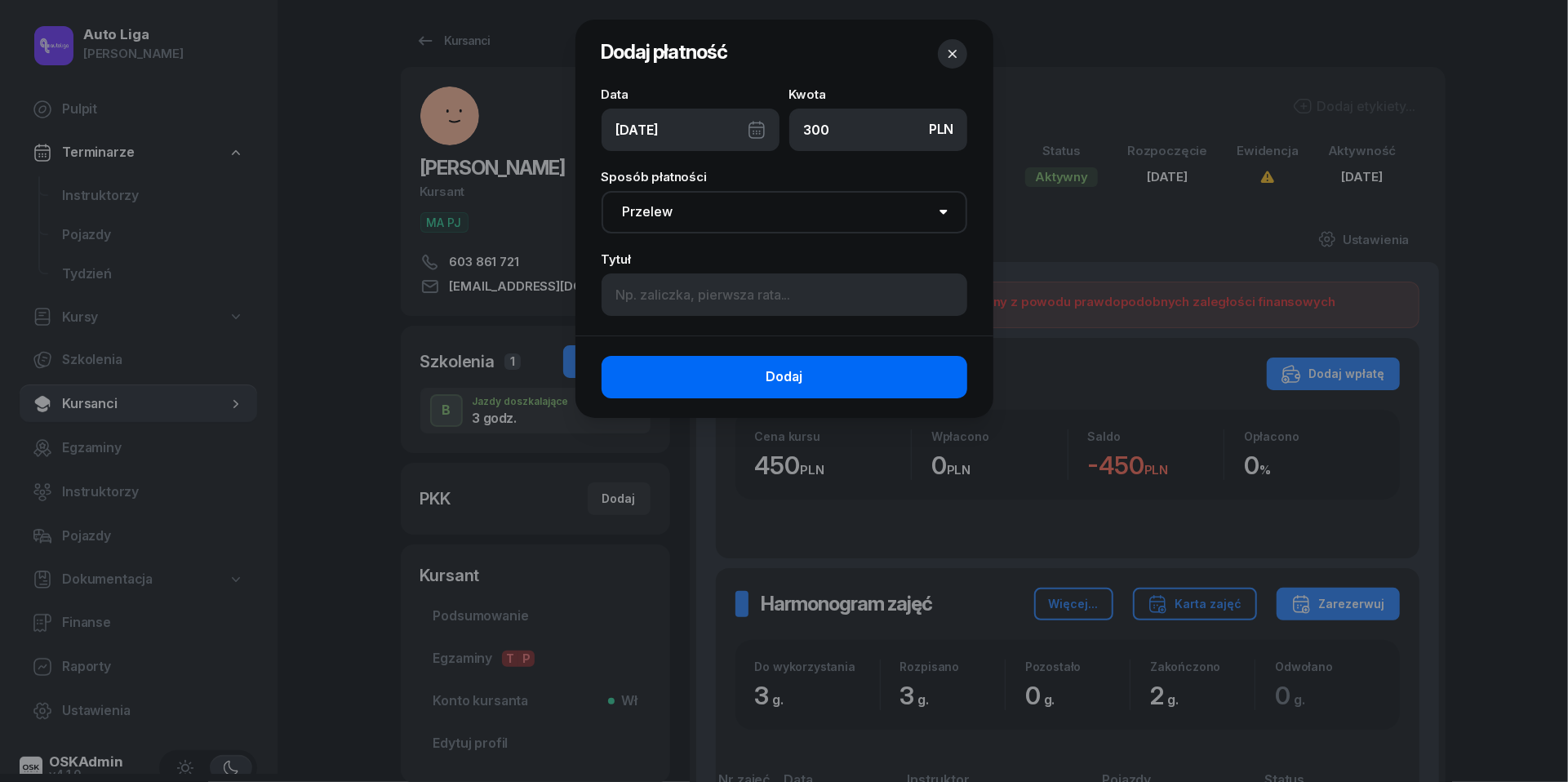
click at [738, 380] on button "Dodaj" at bounding box center [784, 377] width 365 height 42
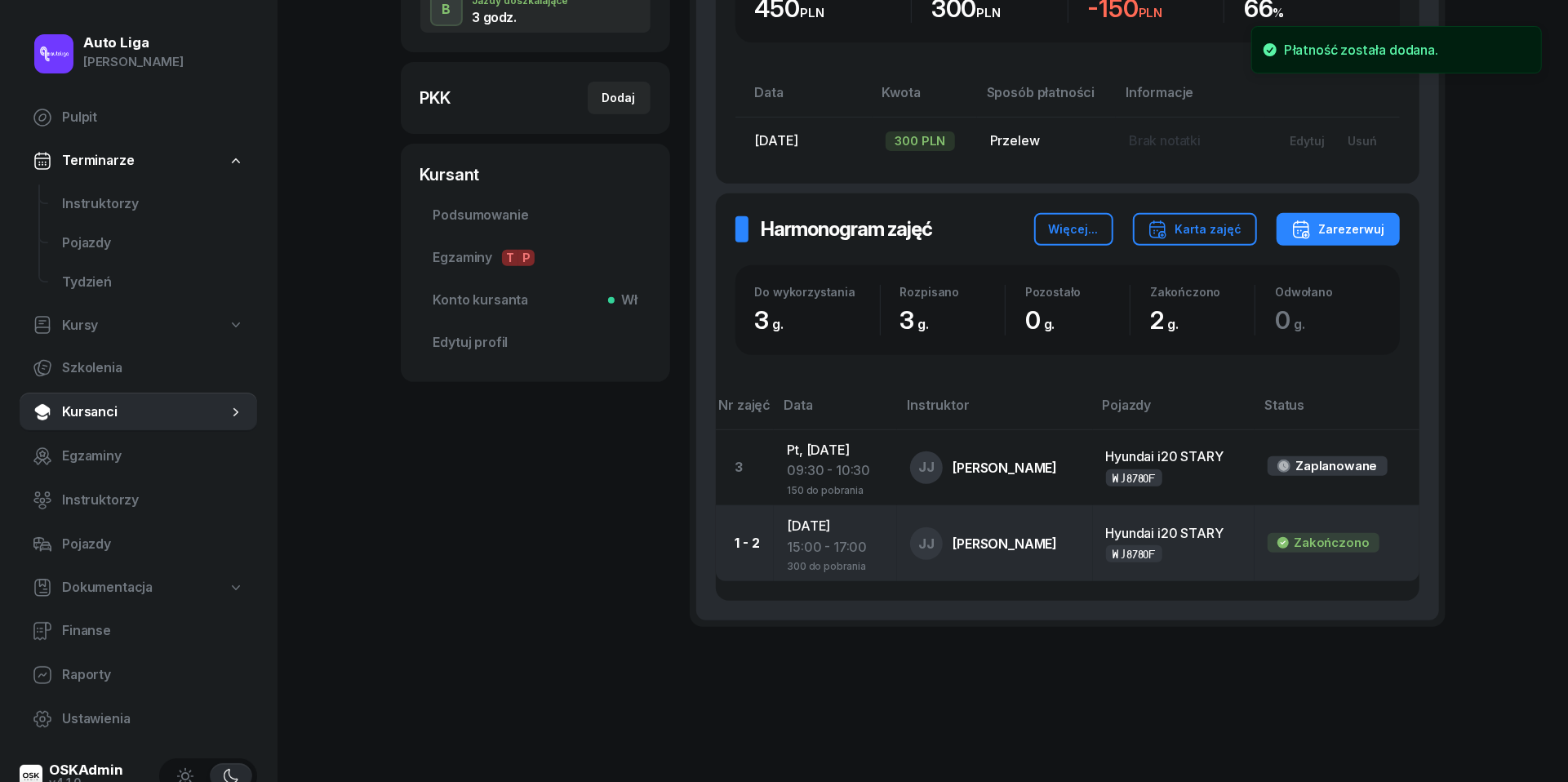
scroll to position [408, 0]
click at [823, 541] on div "15:00 - 17:00" at bounding box center [835, 548] width 97 height 21
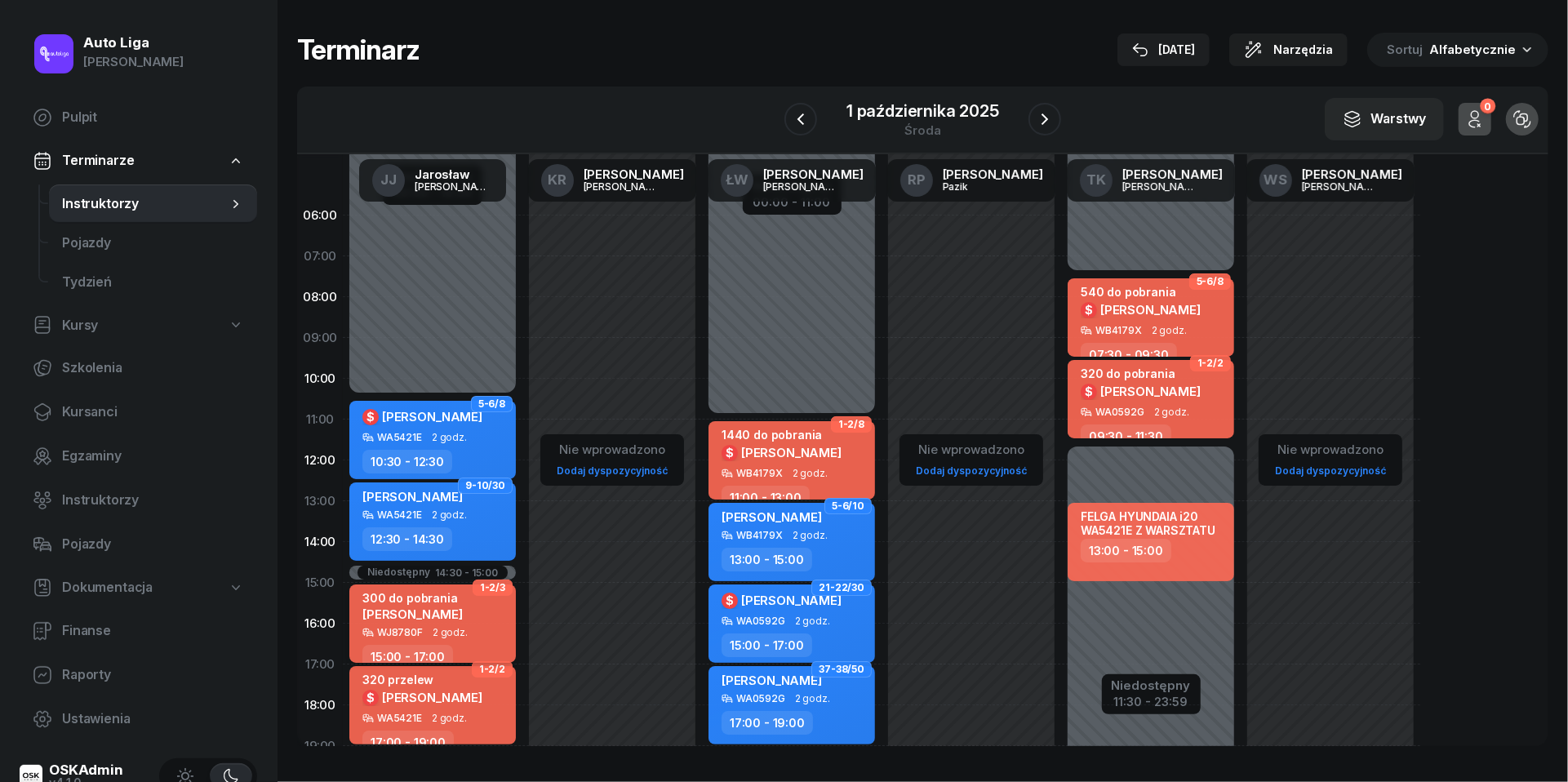
click at [468, 634] on div "WJ8780F 2 godz." at bounding box center [434, 632] width 144 height 12
select select "15"
select select "17"
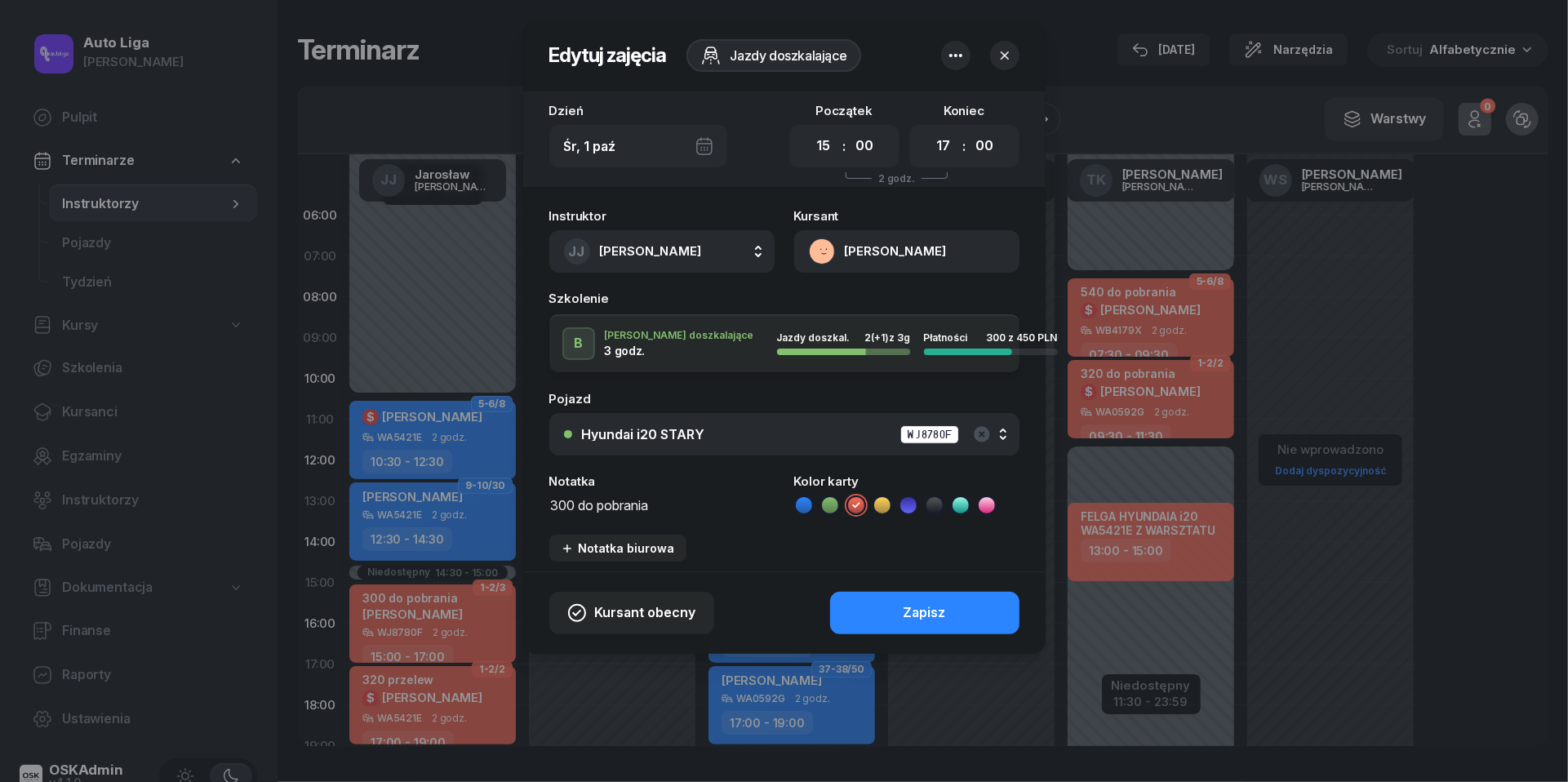
click at [628, 500] on textarea "300 do pobrania" at bounding box center [662, 504] width 225 height 21
click at [808, 501] on icon at bounding box center [804, 505] width 16 height 16
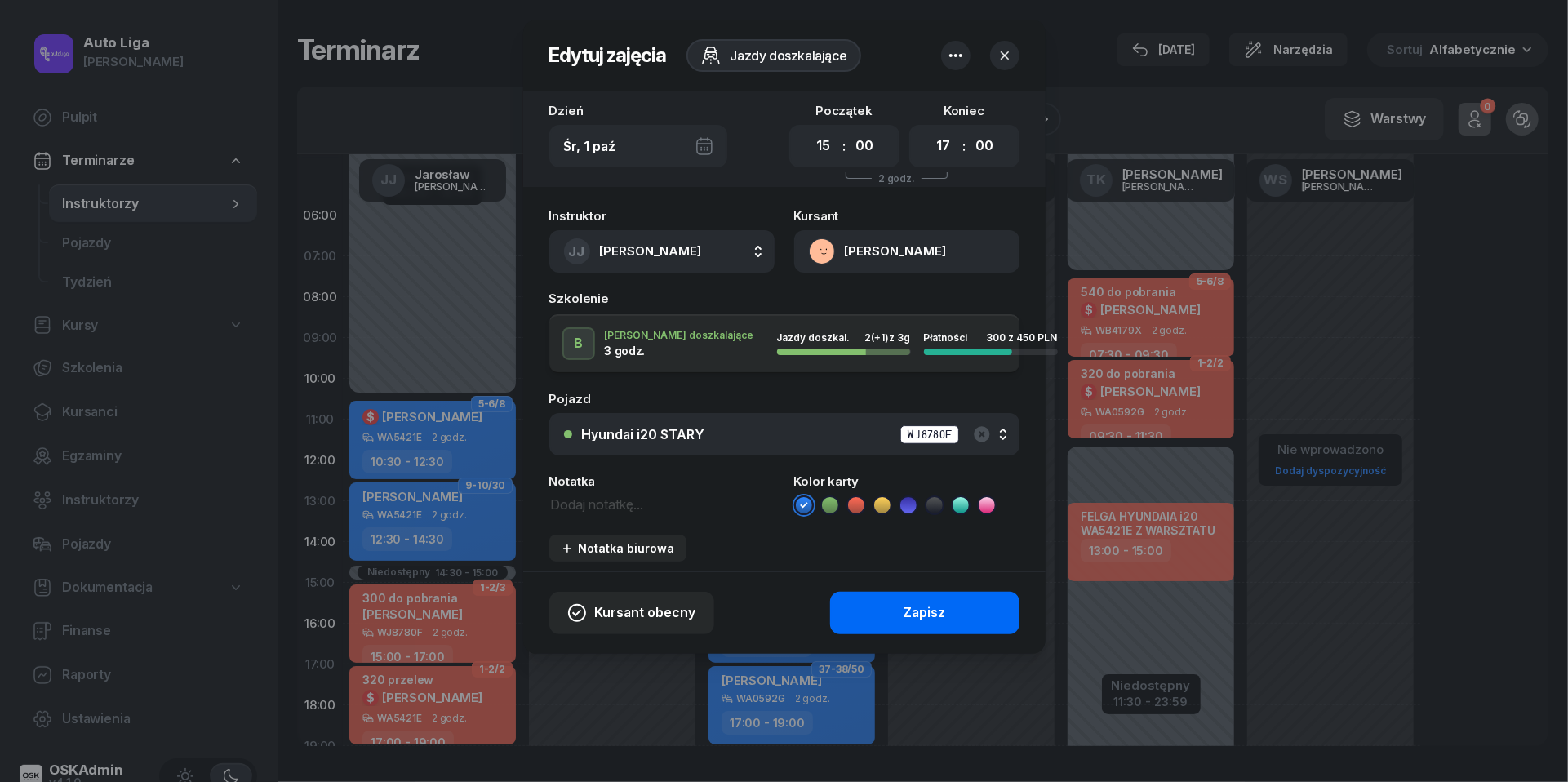
click at [951, 610] on button "Zapisz" at bounding box center [924, 613] width 189 height 42
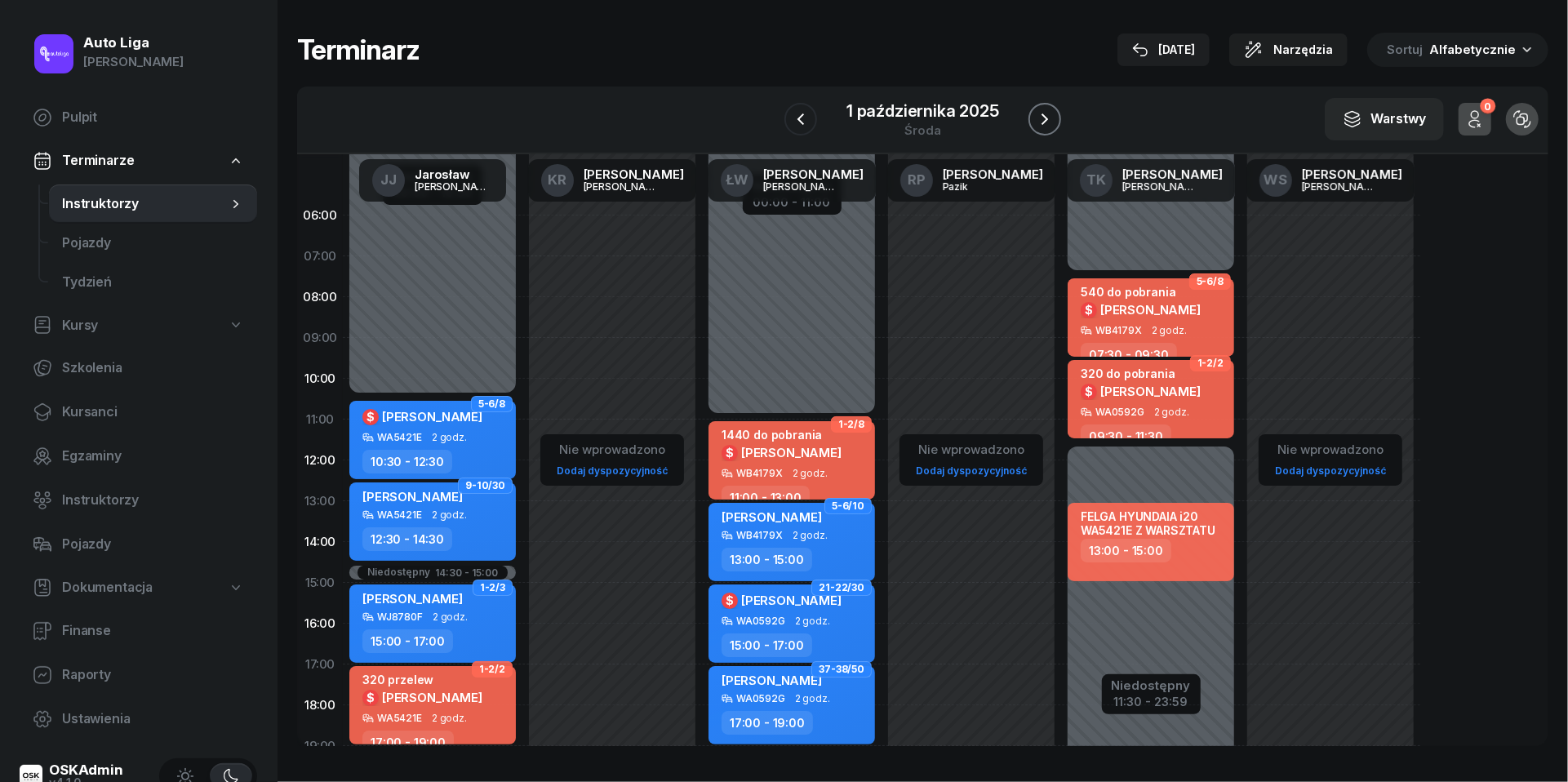
click at [1058, 119] on button "button" at bounding box center [1045, 119] width 33 height 33
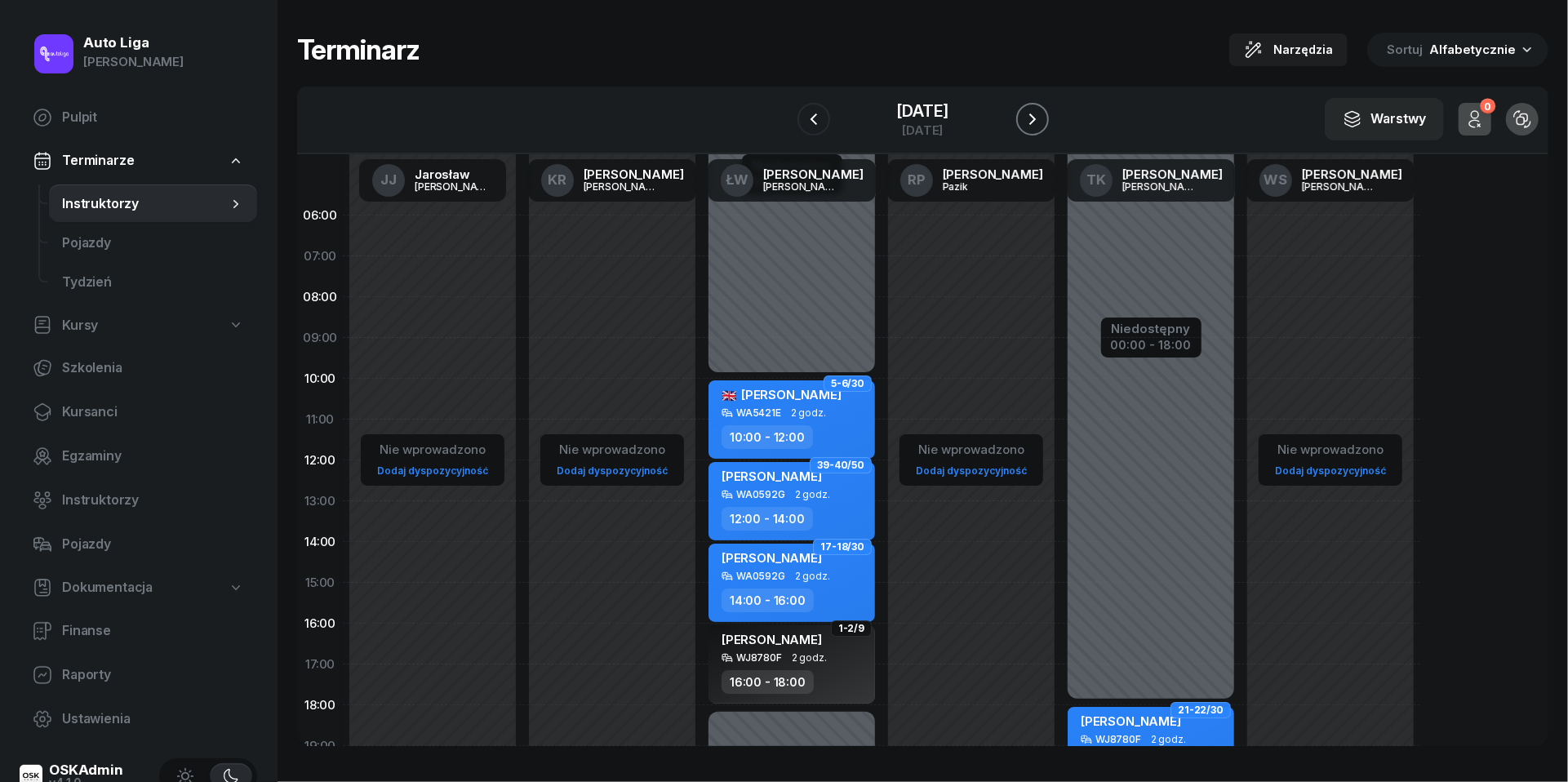
click at [1049, 119] on button "button" at bounding box center [1033, 119] width 33 height 33
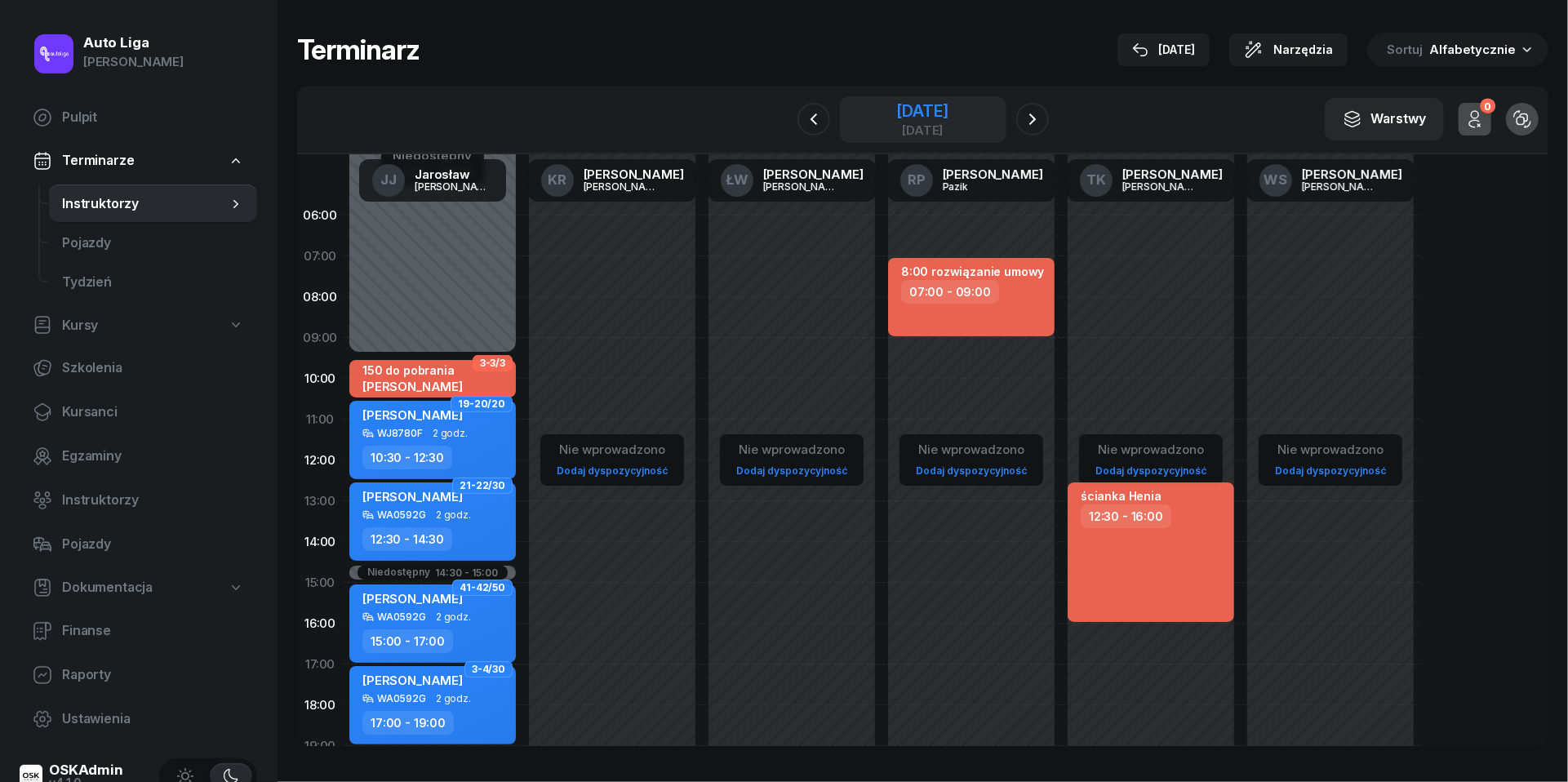
click at [904, 127] on div "[DATE]" at bounding box center [922, 130] width 52 height 13
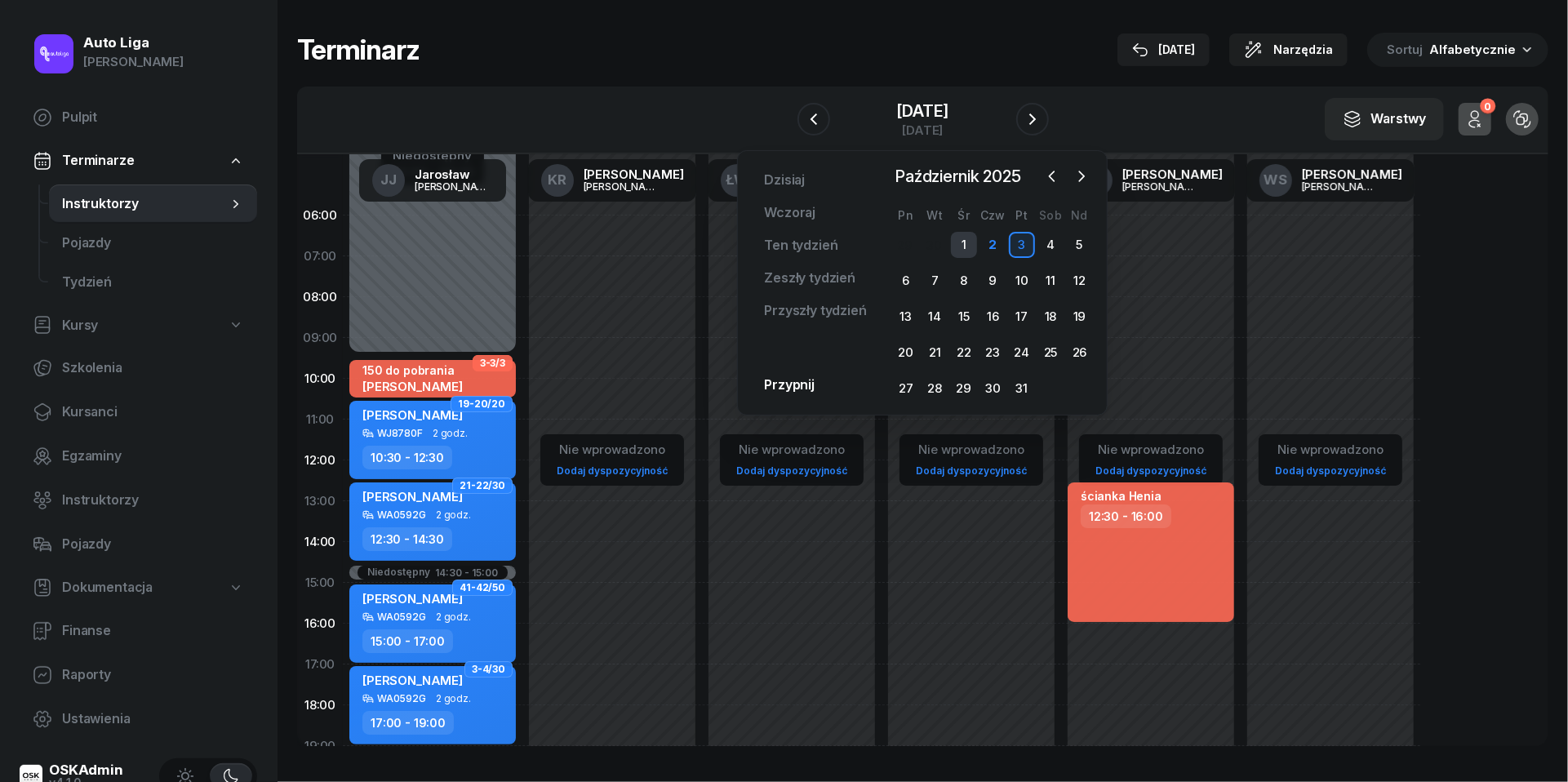
click at [960, 246] on div "1" at bounding box center [964, 244] width 26 height 26
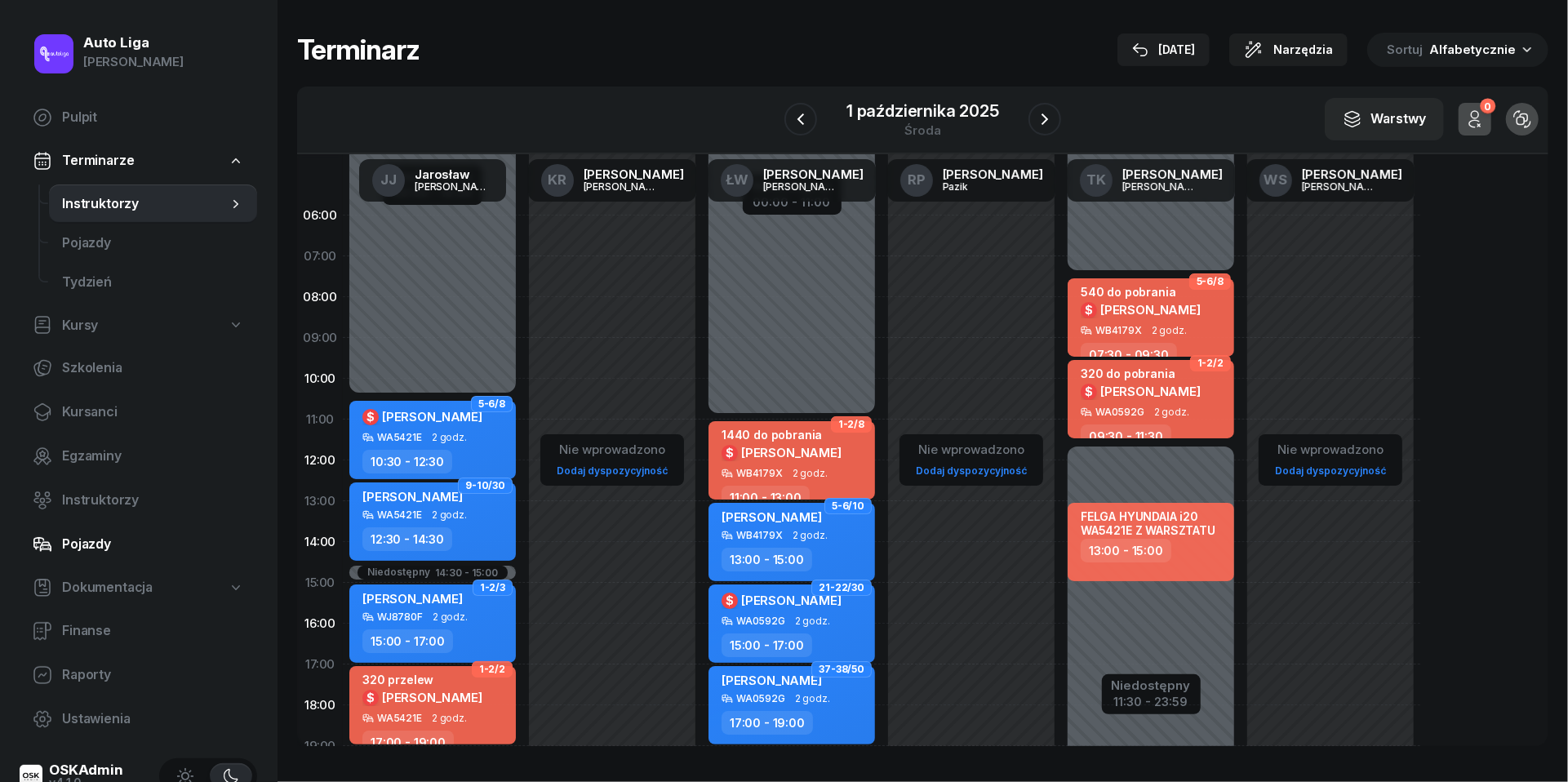
click at [96, 535] on span "Pojazdy" at bounding box center [153, 543] width 182 height 21
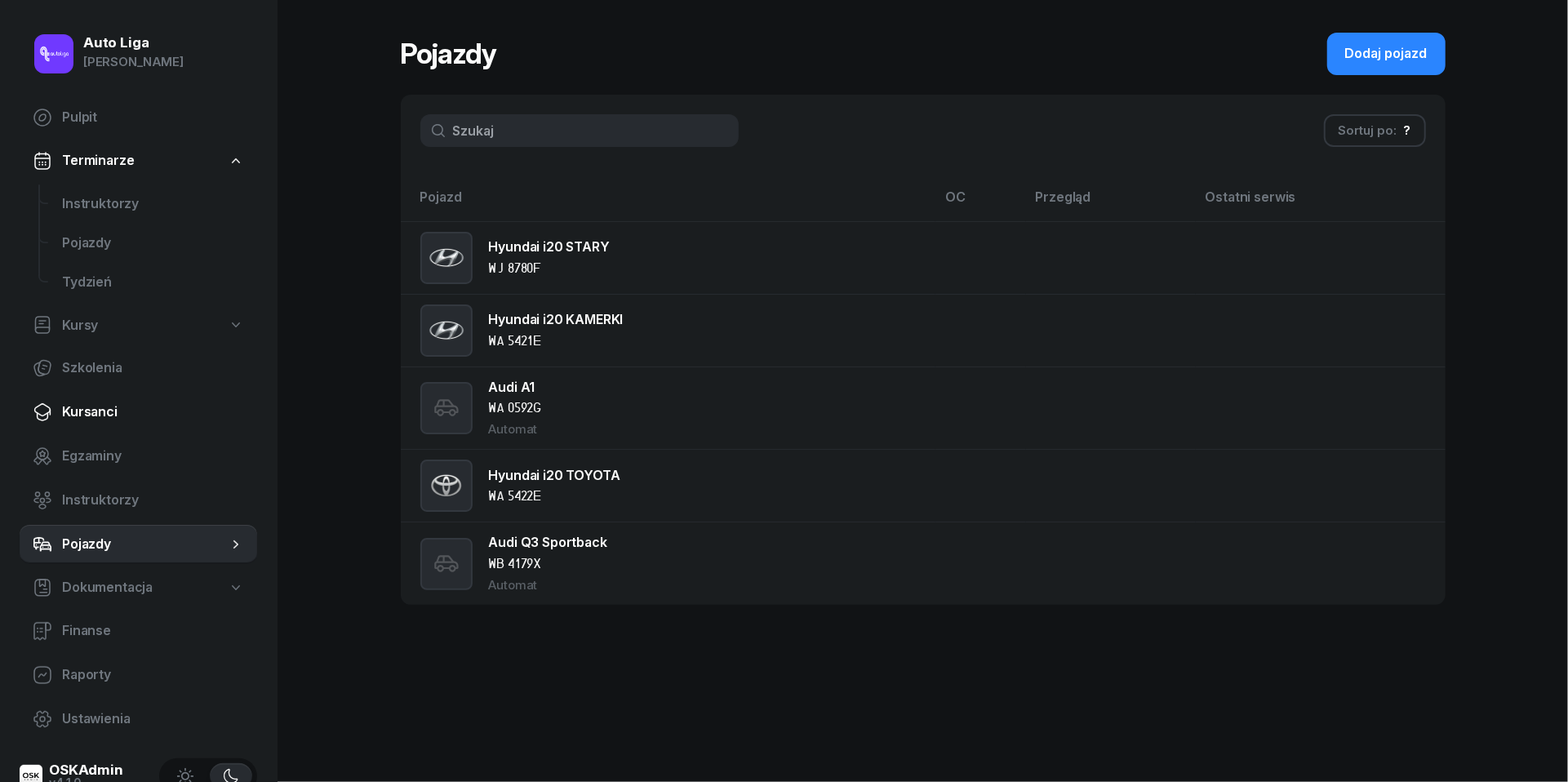
click at [93, 416] on span "Kursanci" at bounding box center [153, 411] width 182 height 21
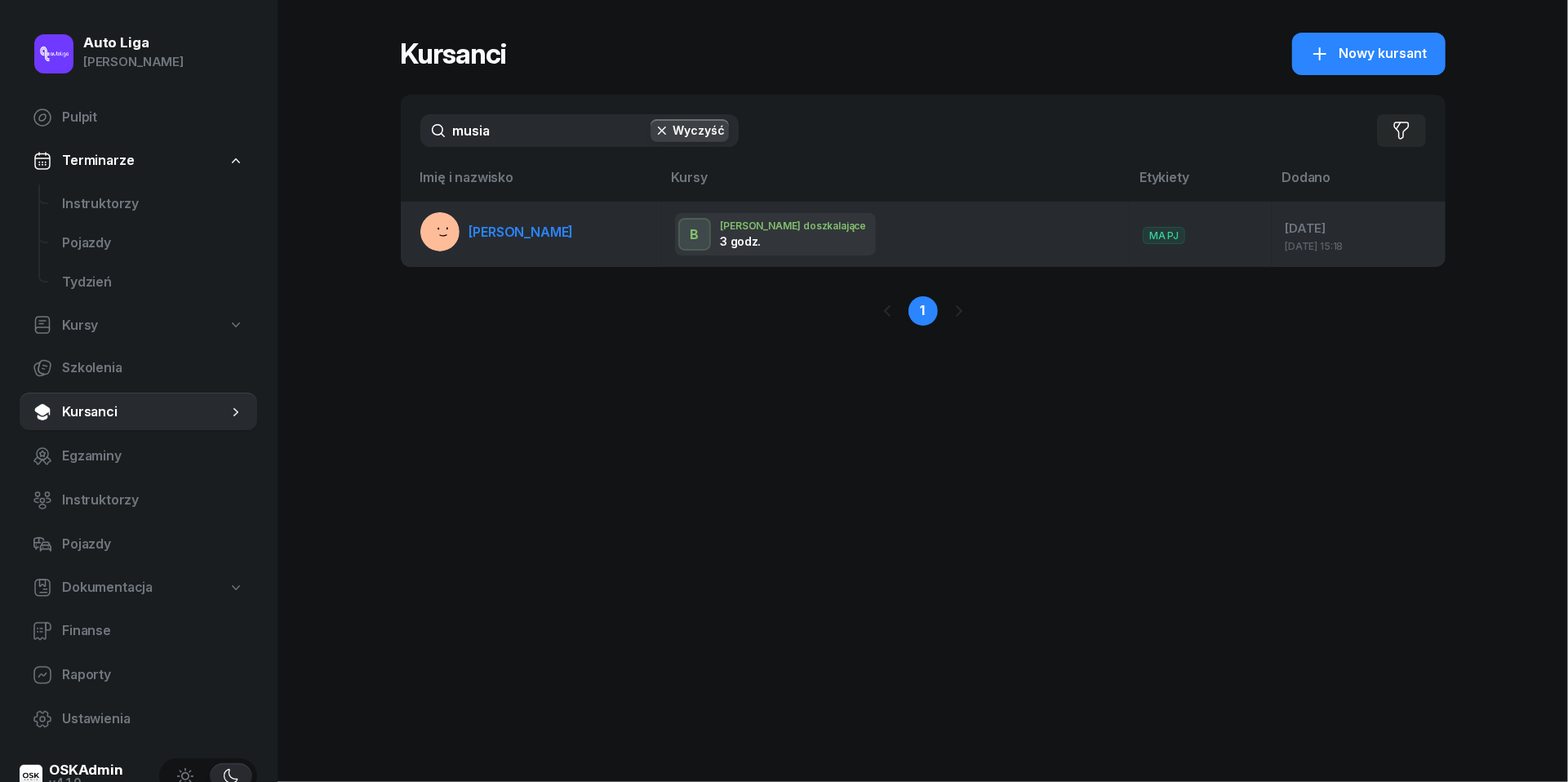
click at [541, 241] on link "[PERSON_NAME]" at bounding box center [497, 231] width 154 height 39
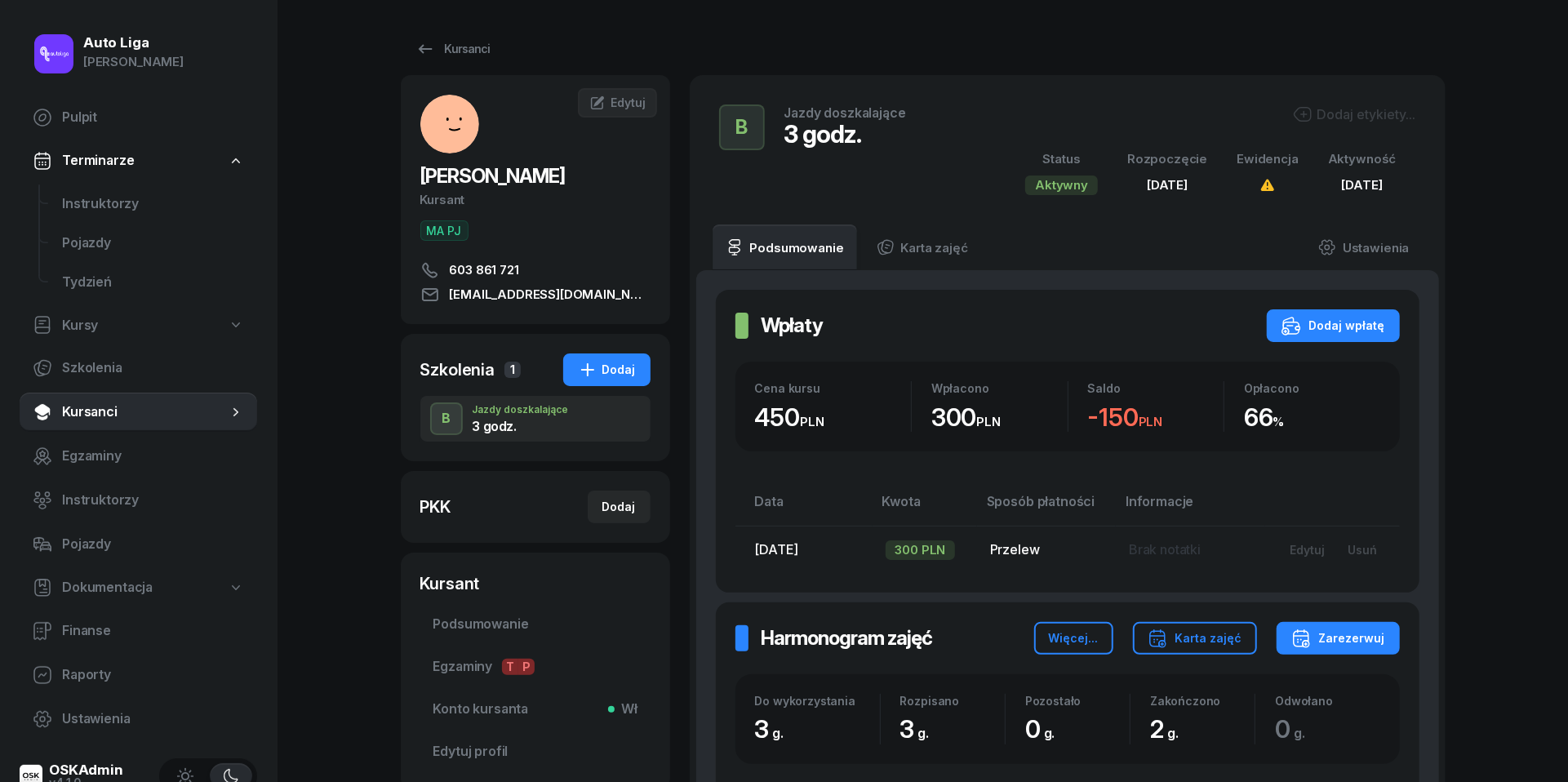
click at [150, 400] on link "Kursanci" at bounding box center [138, 411] width 238 height 39
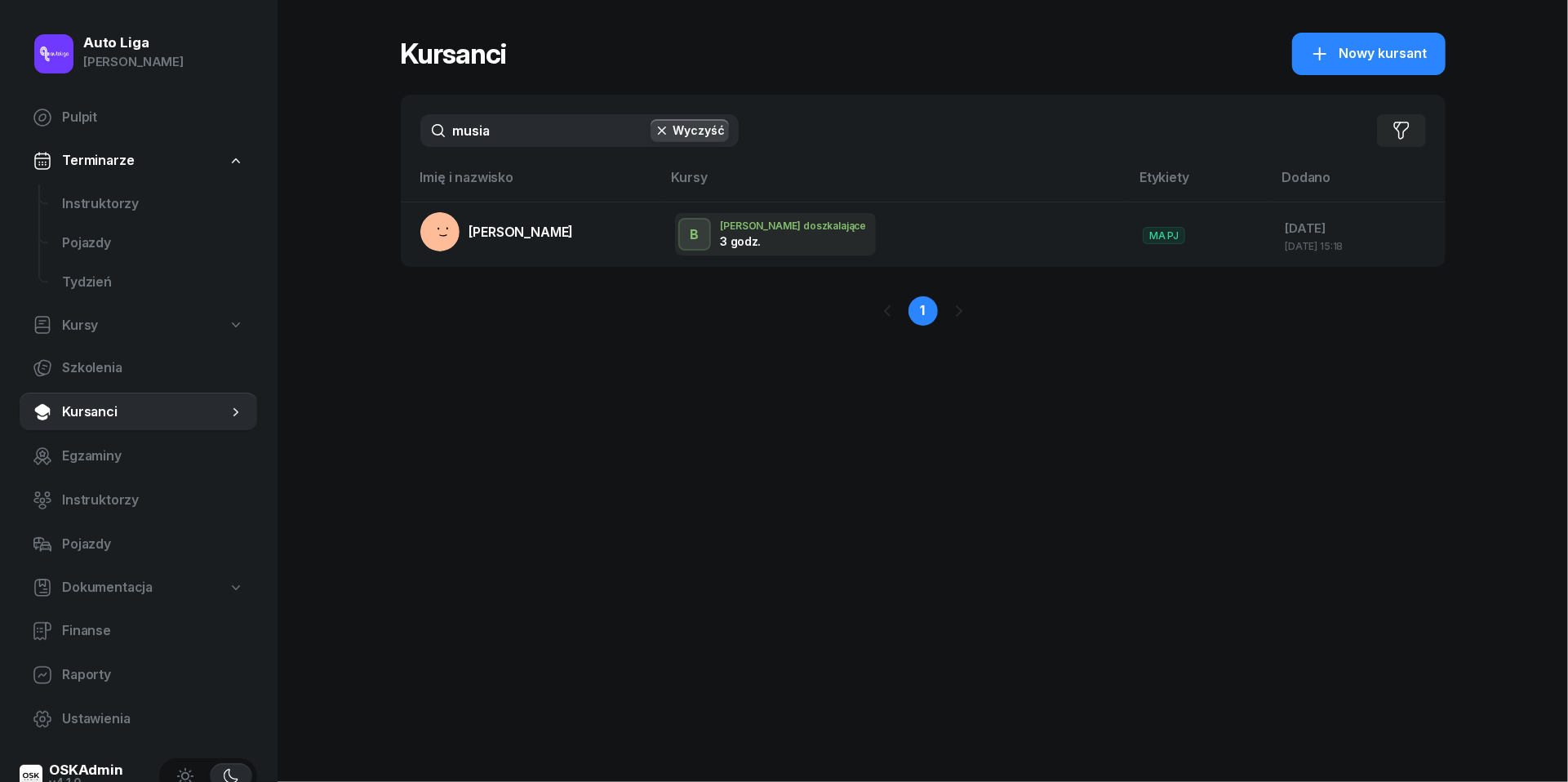
click at [517, 140] on input "musia" at bounding box center [580, 130] width 318 height 33
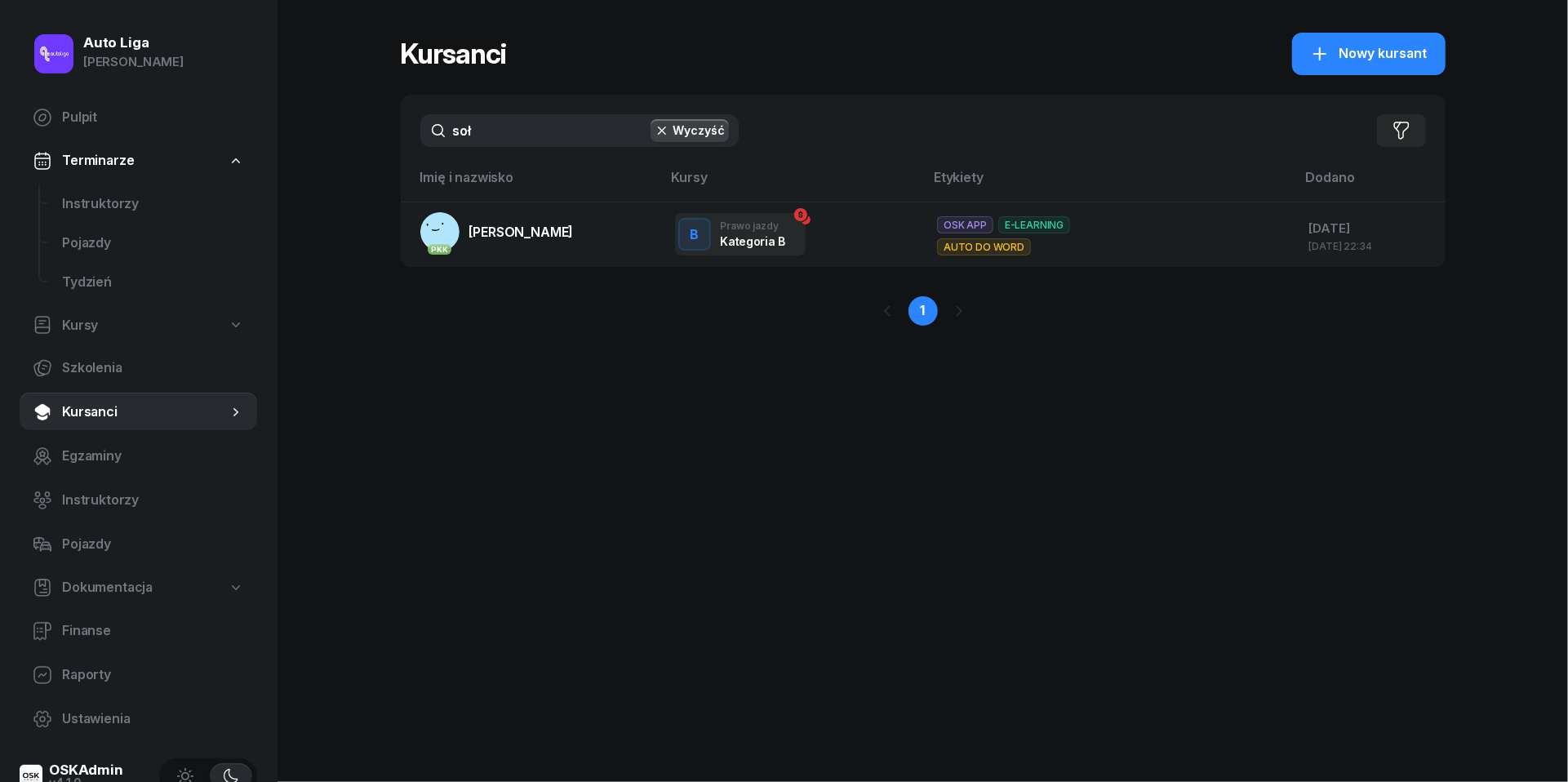
type input "sól"
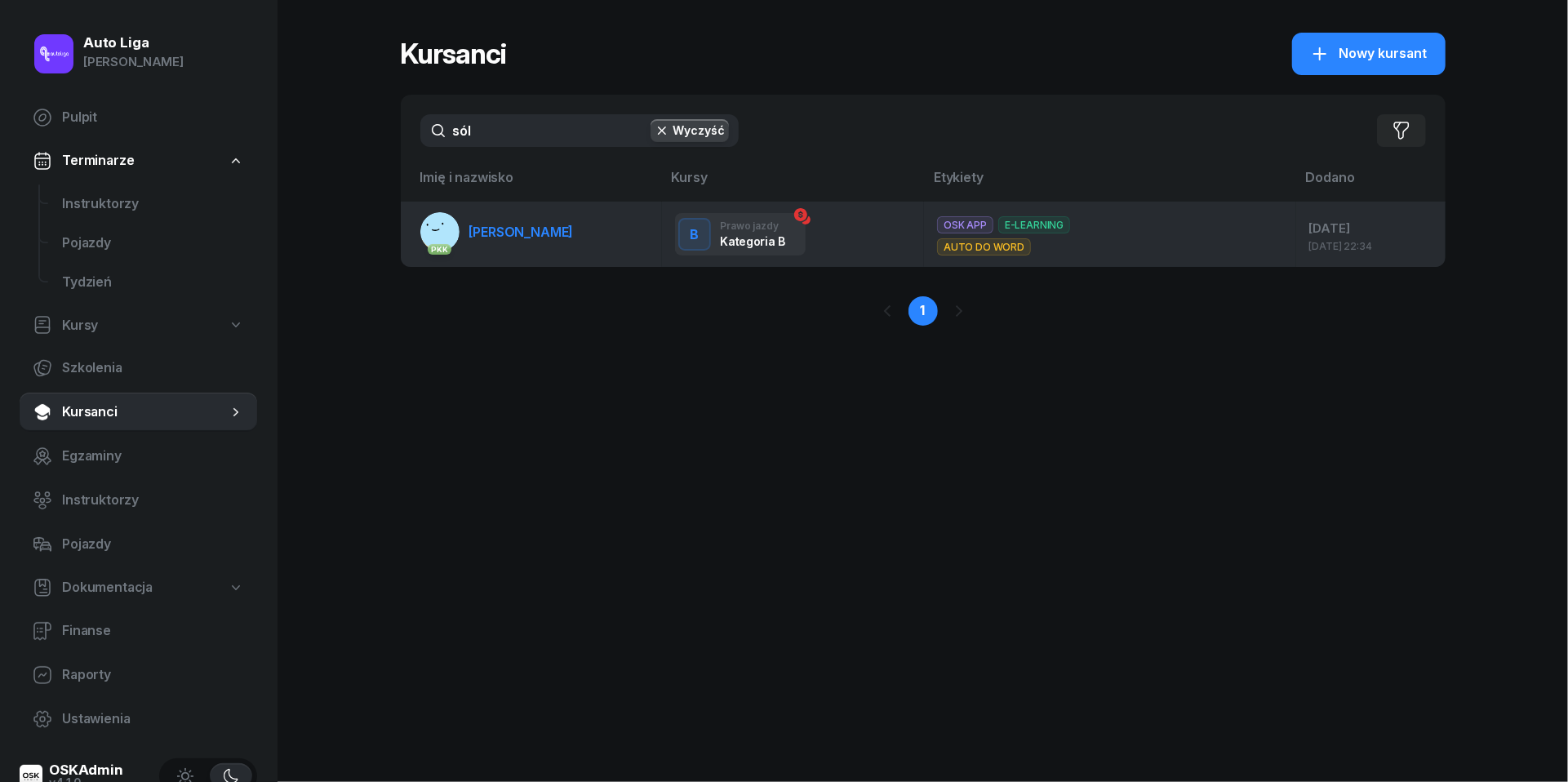
drag, startPoint x: 517, startPoint y: 140, endPoint x: 505, endPoint y: 235, distance: 95.8
click at [505, 235] on span "[PERSON_NAME]" at bounding box center [522, 231] width 105 height 16
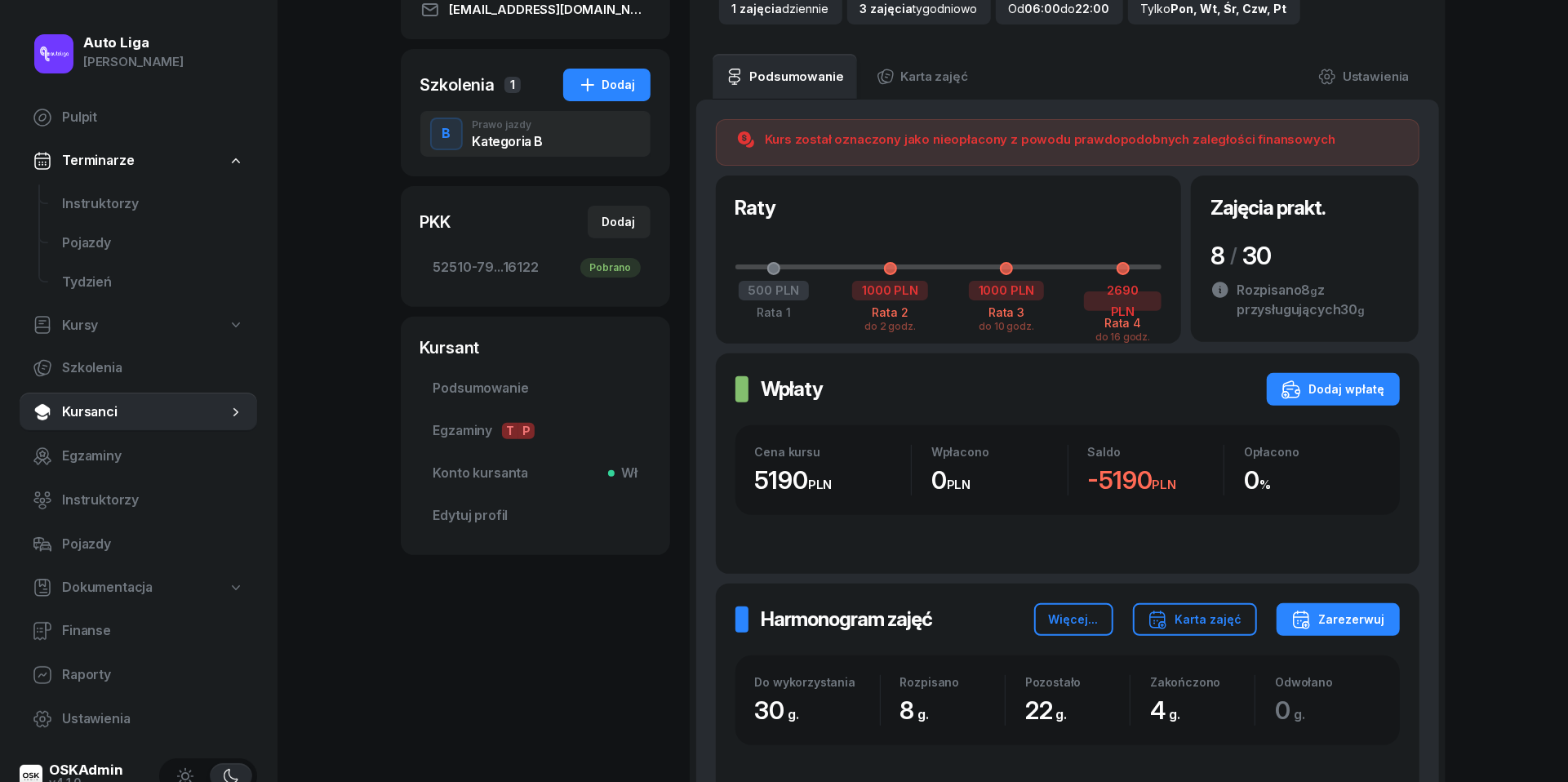
scroll to position [225, 0]
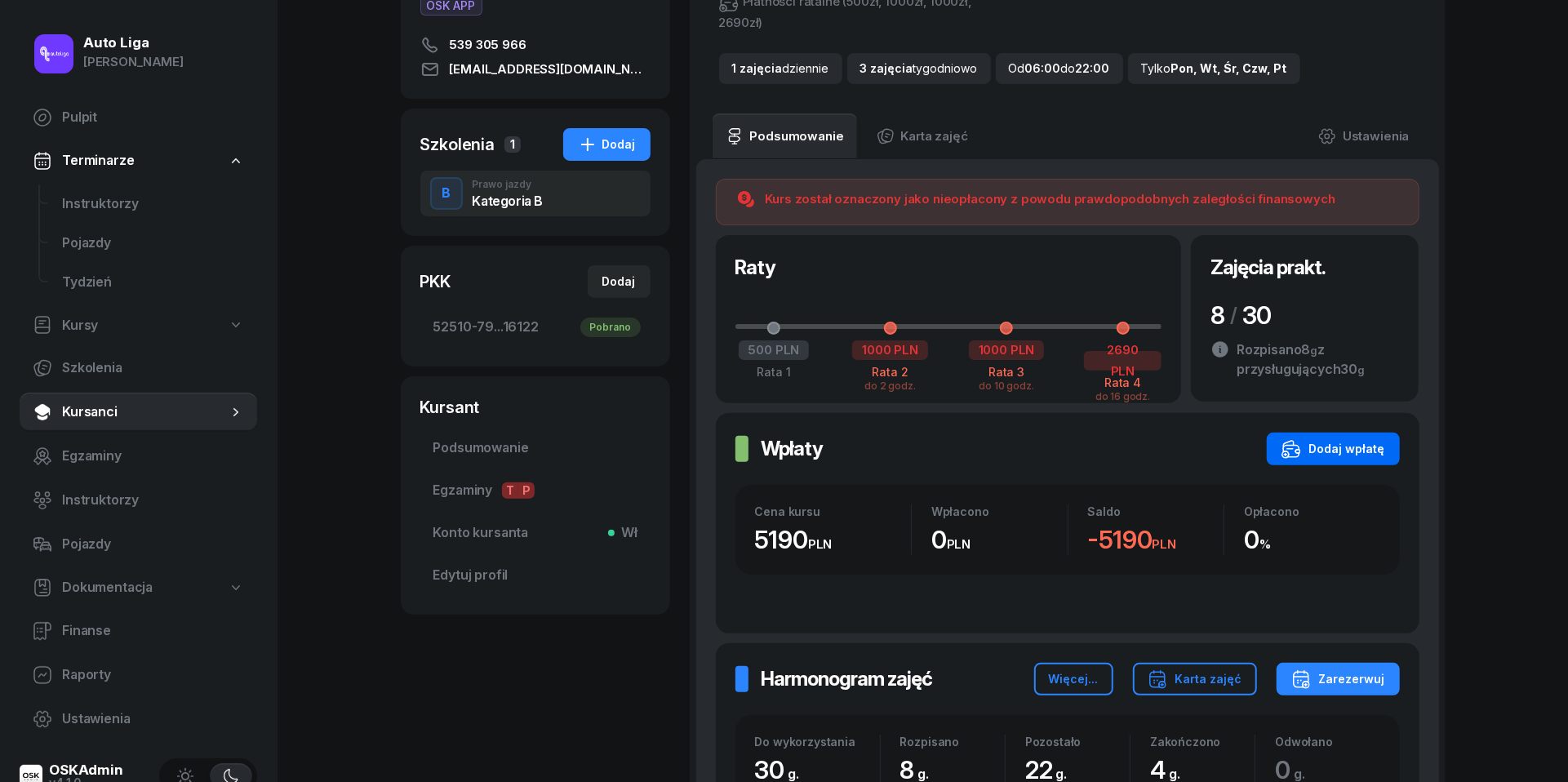
click at [1359, 442] on div "Dodaj wpłatę" at bounding box center [1334, 449] width 104 height 20
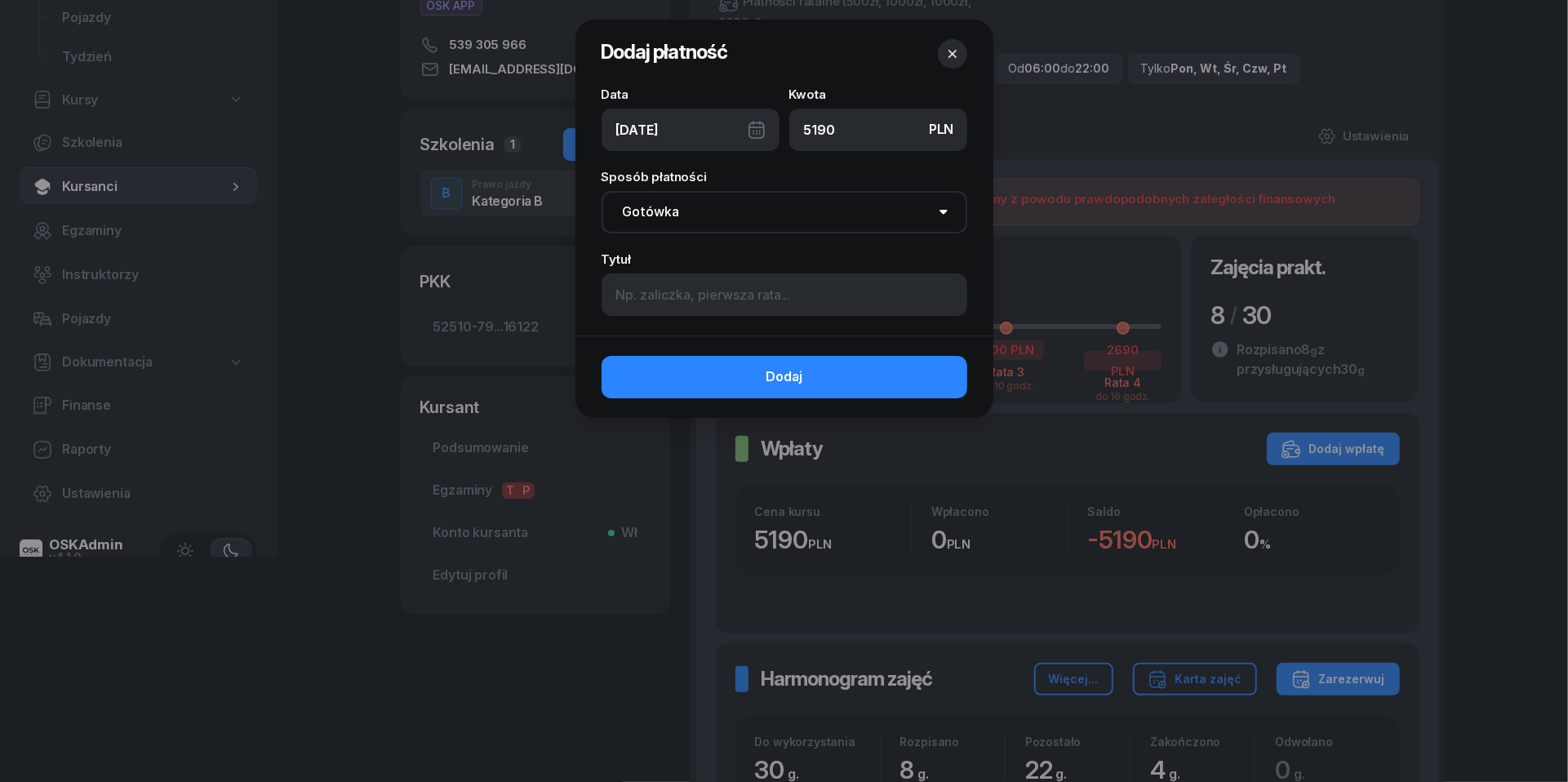
type input "5190"
click at [762, 126] on div "[DATE]" at bounding box center [690, 129] width 178 height 42
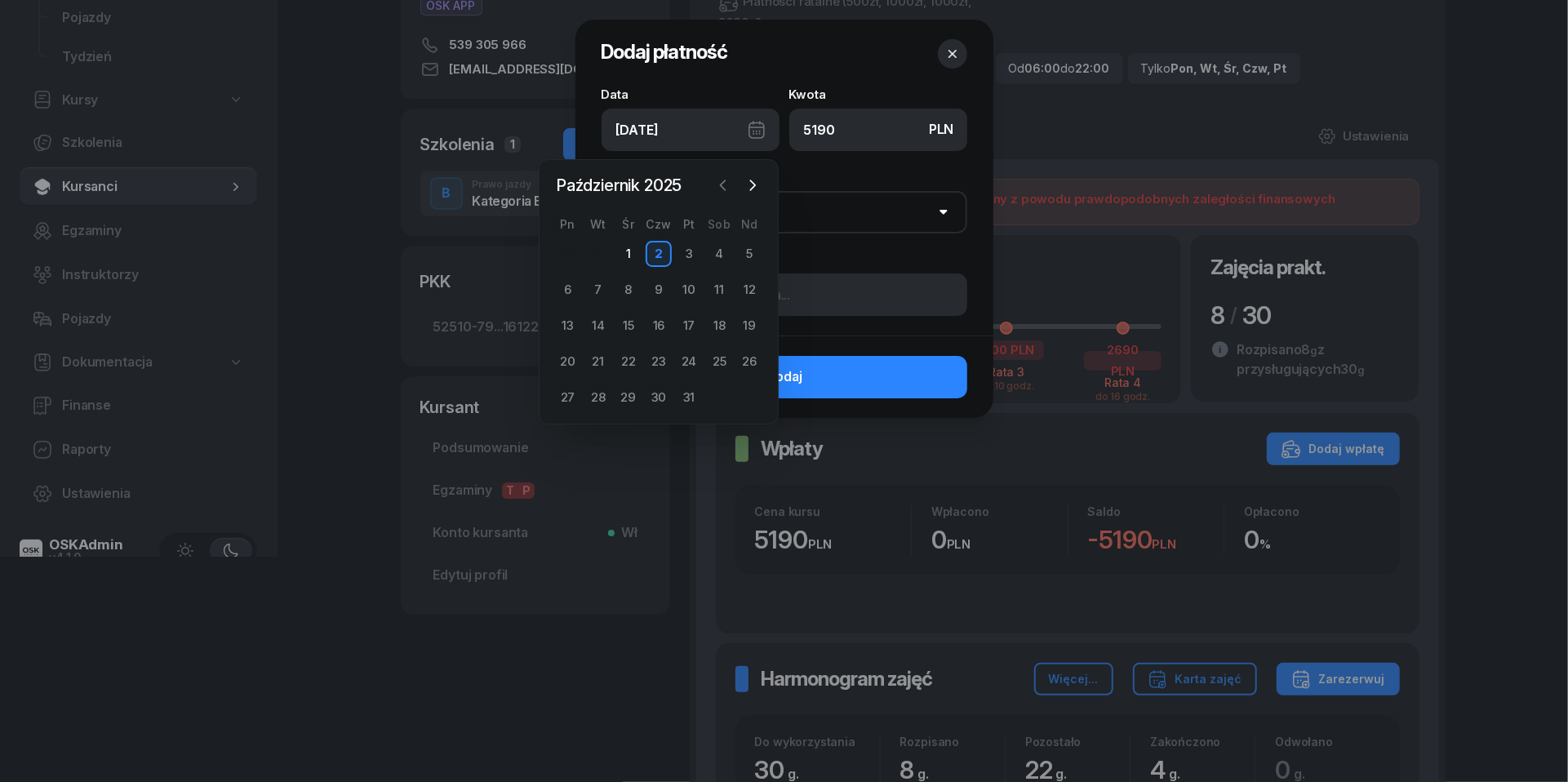
click at [726, 178] on icon "button" at bounding box center [723, 185] width 16 height 16
click at [685, 357] on div "26" at bounding box center [689, 362] width 26 height 26
type input "[DATE]"
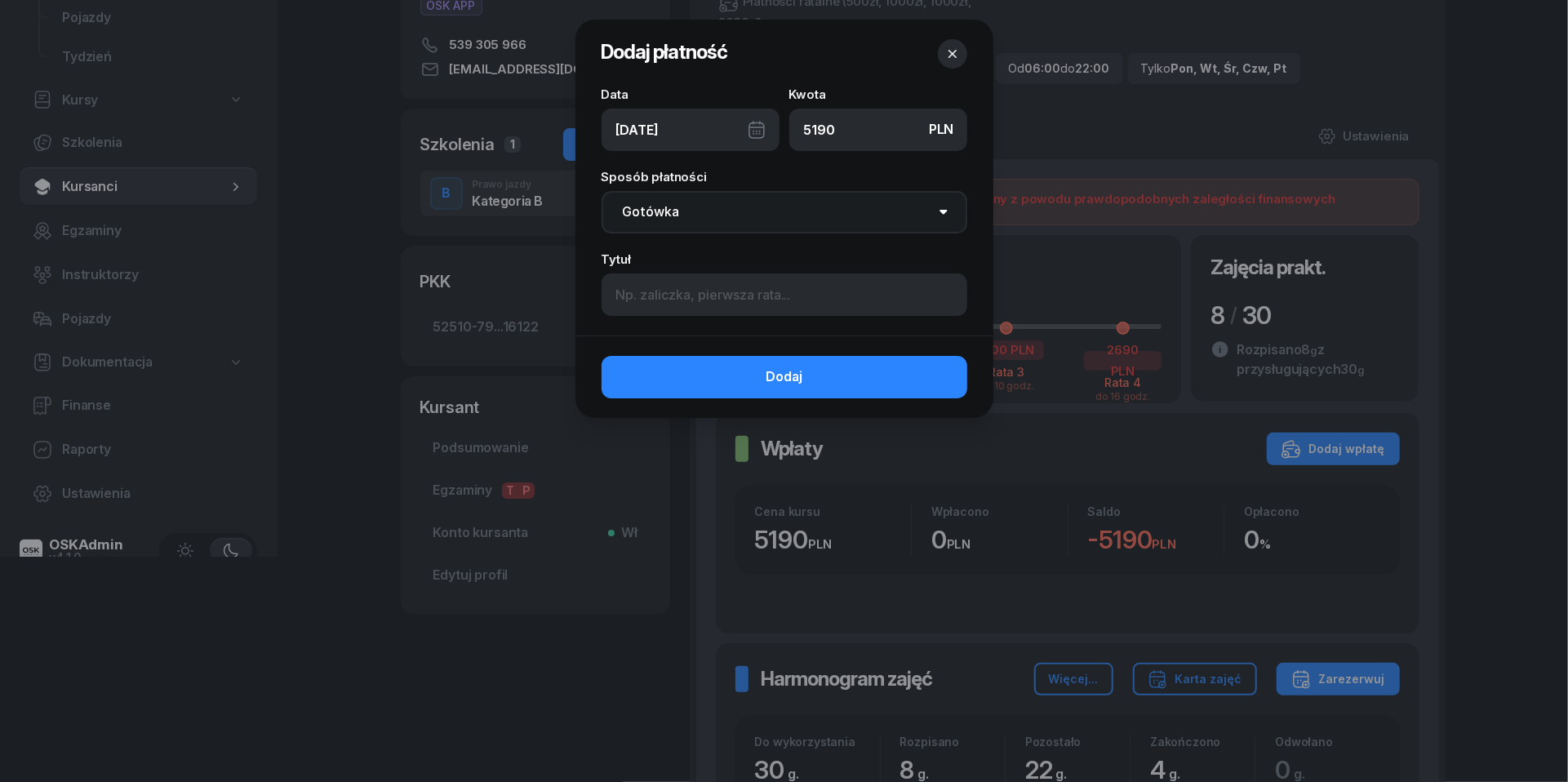
select select "transfer"
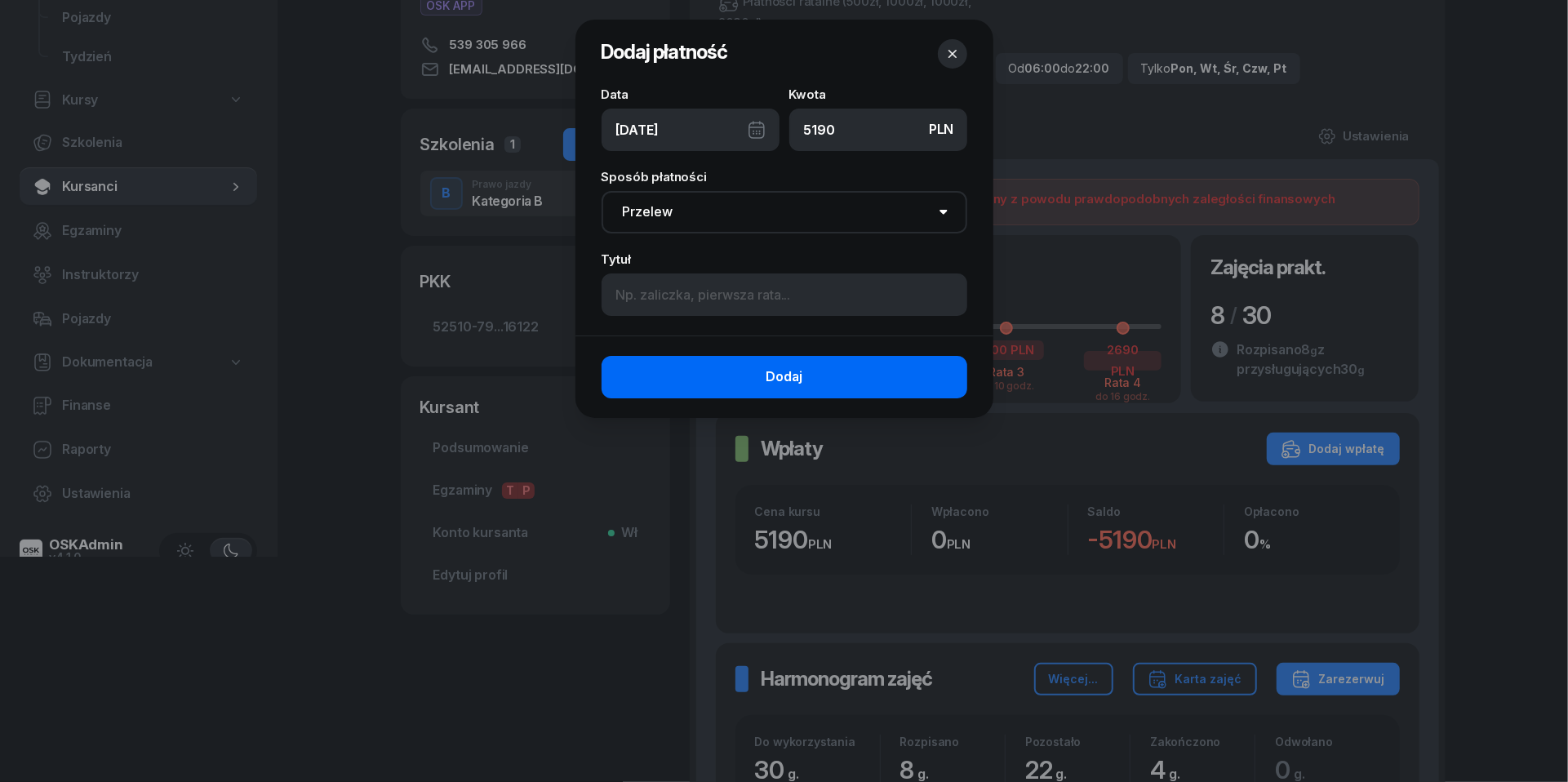
click at [772, 385] on span "Dodaj" at bounding box center [784, 376] width 37 height 21
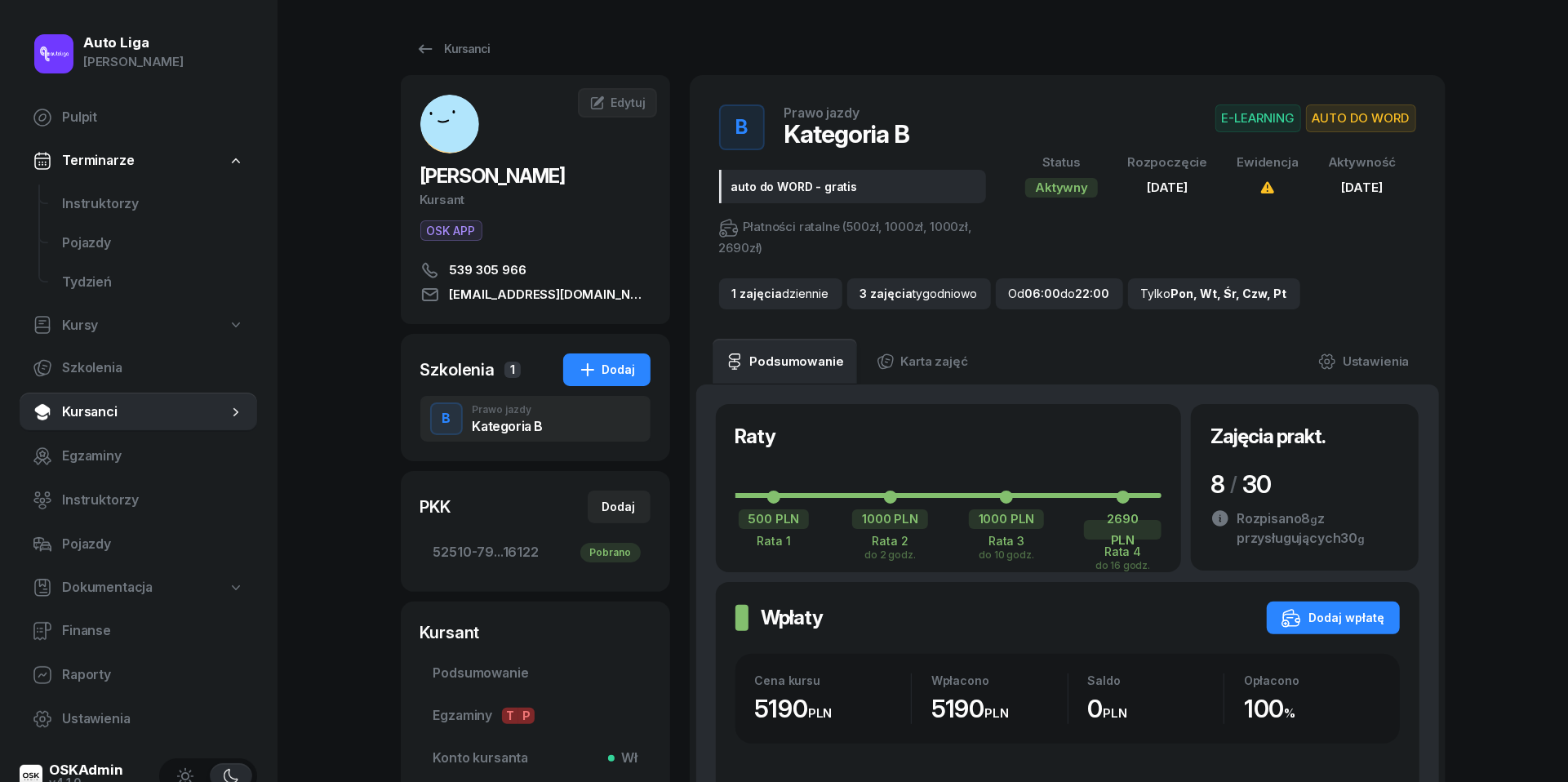
scroll to position [0, 0]
click at [431, 51] on icon at bounding box center [426, 49] width 20 height 20
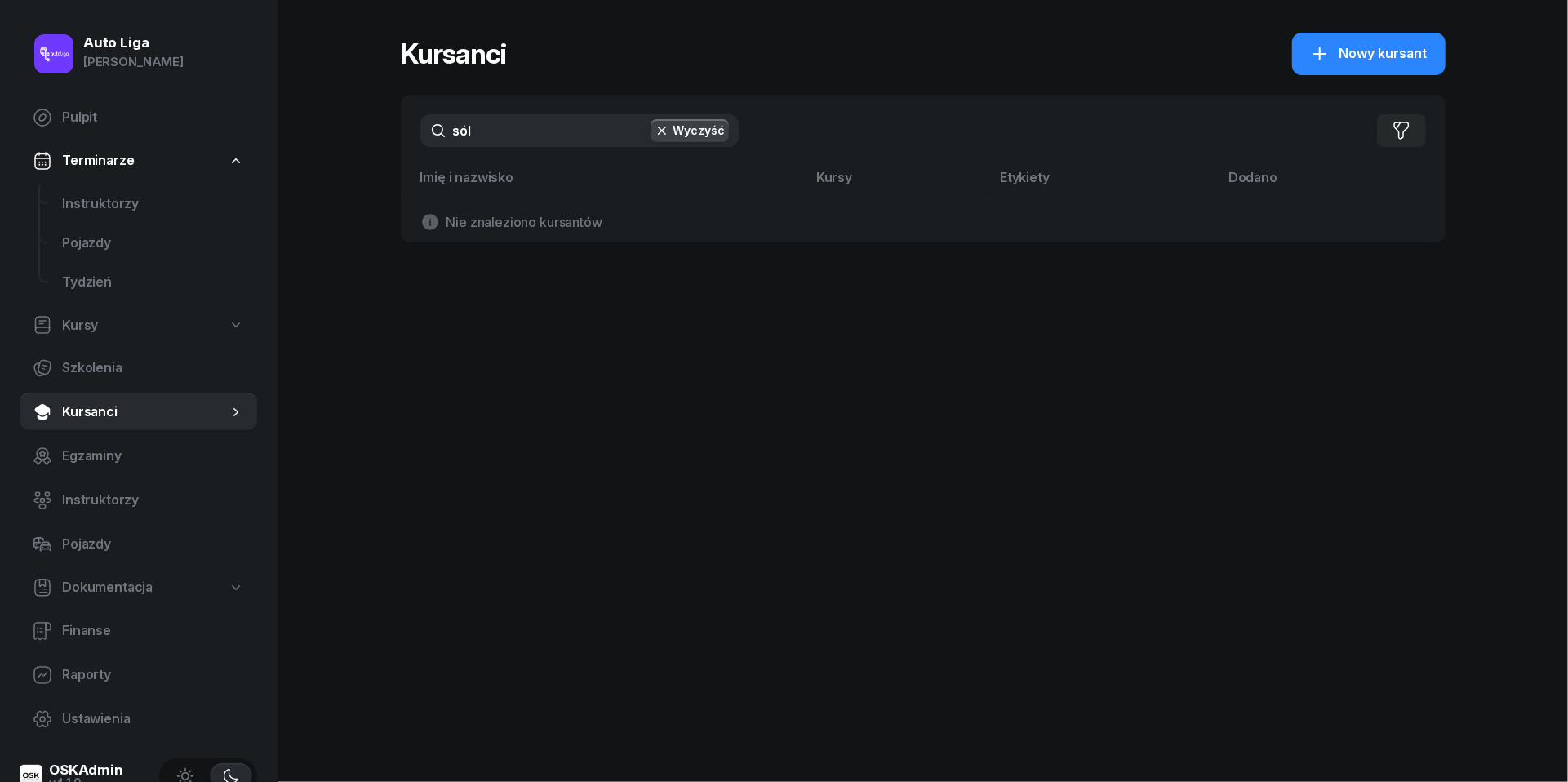
click at [497, 137] on input "sól" at bounding box center [580, 130] width 318 height 33
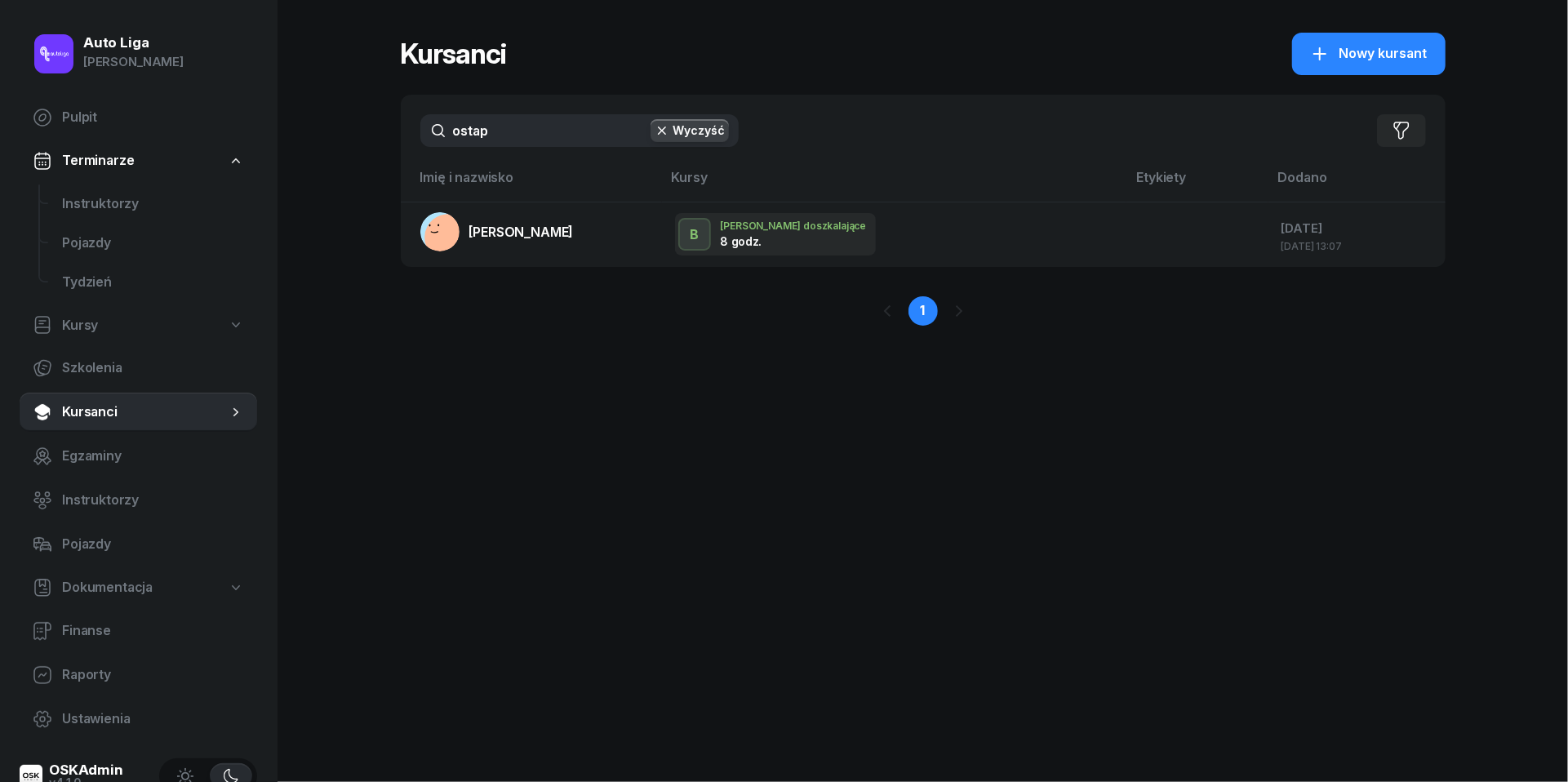
type input "ostał"
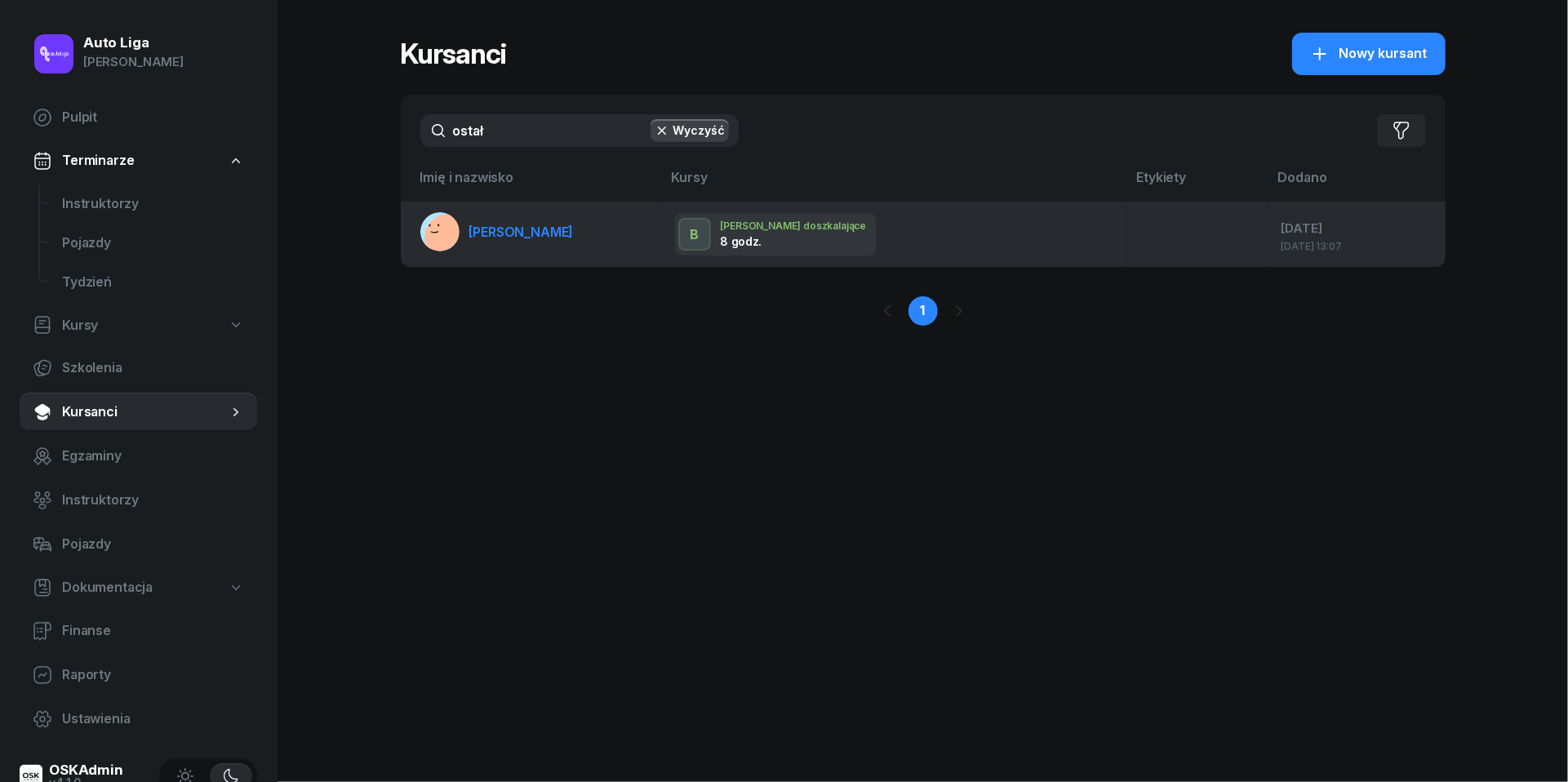
drag, startPoint x: 493, startPoint y: 165, endPoint x: 520, endPoint y: 230, distance: 70.4
click at [520, 230] on span "[PERSON_NAME]" at bounding box center [522, 231] width 105 height 16
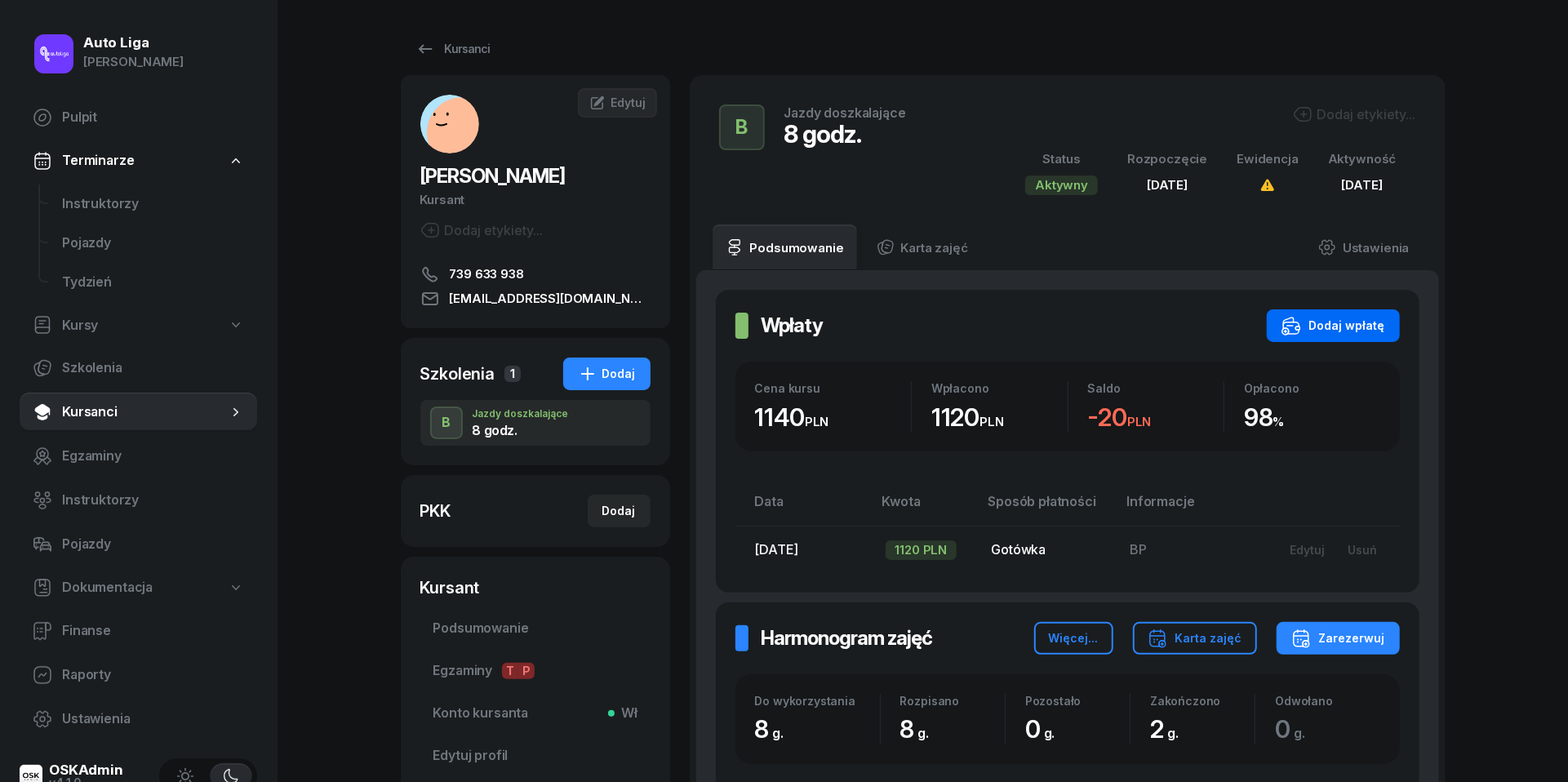
click at [1366, 321] on div "Dodaj wpłatę" at bounding box center [1334, 325] width 104 height 20
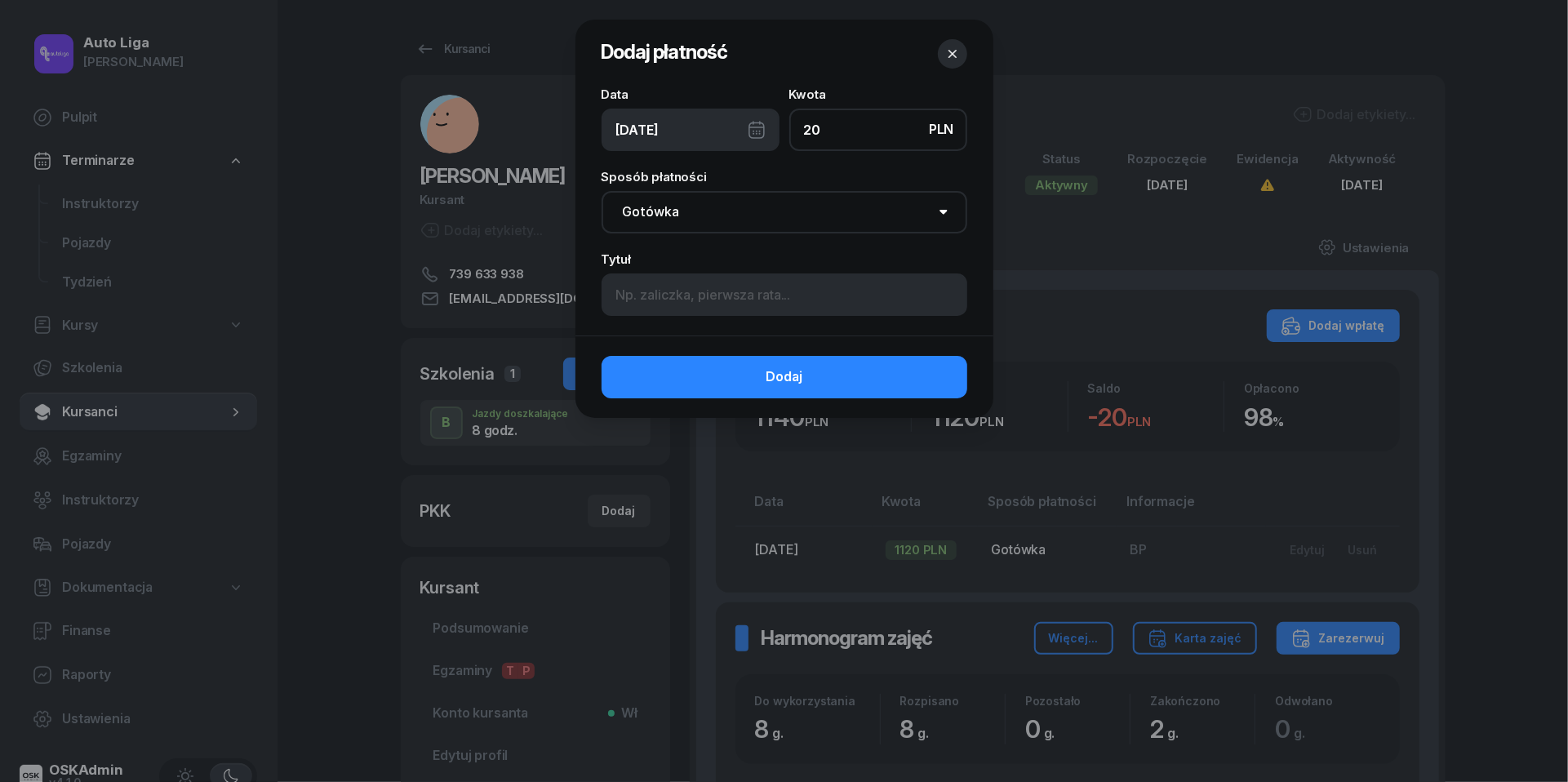
type input "20"
click at [756, 129] on div "[DATE]" at bounding box center [690, 129] width 178 height 42
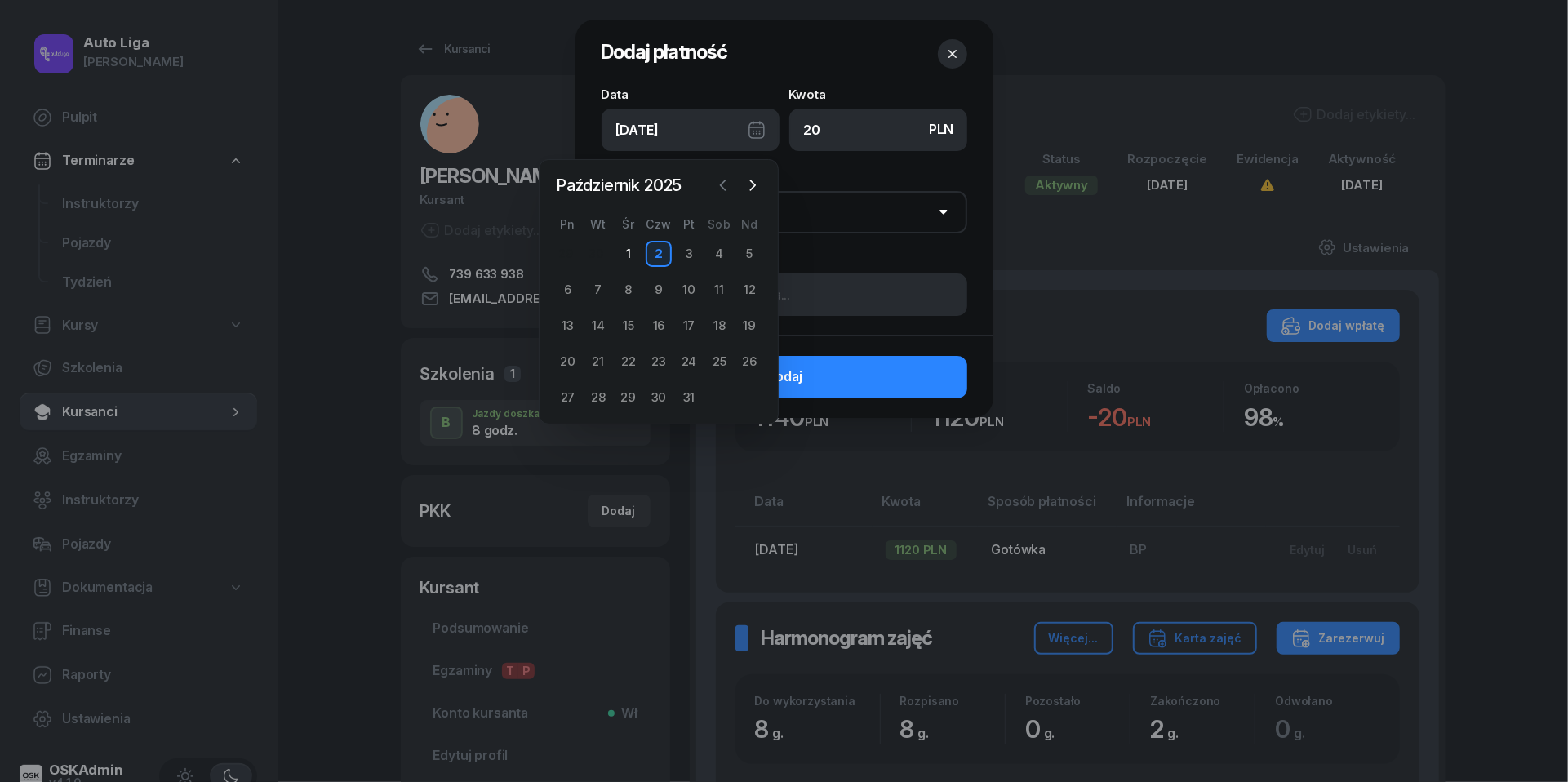
click at [730, 184] on icon "button" at bounding box center [723, 185] width 16 height 16
click at [699, 361] on div "26" at bounding box center [689, 362] width 26 height 26
type input "[DATE]"
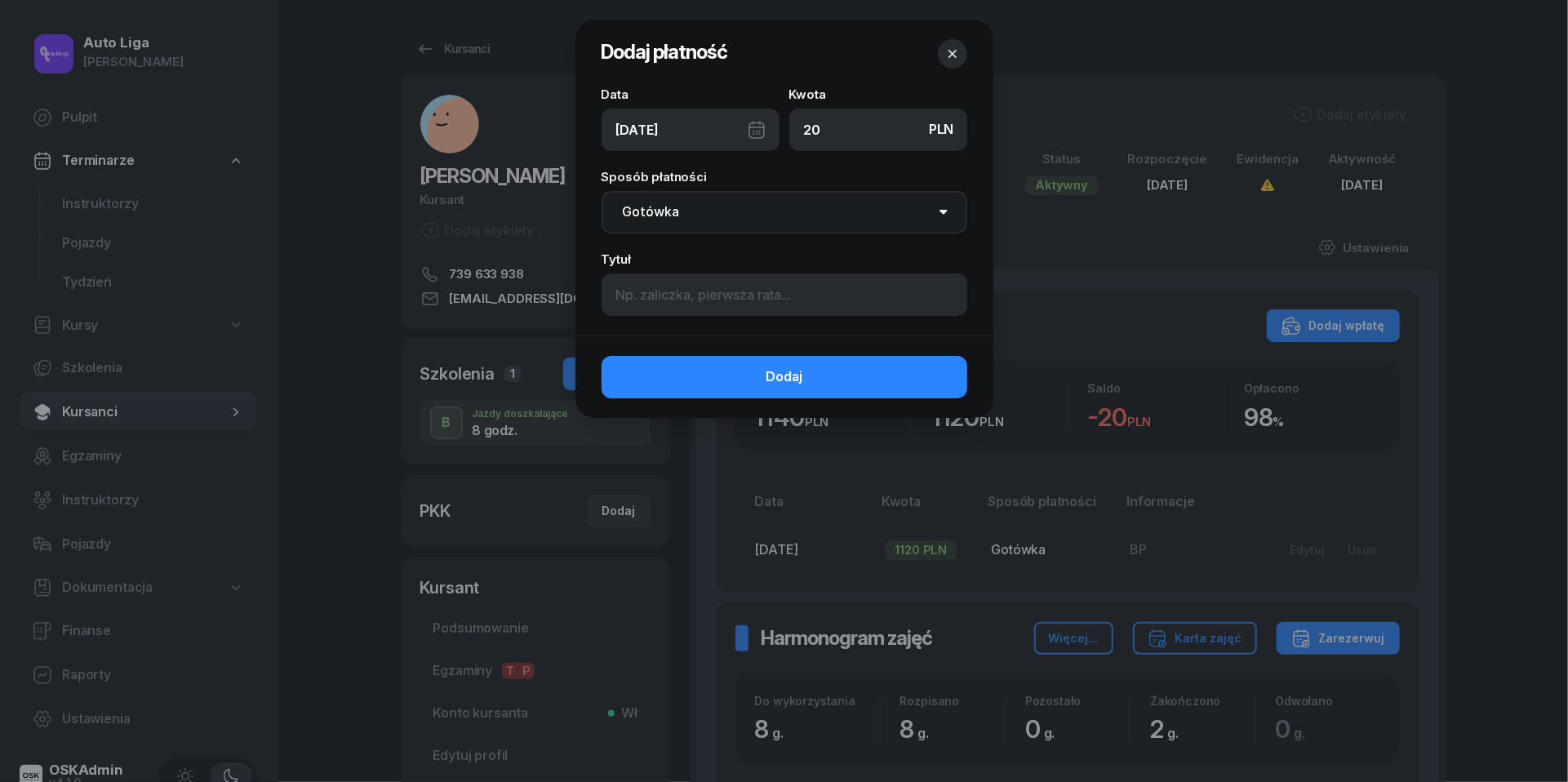
select select "transfer"
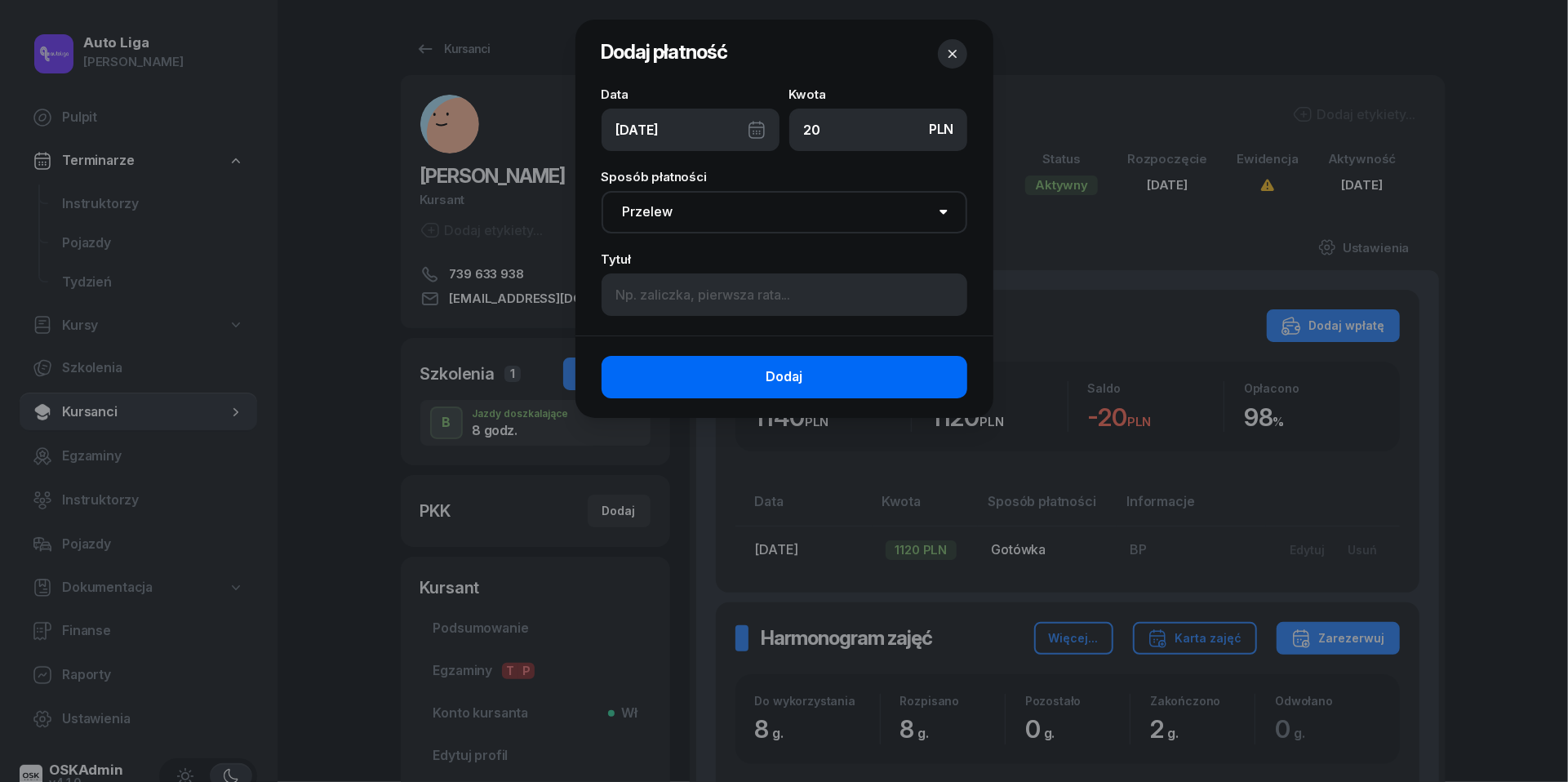
click at [732, 381] on button "Dodaj" at bounding box center [784, 377] width 365 height 42
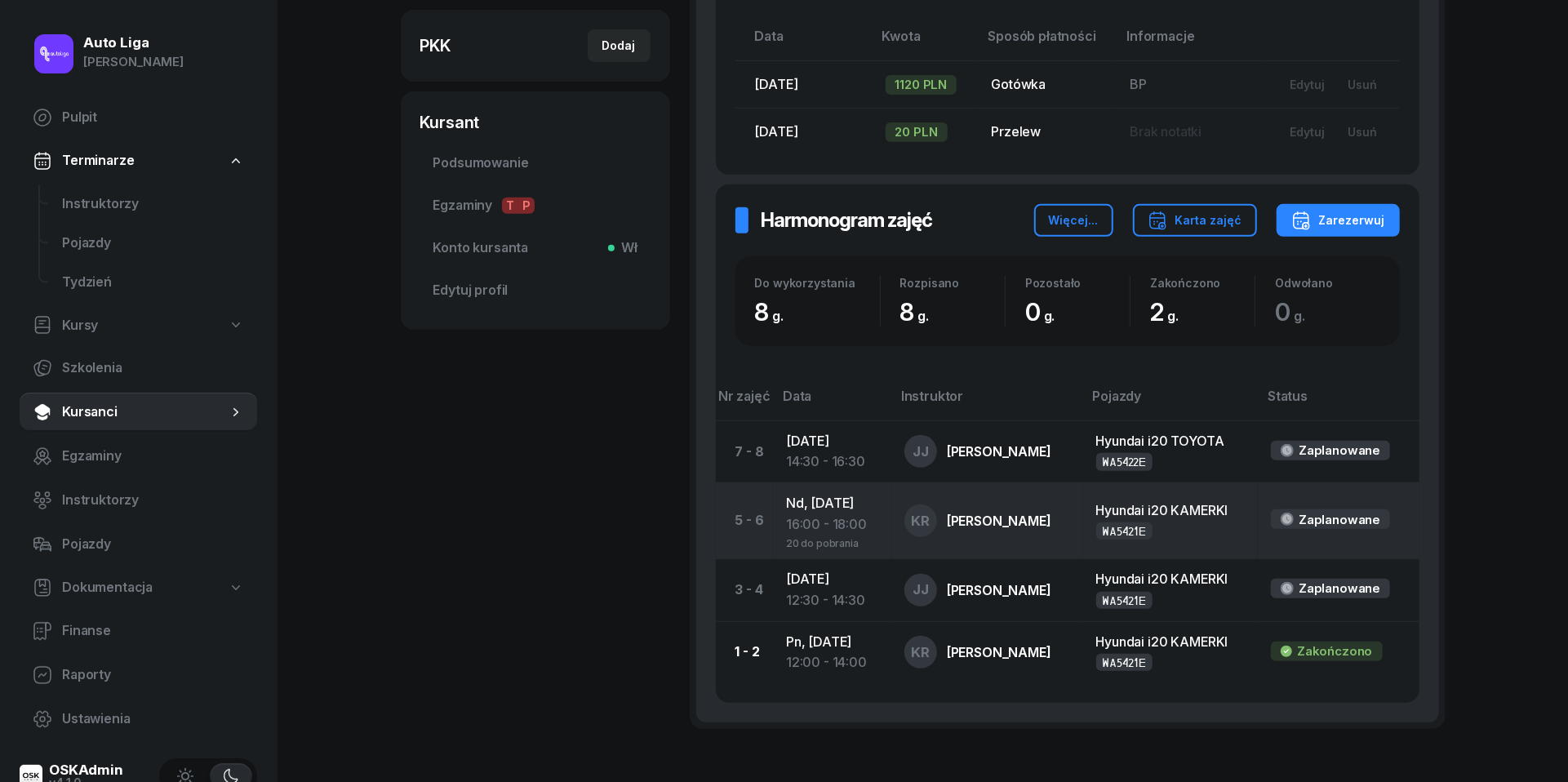
scroll to position [464, 0]
click at [828, 516] on div "16:00 - 18:00" at bounding box center [832, 526] width 92 height 21
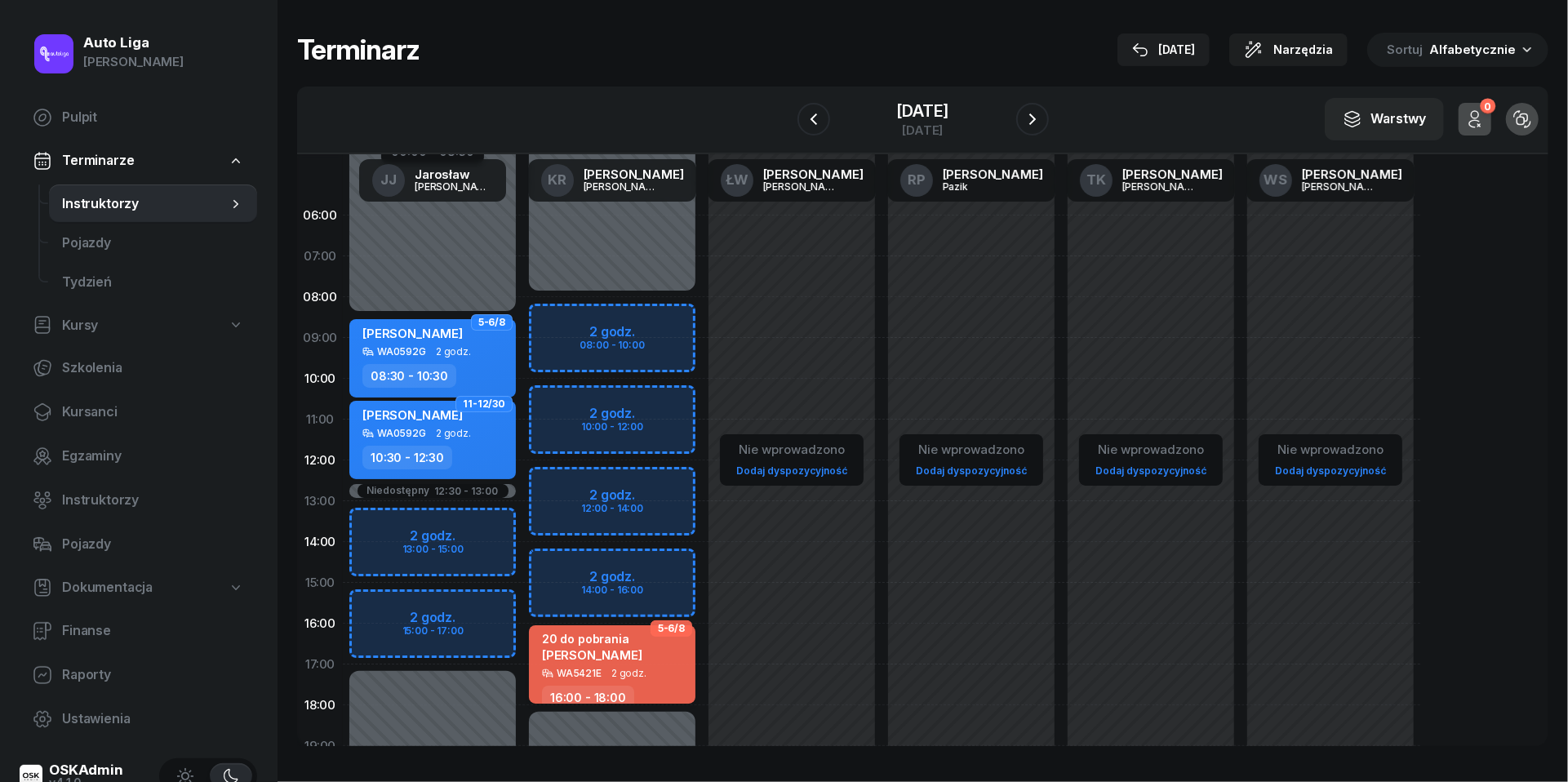
click at [615, 657] on span "[PERSON_NAME]" at bounding box center [592, 655] width 100 height 15
select select "16"
select select "18"
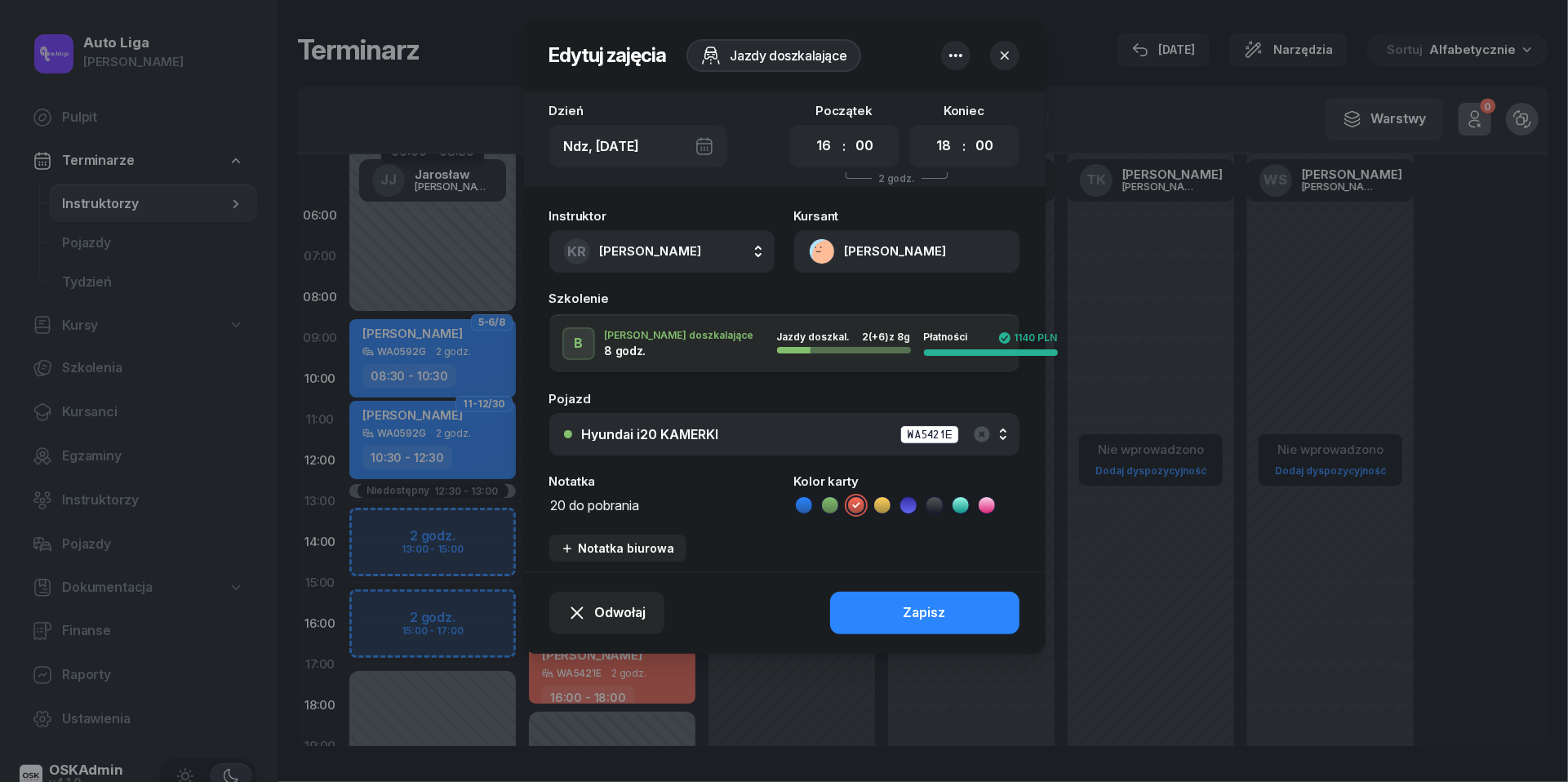
click at [604, 506] on textarea "20 do pobrania" at bounding box center [662, 504] width 225 height 21
click at [808, 503] on icon at bounding box center [804, 504] width 7 height 5
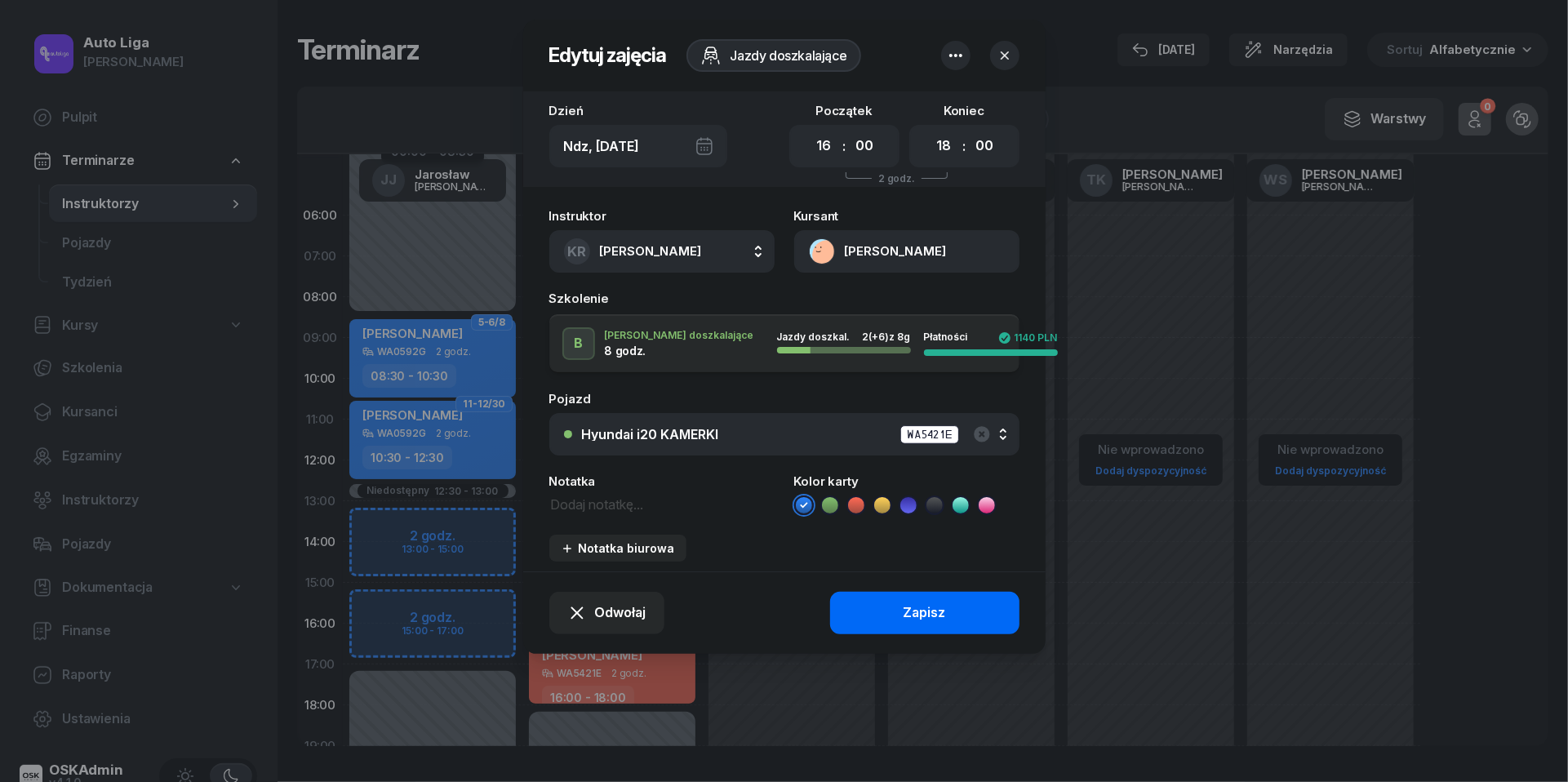
click at [947, 628] on button "Zapisz" at bounding box center [924, 613] width 189 height 42
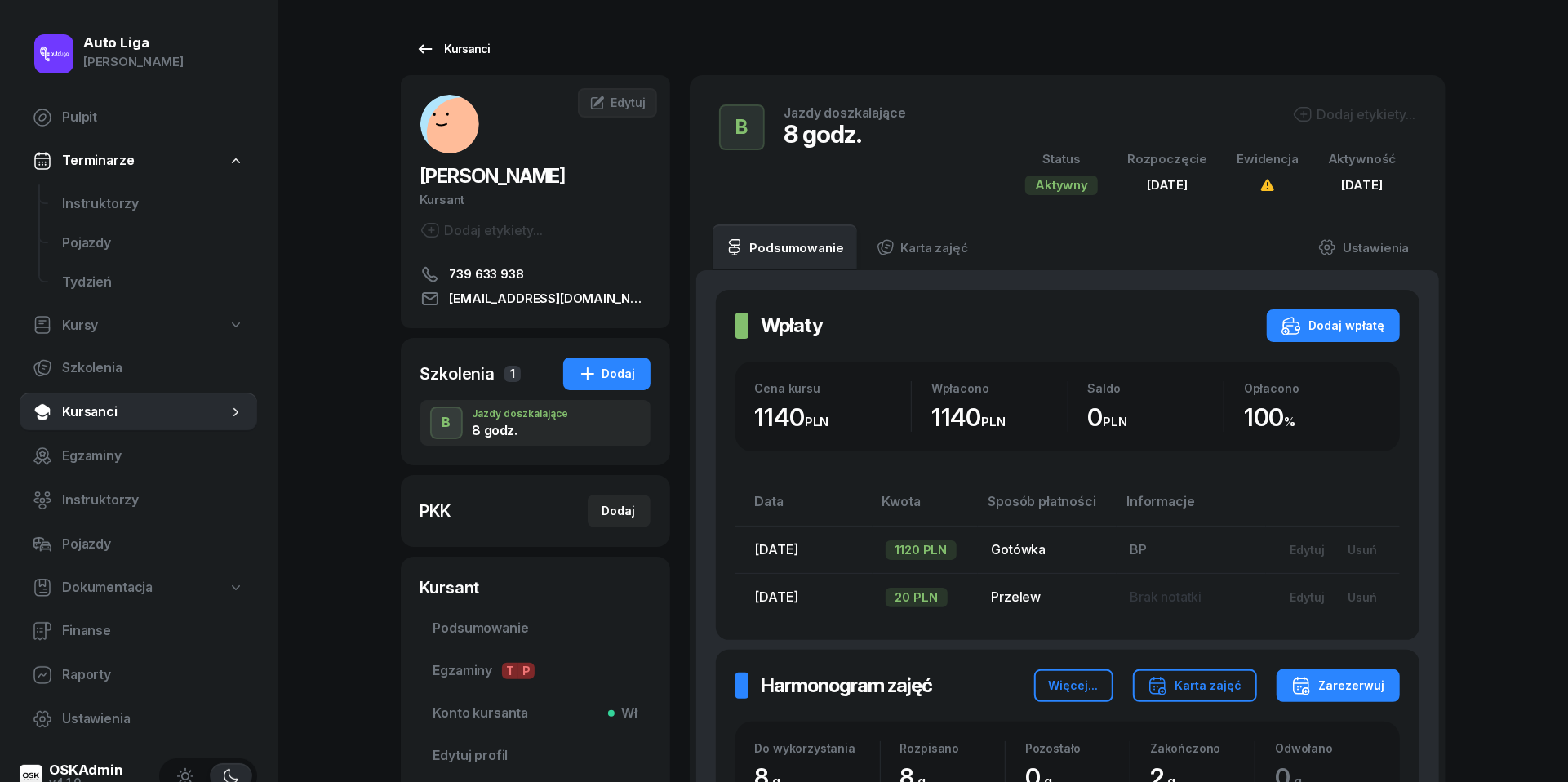
click at [422, 47] on icon at bounding box center [426, 49] width 20 height 20
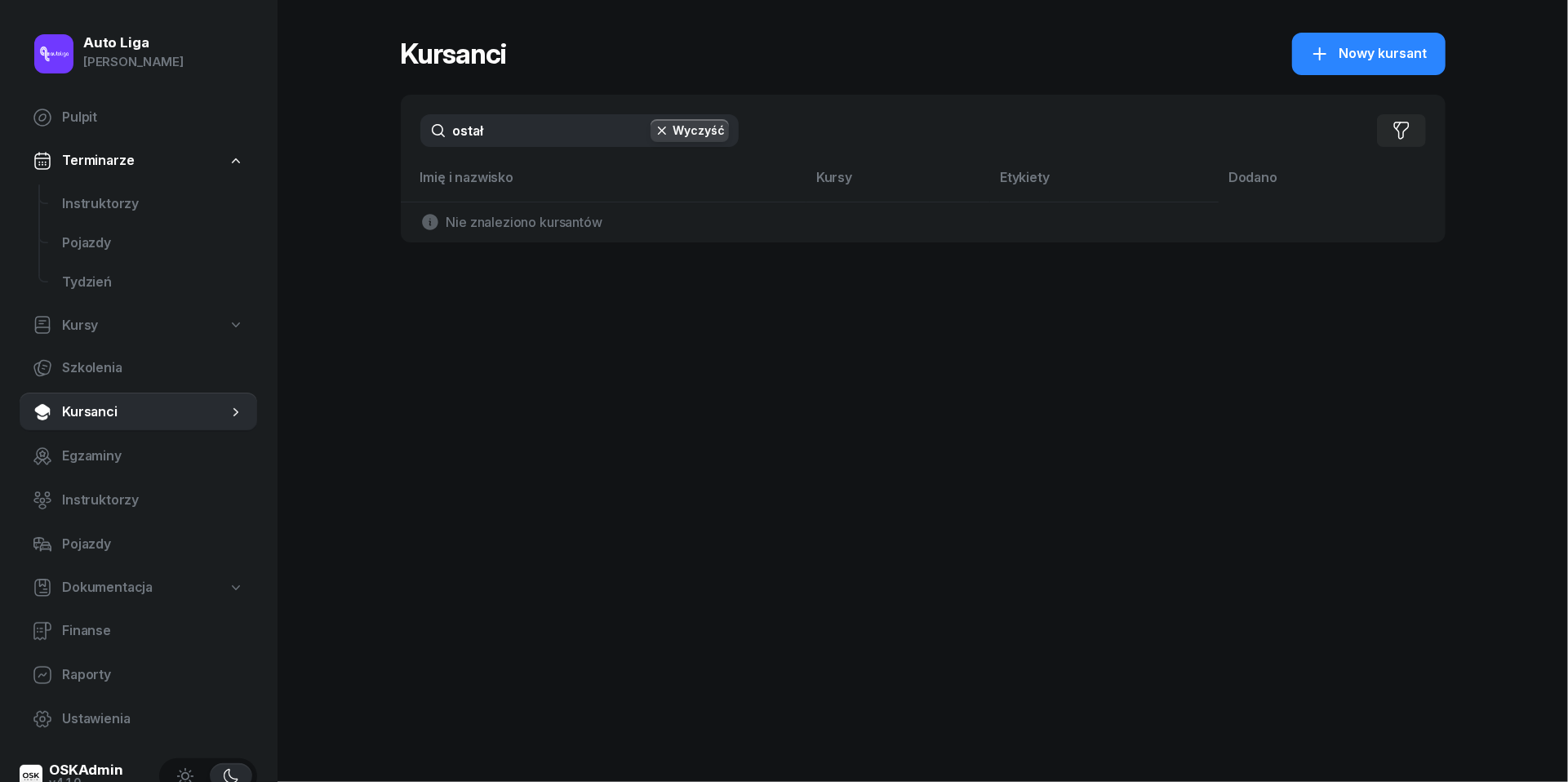
click at [501, 144] on input "ostał" at bounding box center [580, 130] width 318 height 33
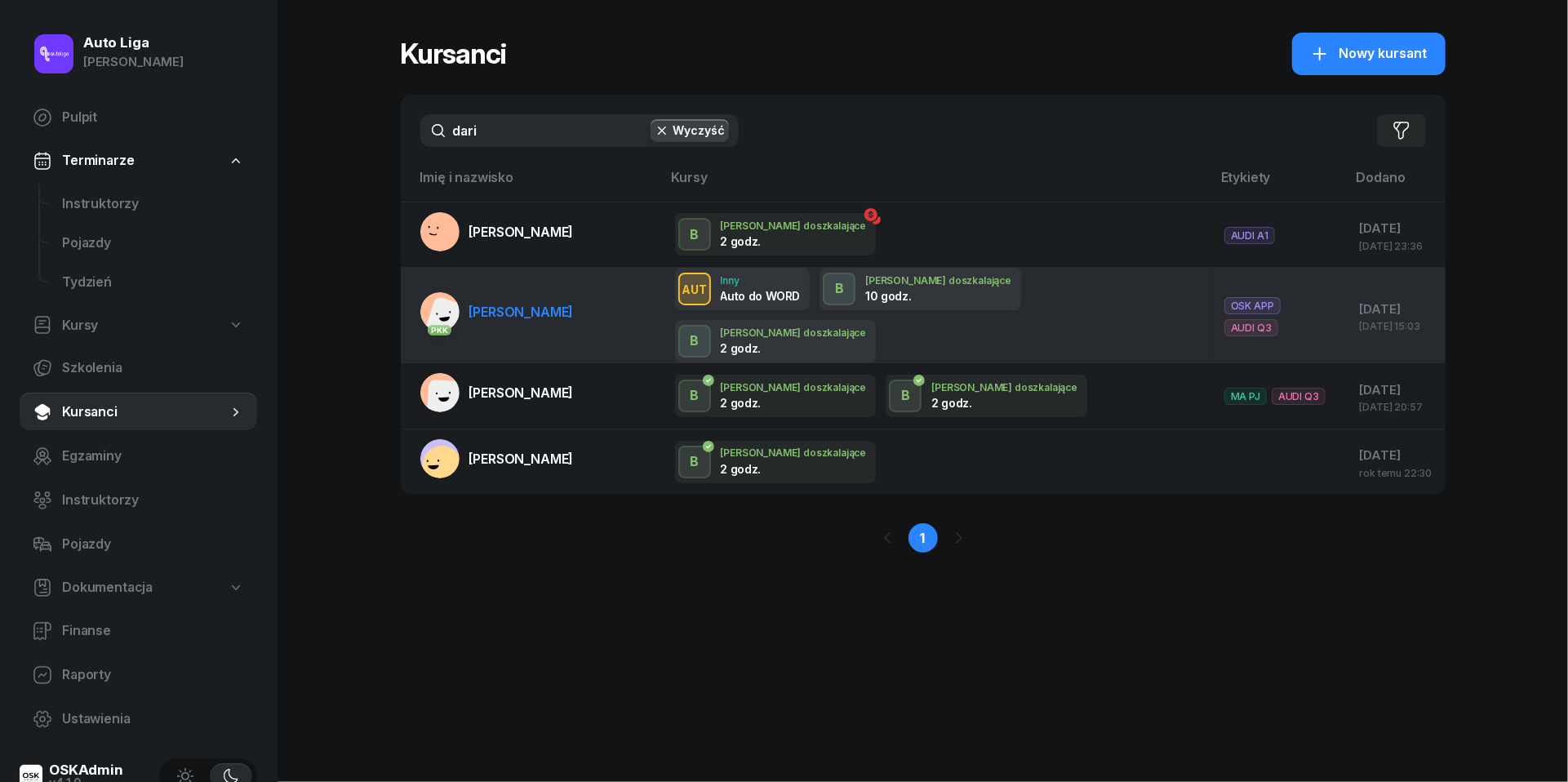
type input "dari"
click at [534, 304] on span "[PERSON_NAME]" at bounding box center [522, 312] width 105 height 16
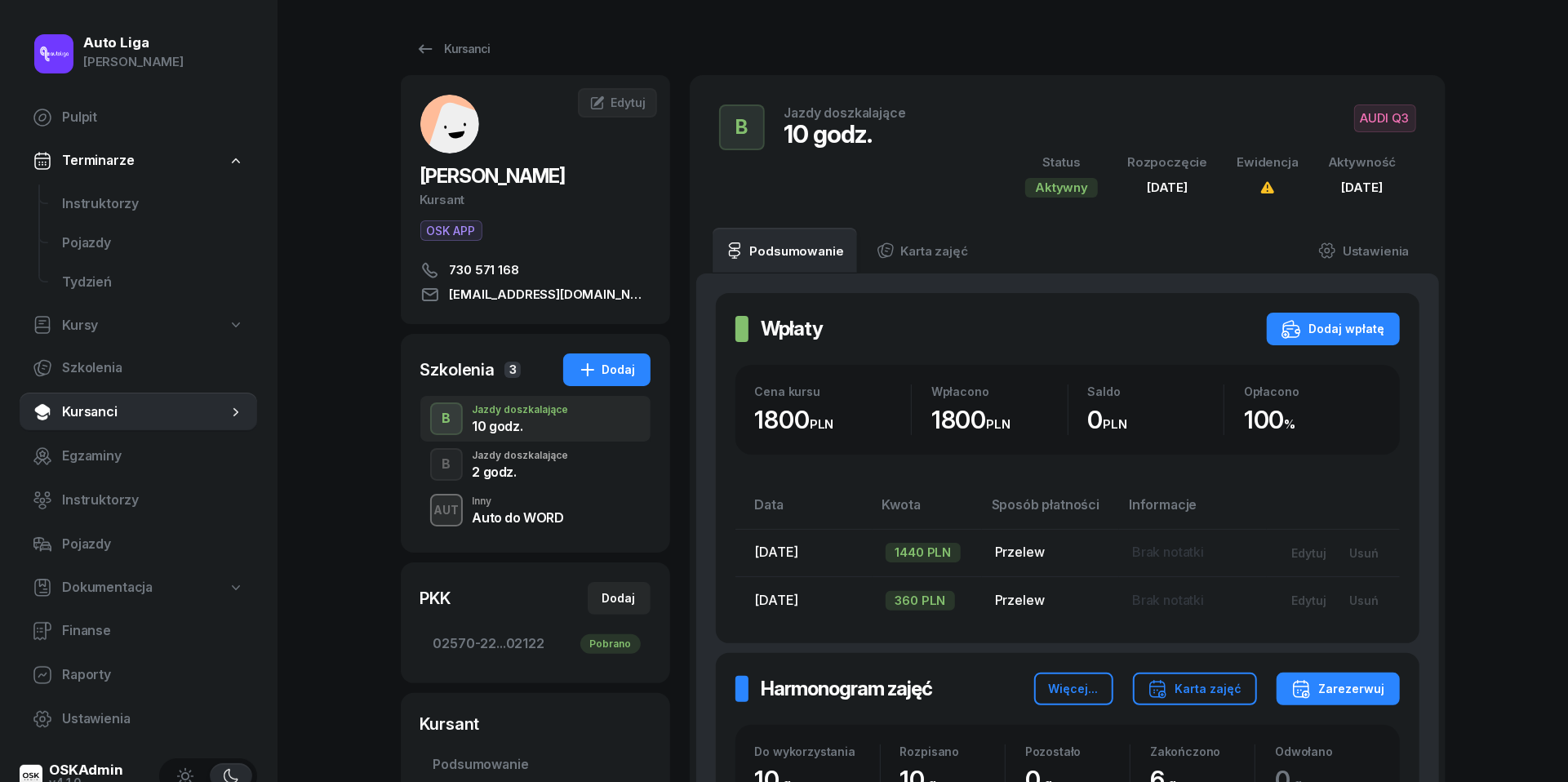
click at [519, 467] on div "2 godz." at bounding box center [521, 472] width 97 height 13
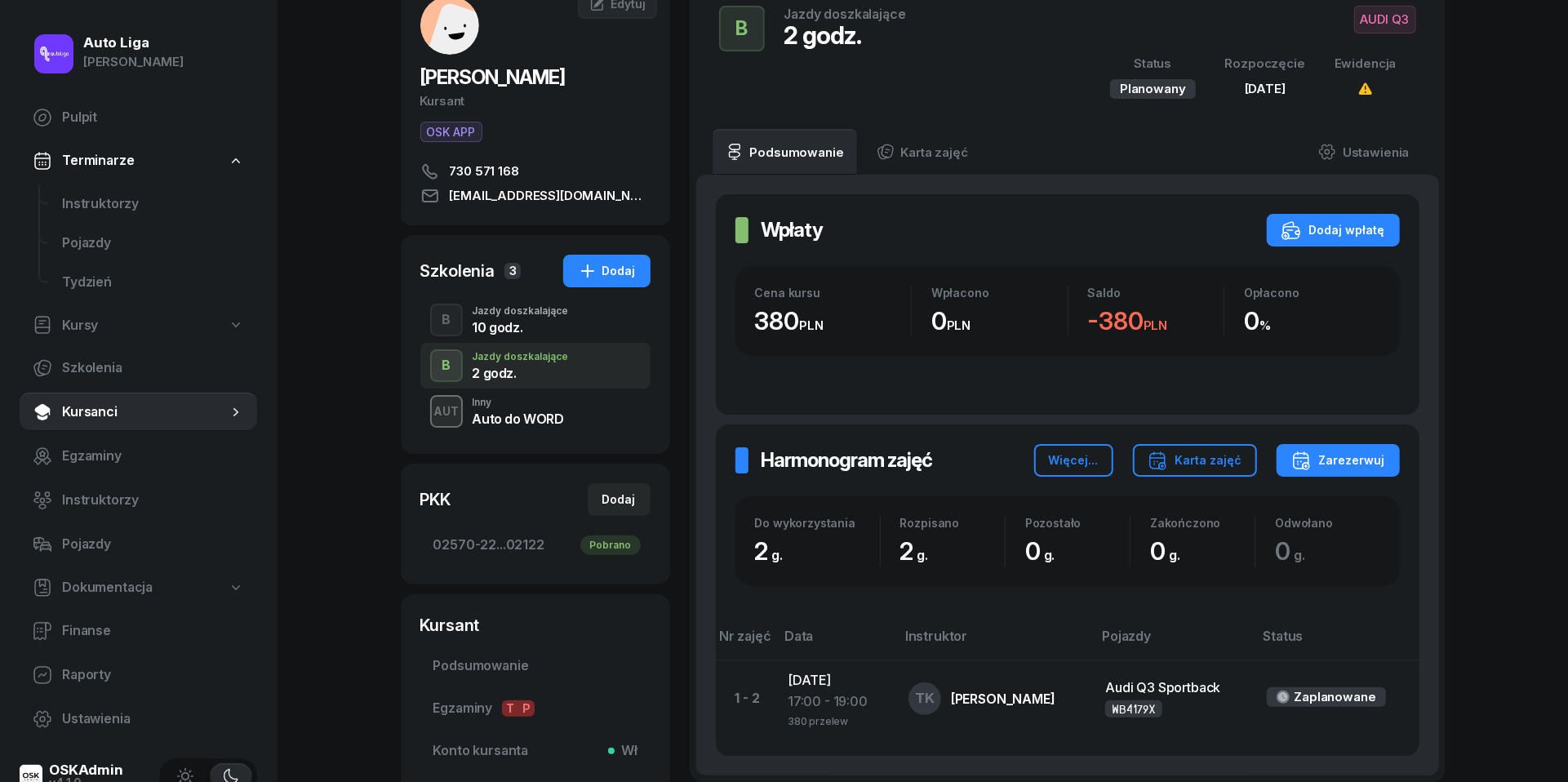
scroll to position [59, 0]
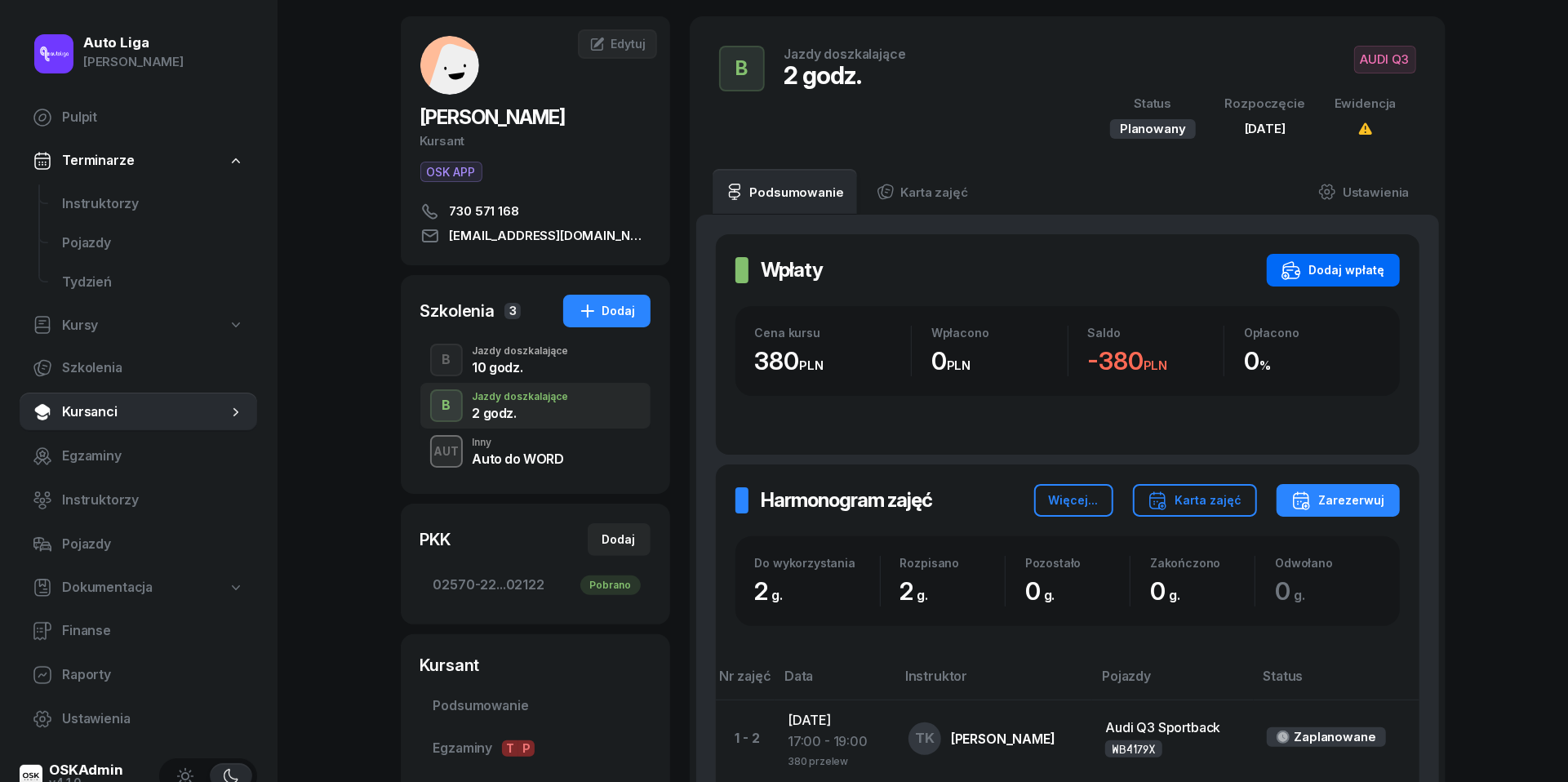
click at [1330, 276] on div "Dodaj wpłatę" at bounding box center [1334, 270] width 104 height 20
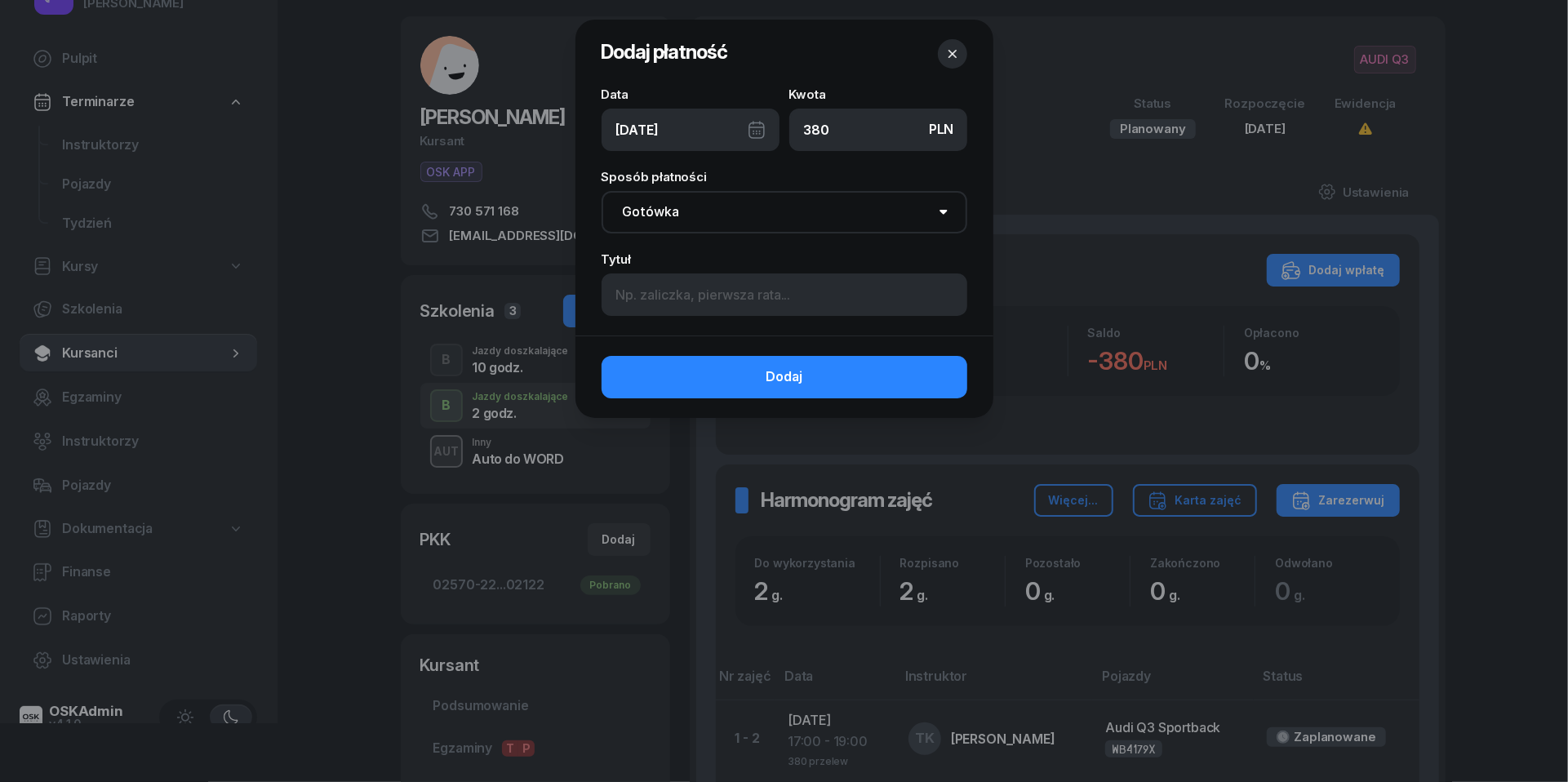
type input "380"
select select "transfer"
click at [758, 126] on div "[DATE]" at bounding box center [690, 129] width 178 height 42
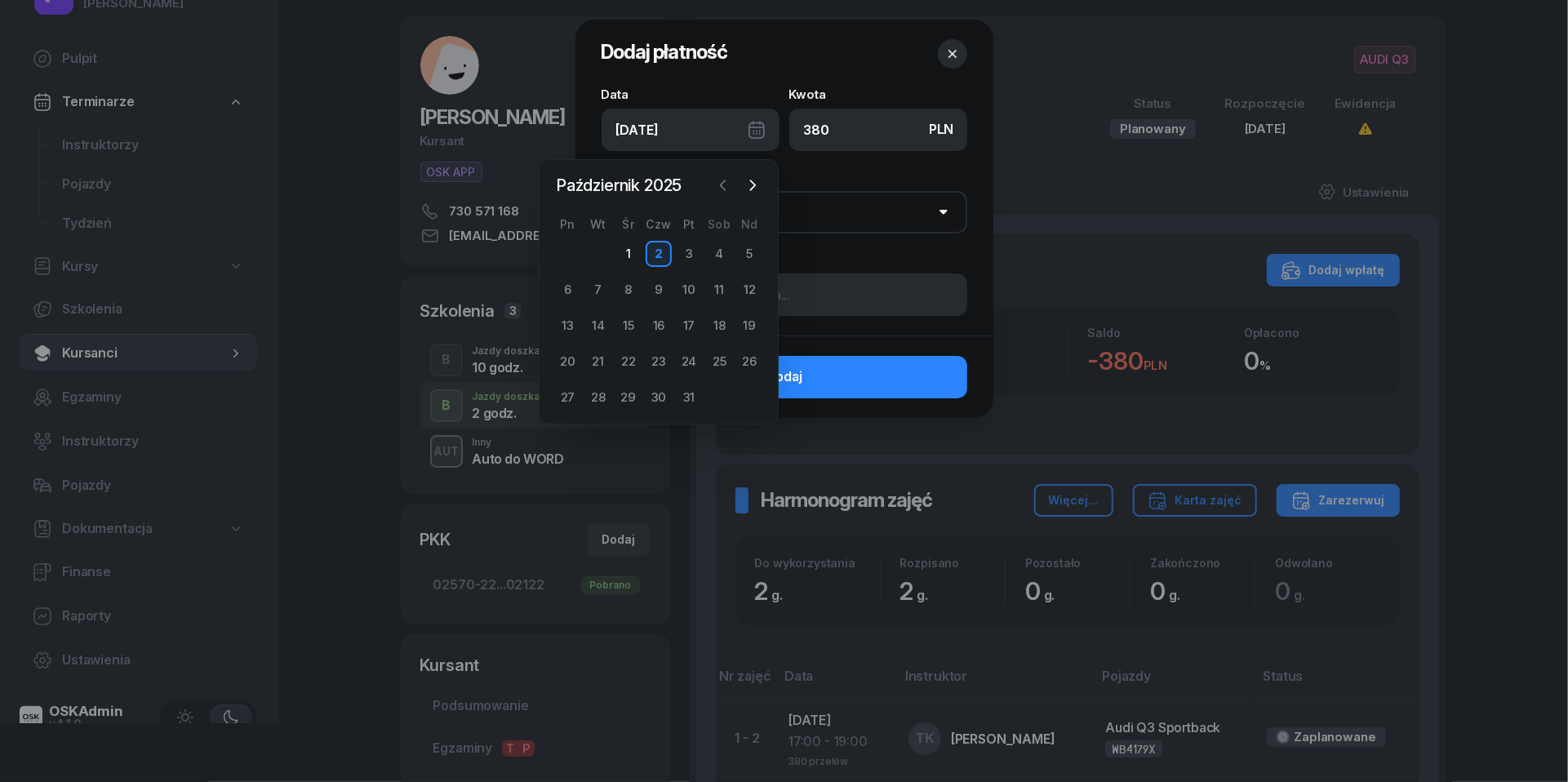
click at [722, 188] on icon "button" at bounding box center [723, 185] width 16 height 16
click at [691, 363] on div "26" at bounding box center [689, 362] width 26 height 26
type input "[DATE]"
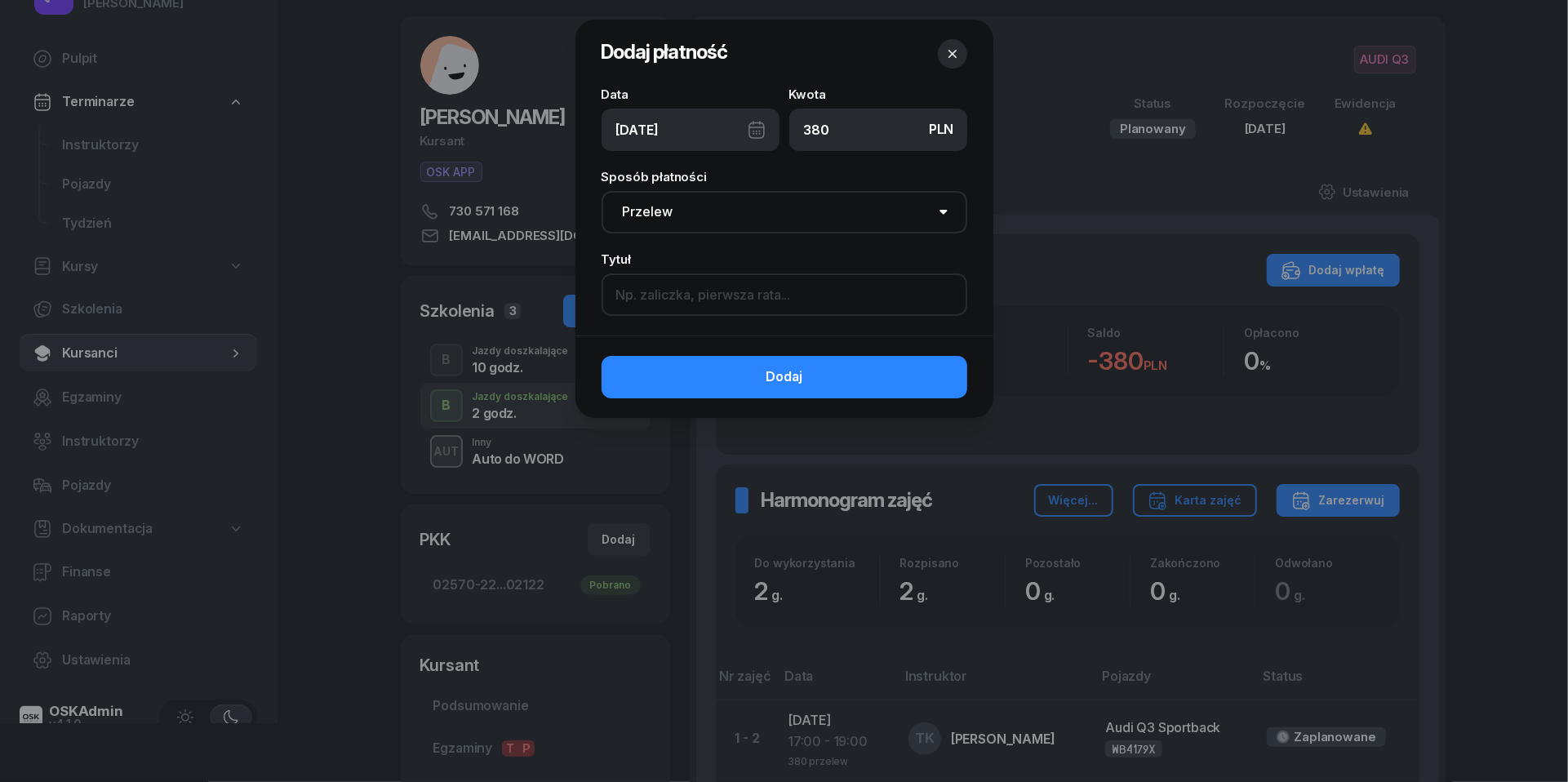
click at [706, 305] on input at bounding box center [784, 294] width 365 height 42
click at [740, 289] on input "w jednym przelewie (630) z autem na egz." at bounding box center [784, 294] width 365 height 42
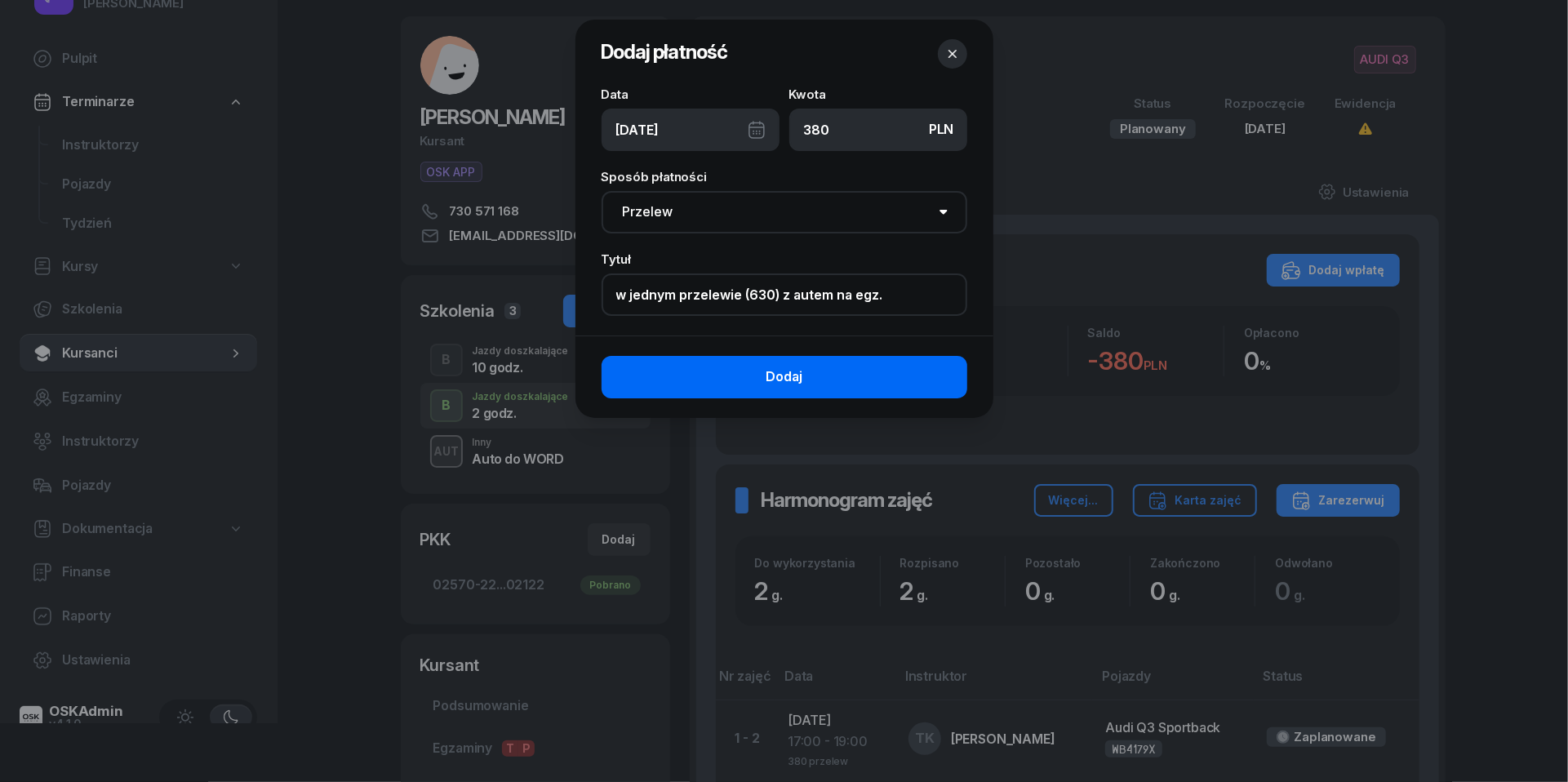
type input "w jednym przelewie (630) z autem na egz."
click at [725, 376] on button "Dodaj" at bounding box center [784, 377] width 365 height 42
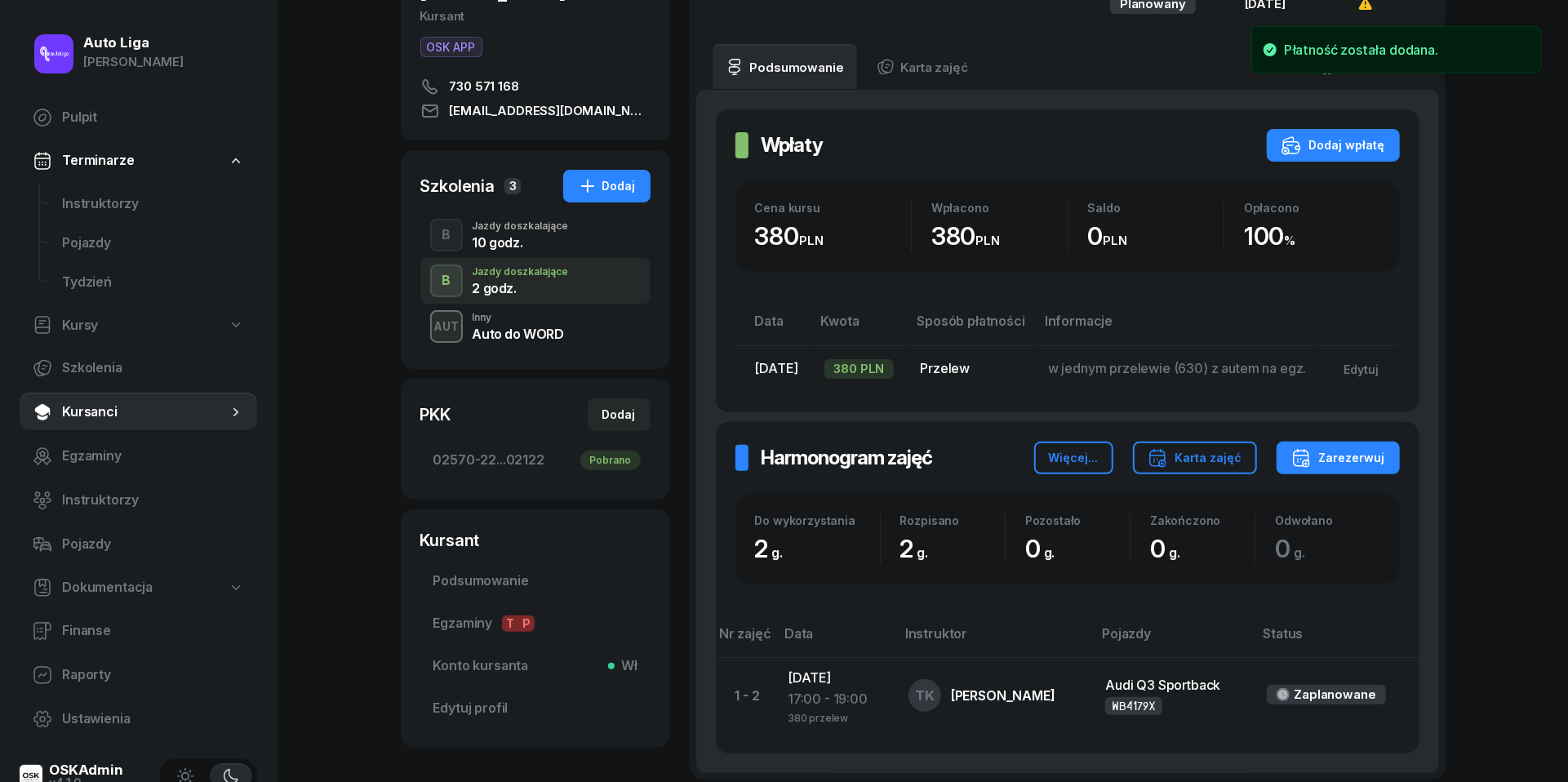
scroll to position [255, 0]
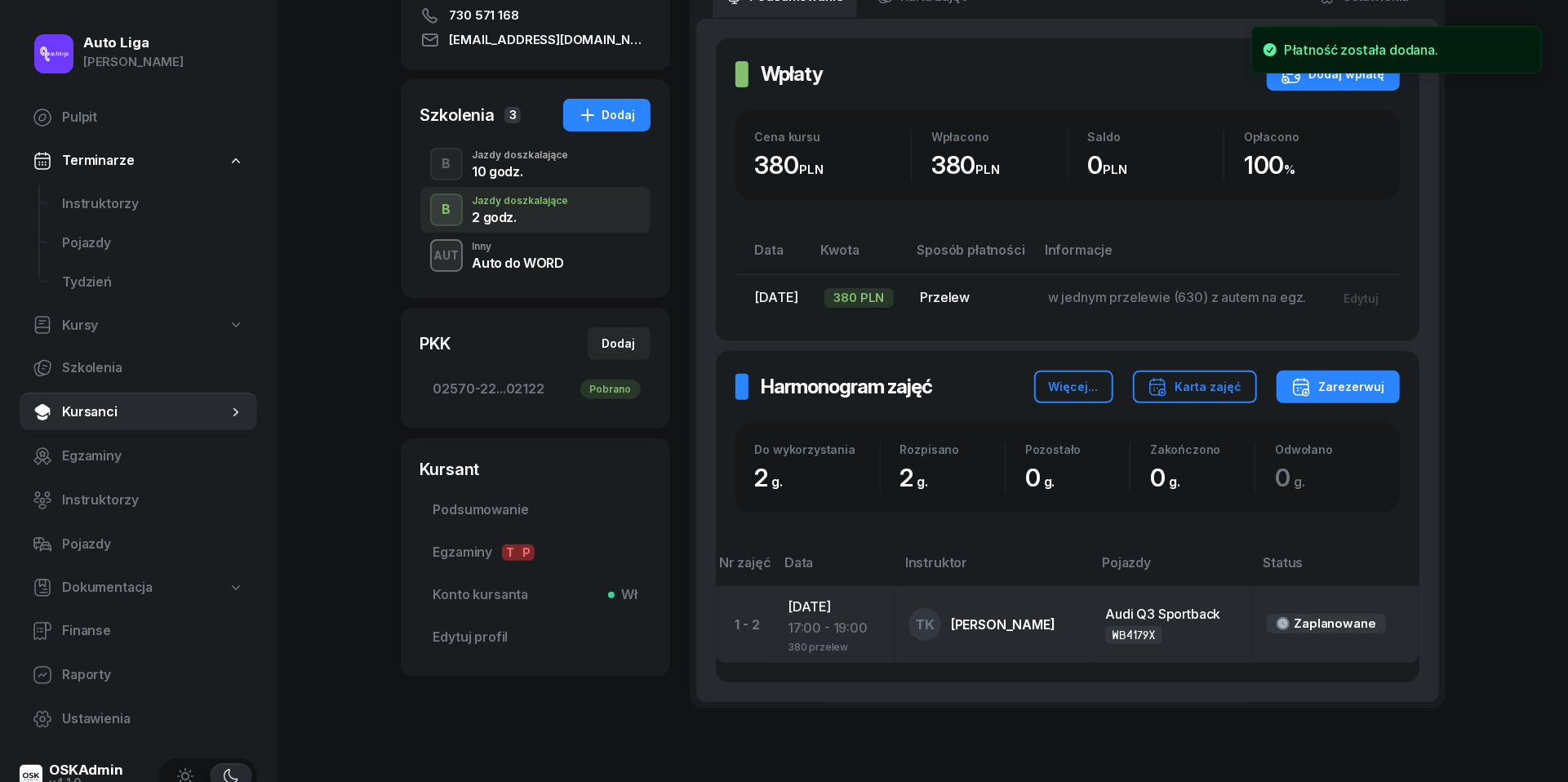
click at [817, 632] on div "17:00 - 19:00" at bounding box center [835, 627] width 95 height 21
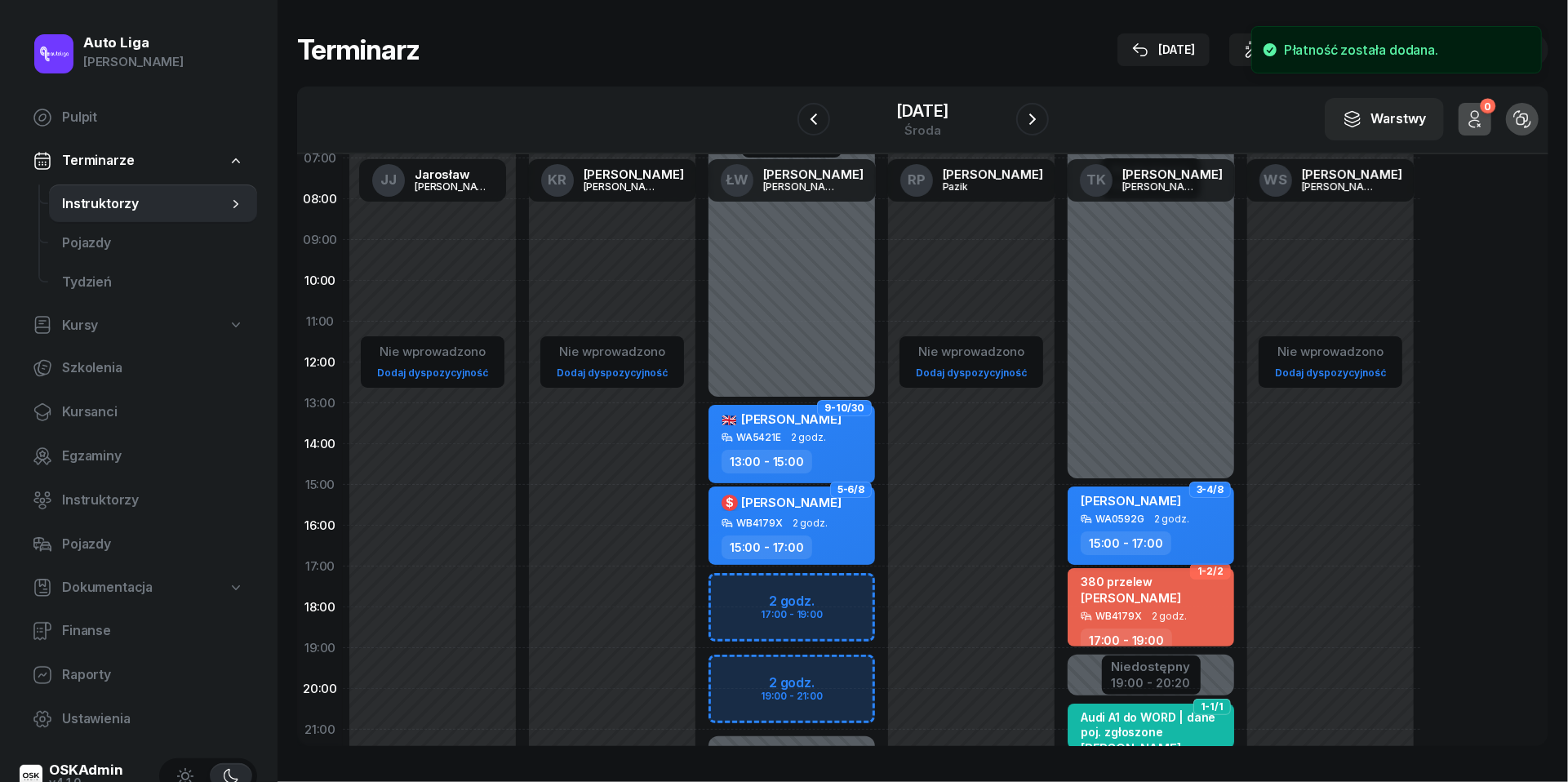
scroll to position [105, 0]
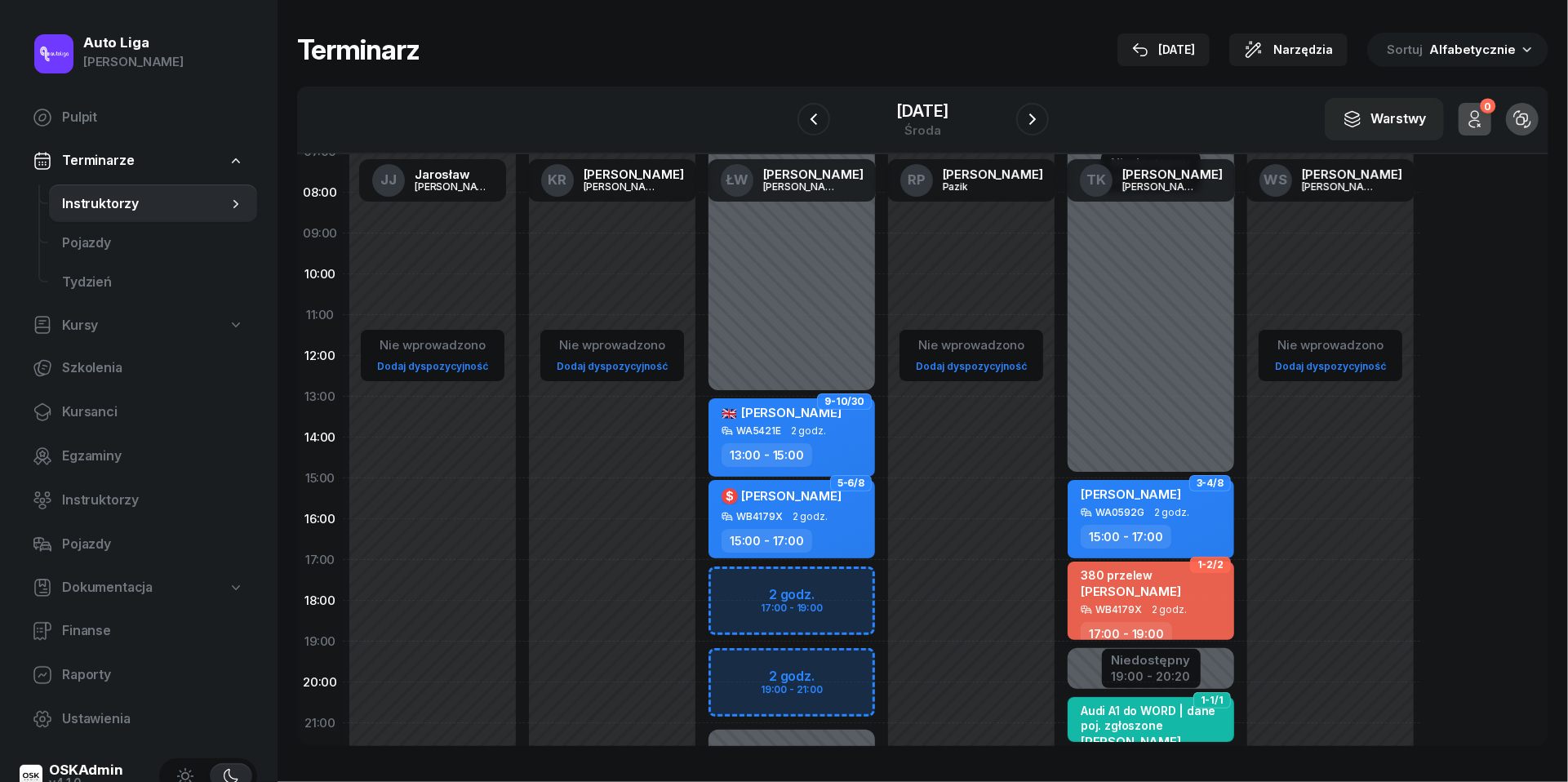
click at [1133, 604] on div "WB4179X" at bounding box center [1119, 609] width 46 height 11
select select "17"
select select "19"
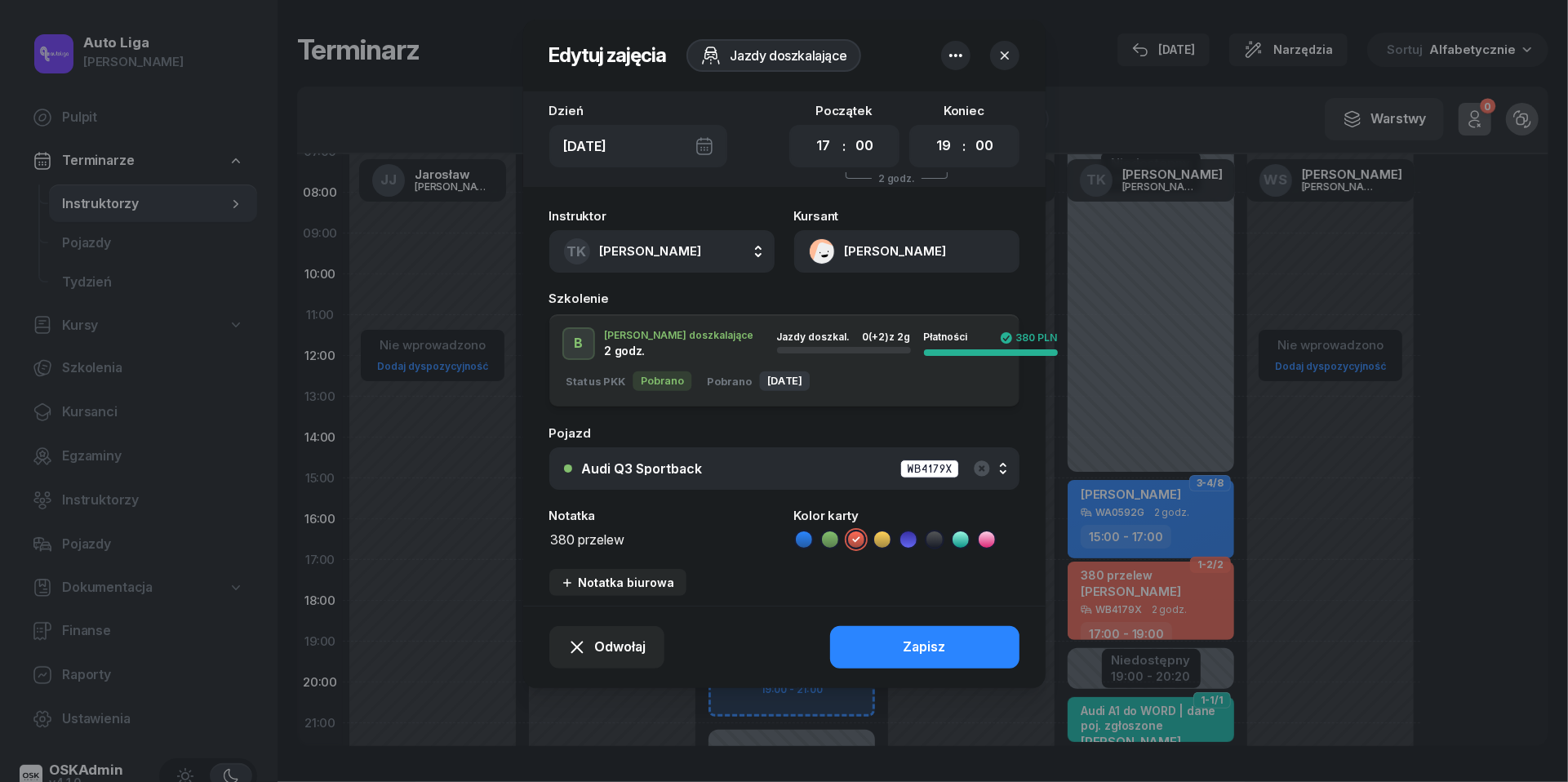
click at [601, 542] on textarea "380 przelew" at bounding box center [662, 538] width 225 height 21
click at [800, 535] on icon at bounding box center [804, 540] width 16 height 16
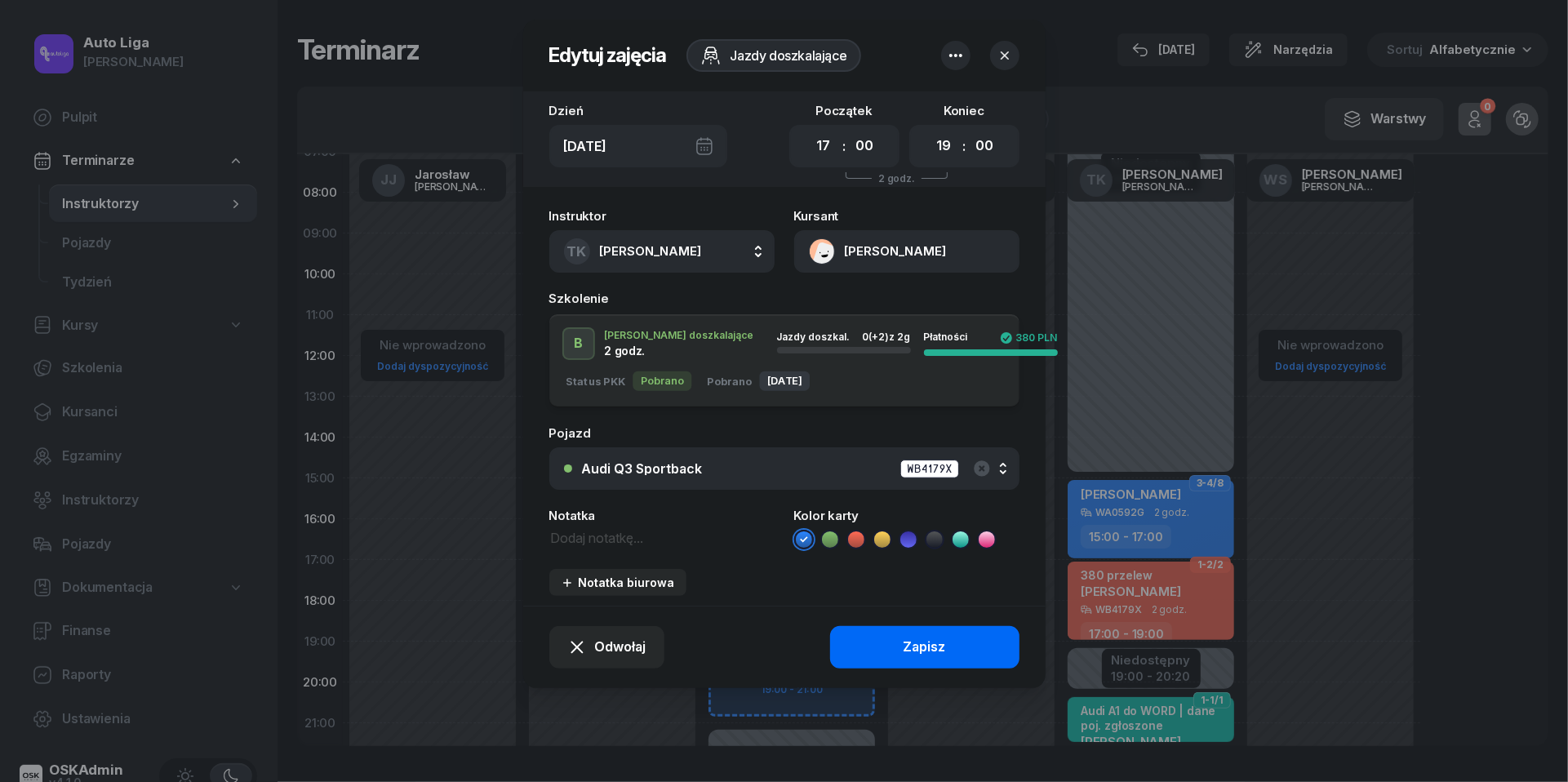
click at [971, 658] on button "Zapisz" at bounding box center [924, 647] width 189 height 42
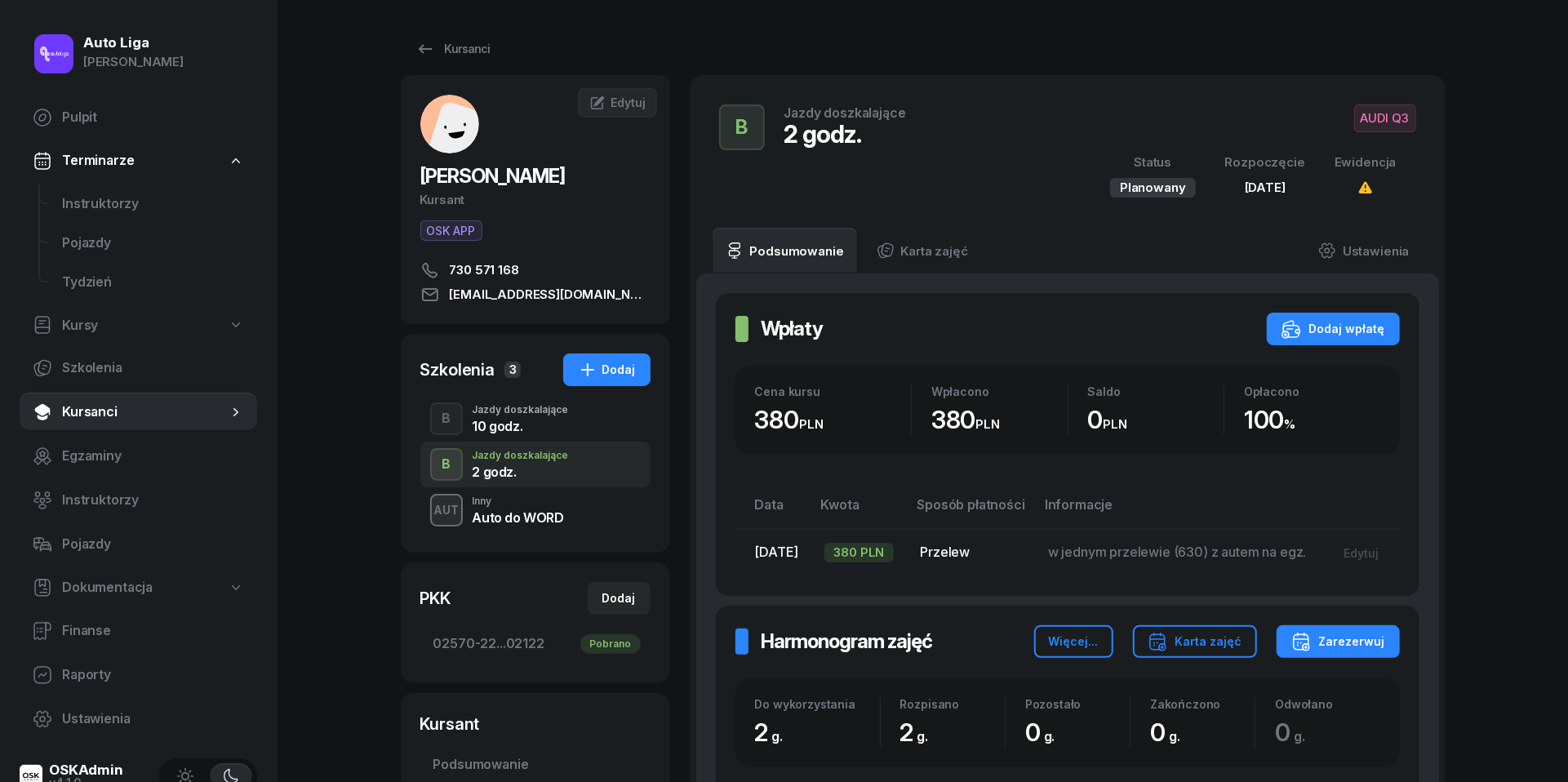
click at [516, 514] on div "Auto do WORD" at bounding box center [518, 517] width 91 height 13
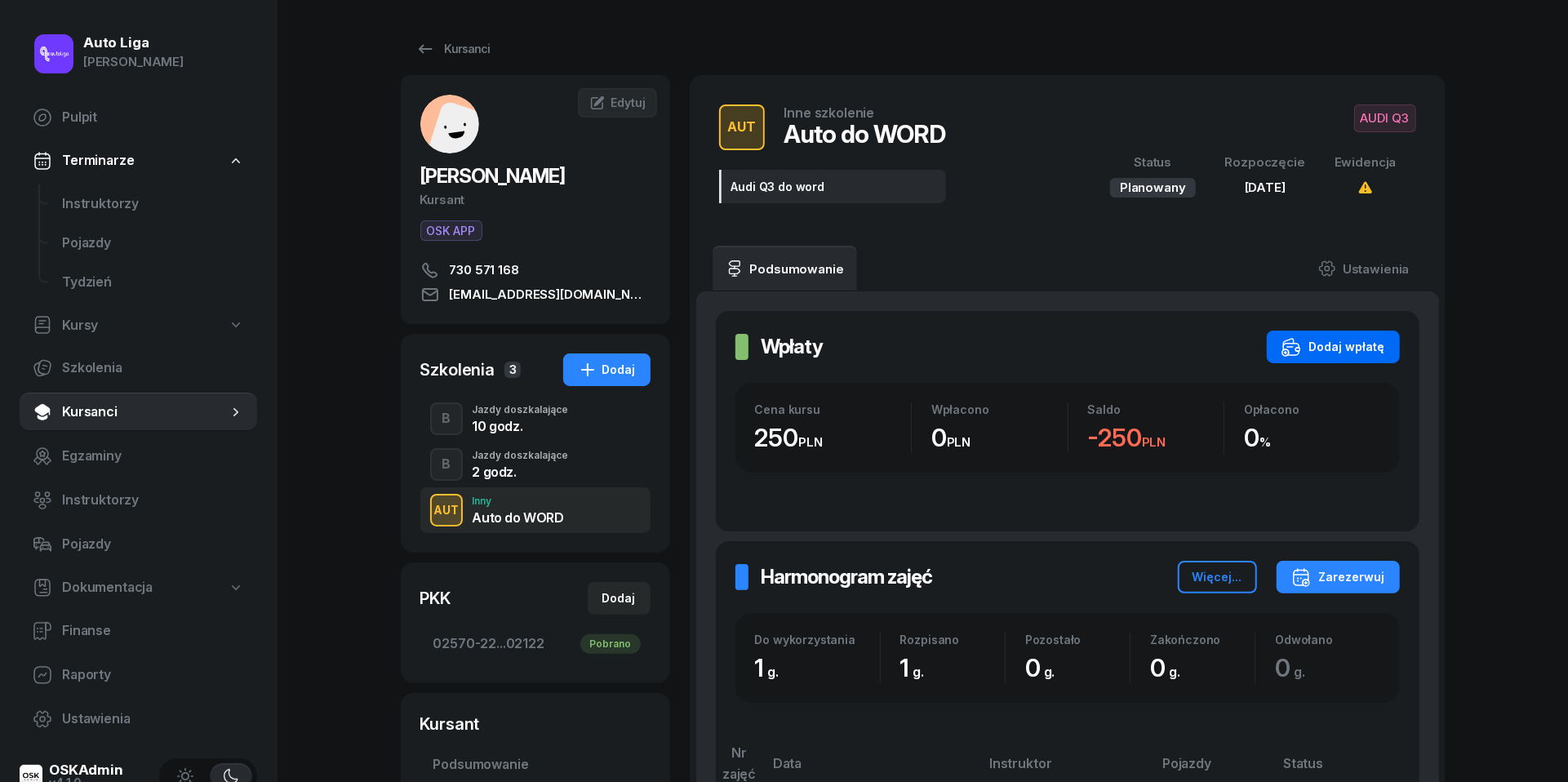
click at [1356, 344] on div "Dodaj wpłatę" at bounding box center [1334, 347] width 104 height 20
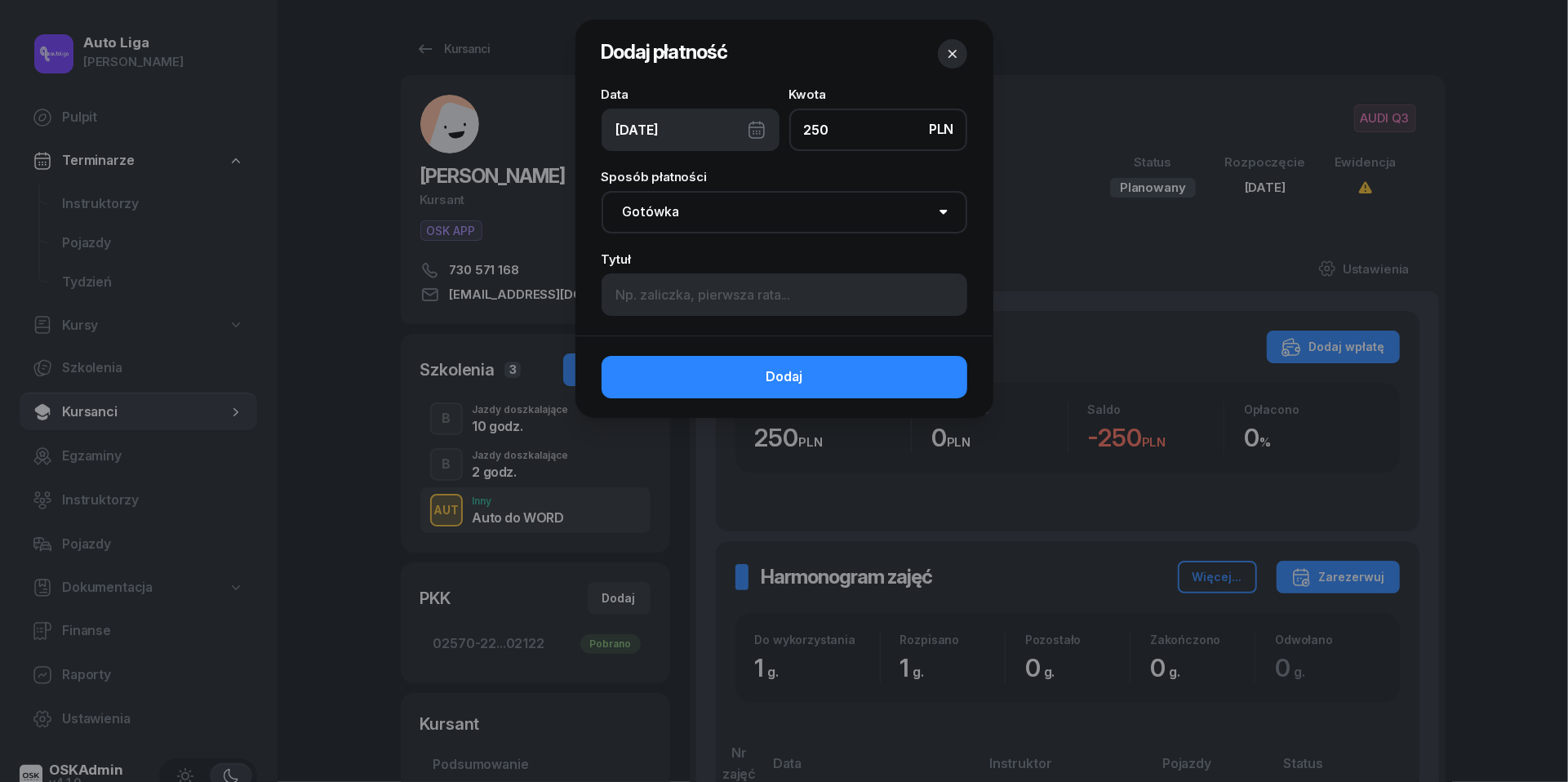
type input "250"
select select "transfer"
click at [761, 135] on div "[DATE]" at bounding box center [690, 129] width 178 height 42
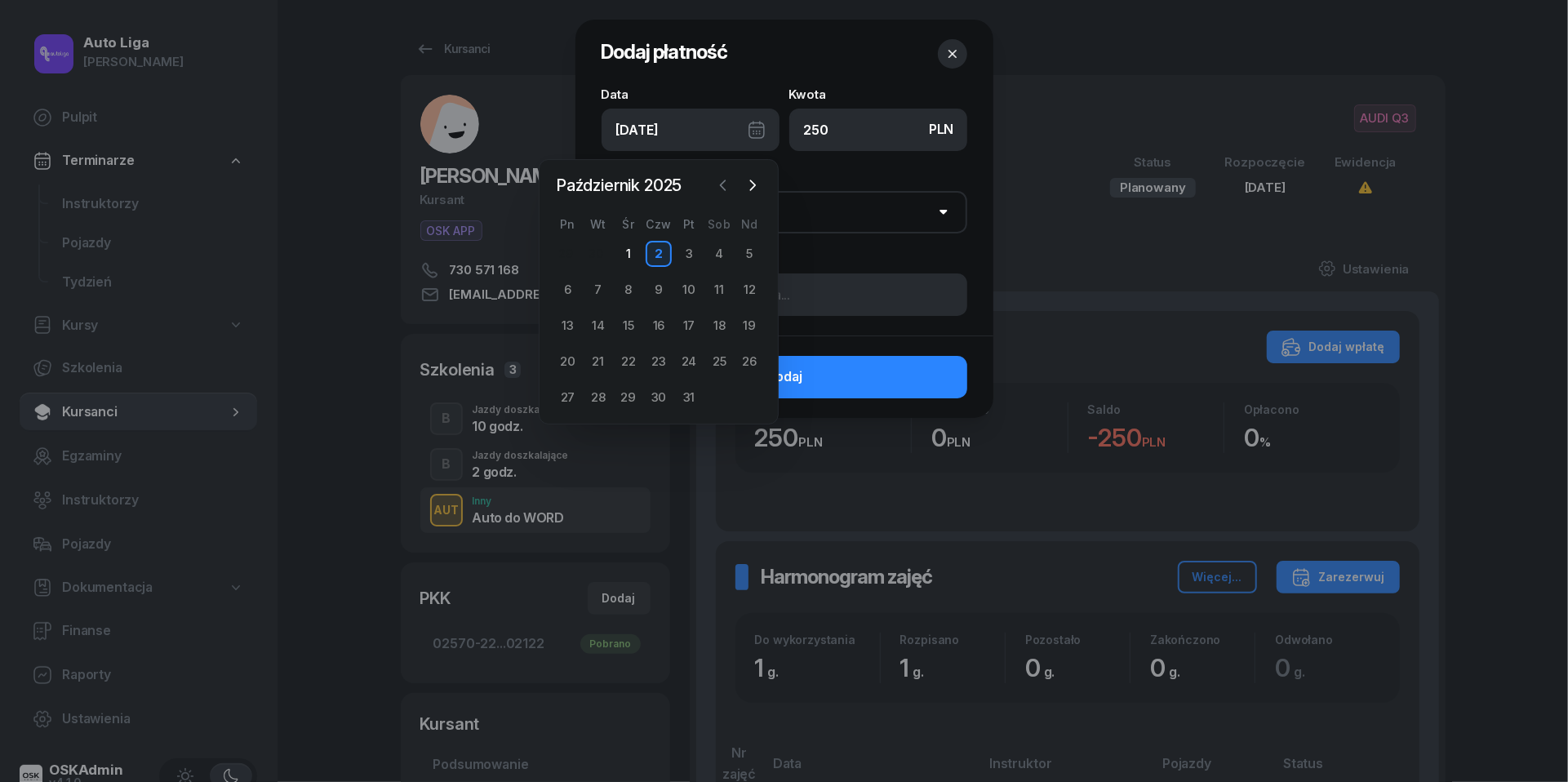
click at [722, 177] on icon "button" at bounding box center [723, 185] width 16 height 16
click at [695, 356] on div "26" at bounding box center [689, 362] width 26 height 26
type input "[DATE]"
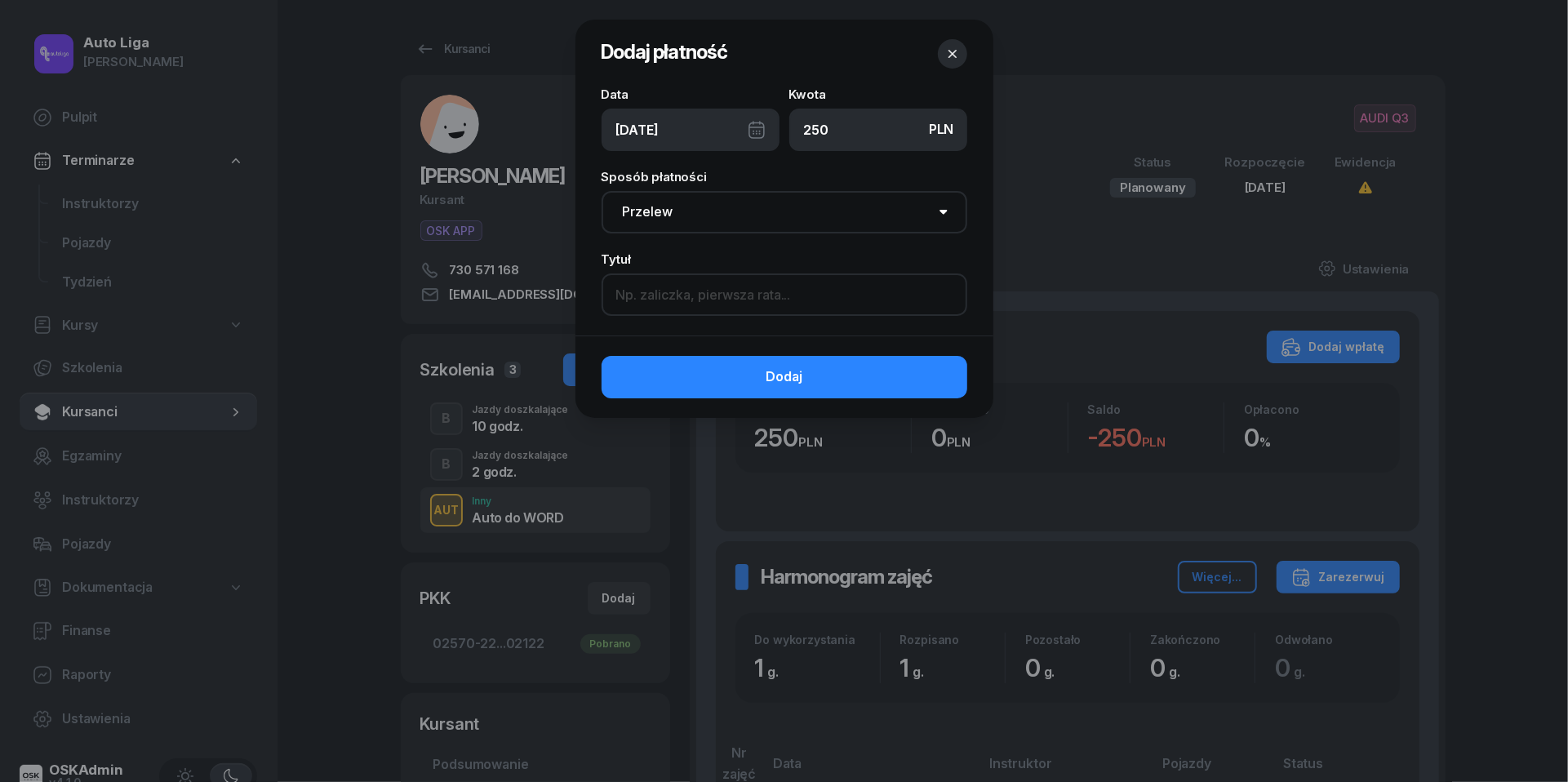
click at [766, 294] on input at bounding box center [784, 294] width 365 height 42
paste input "w jednym przelewie (630) z autem na egz."
click at [769, 294] on input "w jednym przelewie (630) z autem na egz." at bounding box center [784, 294] width 365 height 42
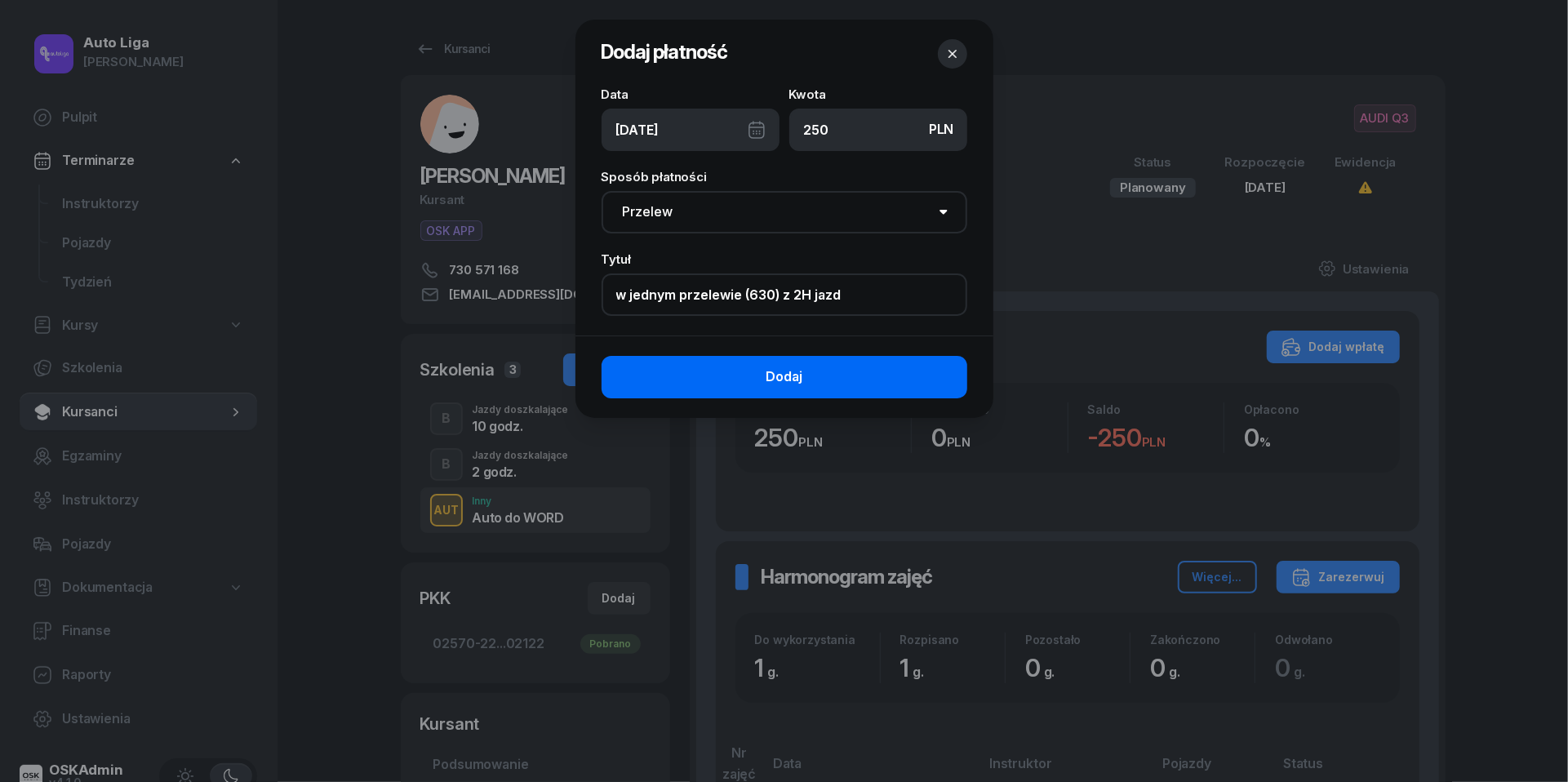
type input "w jednym przelewie (630) z 2H jazd"
click at [778, 366] on span "Dodaj" at bounding box center [784, 376] width 37 height 21
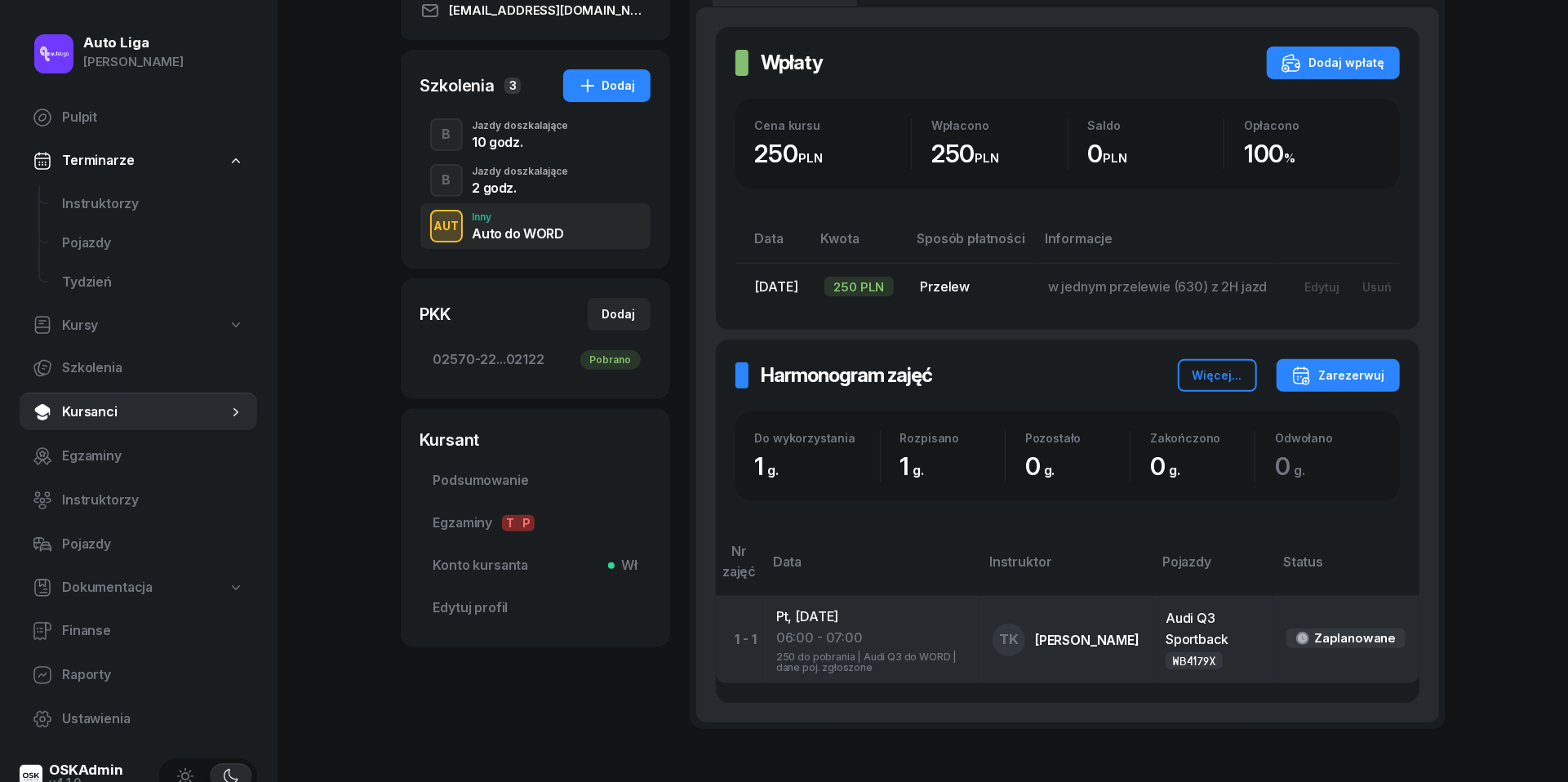
scroll to position [285, 0]
click at [823, 635] on div "06:00 - 07:00" at bounding box center [872, 636] width 190 height 21
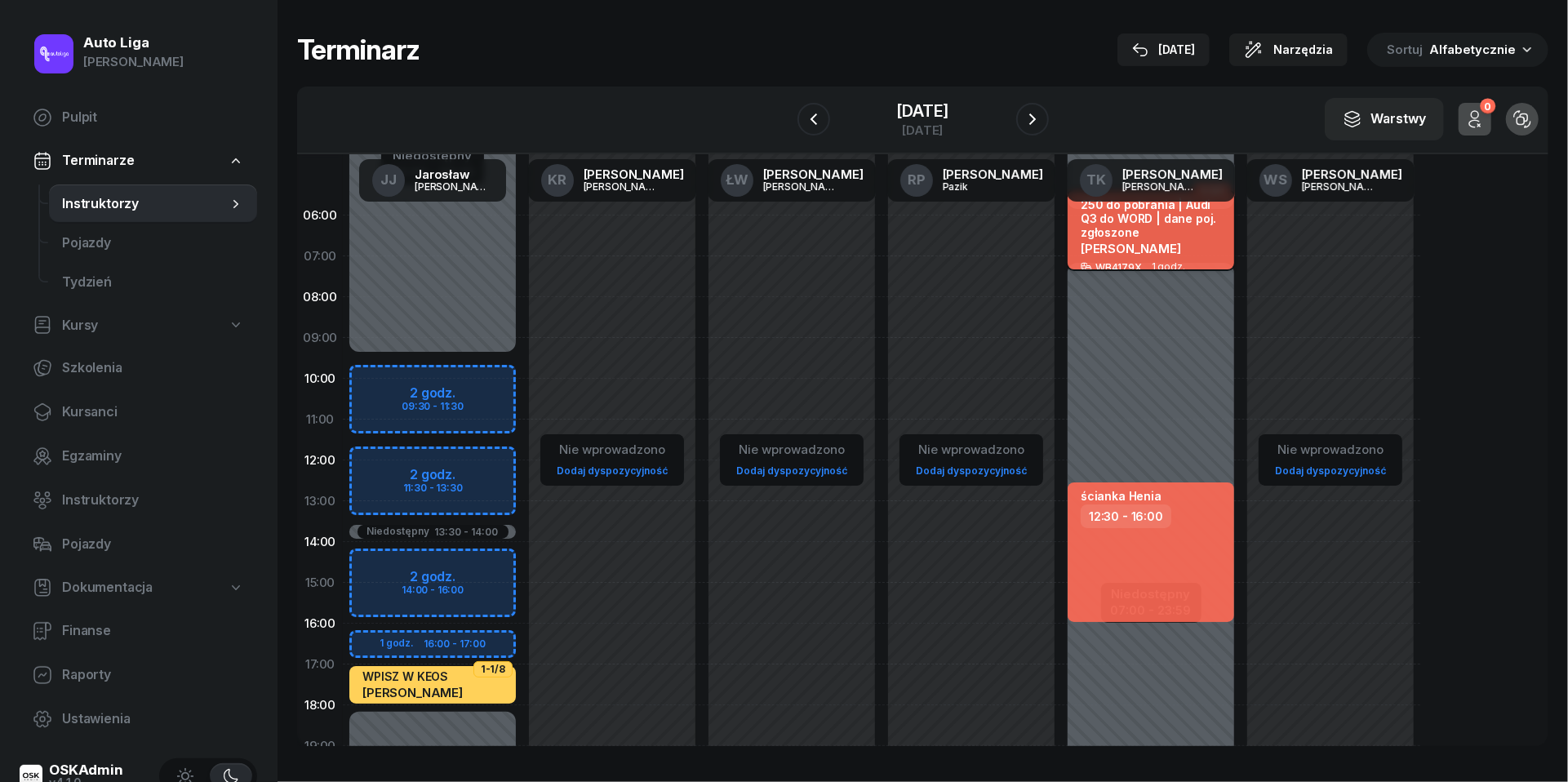
click at [1138, 236] on div "250 do pobrania | Audi Q3 do WORD | dane poj. zgłoszone [PERSON_NAME]" at bounding box center [1152, 229] width 144 height 64
select select "06"
select select "07"
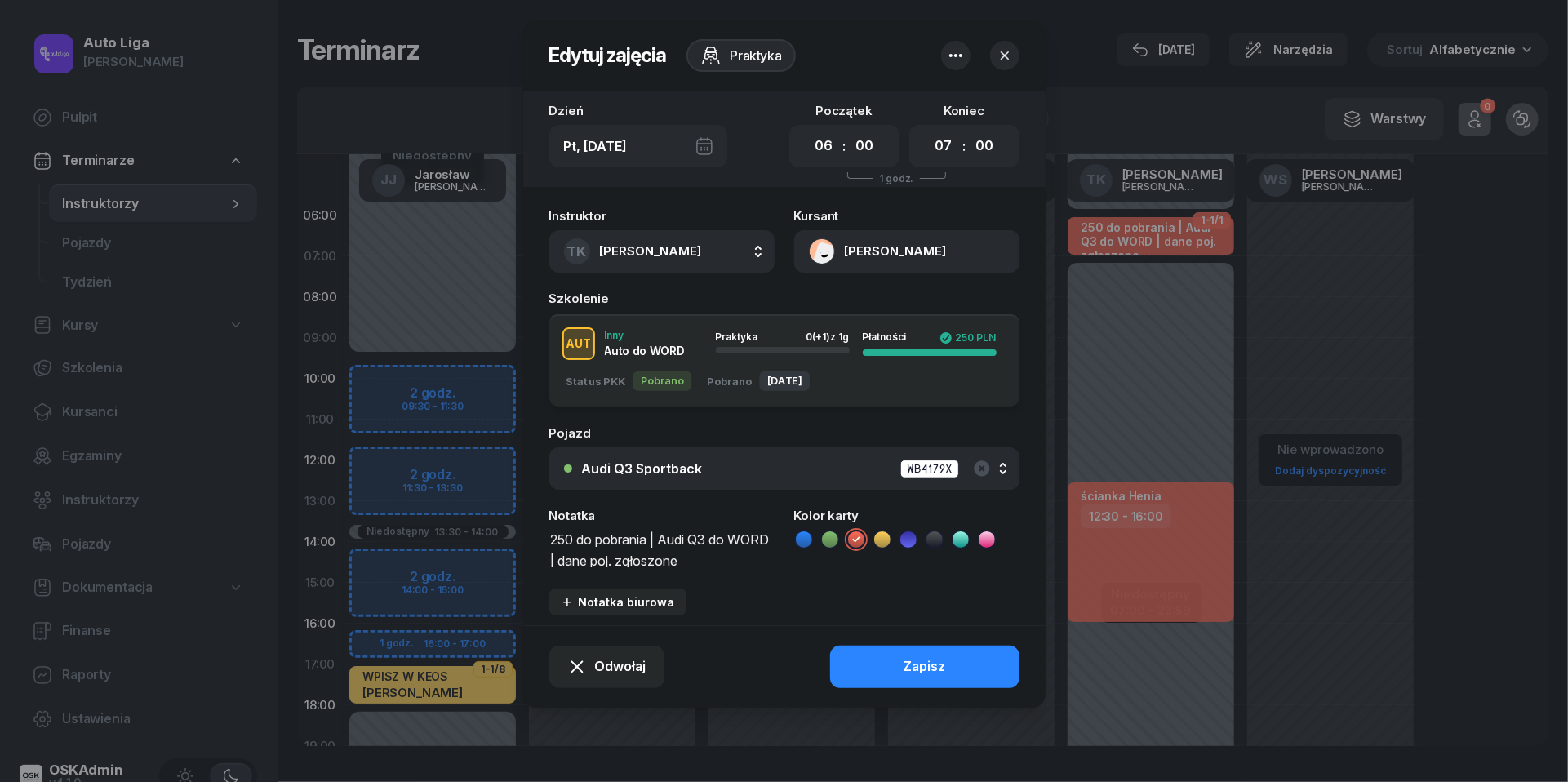
click at [663, 532] on textarea "250 do pobrania | Audi Q3 do WORD | dane poj. zgłoszone" at bounding box center [662, 548] width 225 height 41
type textarea "Audi Q3 do WORD | dane poj. zgłoszone"
click at [959, 542] on icon at bounding box center [961, 540] width 16 height 16
click at [948, 663] on button "Zapisz" at bounding box center [924, 666] width 189 height 42
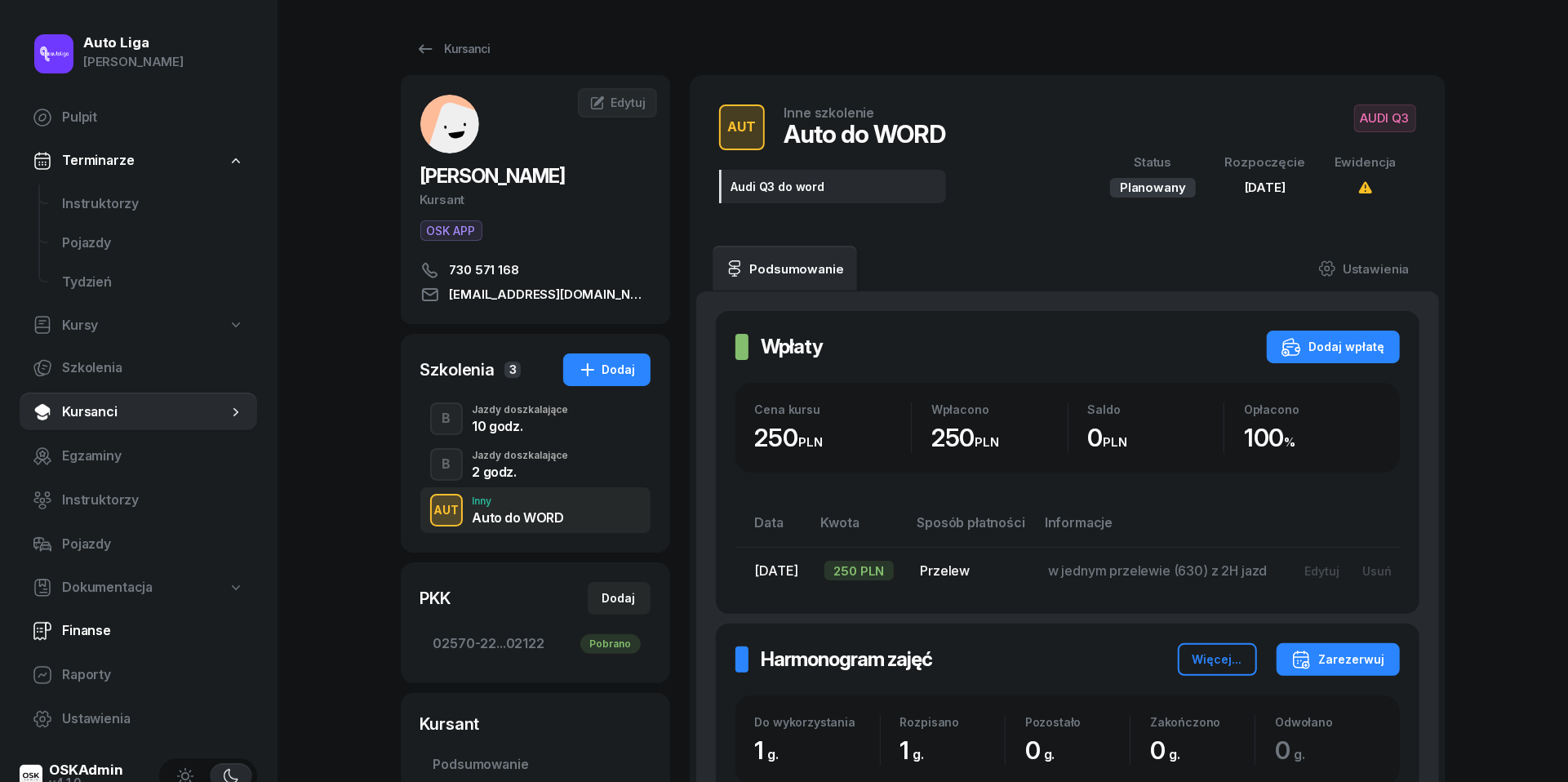
click at [71, 634] on span "Finanse" at bounding box center [153, 630] width 182 height 21
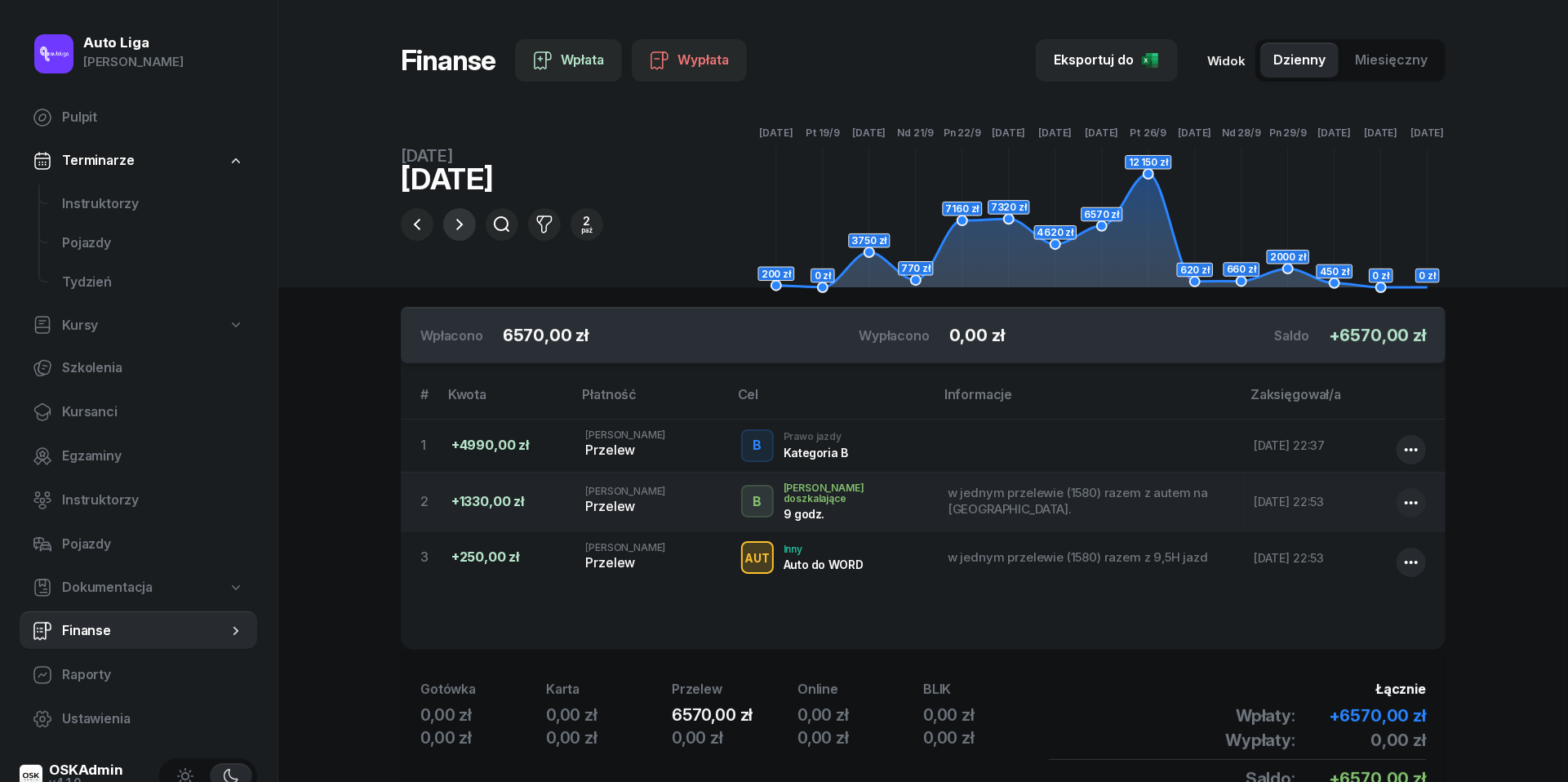
click at [466, 231] on icon "button" at bounding box center [459, 224] width 20 height 20
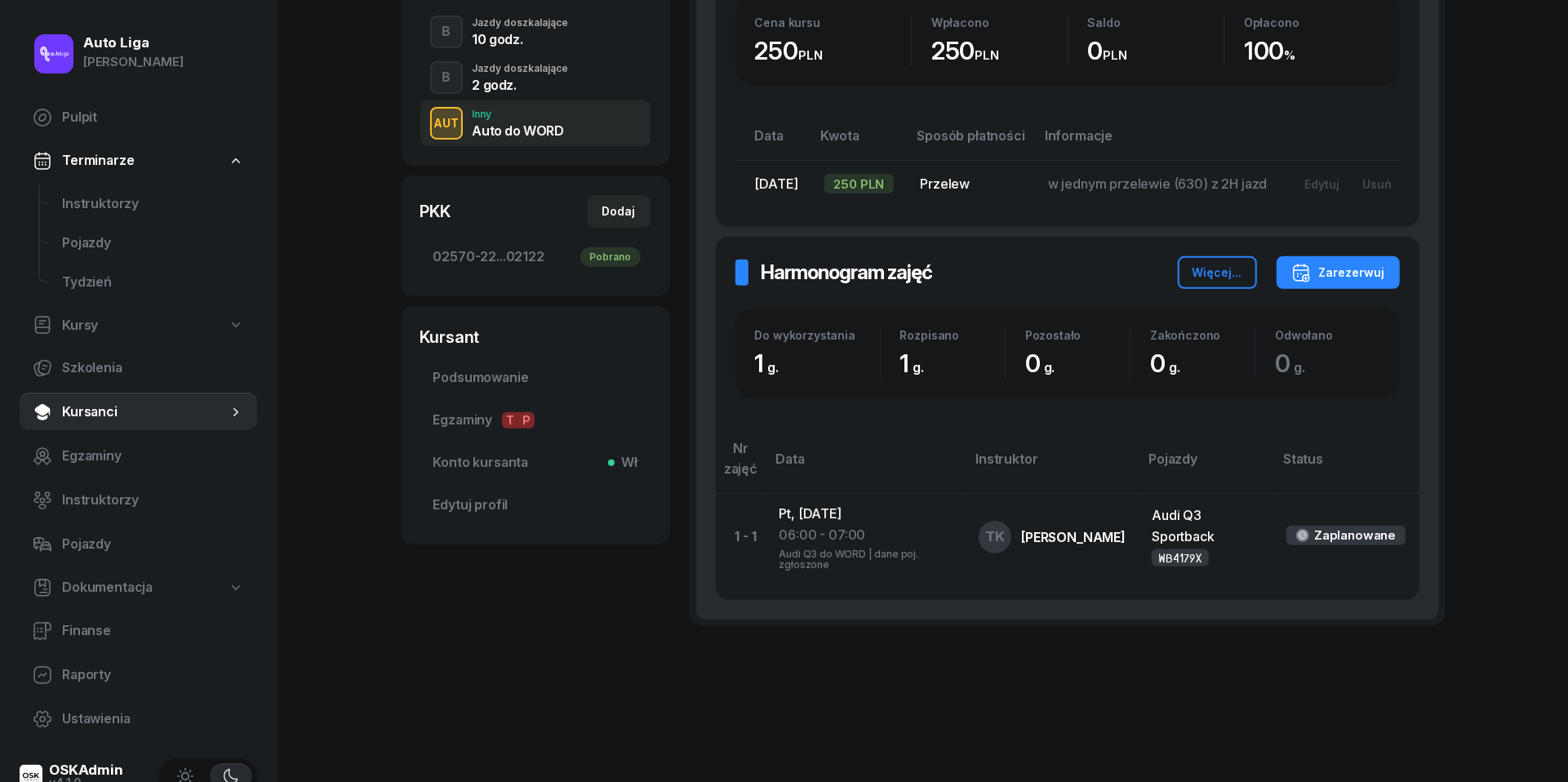
scroll to position [383, 0]
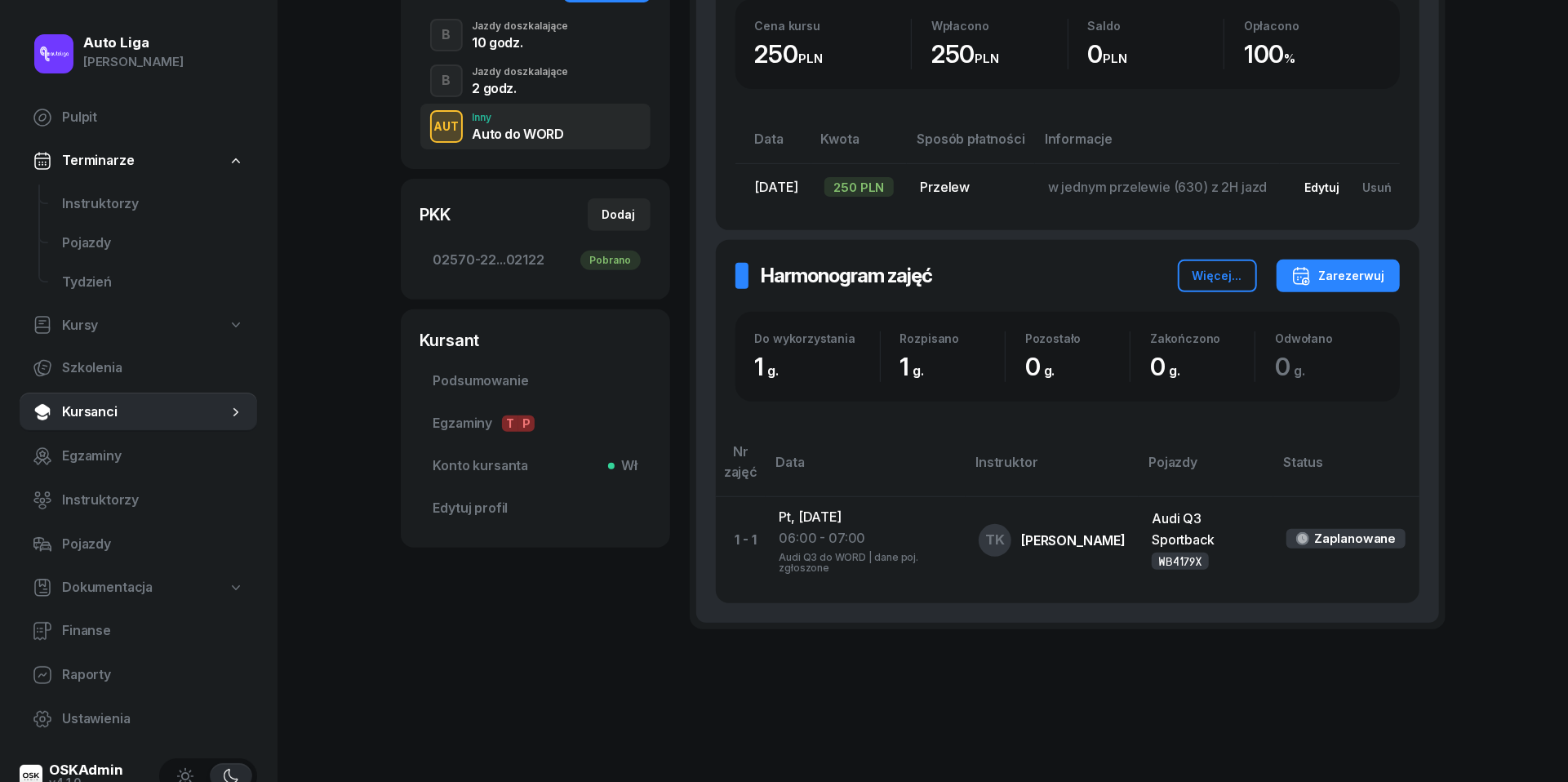
click at [1340, 184] on div "Edytuj" at bounding box center [1322, 187] width 35 height 14
select select "transfer"
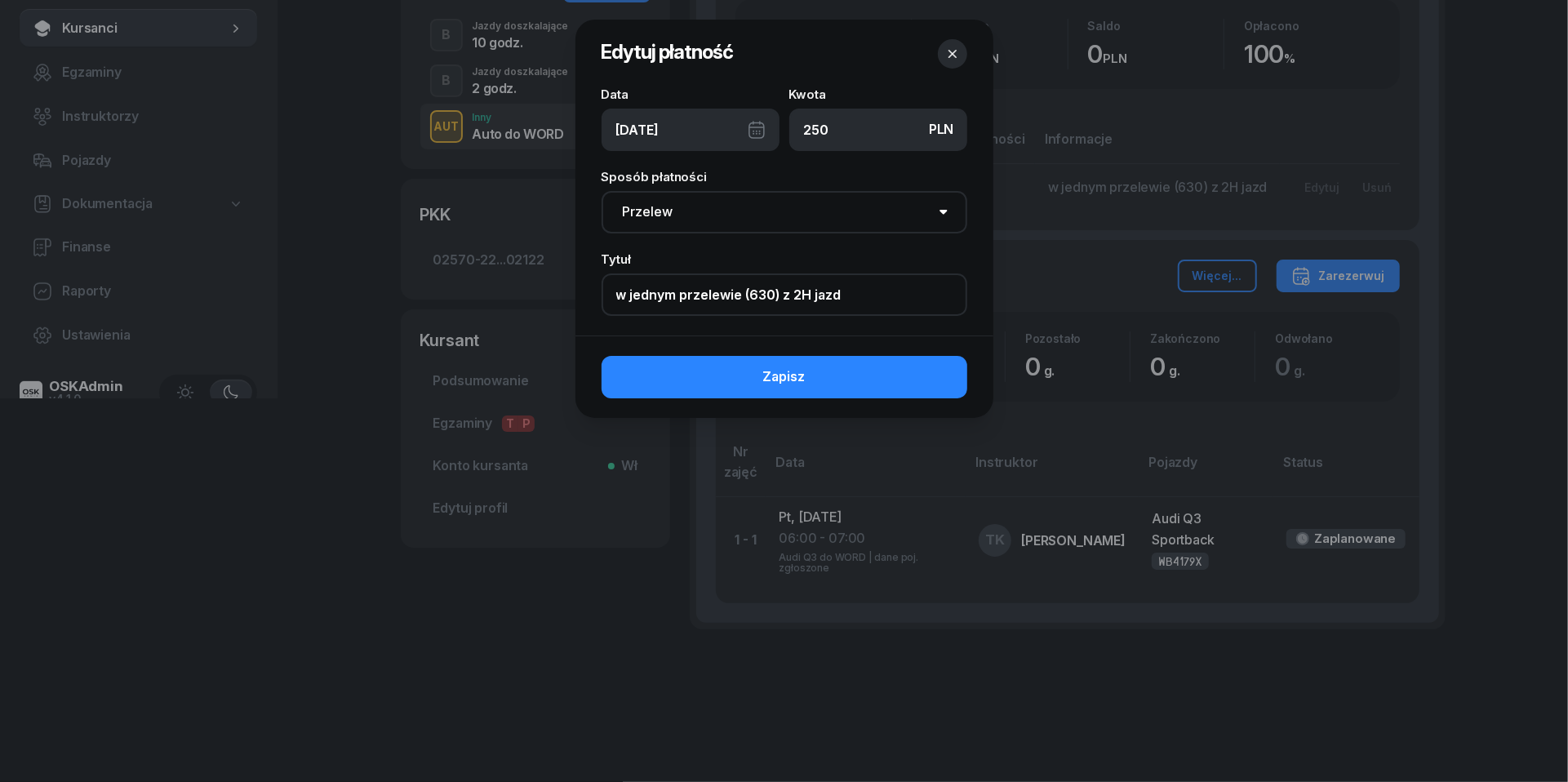
click at [782, 292] on input "w jednym przelewie (630) z 2H jazd" at bounding box center [784, 294] width 365 height 42
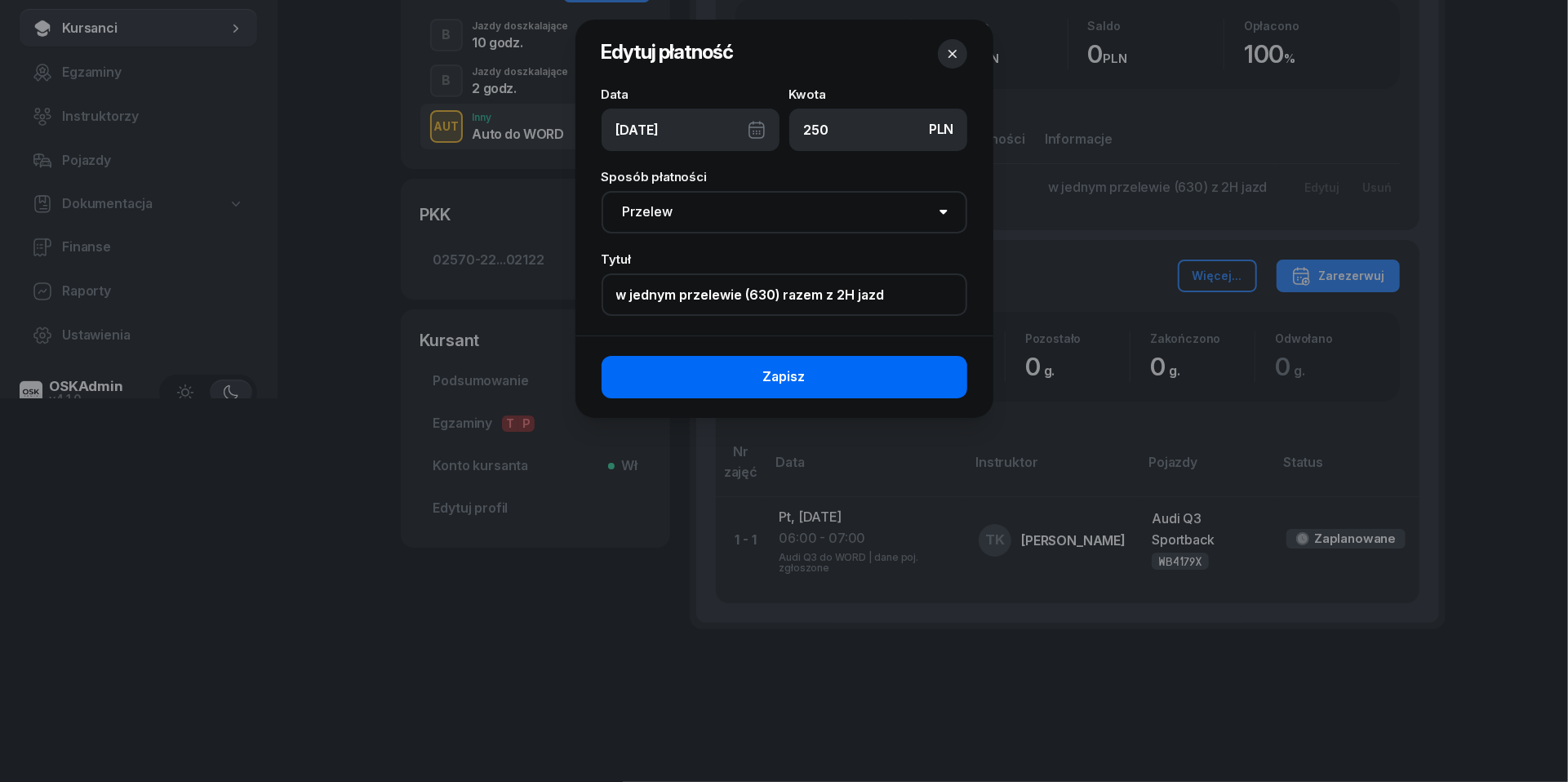
type input "w jednym przelewie (630) razem z 2H jazd"
click at [845, 366] on button "Zapisz" at bounding box center [784, 377] width 365 height 42
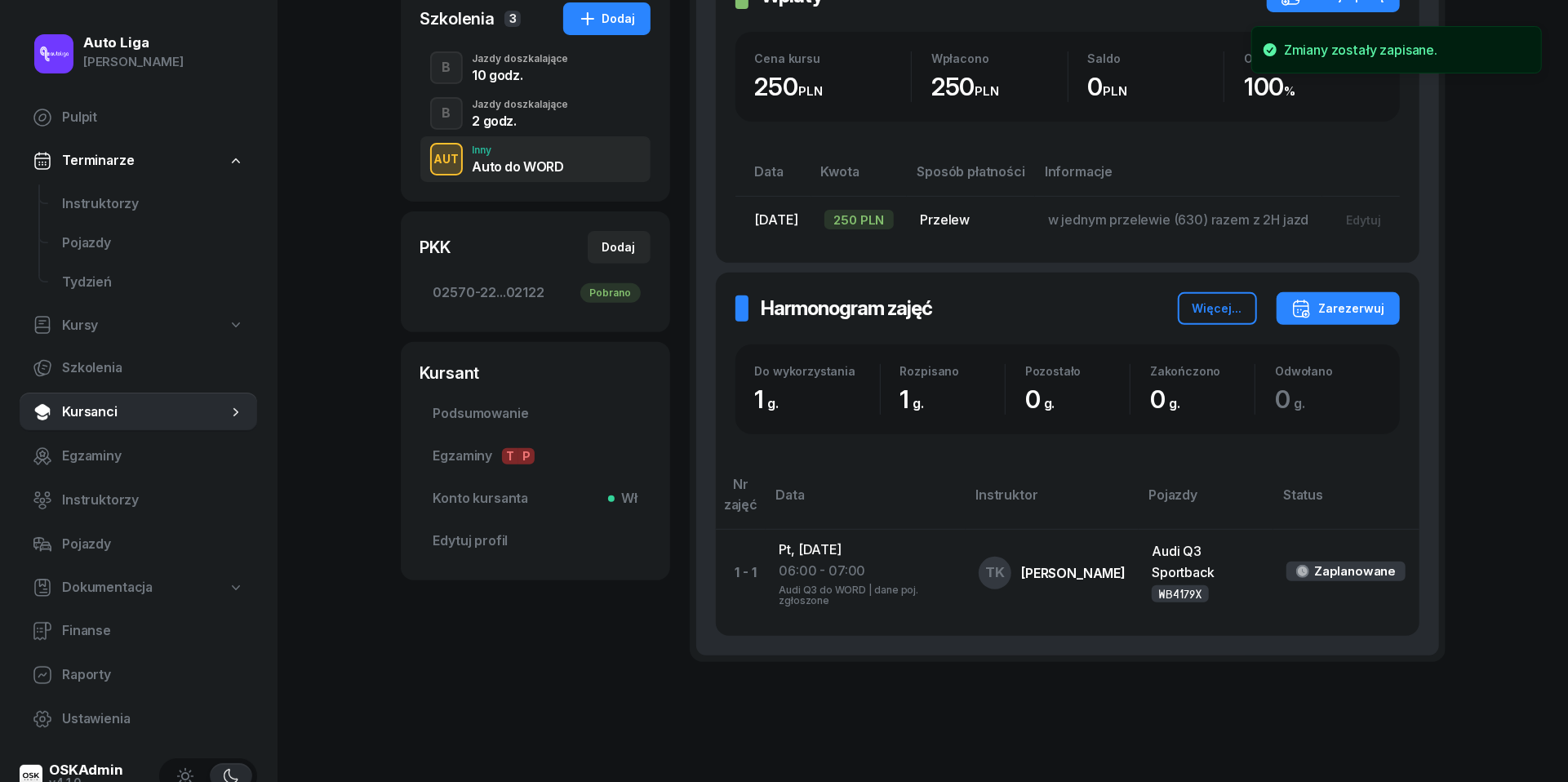
scroll to position [275, 0]
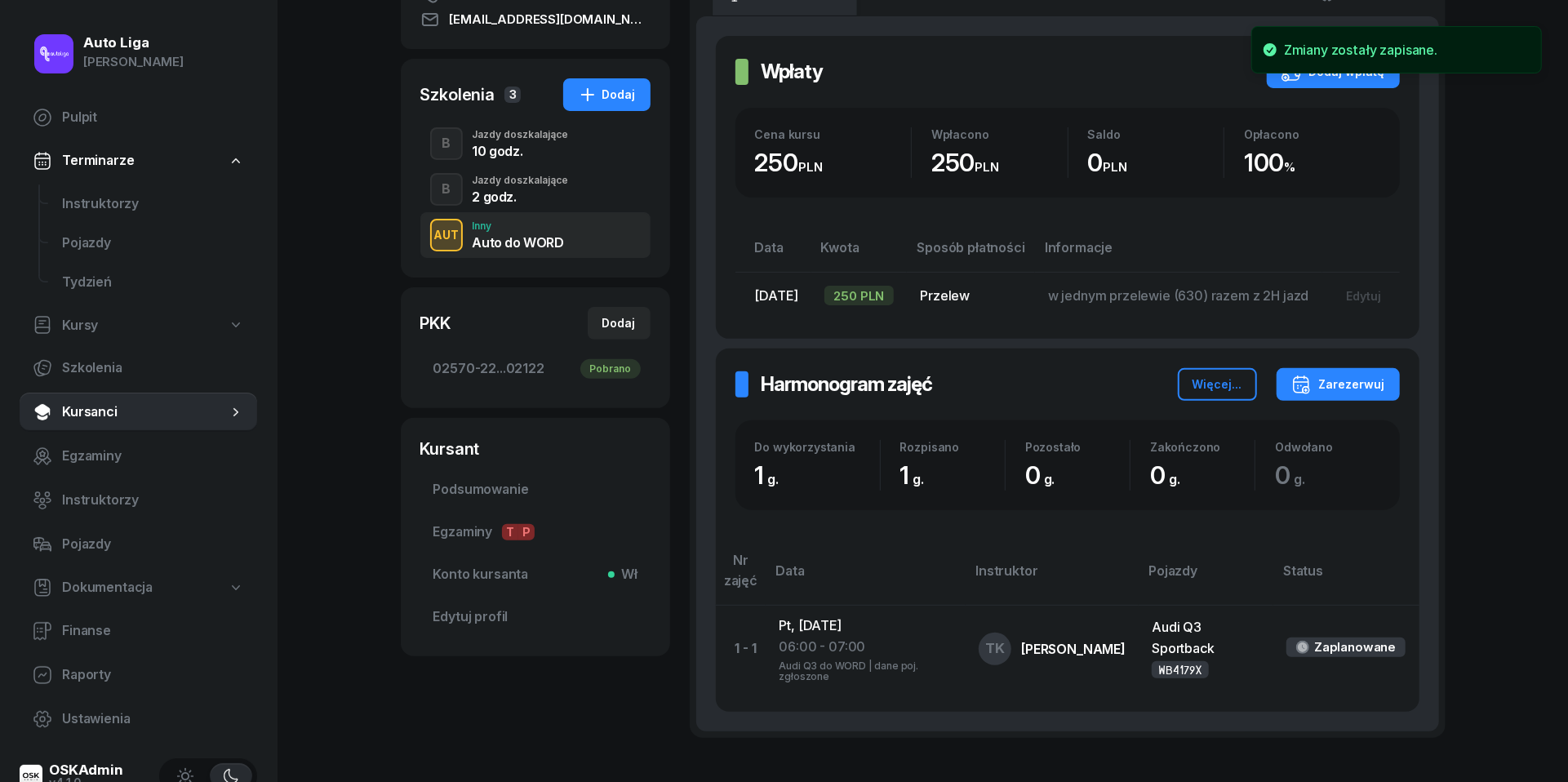
click at [498, 194] on div "2 godz." at bounding box center [521, 196] width 97 height 13
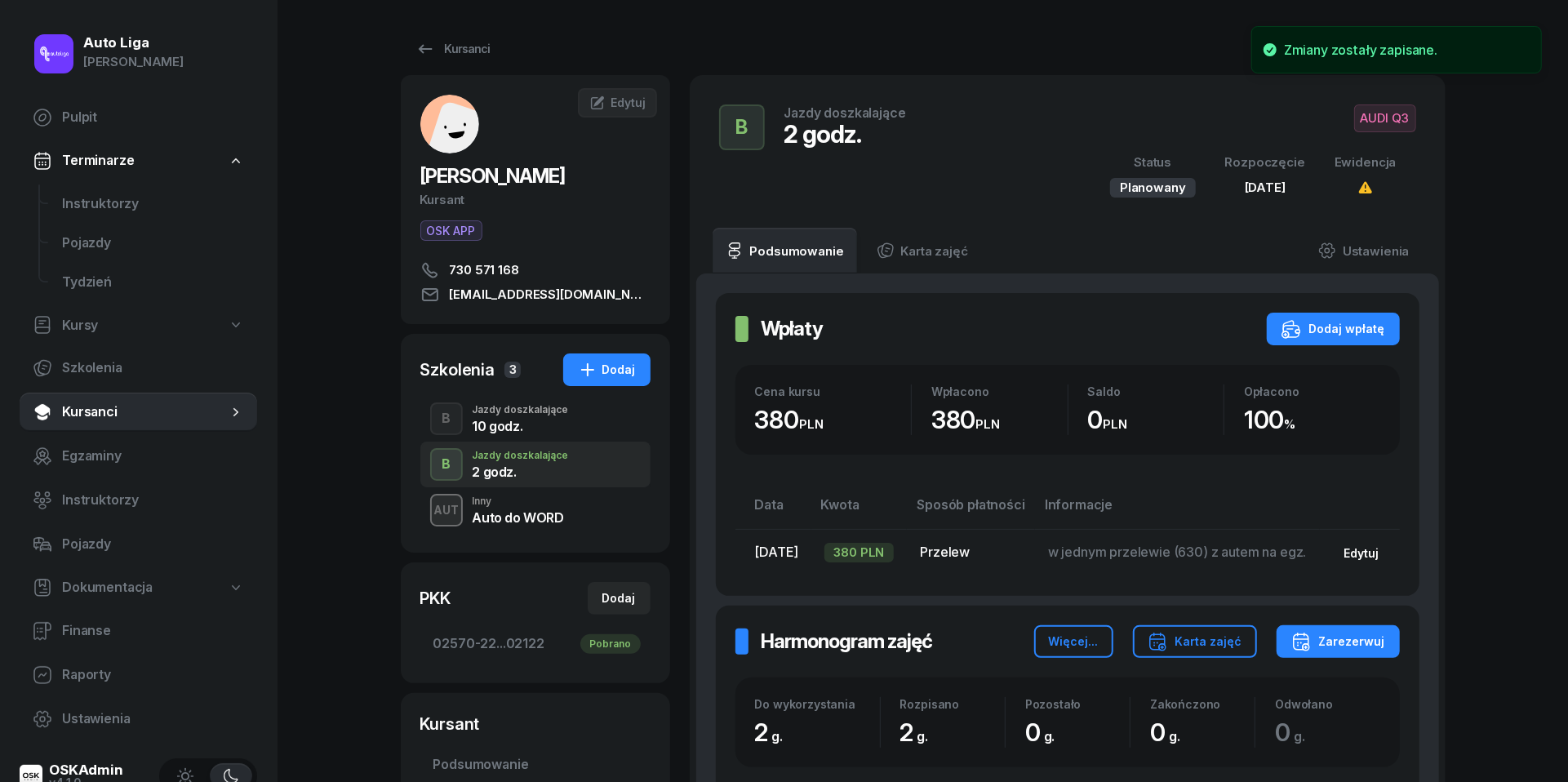
click at [1380, 546] on div "Edytuj" at bounding box center [1362, 552] width 35 height 14
select select "transfer"
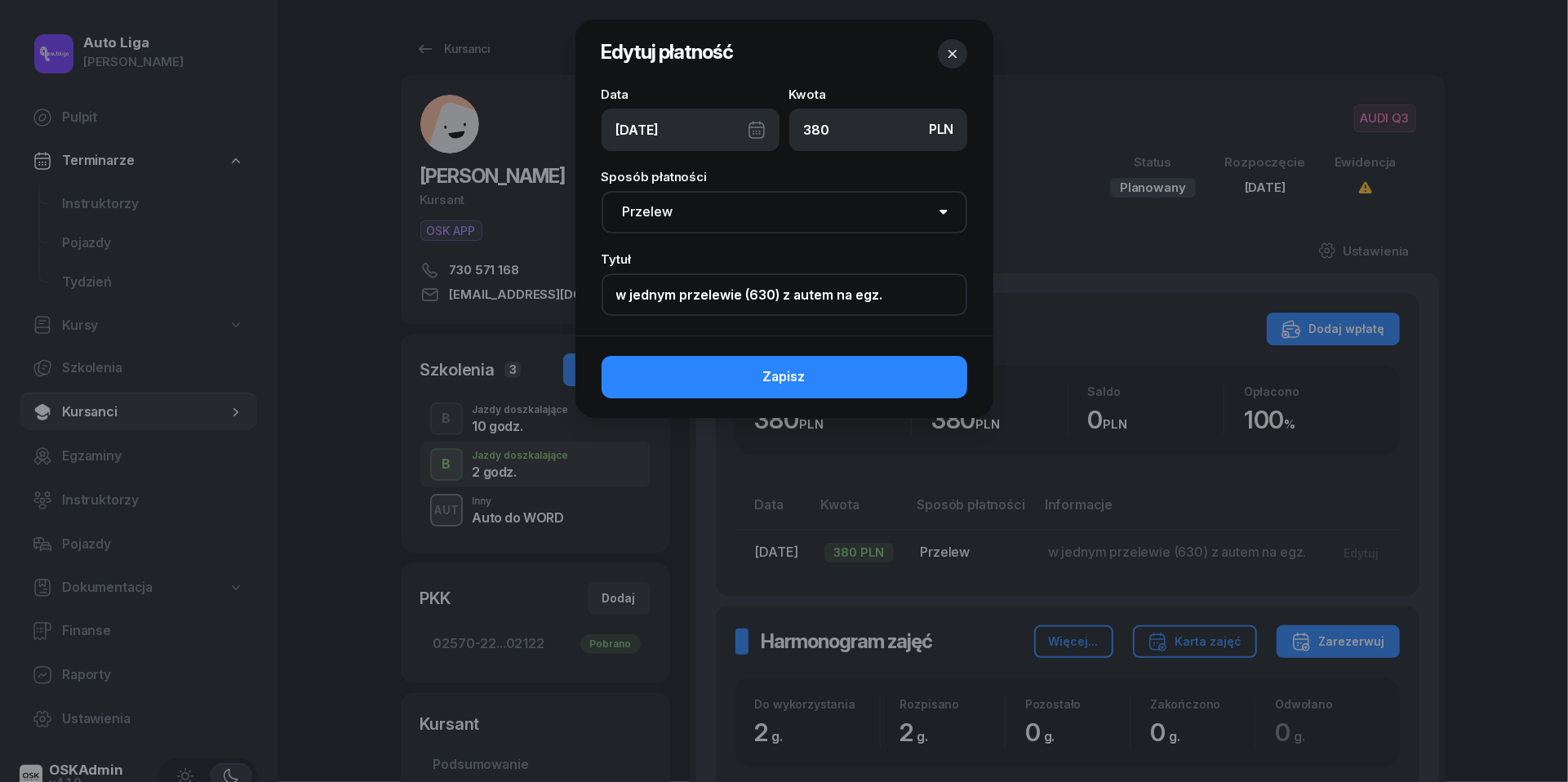
click at [784, 296] on input "w jednym przelewie (630) z autem na egz." at bounding box center [784, 294] width 365 height 42
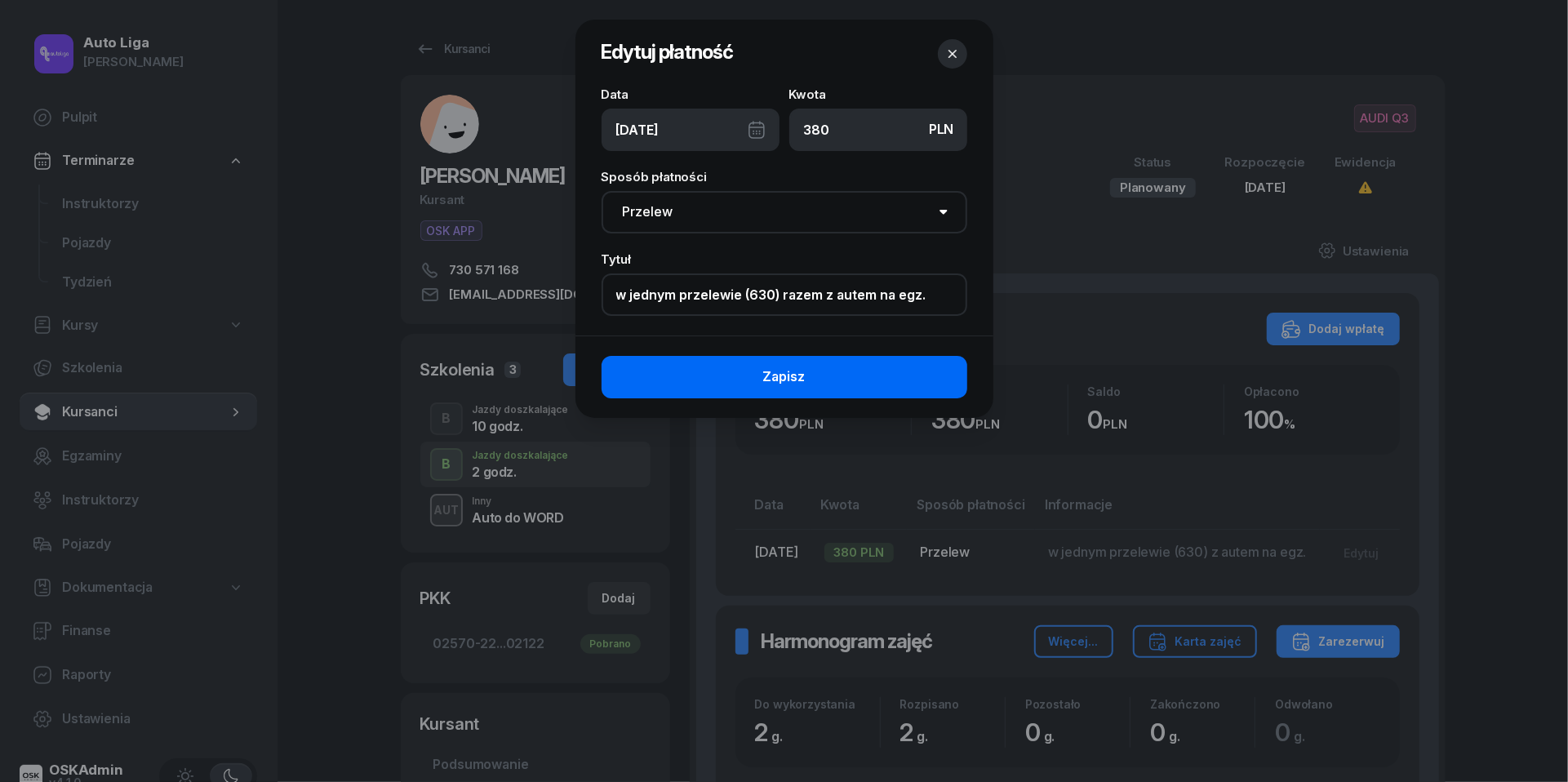
type input "w jednym przelewie (630) razem z autem na egz."
click at [788, 375] on span "Zapisz" at bounding box center [784, 376] width 43 height 21
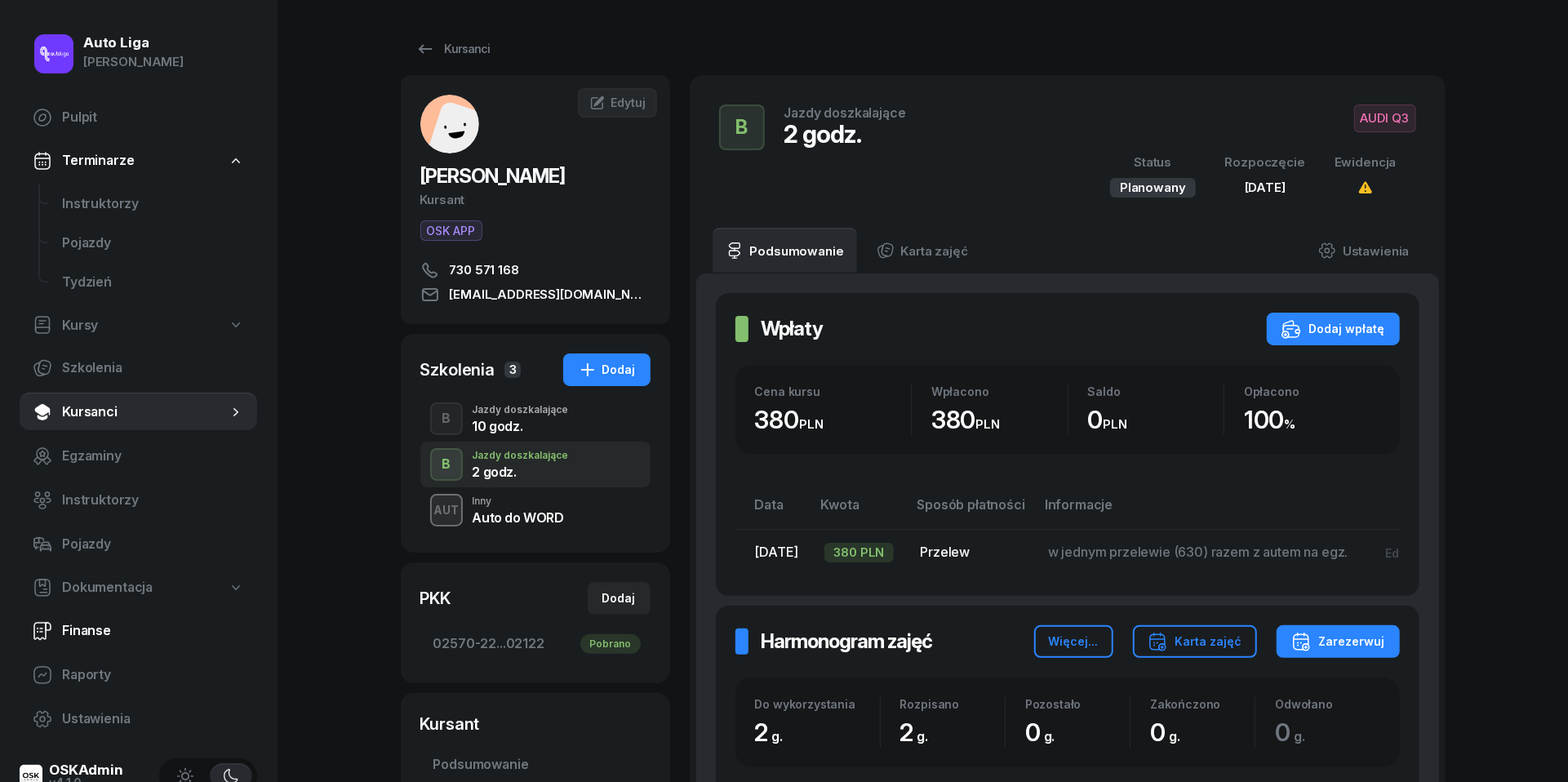
click at [97, 625] on span "Finanse" at bounding box center [153, 630] width 182 height 21
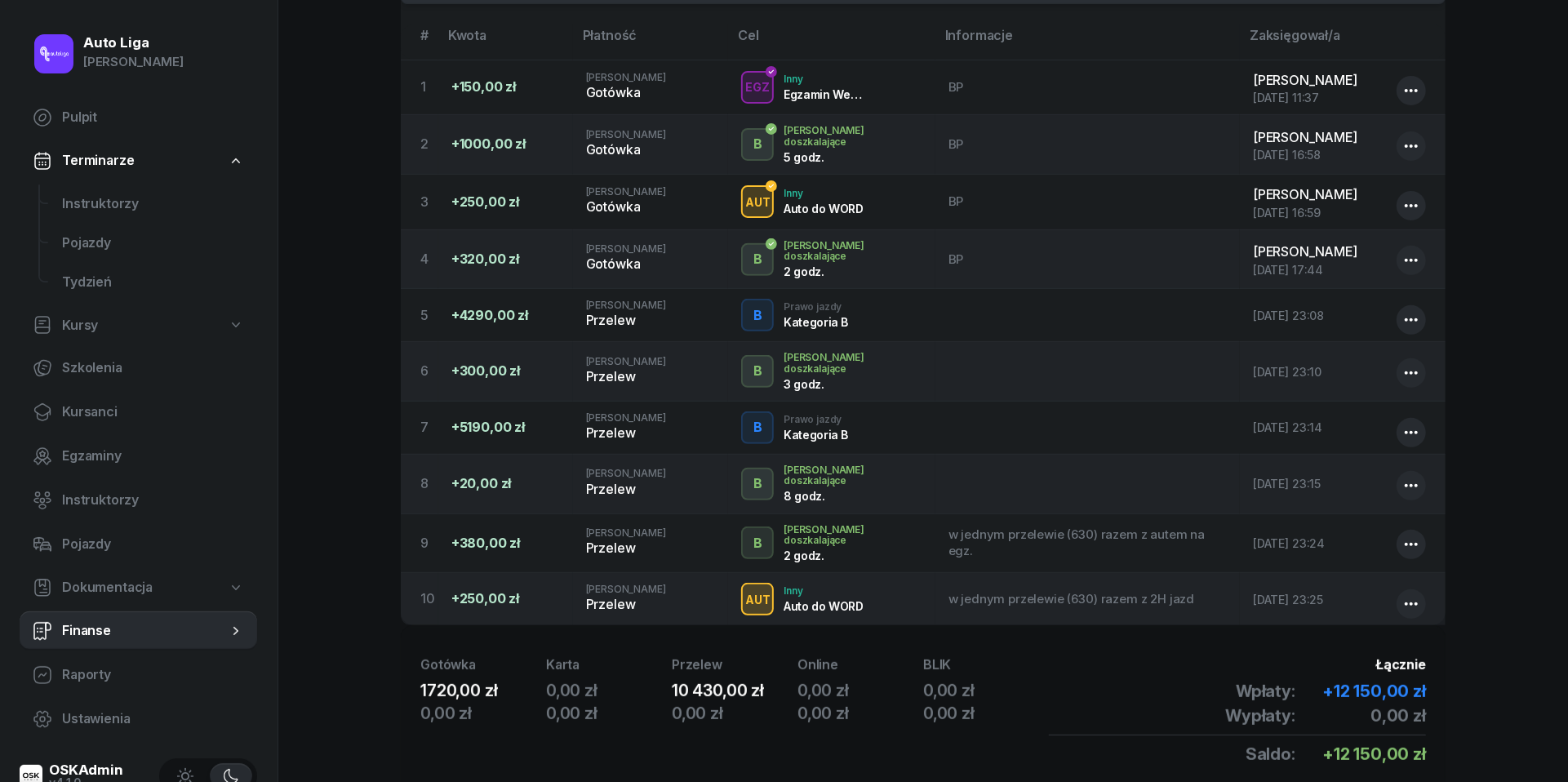
scroll to position [385, 0]
